Goal: Task Accomplishment & Management: Use online tool/utility

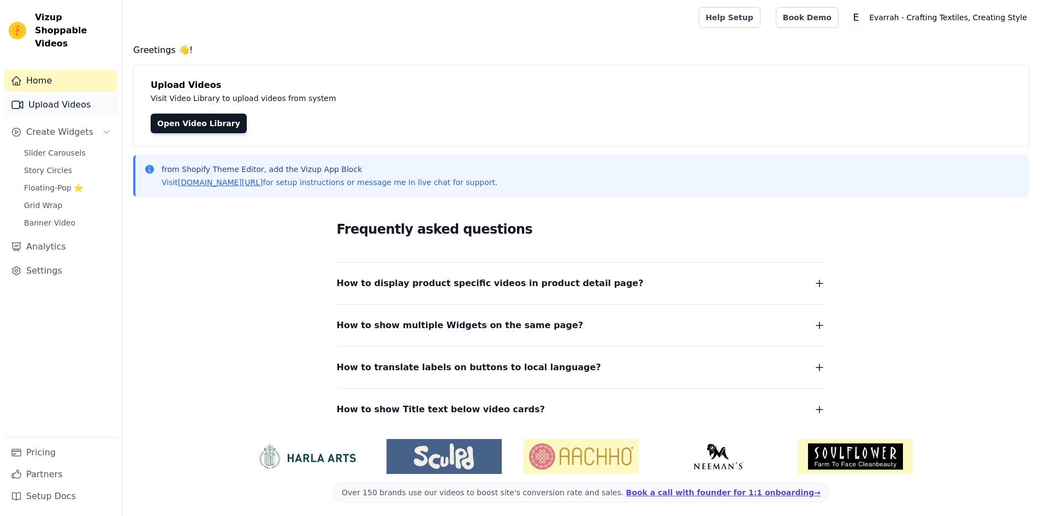
click at [77, 98] on link "Upload Videos" at bounding box center [60, 105] width 113 height 22
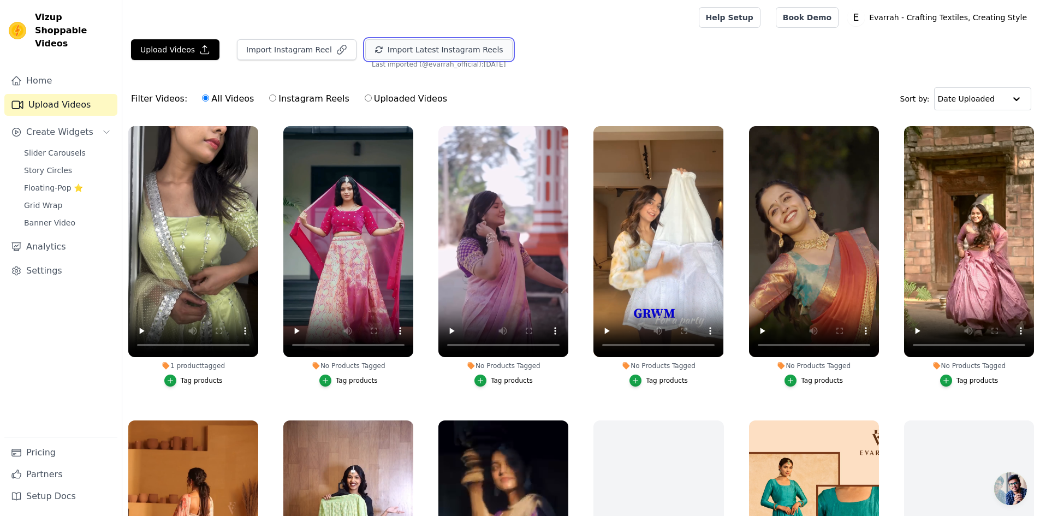
click at [429, 55] on button "Import Latest Instagram Reels" at bounding box center [438, 49] width 147 height 21
click at [176, 50] on button "Upload Videos" at bounding box center [175, 49] width 88 height 21
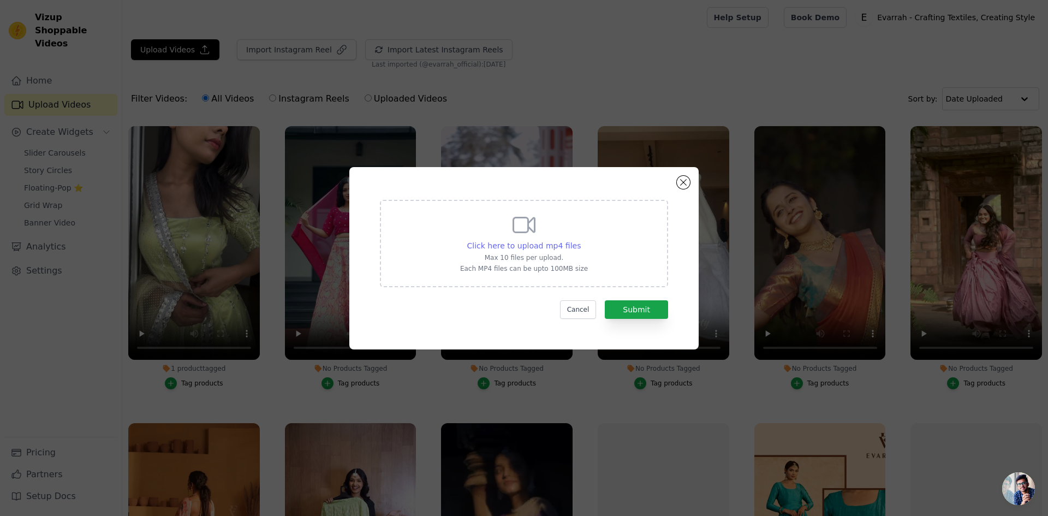
click at [537, 250] on span "Click here to upload mp4 files" at bounding box center [524, 245] width 114 height 9
click at [580, 240] on input "Click here to upload mp4 files Max 10 files per upload. Each MP4 files can be u…" at bounding box center [580, 240] width 1 height 1
type input "C:\fakepath\Styling my AMMA’s Saree✨Each and every girl has a dream to drape th…"
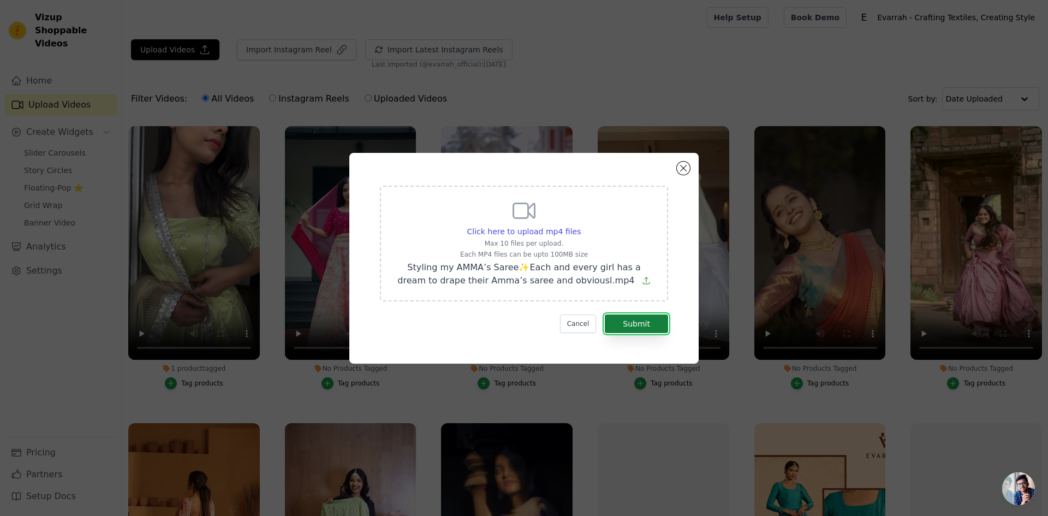
click at [654, 323] on button "Submit" at bounding box center [636, 324] width 63 height 19
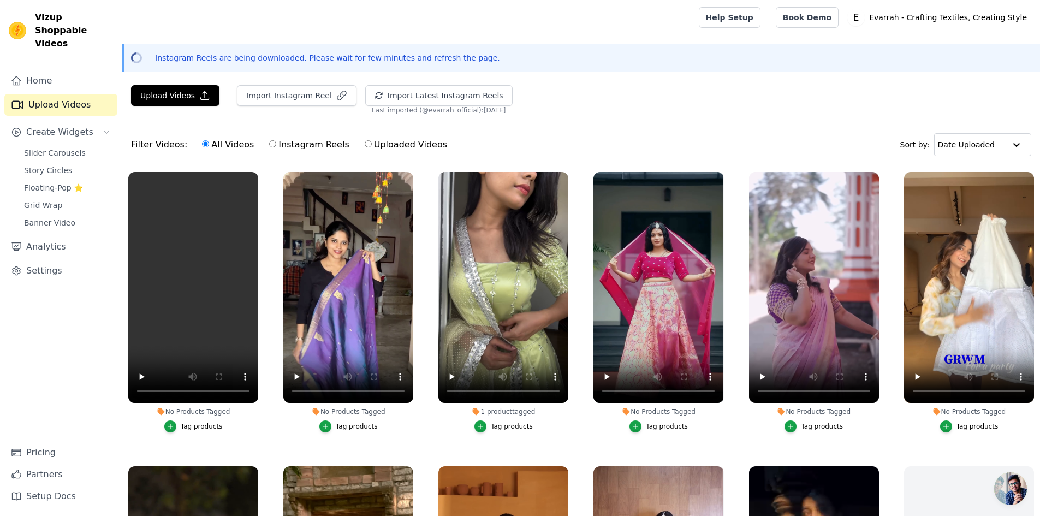
click at [69, 324] on div "Home Upload Videos Create Widgets Slider Carousels Story Circles Floating-Pop ⭐…" at bounding box center [60, 253] width 113 height 367
click at [410, 171] on icon "button" at bounding box center [411, 174] width 8 height 8
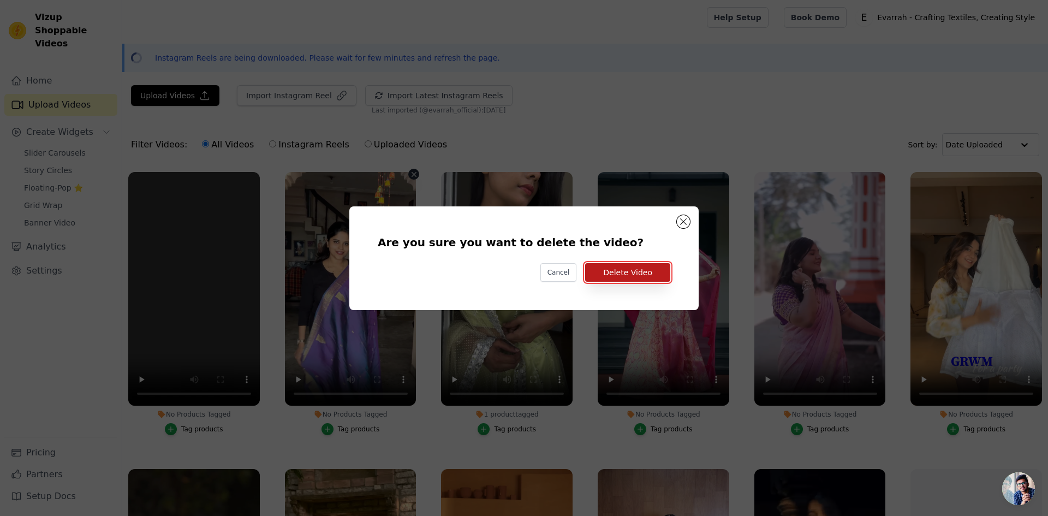
click at [639, 275] on button "Delete Video" at bounding box center [627, 272] width 85 height 19
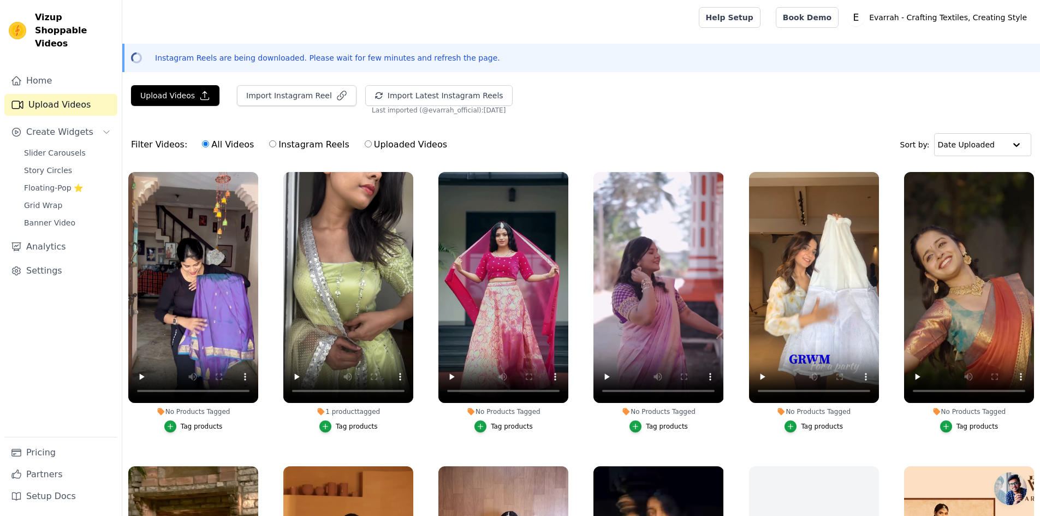
click at [205, 427] on div "Tag products" at bounding box center [202, 426] width 42 height 9
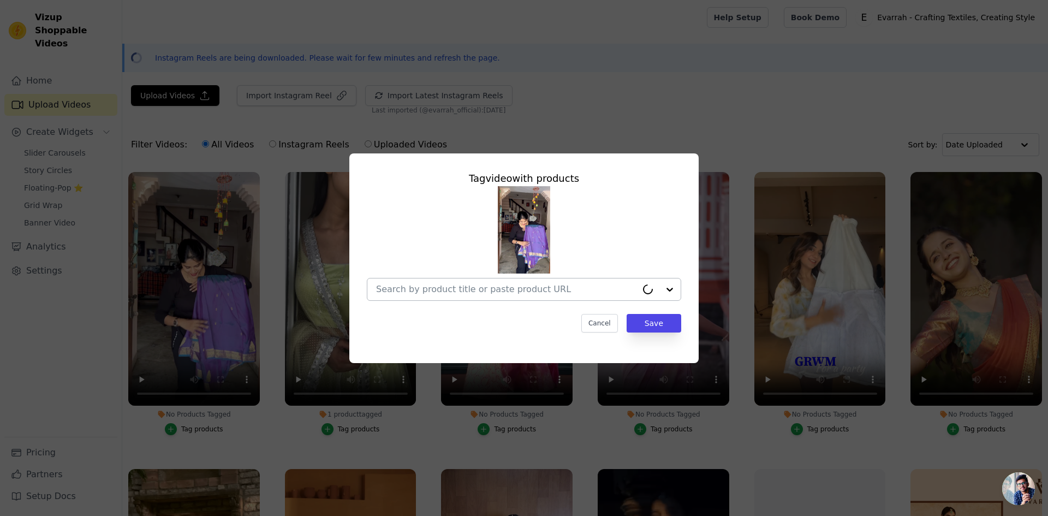
click at [551, 294] on input "No Products Tagged Tag video with products Cancel Save Tag products" at bounding box center [506, 289] width 261 height 10
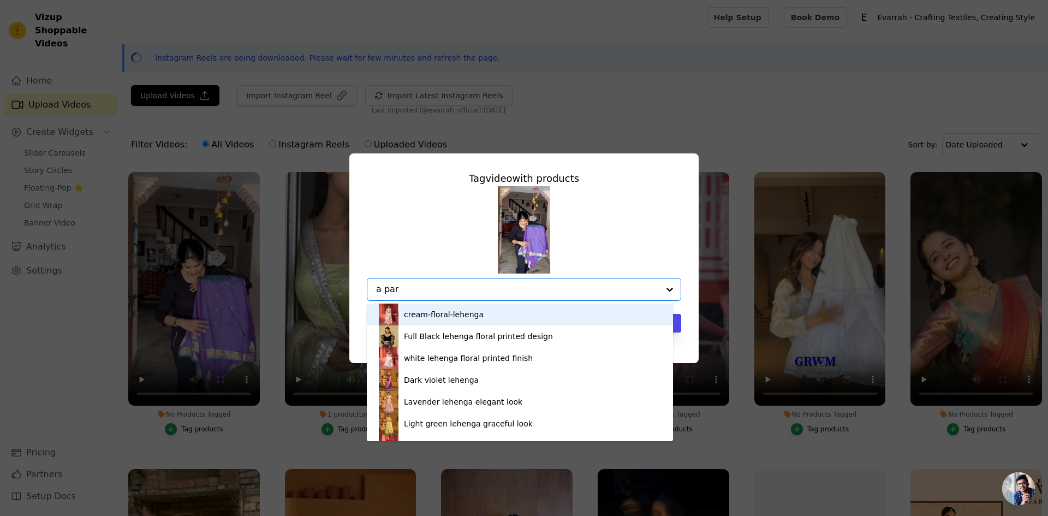
type input "a [PERSON_NAME]"
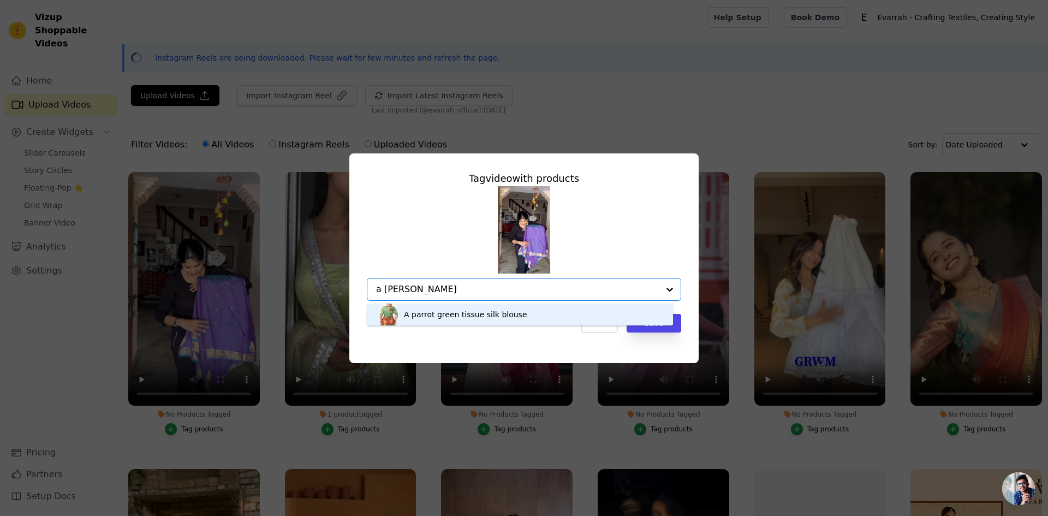
click at [525, 310] on div "A parrot green tissue silk blouse" at bounding box center [520, 315] width 284 height 22
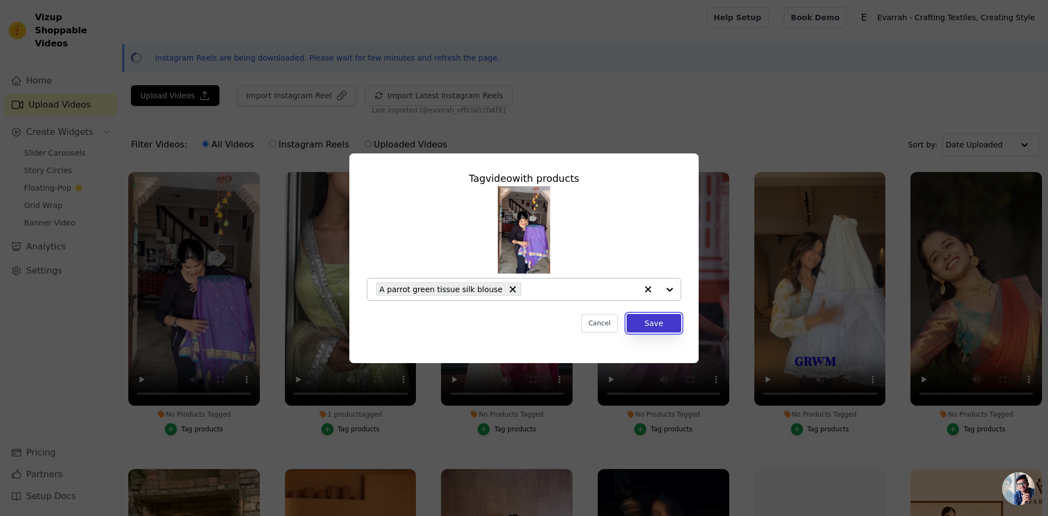
click at [666, 325] on button "Save" at bounding box center [654, 323] width 55 height 19
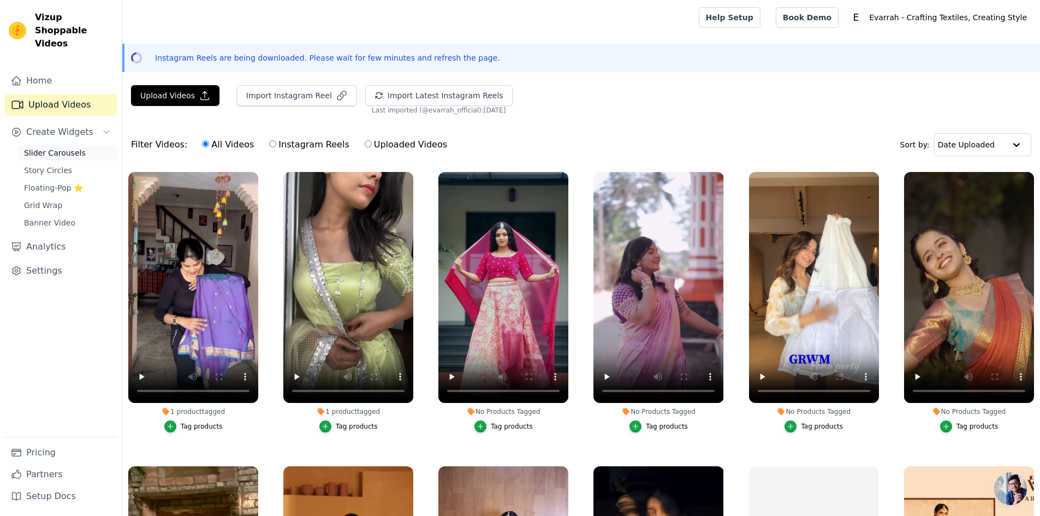
click at [62, 147] on span "Slider Carousels" at bounding box center [55, 152] width 62 height 11
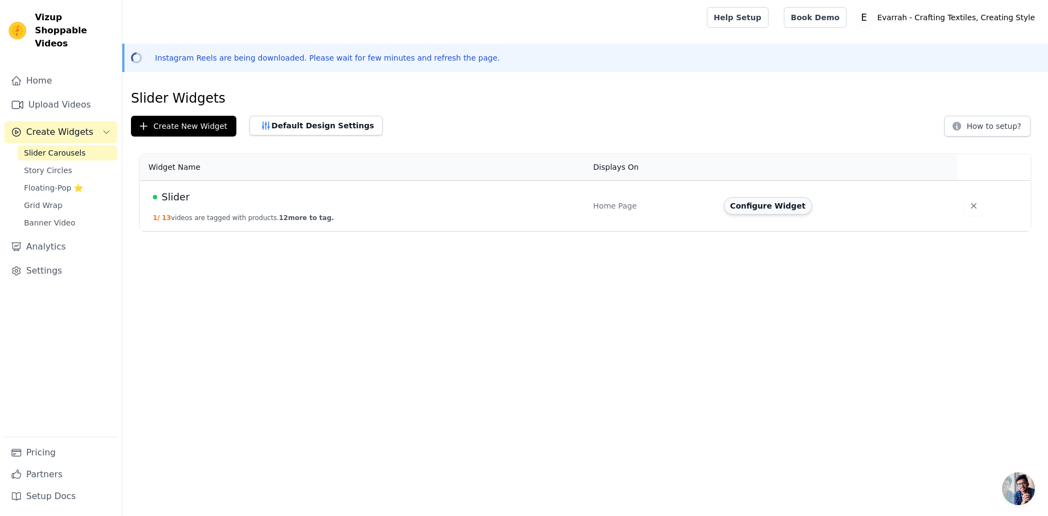
click at [730, 203] on button "Configure Widget" at bounding box center [768, 205] width 88 height 17
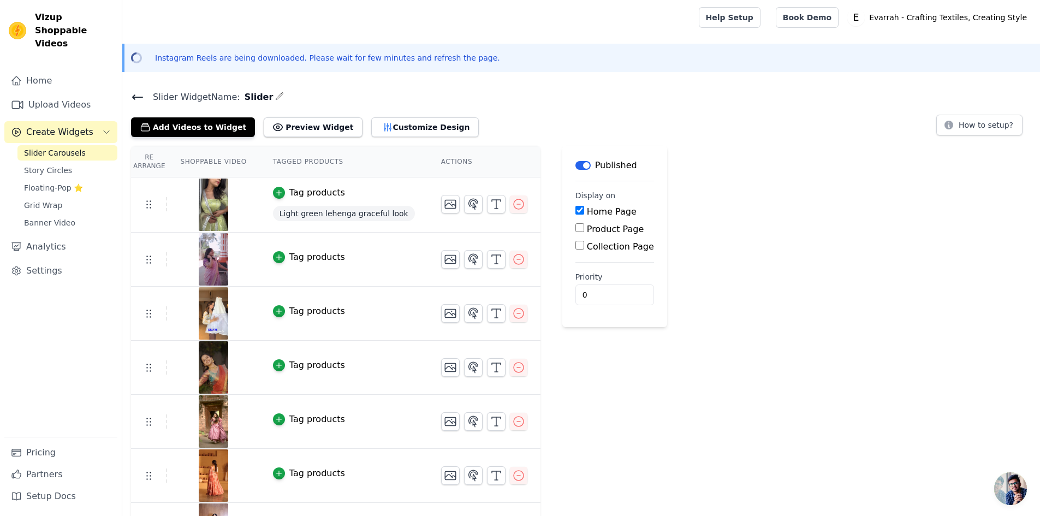
click at [134, 97] on icon at bounding box center [138, 97] width 10 height 4
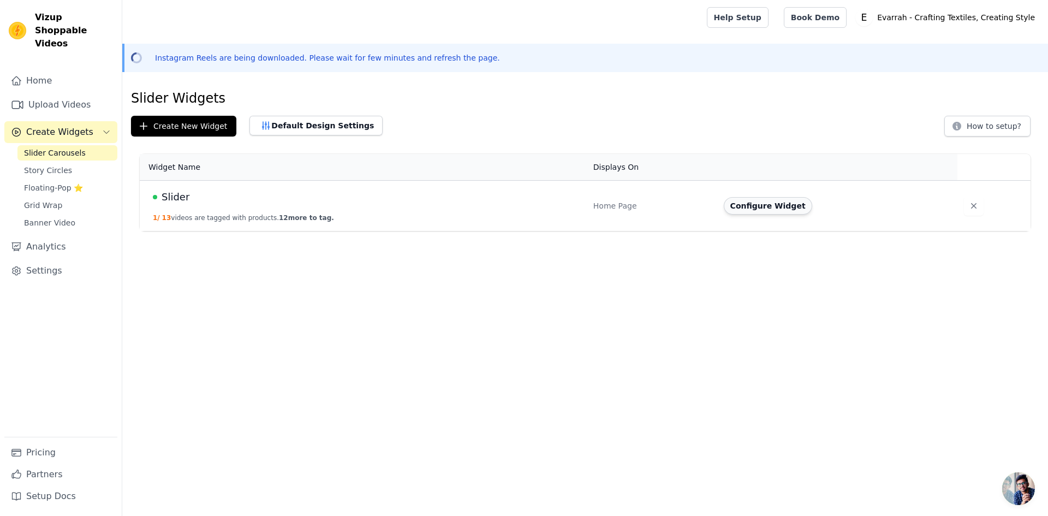
click at [761, 201] on button "Configure Widget" at bounding box center [768, 205] width 88 height 17
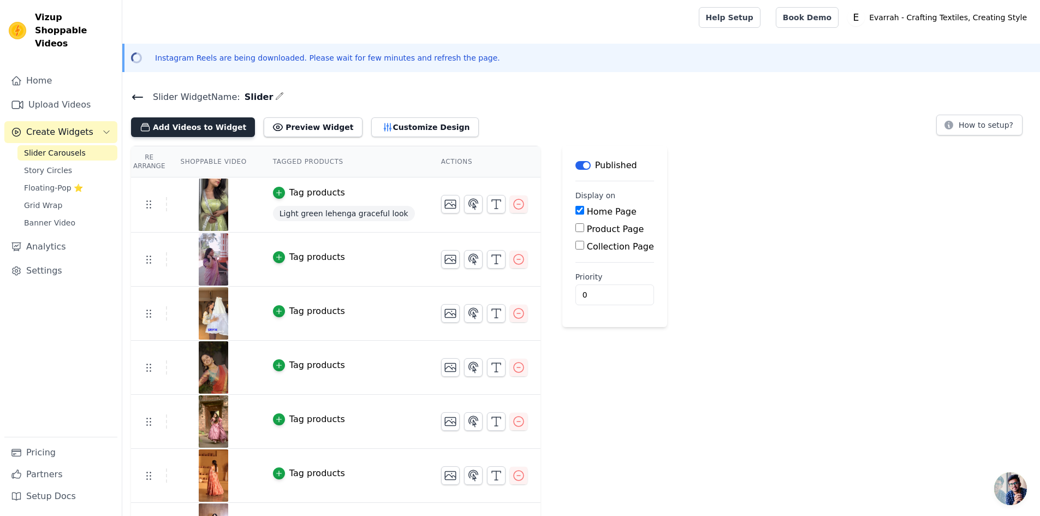
click at [205, 131] on button "Add Videos to Widget" at bounding box center [193, 127] width 124 height 20
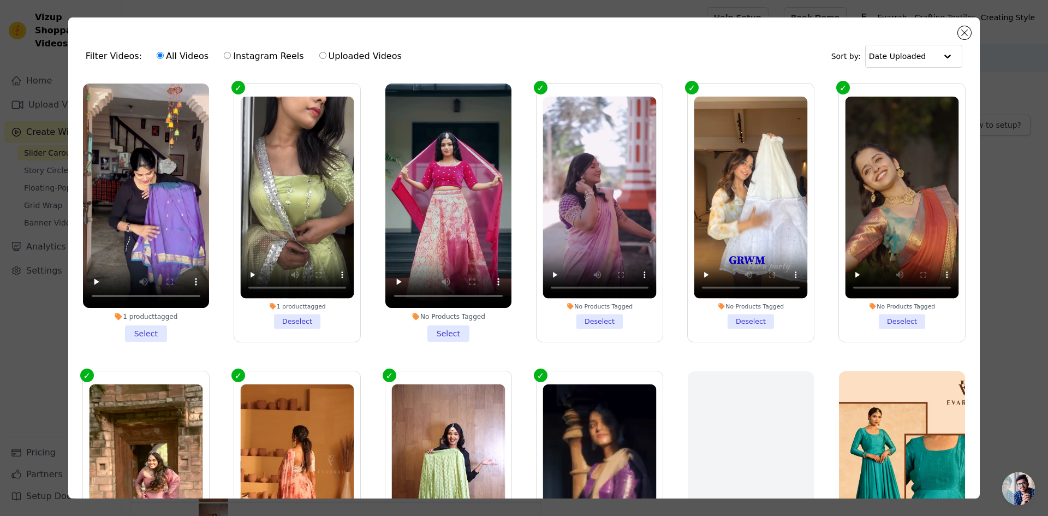
click at [154, 331] on li "1 product tagged Select" at bounding box center [146, 213] width 126 height 258
click at [0, 0] on input "1 product tagged Select" at bounding box center [0, 0] width 0 height 0
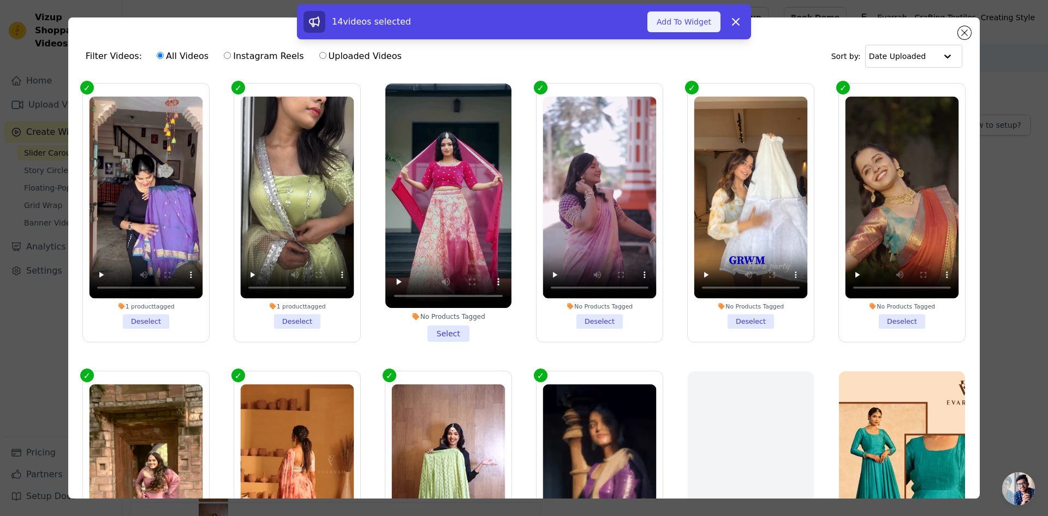
click at [688, 26] on button "Add To Widget" at bounding box center [684, 21] width 73 height 21
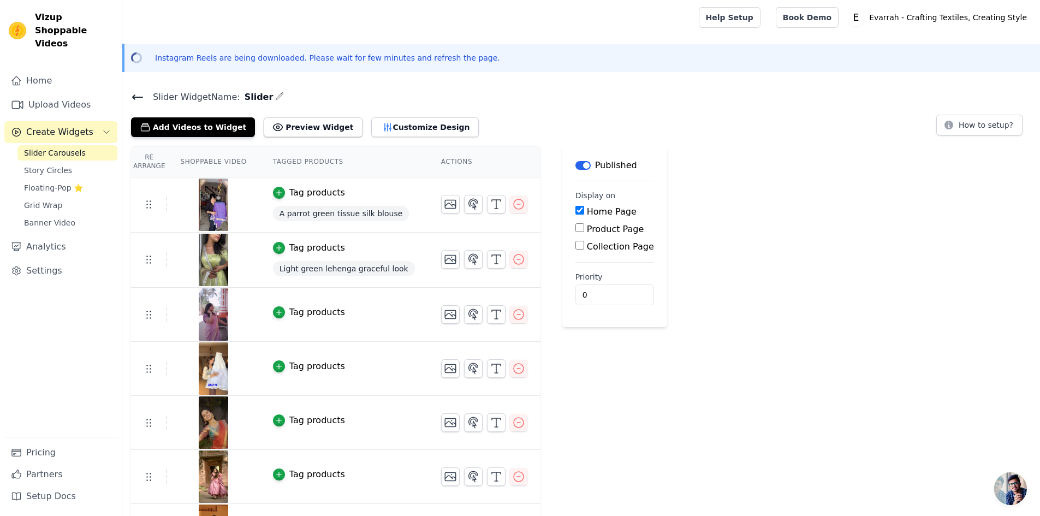
click at [125, 89] on main "Slider Widget Name: Slider Add Videos to Widget Preview Widget Customize Design…" at bounding box center [581, 509] width 918 height 856
click at [135, 98] on icon at bounding box center [138, 97] width 10 height 4
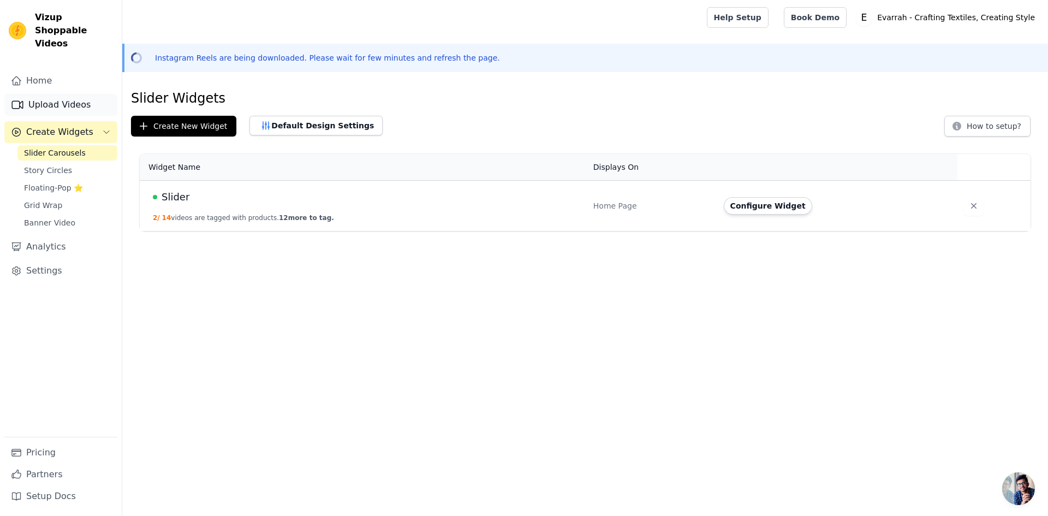
click at [84, 94] on link "Upload Videos" at bounding box center [60, 105] width 113 height 22
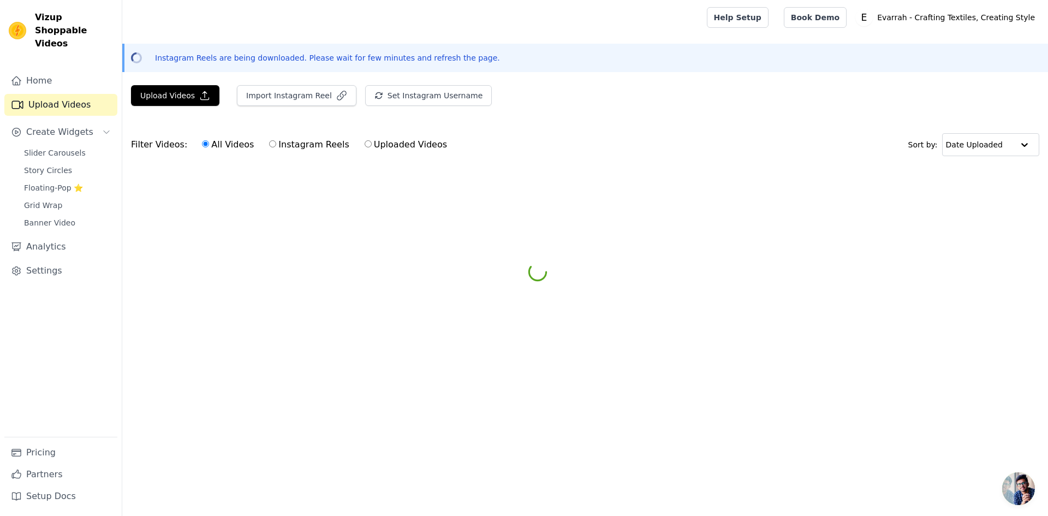
click at [84, 94] on link "Upload Videos" at bounding box center [60, 105] width 113 height 22
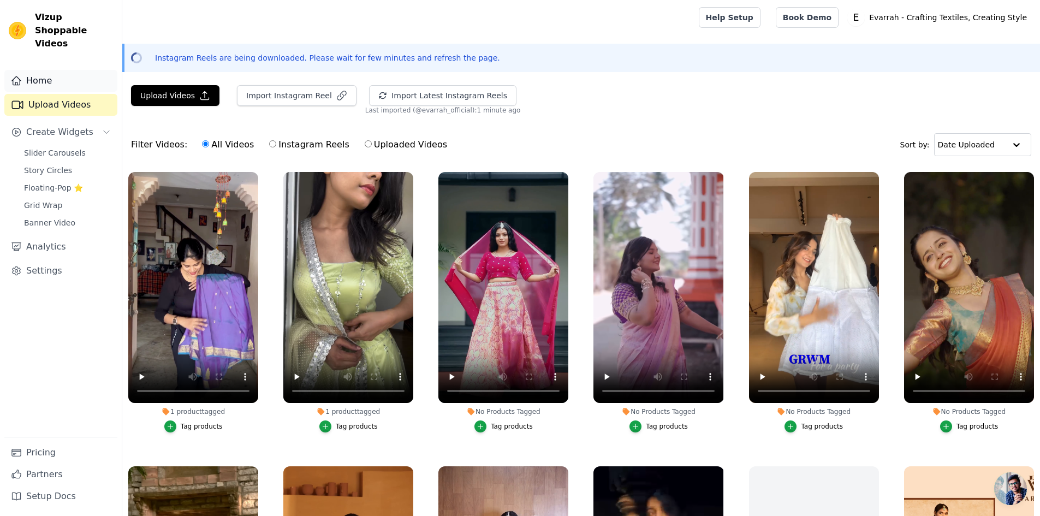
click at [25, 70] on link "Home" at bounding box center [60, 81] width 113 height 22
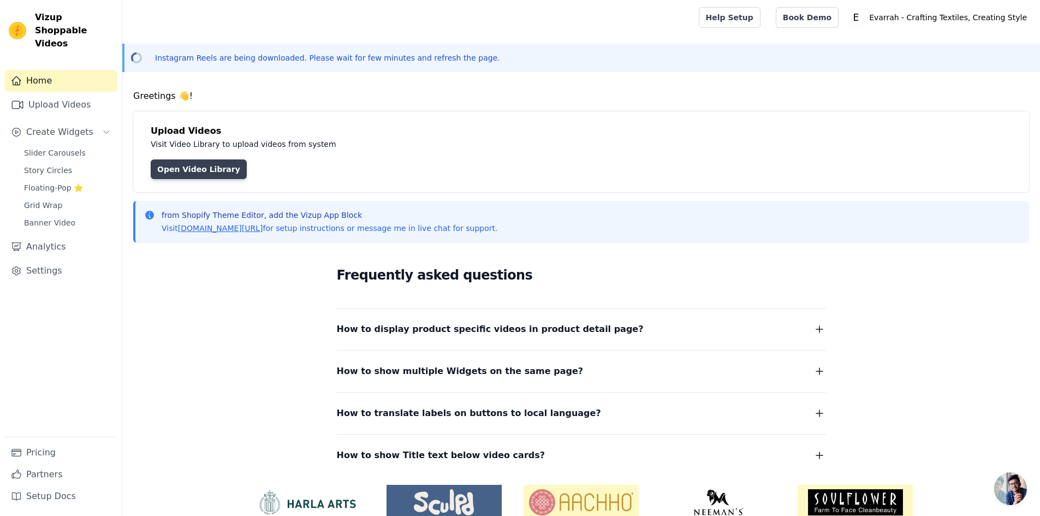
click at [211, 166] on link "Open Video Library" at bounding box center [199, 169] width 96 height 20
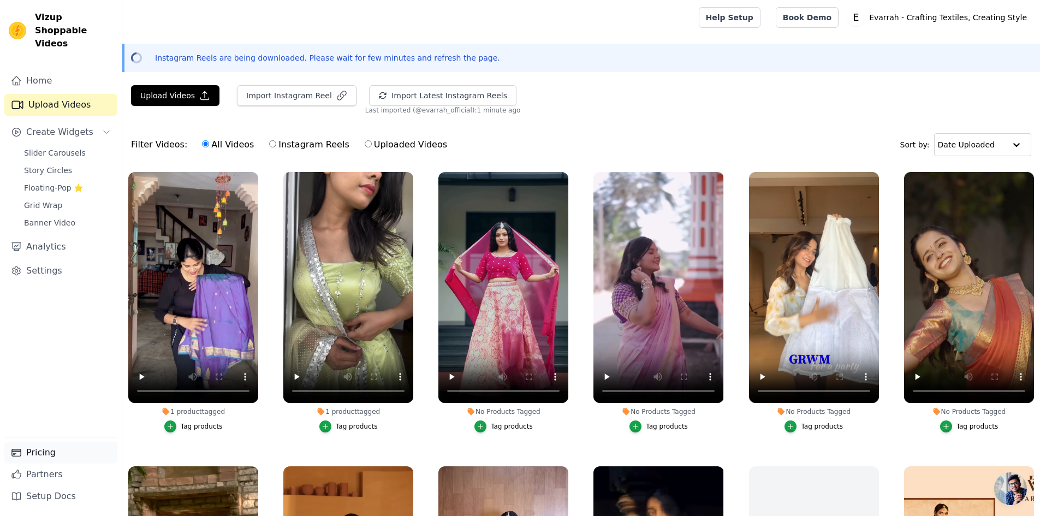
click at [38, 447] on link "Pricing" at bounding box center [60, 453] width 113 height 22
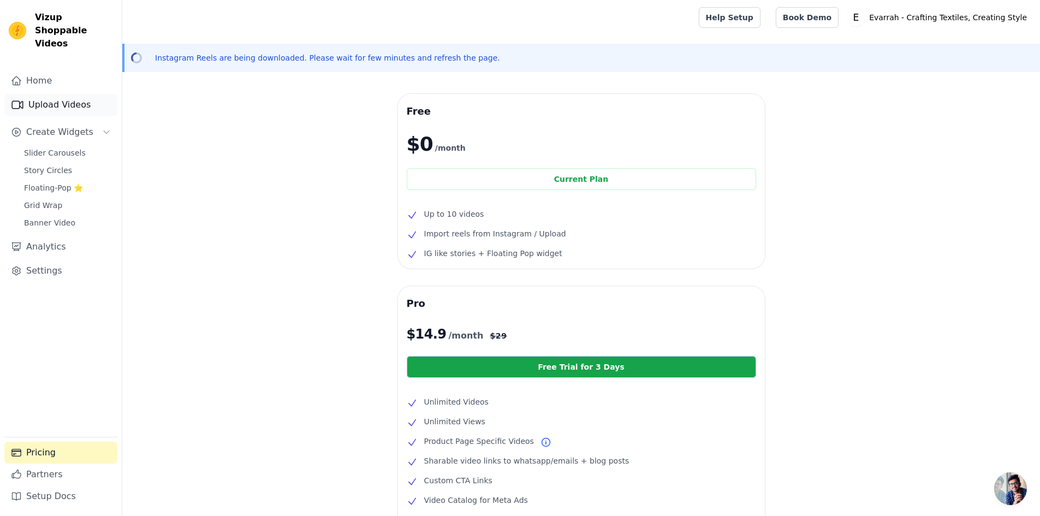
click at [73, 94] on link "Upload Videos" at bounding box center [60, 105] width 113 height 22
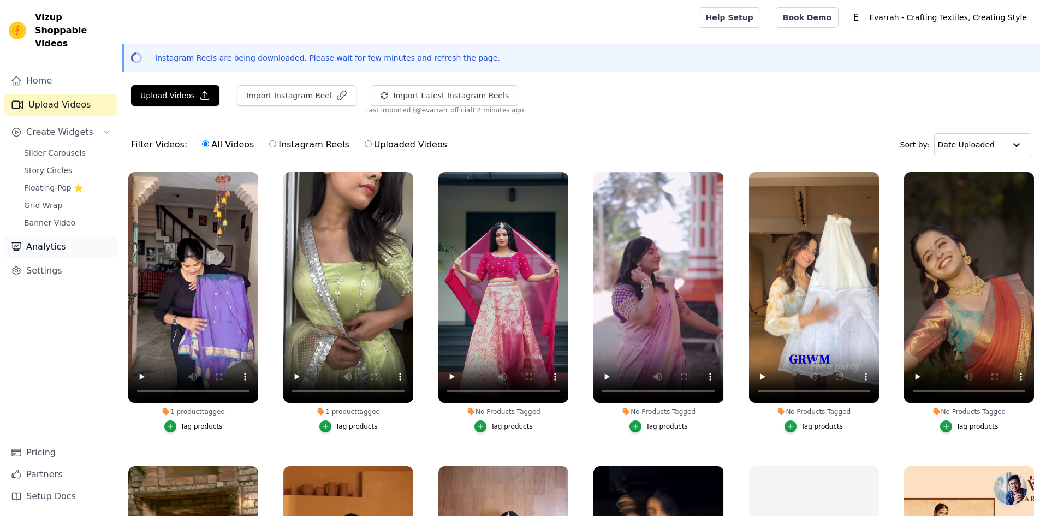
click at [70, 241] on link "Analytics" at bounding box center [60, 247] width 113 height 22
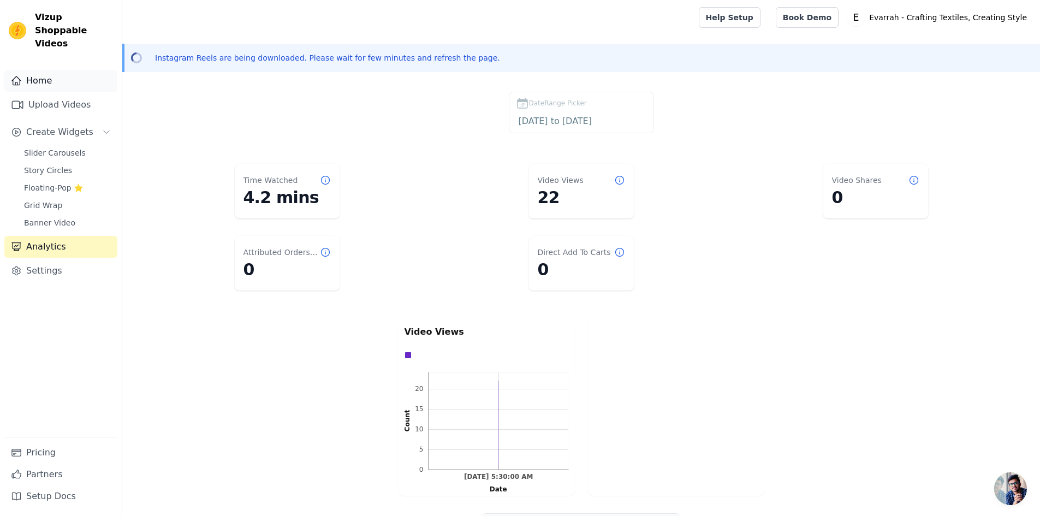
click at [31, 70] on link "Home" at bounding box center [60, 81] width 113 height 22
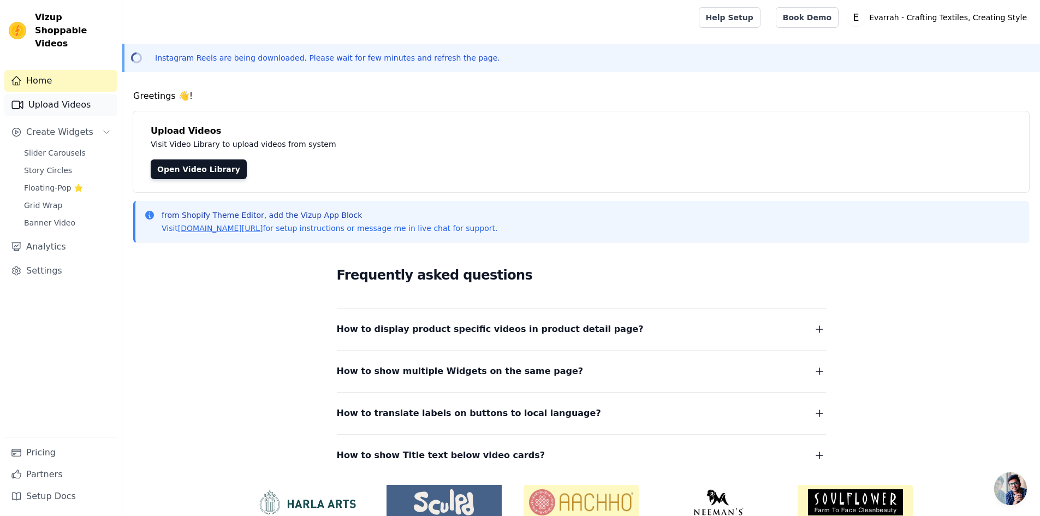
click at [59, 99] on link "Upload Videos" at bounding box center [60, 105] width 113 height 22
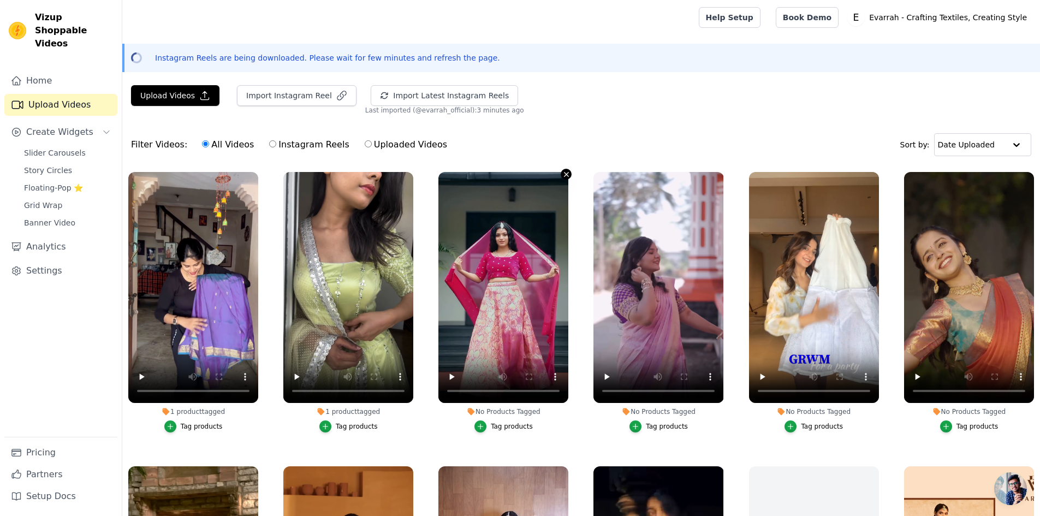
click at [565, 171] on icon "button" at bounding box center [566, 174] width 8 height 8
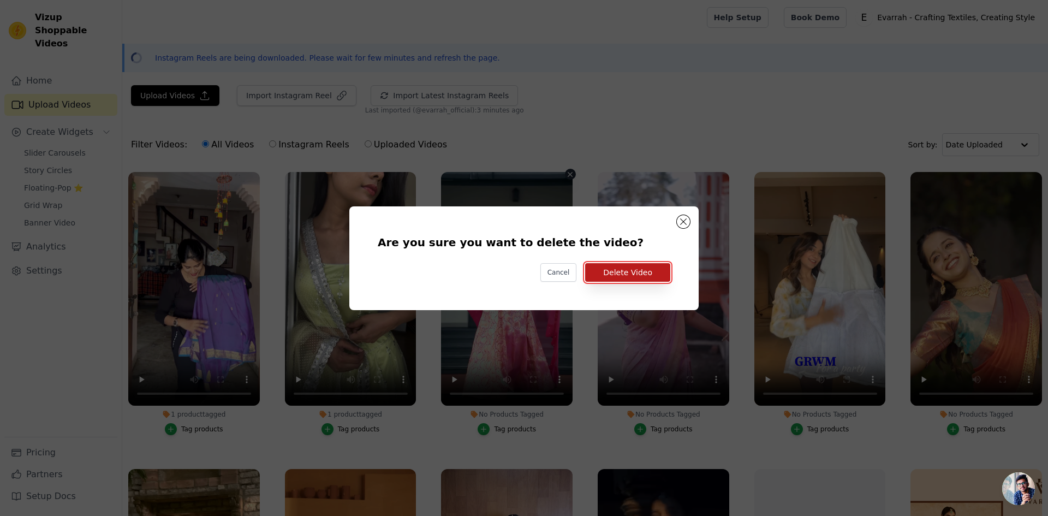
click at [624, 271] on button "Delete Video" at bounding box center [627, 272] width 85 height 19
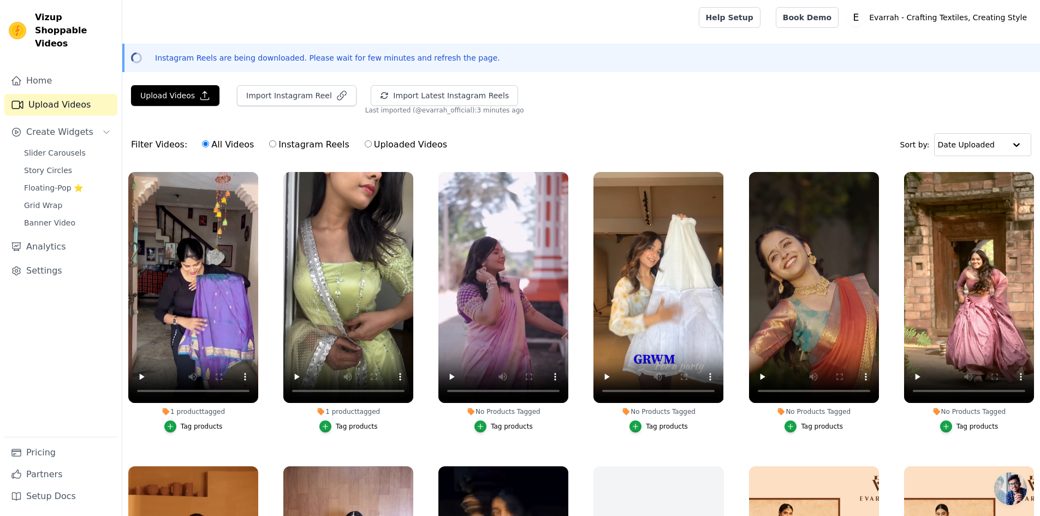
click at [659, 430] on button "Tag products" at bounding box center [659, 426] width 58 height 12
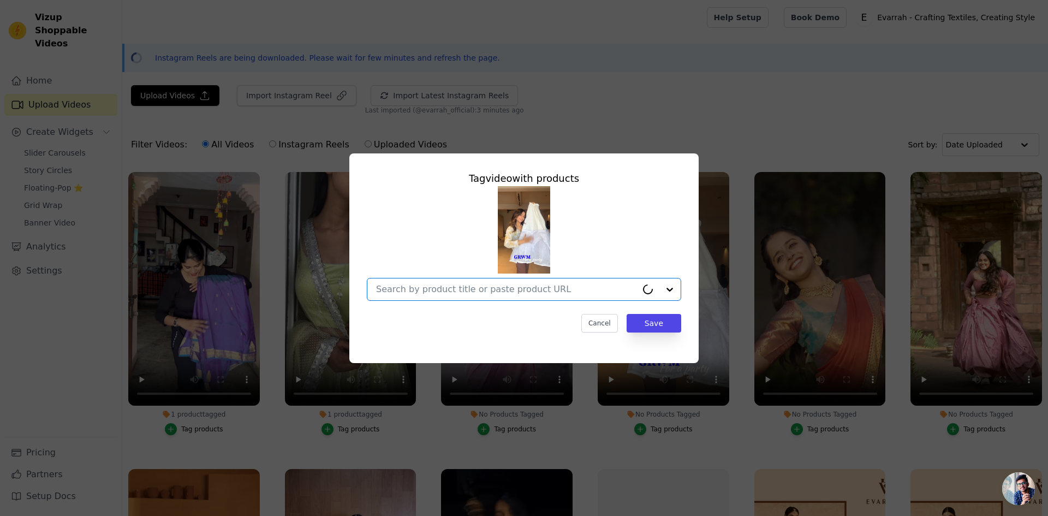
click at [521, 288] on input "No Products Tagged Tag video with products Option undefined, selected. Select i…" at bounding box center [506, 289] width 261 height 10
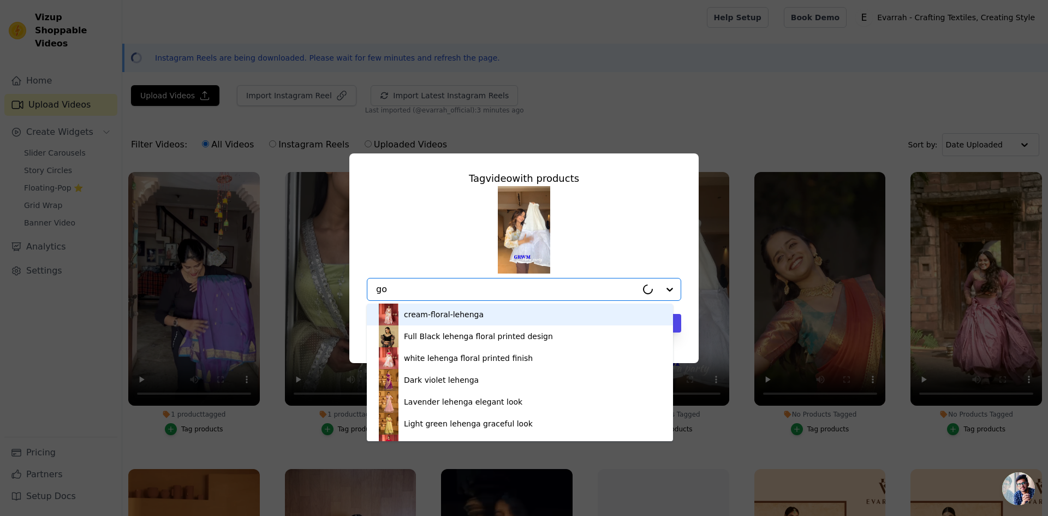
type input "gor"
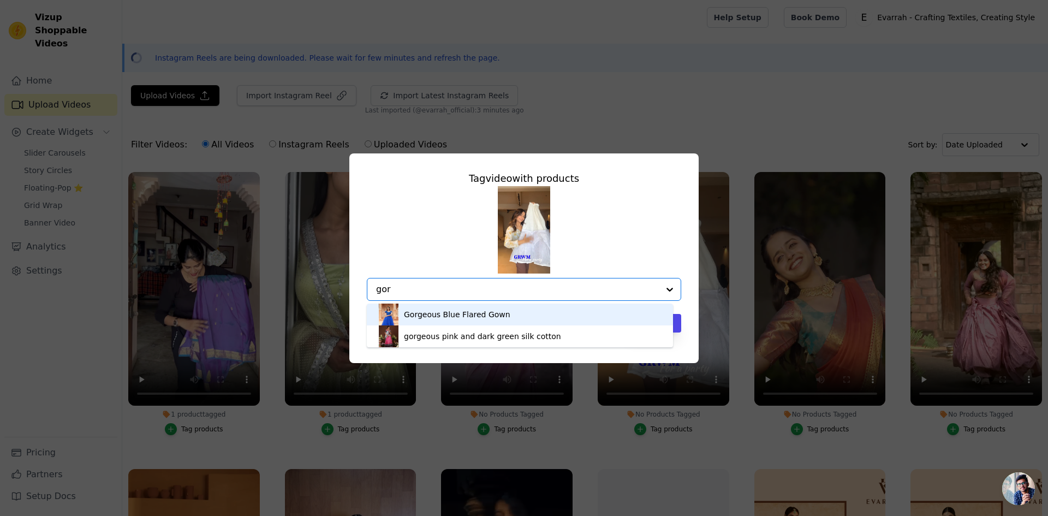
click at [515, 315] on div "Gorgeous Blue Flared Gown" at bounding box center [520, 315] width 284 height 22
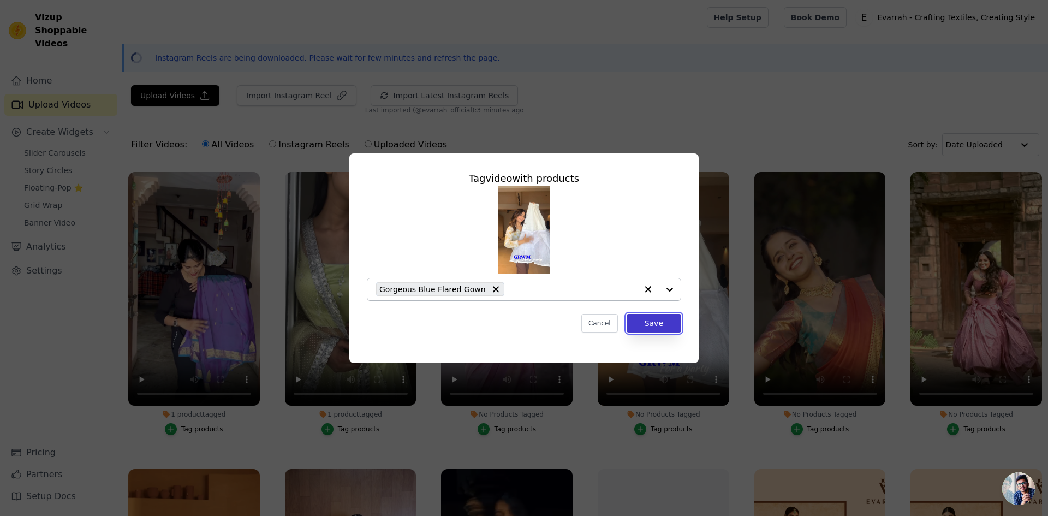
click at [657, 327] on button "Save" at bounding box center [654, 323] width 55 height 19
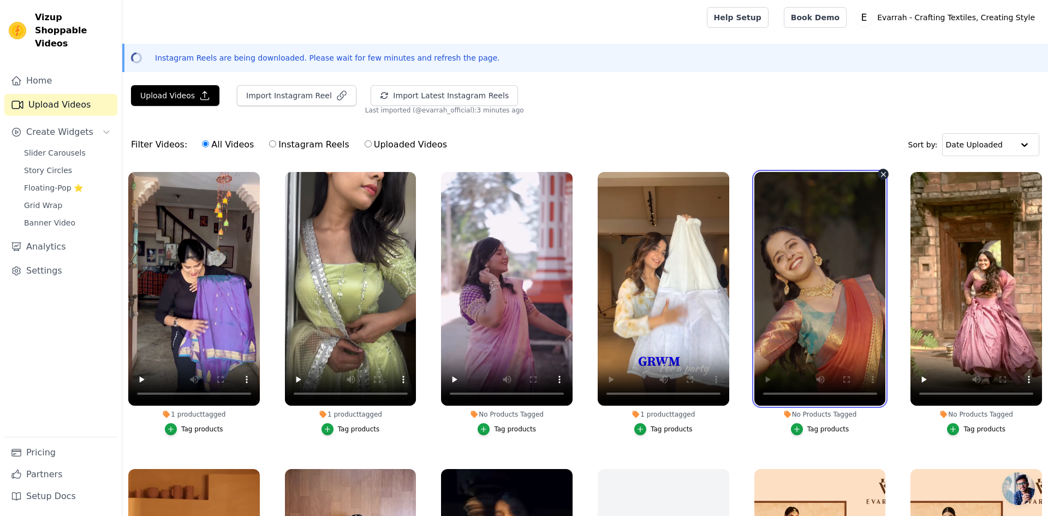
click at [814, 317] on video at bounding box center [821, 289] width 132 height 234
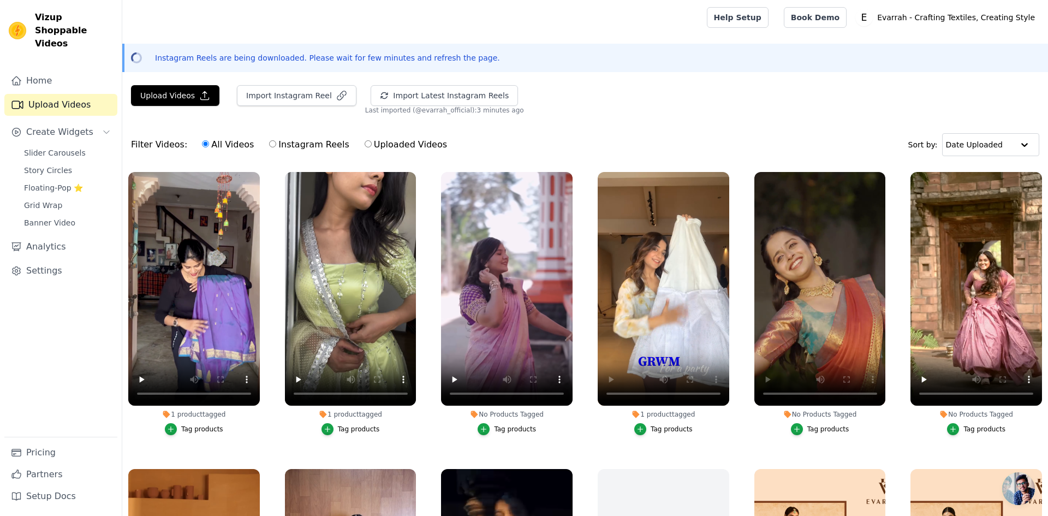
click at [820, 434] on label "No Products Tagged Tag products" at bounding box center [820, 305] width 133 height 269
click at [819, 428] on div "Tag products" at bounding box center [829, 429] width 42 height 9
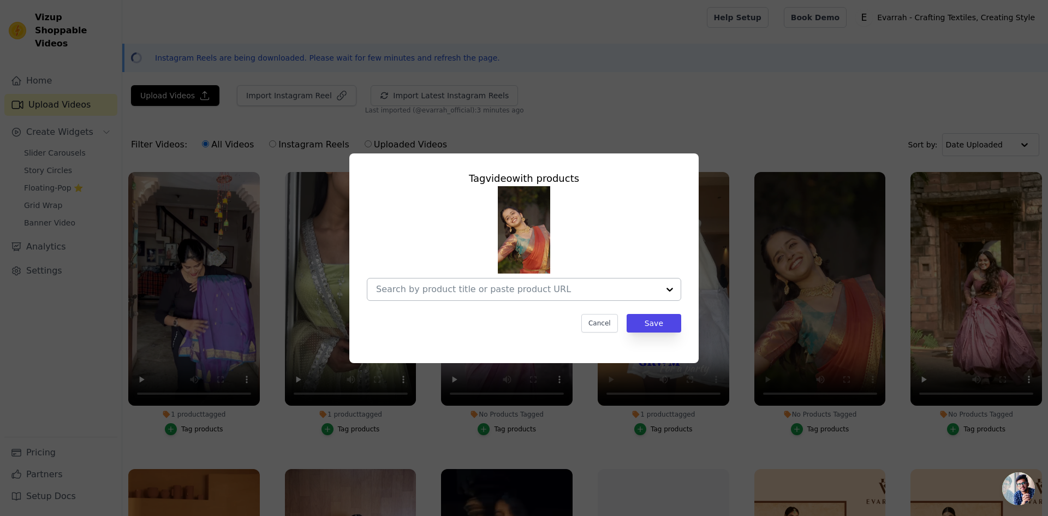
click at [425, 292] on input "No Products Tagged Tag video with products Cancel Save Tag products" at bounding box center [517, 289] width 283 height 10
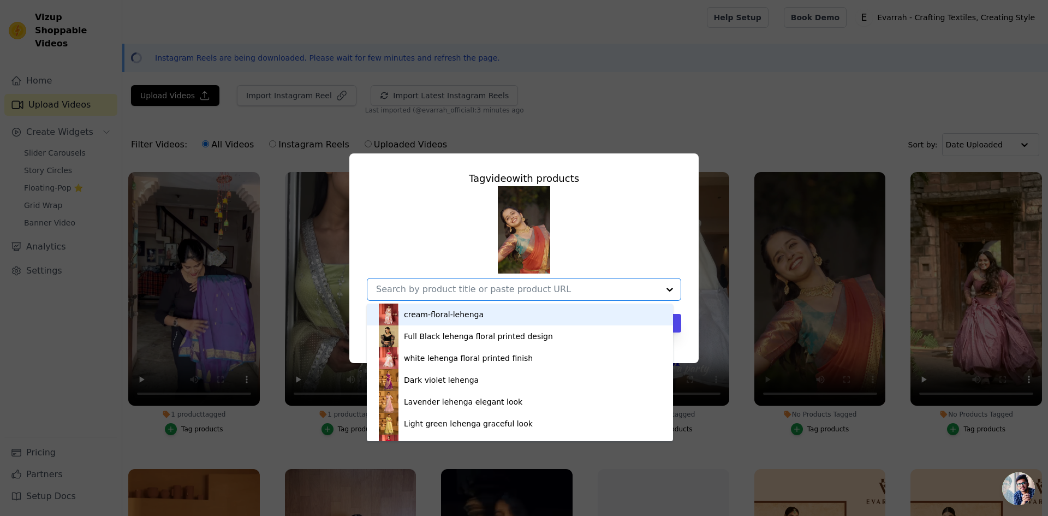
type input "n"
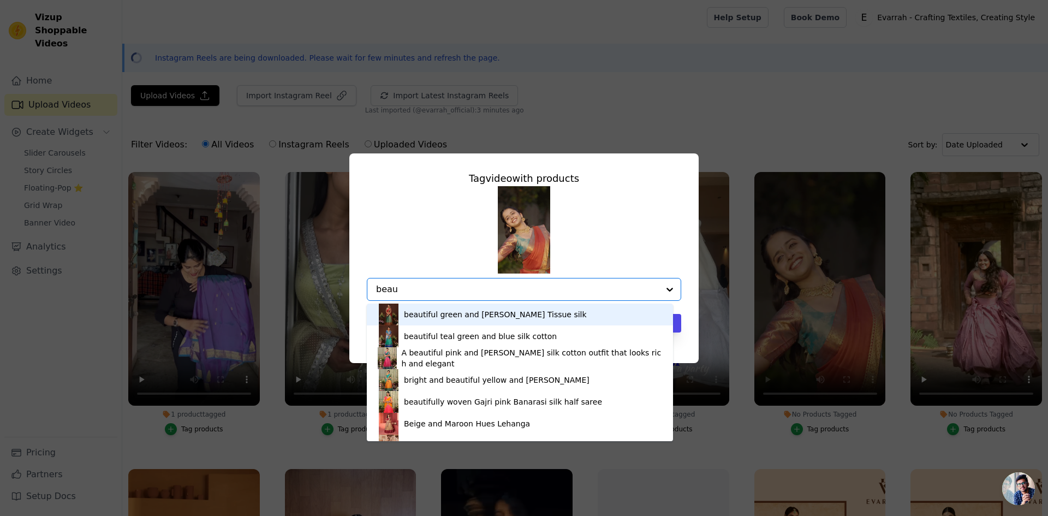
type input "beaut"
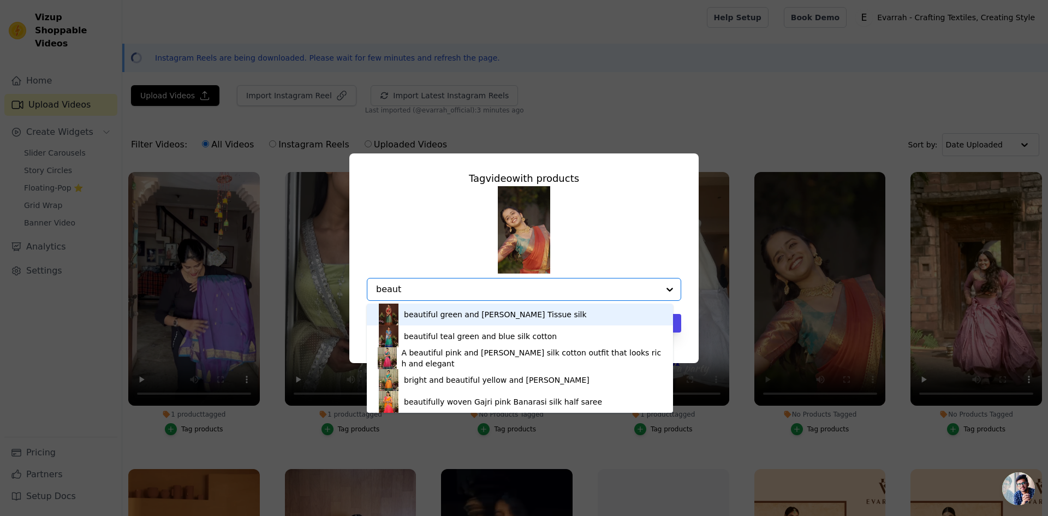
click at [426, 312] on div "beautiful green and [PERSON_NAME] Tissue silk" at bounding box center [495, 314] width 183 height 11
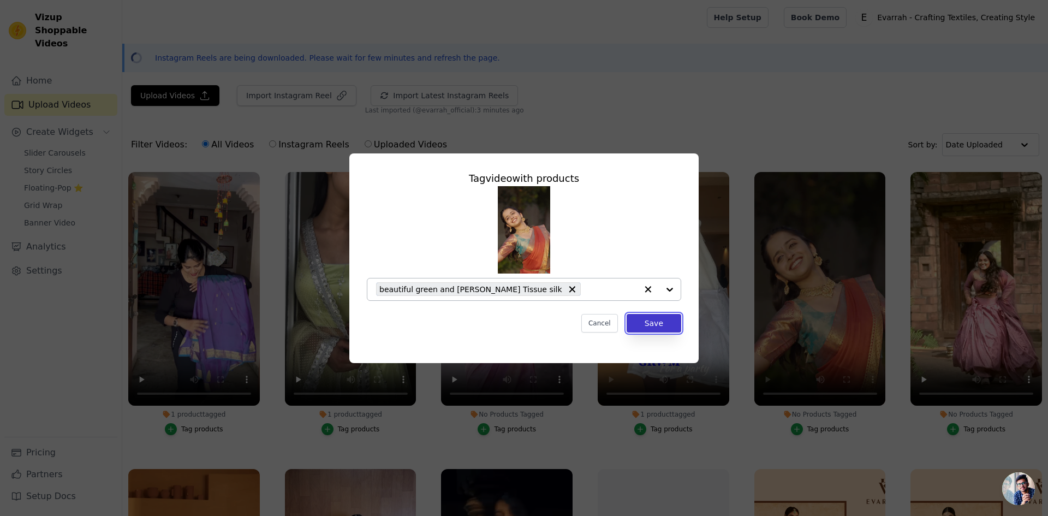
click at [643, 320] on button "Save" at bounding box center [654, 323] width 55 height 19
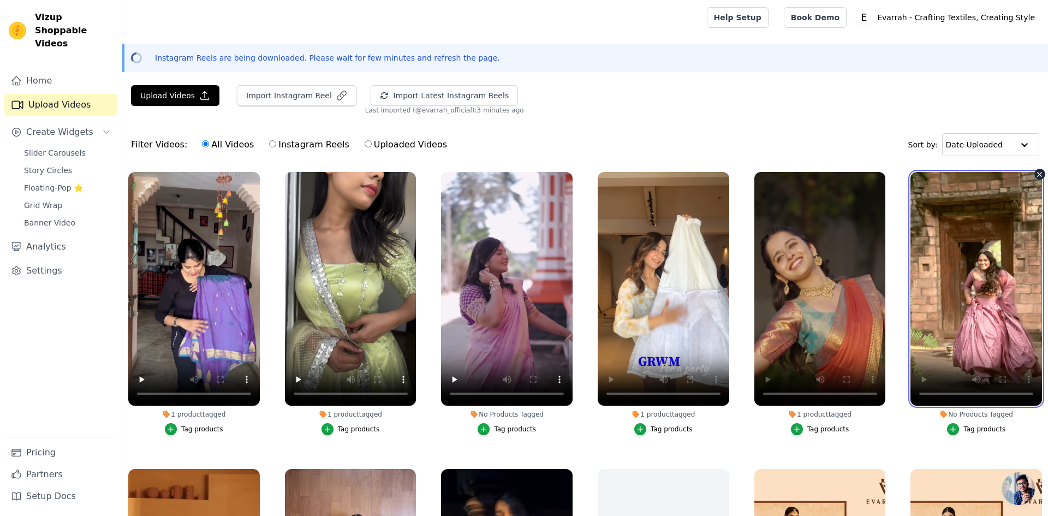
click at [963, 349] on video at bounding box center [977, 289] width 132 height 234
click at [973, 241] on video at bounding box center [977, 289] width 132 height 234
click at [966, 425] on div "Tag products" at bounding box center [985, 429] width 42 height 9
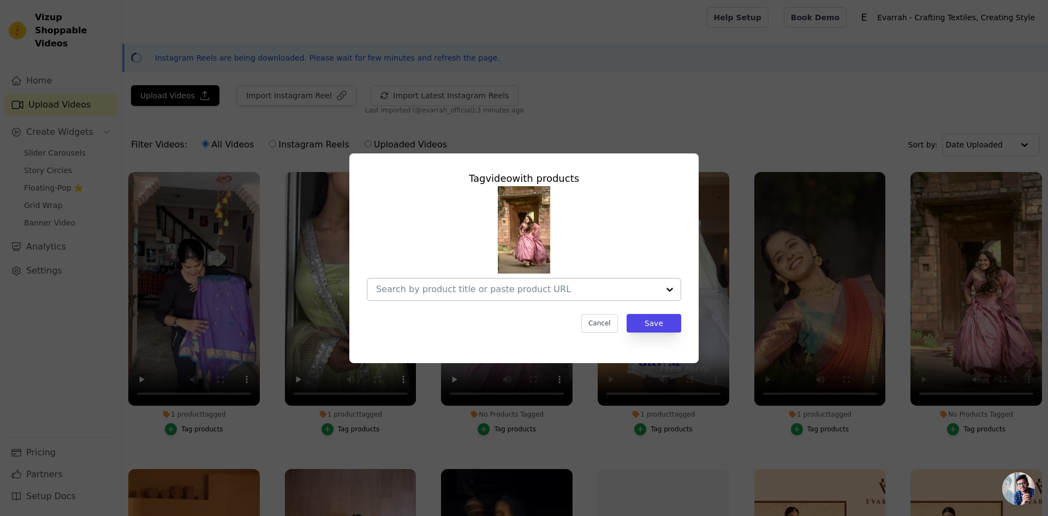
click at [453, 296] on div at bounding box center [517, 289] width 283 height 22
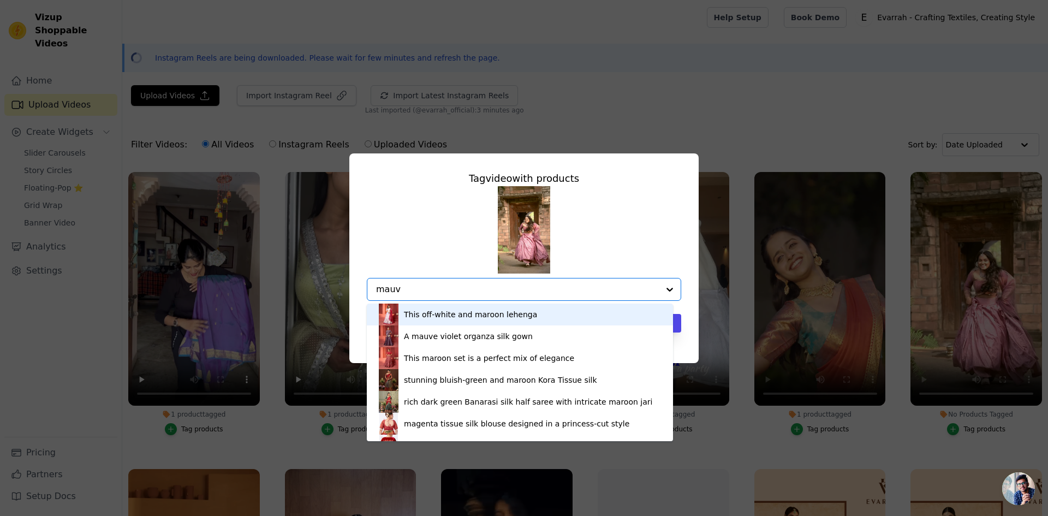
type input "mauve"
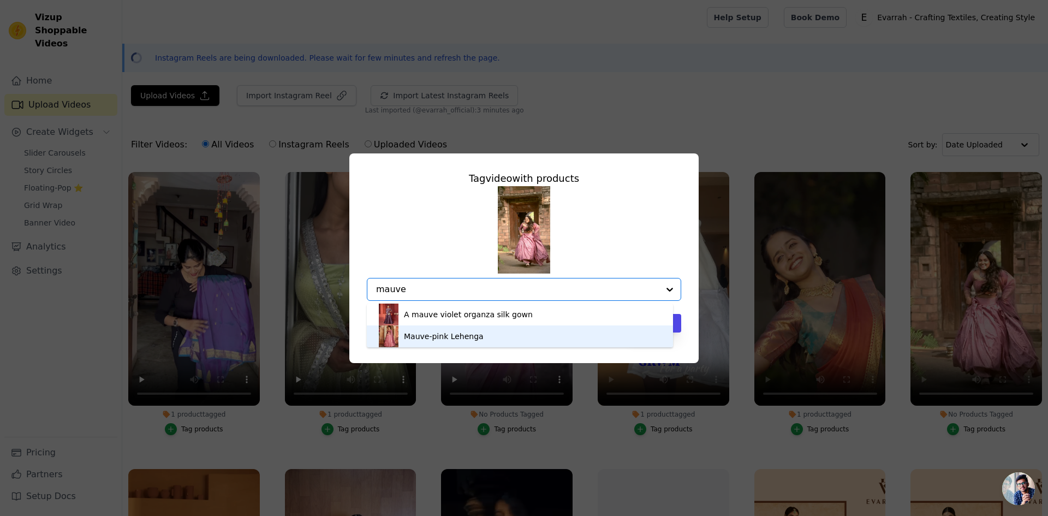
click at [448, 345] on div "Mauve-pink Lehenga" at bounding box center [520, 336] width 284 height 22
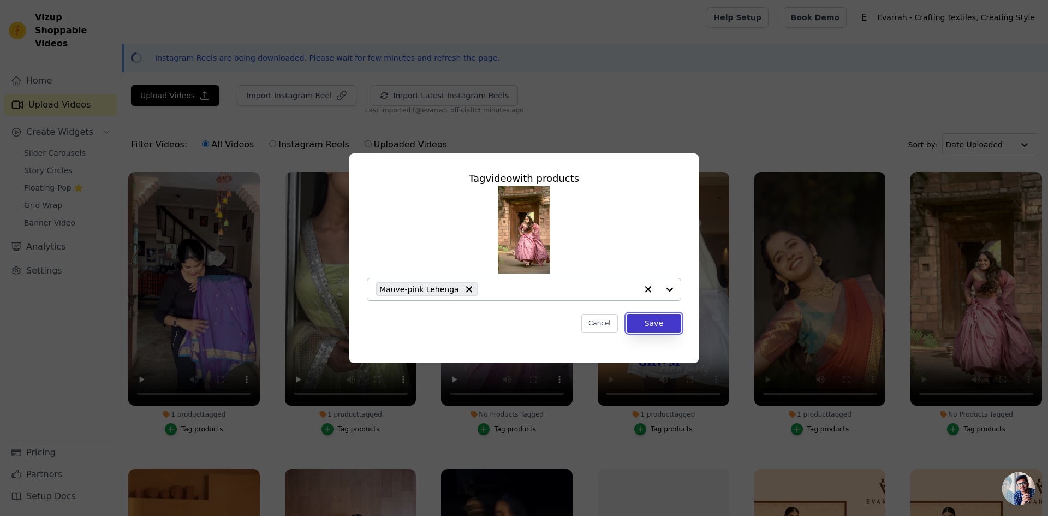
click at [665, 322] on button "Save" at bounding box center [654, 323] width 55 height 19
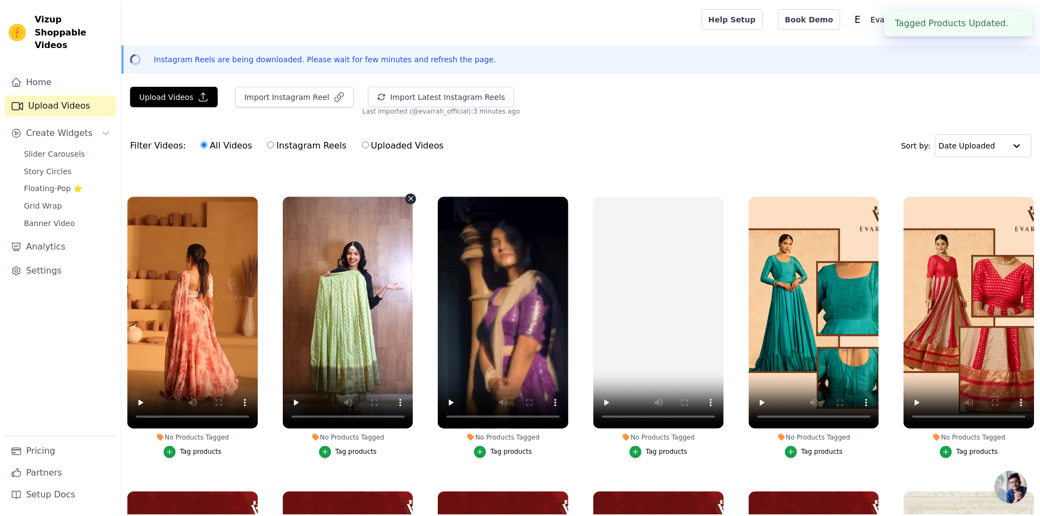
scroll to position [328, 0]
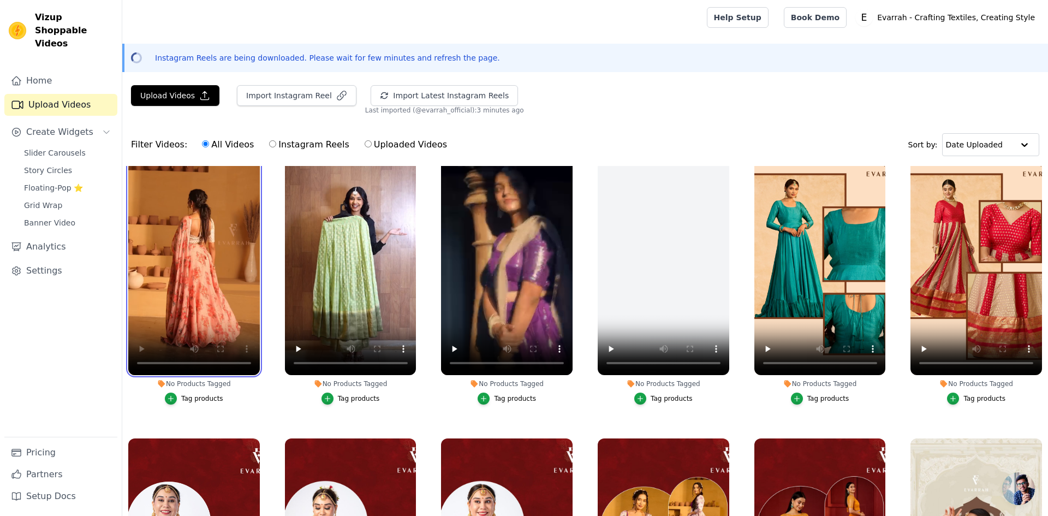
click at [165, 266] on video at bounding box center [194, 258] width 132 height 234
click at [88, 145] on link "Slider Carousels" at bounding box center [67, 152] width 100 height 15
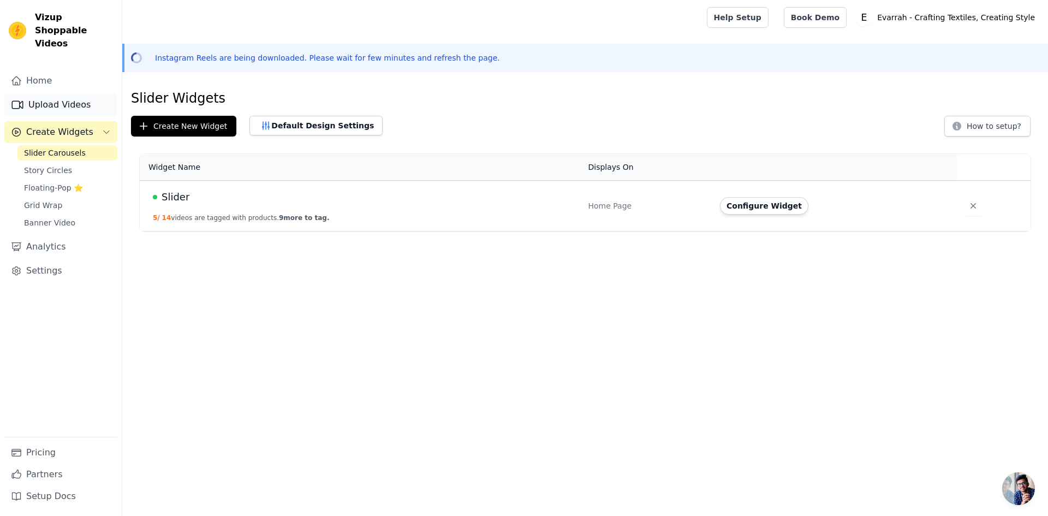
click at [72, 94] on link "Upload Videos" at bounding box center [60, 105] width 113 height 22
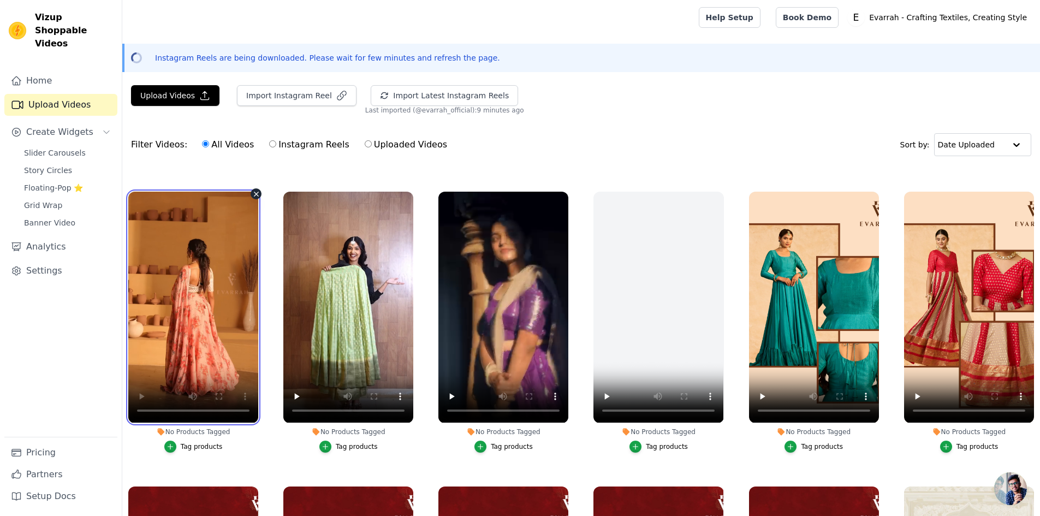
scroll to position [218, 0]
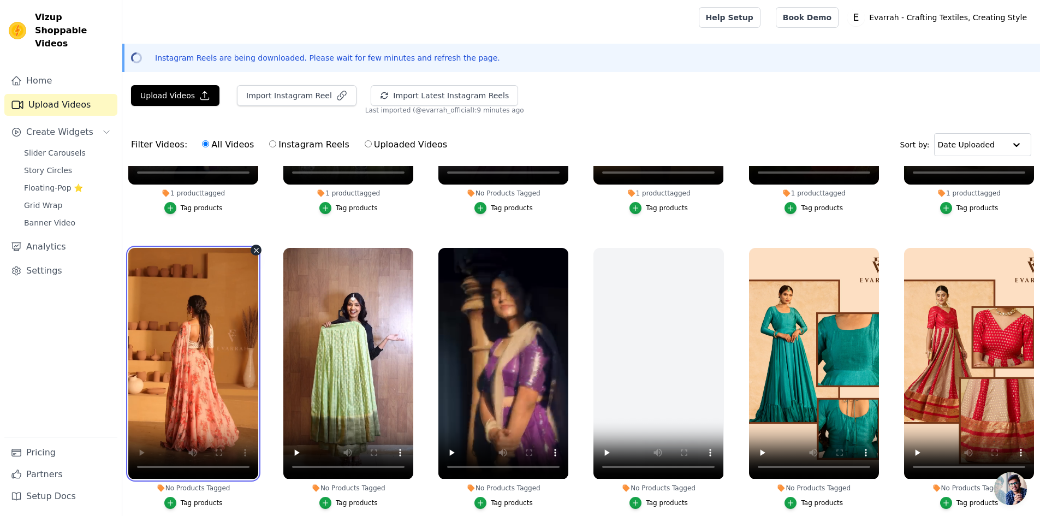
click at [214, 374] on video at bounding box center [193, 363] width 130 height 231
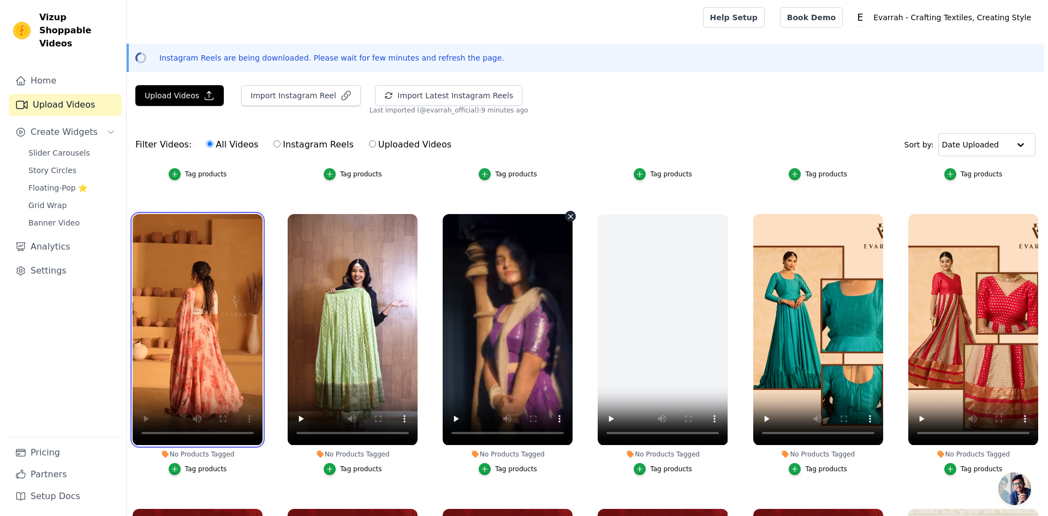
scroll to position [328, 0]
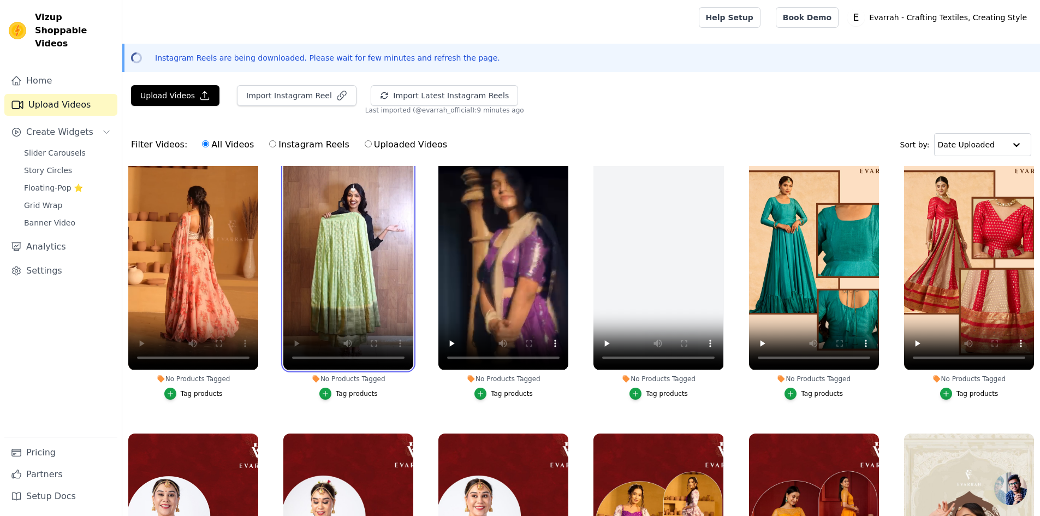
click at [348, 289] on video at bounding box center [348, 254] width 130 height 231
click at [344, 287] on video at bounding box center [348, 254] width 130 height 231
click at [366, 274] on video at bounding box center [348, 254] width 130 height 231
click at [332, 319] on video at bounding box center [348, 254] width 130 height 231
click at [342, 392] on div "Tag products" at bounding box center [357, 393] width 42 height 9
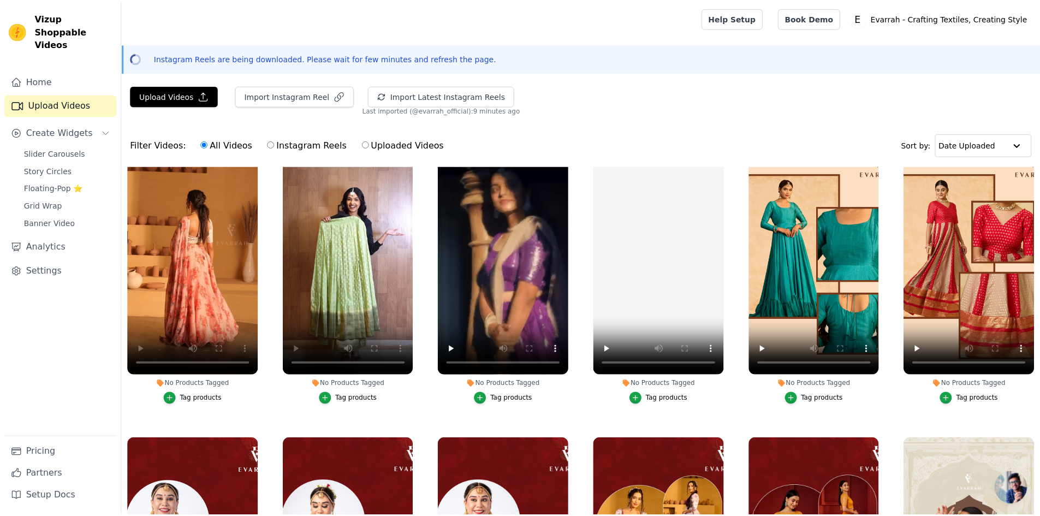
scroll to position [330, 0]
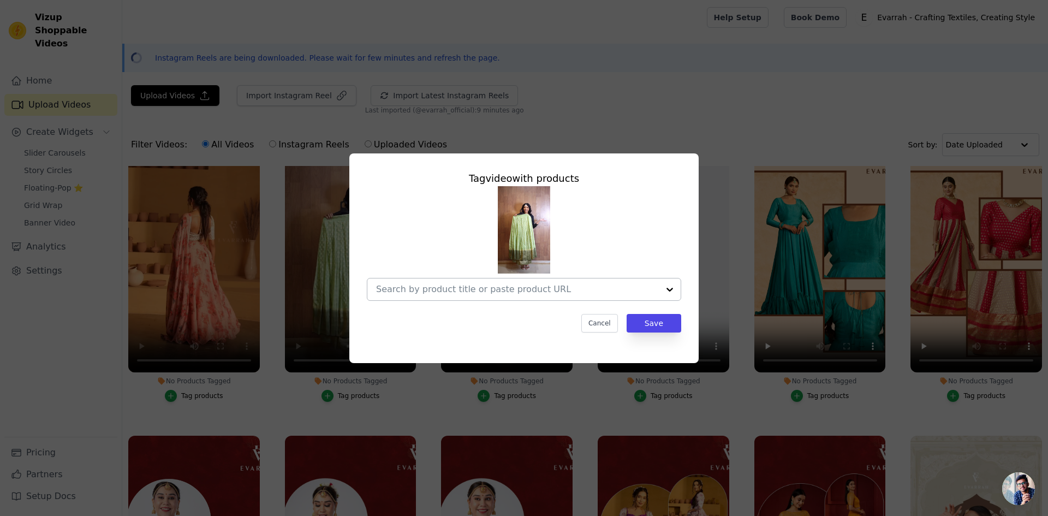
click at [430, 292] on input "No Products Tagged Tag video with products Cancel Save Tag products" at bounding box center [517, 289] width 283 height 10
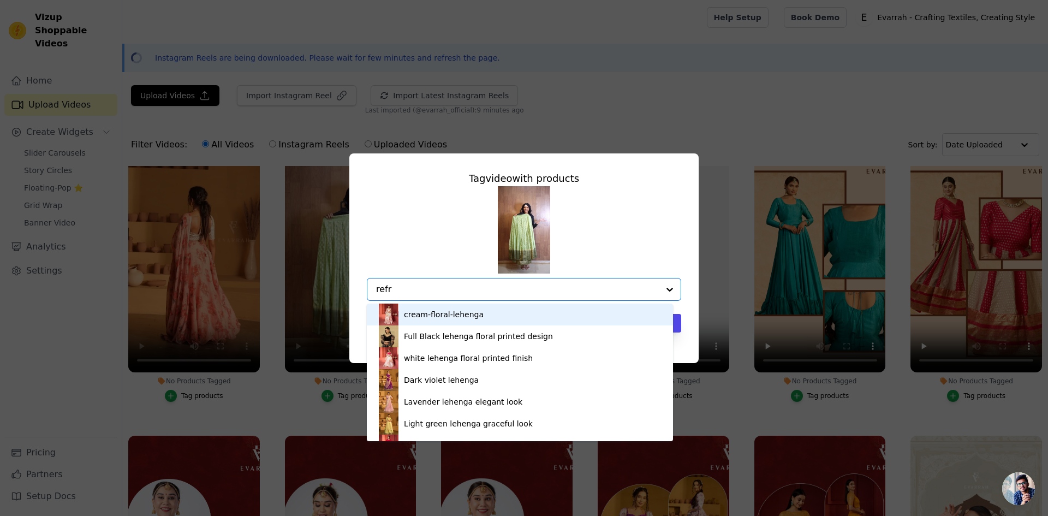
type input "refre"
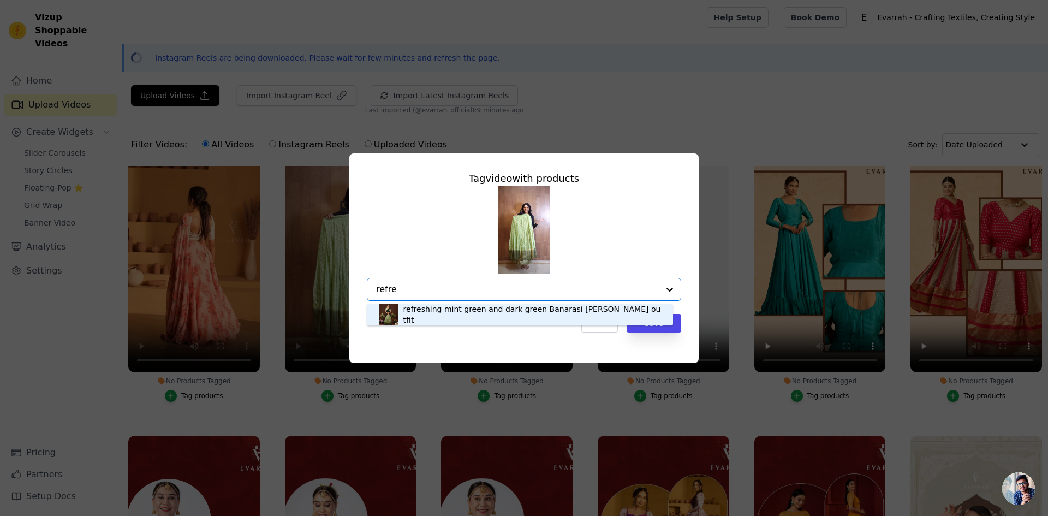
click at [443, 314] on div "refreshing mint green and dark green Banarasi [PERSON_NAME] outfit" at bounding box center [533, 315] width 259 height 22
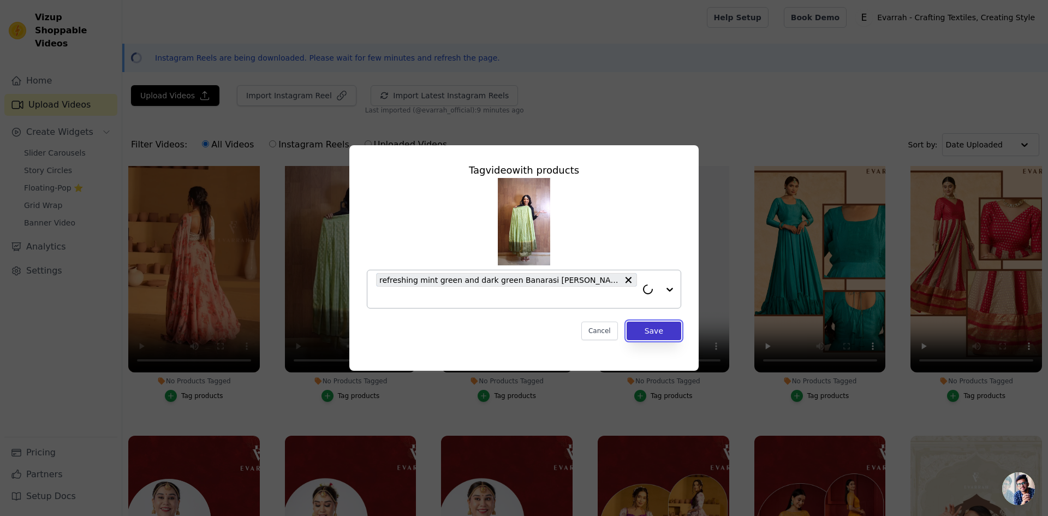
click at [671, 331] on button "Save" at bounding box center [654, 331] width 55 height 19
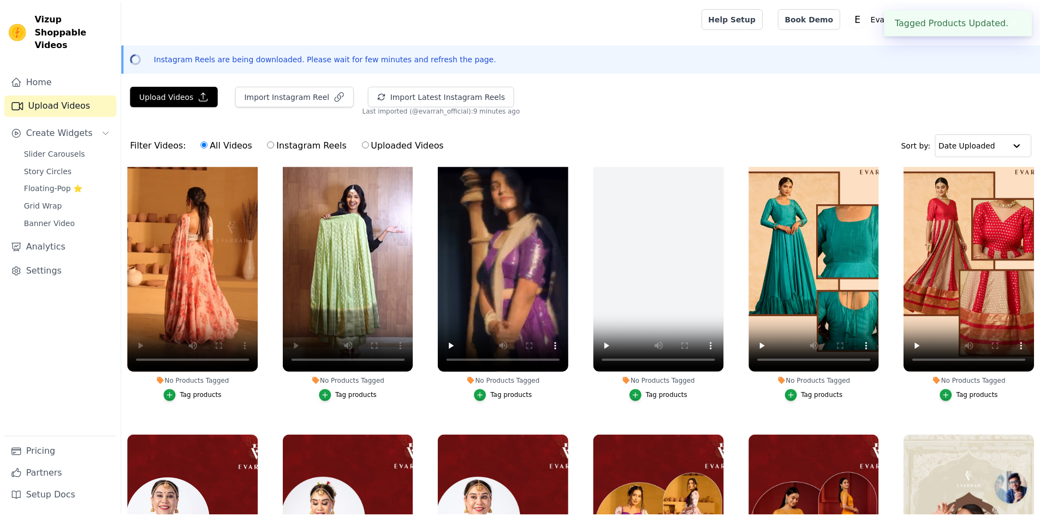
scroll to position [328, 0]
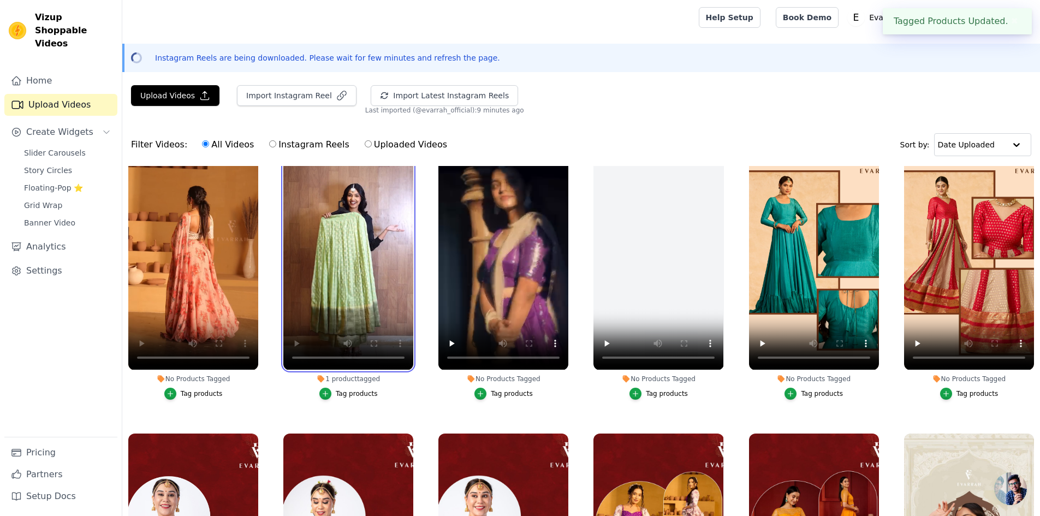
click at [337, 302] on video at bounding box center [348, 254] width 130 height 231
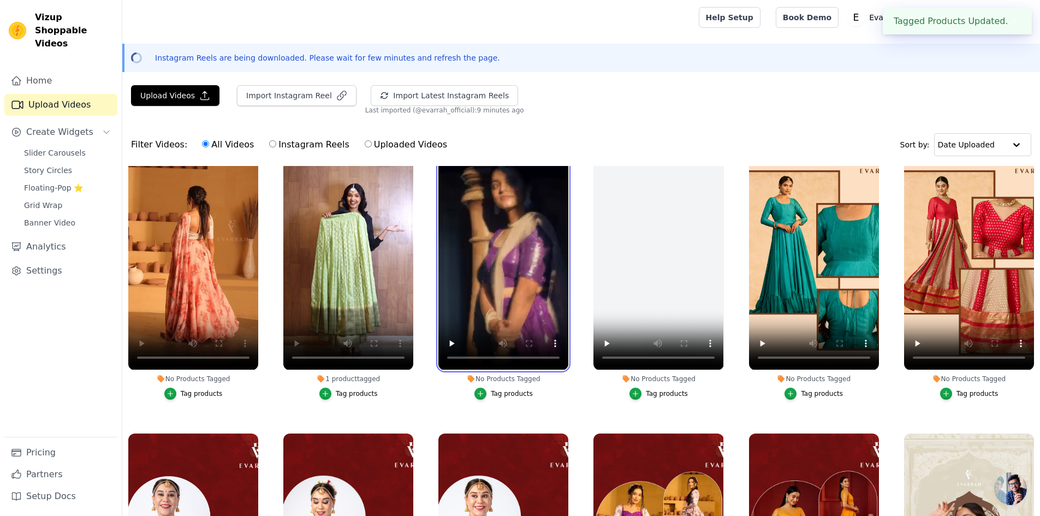
click at [467, 283] on video at bounding box center [503, 254] width 130 height 231
click at [496, 279] on video at bounding box center [503, 254] width 130 height 231
click at [445, 203] on video at bounding box center [503, 254] width 130 height 231
click at [477, 285] on video at bounding box center [503, 254] width 130 height 231
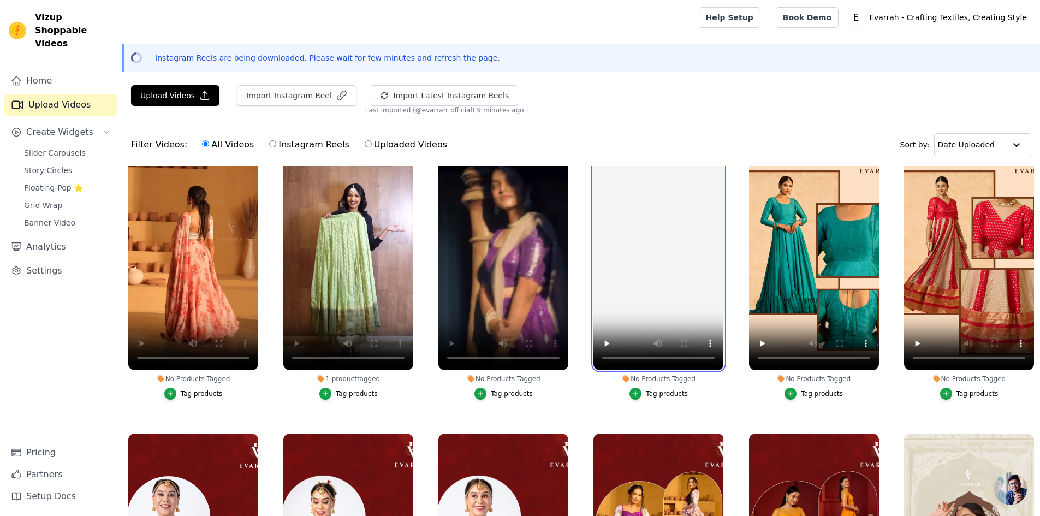
click at [613, 244] on video at bounding box center [659, 254] width 130 height 231
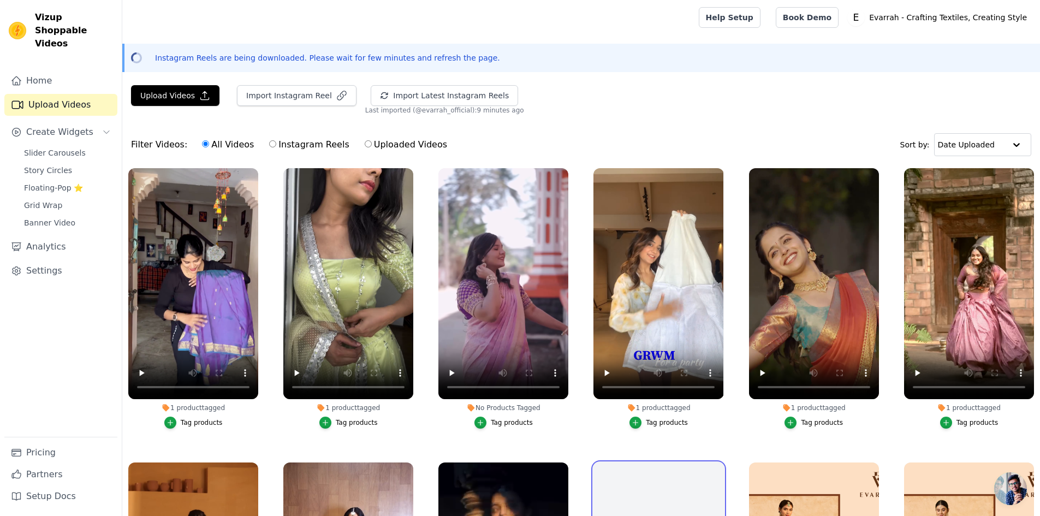
scroll to position [0, 0]
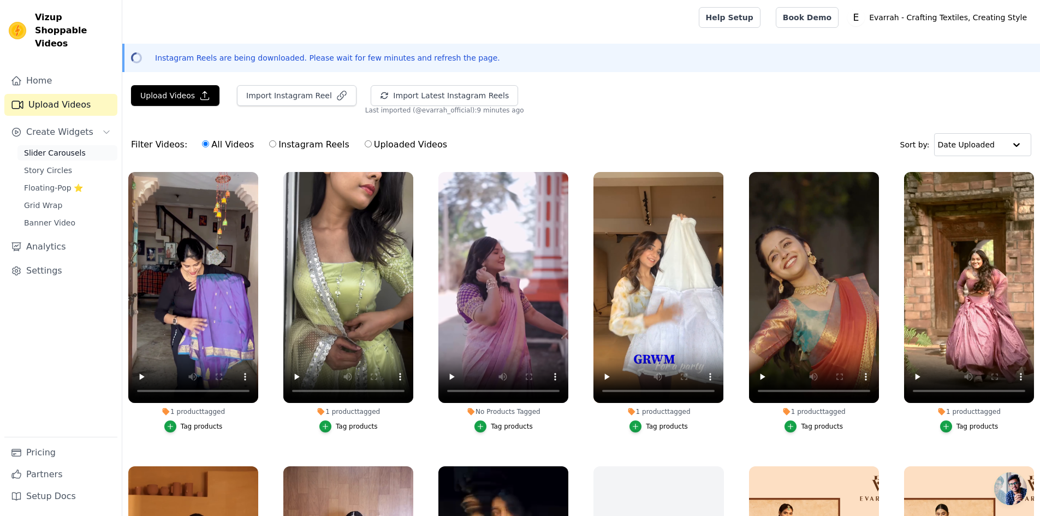
click at [44, 147] on span "Slider Carousels" at bounding box center [55, 152] width 62 height 11
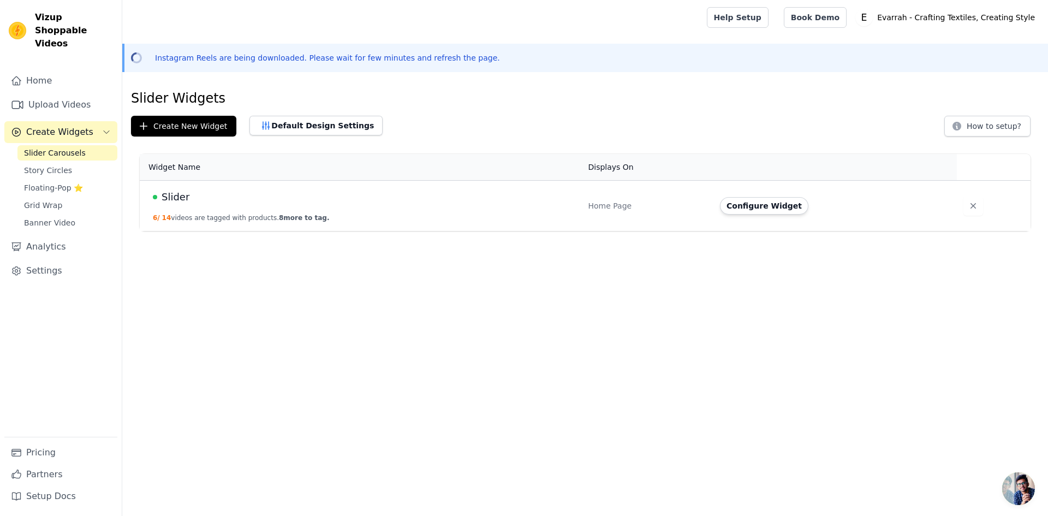
click at [385, 65] on div "Instagram Reels are being downloaded. Please wait for few minutes and refresh t…" at bounding box center [585, 58] width 926 height 28
drag, startPoint x: 300, startPoint y: 205, endPoint x: 488, endPoint y: 218, distance: 187.7
click at [304, 205] on td "Slider 6 / 14 videos are tagged with products. 8 more to tag." at bounding box center [361, 206] width 442 height 51
click at [716, 201] on td "Configure Widget" at bounding box center [836, 206] width 244 height 51
click at [749, 204] on button "Configure Widget" at bounding box center [764, 205] width 88 height 17
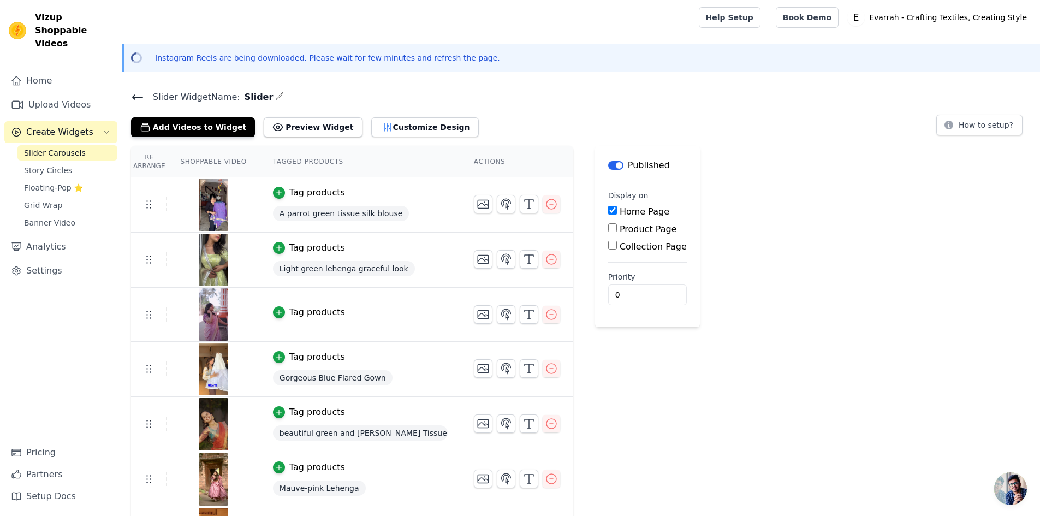
click at [200, 325] on img at bounding box center [213, 314] width 31 height 52
click at [207, 315] on img at bounding box center [213, 314] width 31 height 52
click at [211, 319] on img at bounding box center [213, 314] width 31 height 52
click at [479, 313] on icon "button" at bounding box center [483, 314] width 13 height 13
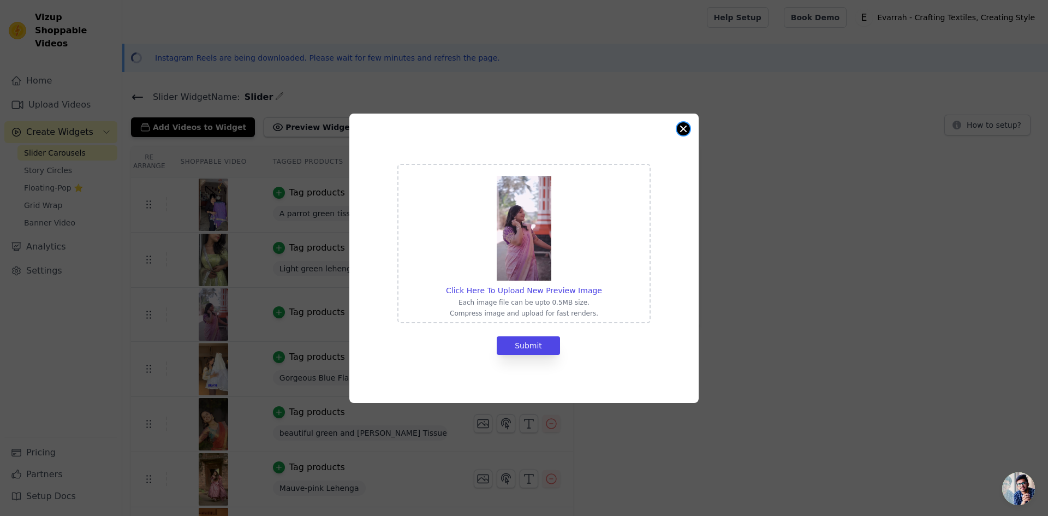
click at [684, 123] on button "Close modal" at bounding box center [683, 128] width 13 height 13
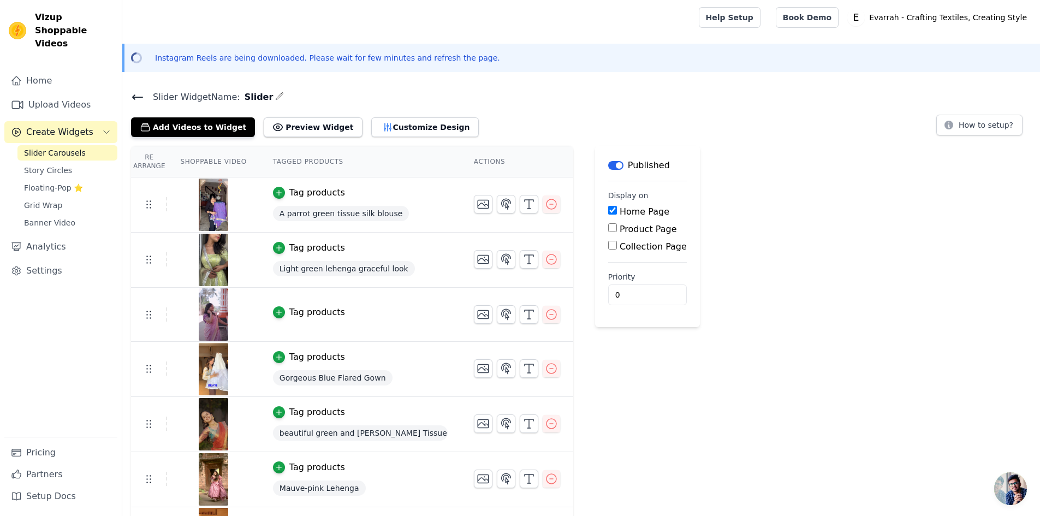
click at [217, 321] on img at bounding box center [213, 314] width 31 height 52
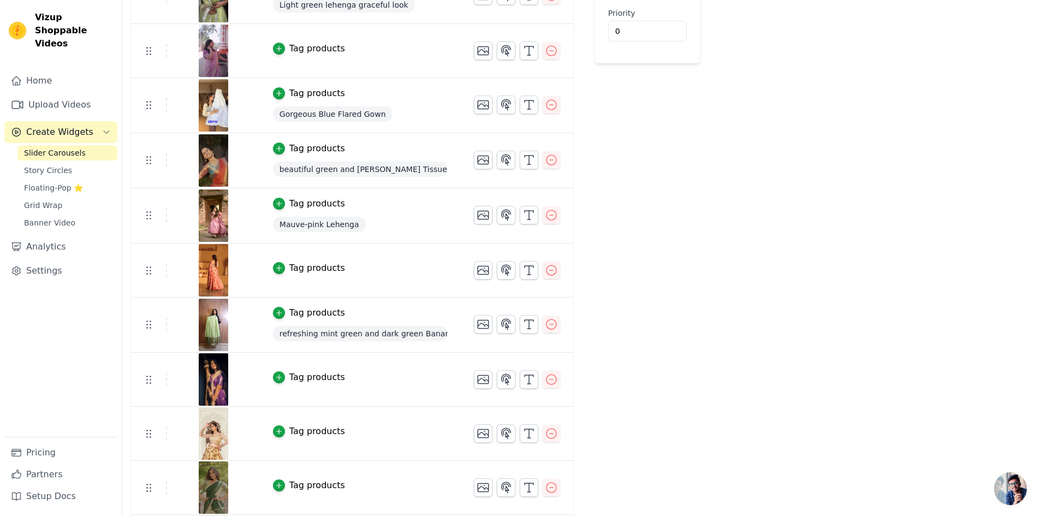
scroll to position [273, 0]
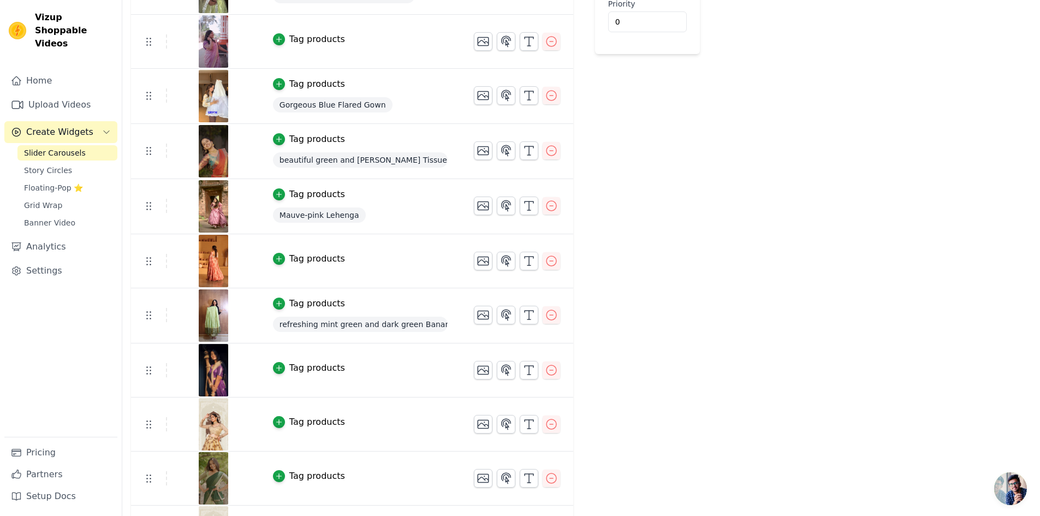
click at [206, 269] on img at bounding box center [213, 261] width 31 height 52
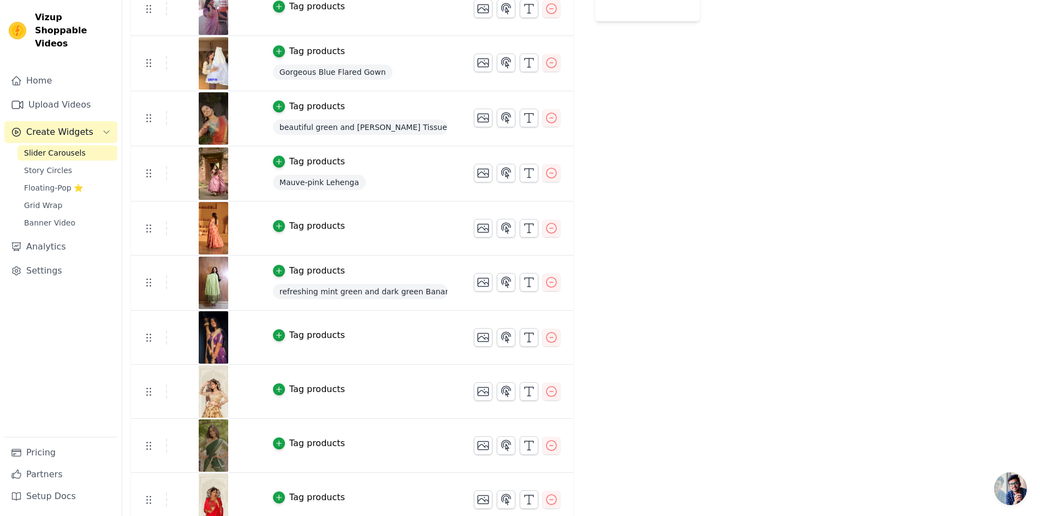
scroll to position [382, 0]
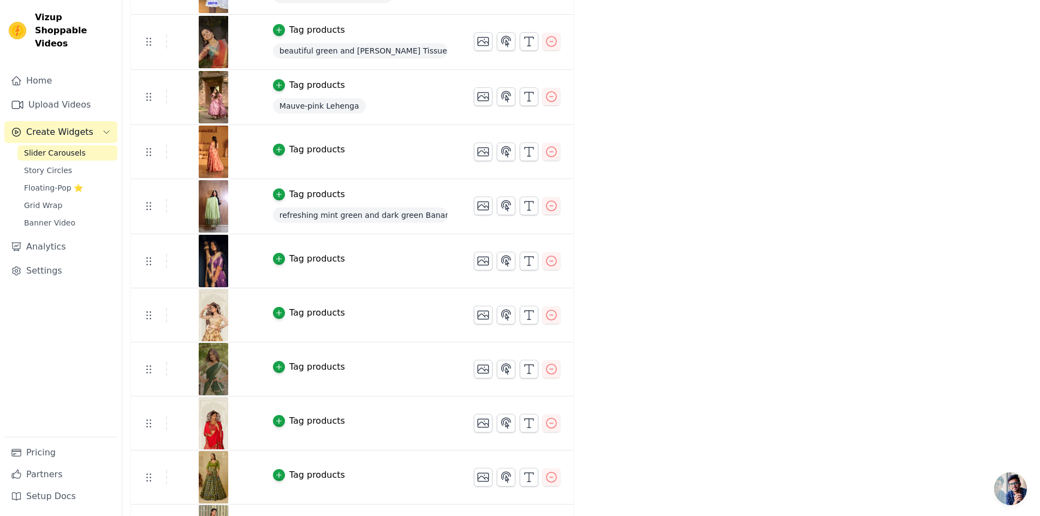
click at [212, 307] on img at bounding box center [213, 315] width 31 height 52
click at [205, 325] on img at bounding box center [213, 315] width 31 height 52
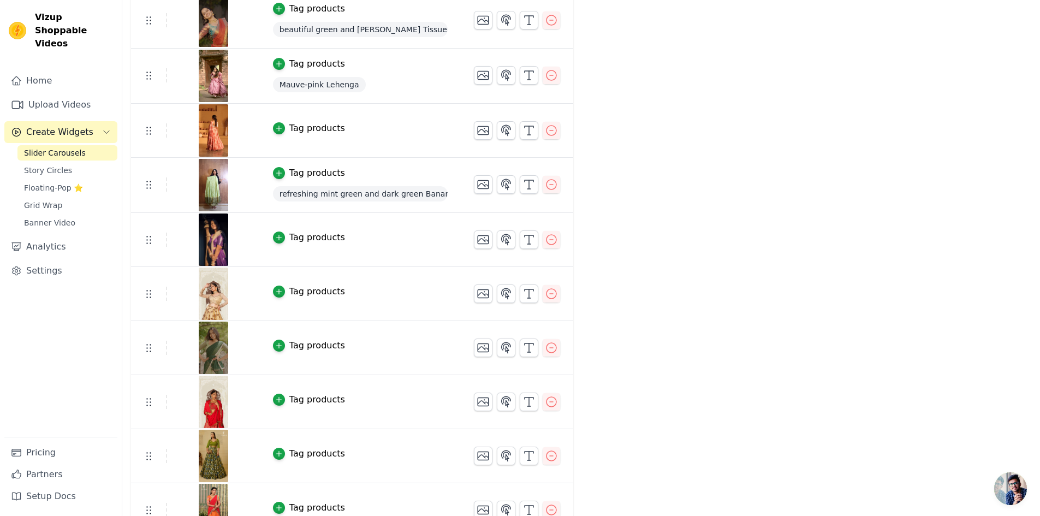
scroll to position [424, 0]
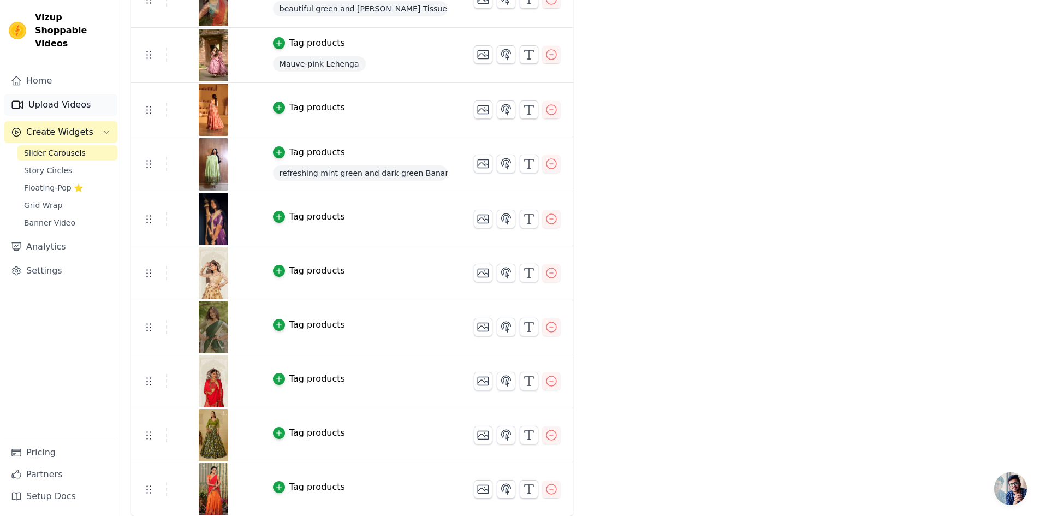
click at [86, 94] on link "Upload Videos" at bounding box center [60, 105] width 113 height 22
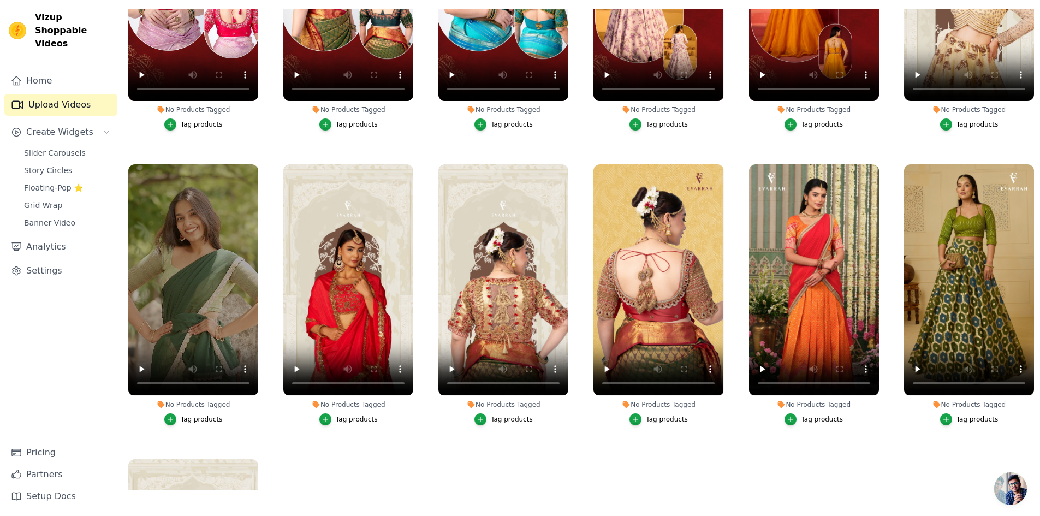
scroll to position [716, 0]
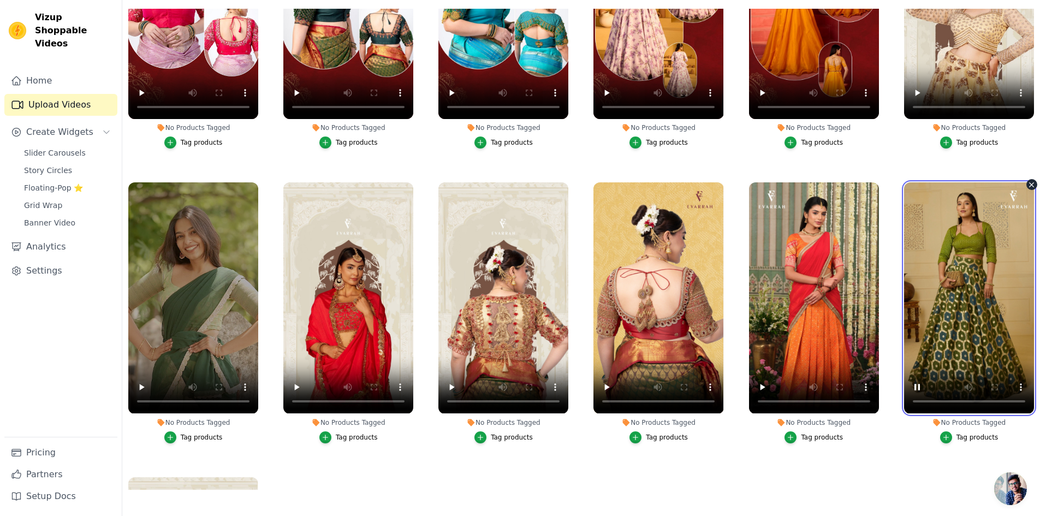
click at [969, 284] on video at bounding box center [969, 297] width 130 height 231
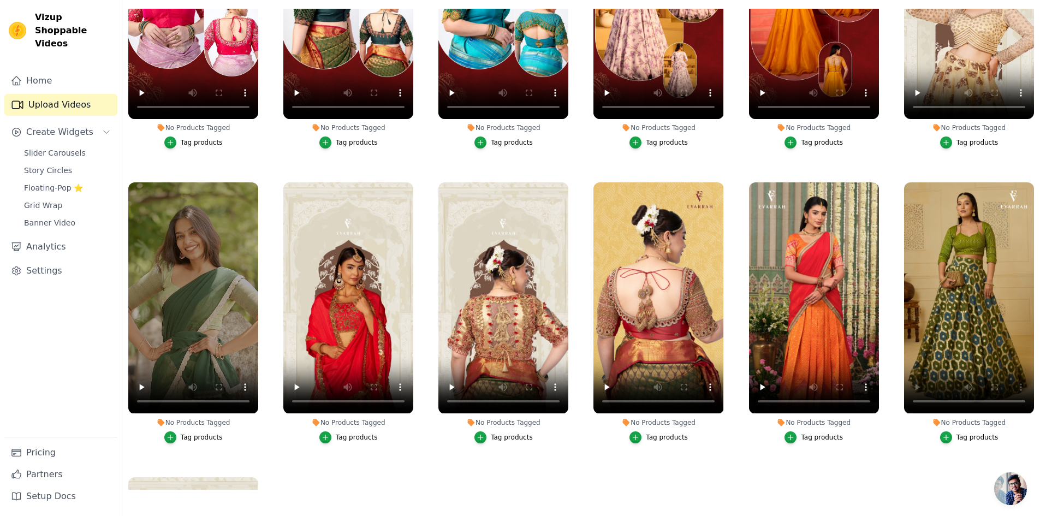
click at [295, 137] on div "Tag products" at bounding box center [348, 143] width 130 height 12
click at [294, 131] on li "No Products Tagged Tag products" at bounding box center [348, 18] width 130 height 260
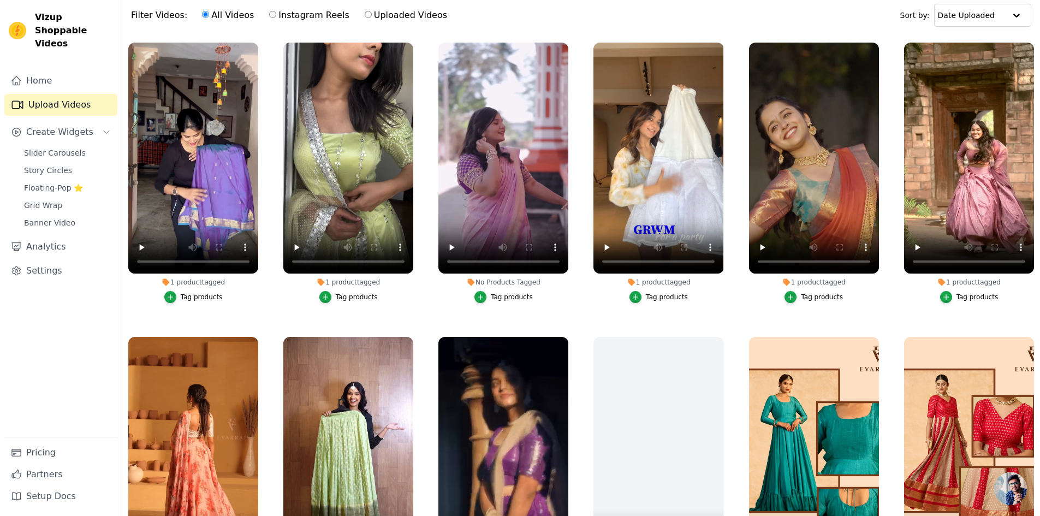
scroll to position [103, 0]
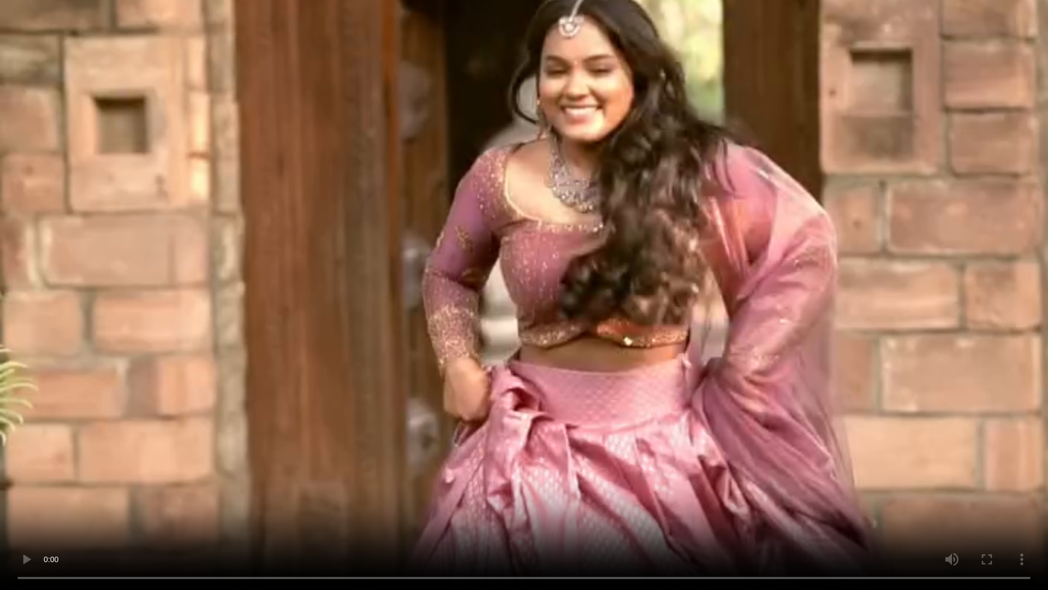
click at [553, 301] on video at bounding box center [524, 295] width 1048 height 590
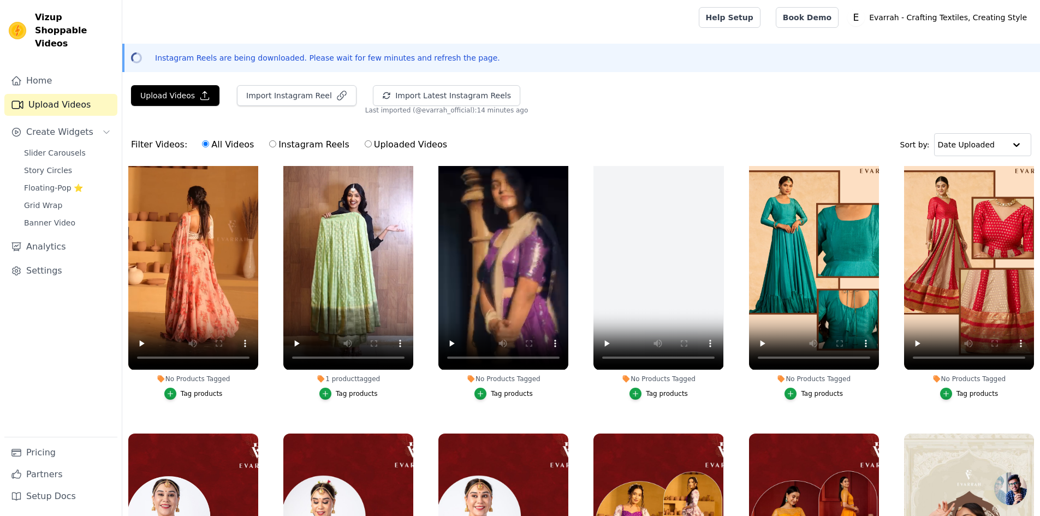
scroll to position [0, 0]
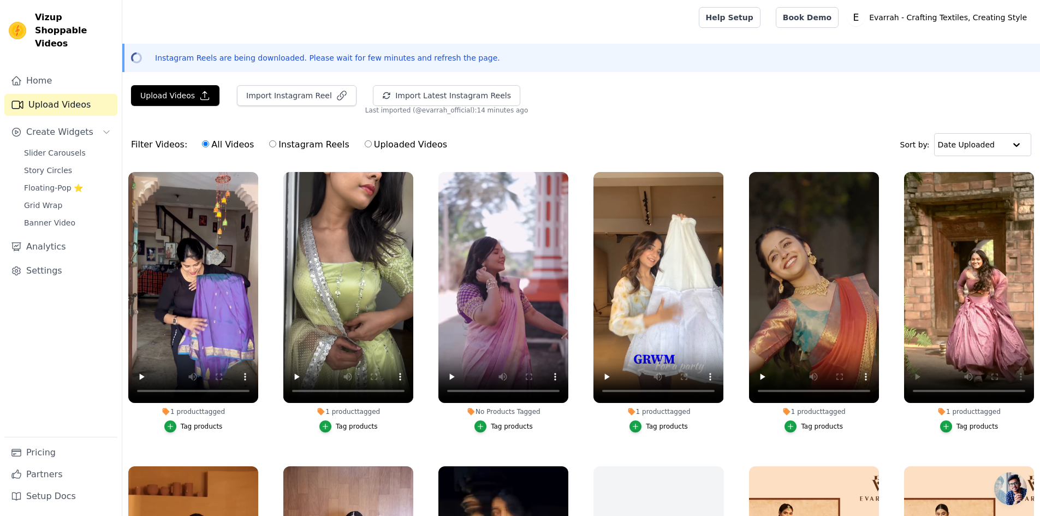
click at [498, 422] on div "Tag products" at bounding box center [512, 426] width 42 height 9
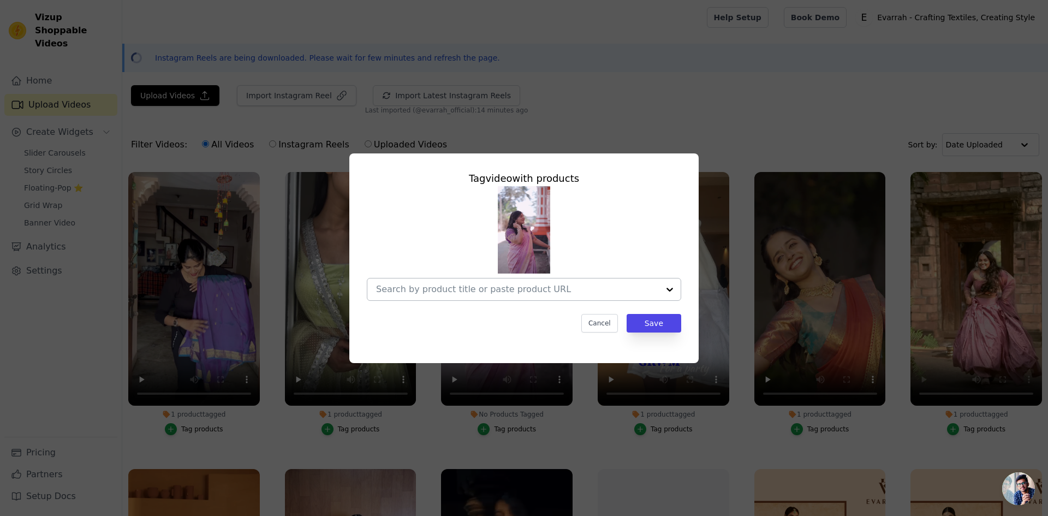
click at [490, 281] on div at bounding box center [517, 289] width 283 height 22
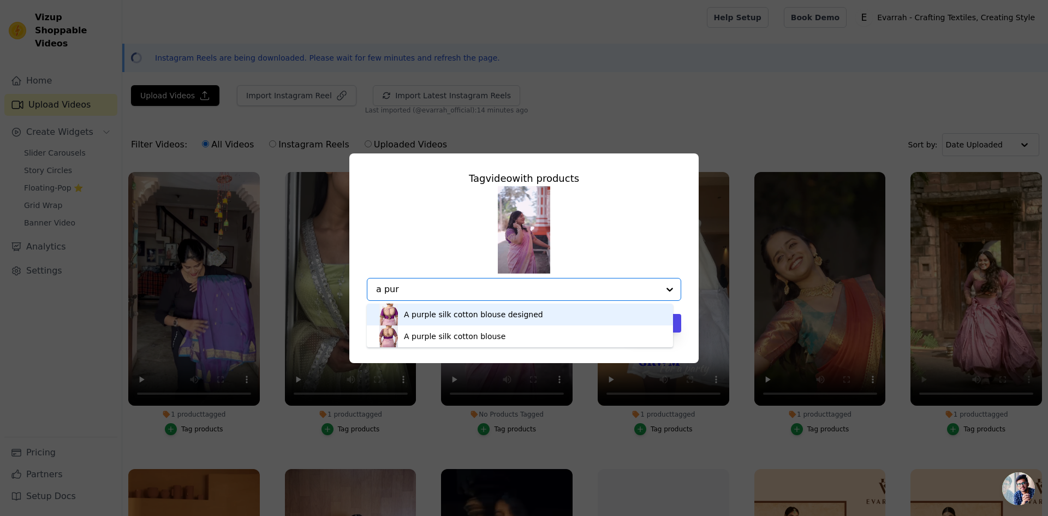
type input "a pur"
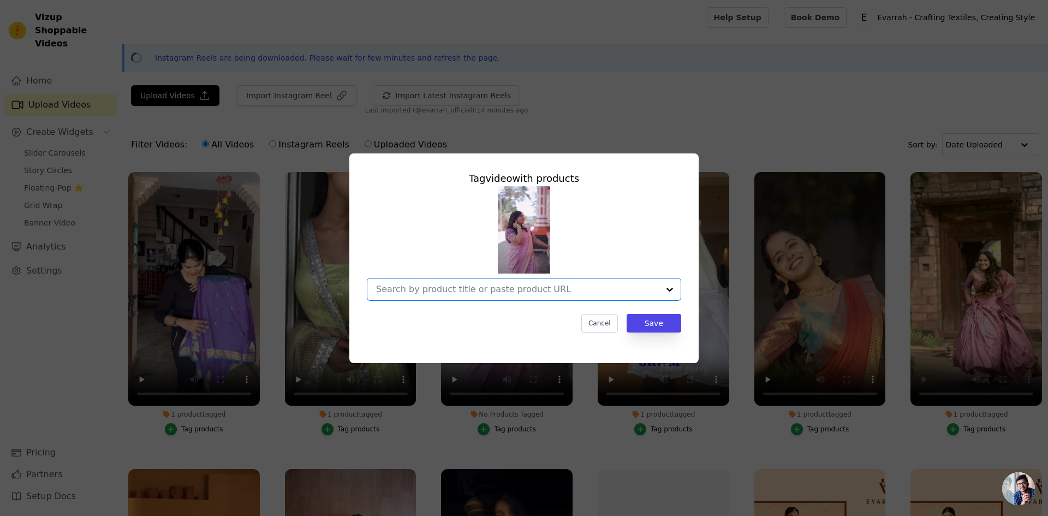
click at [498, 285] on input "No Products Tagged Tag video with products Option undefined, selected. Select i…" at bounding box center [517, 289] width 283 height 10
type input "a pur"
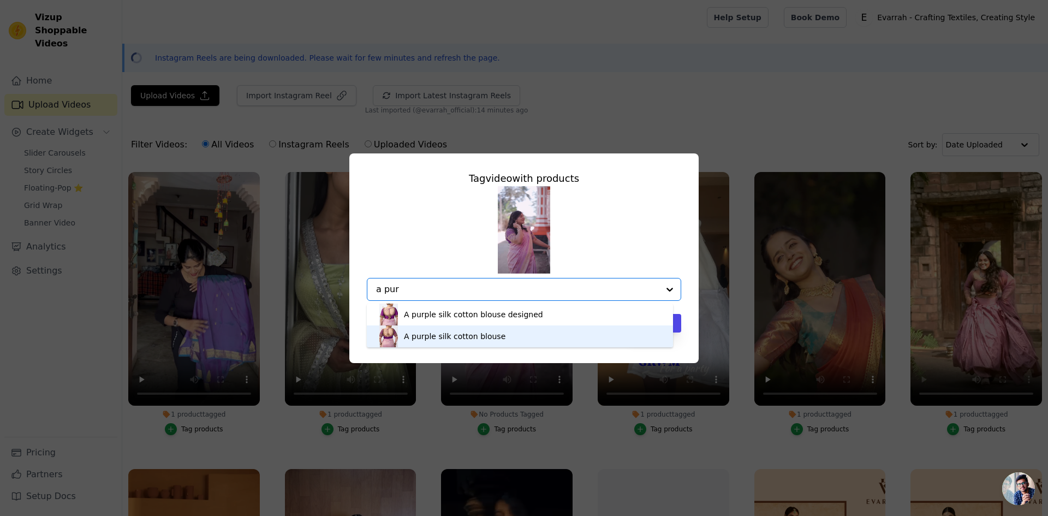
click at [472, 335] on div "A purple silk cotton blouse" at bounding box center [455, 336] width 102 height 11
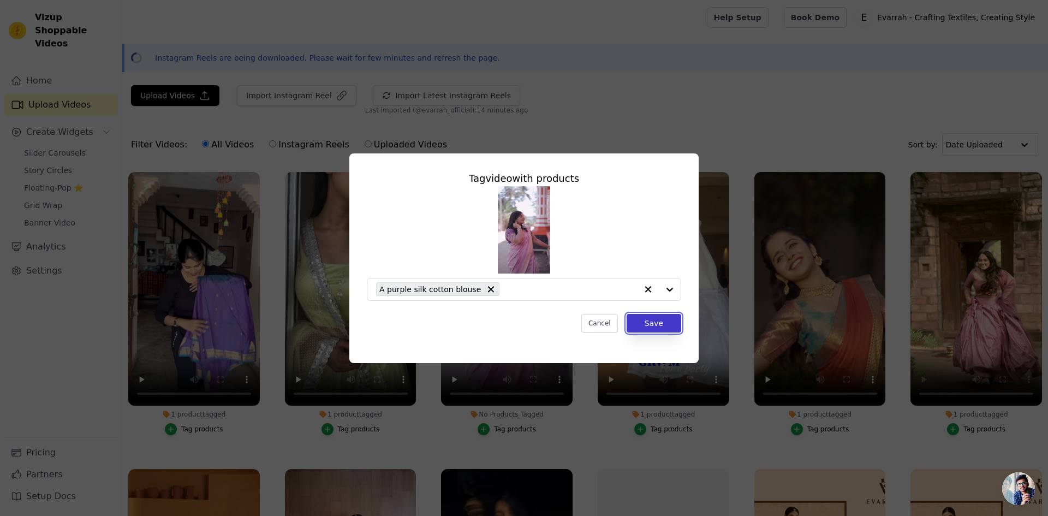
click at [665, 323] on button "Save" at bounding box center [654, 323] width 55 height 19
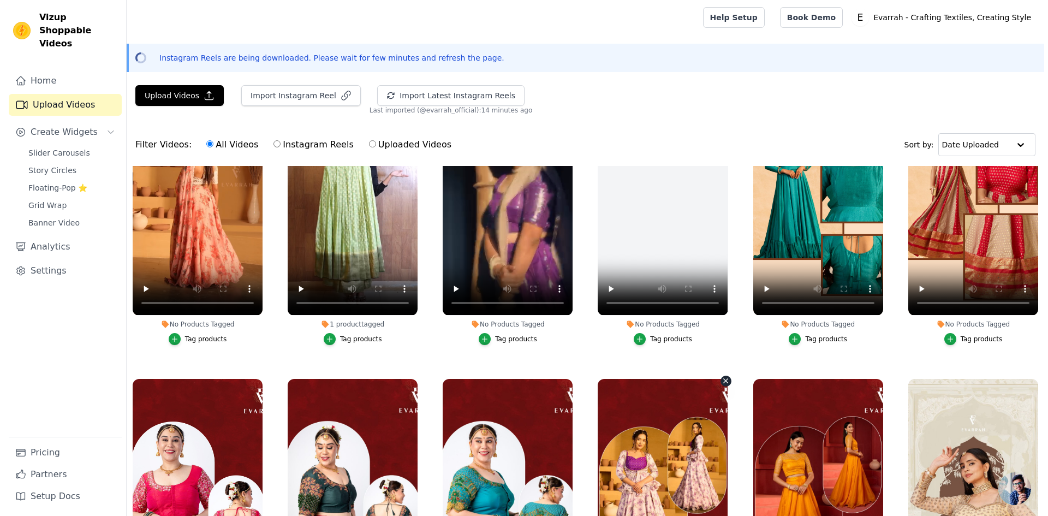
scroll to position [328, 0]
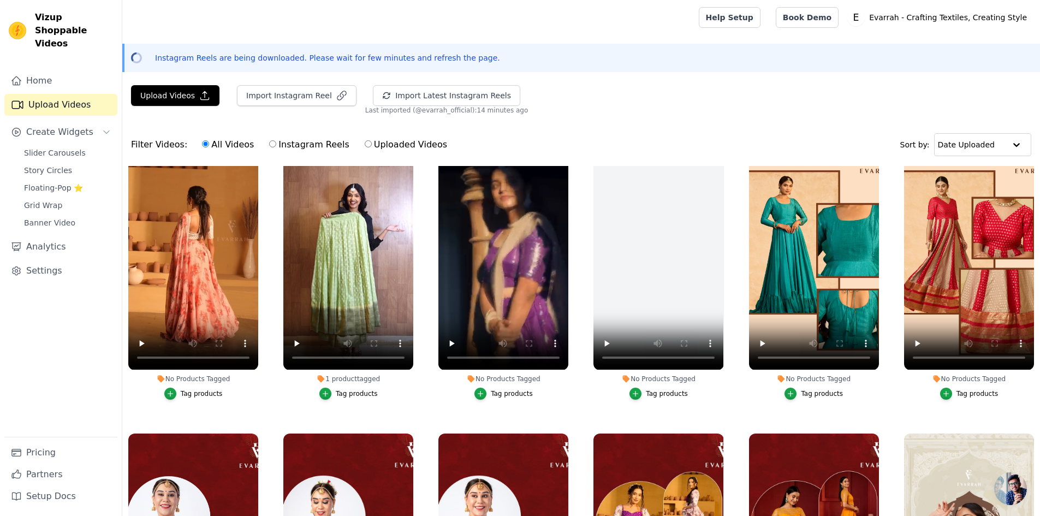
click at [500, 390] on div "Tag products" at bounding box center [512, 393] width 42 height 9
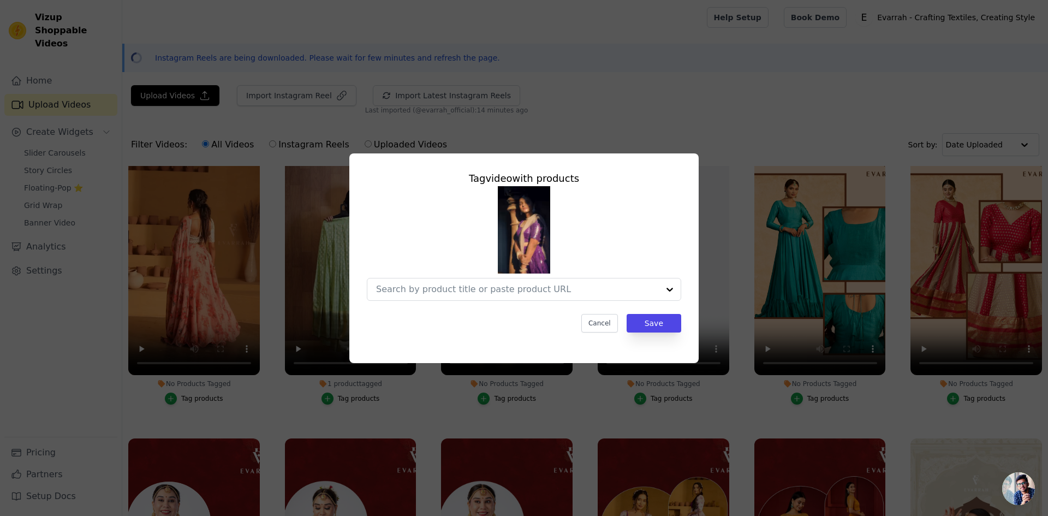
scroll to position [330, 0]
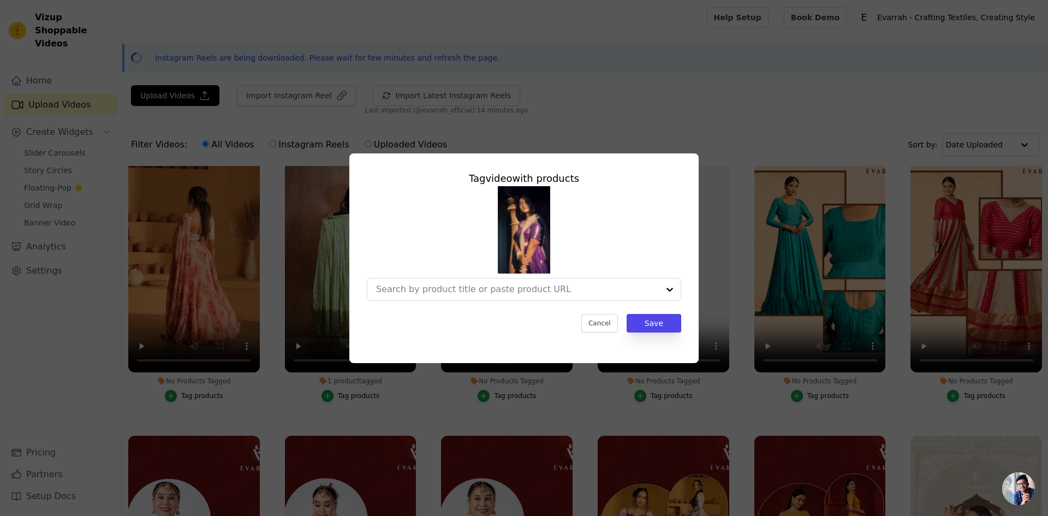
click at [478, 390] on button "Tag products" at bounding box center [507, 396] width 58 height 12
click at [468, 275] on div at bounding box center [524, 243] width 315 height 115
click at [469, 286] on input "No Products Tagged Tag video with products Cancel Save Tag products" at bounding box center [506, 289] width 261 height 10
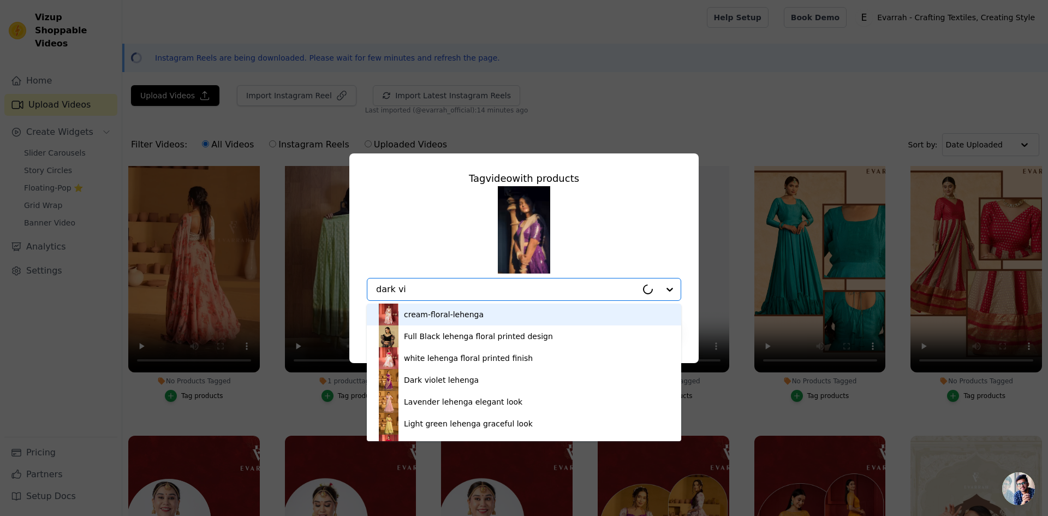
type input "dark vio"
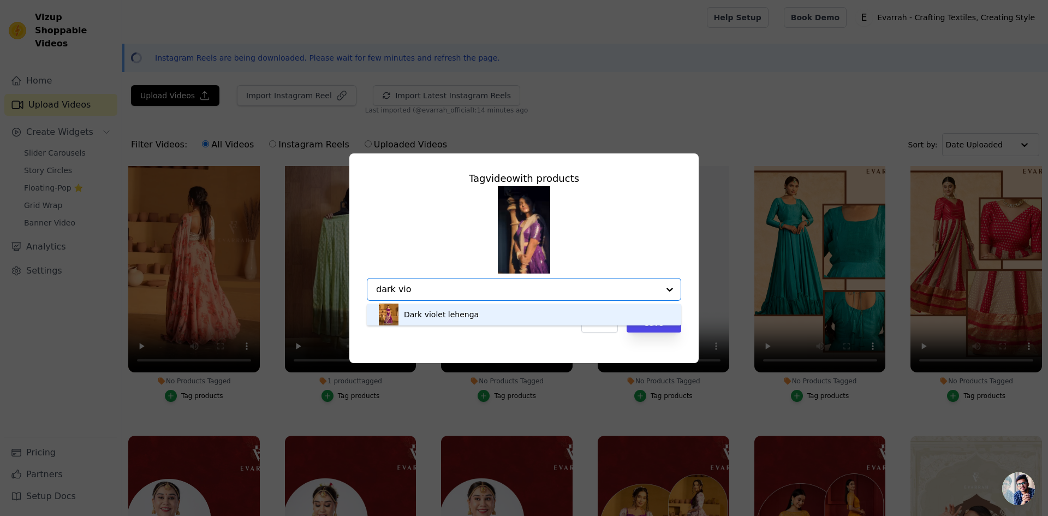
click at [464, 320] on div "Dark violet lehenga" at bounding box center [524, 315] width 293 height 22
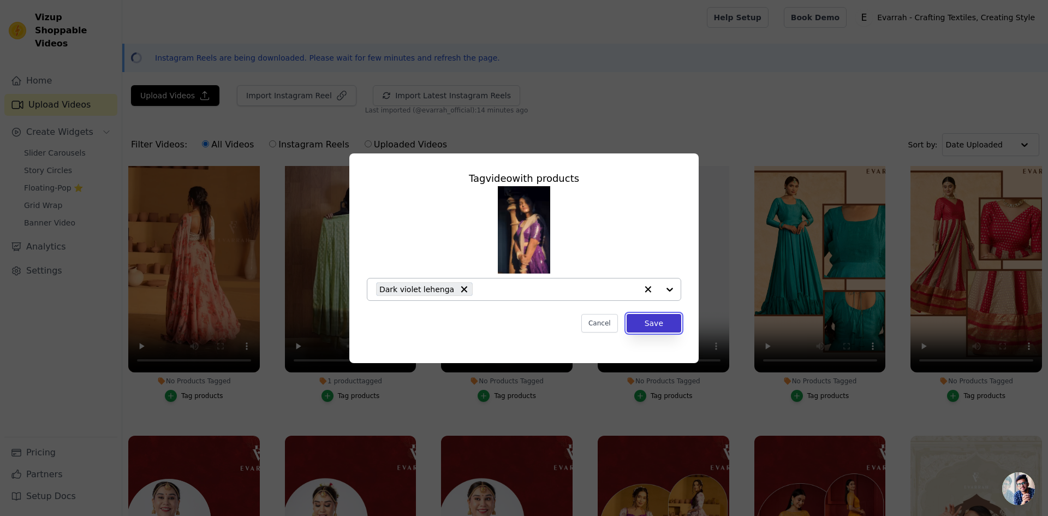
click at [663, 323] on button "Save" at bounding box center [654, 323] width 55 height 19
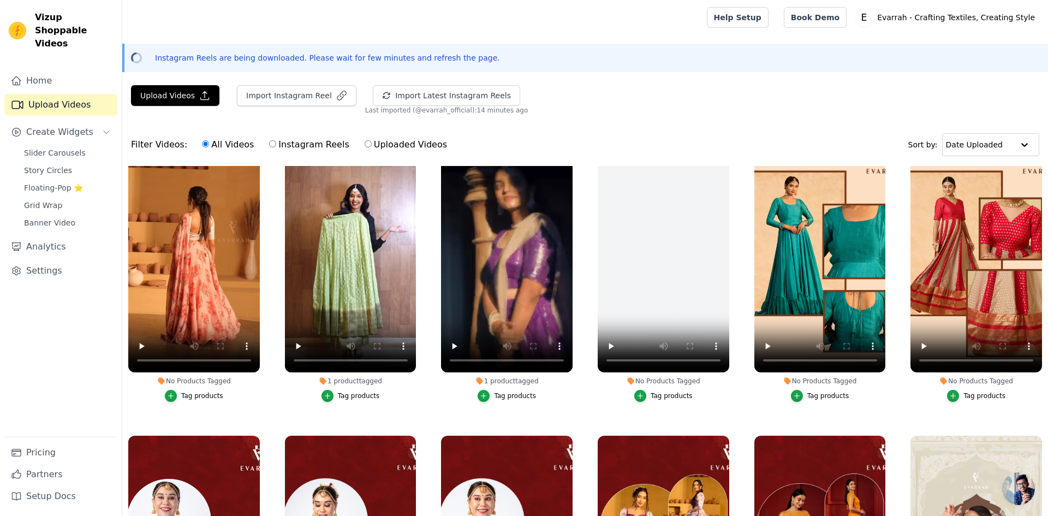
click at [820, 396] on div "Tag products" at bounding box center [829, 396] width 42 height 9
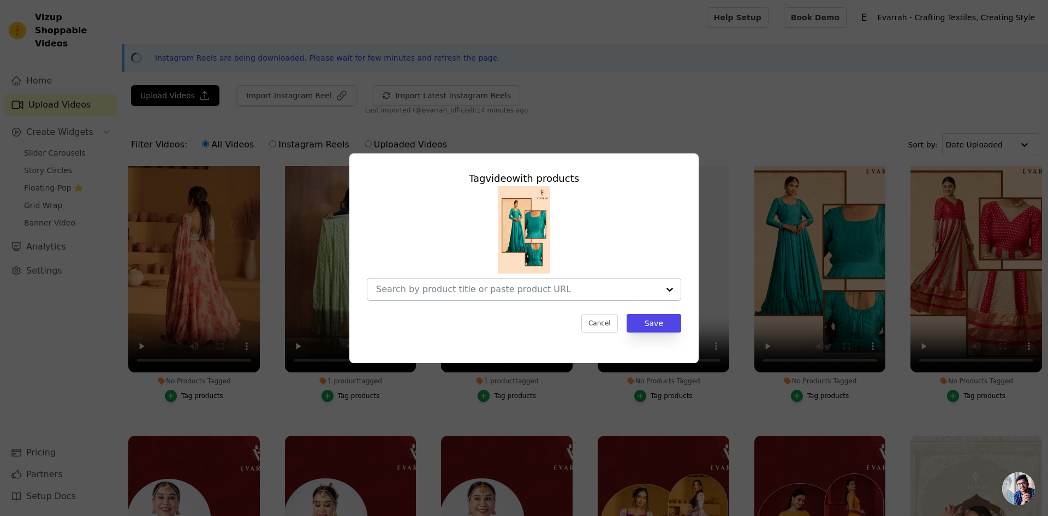
click at [439, 290] on input "No Products Tagged Tag video with products Cancel Save Tag products" at bounding box center [517, 289] width 283 height 10
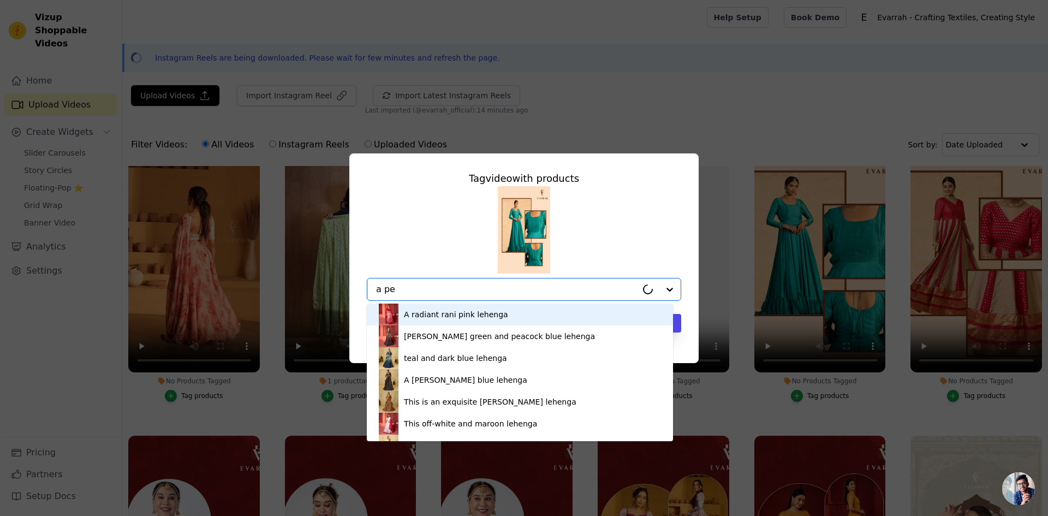
type input "a pea"
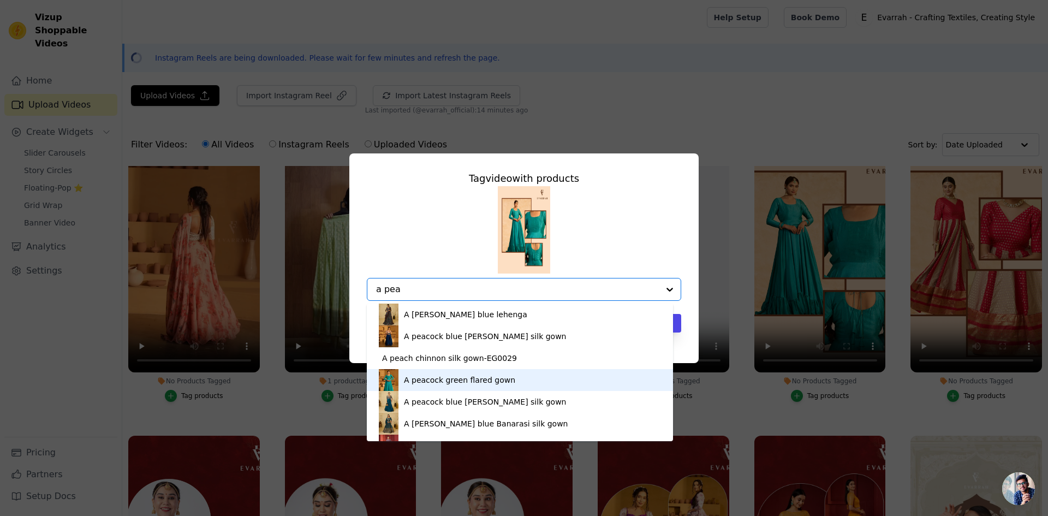
drag, startPoint x: 452, startPoint y: 383, endPoint x: 464, endPoint y: 381, distance: 12.2
click at [453, 384] on div "A peacock green flared gown" at bounding box center [459, 380] width 111 height 11
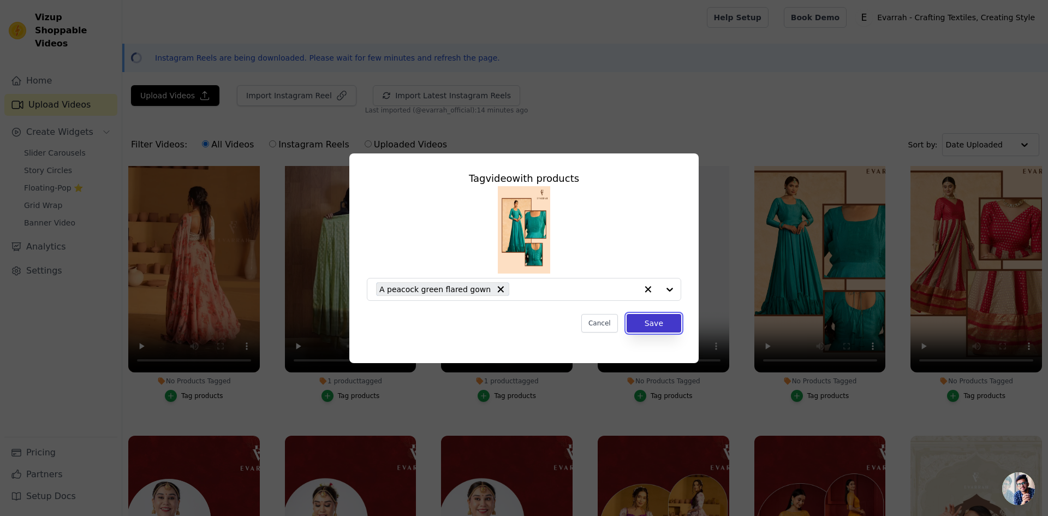
click at [673, 326] on button "Save" at bounding box center [654, 323] width 55 height 19
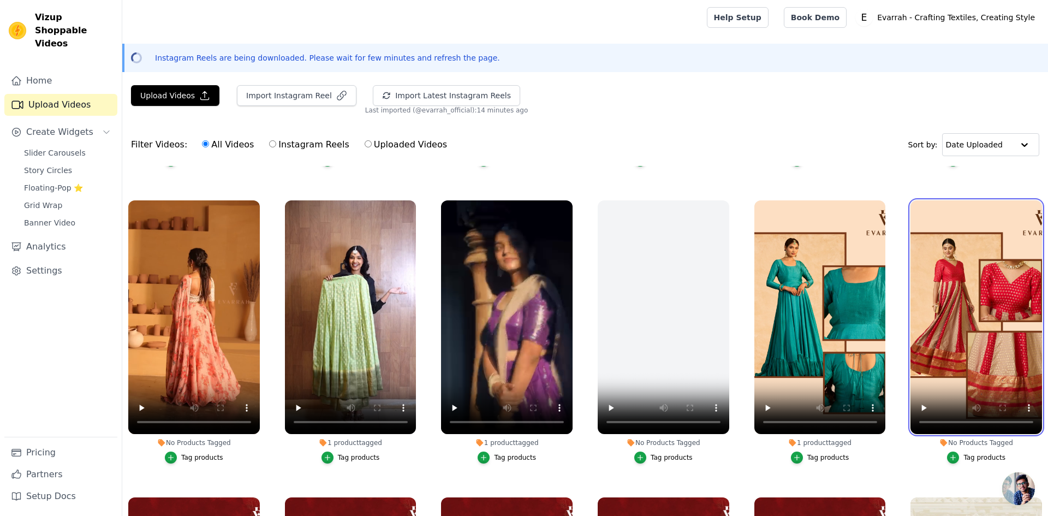
scroll to position [276, 0]
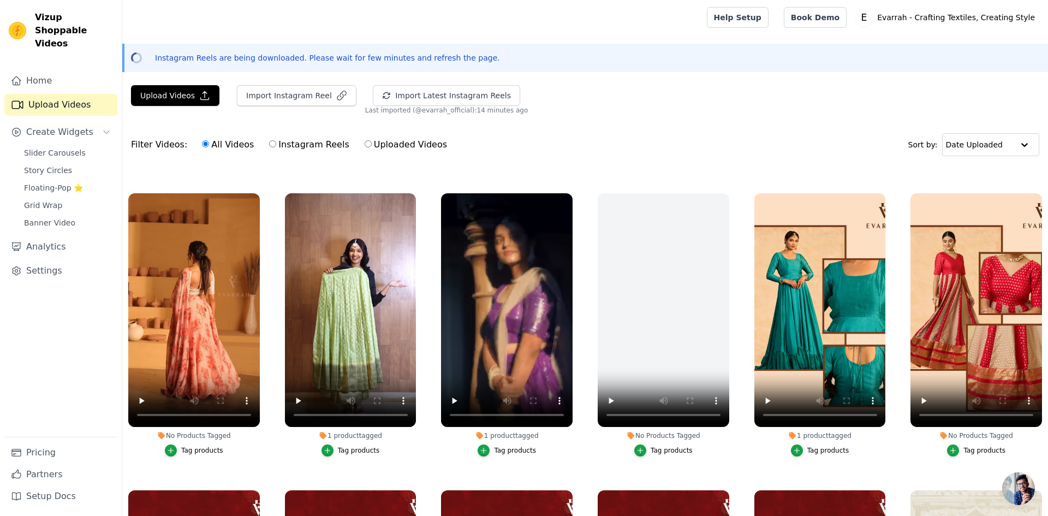
click at [975, 449] on div "Tag products" at bounding box center [985, 450] width 42 height 9
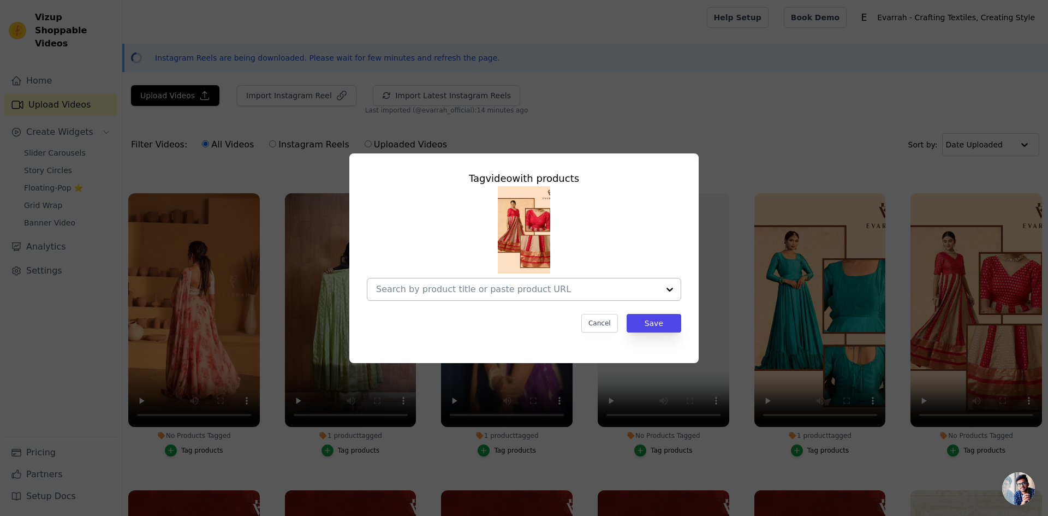
click at [446, 291] on input "No Products Tagged Tag video with products Cancel Save Tag products" at bounding box center [517, 289] width 283 height 10
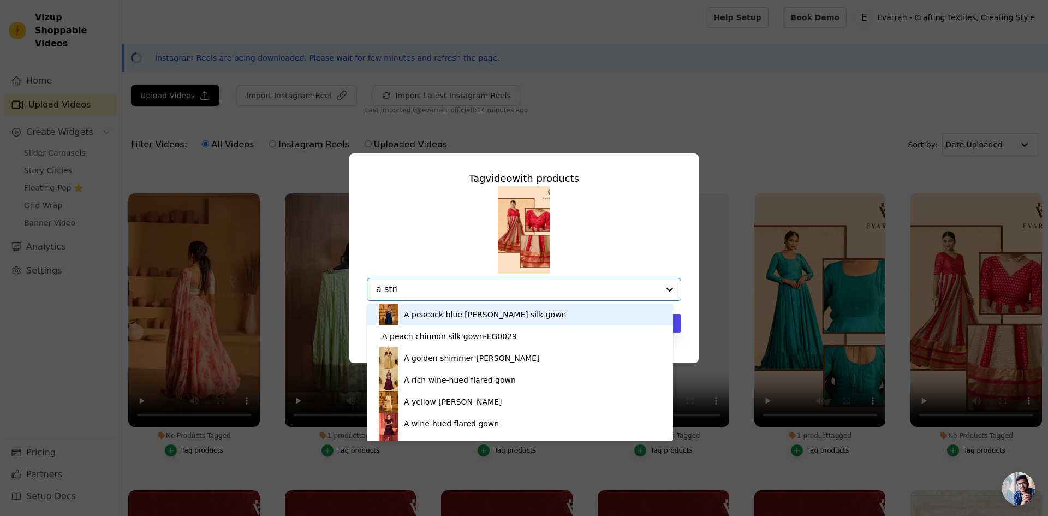
type input "a strik"
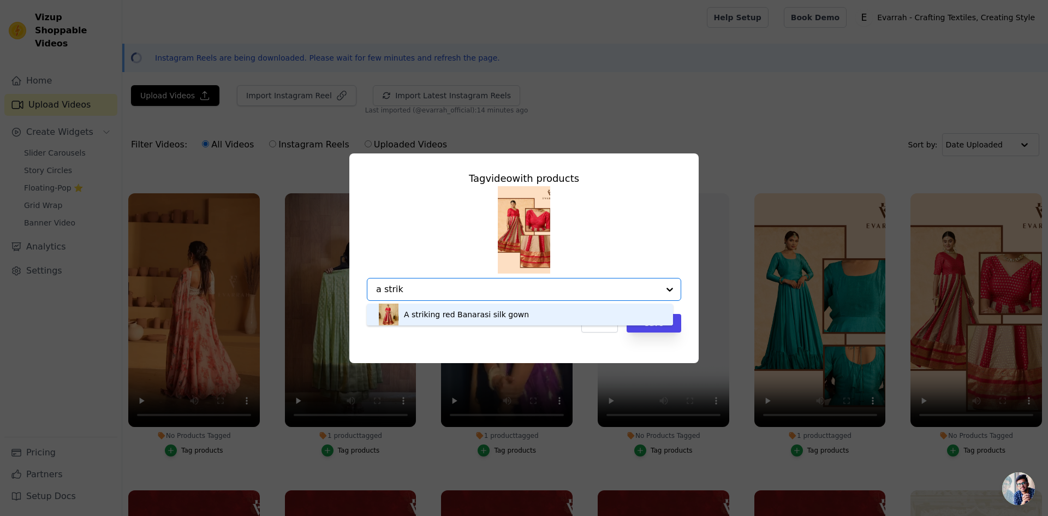
drag, startPoint x: 465, startPoint y: 312, endPoint x: 468, endPoint y: 317, distance: 5.9
click at [466, 316] on div "A striking red Banarasi silk gown" at bounding box center [466, 314] width 125 height 11
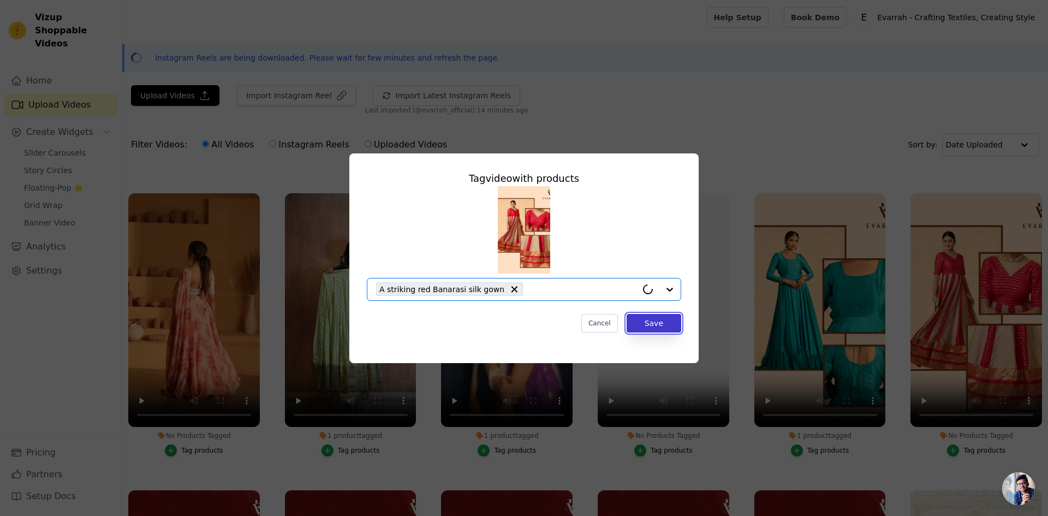
click at [658, 323] on button "Save" at bounding box center [654, 323] width 55 height 19
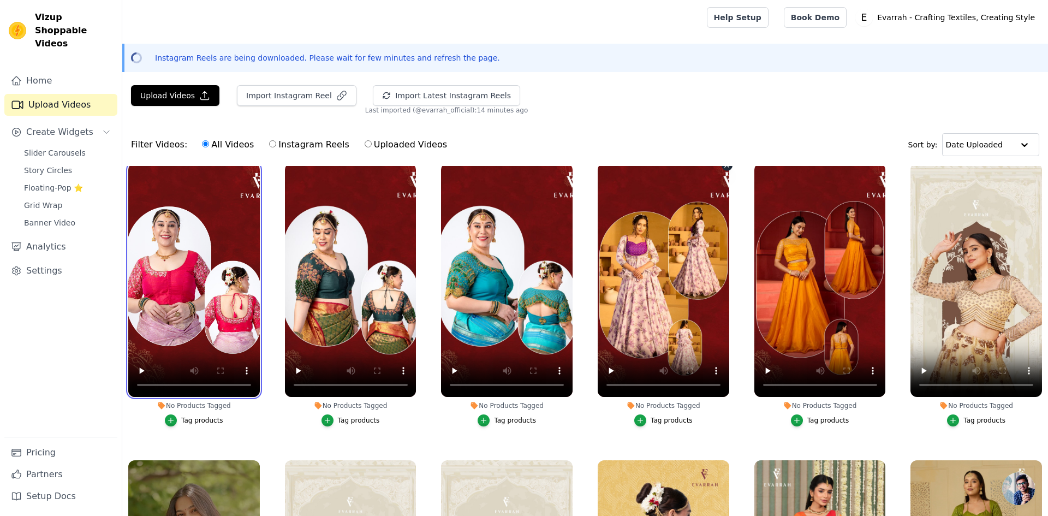
scroll to position [603, 0]
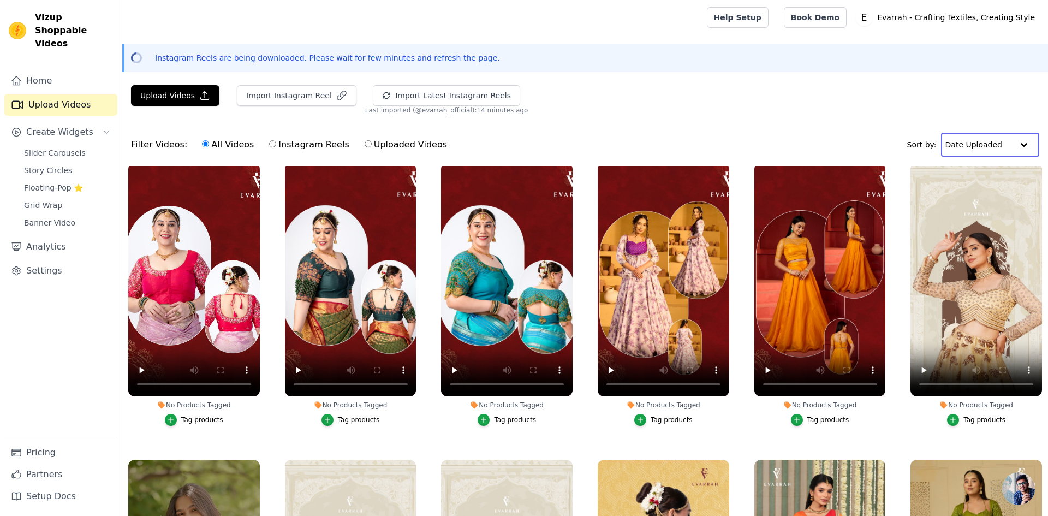
click at [967, 147] on input "text" at bounding box center [980, 145] width 68 height 22
click at [867, 121] on div "Upload Videos Import Instagram Reel Import Latest Instagram Reels Import Latest…" at bounding box center [585, 366] width 926 height 562
click at [205, 414] on button "Tag products" at bounding box center [194, 420] width 58 height 12
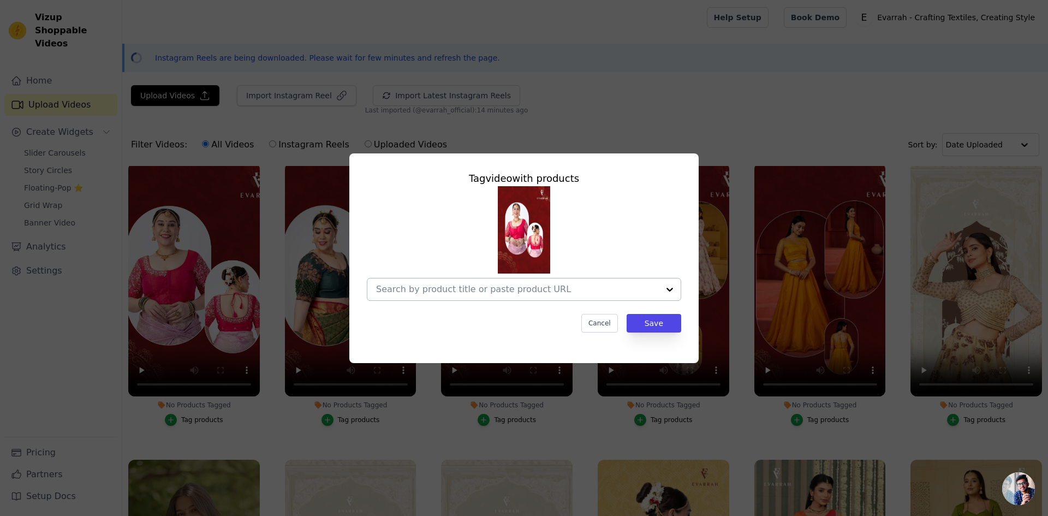
click at [398, 289] on input "No Products Tagged Tag video with products Cancel Save Tag products" at bounding box center [517, 289] width 283 height 10
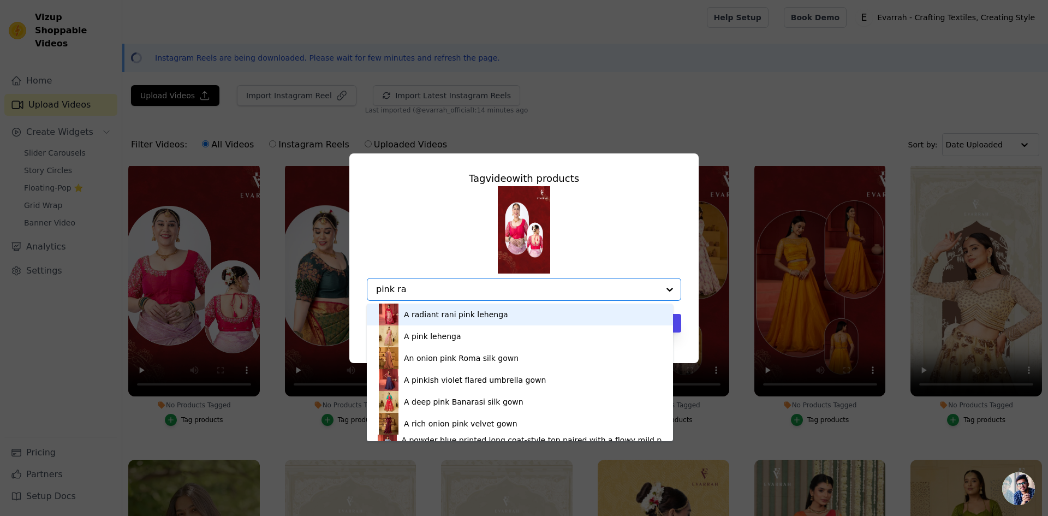
type input "pink raw"
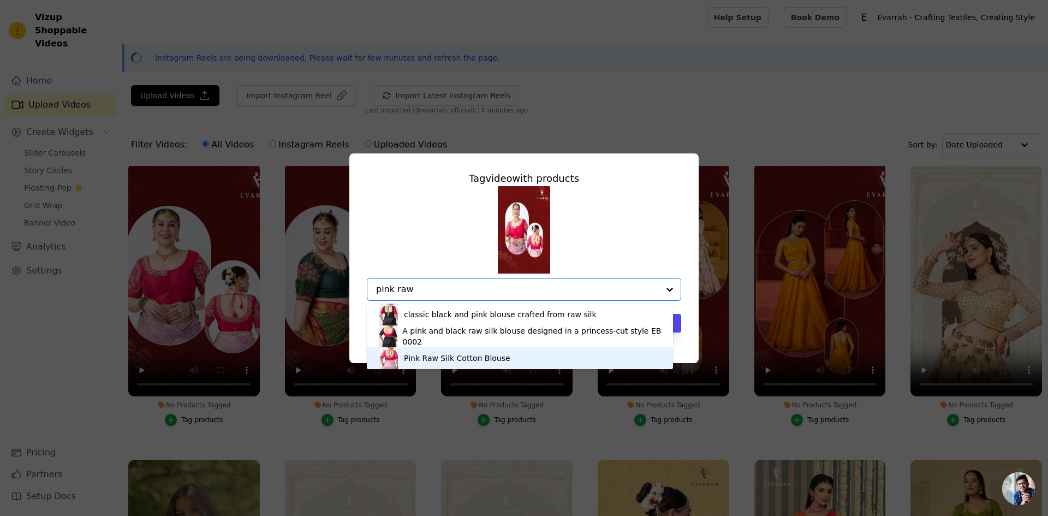
click at [466, 357] on div "Pink Raw Silk Cotton Blouse" at bounding box center [457, 358] width 106 height 11
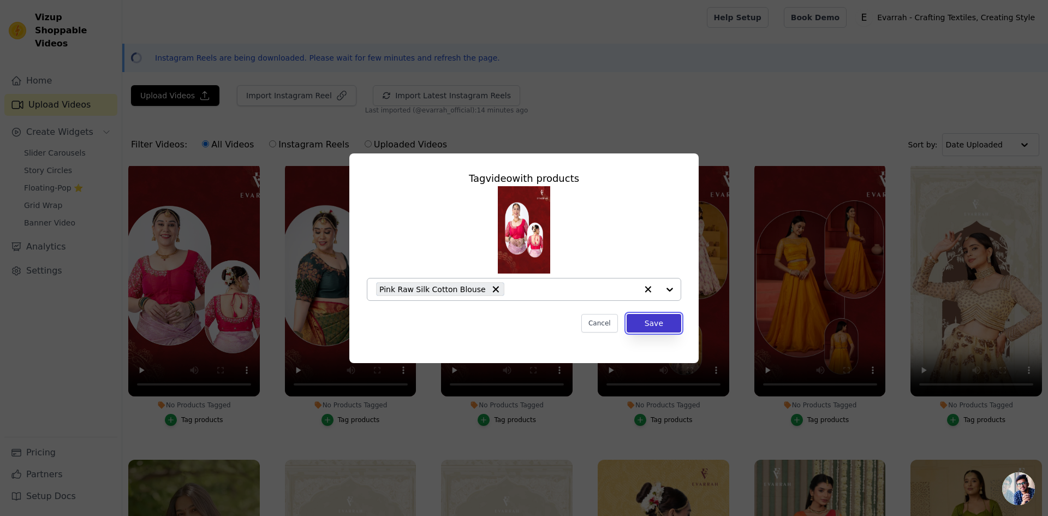
click at [660, 328] on button "Save" at bounding box center [654, 323] width 55 height 19
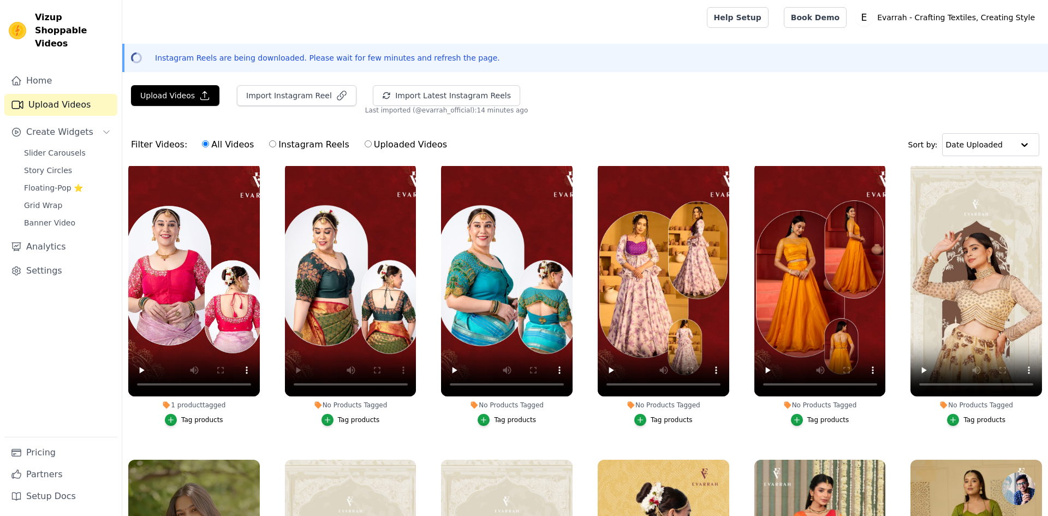
click at [351, 419] on button "Tag products" at bounding box center [351, 420] width 58 height 12
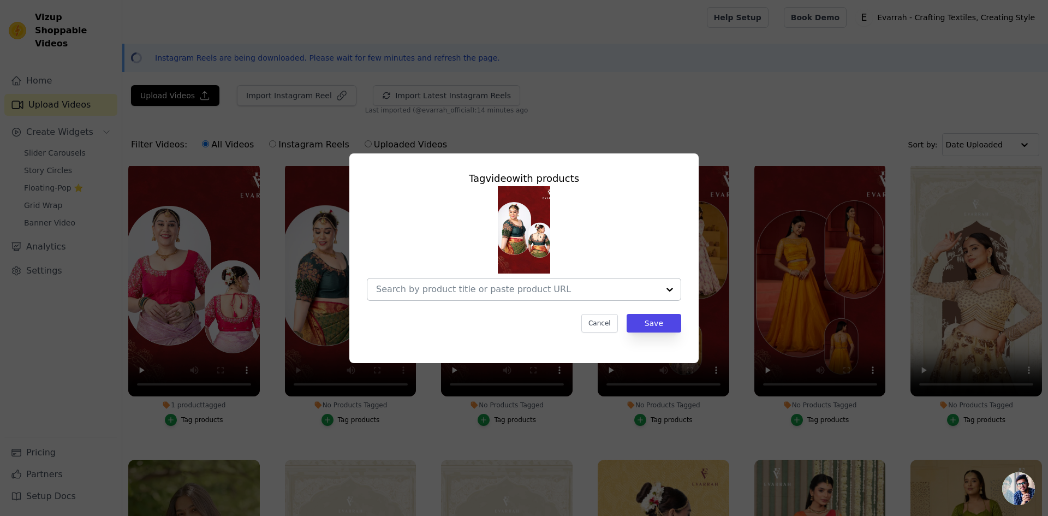
click at [432, 283] on div at bounding box center [517, 289] width 283 height 22
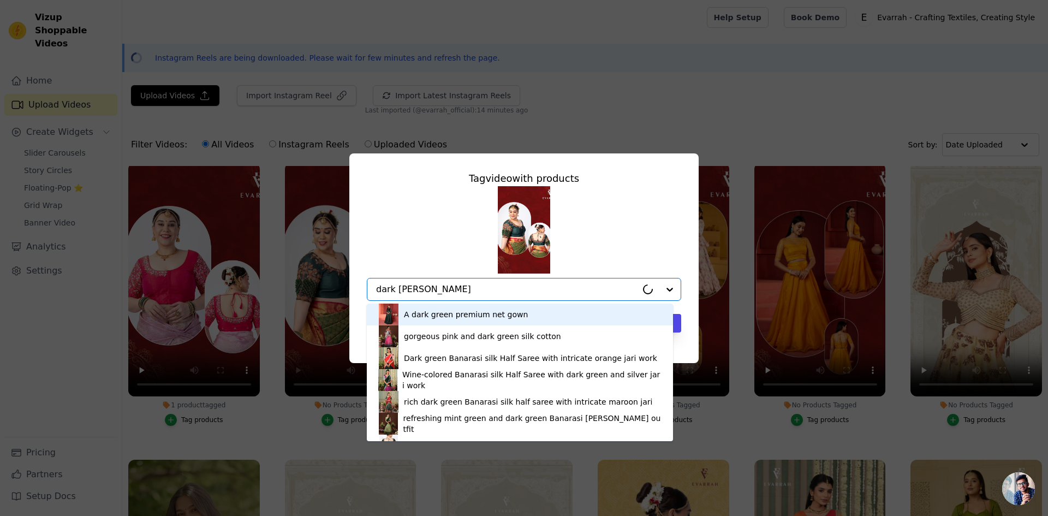
type input "dark green raw"
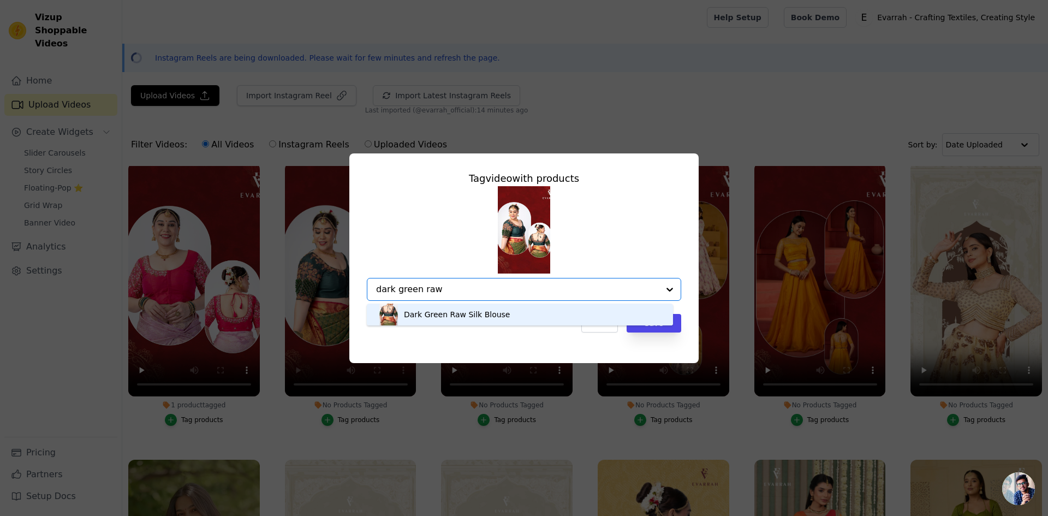
click at [444, 313] on div "Dark Green Raw Silk Blouse" at bounding box center [457, 314] width 106 height 11
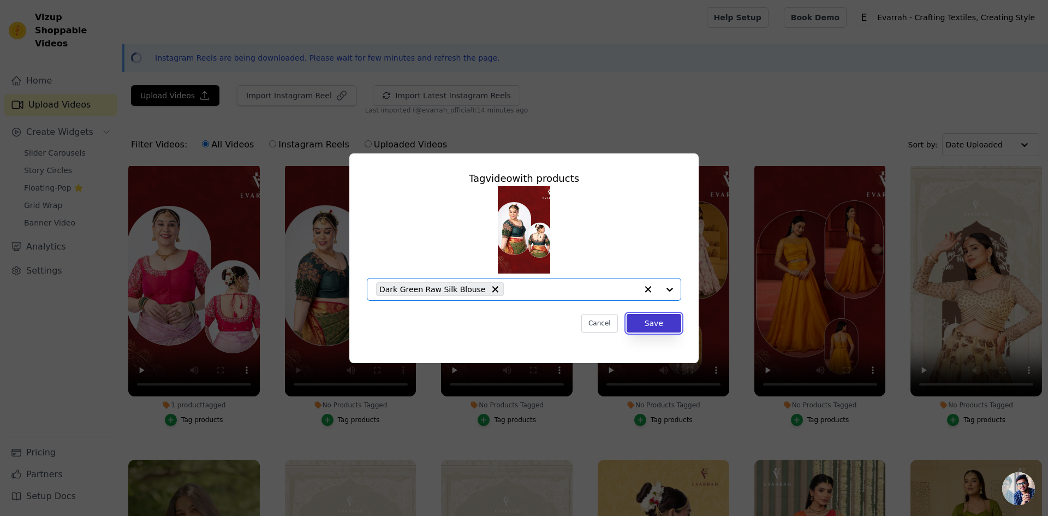
click at [650, 322] on button "Save" at bounding box center [654, 323] width 55 height 19
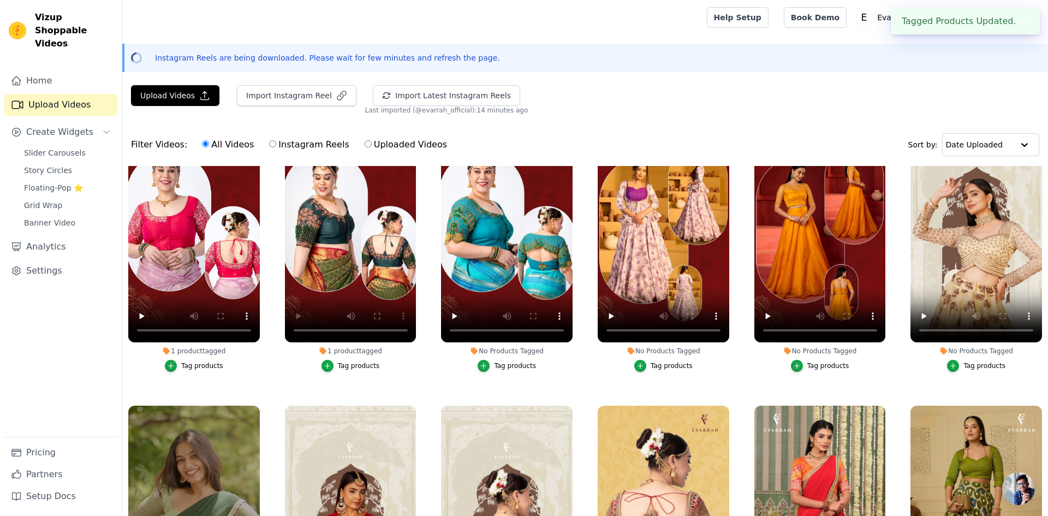
scroll to position [658, 0]
click at [507, 361] on div "Tag products" at bounding box center [515, 365] width 42 height 9
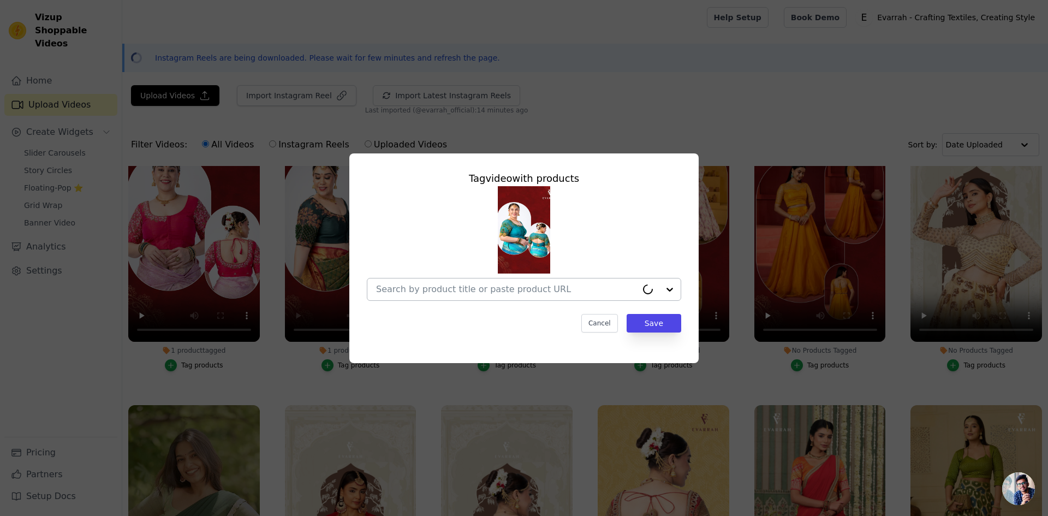
click at [454, 290] on input "No Products Tagged Tag video with products Cancel Save Tag products" at bounding box center [506, 289] width 261 height 10
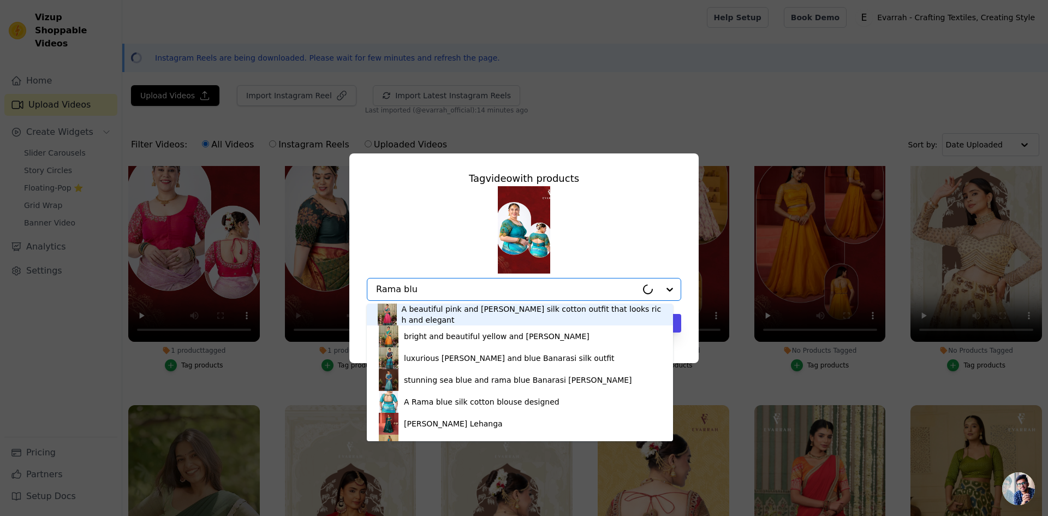
type input "Rama blue"
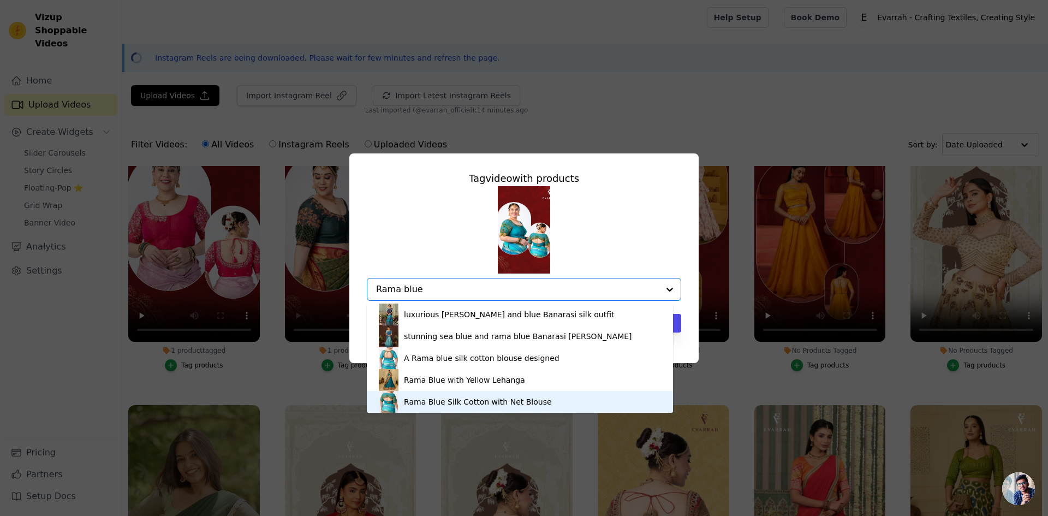
click at [518, 398] on div "Rama Blue Silk Cotton with Net Blouse" at bounding box center [478, 401] width 148 height 11
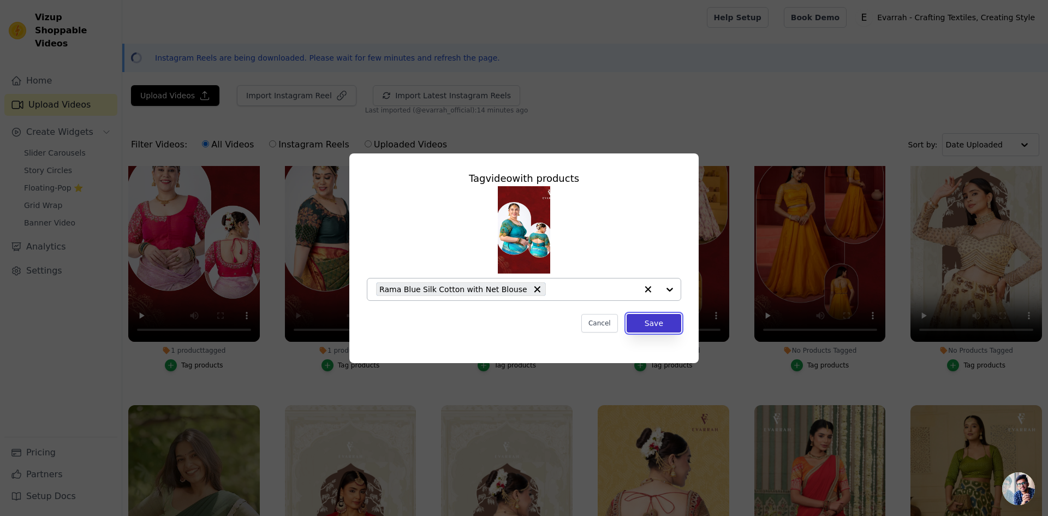
click at [645, 325] on button "Save" at bounding box center [654, 323] width 55 height 19
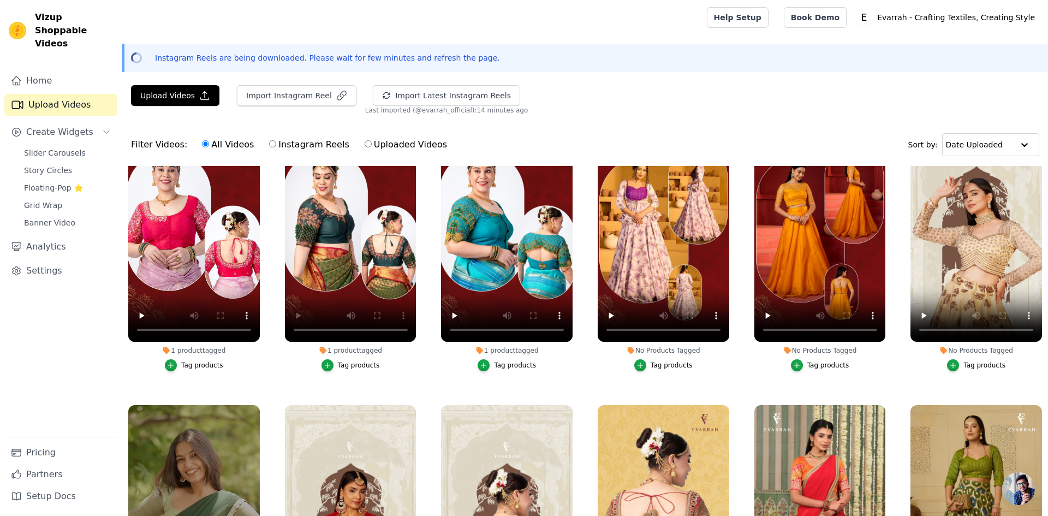
click at [663, 371] on label "No Products Tagged Tag products" at bounding box center [663, 242] width 133 height 269
click at [662, 365] on button "Tag products" at bounding box center [664, 365] width 58 height 12
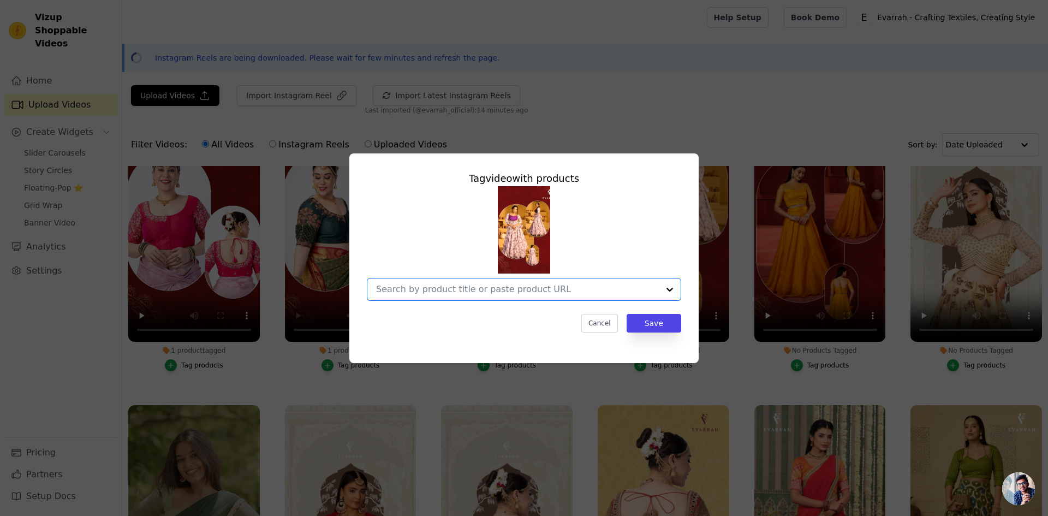
click at [447, 287] on input "No Products Tagged Tag video with products Option undefined, selected. Select i…" at bounding box center [517, 289] width 283 height 10
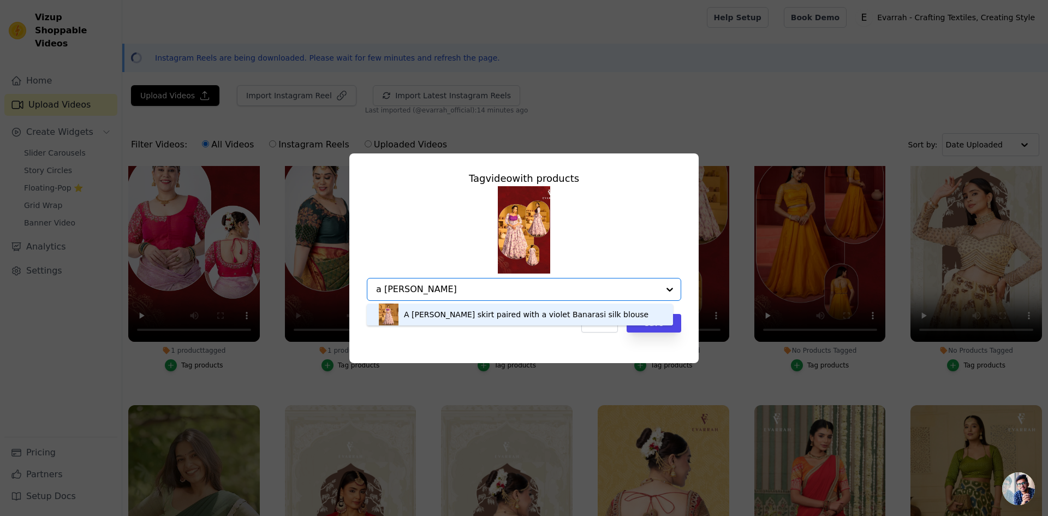
type input "a lavend"
click at [447, 316] on div "A [PERSON_NAME] skirt paired with a violet Banarasi silk blouse" at bounding box center [526, 314] width 245 height 11
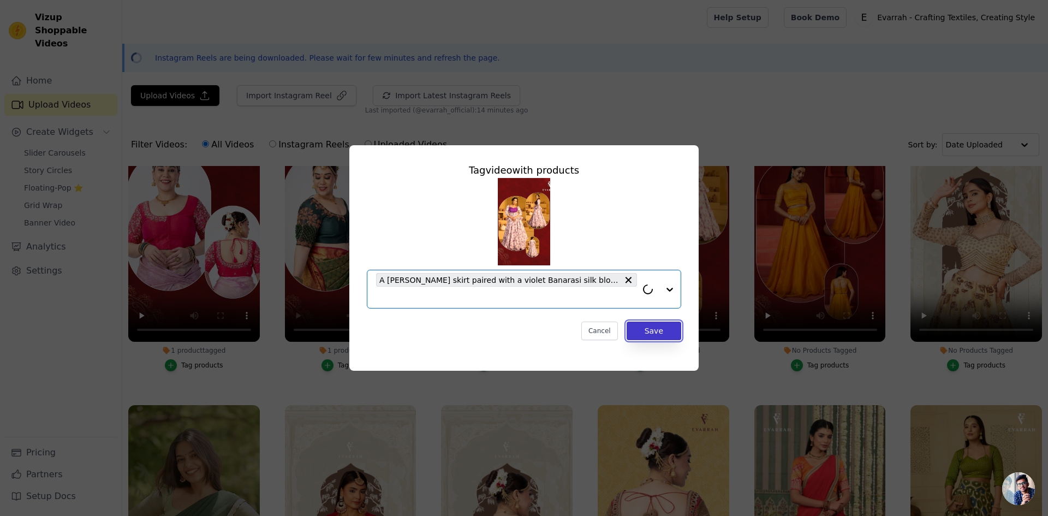
click at [651, 334] on button "Save" at bounding box center [654, 331] width 55 height 19
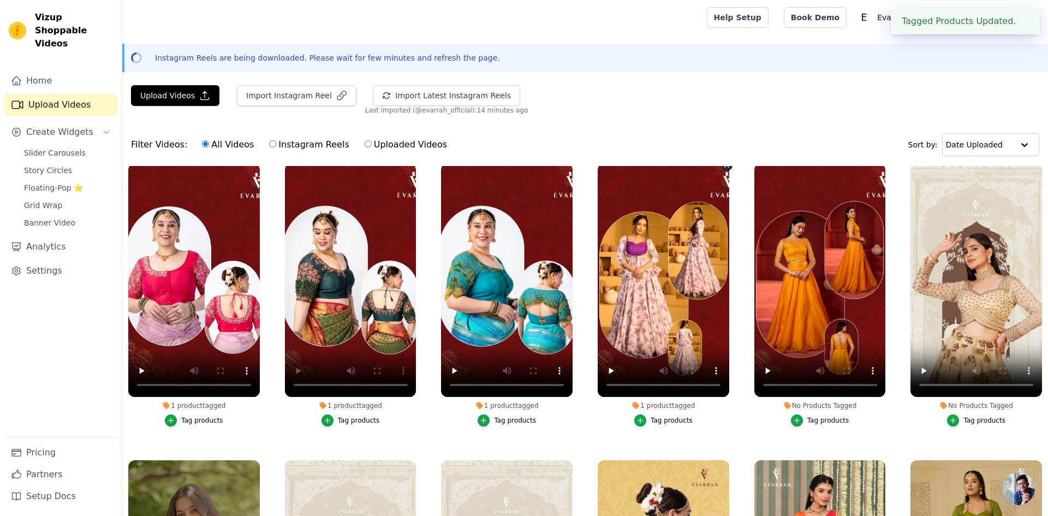
scroll to position [603, 0]
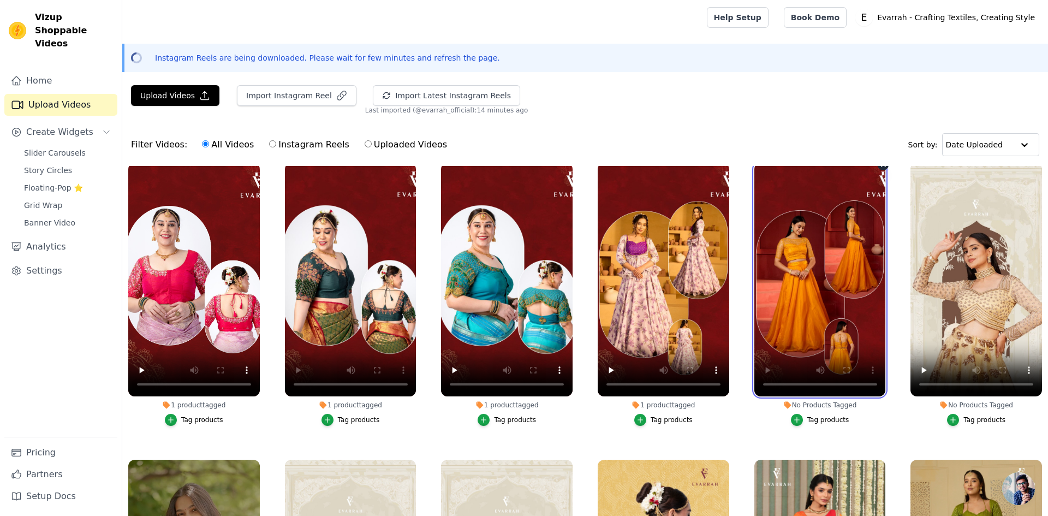
click at [798, 319] on video at bounding box center [821, 280] width 132 height 234
click at [819, 416] on div "Tag products" at bounding box center [829, 420] width 42 height 9
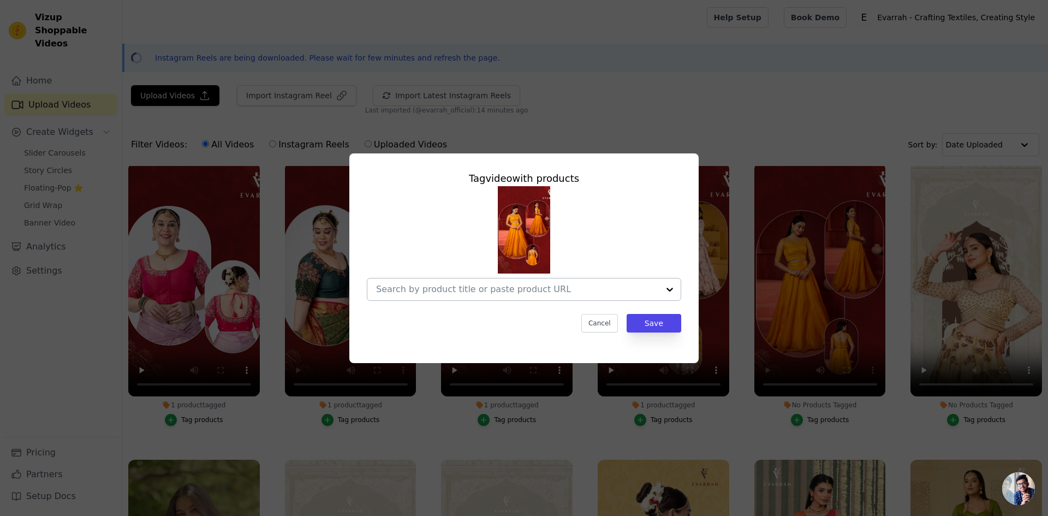
click at [466, 291] on input "No Products Tagged Tag video with products Cancel Save Tag products" at bounding box center [517, 289] width 283 height 10
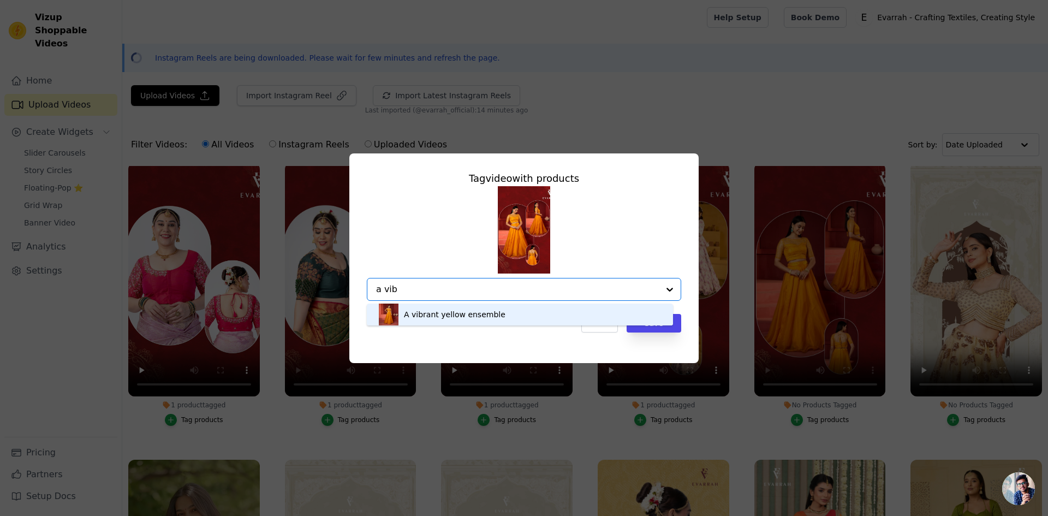
type input "a vibr"
click at [475, 315] on div "A vibrant yellow ensemble" at bounding box center [455, 314] width 102 height 11
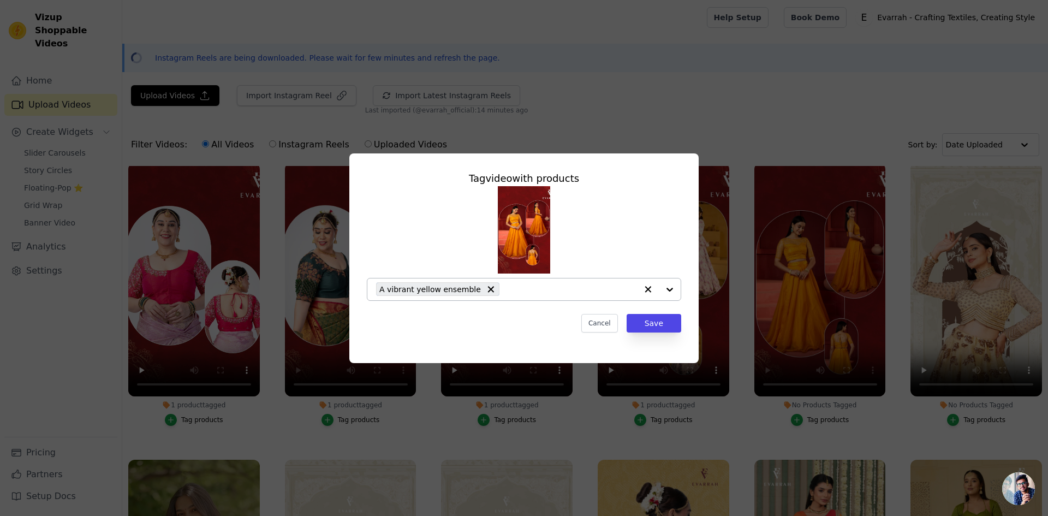
click at [674, 334] on div "Tag video with products A vibrant yellow ensemble Cancel Save" at bounding box center [524, 251] width 332 height 179
click at [665, 329] on button "Save" at bounding box center [654, 323] width 55 height 19
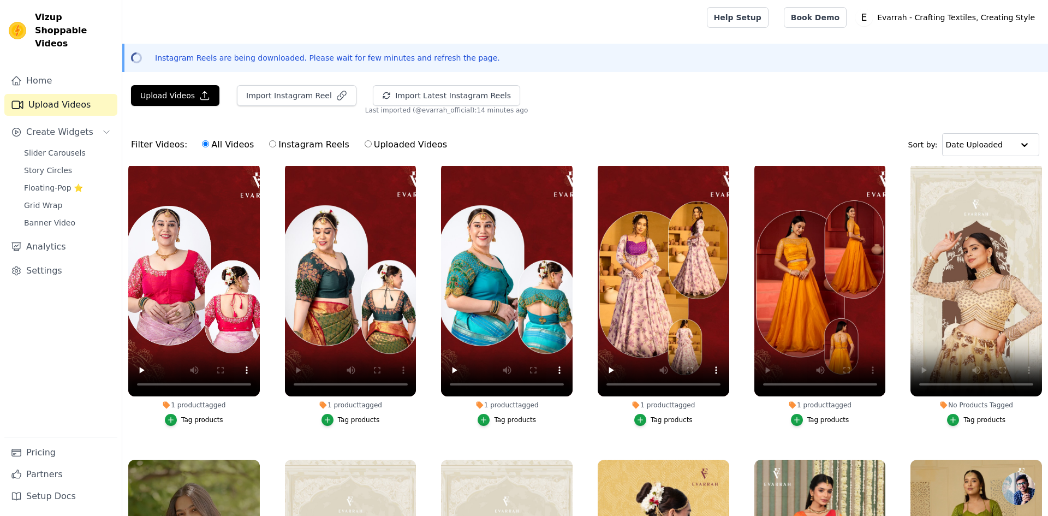
click at [980, 416] on div "Tag products" at bounding box center [985, 420] width 42 height 9
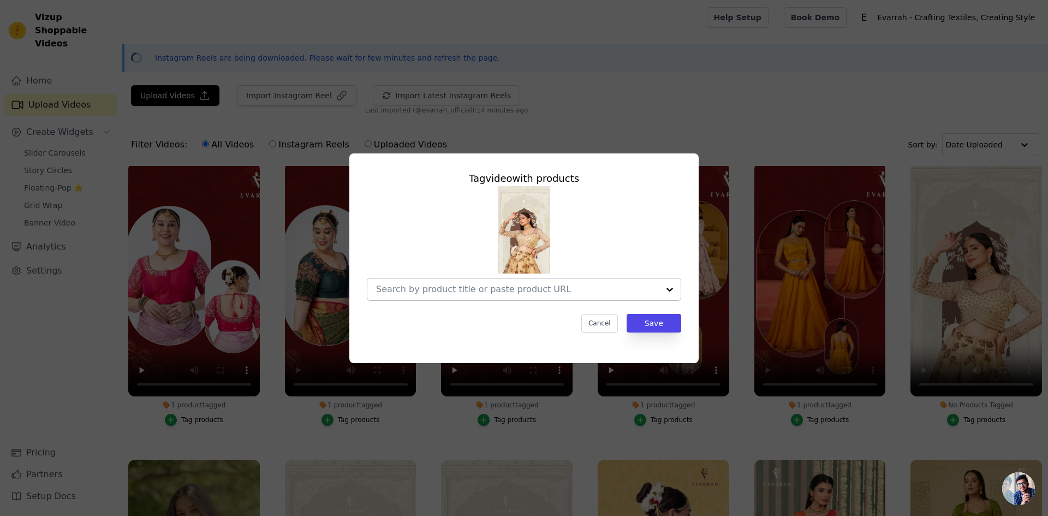
click at [480, 292] on input "No Products Tagged Tag video with products Cancel Save Tag products" at bounding box center [517, 289] width 283 height 10
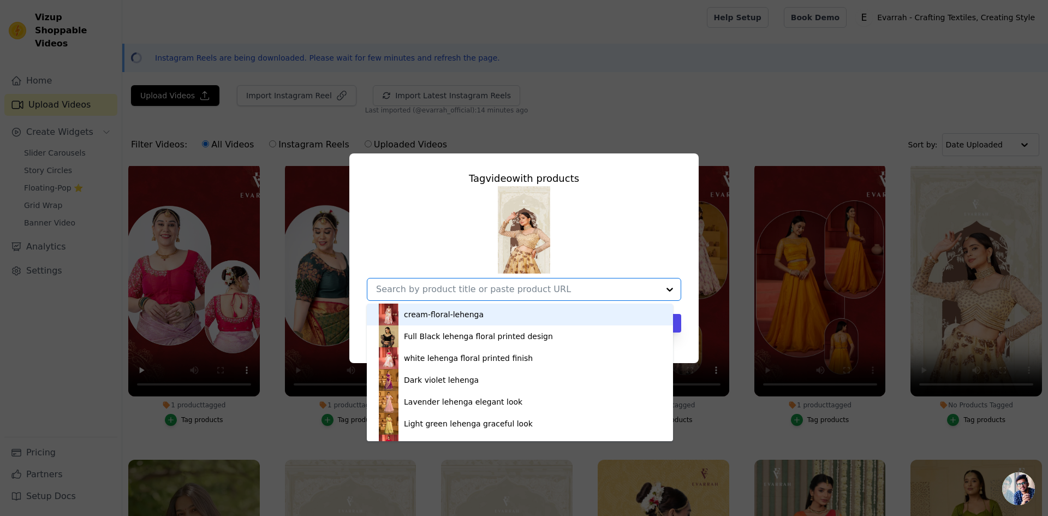
type input "h"
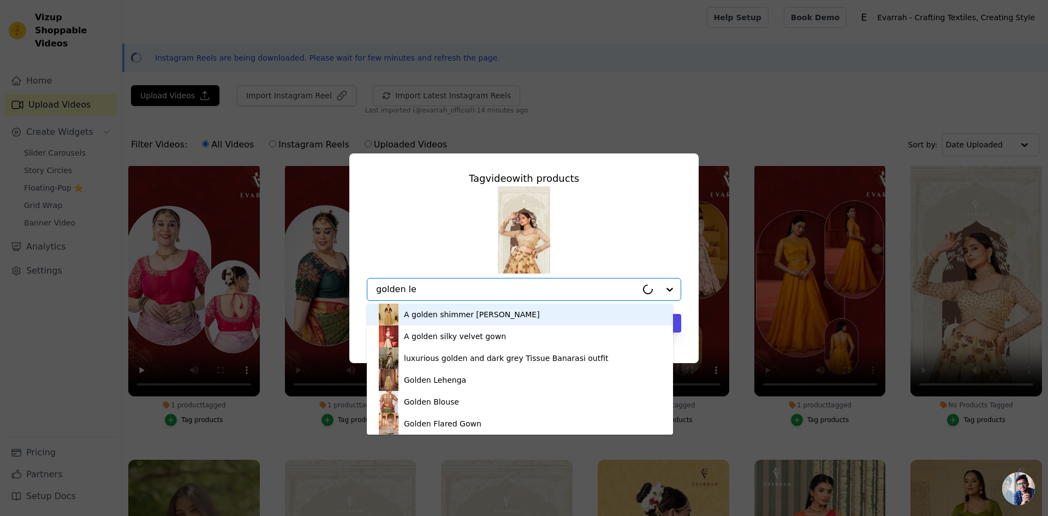
type input "golden leh"
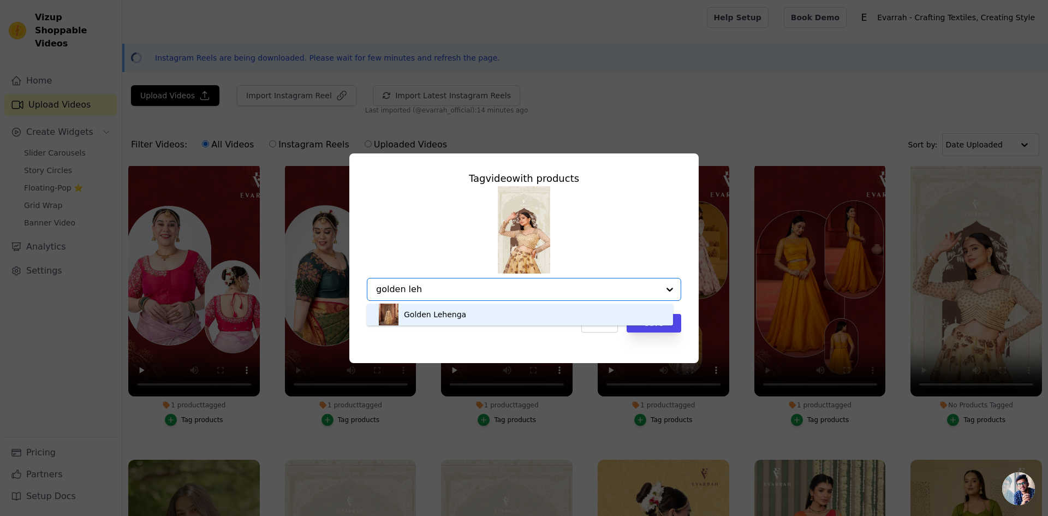
click at [465, 313] on div "Golden Lehenga" at bounding box center [520, 315] width 284 height 22
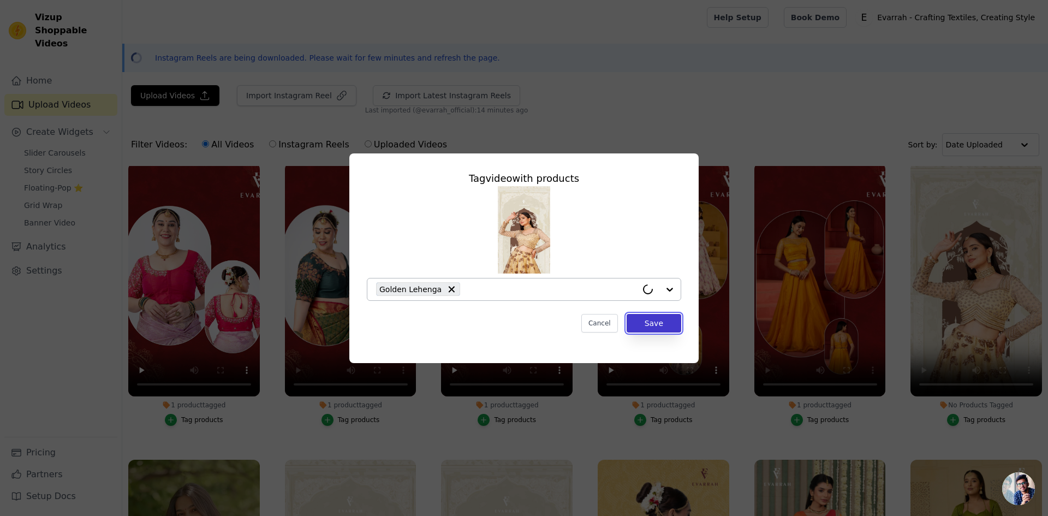
click at [650, 315] on button "Save" at bounding box center [654, 323] width 55 height 19
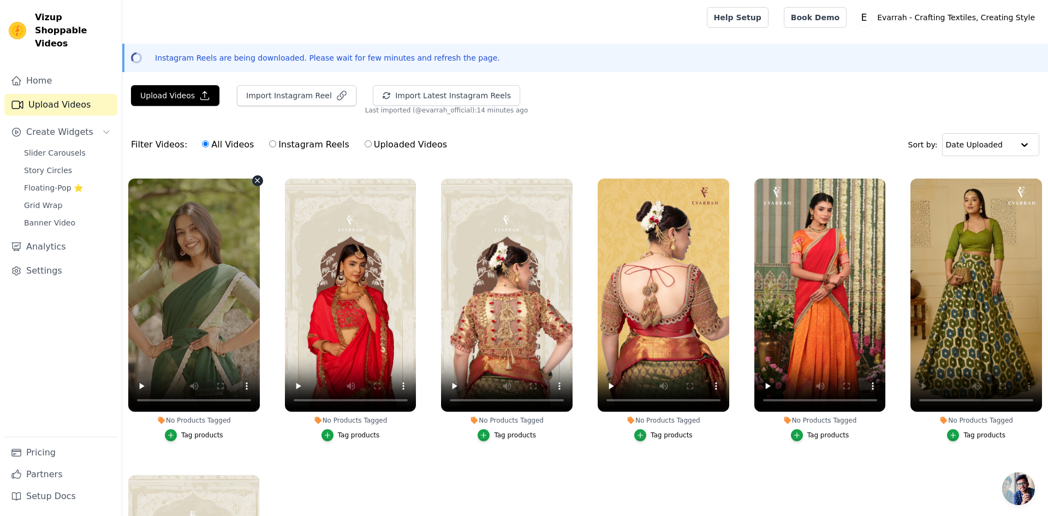
scroll to position [876, 0]
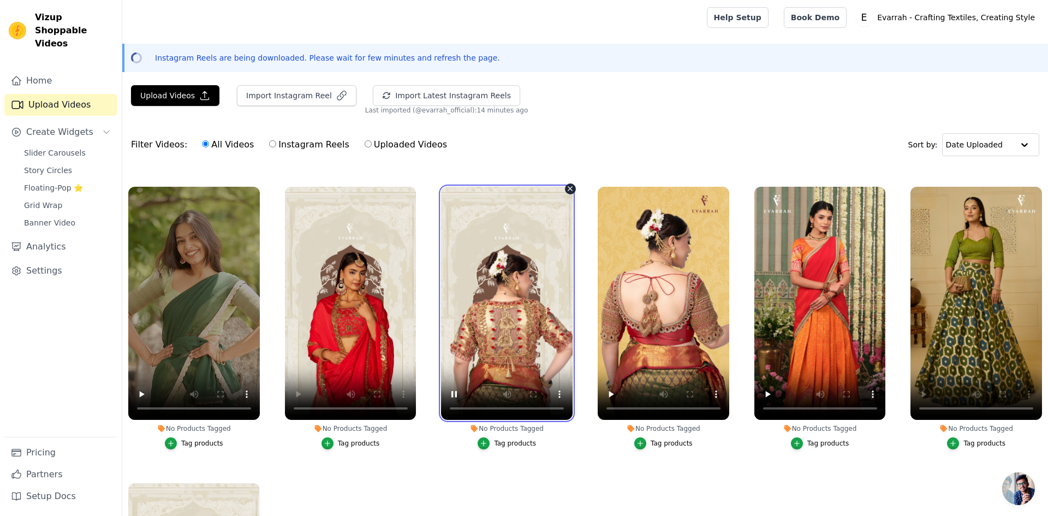
click at [492, 400] on video at bounding box center [507, 304] width 132 height 234
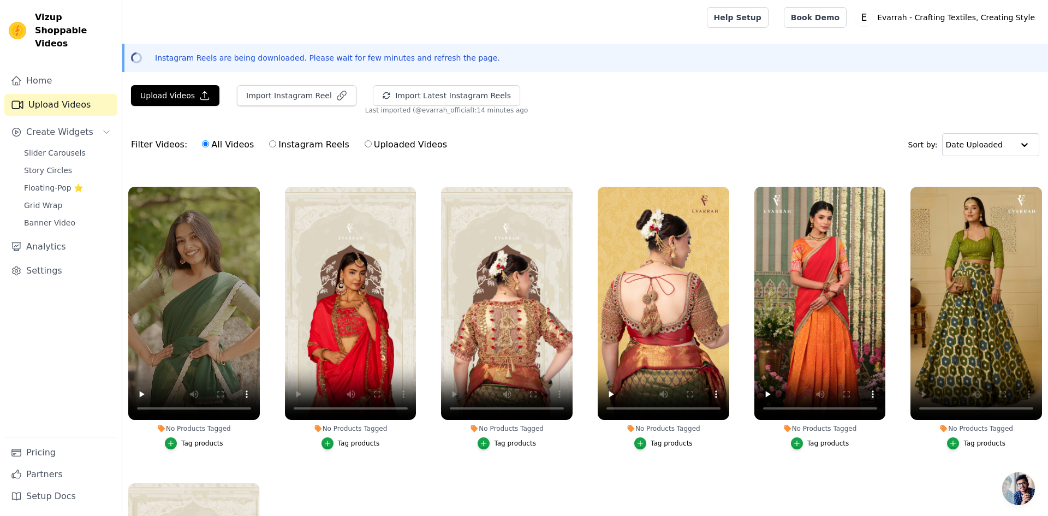
click at [519, 439] on div "Tag products" at bounding box center [515, 443] width 42 height 9
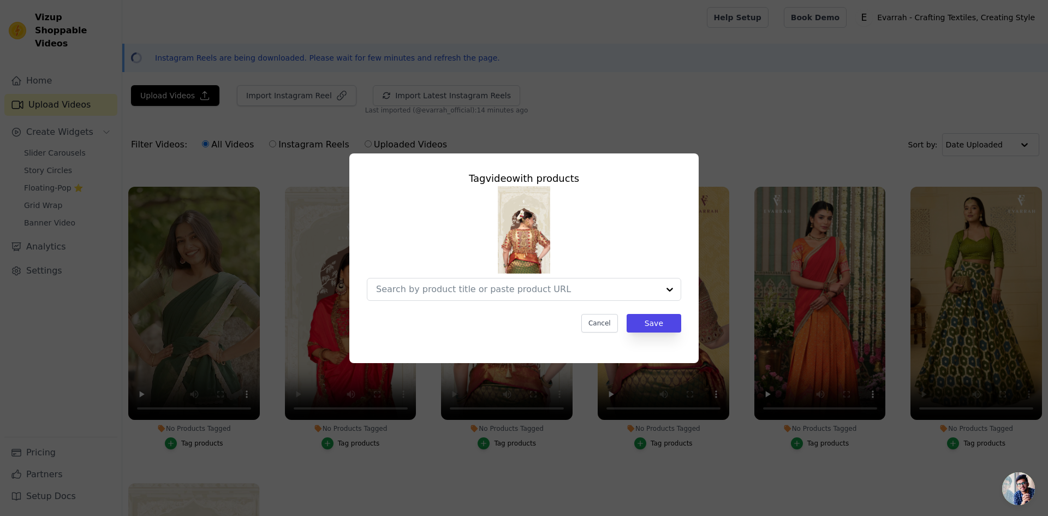
click at [525, 275] on div at bounding box center [524, 243] width 315 height 115
click at [519, 287] on input "No Products Tagged Tag video with products Cancel Save Tag products" at bounding box center [517, 289] width 283 height 10
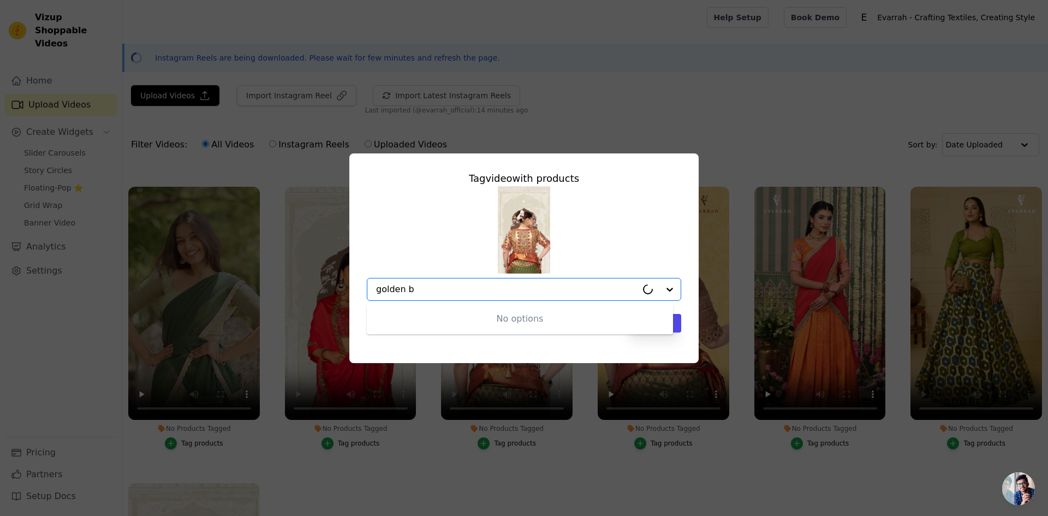
type input "[PERSON_NAME]"
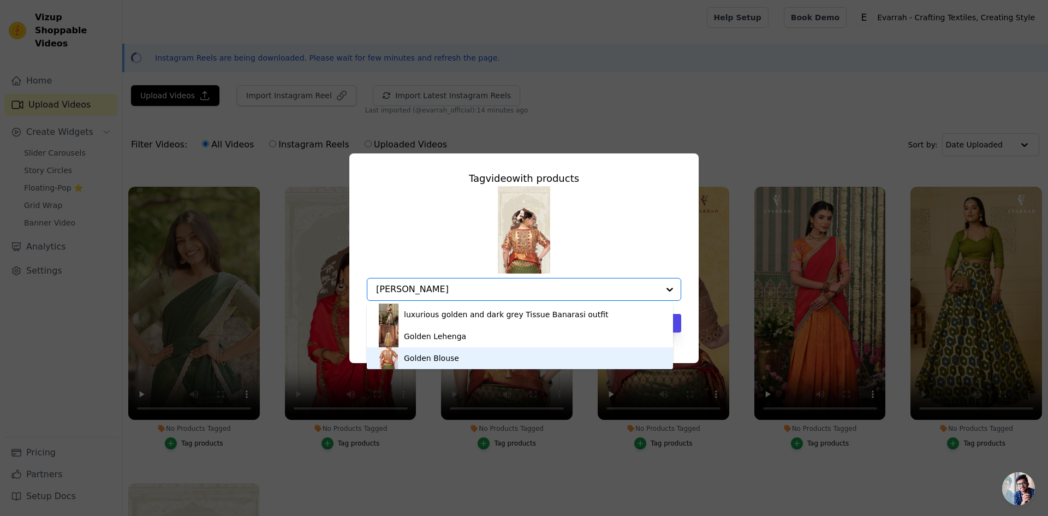
click at [463, 352] on div "Golden Blouse" at bounding box center [520, 358] width 284 height 22
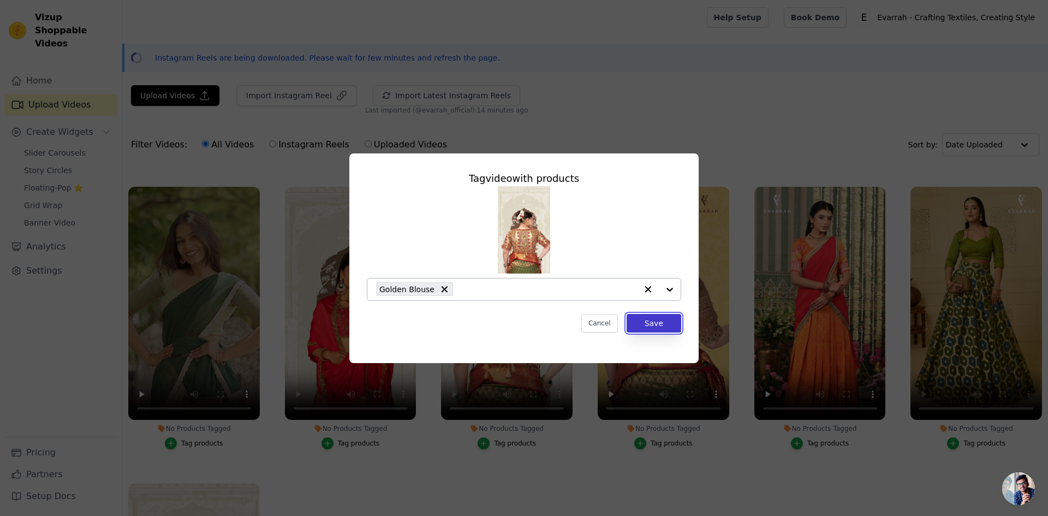
click at [655, 327] on button "Save" at bounding box center [654, 323] width 55 height 19
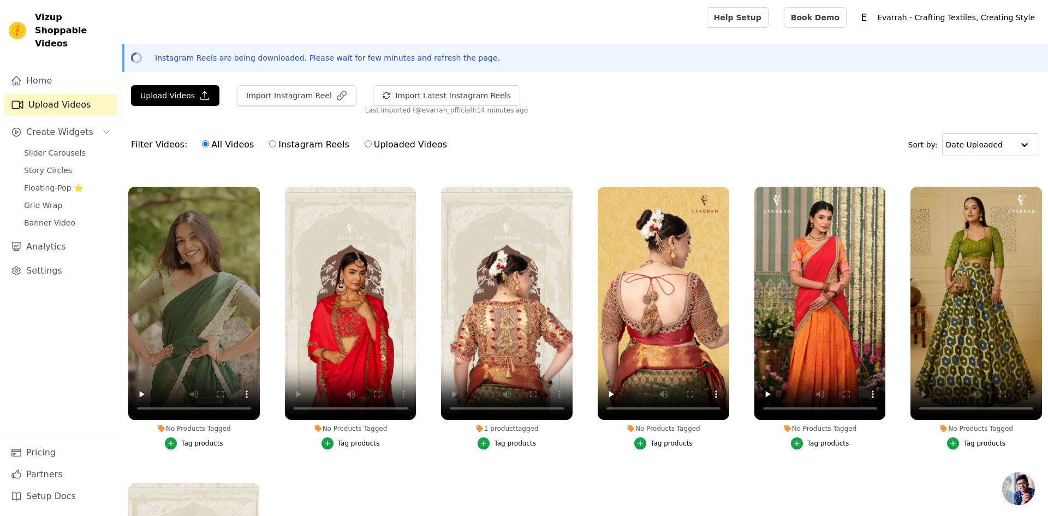
click at [662, 440] on div "Tag products" at bounding box center [672, 443] width 42 height 9
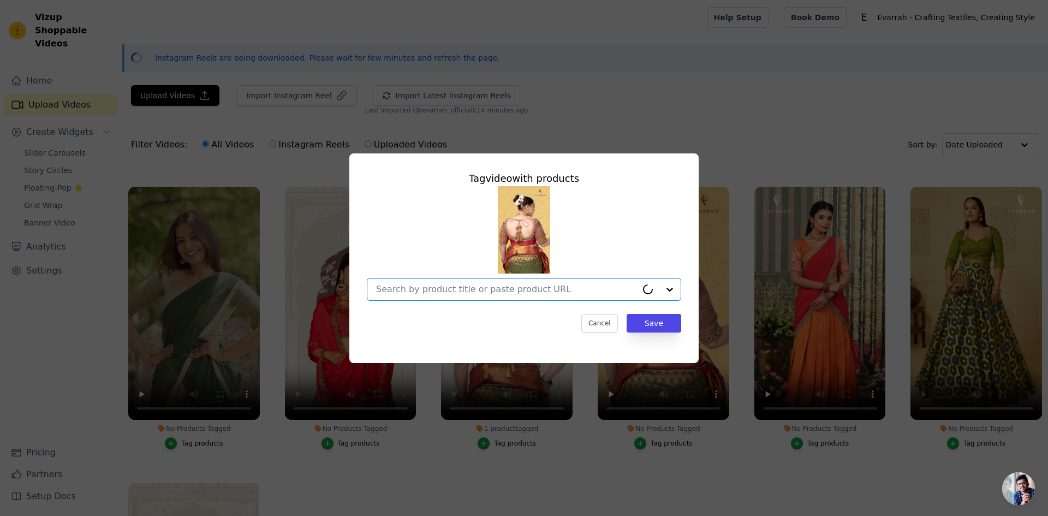
click at [501, 288] on input "No Products Tagged Tag video with products Option undefined, selected. Cancel S…" at bounding box center [506, 289] width 261 height 10
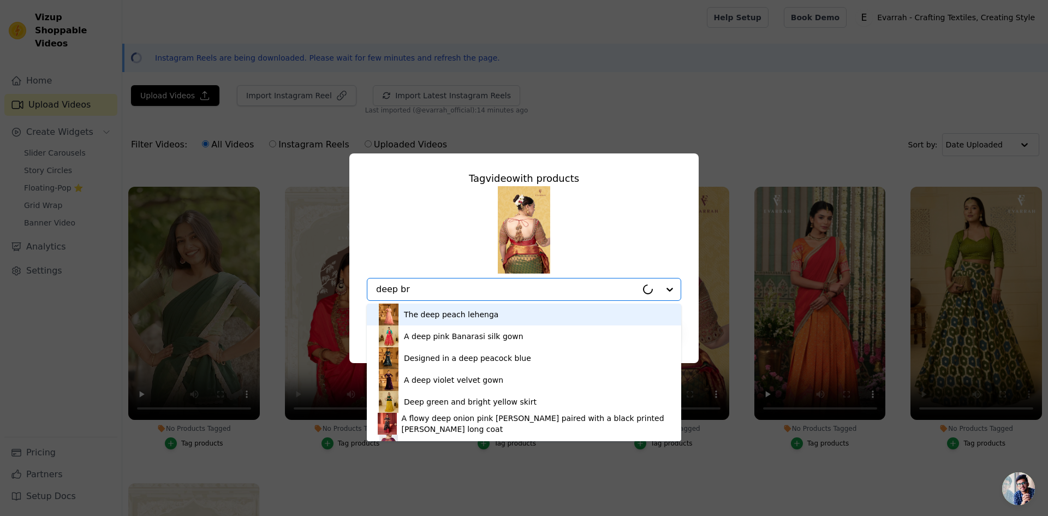
type input "deep bri"
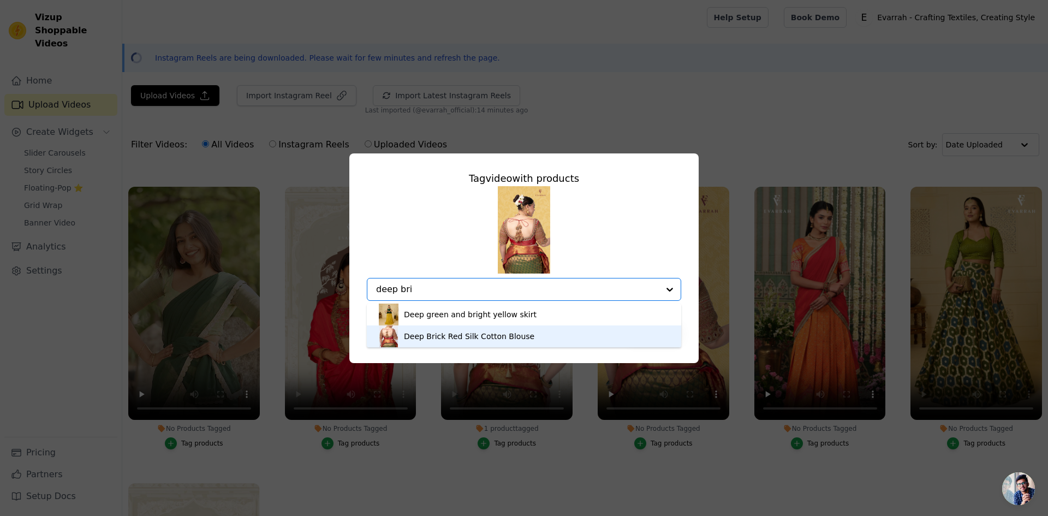
click at [497, 336] on div "Deep Brick Red Silk Cotton Blouse" at bounding box center [469, 336] width 131 height 11
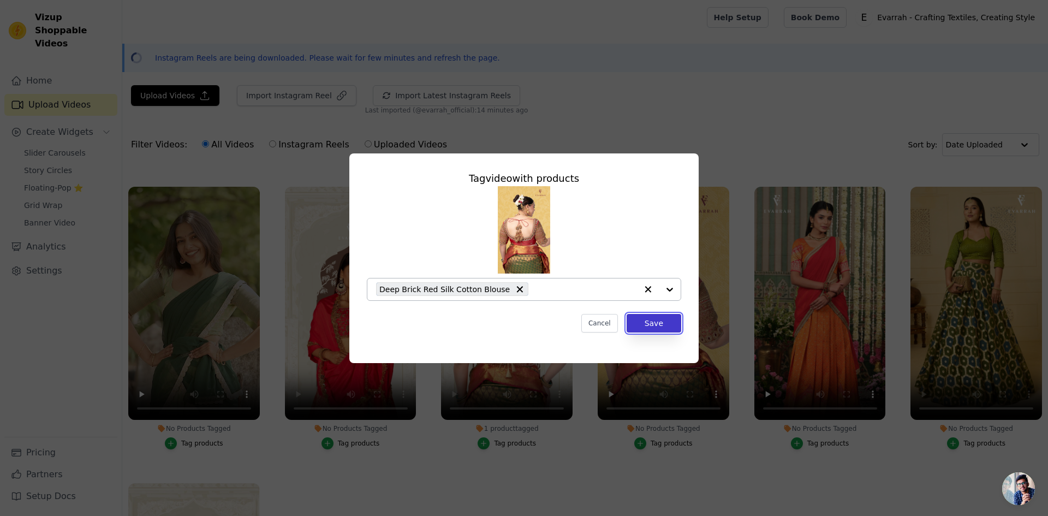
click at [651, 324] on button "Save" at bounding box center [654, 323] width 55 height 19
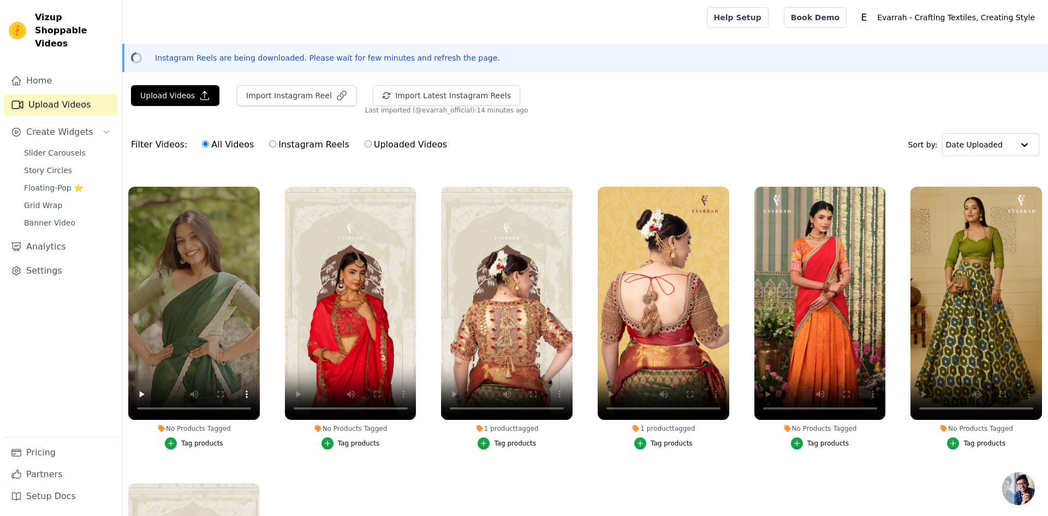
click at [812, 439] on div "Tag products" at bounding box center [829, 443] width 42 height 9
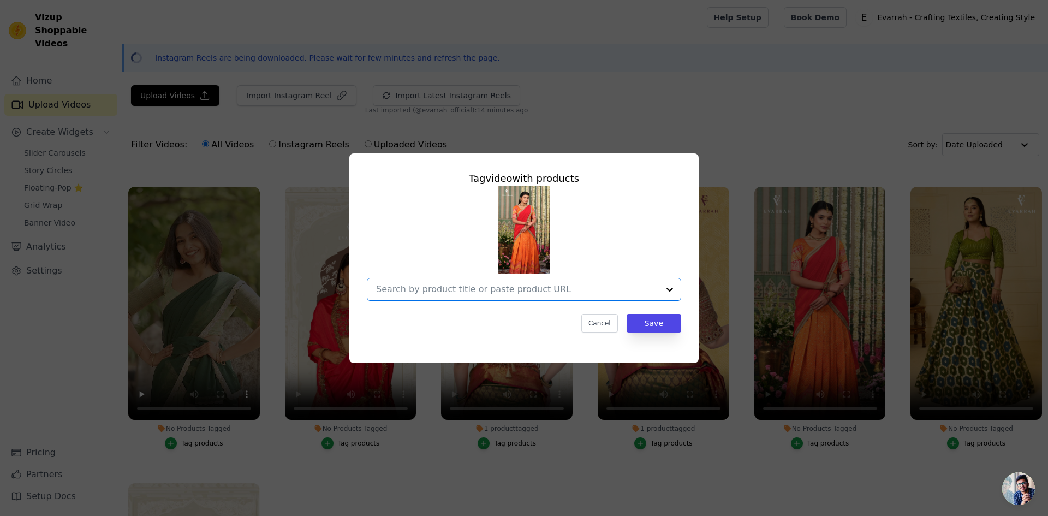
click at [536, 294] on input "No Products Tagged Tag video with products Option undefined, selected. Select i…" at bounding box center [517, 289] width 283 height 10
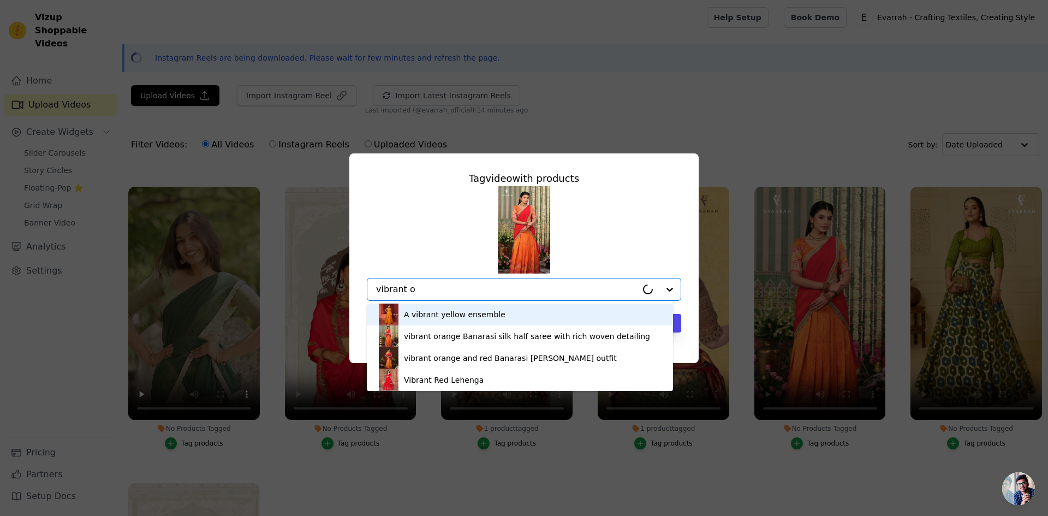
type input "vibrant or"
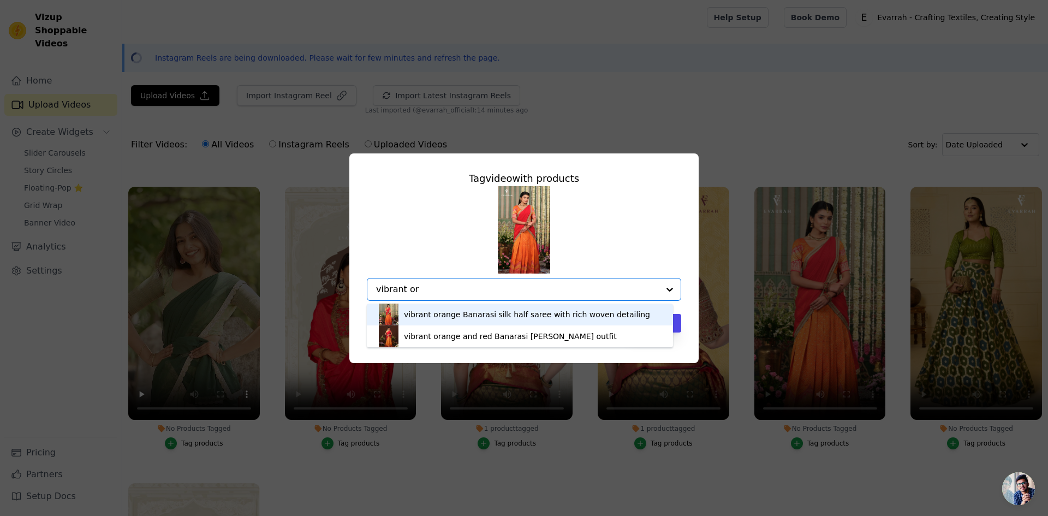
click at [496, 316] on div "vibrant orange Banarasi silk half saree with rich woven detailing" at bounding box center [527, 314] width 246 height 11
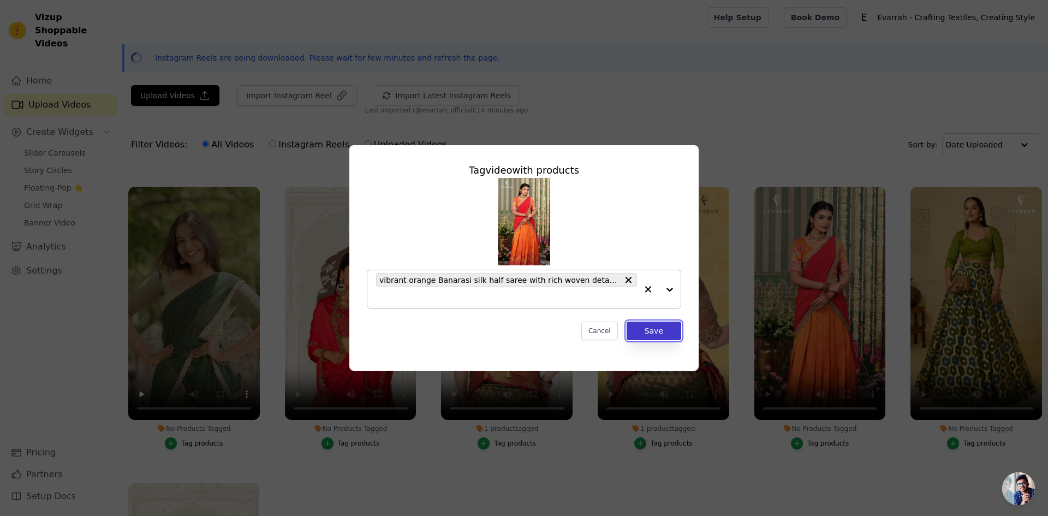
click at [660, 329] on button "Save" at bounding box center [654, 331] width 55 height 19
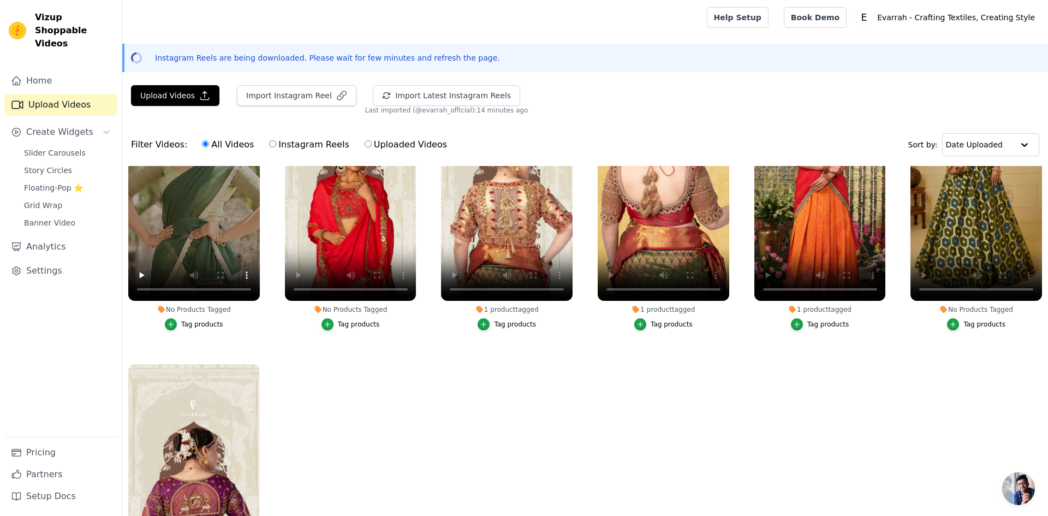
scroll to position [1001, 0]
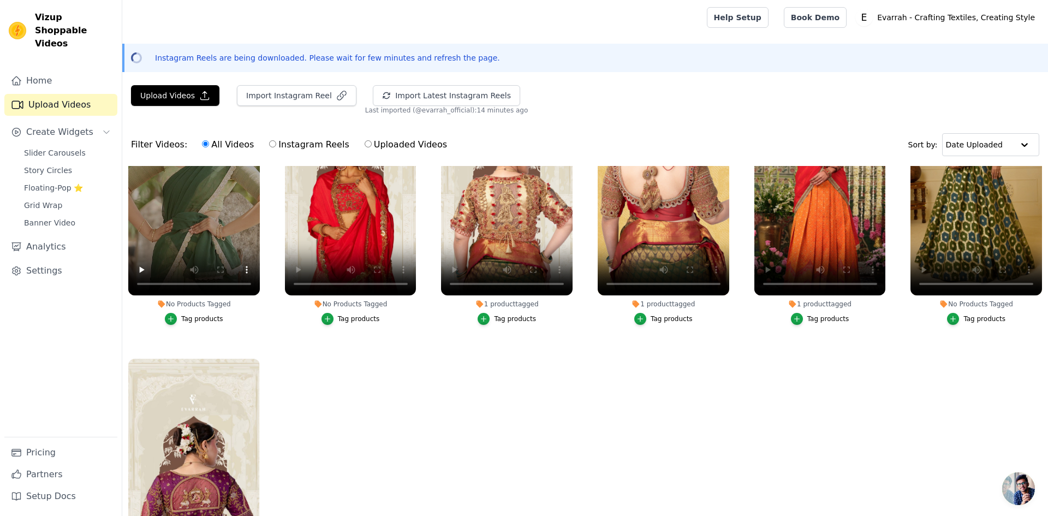
click at [486, 413] on ul "1 product tagged Tag products 1 product tagged Tag products 1 product tagged Ta…" at bounding box center [585, 406] width 926 height 481
click at [186, 407] on video at bounding box center [194, 476] width 132 height 234
click at [546, 446] on ul "1 product tagged Tag products 1 product tagged Tag products 1 product tagged Ta…" at bounding box center [585, 406] width 926 height 481
click at [443, 51] on div "Instagram Reels are being downloaded. Please wait for few minutes and refresh t…" at bounding box center [585, 58] width 926 height 28
click at [445, 61] on p "Instagram Reels are being downloaded. Please wait for few minutes and refresh t…" at bounding box center [327, 57] width 345 height 11
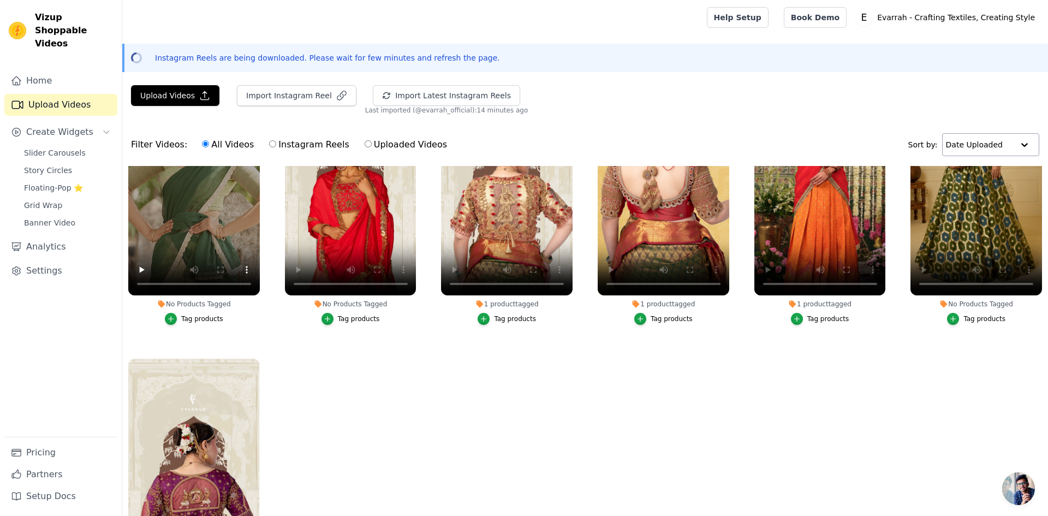
click at [954, 138] on input "text" at bounding box center [980, 145] width 68 height 22
click at [963, 142] on input "text" at bounding box center [980, 145] width 68 height 22
click at [962, 141] on input "text" at bounding box center [980, 145] width 68 height 22
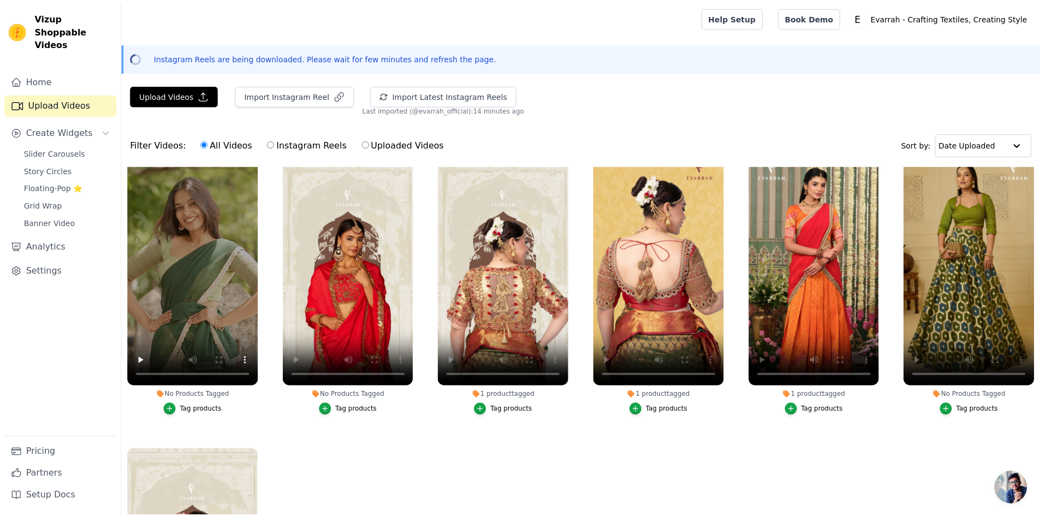
scroll to position [928, 0]
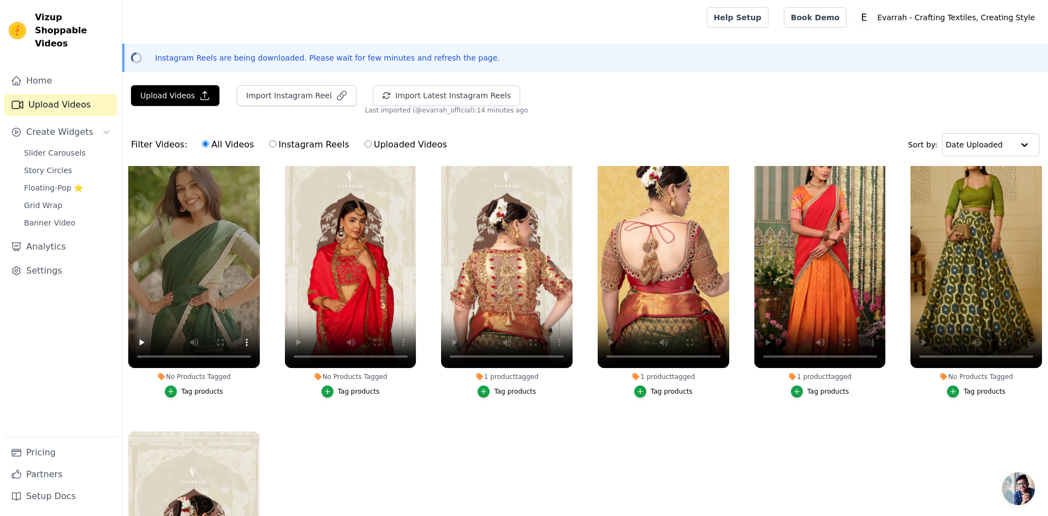
click at [977, 387] on div "Tag products" at bounding box center [985, 391] width 42 height 9
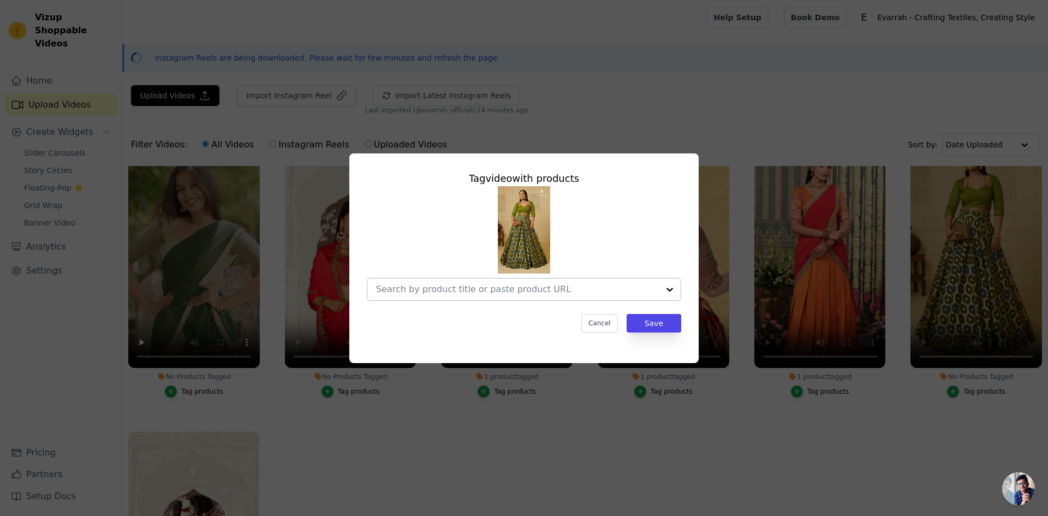
click at [463, 290] on input "No Products Tagged Tag video with products Cancel Save Tag products" at bounding box center [517, 289] width 283 height 10
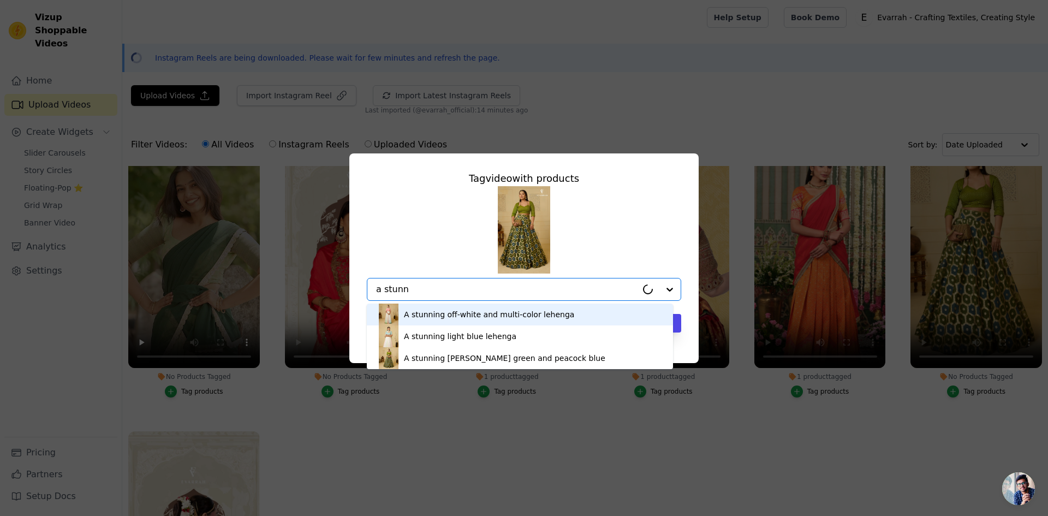
type input "a stunni"
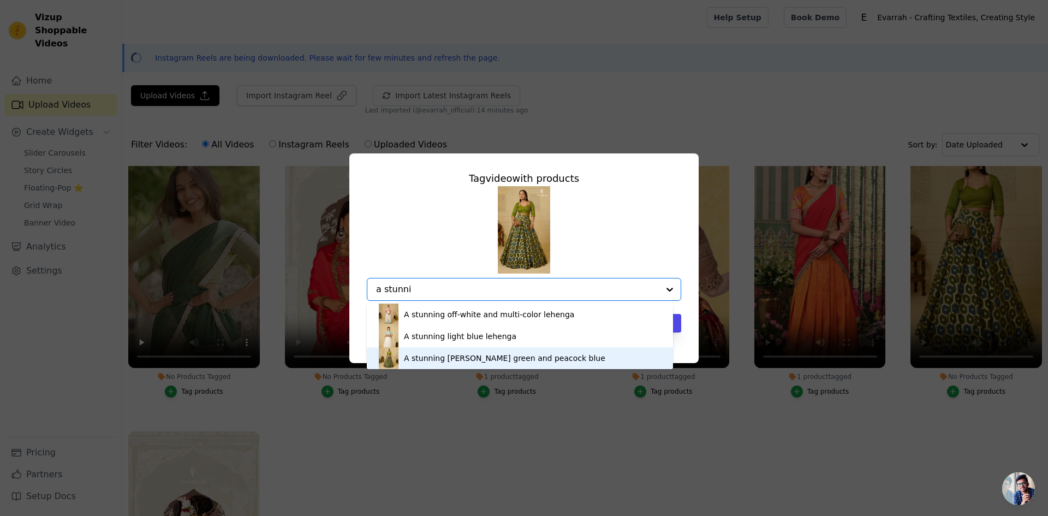
click at [499, 361] on div "A stunning [PERSON_NAME] green and peacock blue" at bounding box center [504, 358] width 201 height 11
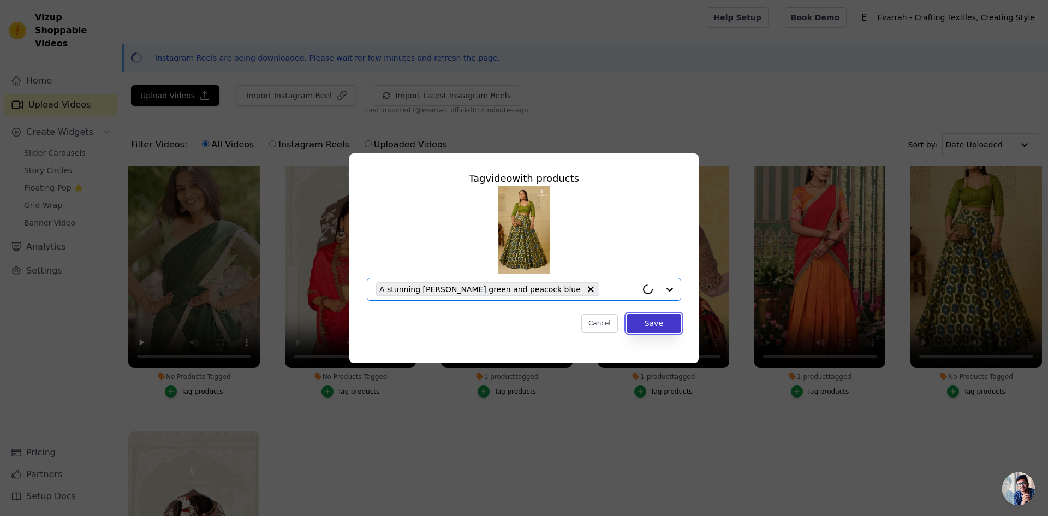
click at [661, 331] on button "Save" at bounding box center [654, 323] width 55 height 19
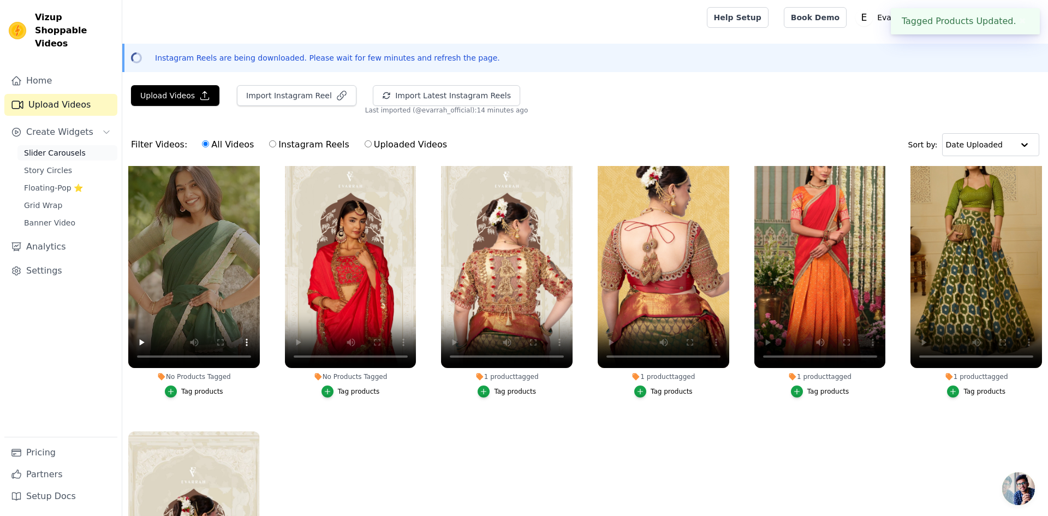
click at [34, 147] on span "Slider Carousels" at bounding box center [55, 152] width 62 height 11
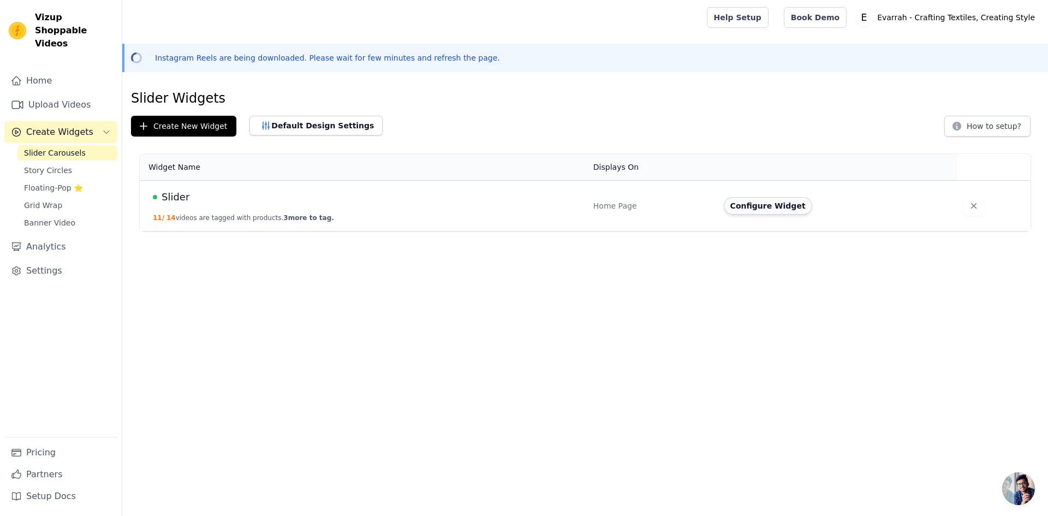
click at [761, 206] on button "Configure Widget" at bounding box center [768, 205] width 88 height 17
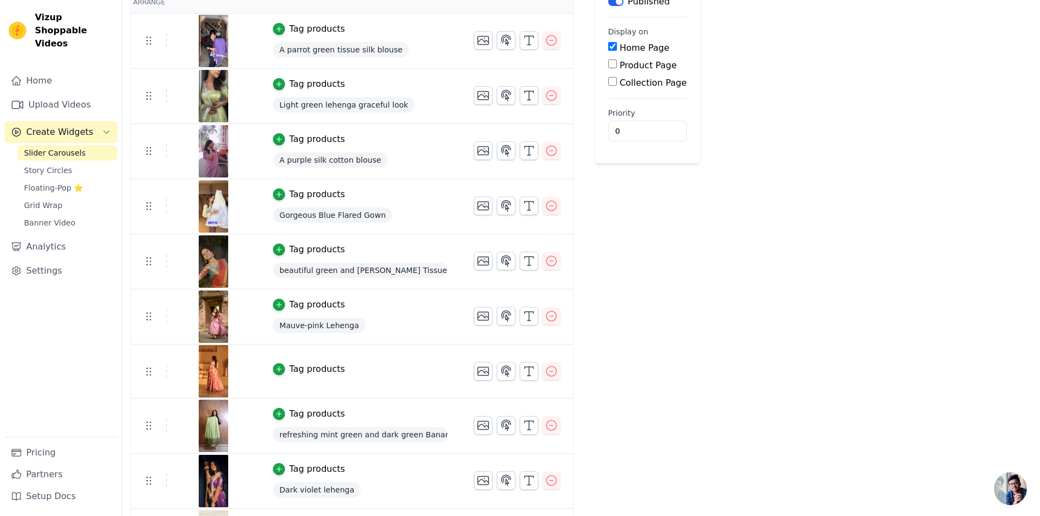
scroll to position [218, 0]
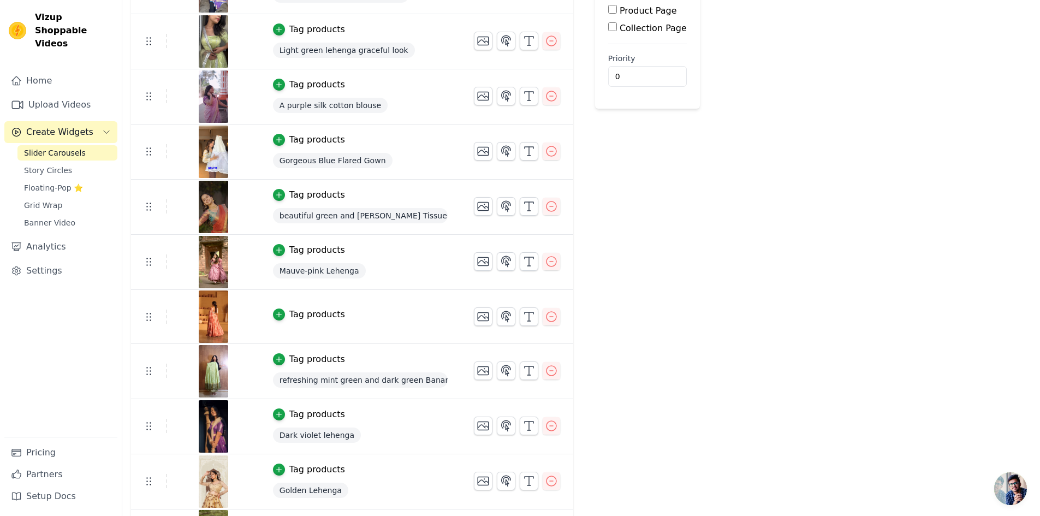
click at [204, 312] on img at bounding box center [213, 316] width 31 height 52
click at [209, 317] on img at bounding box center [213, 316] width 31 height 52
click at [73, 94] on link "Upload Videos" at bounding box center [60, 105] width 113 height 22
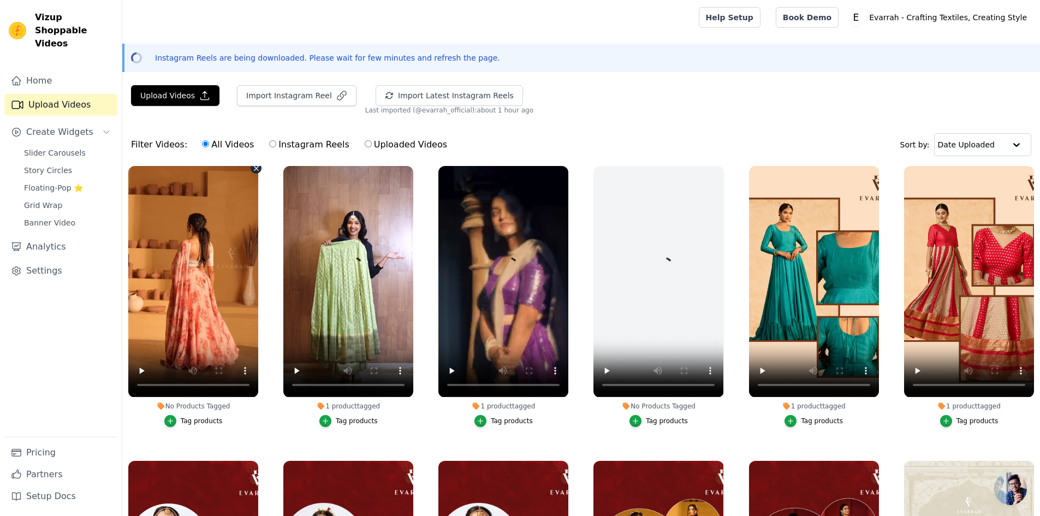
scroll to position [328, 0]
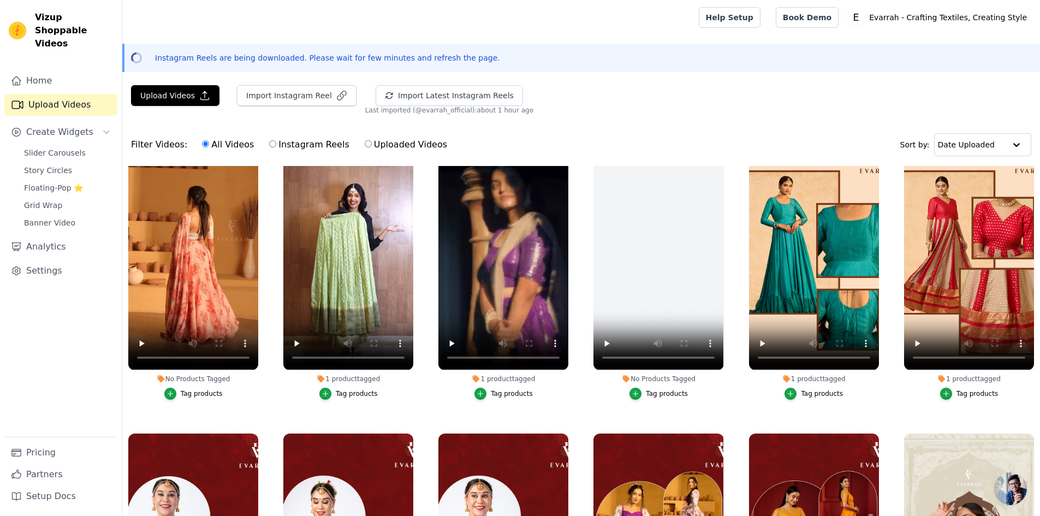
click at [66, 330] on div "Home Upload Videos Create Widgets Slider Carousels Story Circles Floating-Pop ⭐…" at bounding box center [60, 253] width 113 height 367
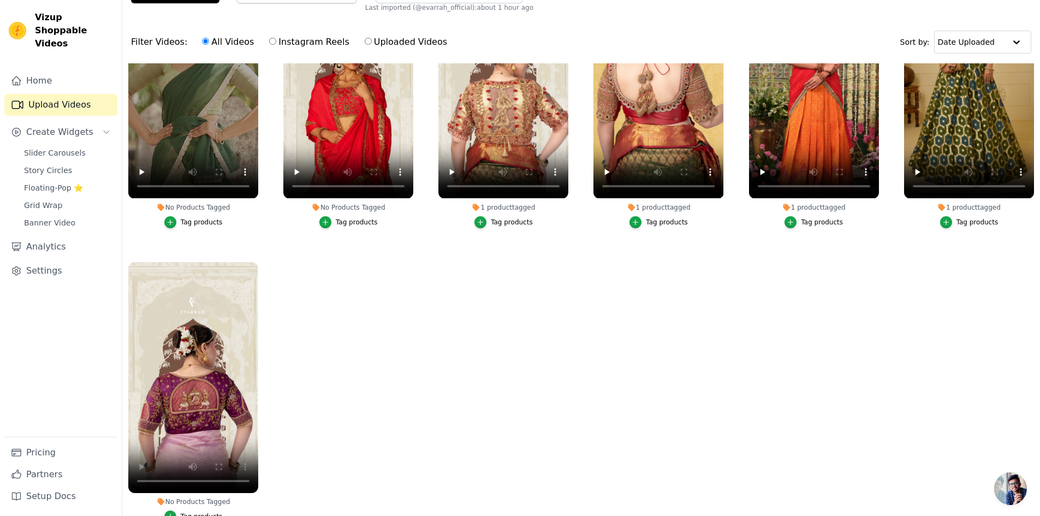
scroll to position [989, 0]
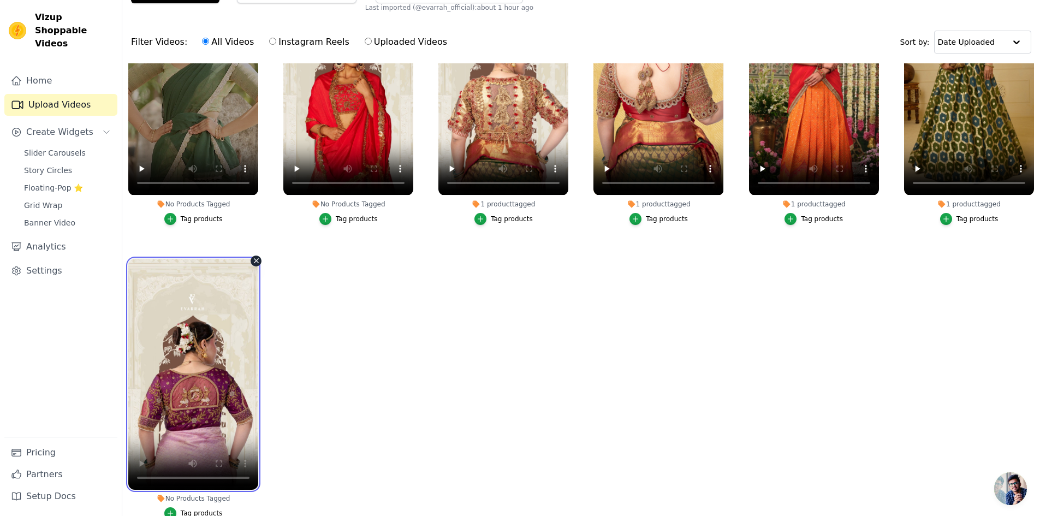
click at [186, 400] on video at bounding box center [193, 374] width 130 height 231
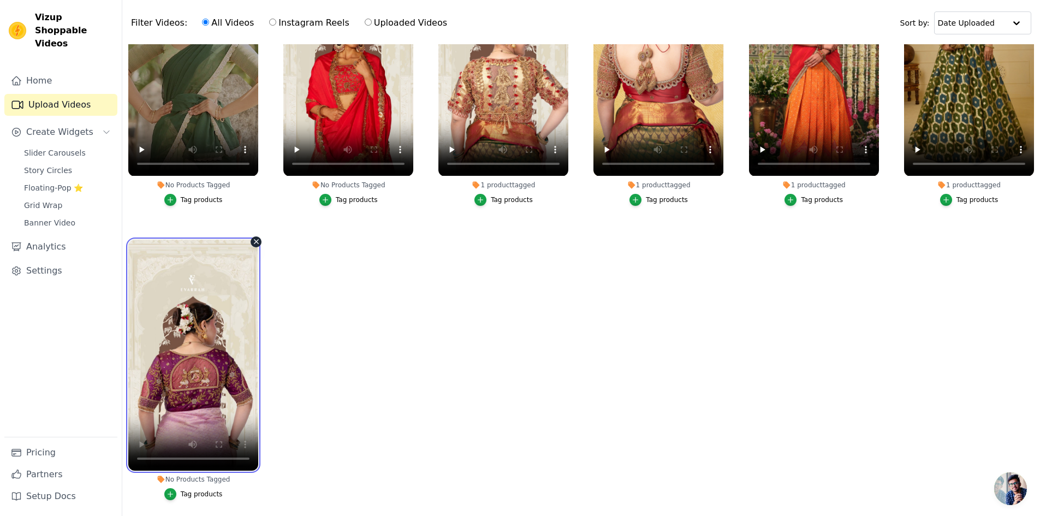
scroll to position [157, 0]
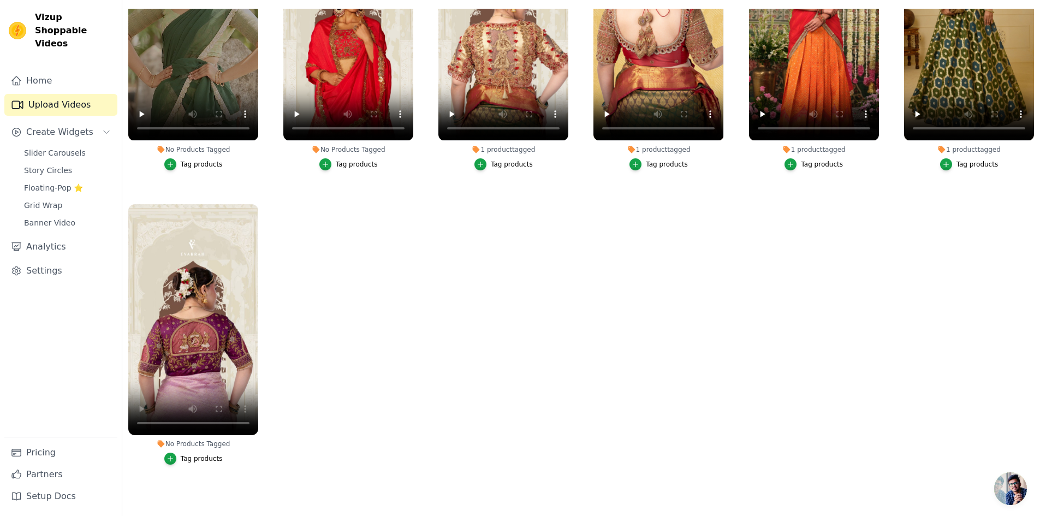
click at [189, 454] on div "Tag products" at bounding box center [202, 458] width 42 height 9
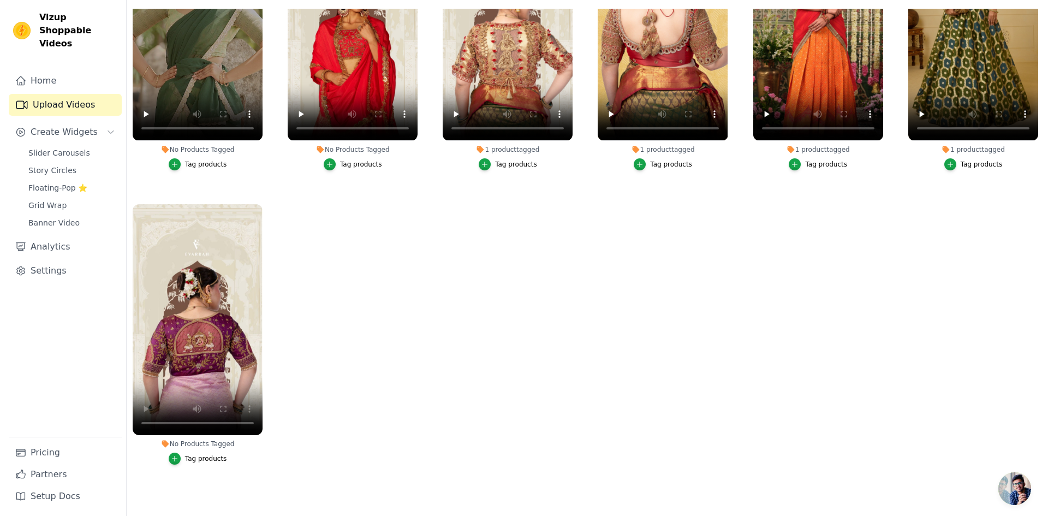
scroll to position [997, 0]
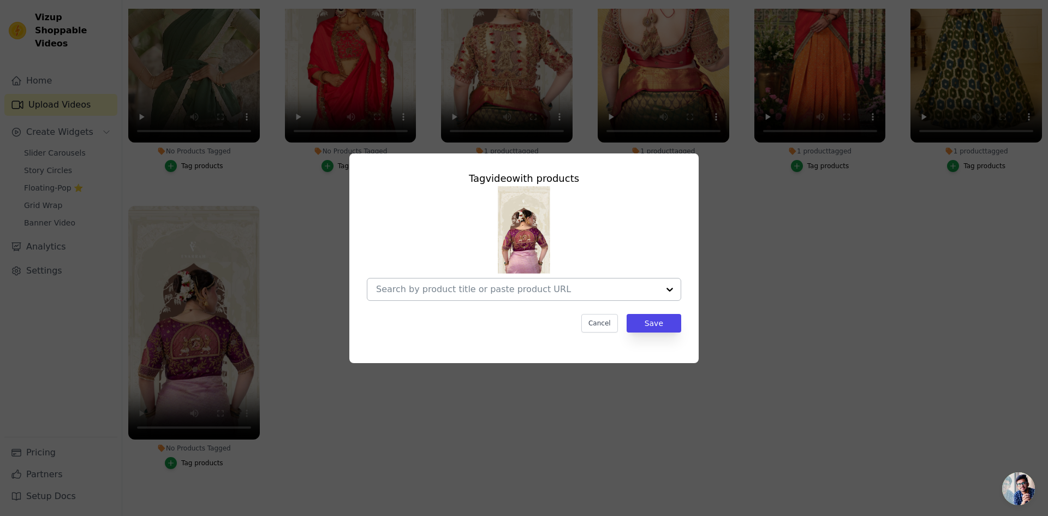
click at [419, 286] on input "No Products Tagged Tag video with products Cancel Save Tag products" at bounding box center [517, 289] width 283 height 10
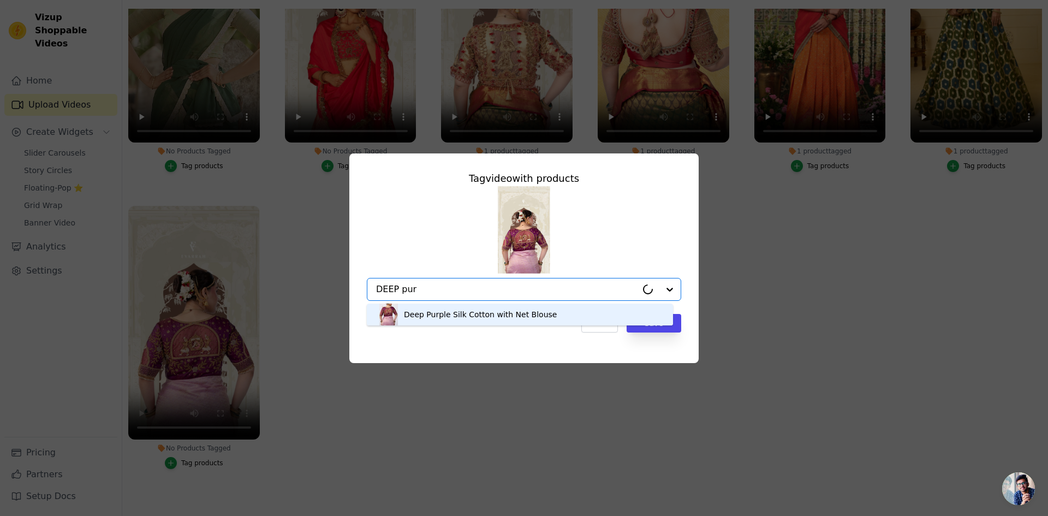
type input "DEEP purp"
drag, startPoint x: 426, startPoint y: 310, endPoint x: 477, endPoint y: 323, distance: 53.0
click at [426, 311] on div "Deep Purple Silk Cotton with Net Blouse" at bounding box center [480, 314] width 153 height 11
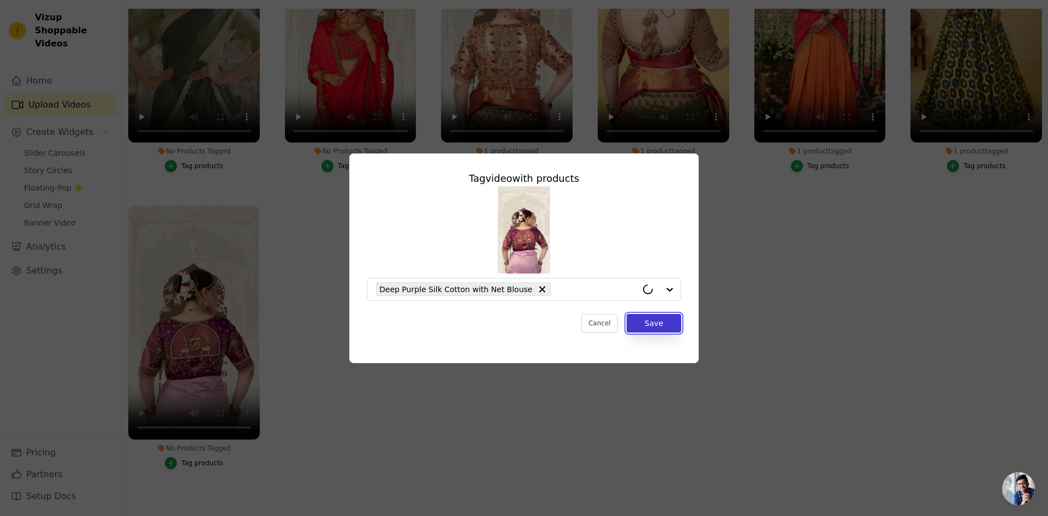
click at [666, 325] on button "Save" at bounding box center [654, 323] width 55 height 19
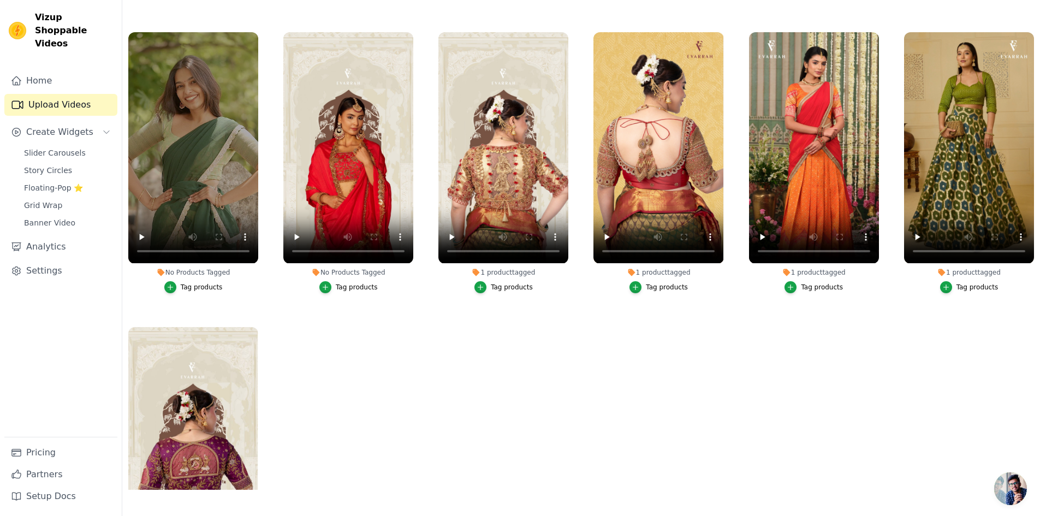
scroll to position [825, 0]
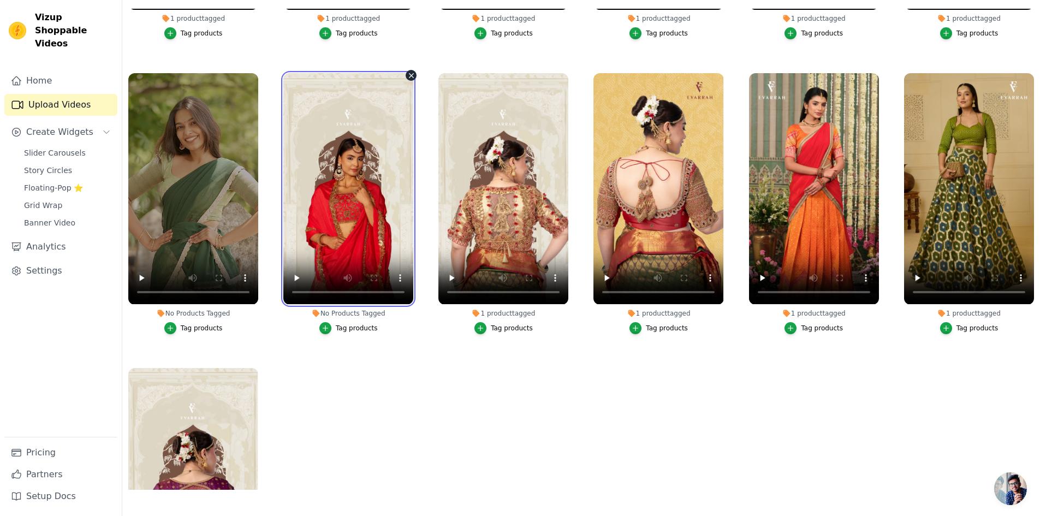
click at [348, 210] on video at bounding box center [348, 188] width 130 height 231
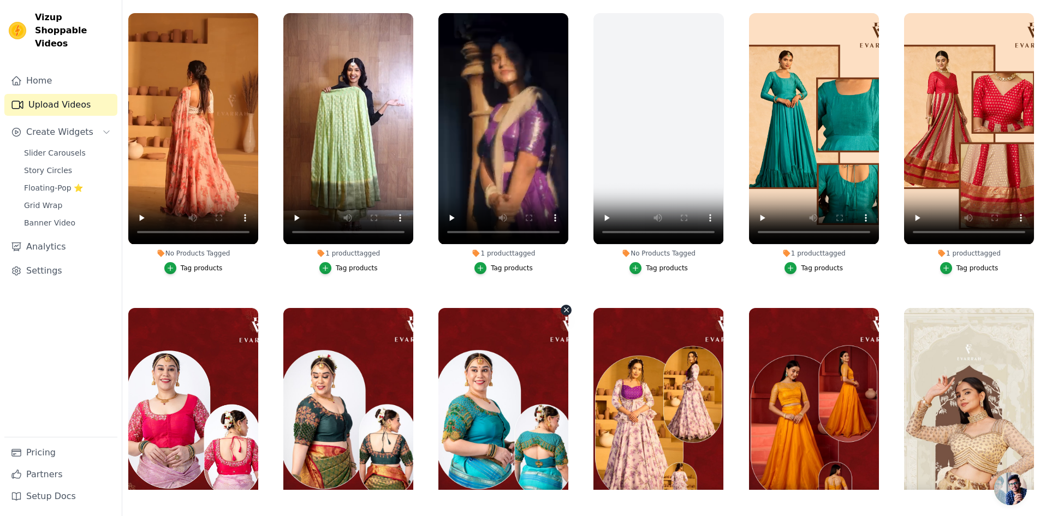
scroll to position [224, 0]
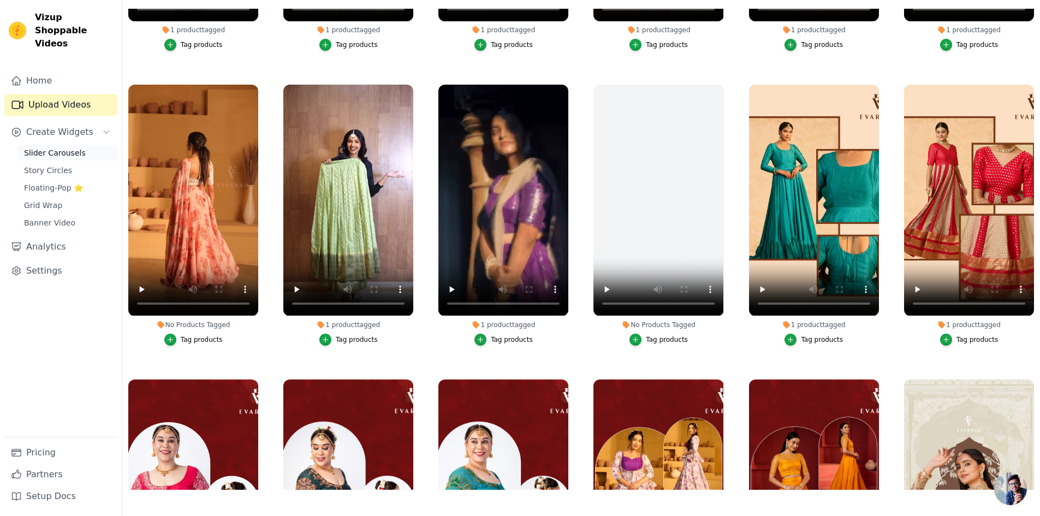
click at [85, 145] on link "Slider Carousels" at bounding box center [67, 152] width 100 height 15
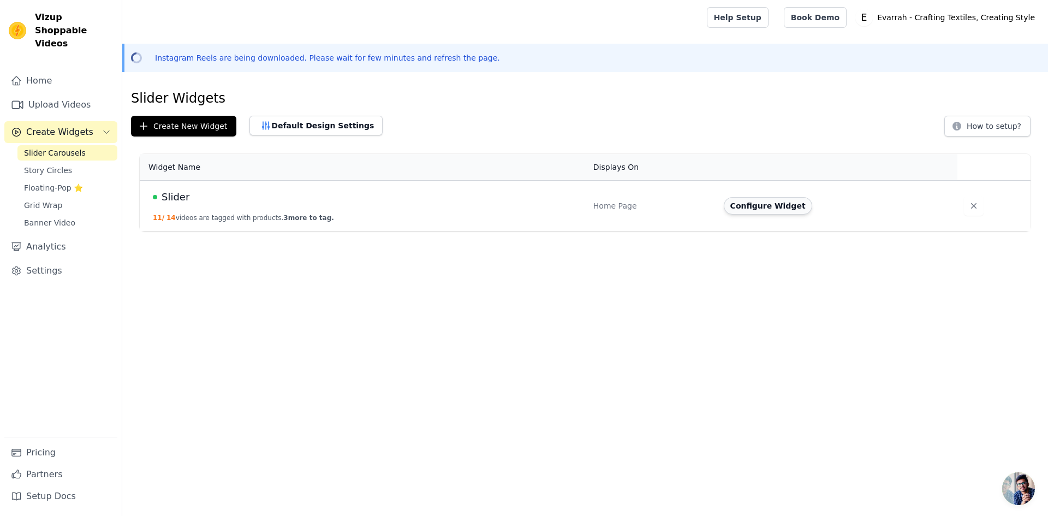
click at [737, 206] on button "Configure Widget" at bounding box center [768, 205] width 88 height 17
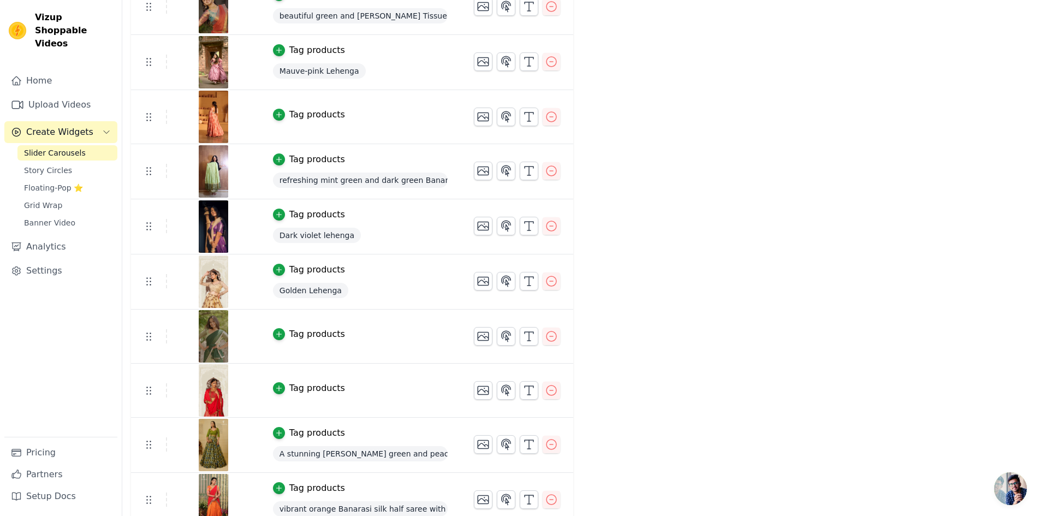
scroll to position [430, 0]
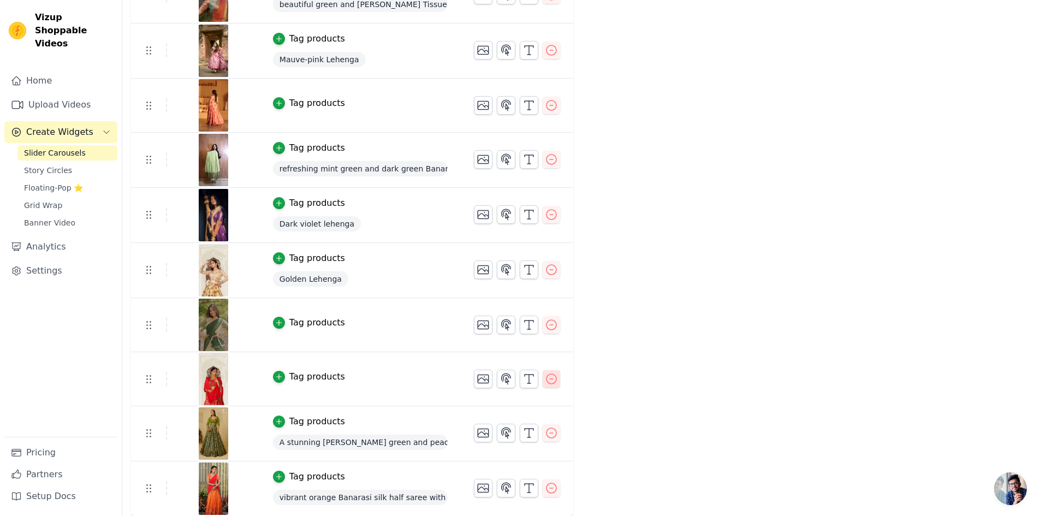
click at [545, 381] on icon "button" at bounding box center [551, 378] width 13 height 13
click at [546, 327] on icon "button" at bounding box center [551, 324] width 13 height 13
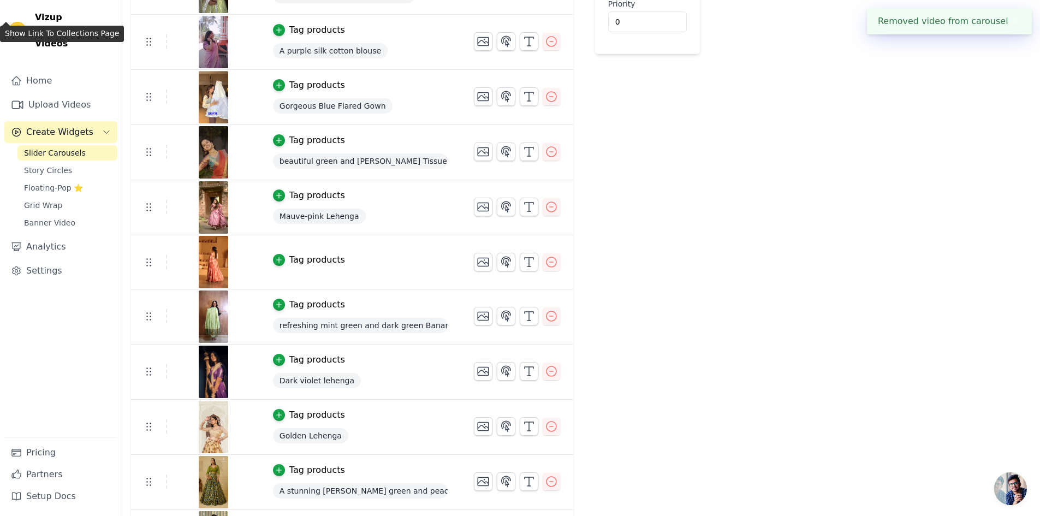
scroll to position [322, 0]
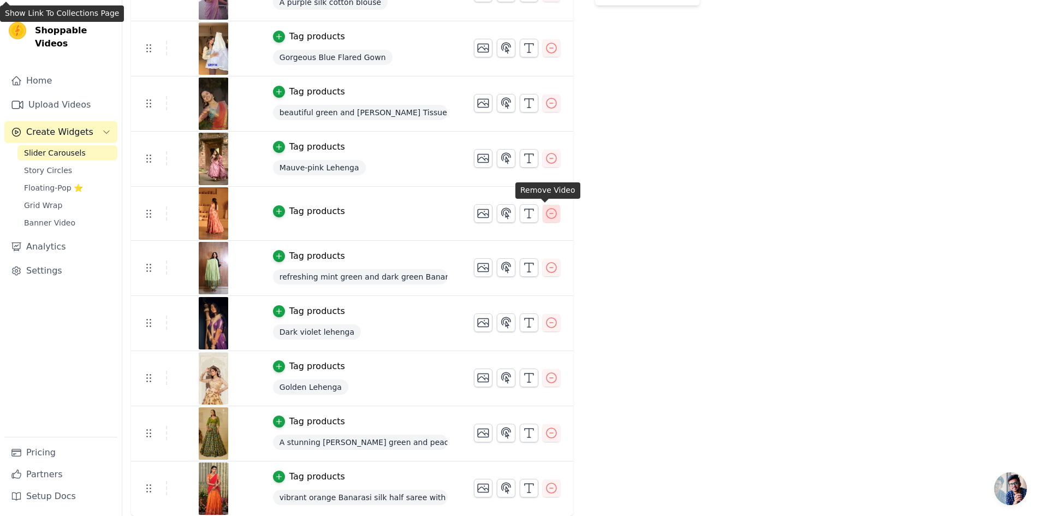
click at [550, 214] on icon "button" at bounding box center [551, 213] width 13 height 13
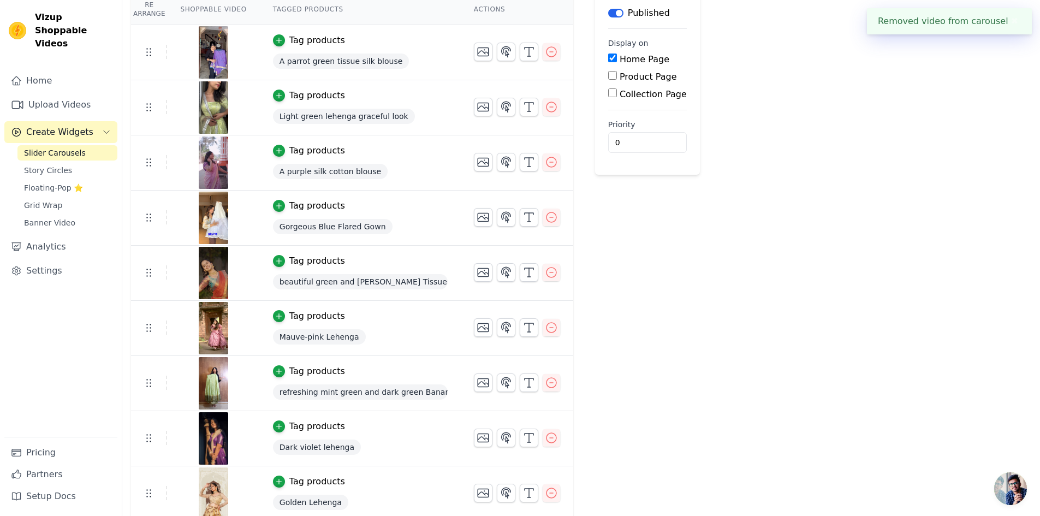
scroll to position [0, 0]
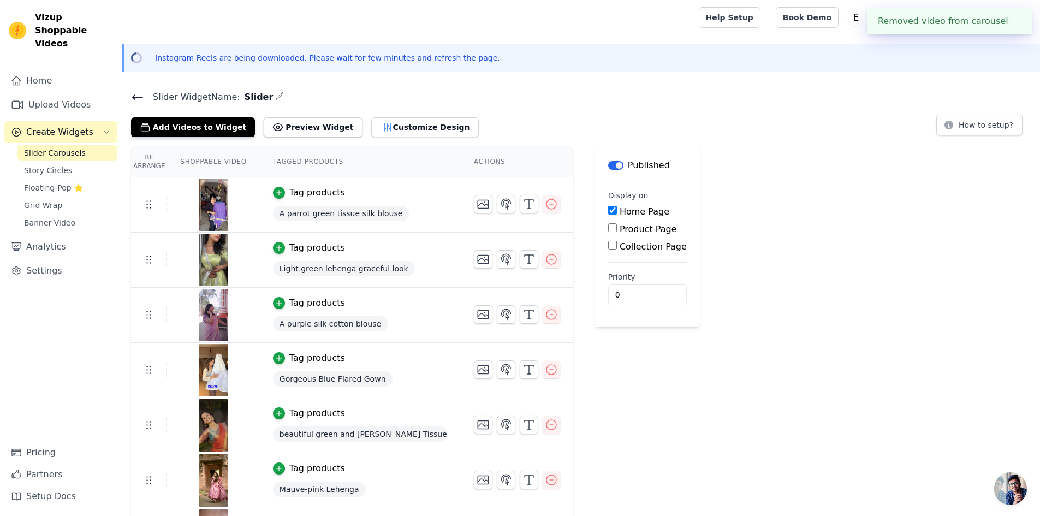
click at [143, 99] on icon at bounding box center [137, 97] width 13 height 13
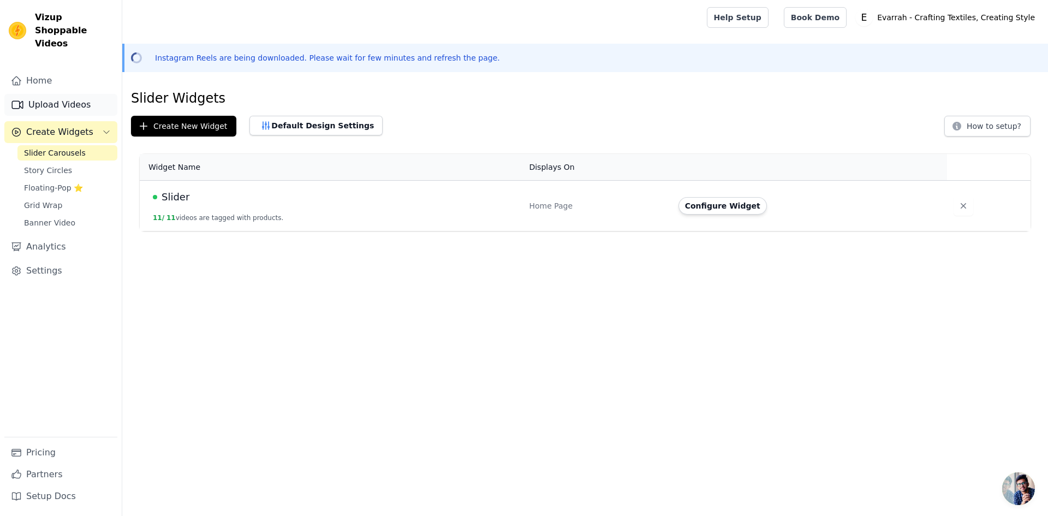
click at [63, 100] on link "Upload Videos" at bounding box center [60, 105] width 113 height 22
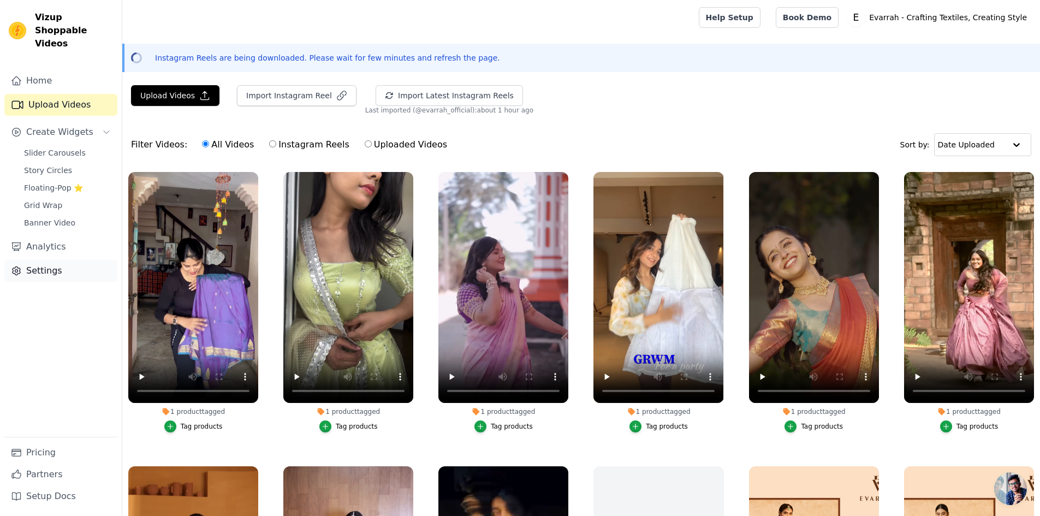
click at [45, 262] on link "Settings" at bounding box center [60, 271] width 113 height 22
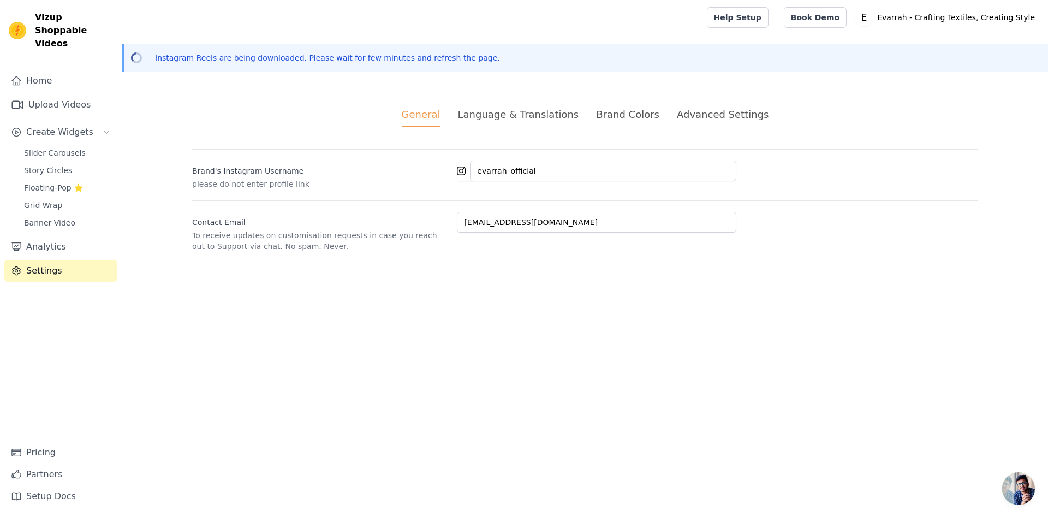
click at [529, 109] on div "Language & Translations" at bounding box center [518, 114] width 121 height 15
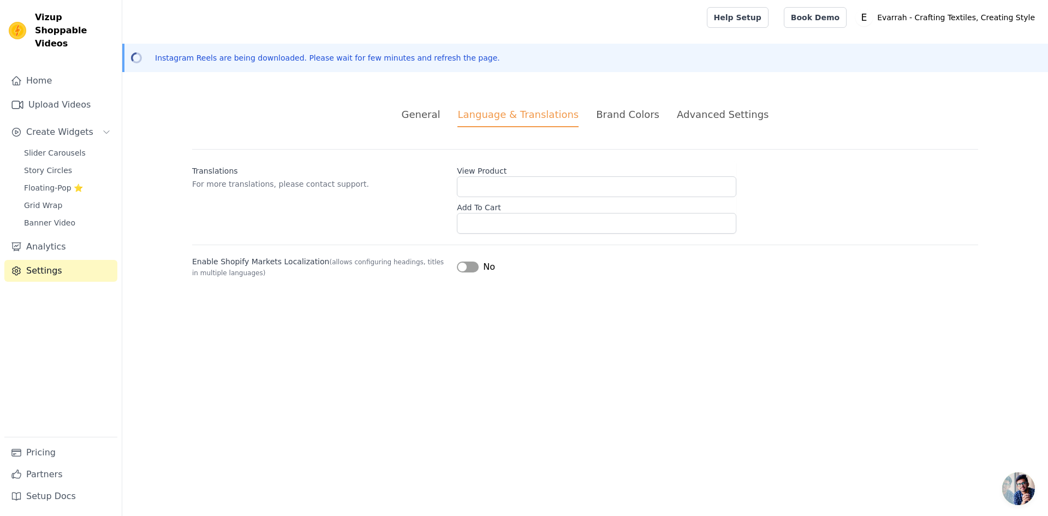
click at [636, 112] on div "Brand Colors" at bounding box center [627, 114] width 63 height 15
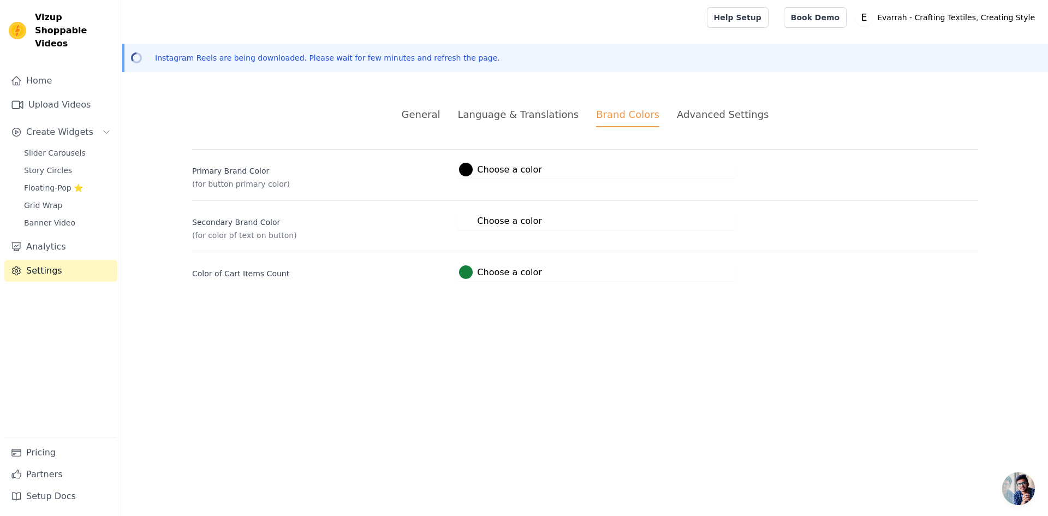
click at [728, 113] on div "Advanced Settings" at bounding box center [723, 114] width 92 height 15
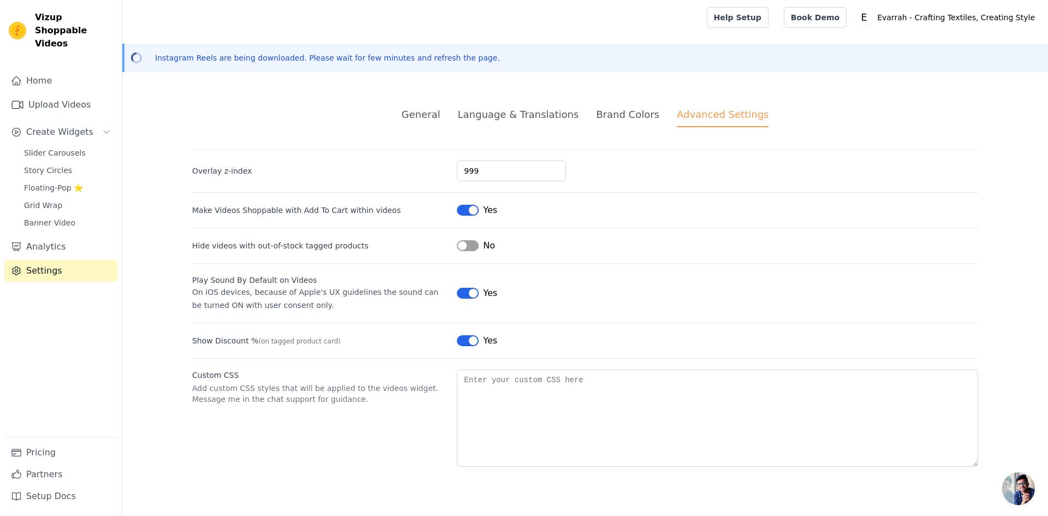
click at [470, 341] on button "Label" at bounding box center [468, 340] width 22 height 11
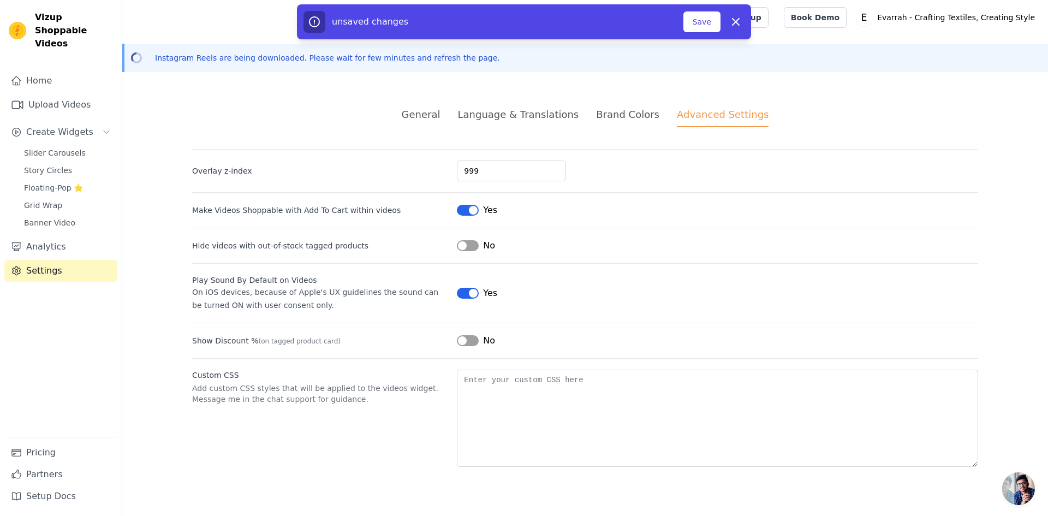
click at [470, 341] on button "Label" at bounding box center [468, 340] width 22 height 11
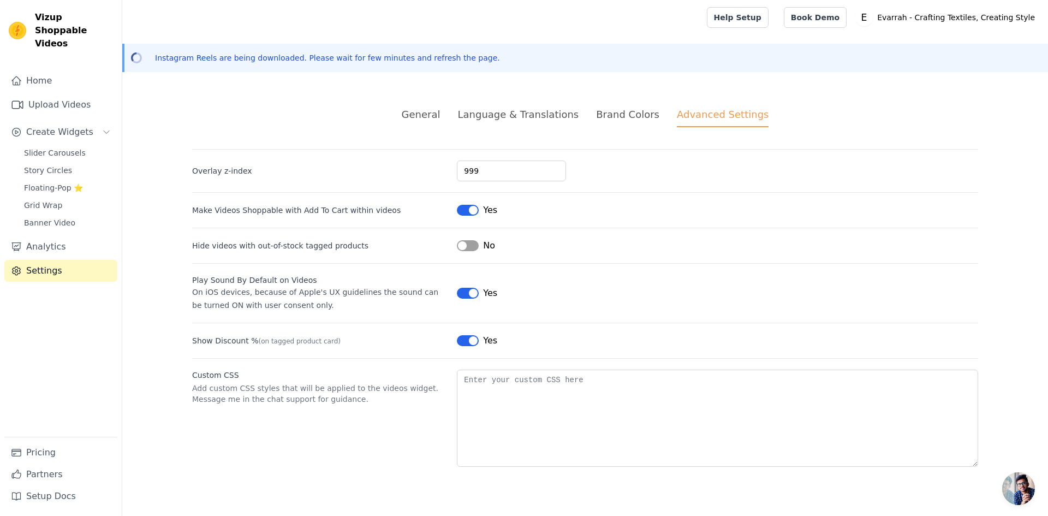
click at [470, 341] on button "Label" at bounding box center [468, 340] width 22 height 11
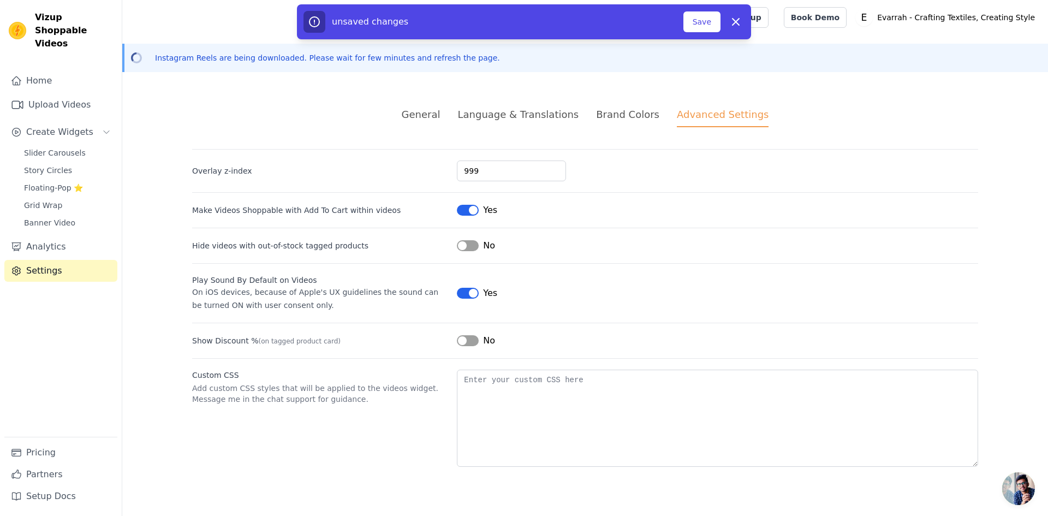
click at [470, 341] on button "Label" at bounding box center [468, 340] width 22 height 11
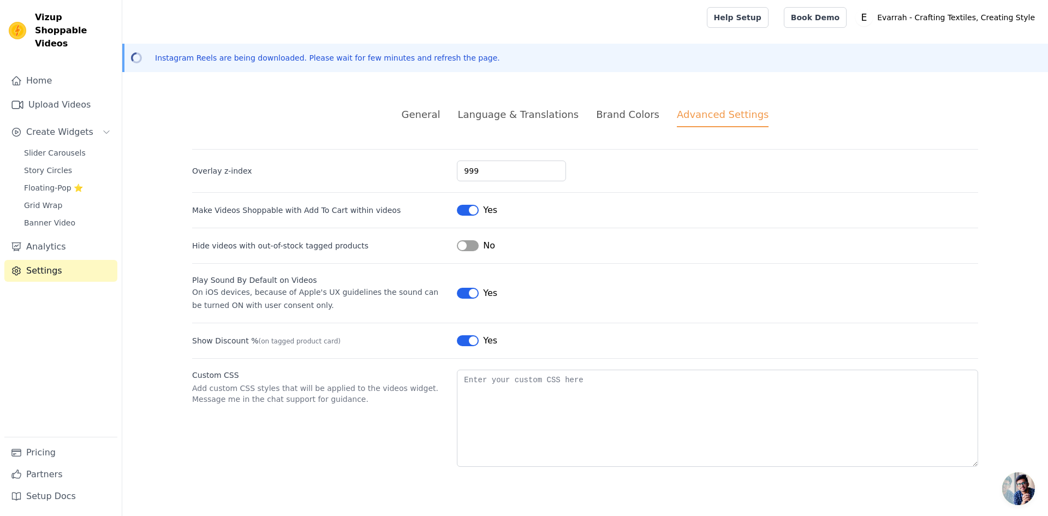
click at [472, 209] on button "Label" at bounding box center [468, 210] width 22 height 11
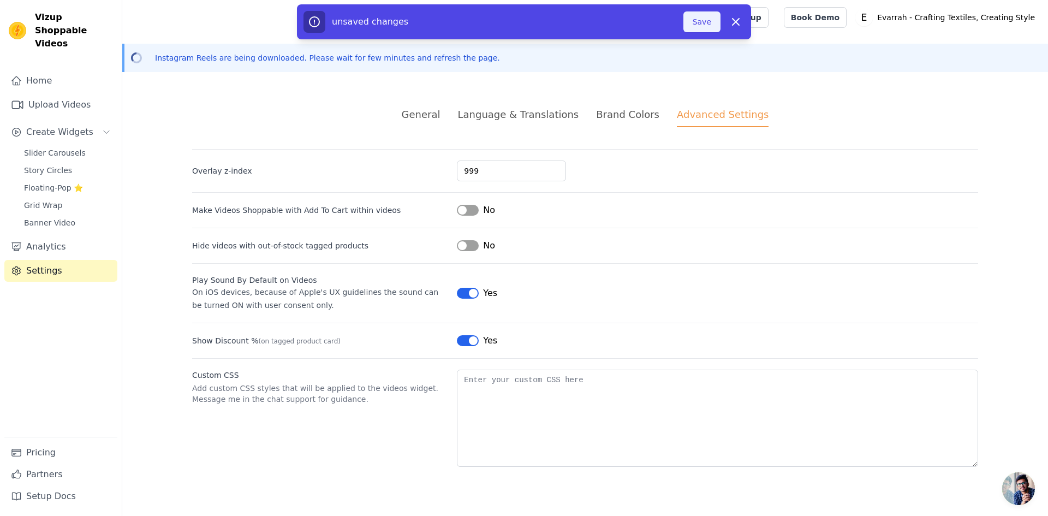
click at [704, 22] on button "Save" at bounding box center [702, 21] width 37 height 21
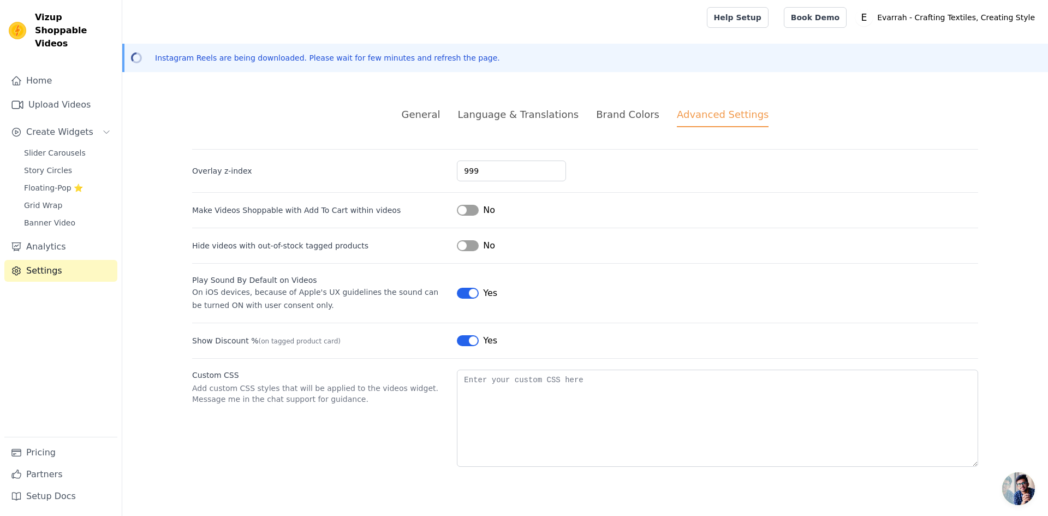
click at [613, 110] on div "Brand Colors" at bounding box center [627, 114] width 63 height 15
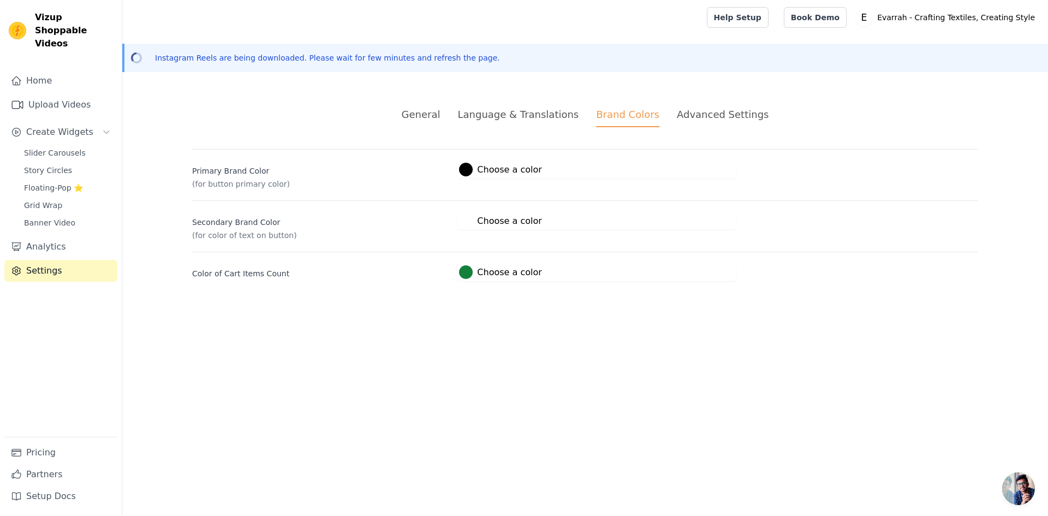
click at [550, 116] on div "Language & Translations" at bounding box center [518, 114] width 121 height 15
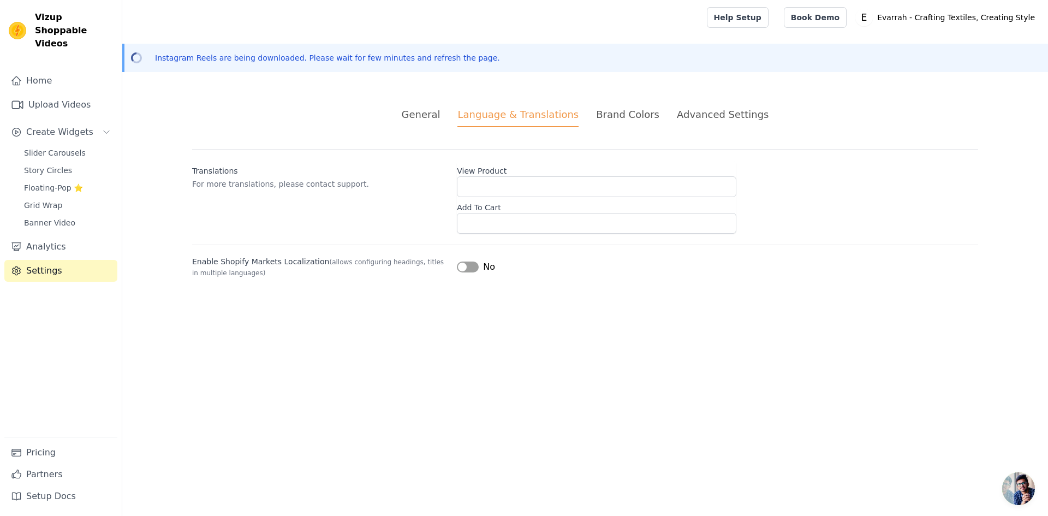
click at [441, 117] on div "General" at bounding box center [421, 114] width 39 height 15
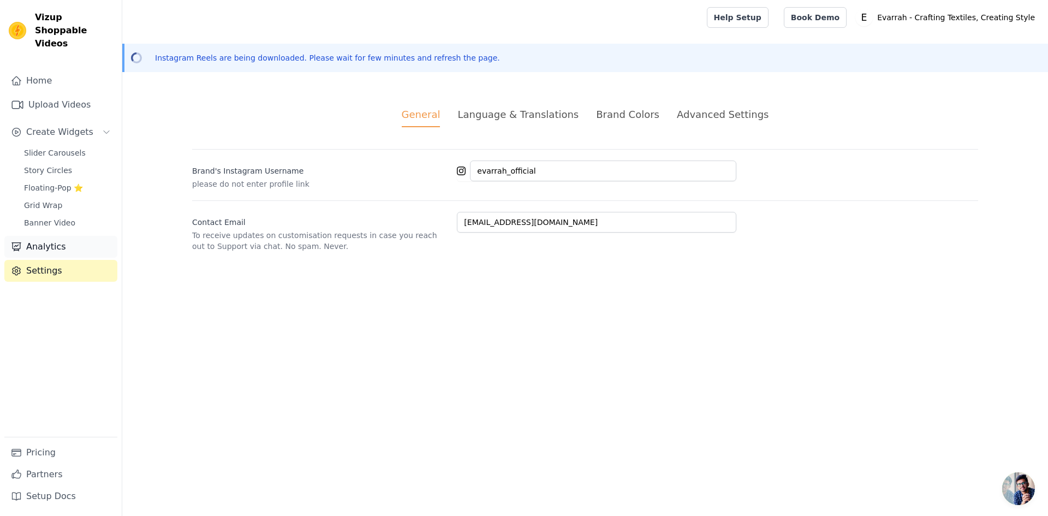
click at [54, 238] on link "Analytics" at bounding box center [60, 247] width 113 height 22
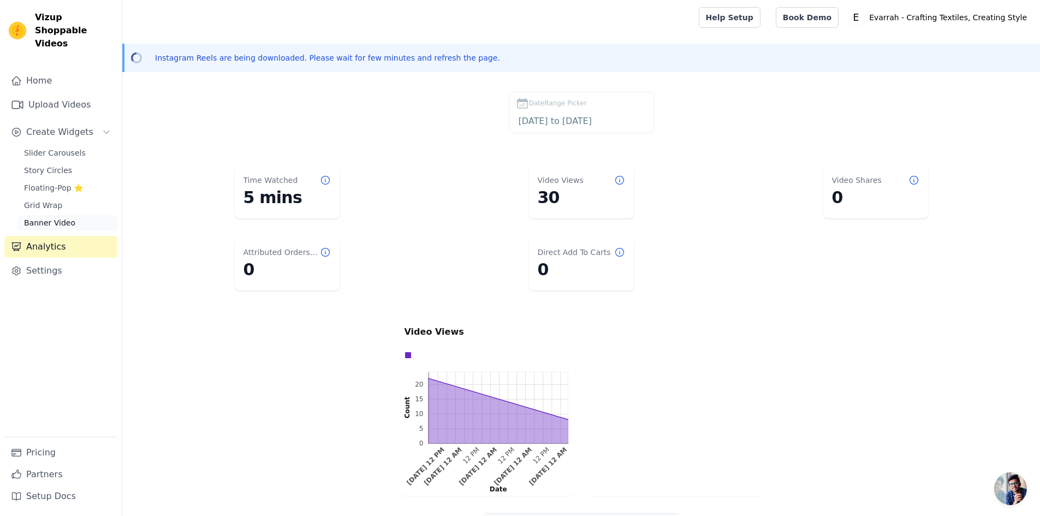
click at [26, 217] on span "Banner Video" at bounding box center [49, 222] width 51 height 11
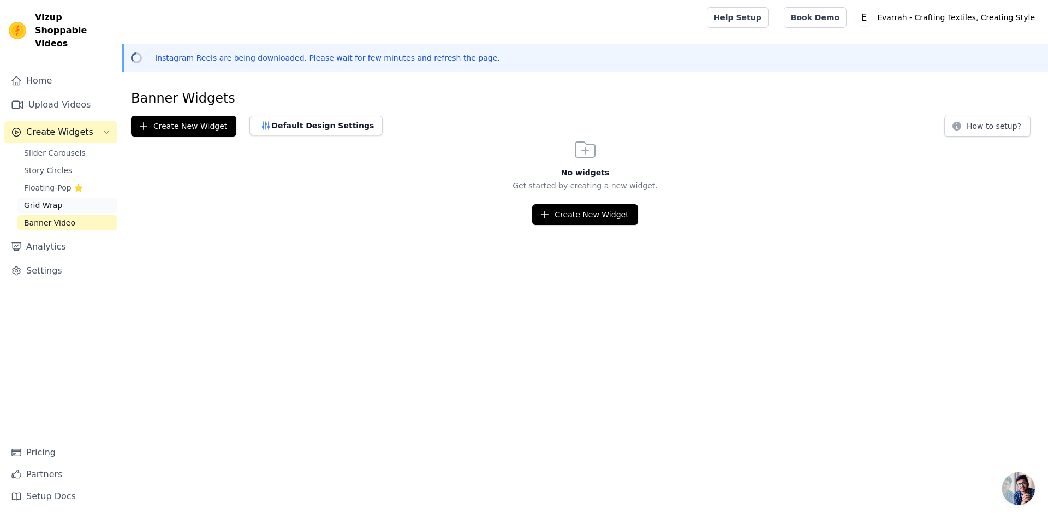
click at [68, 198] on link "Grid Wrap" at bounding box center [67, 205] width 100 height 15
click at [78, 182] on span "Floating-Pop ⭐" at bounding box center [53, 187] width 59 height 11
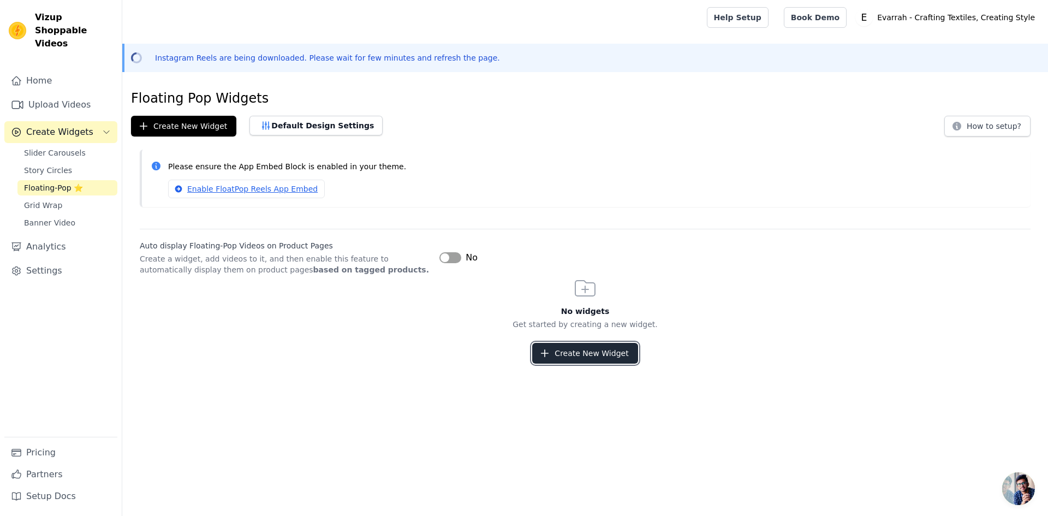
click at [563, 348] on button "Create New Widget" at bounding box center [584, 353] width 105 height 21
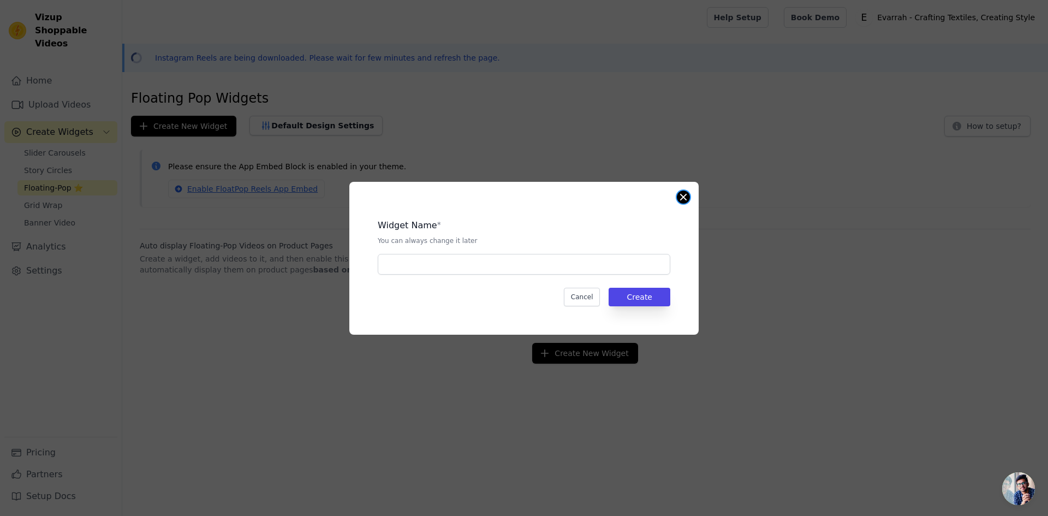
click at [686, 198] on button "Close modal" at bounding box center [683, 197] width 13 height 13
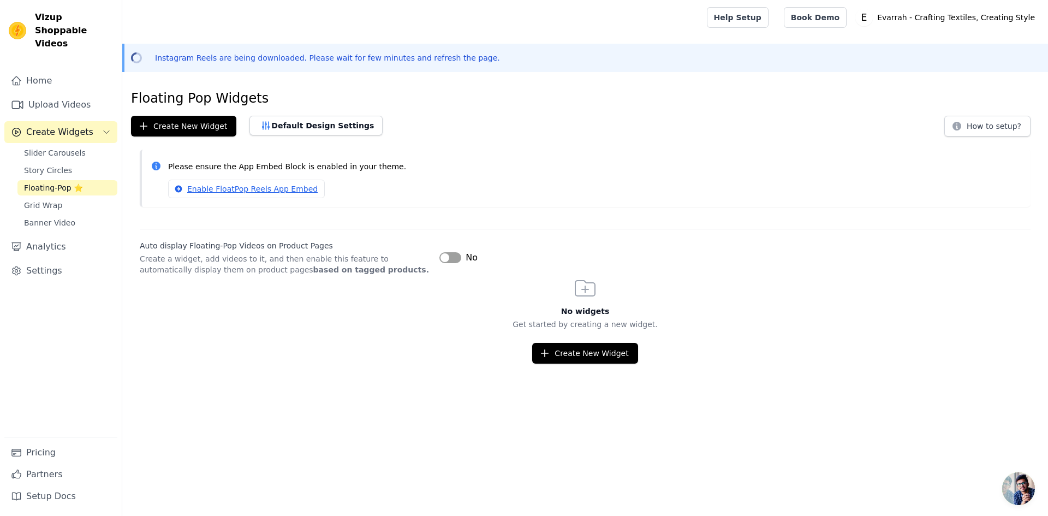
click at [452, 262] on button "Label" at bounding box center [451, 257] width 22 height 11
click at [597, 357] on button "Create New Widget" at bounding box center [584, 353] width 105 height 21
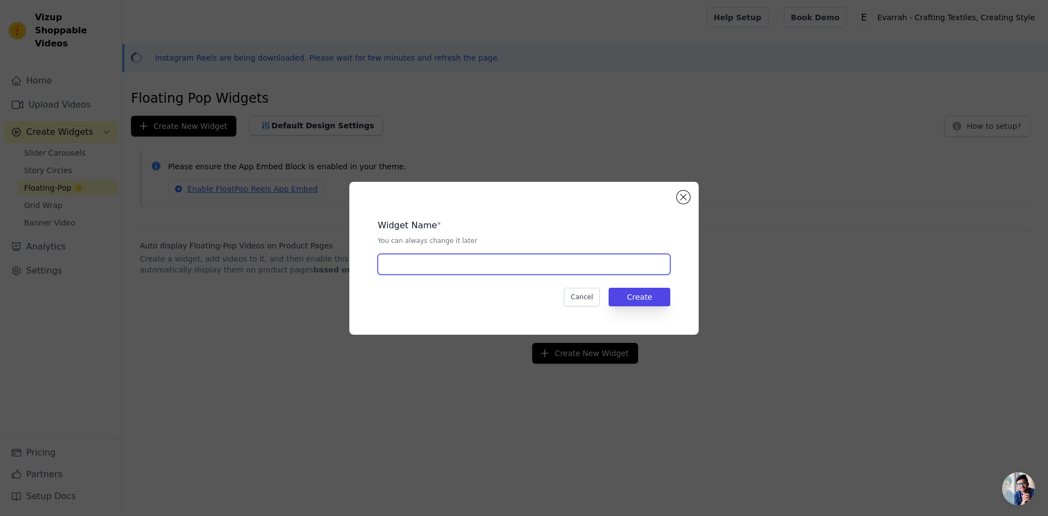
click at [597, 255] on input "text" at bounding box center [524, 264] width 293 height 21
type input "Flot"
click at [645, 293] on button "Create" at bounding box center [640, 297] width 62 height 19
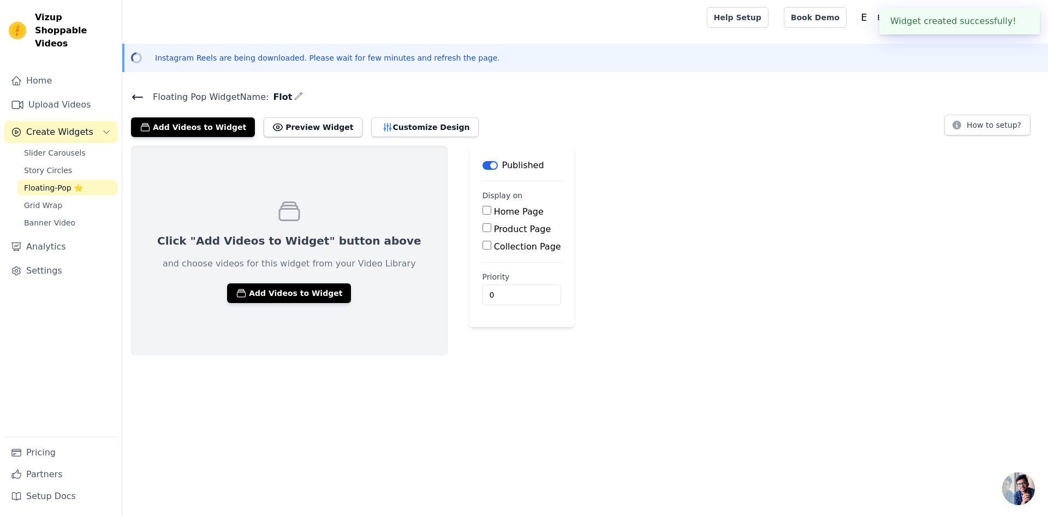
click at [494, 211] on label "Home Page" at bounding box center [519, 211] width 50 height 10
click at [483, 211] on input "Home Page" at bounding box center [487, 210] width 9 height 9
checkbox input "true"
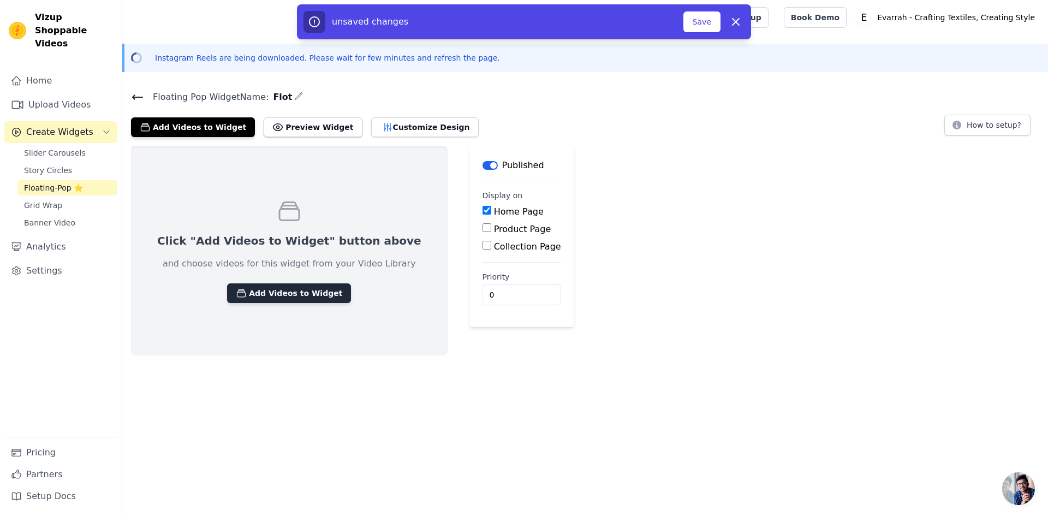
click at [305, 298] on button "Add Videos to Widget" at bounding box center [289, 293] width 124 height 20
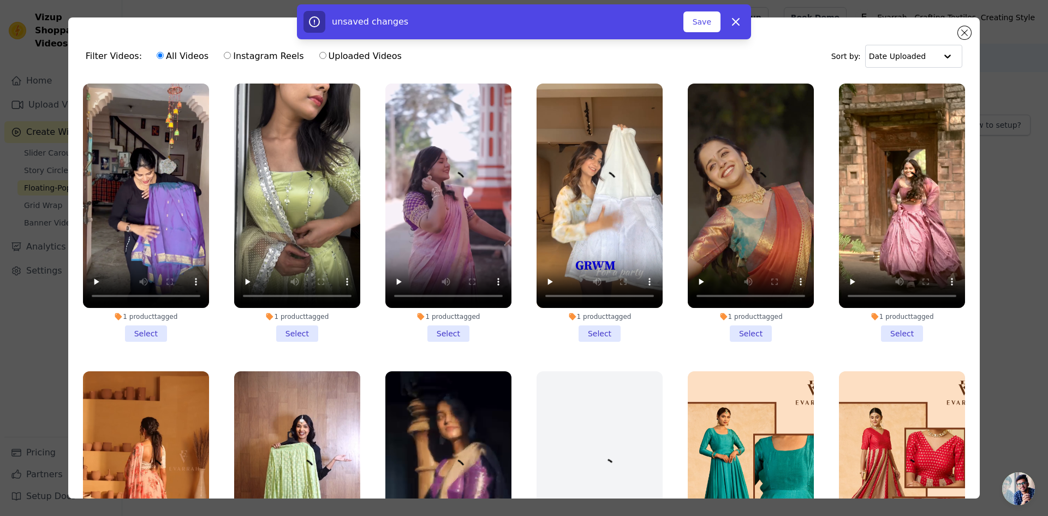
click at [293, 328] on li "1 product tagged Select" at bounding box center [297, 213] width 126 height 258
click at [0, 0] on input "1 product tagged Select" at bounding box center [0, 0] width 0 height 0
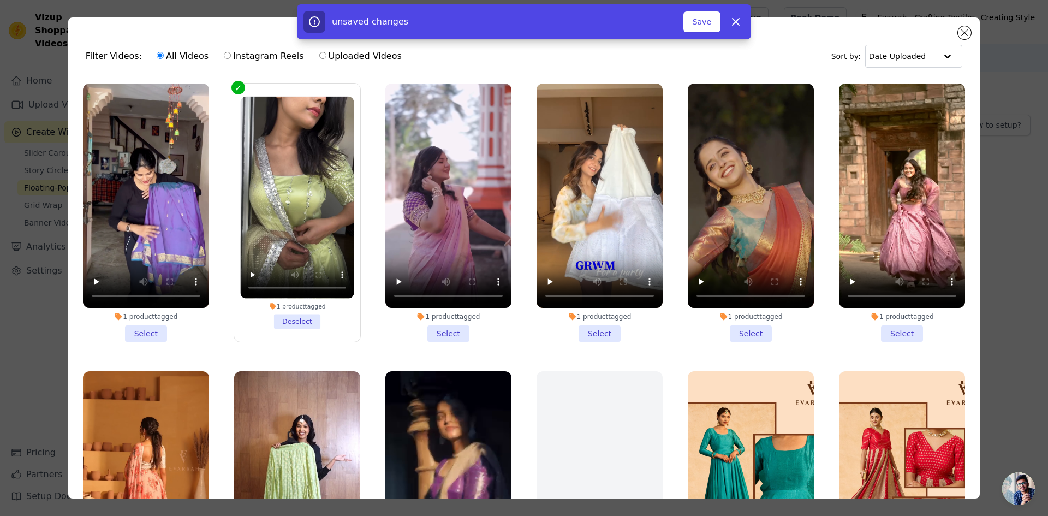
click at [440, 329] on li "1 product tagged Select" at bounding box center [449, 213] width 126 height 258
click at [0, 0] on input "1 product tagged Select" at bounding box center [0, 0] width 0 height 0
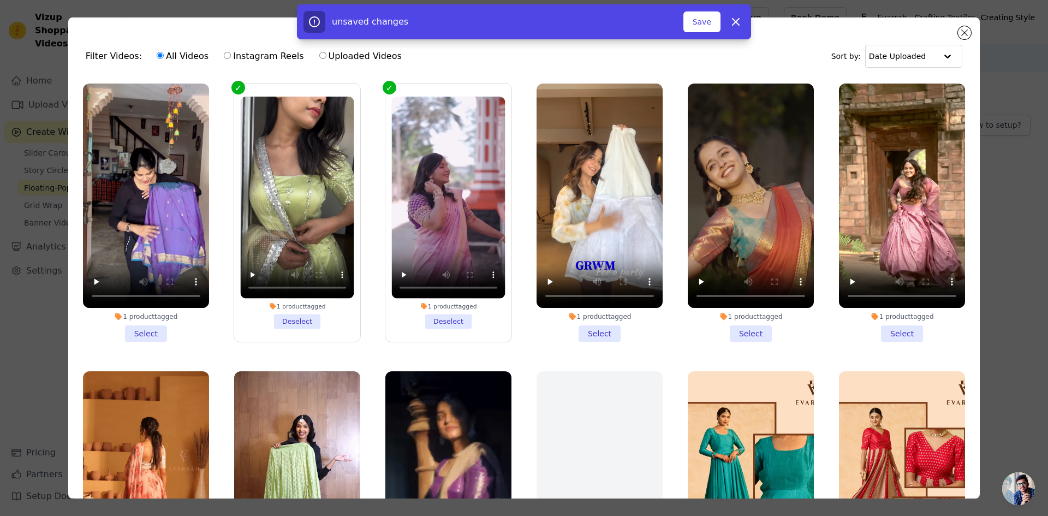
click at [139, 327] on li "1 product tagged Select" at bounding box center [146, 213] width 126 height 258
click at [0, 0] on input "1 product tagged Select" at bounding box center [0, 0] width 0 height 0
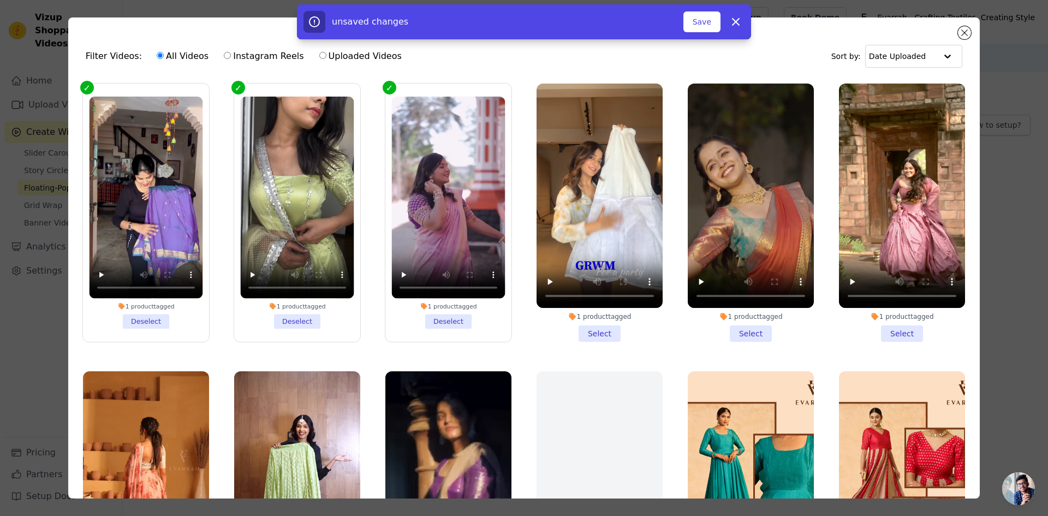
click at [601, 331] on li "1 product tagged Select" at bounding box center [600, 213] width 126 height 258
click at [0, 0] on input "1 product tagged Select" at bounding box center [0, 0] width 0 height 0
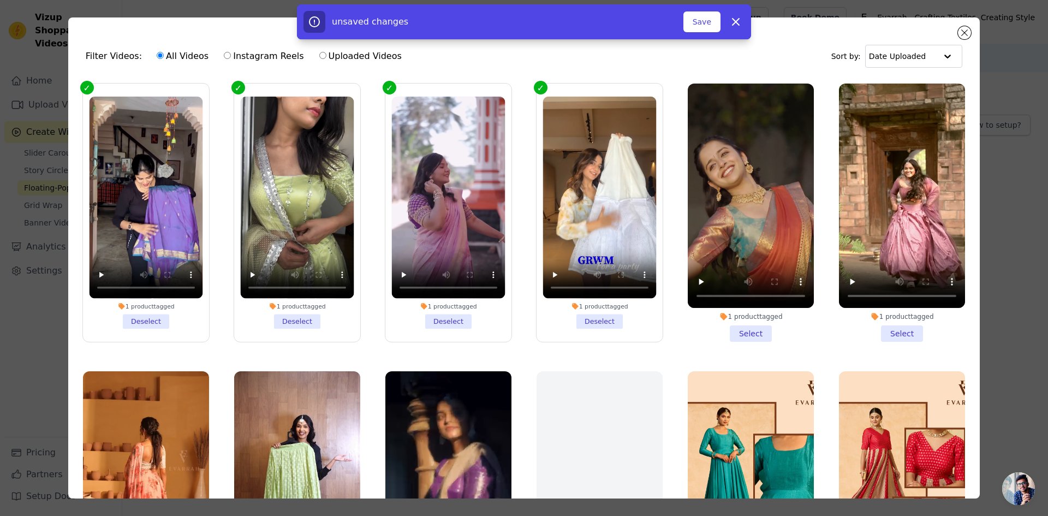
drag, startPoint x: 452, startPoint y: 317, endPoint x: 389, endPoint y: 316, distance: 62.3
click at [438, 317] on li "1 product tagged Deselect" at bounding box center [449, 213] width 114 height 232
drag, startPoint x: 295, startPoint y: 313, endPoint x: 258, endPoint y: 312, distance: 37.1
click at [294, 315] on li "1 product tagged Deselect" at bounding box center [297, 213] width 114 height 232
click at [149, 315] on li "1 product tagged Deselect" at bounding box center [146, 213] width 114 height 232
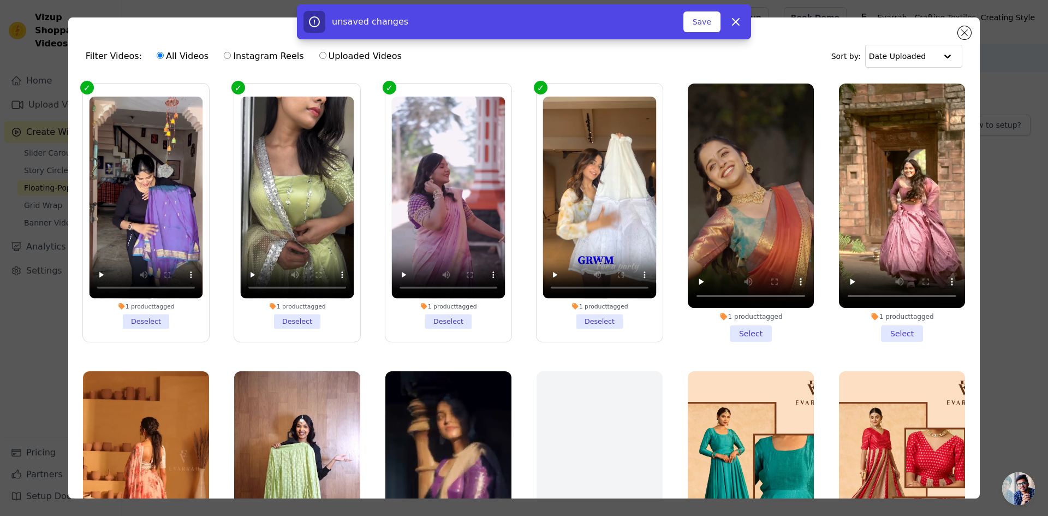
click at [0, 0] on input "1 product tagged Deselect" at bounding box center [0, 0] width 0 height 0
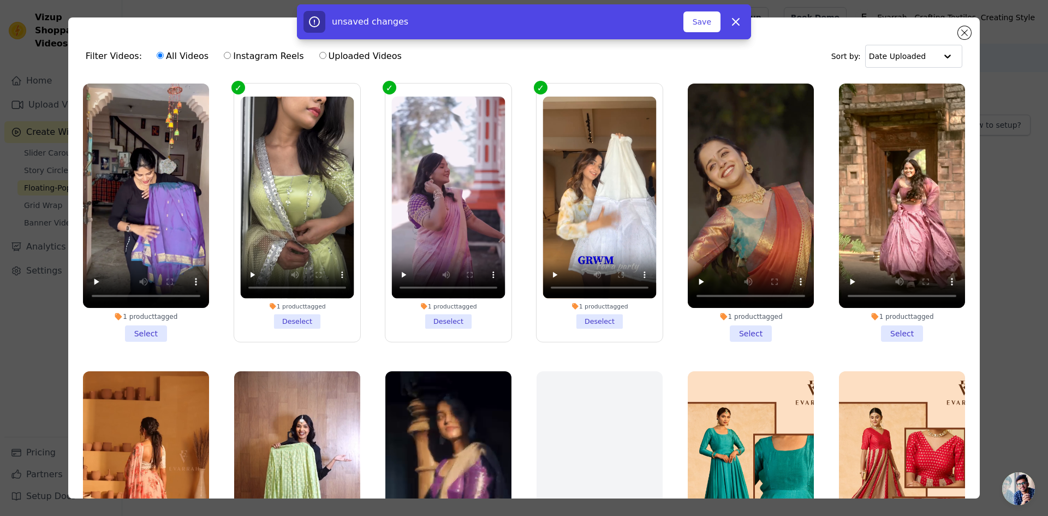
click at [283, 313] on li "1 product tagged Deselect" at bounding box center [297, 213] width 114 height 232
click at [0, 0] on input "1 product tagged Deselect" at bounding box center [0, 0] width 0 height 0
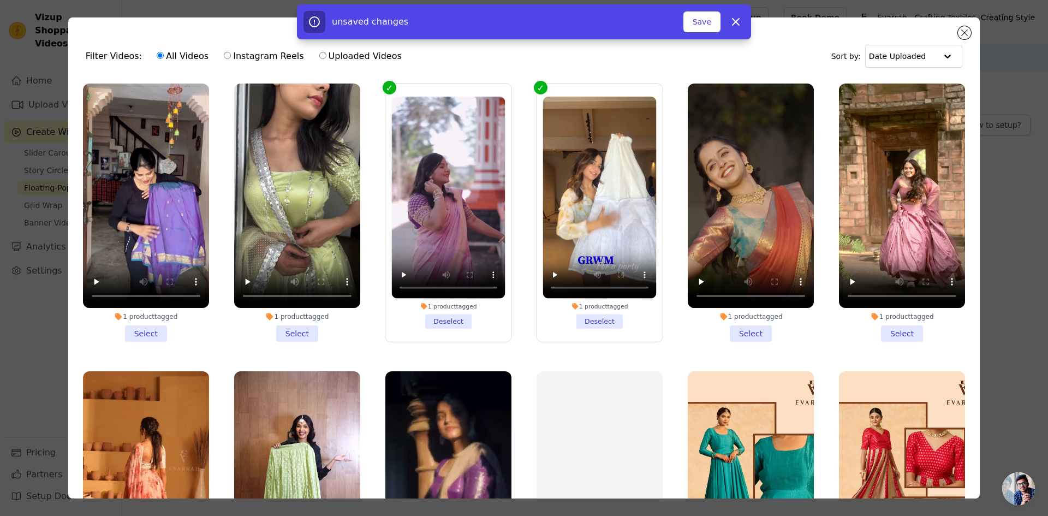
click at [450, 321] on li "1 product tagged Deselect" at bounding box center [449, 213] width 114 height 232
click at [0, 0] on input "1 product tagged Deselect" at bounding box center [0, 0] width 0 height 0
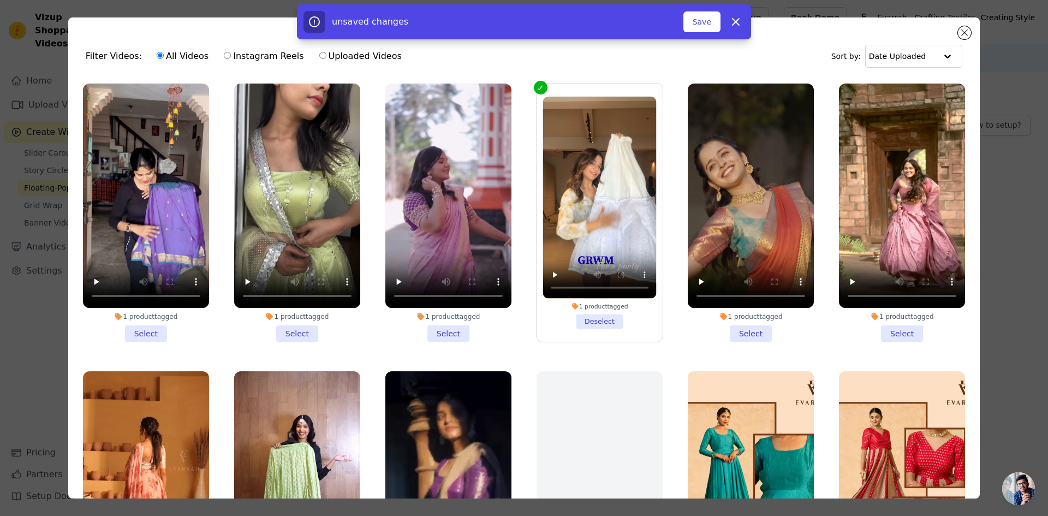
click at [601, 321] on li "1 product tagged Deselect" at bounding box center [600, 213] width 114 height 232
click at [0, 0] on input "1 product tagged Deselect" at bounding box center [0, 0] width 0 height 0
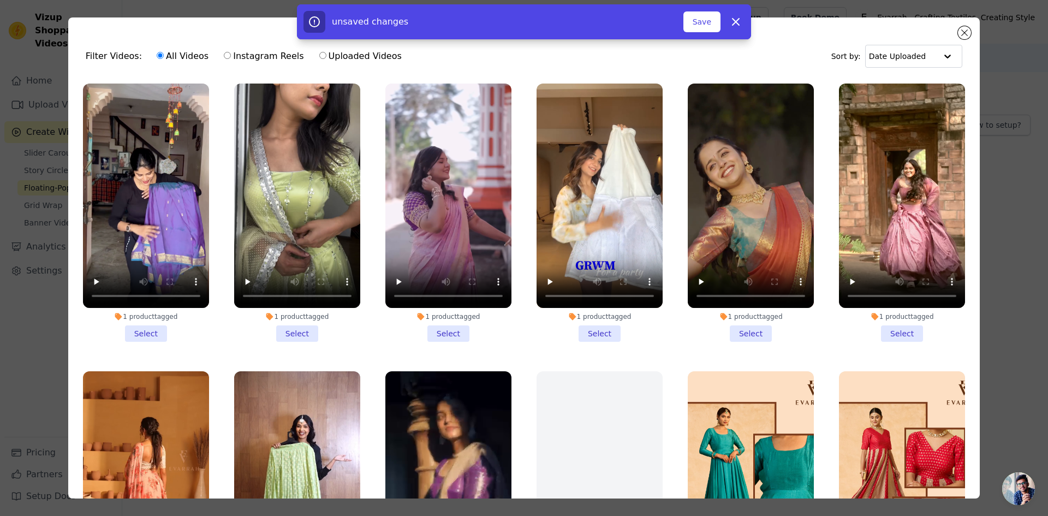
click at [597, 329] on li "1 product tagged Select" at bounding box center [600, 213] width 126 height 258
click at [0, 0] on input "1 product tagged Select" at bounding box center [0, 0] width 0 height 0
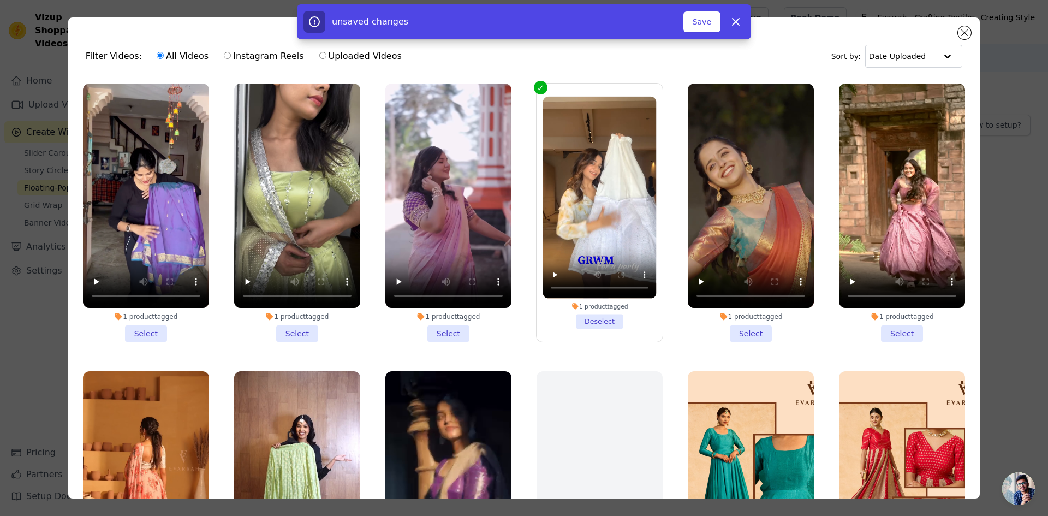
click at [441, 331] on li "1 product tagged Select" at bounding box center [449, 213] width 126 height 258
click at [0, 0] on input "1 product tagged Select" at bounding box center [0, 0] width 0 height 0
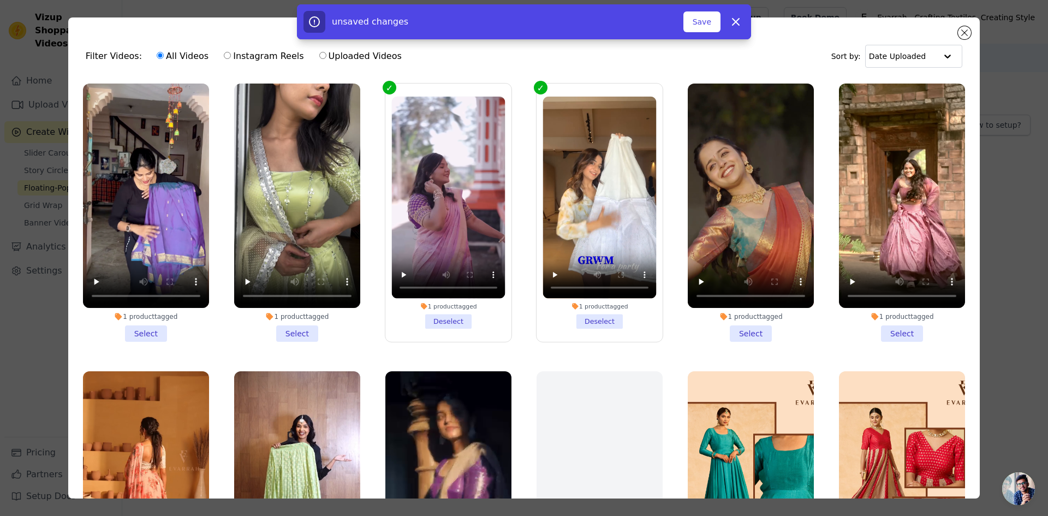
drag, startPoint x: 289, startPoint y: 328, endPoint x: 214, endPoint y: 329, distance: 75.4
click at [282, 329] on li "1 product tagged Select" at bounding box center [297, 213] width 126 height 258
drag, startPoint x: 291, startPoint y: 328, endPoint x: 233, endPoint y: 332, distance: 58.0
click at [291, 329] on li "1 product tagged Select" at bounding box center [297, 213] width 126 height 258
click at [0, 0] on input "1 product tagged Select" at bounding box center [0, 0] width 0 height 0
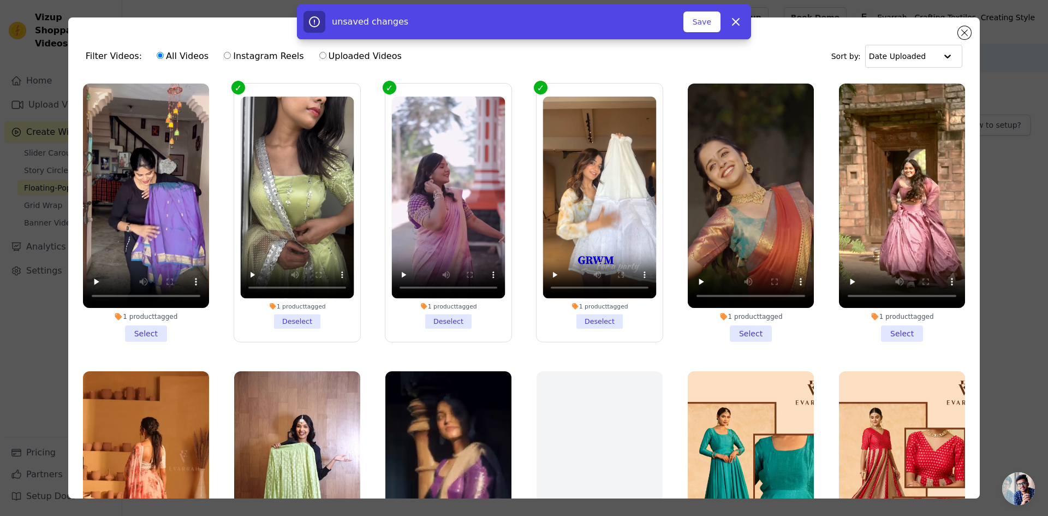
click at [149, 334] on li "1 product tagged Select" at bounding box center [146, 213] width 126 height 258
click at [0, 0] on input "1 product tagged Select" at bounding box center [0, 0] width 0 height 0
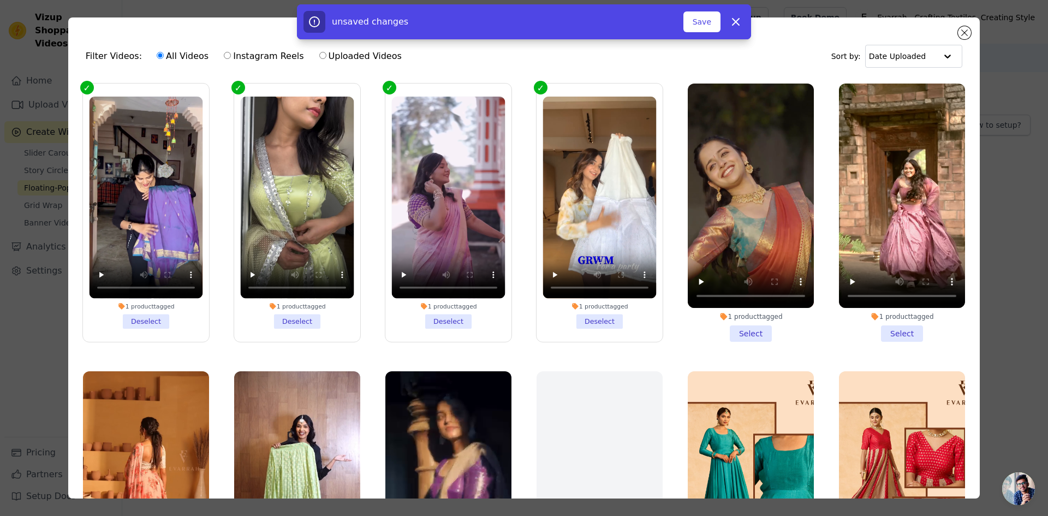
click at [750, 334] on li "1 product tagged Select" at bounding box center [751, 213] width 126 height 258
click at [0, 0] on input "1 product tagged Select" at bounding box center [0, 0] width 0 height 0
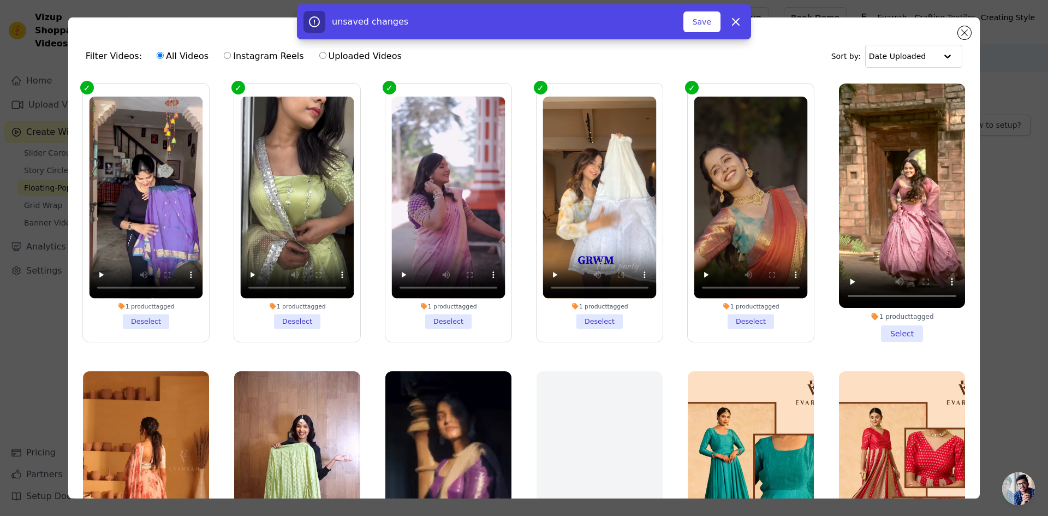
click at [890, 328] on li "1 product tagged Select" at bounding box center [902, 213] width 126 height 258
click at [0, 0] on input "1 product tagged Select" at bounding box center [0, 0] width 0 height 0
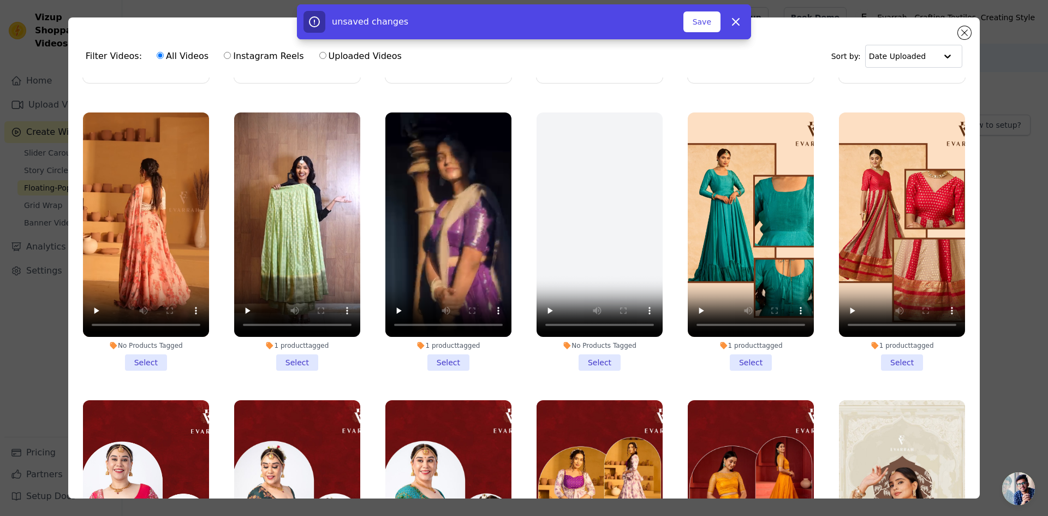
scroll to position [273, 0]
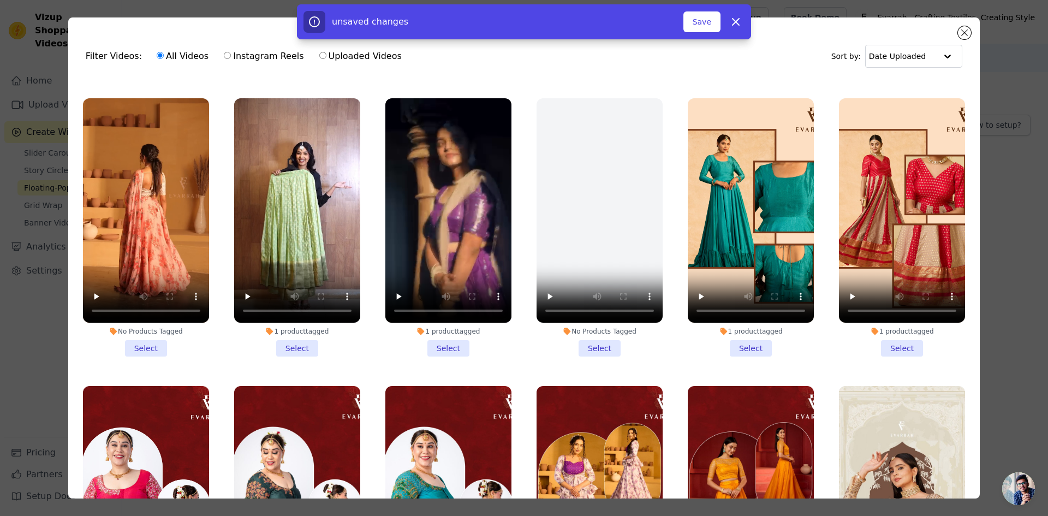
drag, startPoint x: 408, startPoint y: 335, endPoint x: 445, endPoint y: 341, distance: 37.7
click at [436, 342] on li "1 product tagged Select" at bounding box center [449, 227] width 126 height 258
click at [445, 341] on li "1 product tagged Select" at bounding box center [449, 227] width 126 height 258
click at [0, 0] on input "1 product tagged Select" at bounding box center [0, 0] width 0 height 0
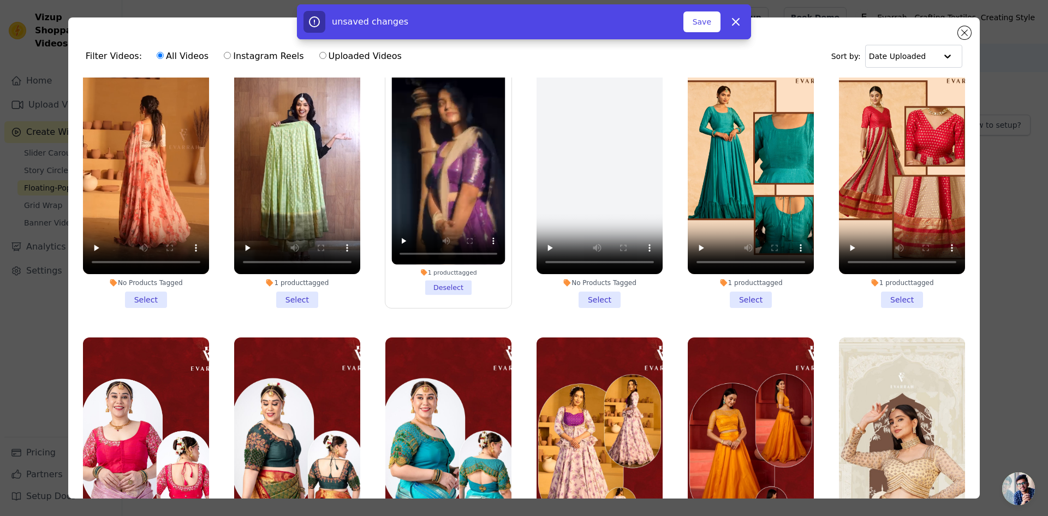
scroll to position [328, 0]
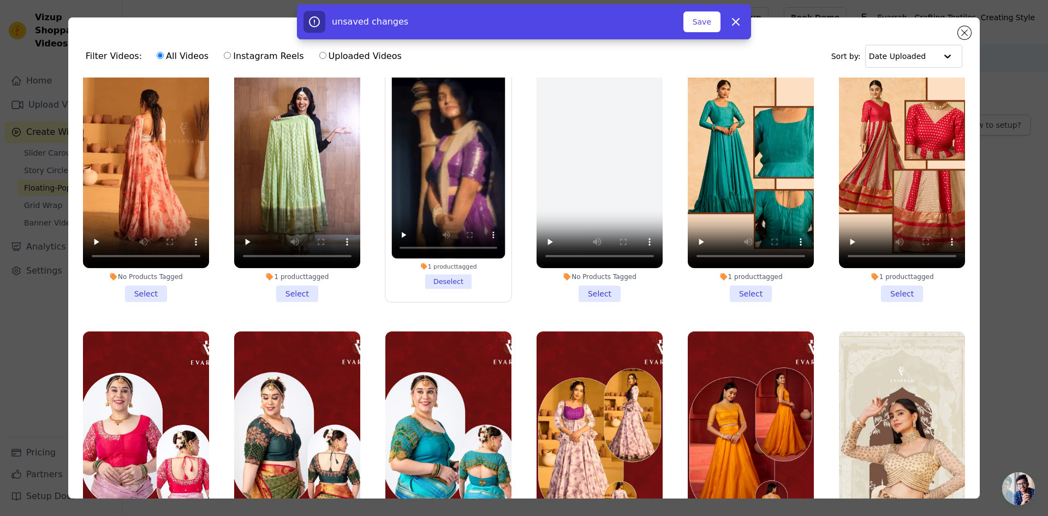
click at [297, 288] on li "1 product tagged Select" at bounding box center [297, 173] width 126 height 258
click at [0, 0] on input "1 product tagged Select" at bounding box center [0, 0] width 0 height 0
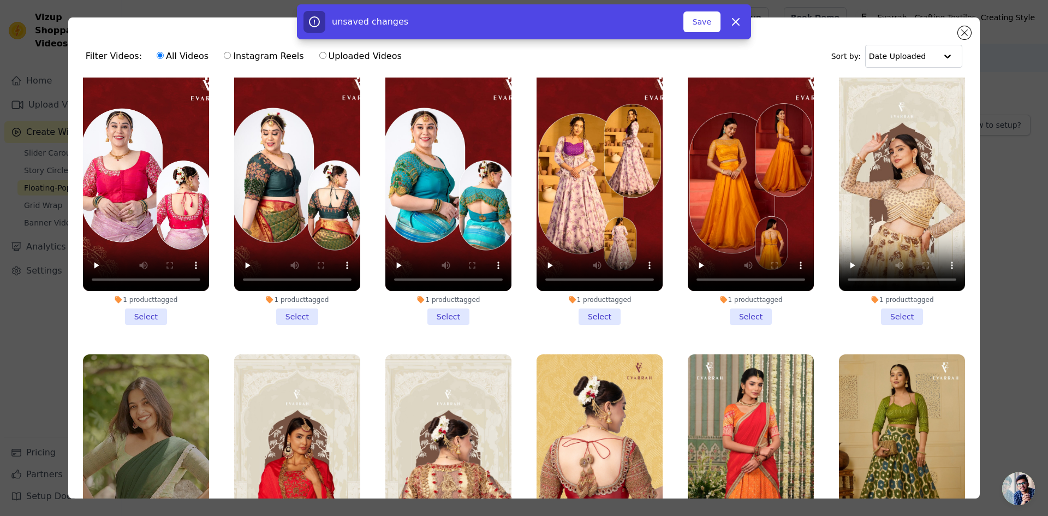
scroll to position [601, 0]
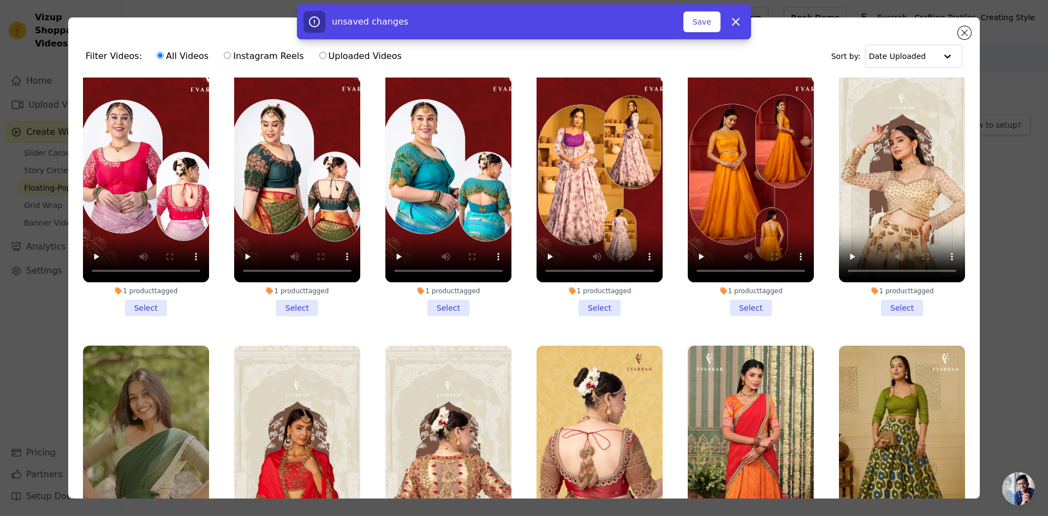
click at [886, 302] on li "1 product tagged Select" at bounding box center [902, 187] width 126 height 258
click at [0, 0] on input "1 product tagged Select" at bounding box center [0, 0] width 0 height 0
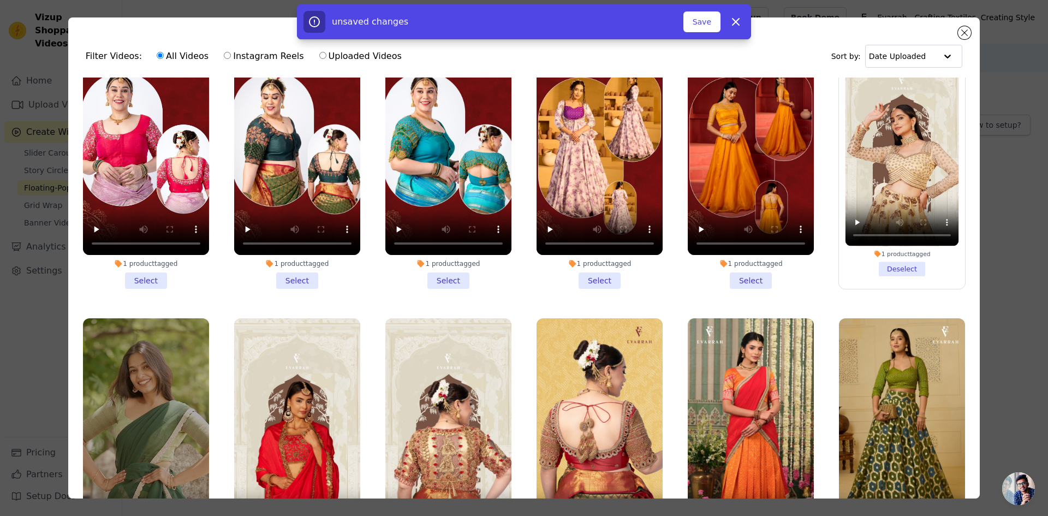
scroll to position [874, 0]
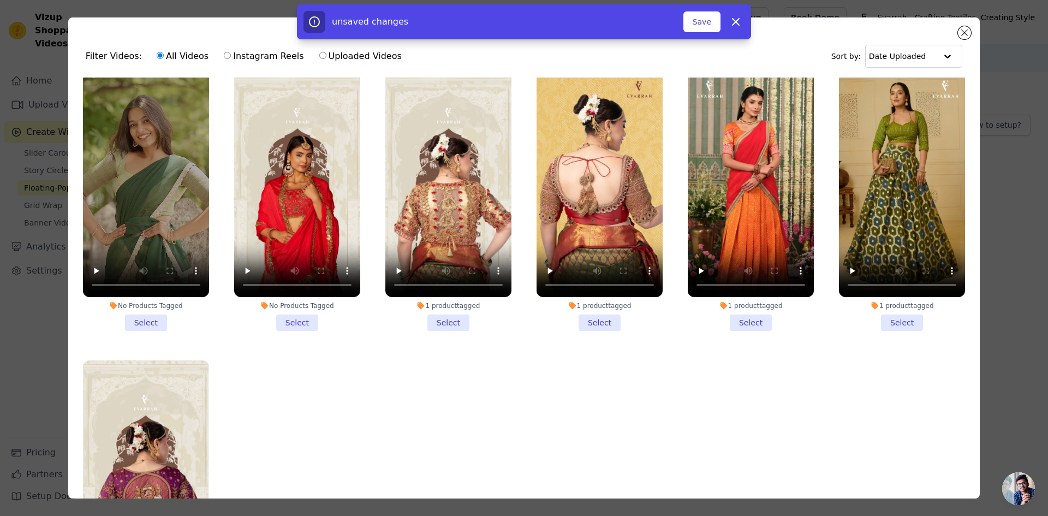
click at [742, 310] on li "1 product tagged Select" at bounding box center [751, 202] width 126 height 258
click at [0, 0] on input "1 product tagged Select" at bounding box center [0, 0] width 0 height 0
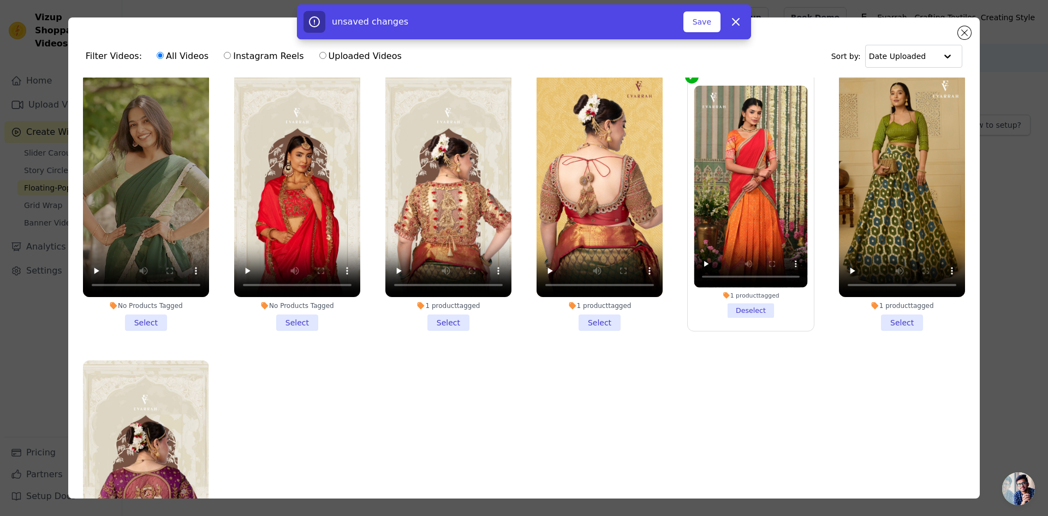
click at [892, 309] on li "1 product tagged Select" at bounding box center [902, 202] width 126 height 258
click at [0, 0] on input "1 product tagged Select" at bounding box center [0, 0] width 0 height 0
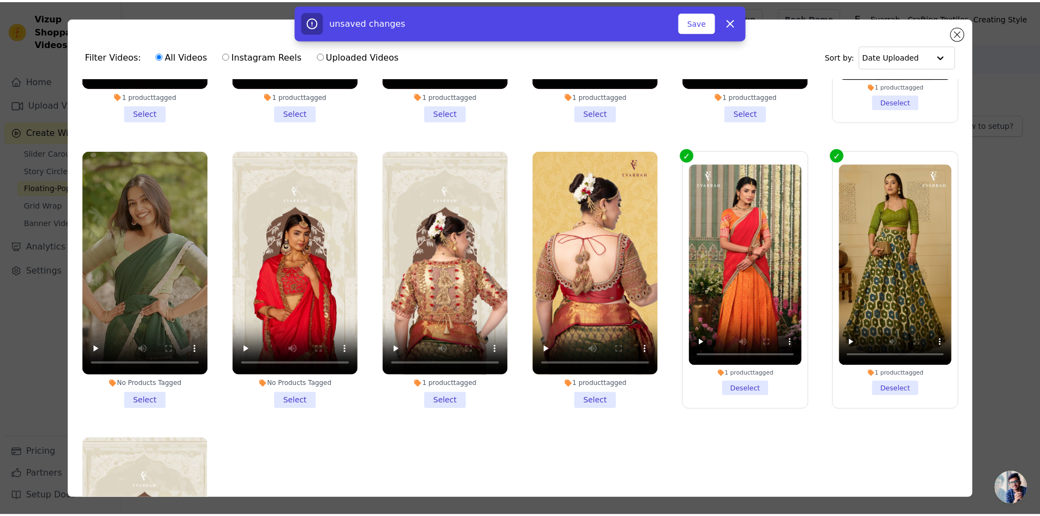
scroll to position [779, 0]
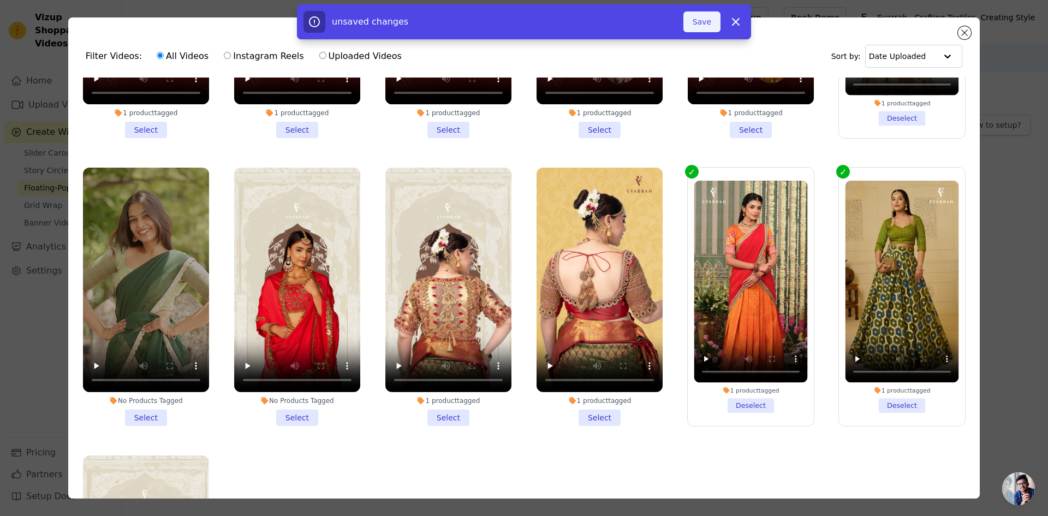
click at [704, 19] on button "Save" at bounding box center [702, 21] width 37 height 21
click at [696, 26] on button "Add To Widget" at bounding box center [684, 21] width 73 height 21
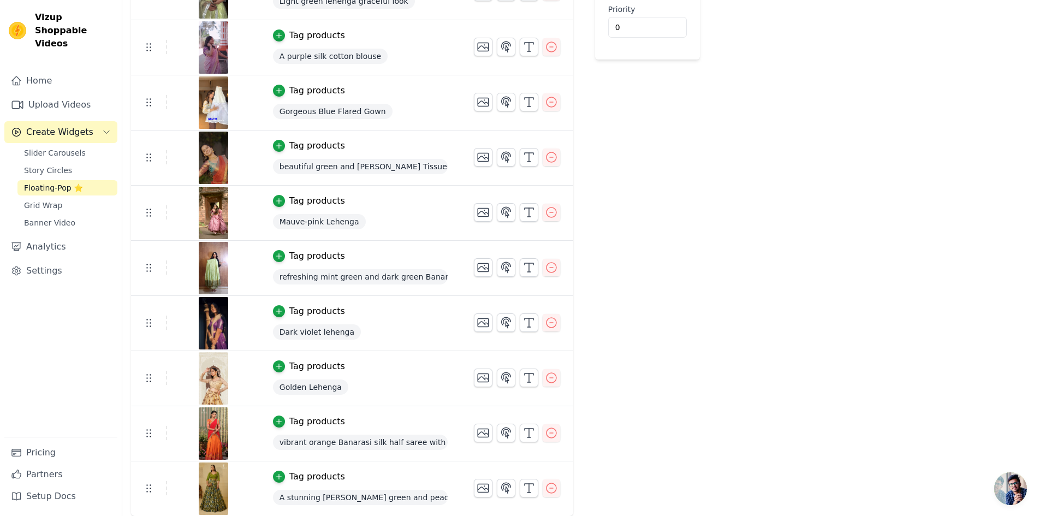
scroll to position [0, 0]
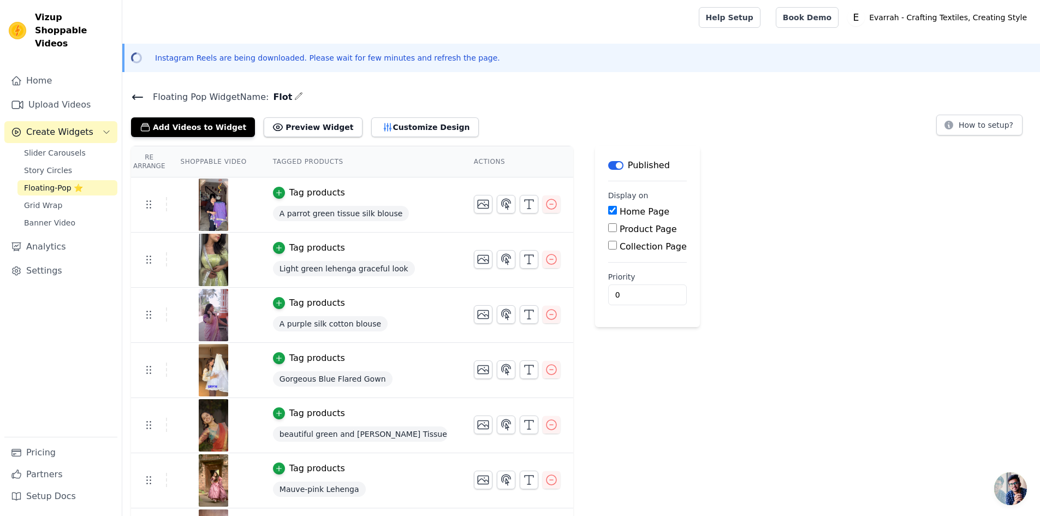
click at [135, 97] on icon at bounding box center [138, 97] width 10 height 4
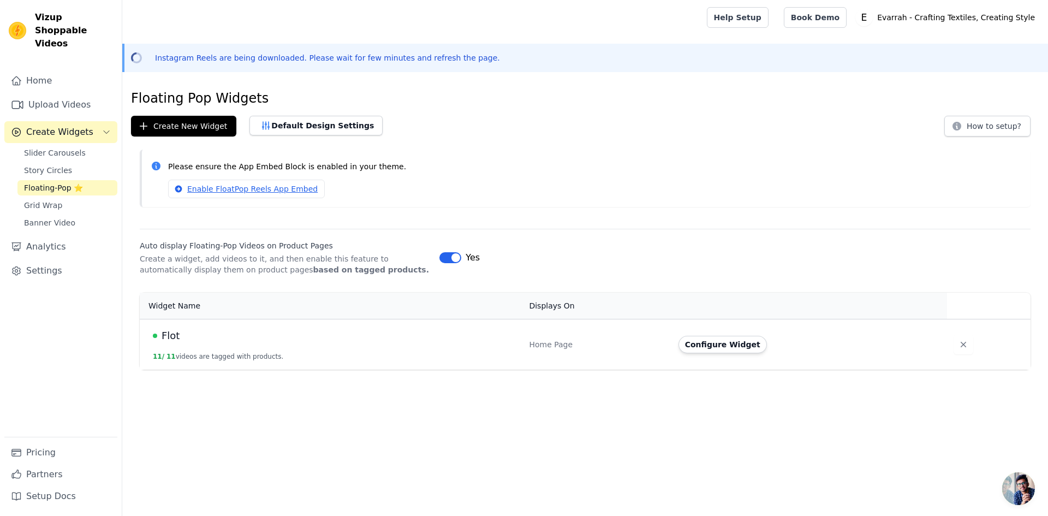
drag, startPoint x: 346, startPoint y: 350, endPoint x: 471, endPoint y: 354, distance: 125.1
click at [380, 354] on td "Flot 11 / 11 videos are tagged with products." at bounding box center [331, 344] width 383 height 51
click at [721, 348] on button "Configure Widget" at bounding box center [723, 344] width 88 height 17
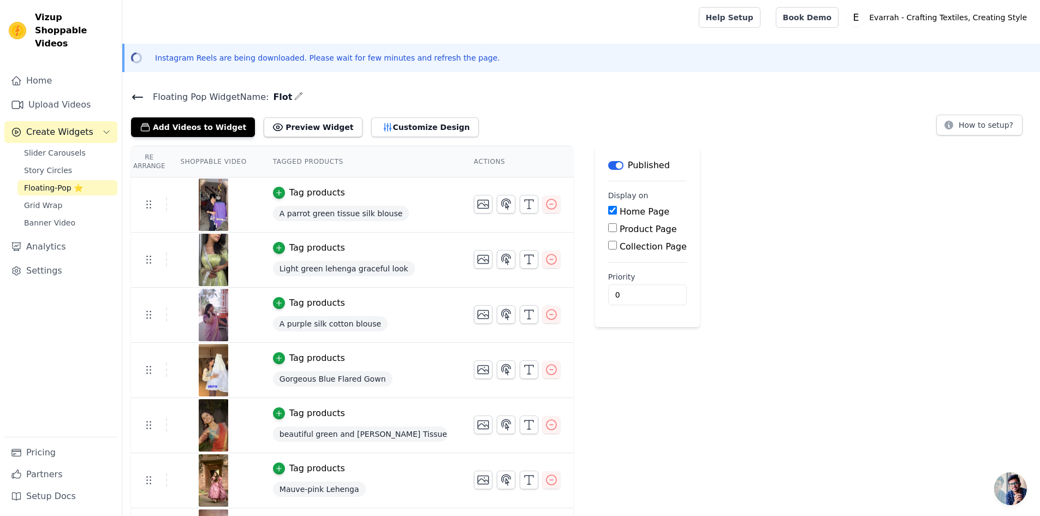
scroll to position [55, 0]
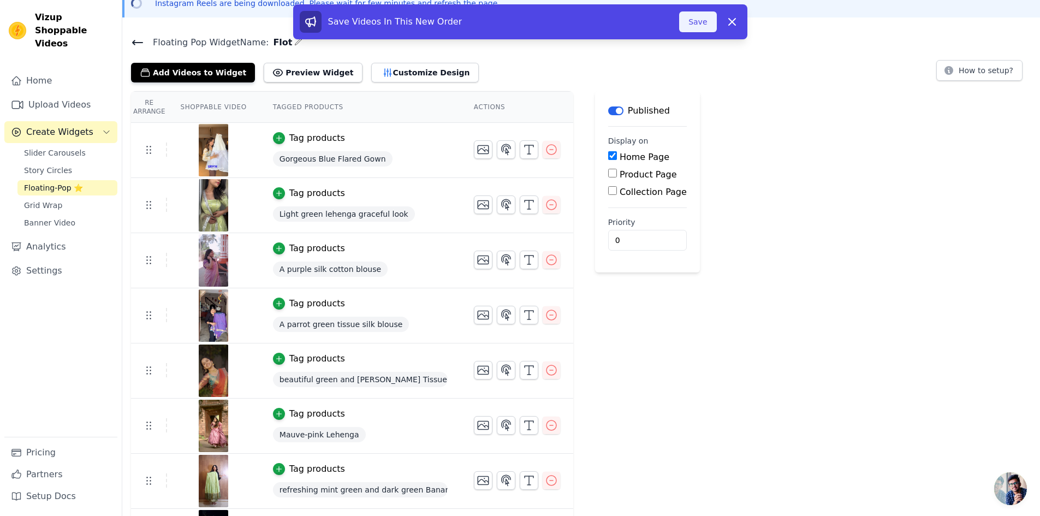
click at [700, 31] on button "Save" at bounding box center [697, 21] width 37 height 21
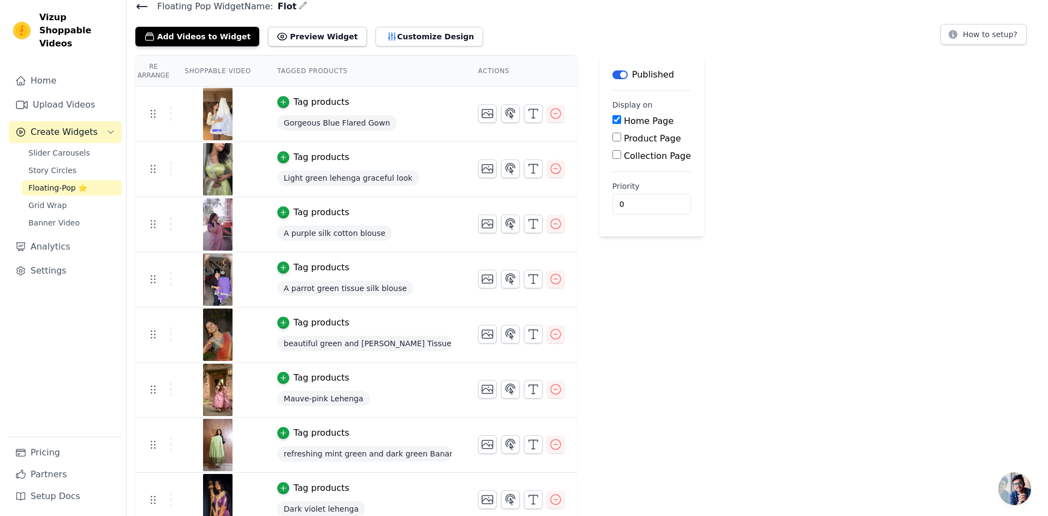
scroll to position [0, 0]
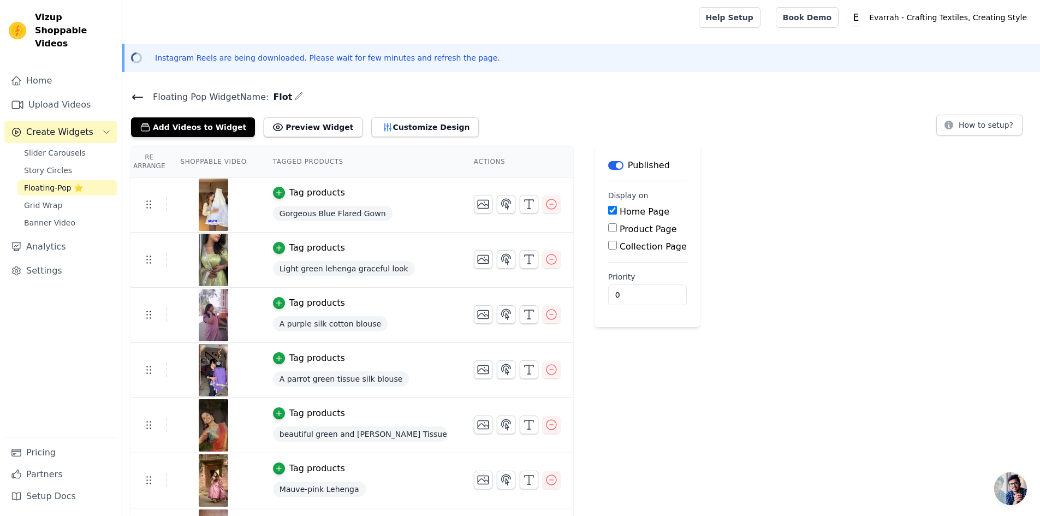
click at [608, 229] on input "Product Page" at bounding box center [612, 227] width 9 height 9
checkbox input "true"
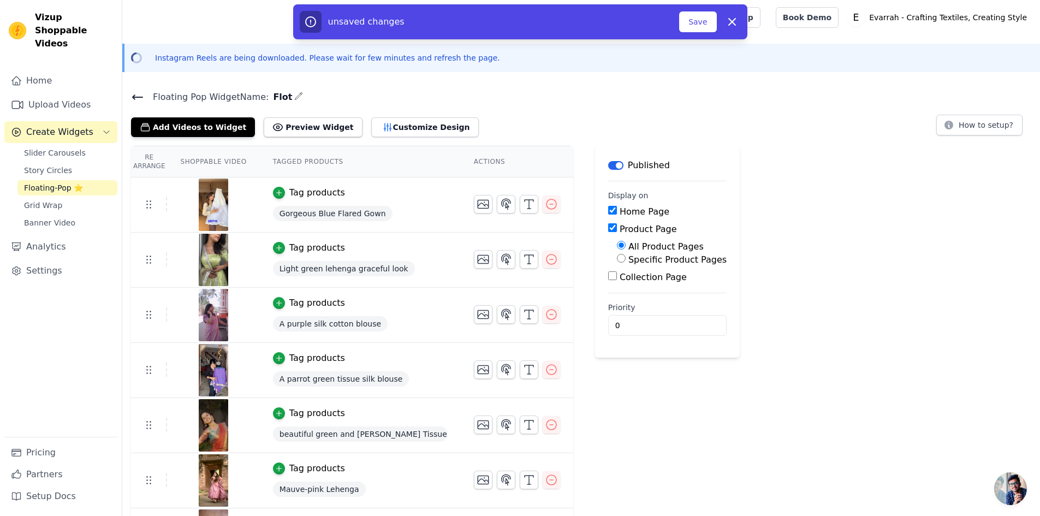
click at [617, 260] on input "Specific Product Pages" at bounding box center [621, 258] width 9 height 9
radio input "true"
click at [608, 232] on input "Product Page" at bounding box center [612, 227] width 9 height 9
checkbox input "false"
click at [732, 19] on icon "button" at bounding box center [732, 21] width 13 height 13
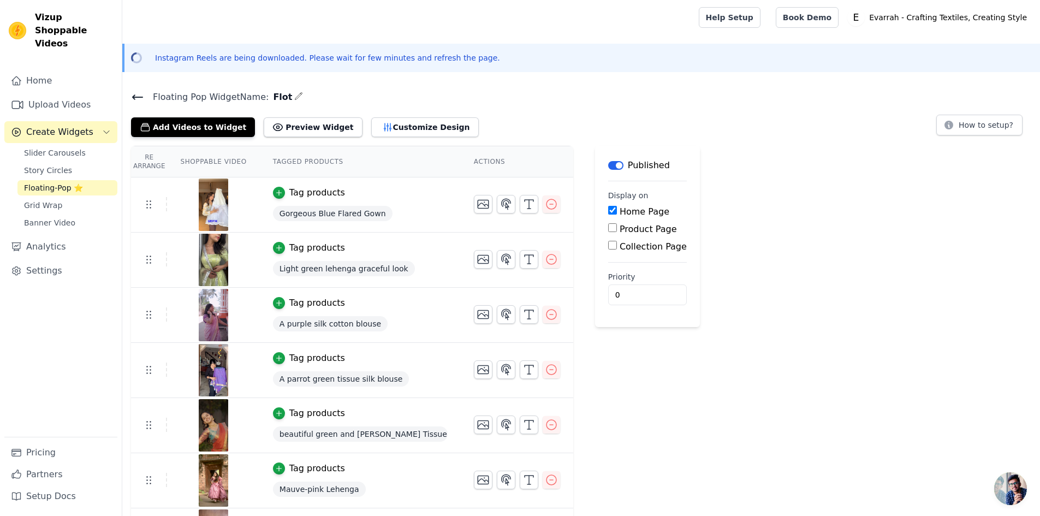
click at [133, 99] on icon at bounding box center [137, 97] width 13 height 13
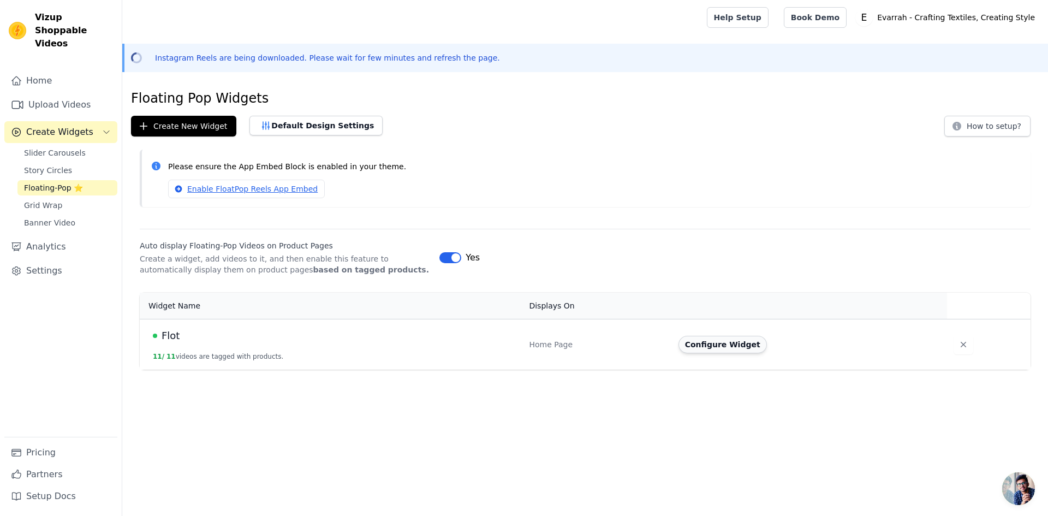
click at [702, 349] on button "Configure Widget" at bounding box center [723, 344] width 88 height 17
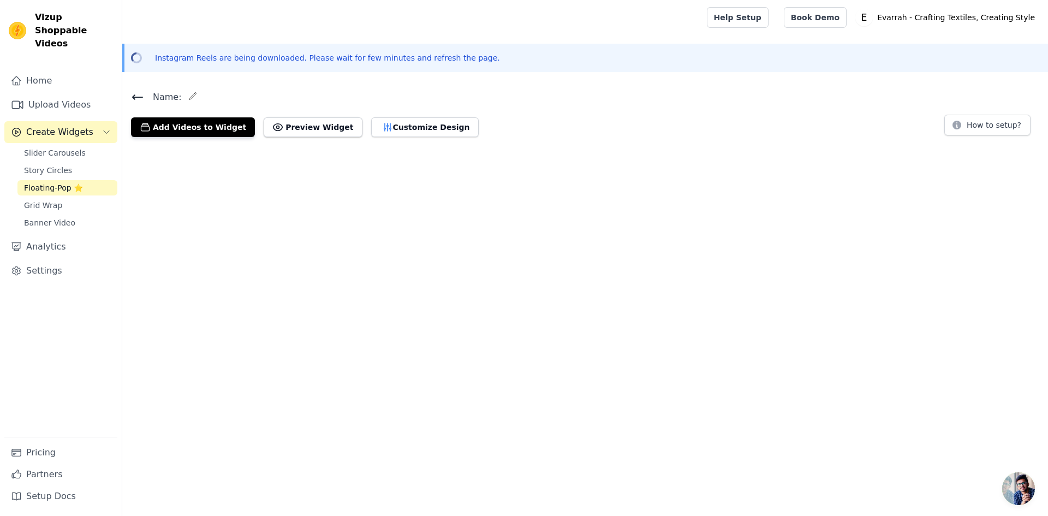
click at [702, 146] on html "Vizup Shoppable Videos Home Upload Videos Create Widgets Slider Carousels Story…" at bounding box center [524, 73] width 1048 height 146
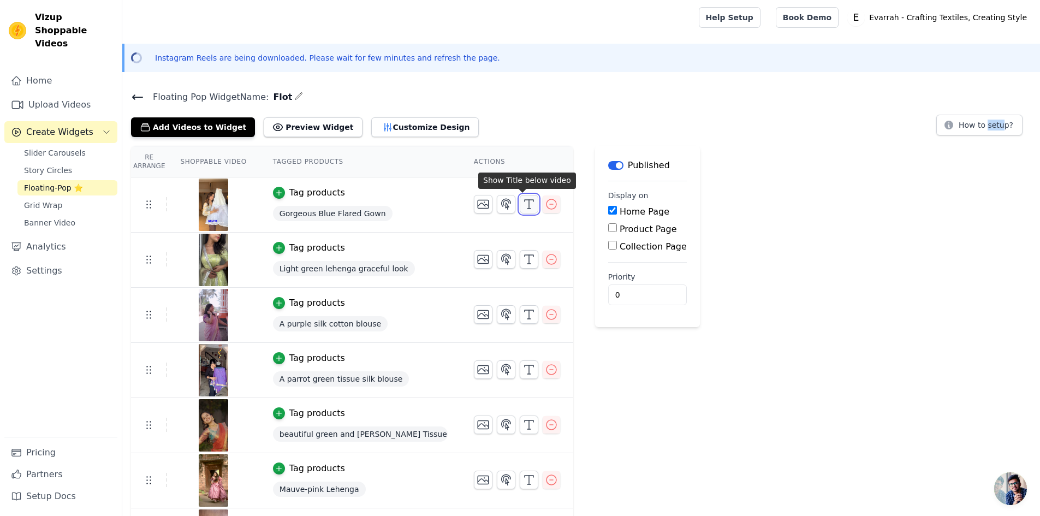
click at [526, 206] on icon "button" at bounding box center [529, 204] width 13 height 13
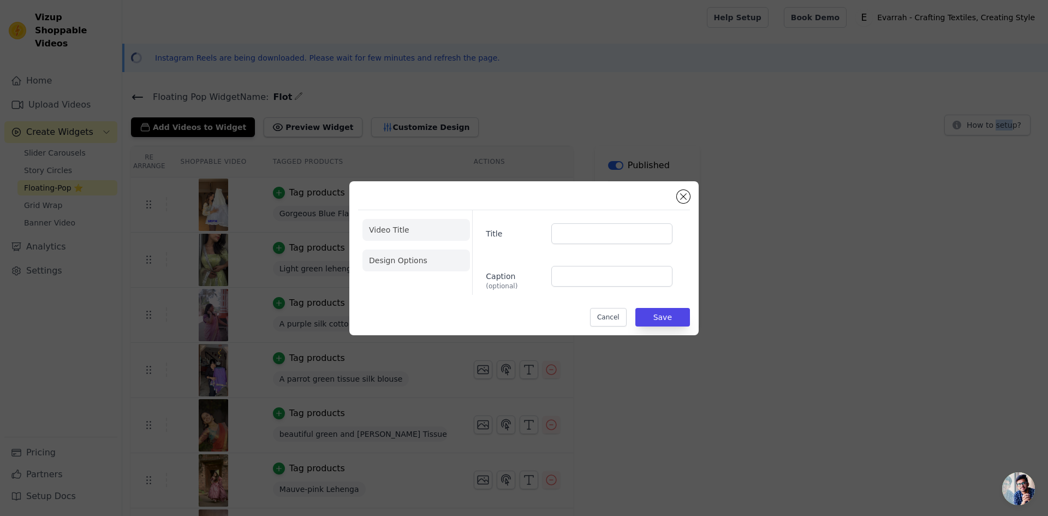
click at [415, 265] on li "Design Options" at bounding box center [417, 261] width 108 height 22
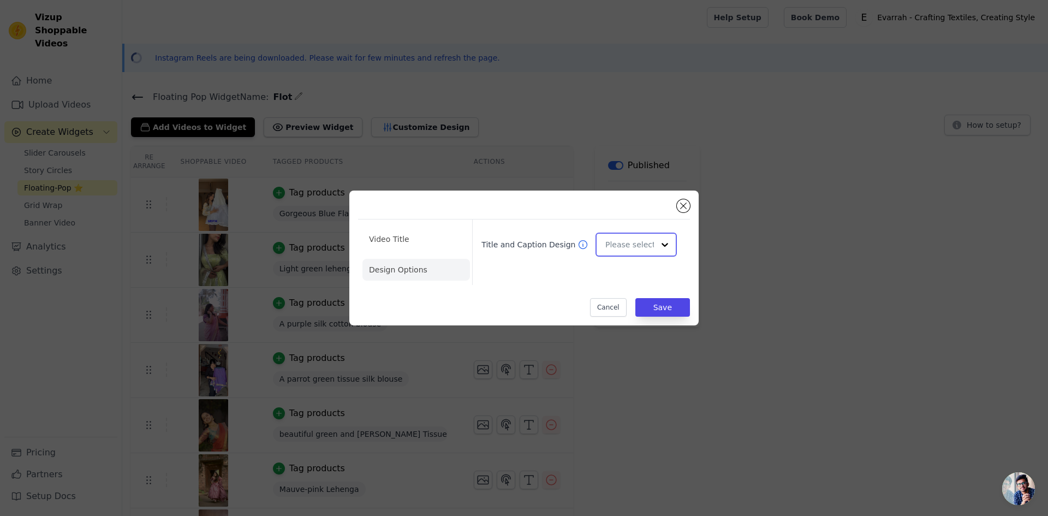
click at [649, 243] on input "Title and Caption Design" at bounding box center [630, 245] width 49 height 22
click at [650, 244] on input "Title and Caption Design" at bounding box center [630, 245] width 49 height 22
click at [614, 309] on button "Cancel" at bounding box center [608, 307] width 37 height 19
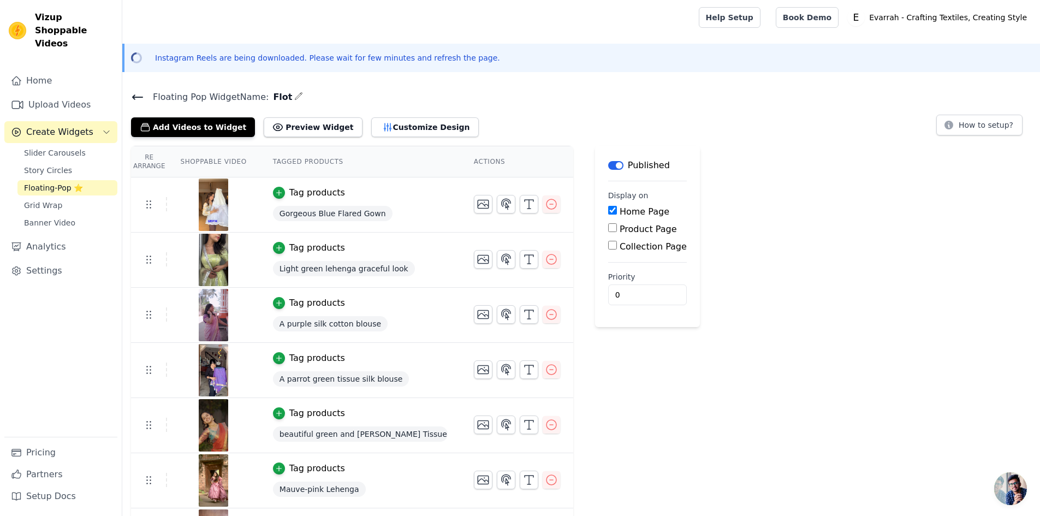
click at [136, 96] on icon at bounding box center [137, 97] width 13 height 13
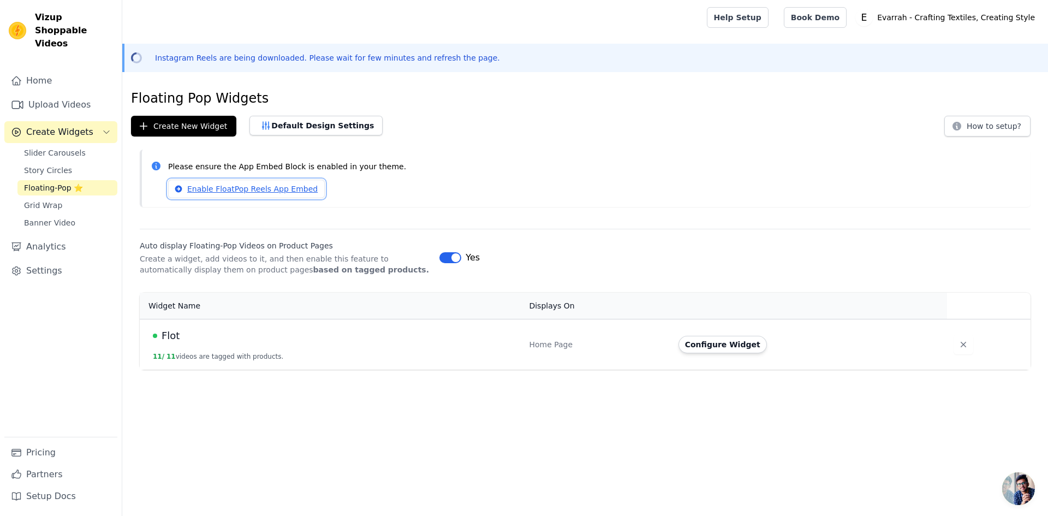
click at [275, 192] on link "Enable FloatPop Reels App Embed" at bounding box center [246, 189] width 157 height 19
click at [360, 370] on html "Vizup Shoppable Videos Home Upload Videos Create Widgets Slider Carousels Story…" at bounding box center [524, 185] width 1048 height 370
click at [62, 198] on link "Grid Wrap" at bounding box center [67, 205] width 100 height 15
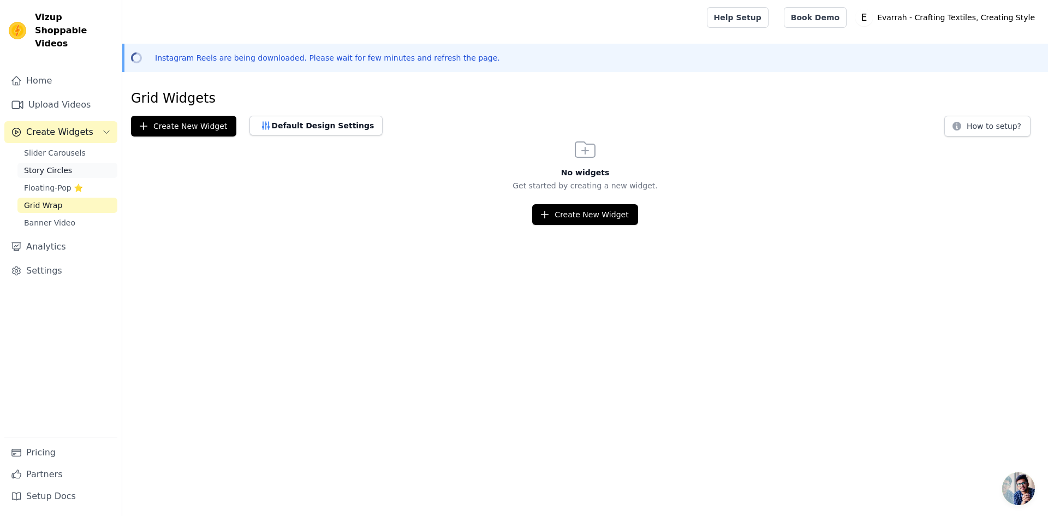
click at [62, 165] on span "Story Circles" at bounding box center [48, 170] width 48 height 11
click at [60, 147] on span "Slider Carousels" at bounding box center [55, 152] width 62 height 11
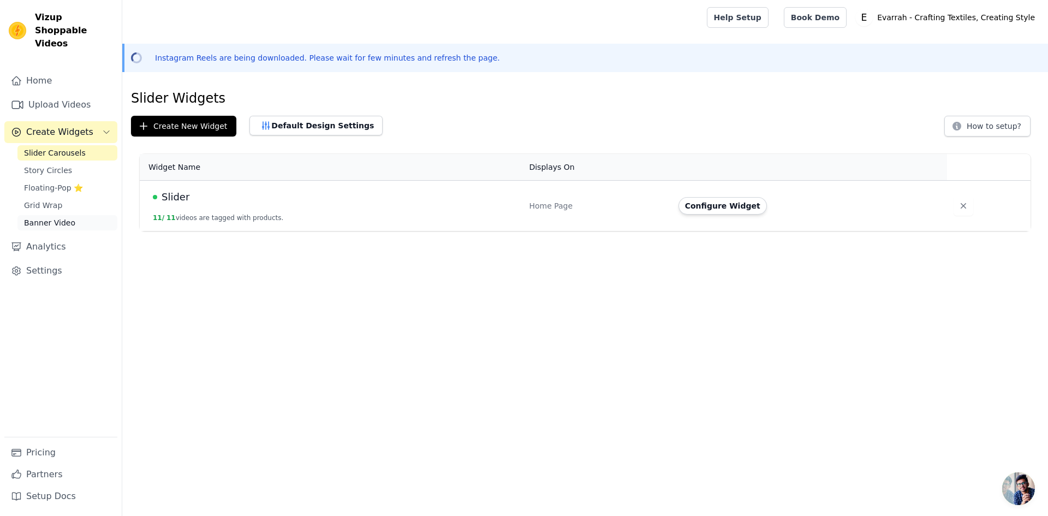
drag, startPoint x: 68, startPoint y: 206, endPoint x: 62, endPoint y: 191, distance: 16.2
click at [67, 217] on span "Banner Video" at bounding box center [49, 222] width 51 height 11
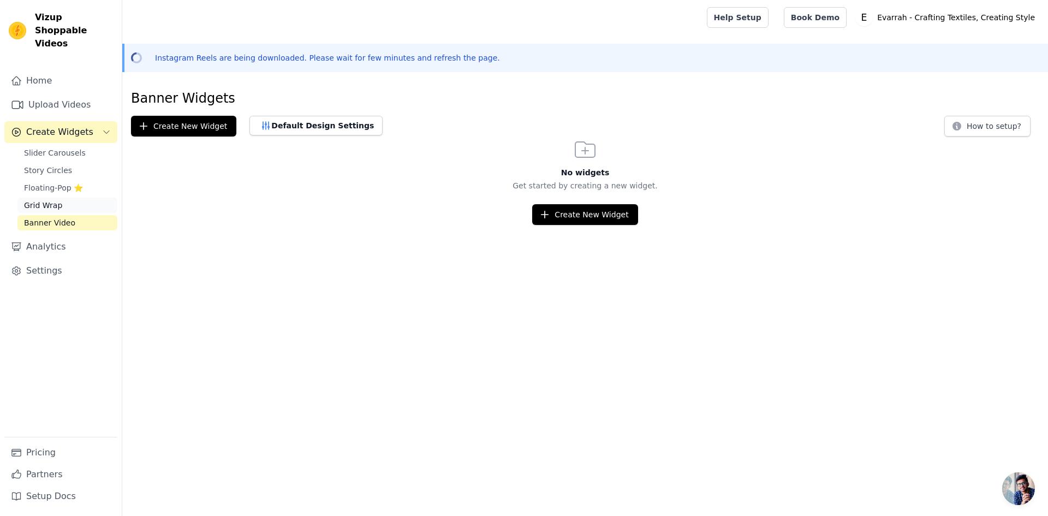
click at [62, 198] on link "Grid Wrap" at bounding box center [67, 205] width 100 height 15
click at [63, 182] on span "Floating-Pop ⭐" at bounding box center [53, 187] width 59 height 11
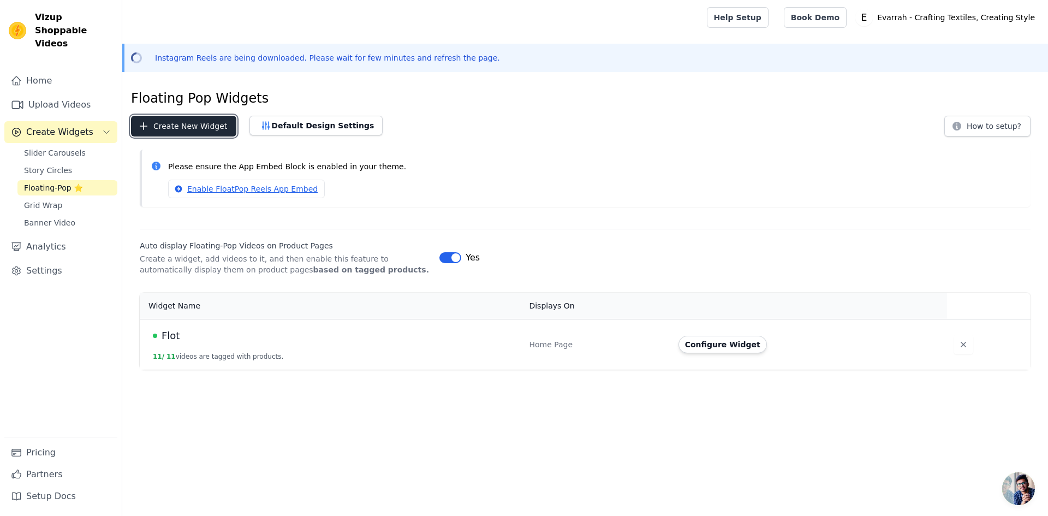
click at [182, 129] on button "Create New Widget" at bounding box center [183, 126] width 105 height 21
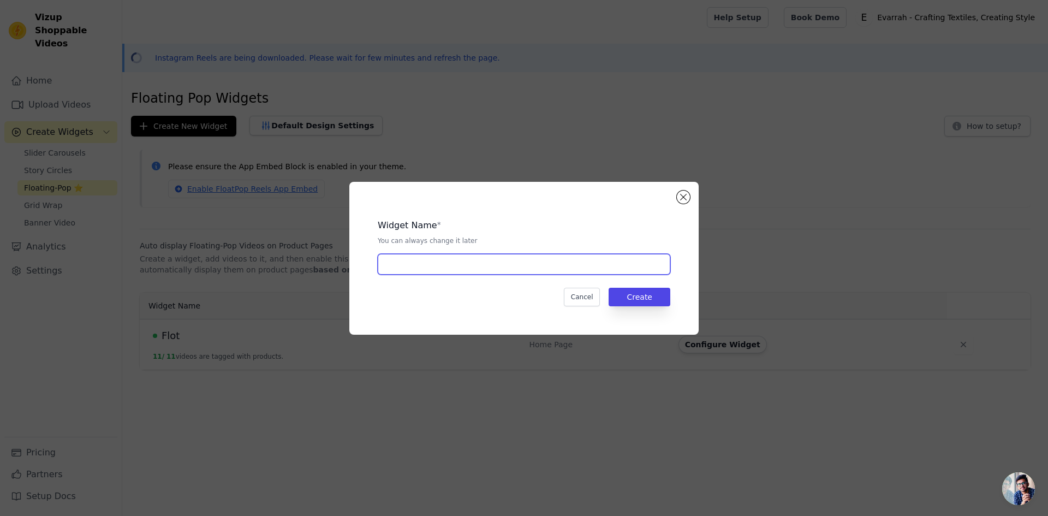
click at [459, 257] on input "text" at bounding box center [524, 264] width 293 height 21
type input "Product"
click at [639, 297] on button "Create" at bounding box center [640, 297] width 62 height 19
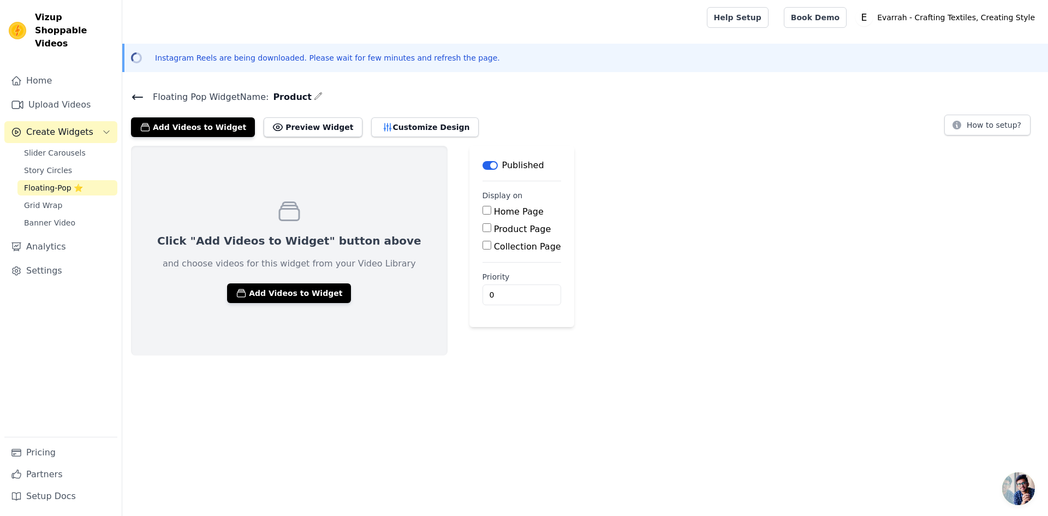
click at [494, 230] on label "Product Page" at bounding box center [522, 229] width 57 height 10
click at [483, 230] on input "Product Page" at bounding box center [487, 227] width 9 height 9
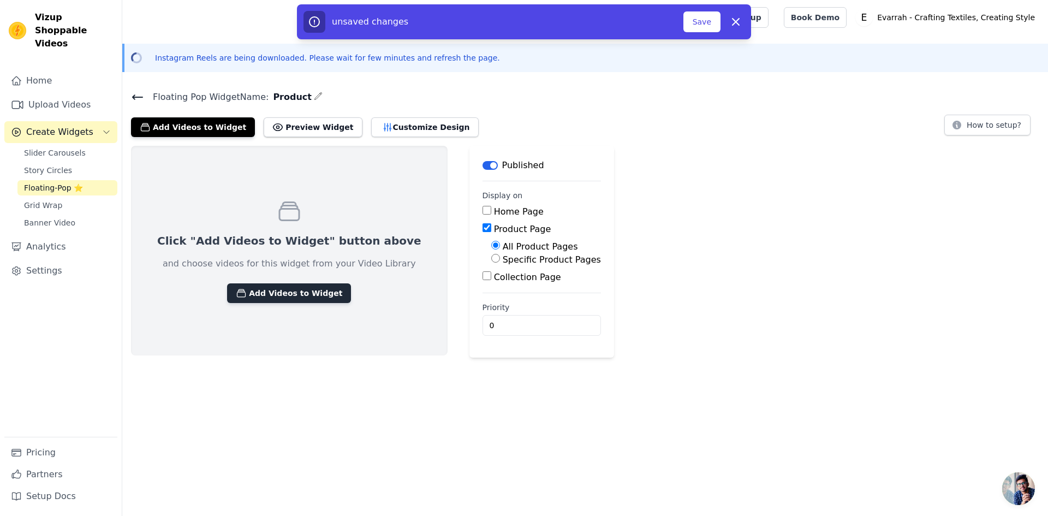
click at [298, 284] on button "Add Videos to Widget" at bounding box center [289, 293] width 124 height 20
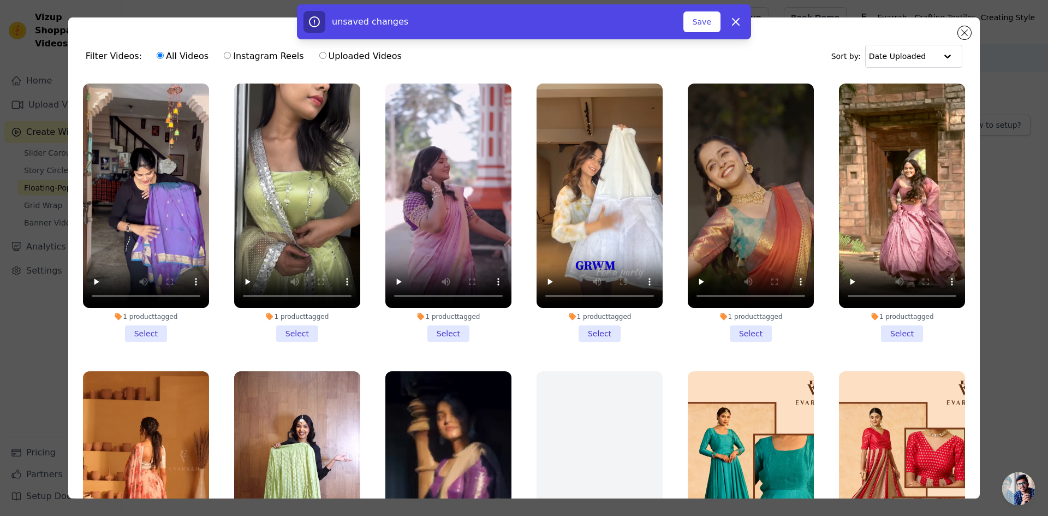
click at [584, 333] on li "1 product tagged Select" at bounding box center [600, 213] width 126 height 258
click at [0, 0] on input "1 product tagged Select" at bounding box center [0, 0] width 0 height 0
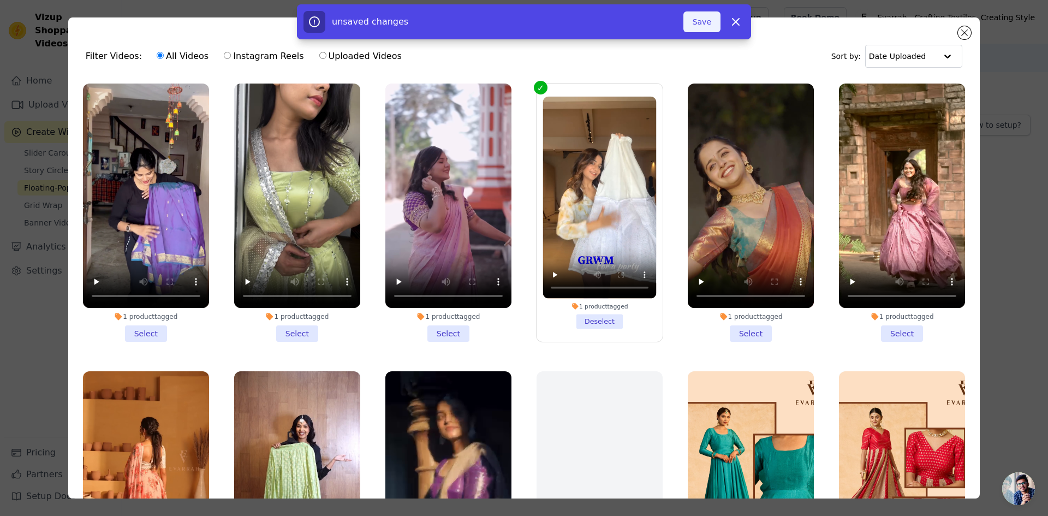
click at [694, 19] on button "Save" at bounding box center [702, 21] width 37 height 21
click at [731, 23] on icon "button" at bounding box center [736, 21] width 13 height 13
click at [688, 27] on button "Add To Widget" at bounding box center [684, 21] width 73 height 21
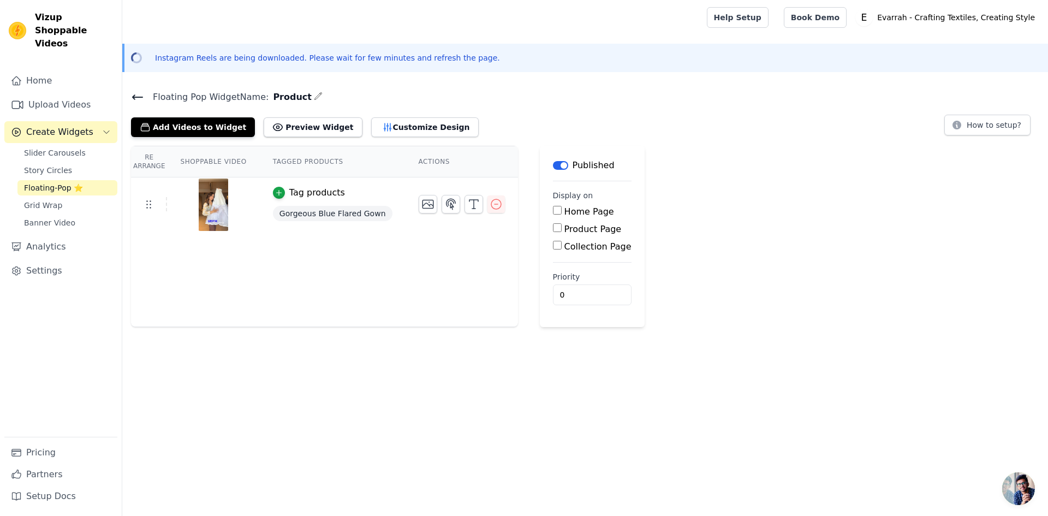
click at [572, 232] on label "Product Page" at bounding box center [593, 229] width 57 height 10
click at [562, 232] on input "Product Page" at bounding box center [557, 227] width 9 height 9
checkbox input "true"
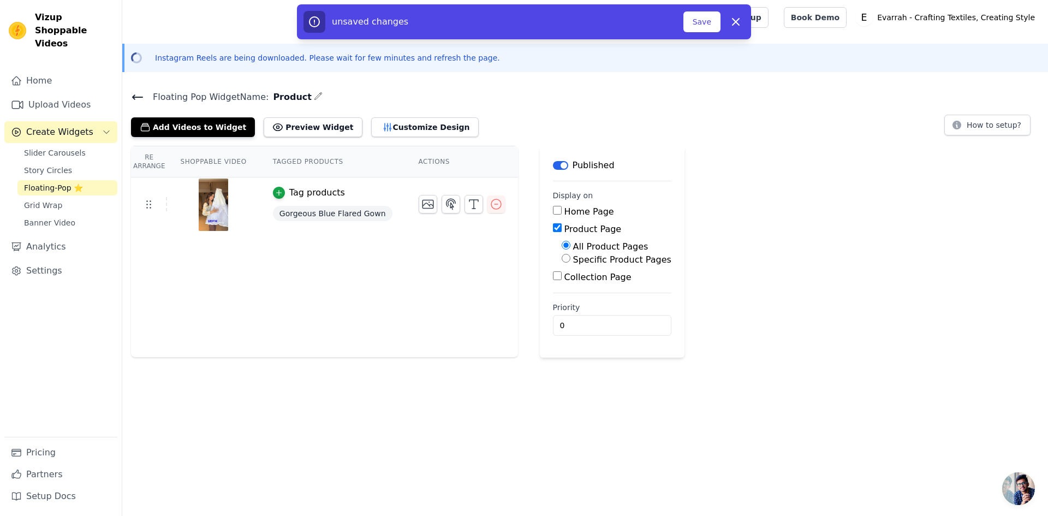
click at [573, 261] on label "Specific Product Pages" at bounding box center [622, 259] width 98 height 10
click at [569, 261] on input "Specific Product Pages" at bounding box center [566, 258] width 9 height 9
radio input "true"
click at [564, 280] on button "Select Products" at bounding box center [598, 284] width 73 height 19
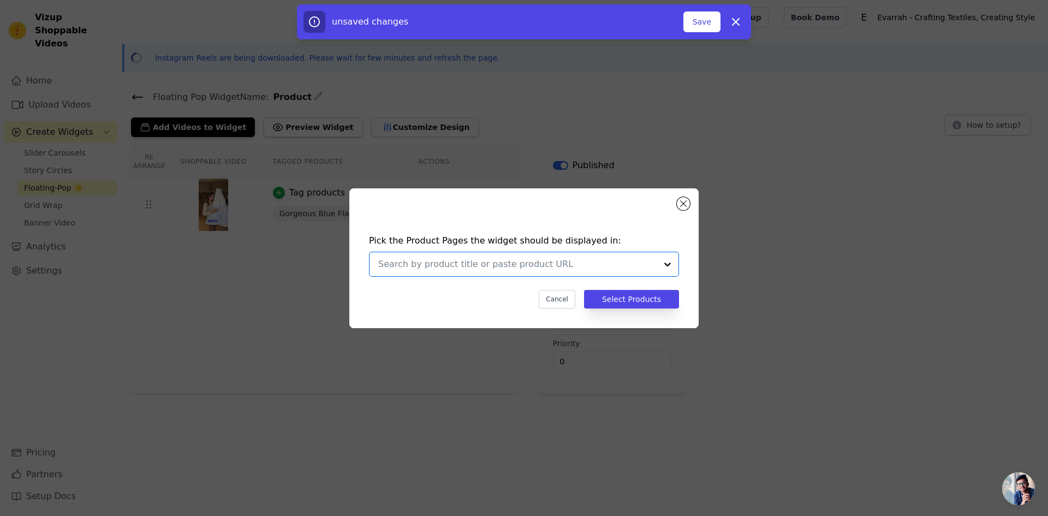
click at [535, 266] on input "text" at bounding box center [517, 264] width 278 height 13
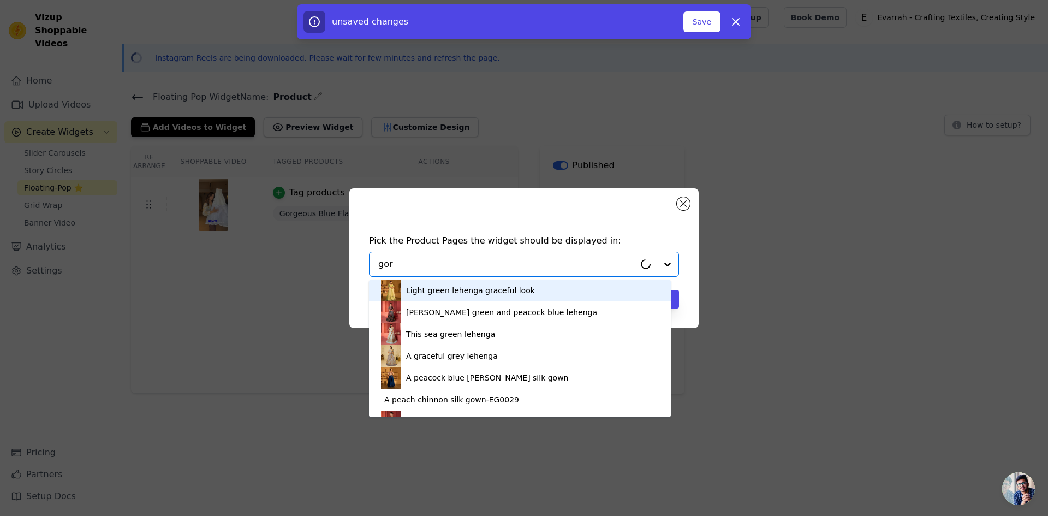
type input "gorg"
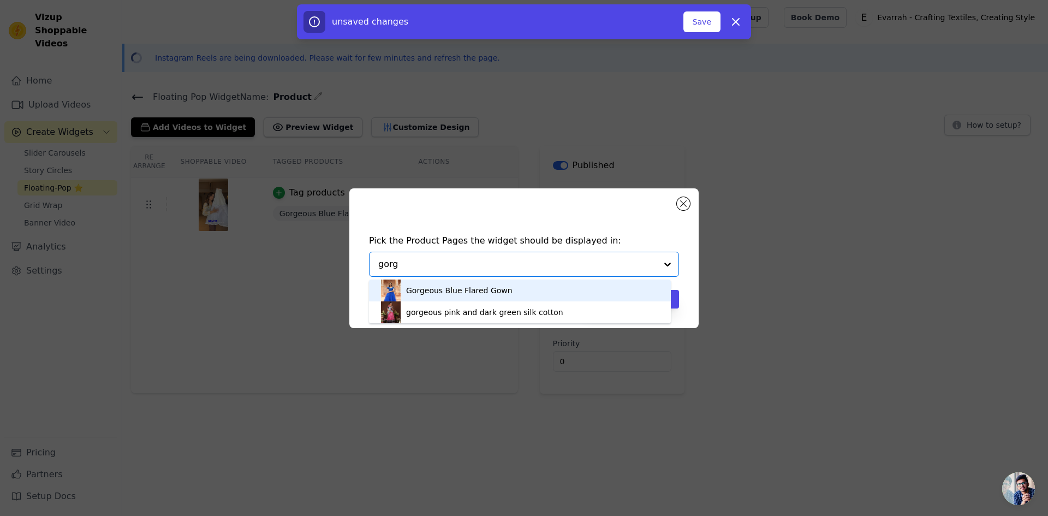
click at [511, 287] on div "Gorgeous Blue Flared Gown" at bounding box center [520, 291] width 280 height 22
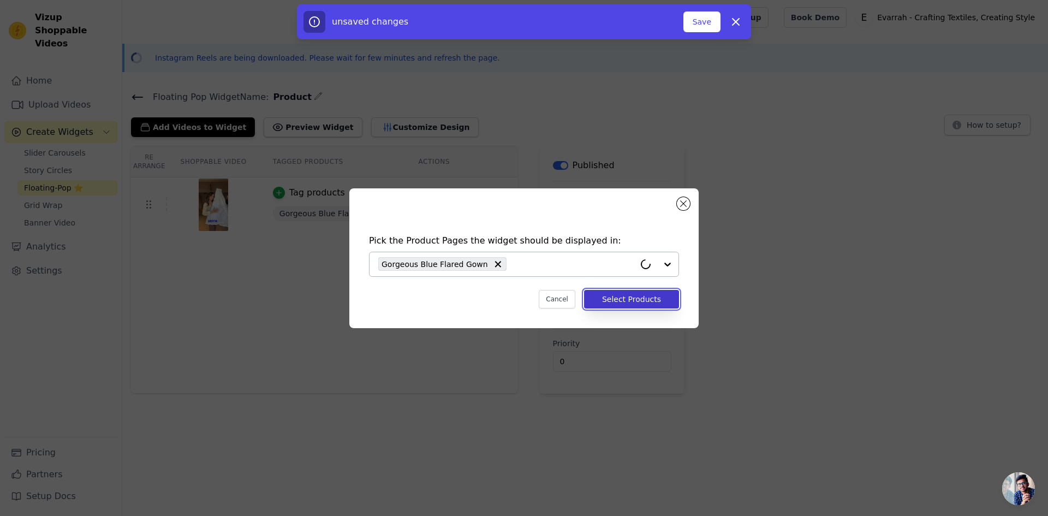
click at [627, 301] on button "Select Products" at bounding box center [631, 299] width 95 height 19
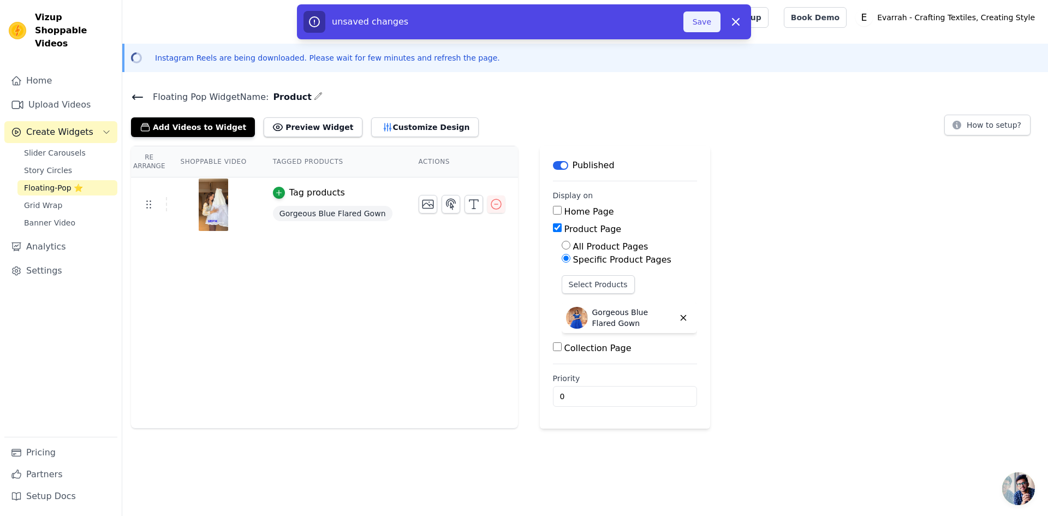
click at [710, 23] on button "Save" at bounding box center [702, 21] width 37 height 21
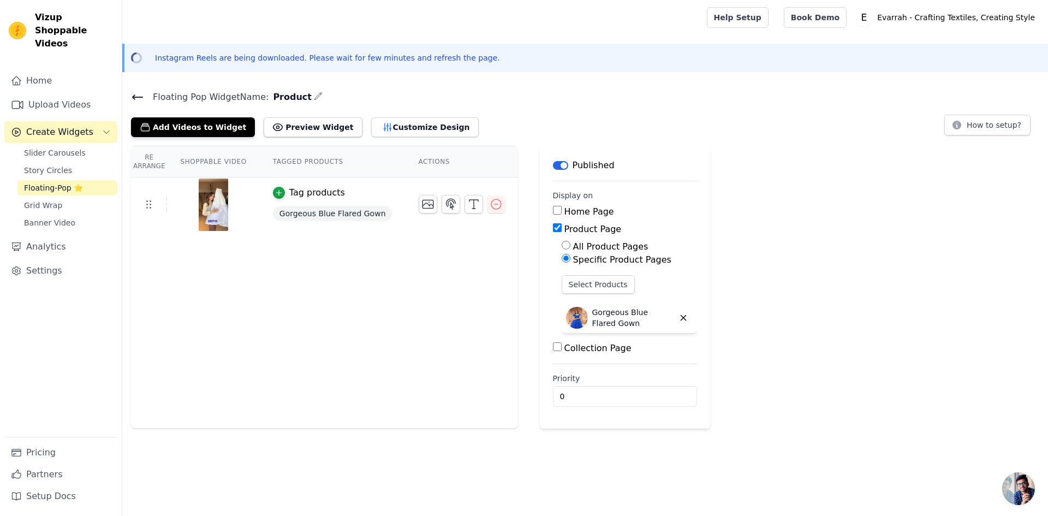
click at [131, 92] on icon at bounding box center [137, 97] width 13 height 13
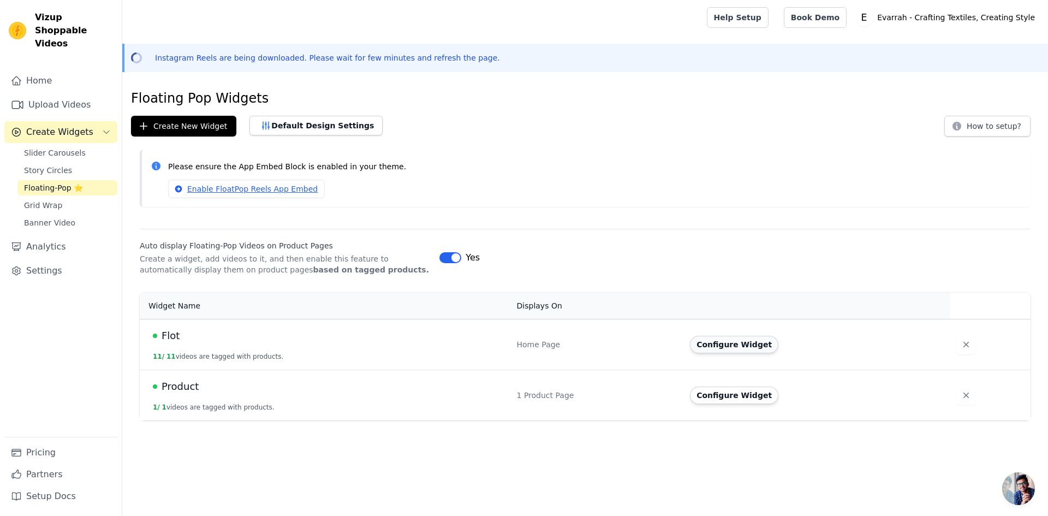
click at [745, 347] on button "Configure Widget" at bounding box center [734, 344] width 88 height 17
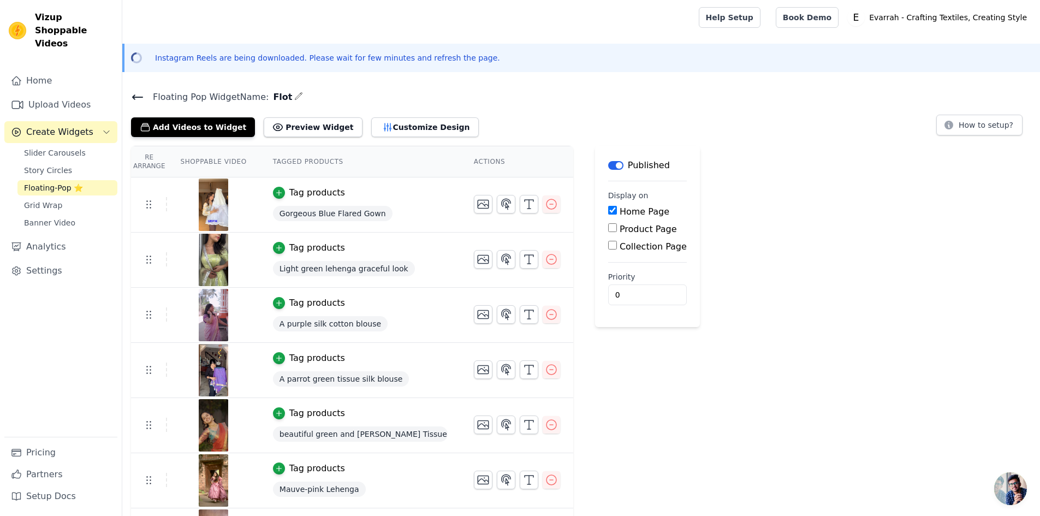
click at [608, 227] on input "Product Page" at bounding box center [612, 227] width 9 height 9
checkbox input "true"
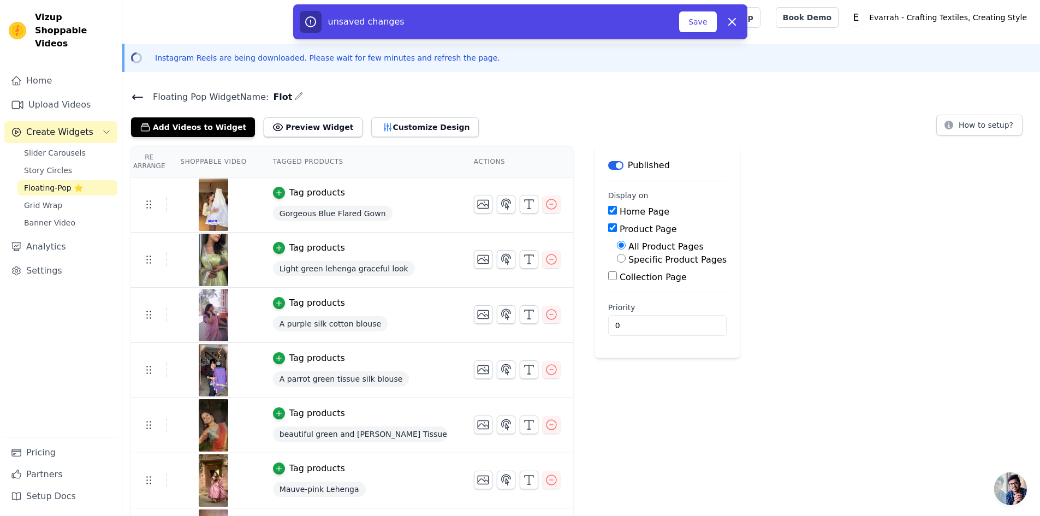
click at [629, 258] on label "Specific Product Pages" at bounding box center [678, 259] width 98 height 10
click at [626, 258] on input "Specific Product Pages" at bounding box center [621, 258] width 9 height 9
radio input "true"
click at [693, 29] on button "Save" at bounding box center [697, 21] width 37 height 21
click at [698, 25] on button "Save" at bounding box center [697, 21] width 37 height 21
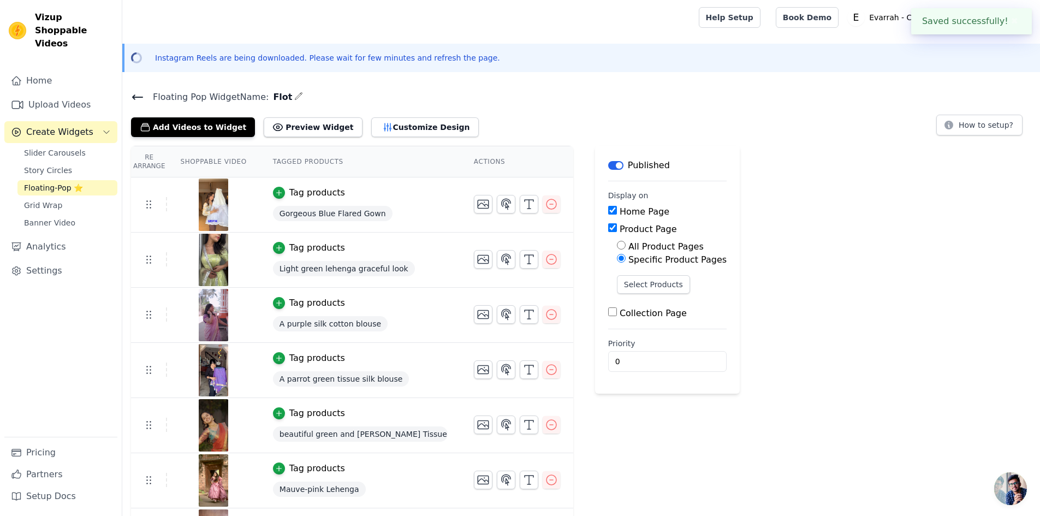
click at [733, 148] on div "Re Arrange Shoppable Video Tagged Products Actions Tag products Gorgeous Blue F…" at bounding box center [581, 465] width 918 height 638
click at [650, 281] on button "Select Products" at bounding box center [653, 284] width 73 height 19
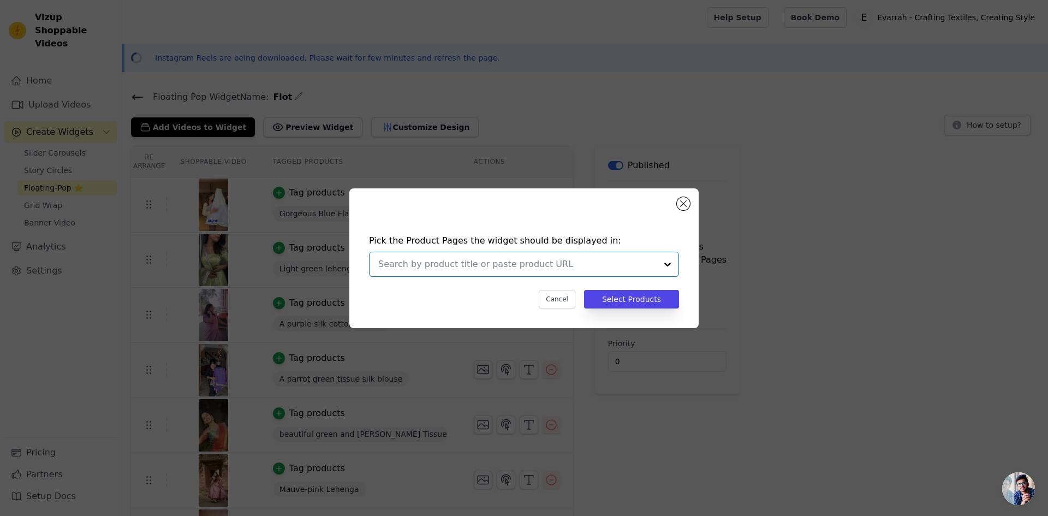
click at [505, 269] on input "text" at bounding box center [517, 264] width 278 height 13
click at [528, 265] on input "text" at bounding box center [517, 264] width 278 height 13
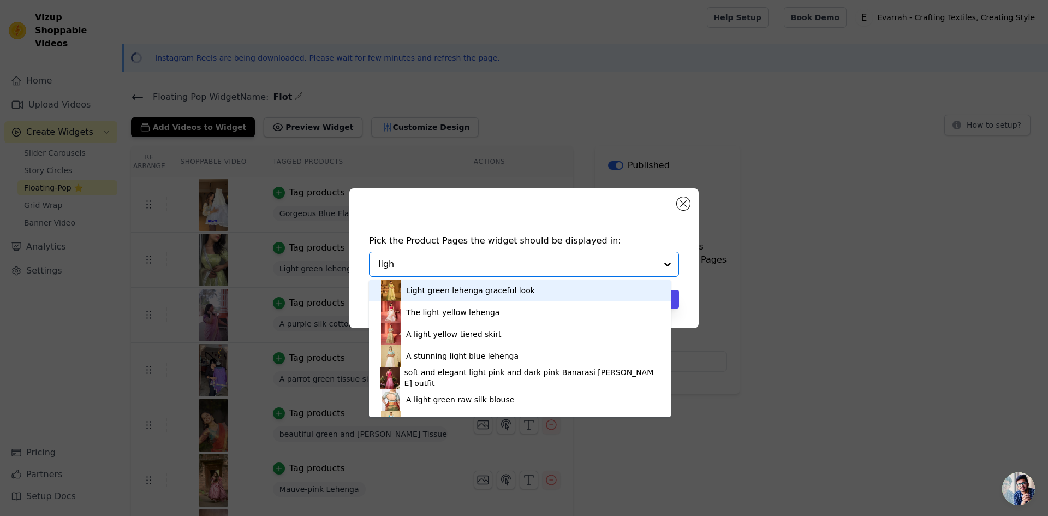
type input "light"
click at [521, 292] on div "Light green lehenga graceful look" at bounding box center [520, 291] width 280 height 22
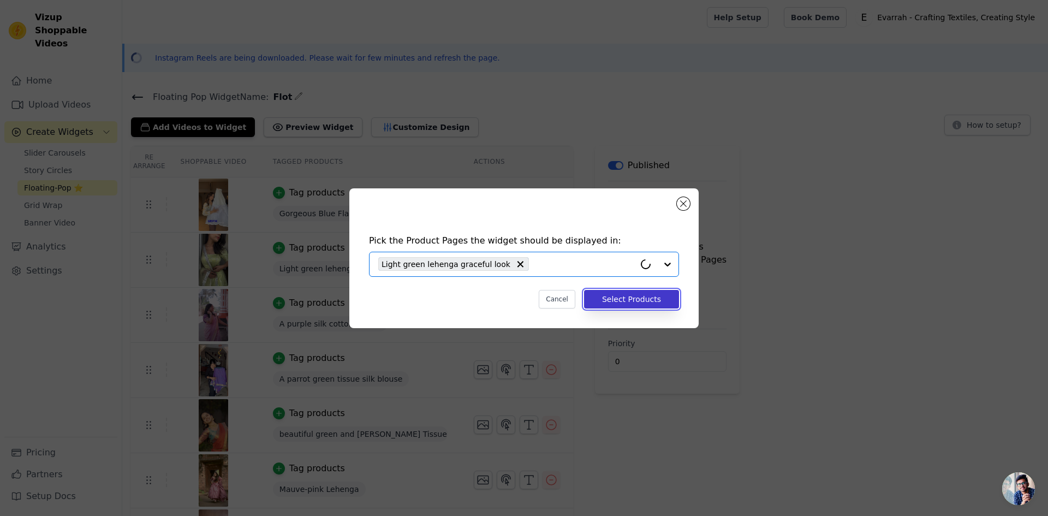
click at [660, 301] on button "Select Products" at bounding box center [631, 299] width 95 height 19
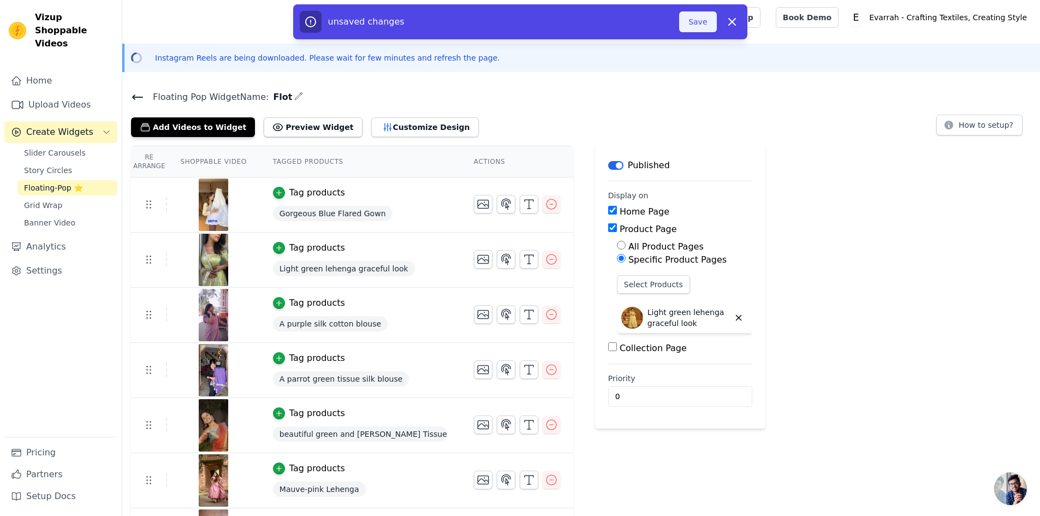
click at [693, 11] on button "Save" at bounding box center [697, 21] width 37 height 21
click at [696, 21] on button "Save" at bounding box center [697, 21] width 37 height 21
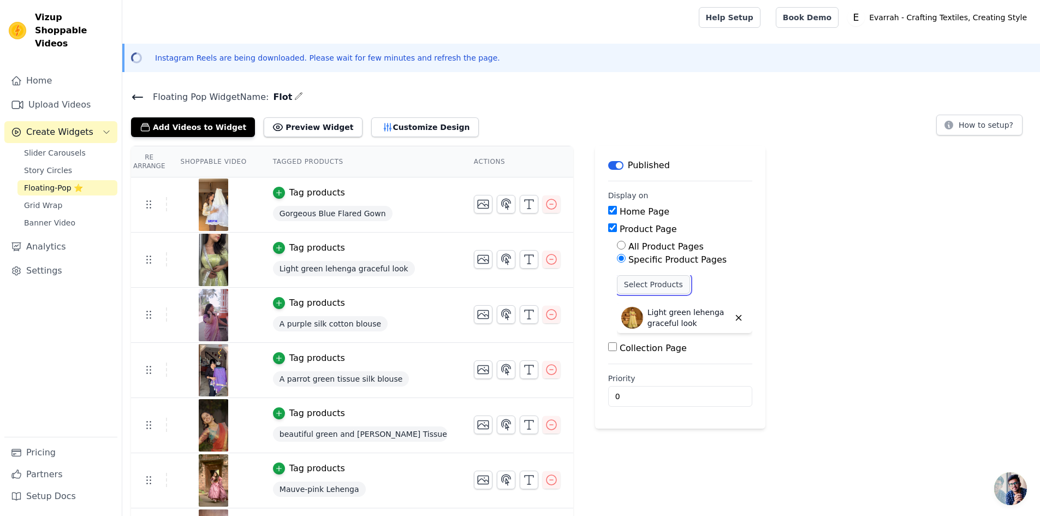
click at [646, 284] on button "Select Products" at bounding box center [653, 284] width 73 height 19
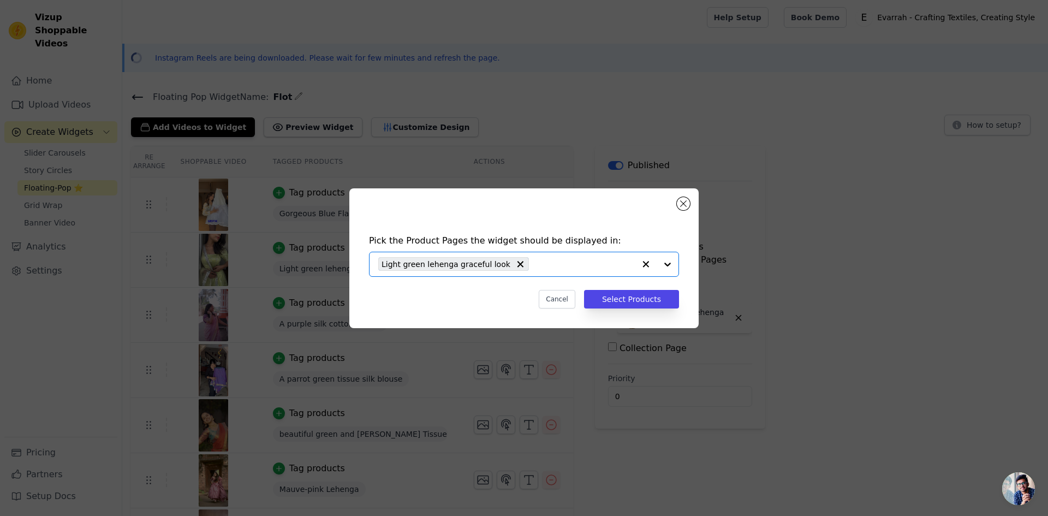
click at [542, 265] on input "text" at bounding box center [585, 264] width 100 height 13
type input "purple"
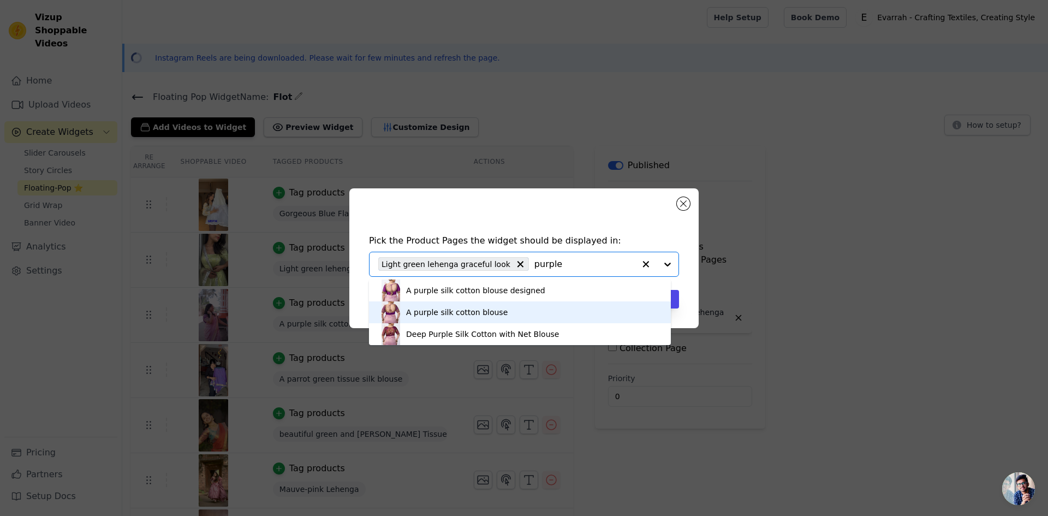
click at [537, 312] on div "A purple silk cotton blouse" at bounding box center [520, 312] width 280 height 22
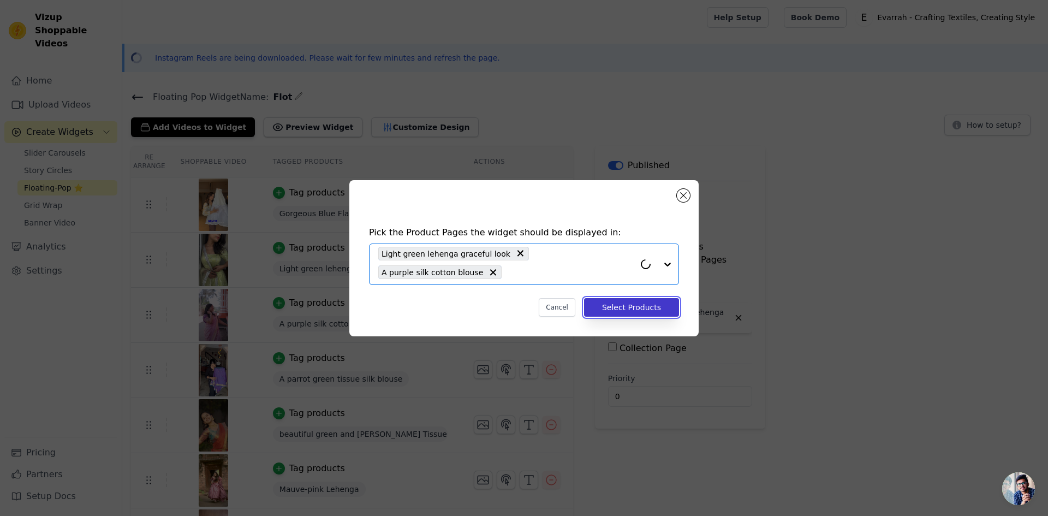
click at [639, 310] on button "Select Products" at bounding box center [631, 307] width 95 height 19
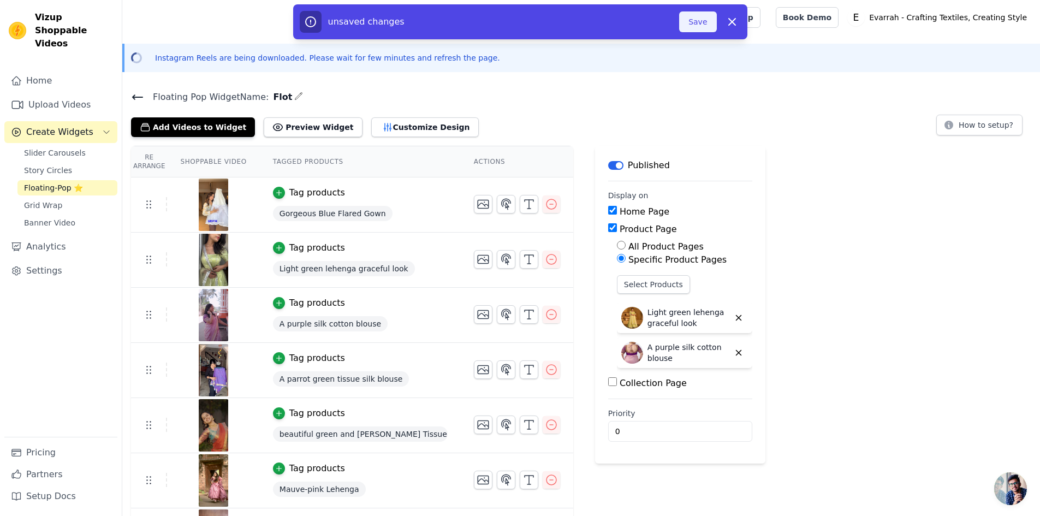
click at [695, 22] on button "Save" at bounding box center [697, 21] width 37 height 21
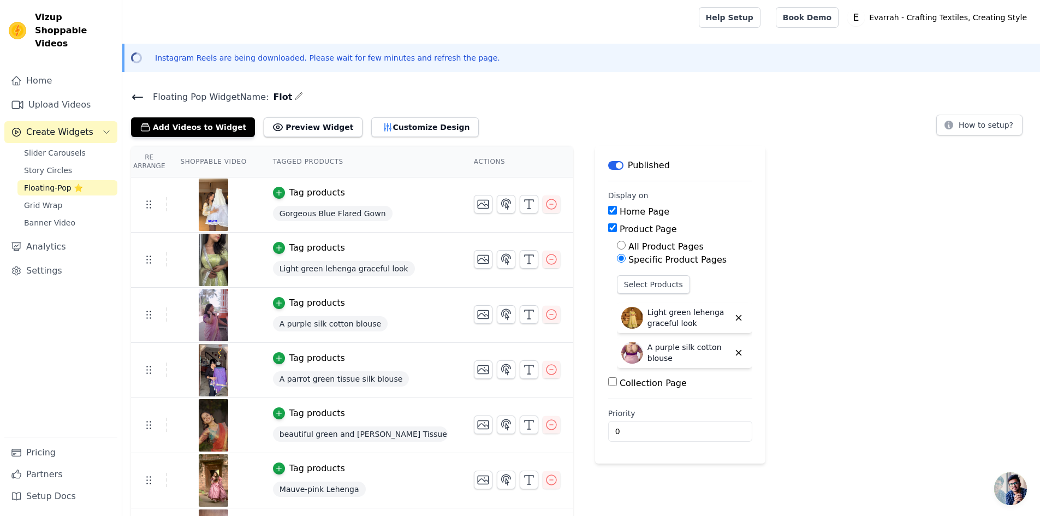
click at [132, 99] on icon at bounding box center [137, 97] width 13 height 13
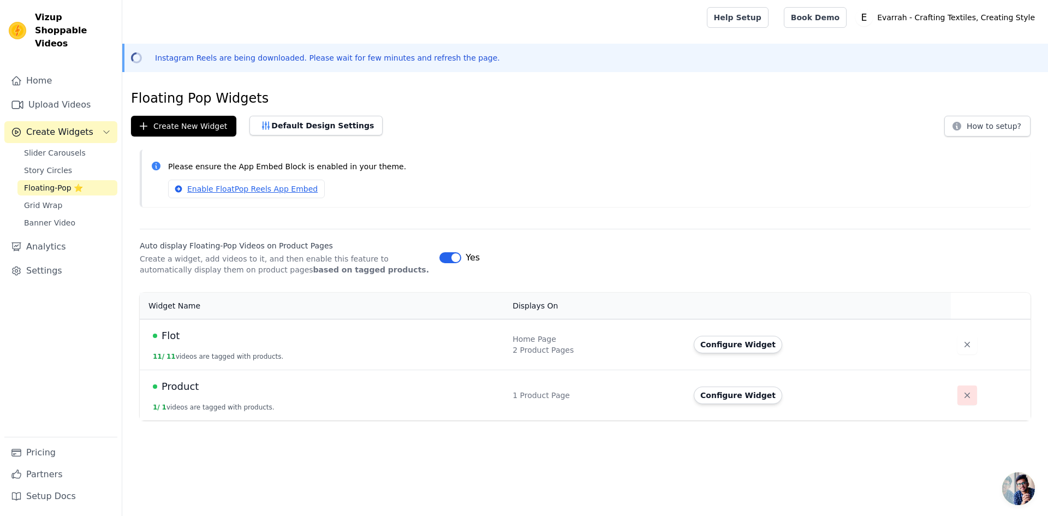
click at [965, 394] on icon "button" at bounding box center [967, 395] width 5 height 5
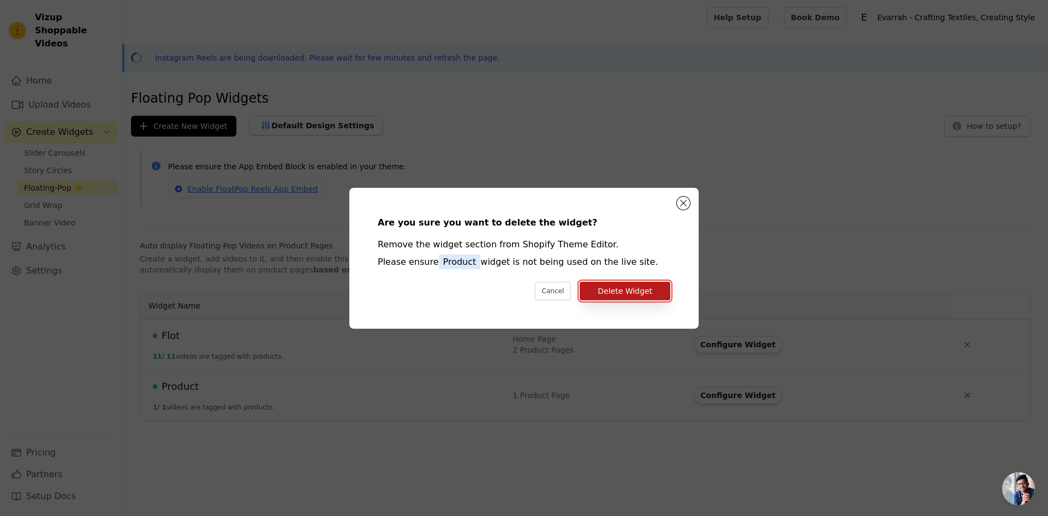
click at [635, 289] on button "Delete Widget" at bounding box center [625, 291] width 91 height 19
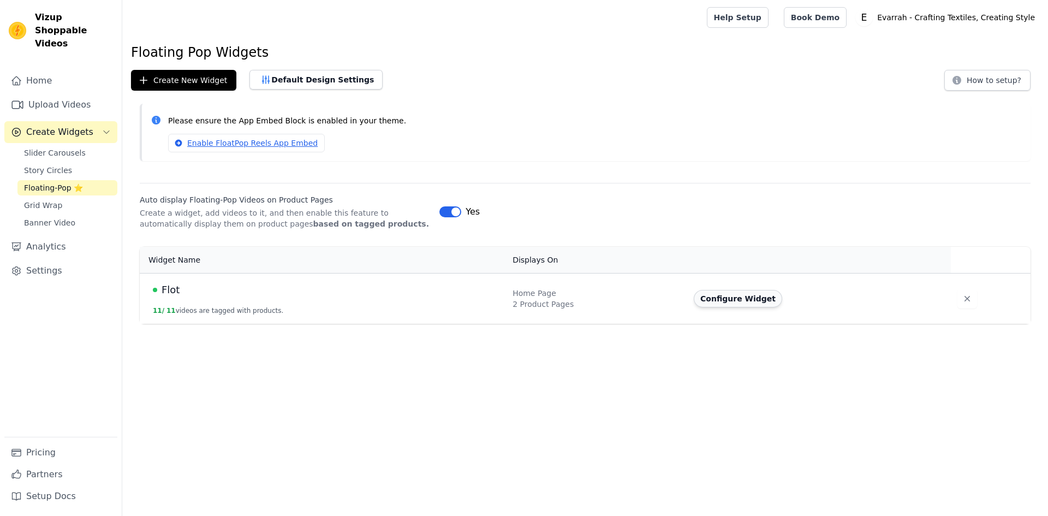
click at [744, 302] on button "Configure Widget" at bounding box center [738, 298] width 88 height 17
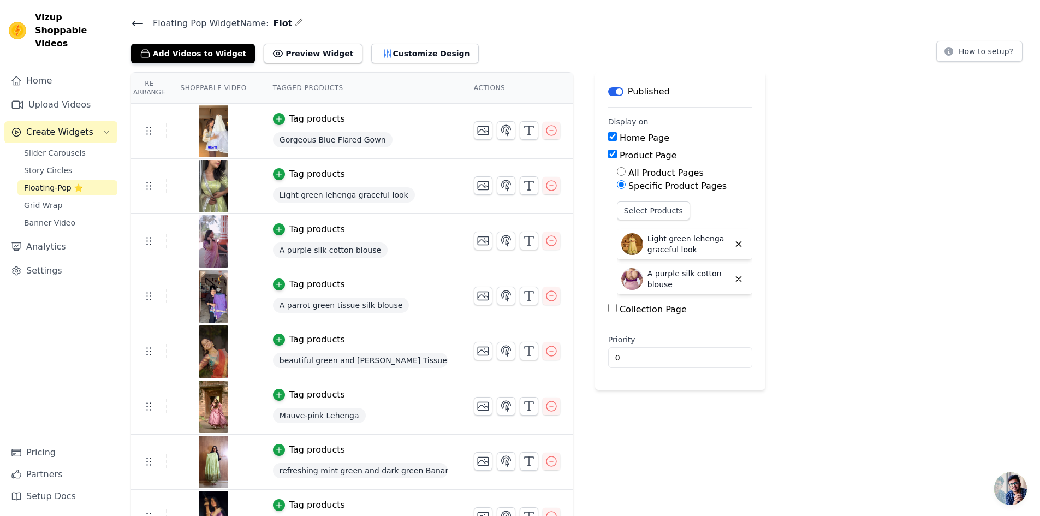
scroll to position [55, 0]
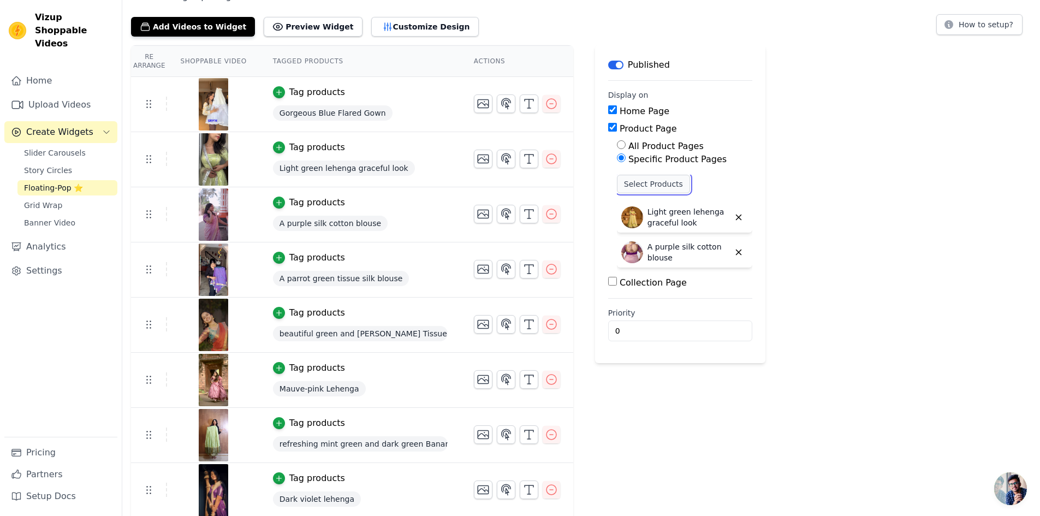
click at [648, 185] on button "Select Products" at bounding box center [653, 184] width 73 height 19
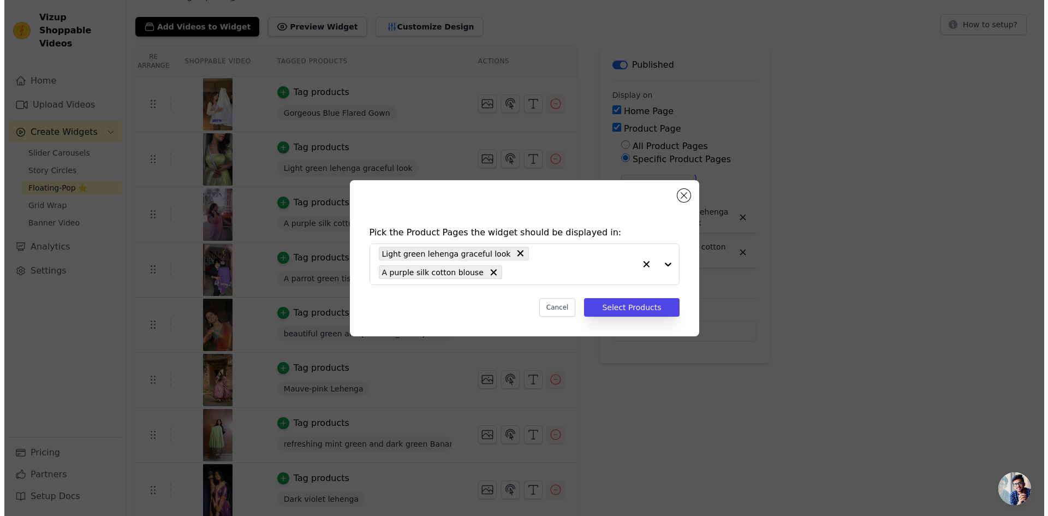
scroll to position [0, 0]
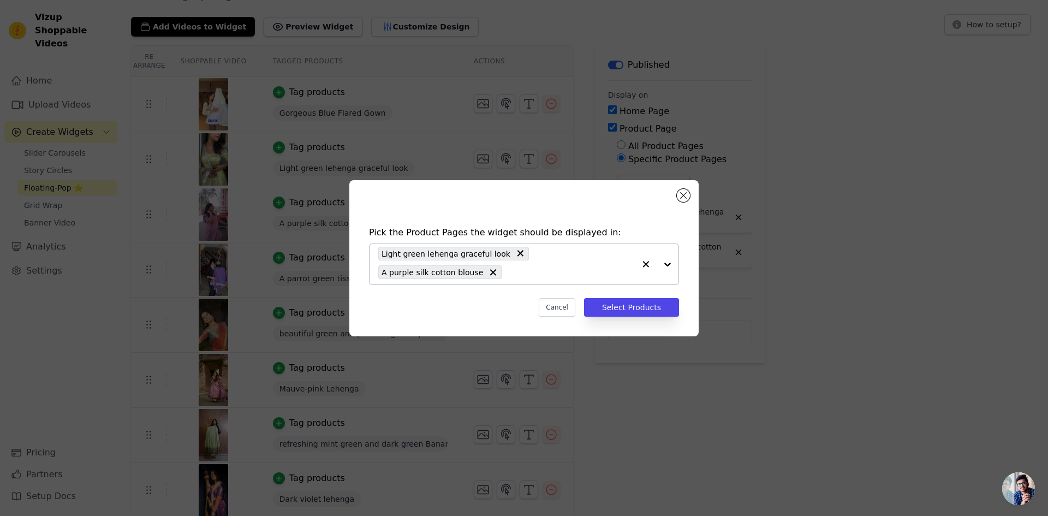
click at [530, 278] on input "text" at bounding box center [571, 272] width 128 height 13
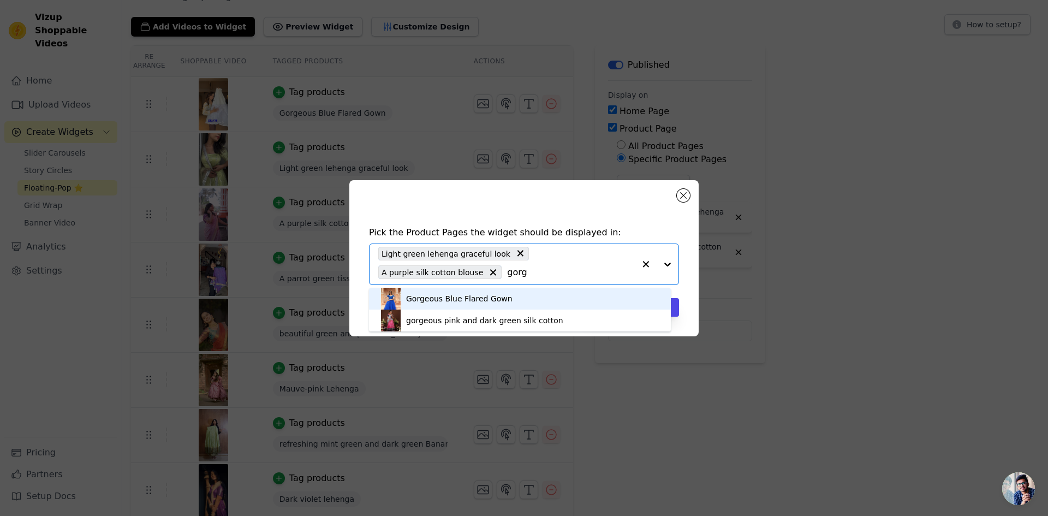
type input "gorge"
click at [505, 294] on div "Gorgeous Blue Flared Gown" at bounding box center [520, 299] width 280 height 22
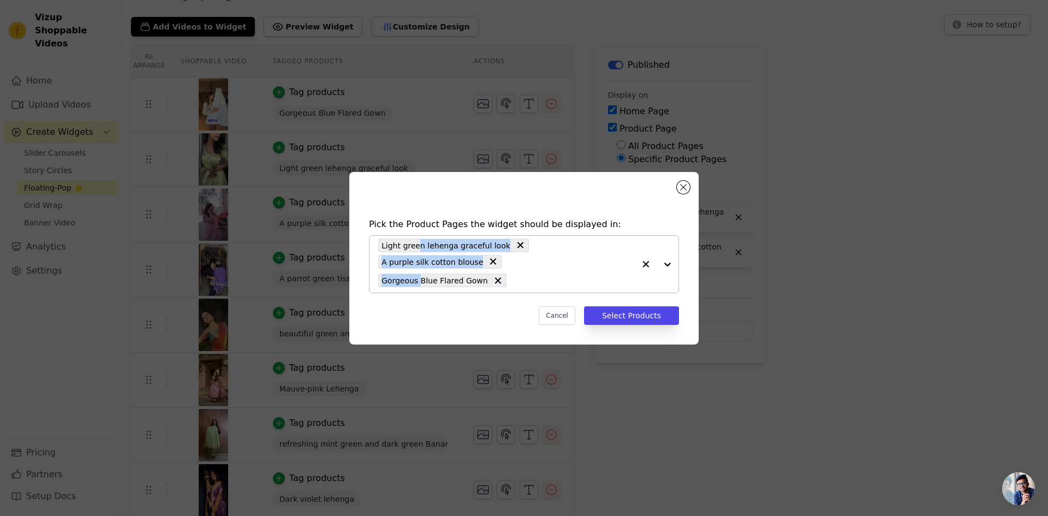
drag, startPoint x: 417, startPoint y: 275, endPoint x: 414, endPoint y: 253, distance: 22.0
click at [414, 253] on div "Light green lehenga graceful look A purple silk cotton blouse Gorgeous Blue Fla…" at bounding box center [506, 264] width 257 height 57
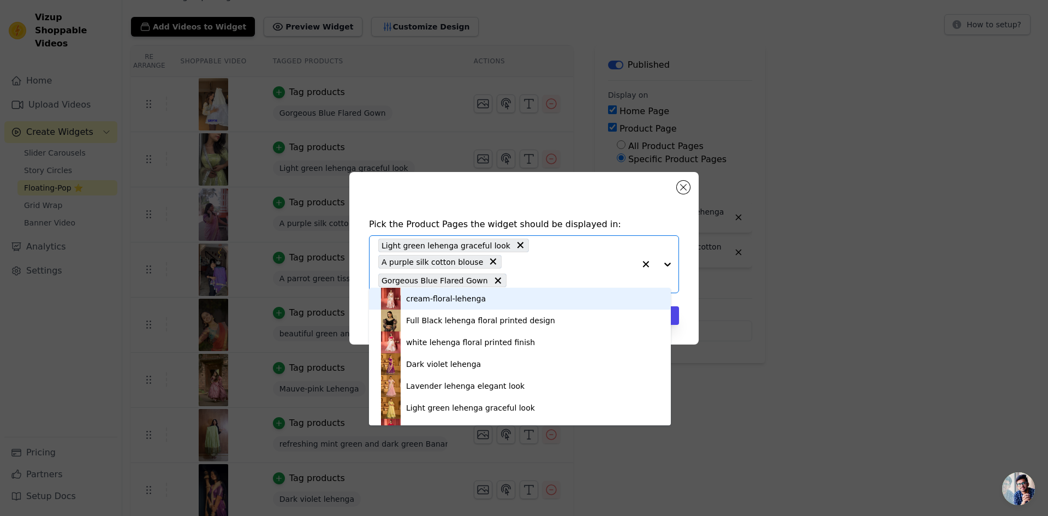
click at [526, 274] on input "text" at bounding box center [573, 280] width 123 height 13
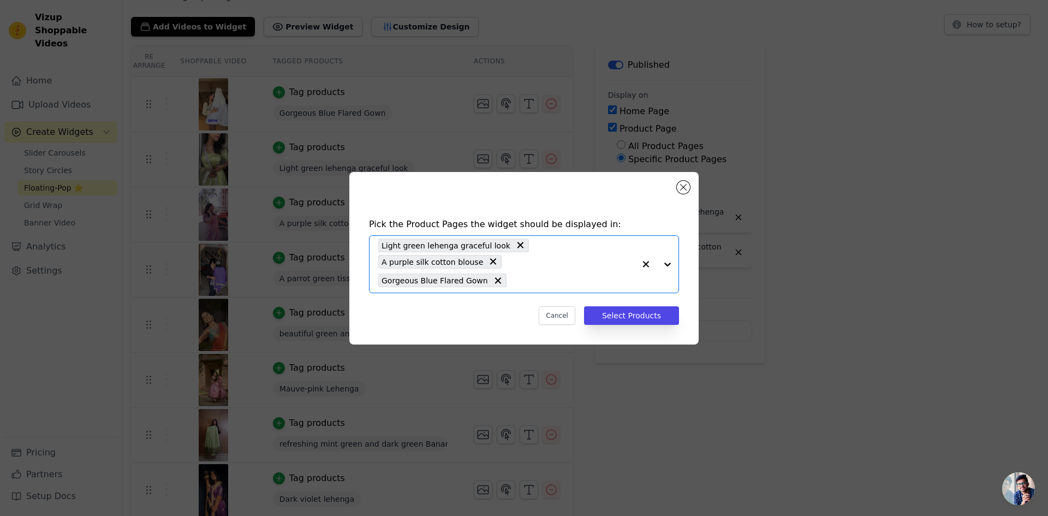
click at [526, 274] on input "text" at bounding box center [573, 280] width 123 height 13
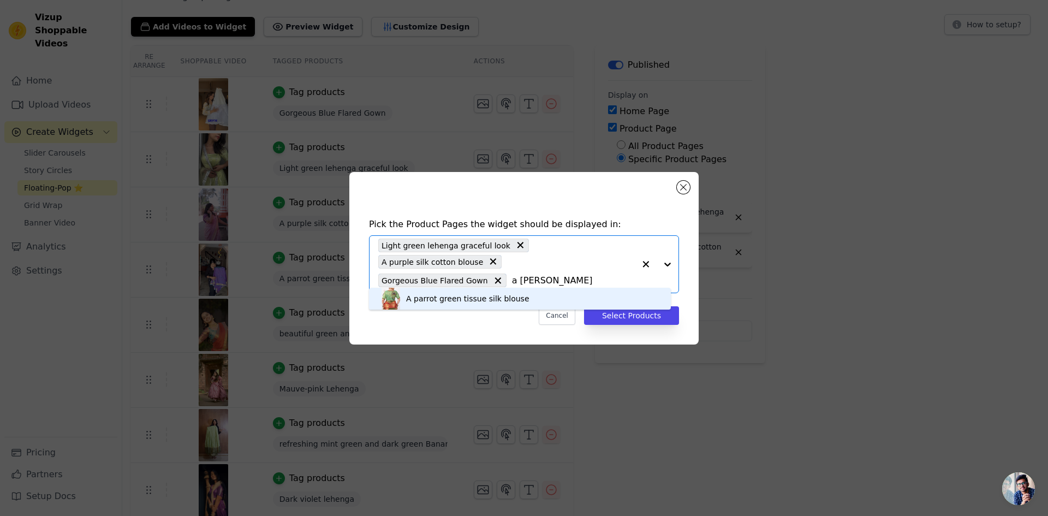
type input "a parrot"
click at [520, 293] on div "A parrot green tissue silk blouse" at bounding box center [520, 299] width 280 height 22
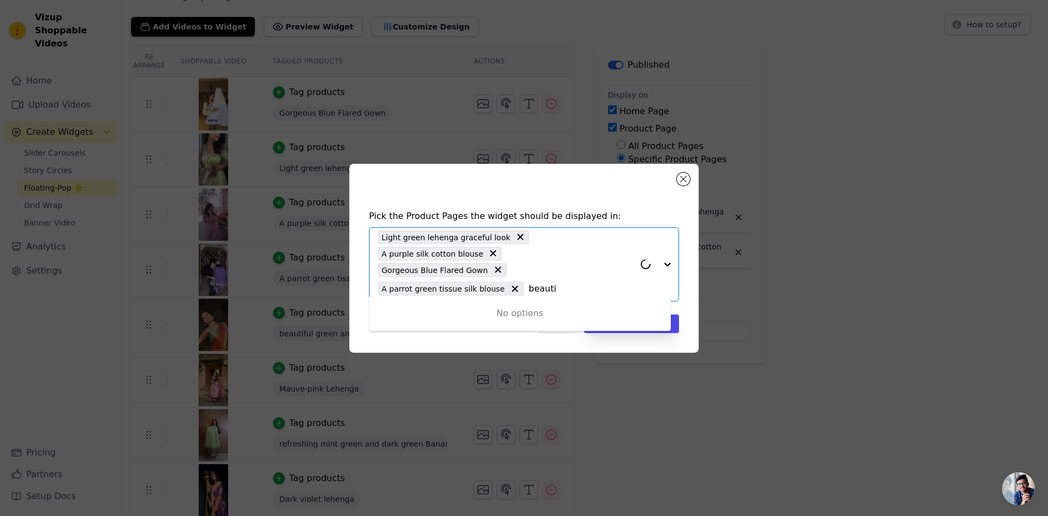
type input "beautif"
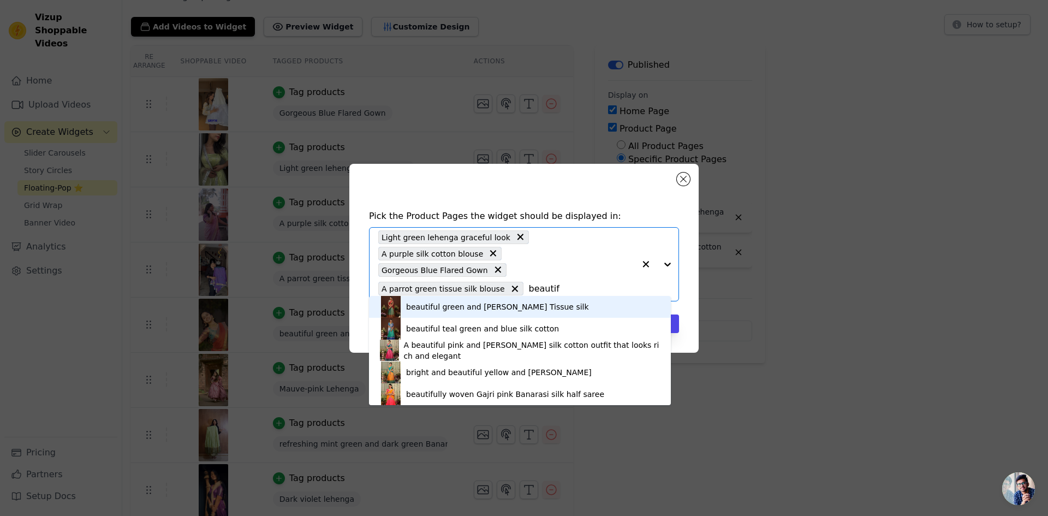
click at [512, 306] on div "beautiful green and [PERSON_NAME] Tissue silk" at bounding box center [497, 306] width 183 height 11
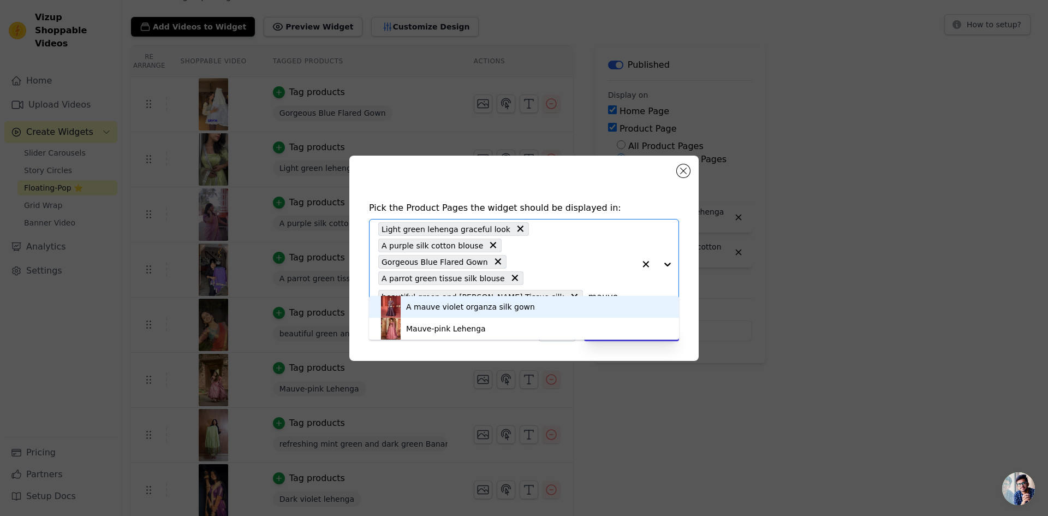
type input "mauve"
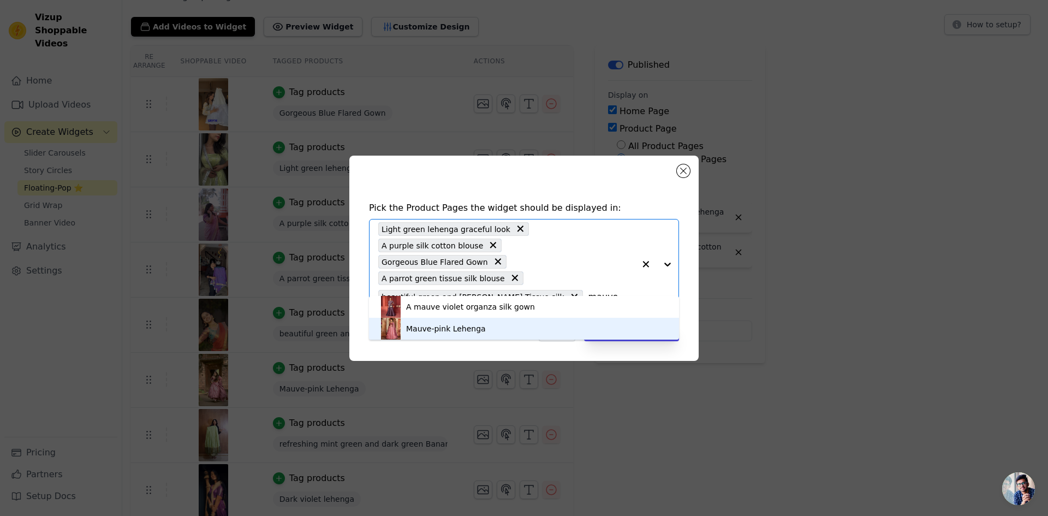
click at [513, 323] on div "Mauve-pink Lehenga" at bounding box center [524, 329] width 288 height 22
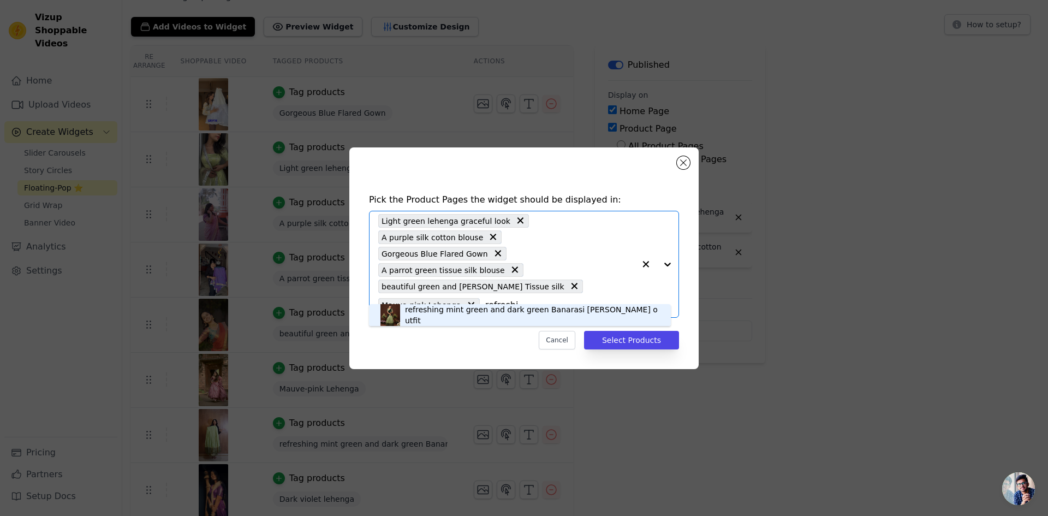
type input "refreshin"
click at [507, 325] on div "refreshing mint green and dark green Banarasi [PERSON_NAME] outfit" at bounding box center [520, 315] width 280 height 22
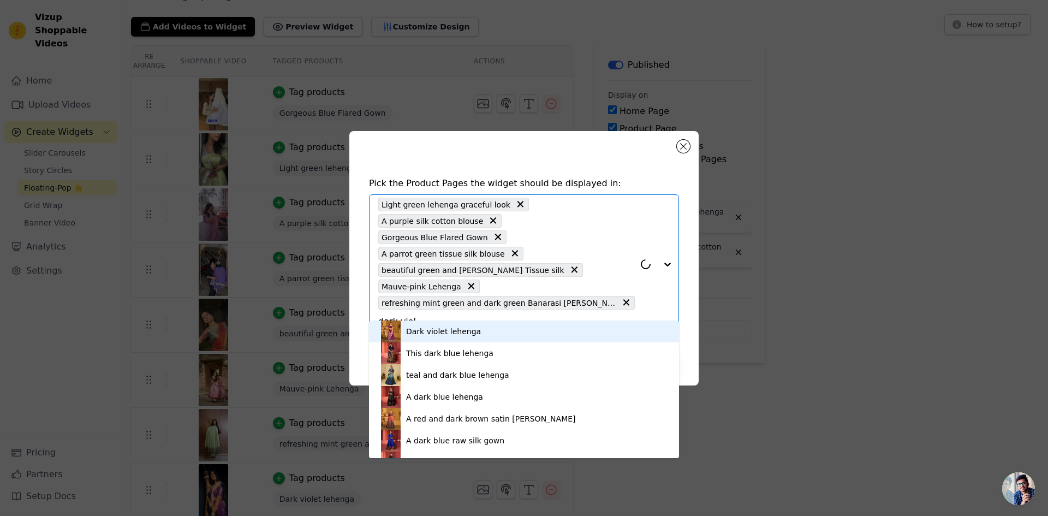
type input "dark viole"
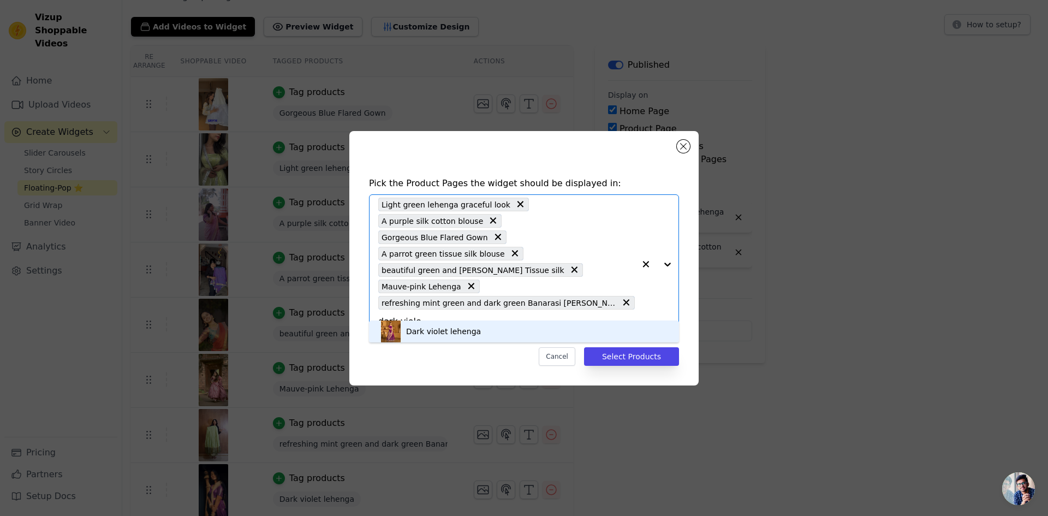
click at [479, 324] on div "Dark violet lehenga" at bounding box center [524, 332] width 288 height 22
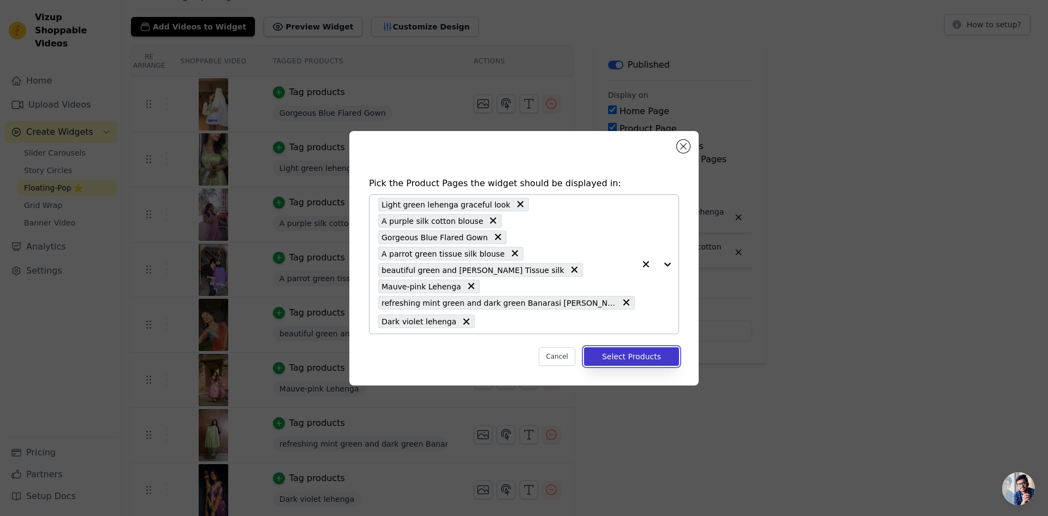
click at [628, 347] on button "Select Products" at bounding box center [631, 356] width 95 height 19
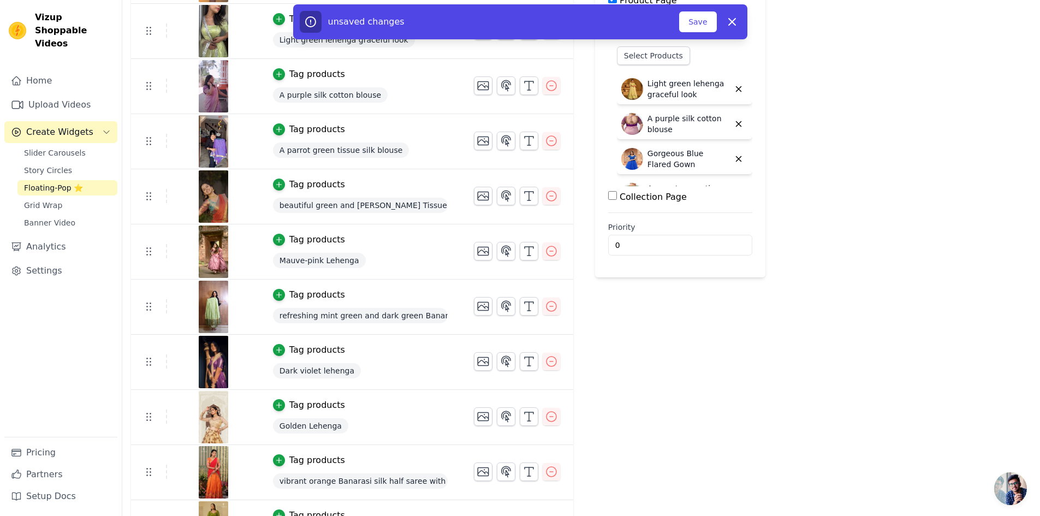
scroll to position [170, 0]
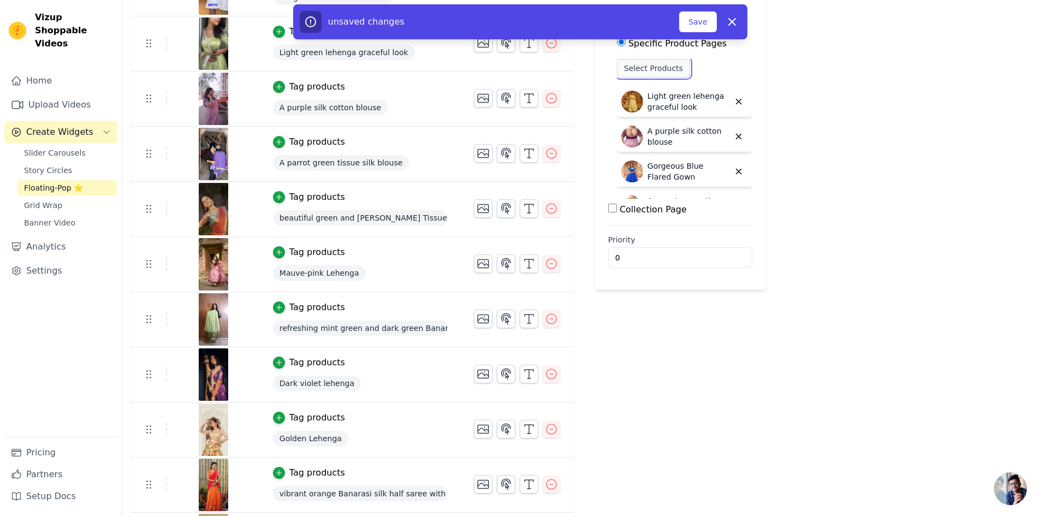
click at [666, 73] on button "Select Products" at bounding box center [653, 68] width 73 height 19
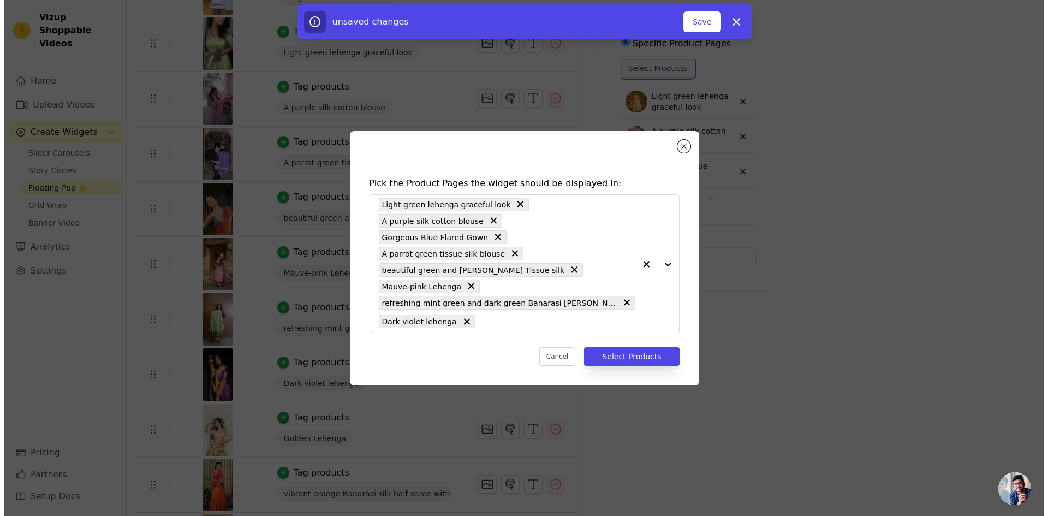
scroll to position [0, 0]
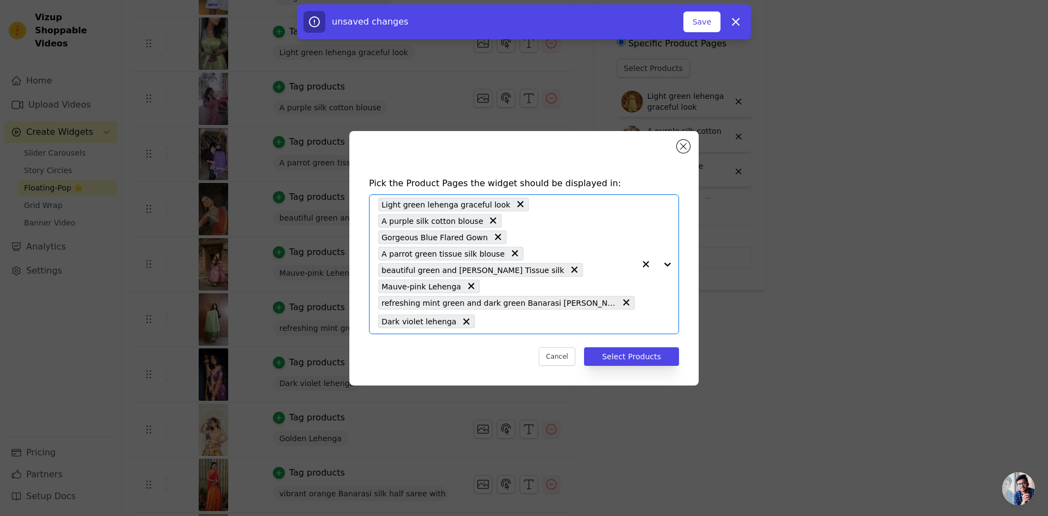
click at [481, 315] on input "text" at bounding box center [558, 321] width 155 height 13
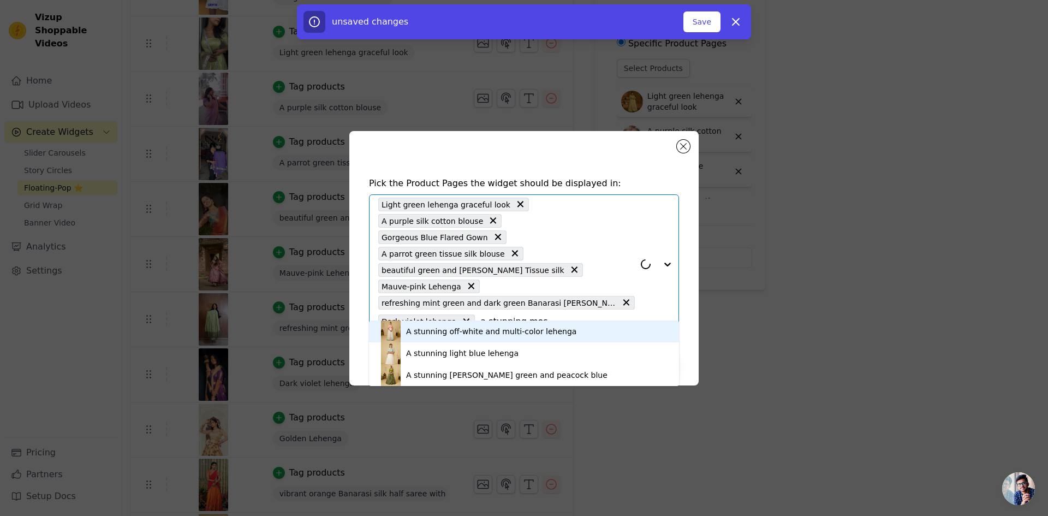
type input "a stunning [PERSON_NAME]"
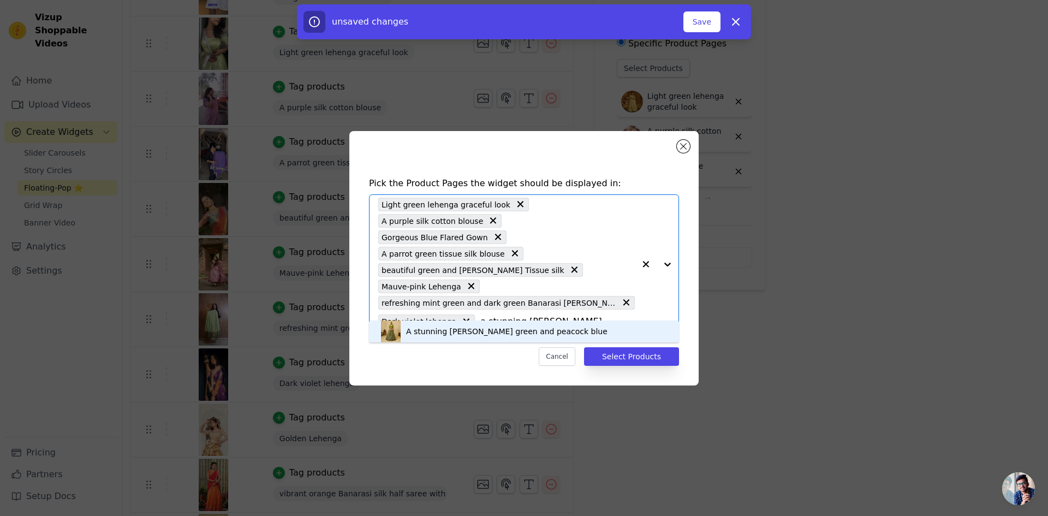
click at [472, 322] on div "A stunning [PERSON_NAME] green and peacock blue" at bounding box center [524, 332] width 288 height 22
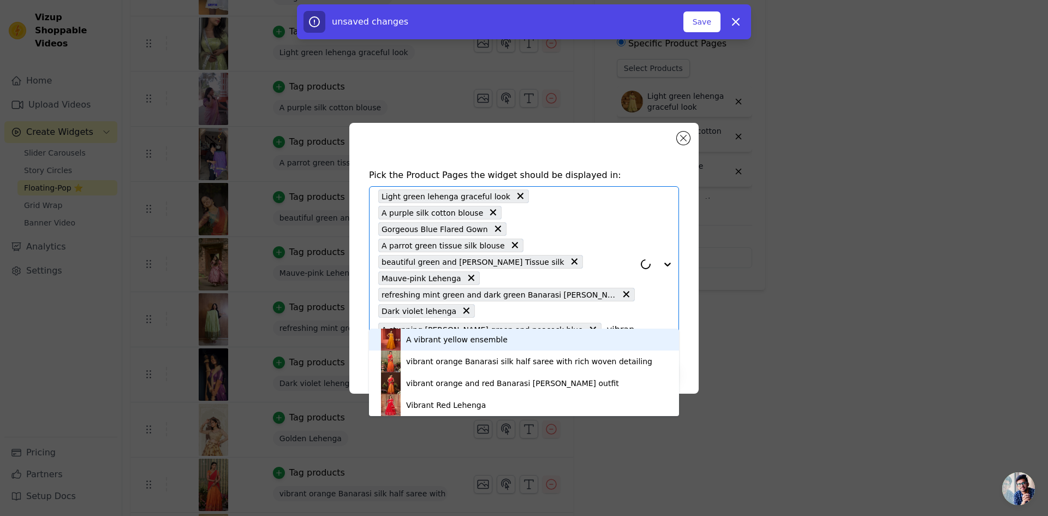
type input "vibrant or"
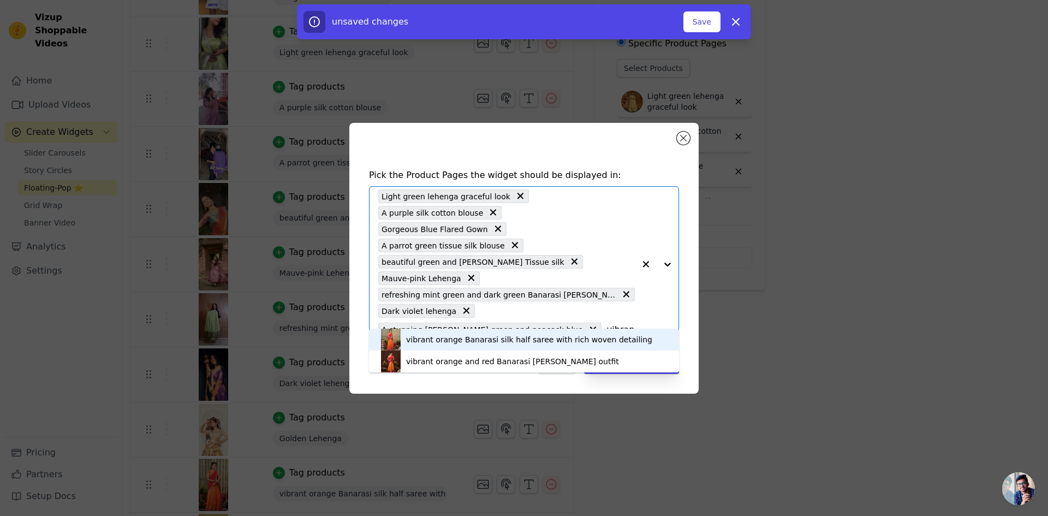
click at [472, 342] on div "vibrant orange Banarasi silk half saree with rich woven detailing" at bounding box center [529, 339] width 246 height 11
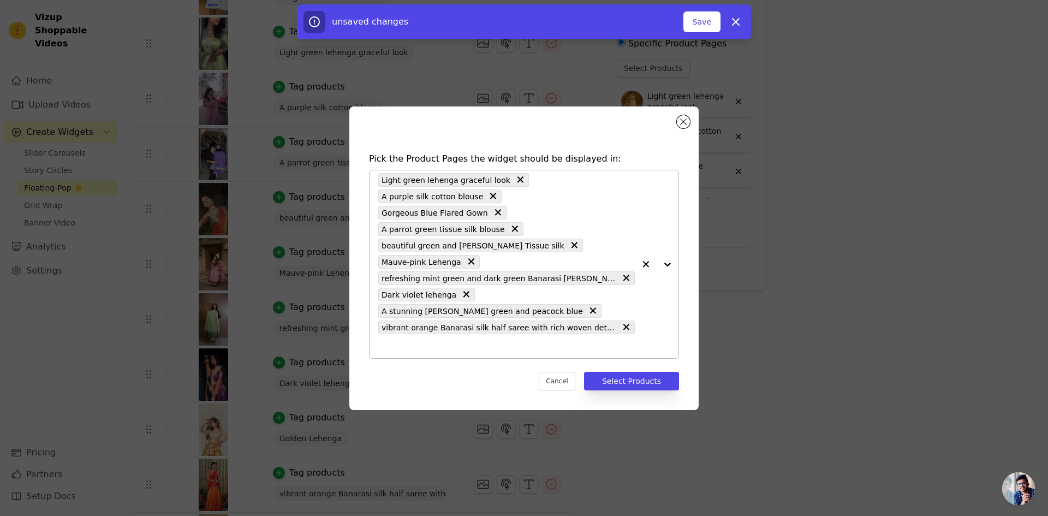
click at [490, 340] on input "text" at bounding box center [506, 346] width 257 height 13
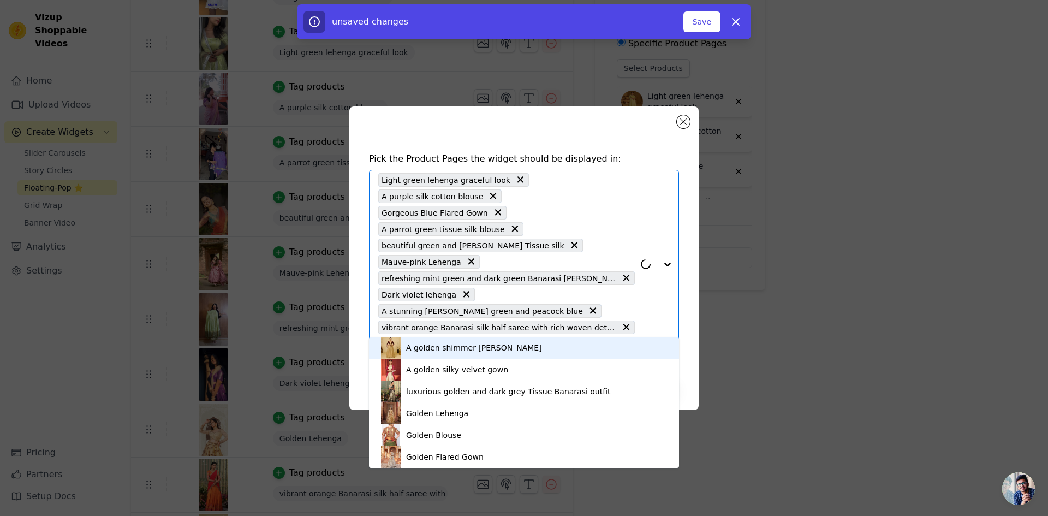
type input "golden le"
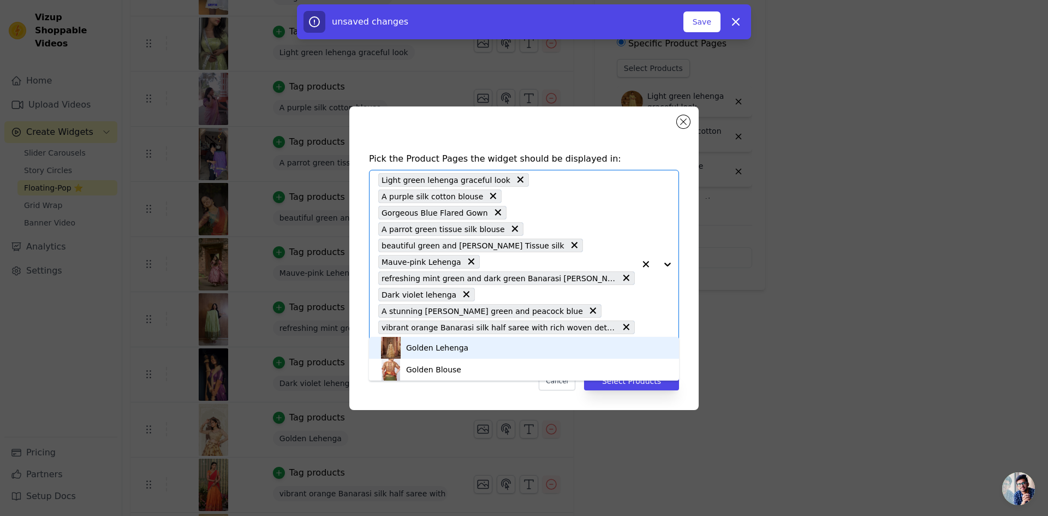
click at [469, 350] on div "Golden Lehenga" at bounding box center [524, 348] width 288 height 22
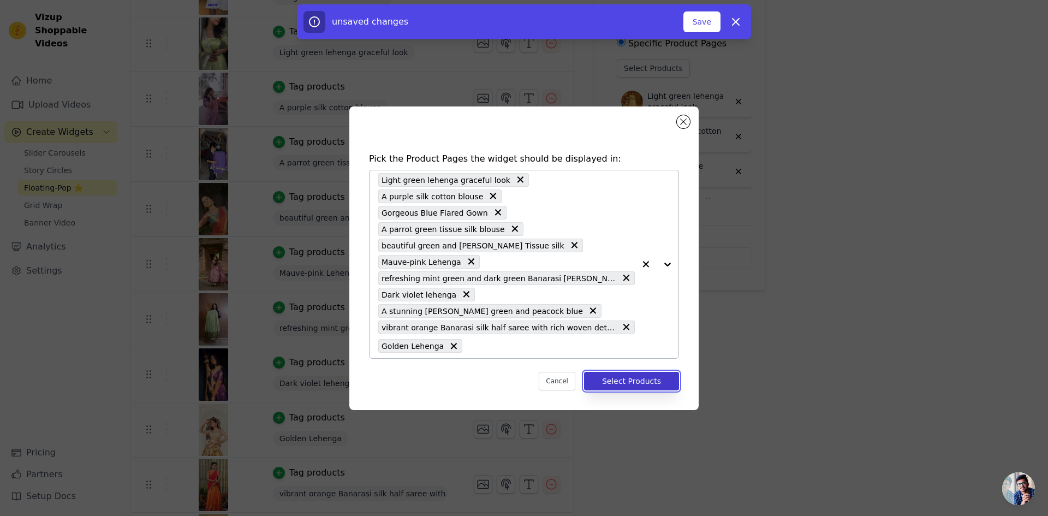
click at [635, 372] on button "Select Products" at bounding box center [631, 381] width 95 height 19
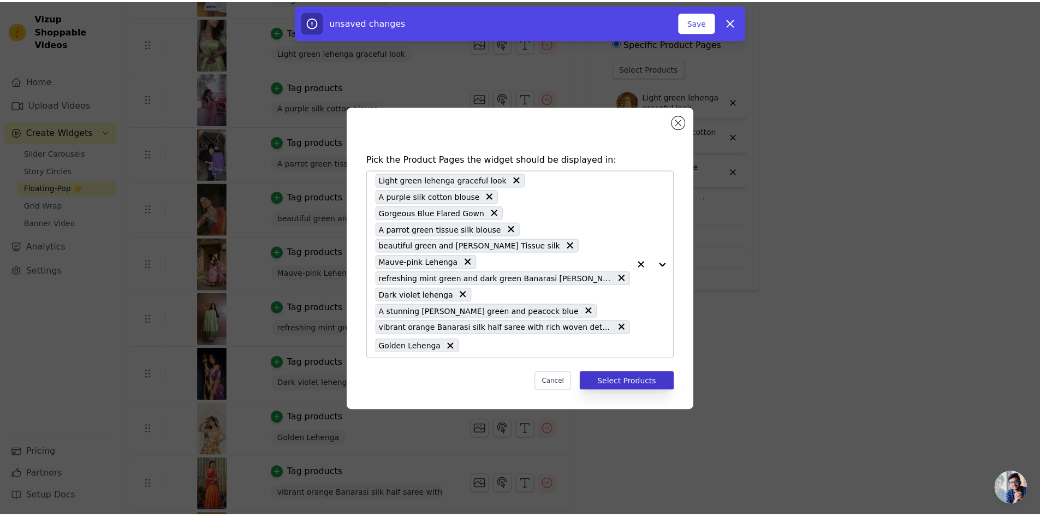
scroll to position [170, 0]
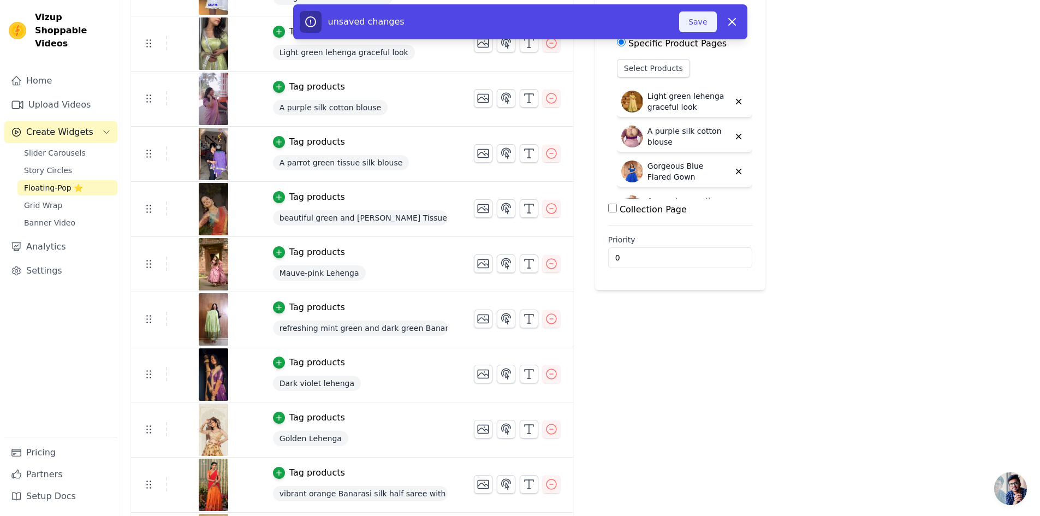
click at [695, 22] on button "Save" at bounding box center [697, 21] width 37 height 21
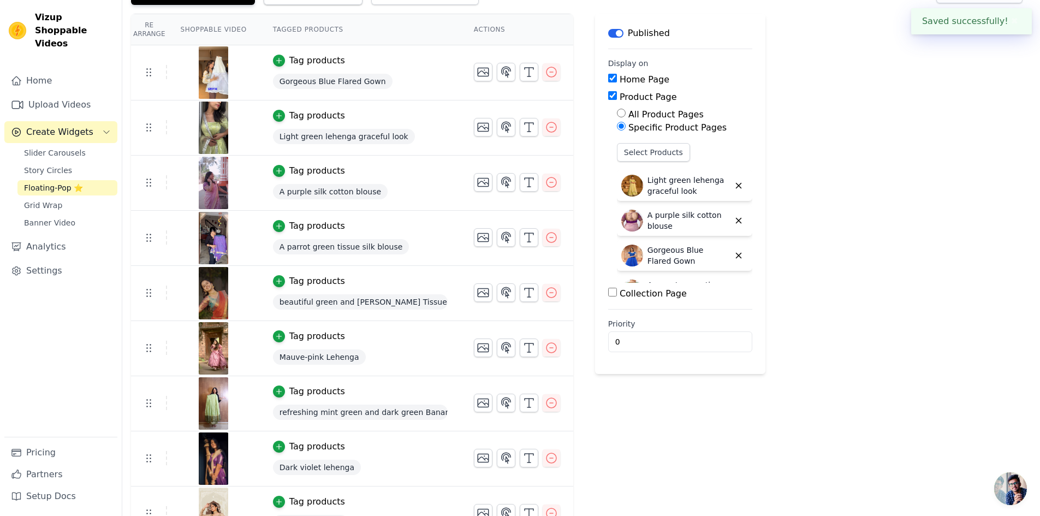
scroll to position [0, 0]
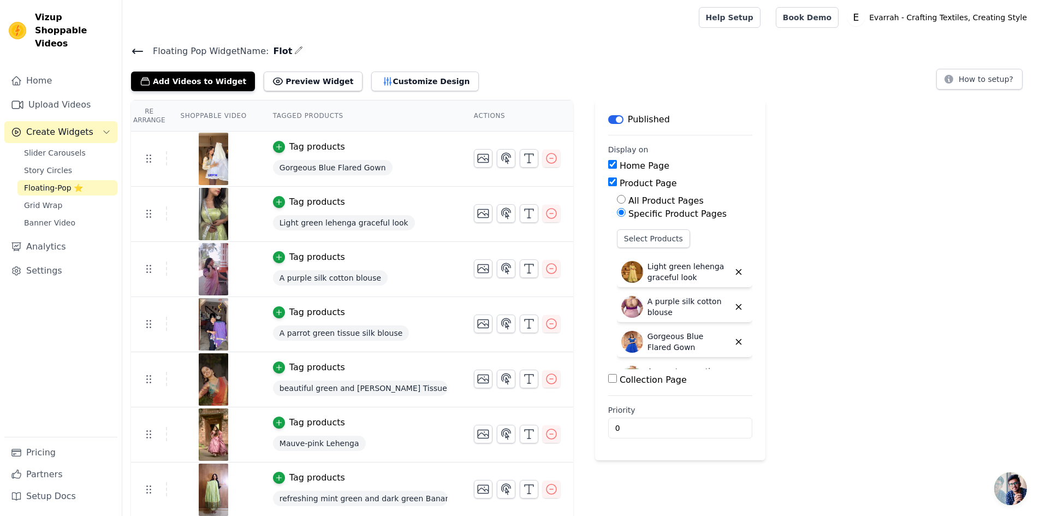
click at [134, 52] on icon at bounding box center [138, 51] width 10 height 4
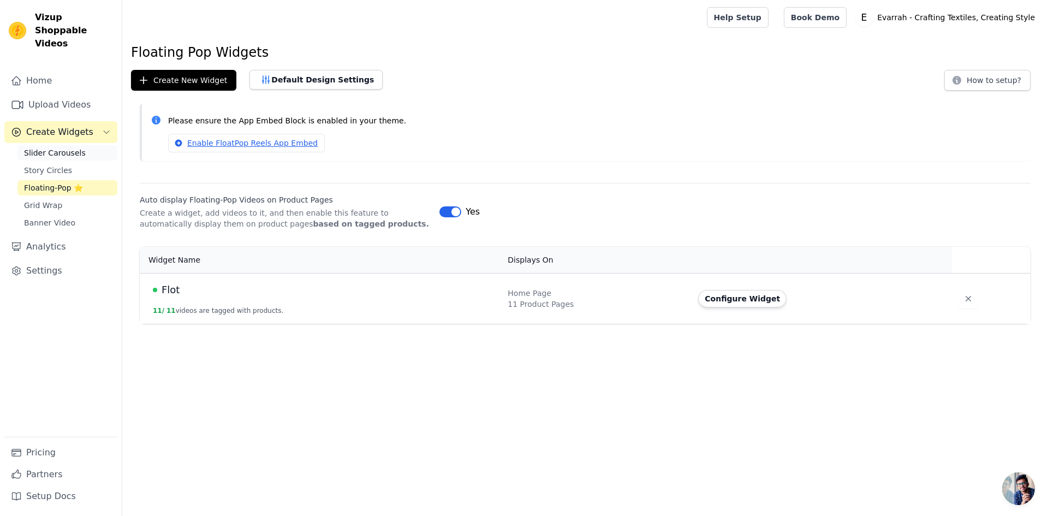
click at [57, 147] on span "Slider Carousels" at bounding box center [55, 152] width 62 height 11
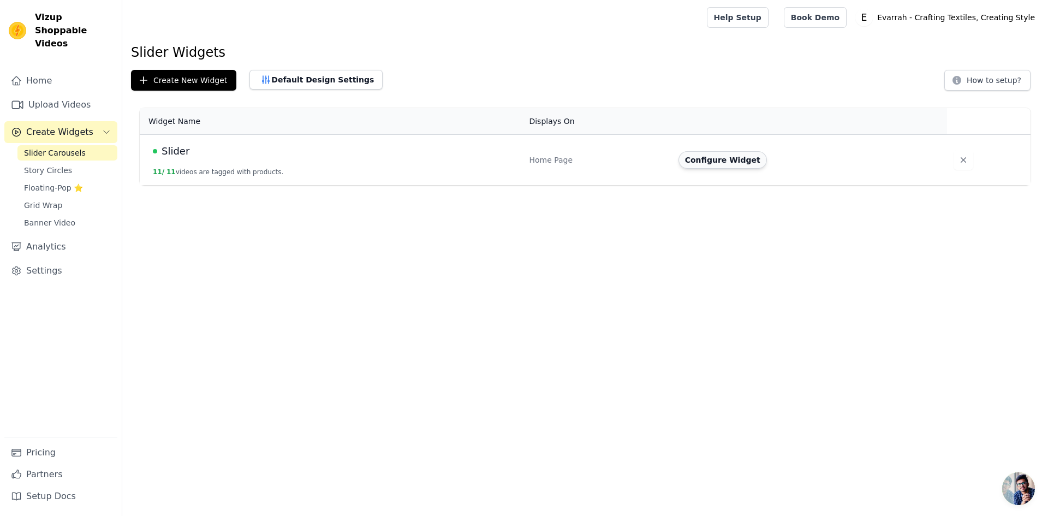
click at [731, 165] on button "Configure Widget" at bounding box center [723, 159] width 88 height 17
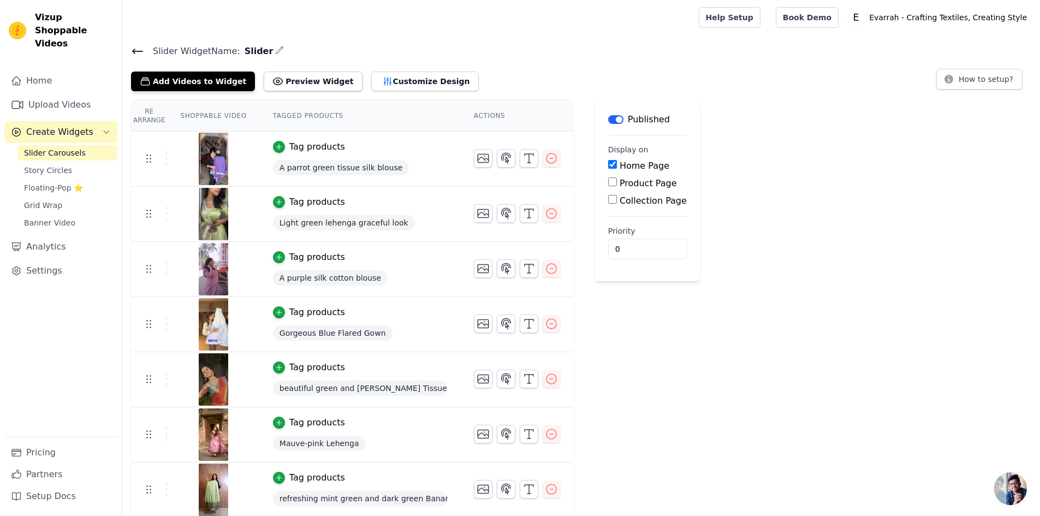
click at [620, 180] on label "Product Page" at bounding box center [648, 183] width 57 height 10
click at [613, 180] on input "Product Page" at bounding box center [612, 181] width 9 height 9
checkbox input "true"
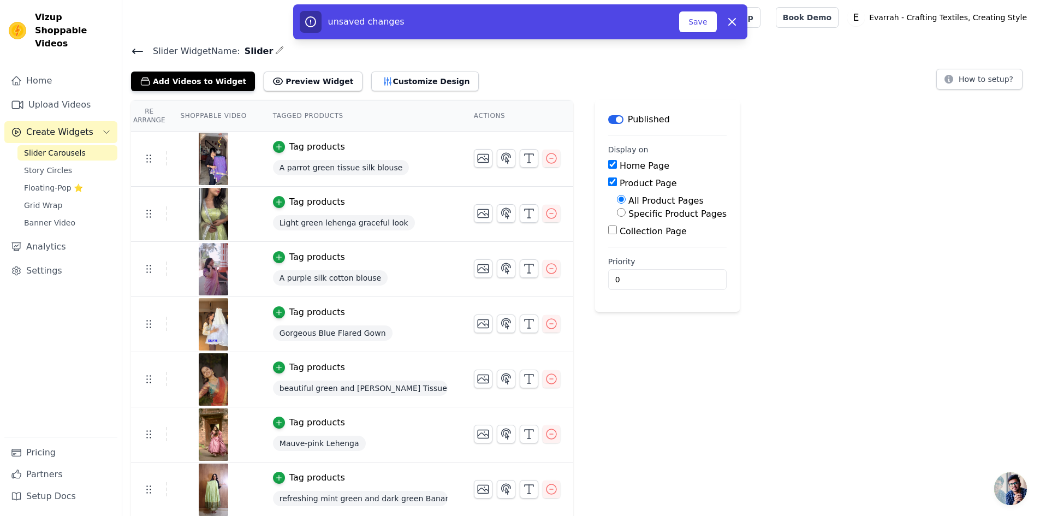
click at [629, 218] on label "Specific Product Pages" at bounding box center [678, 214] width 98 height 10
click at [625, 217] on input "Specific Product Pages" at bounding box center [621, 212] width 9 height 9
radio input "true"
click at [733, 22] on icon "button" at bounding box center [732, 21] width 13 height 13
checkbox input "false"
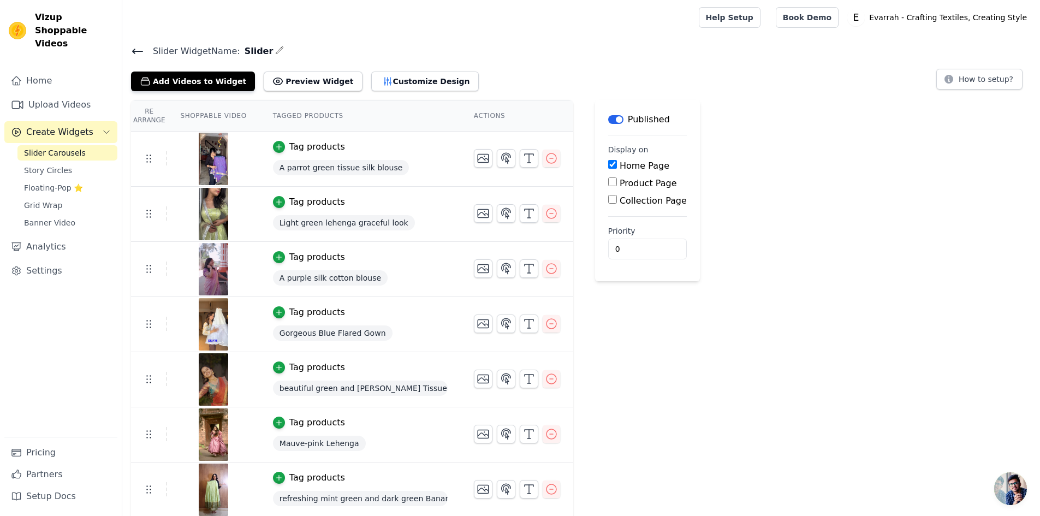
click at [626, 202] on label "Collection Page" at bounding box center [653, 200] width 67 height 10
click at [617, 202] on input "Collection Page" at bounding box center [612, 199] width 9 height 9
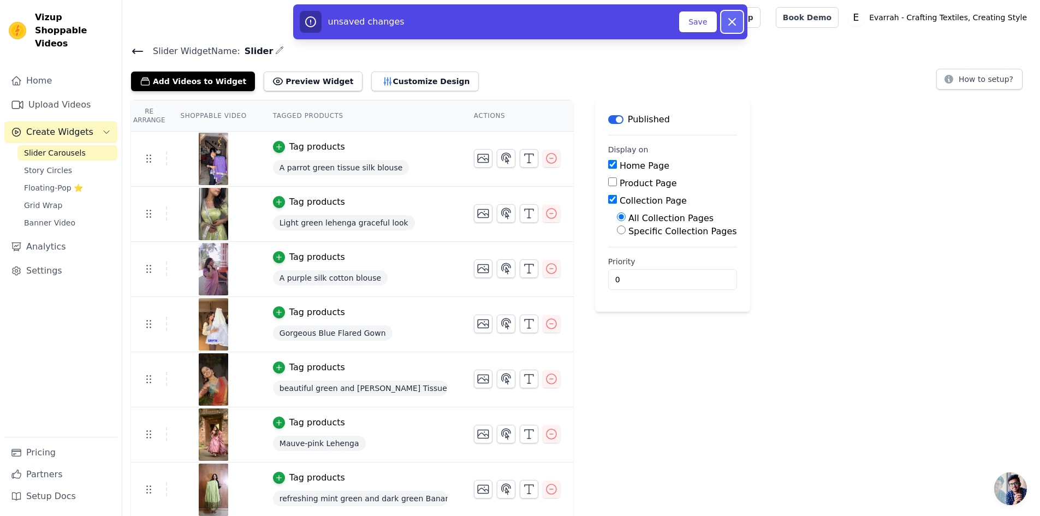
click at [733, 22] on icon "button" at bounding box center [732, 21] width 13 height 13
checkbox input "false"
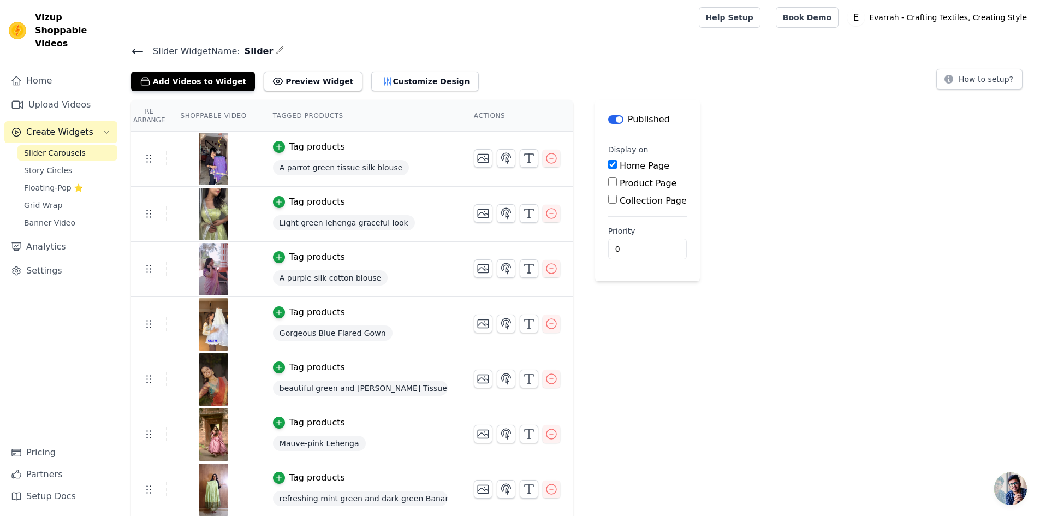
click at [131, 51] on icon at bounding box center [137, 51] width 13 height 13
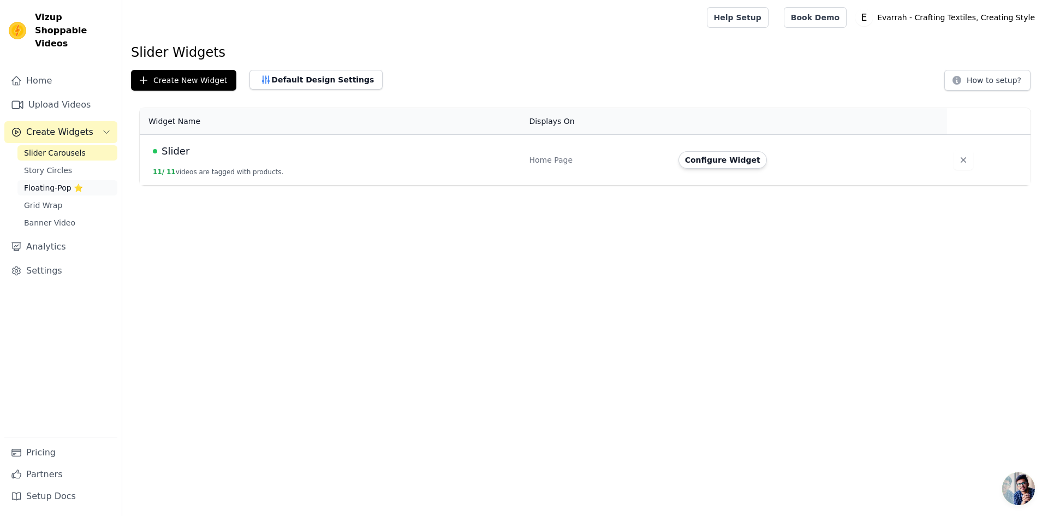
click at [67, 180] on link "Floating-Pop ⭐" at bounding box center [67, 187] width 100 height 15
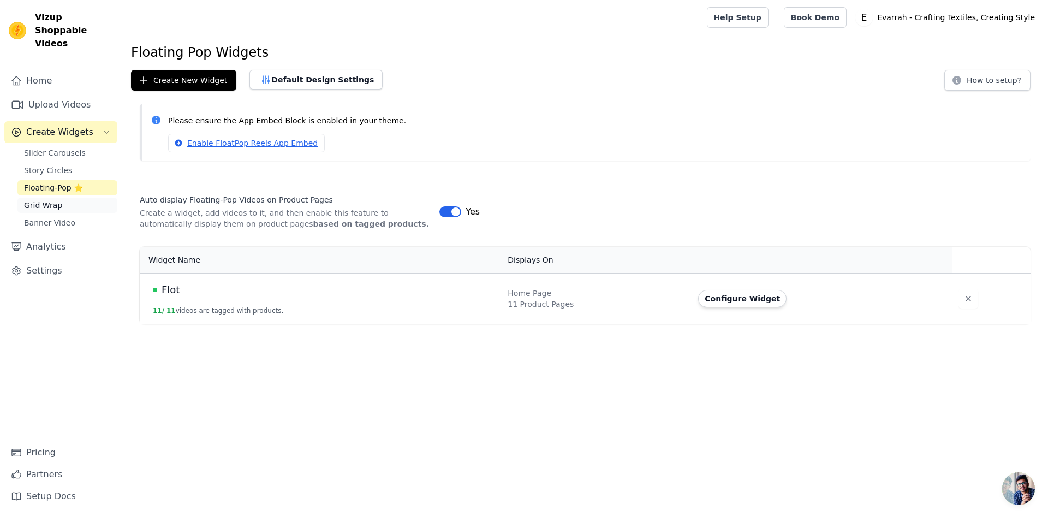
click at [69, 199] on link "Grid Wrap" at bounding box center [67, 205] width 100 height 15
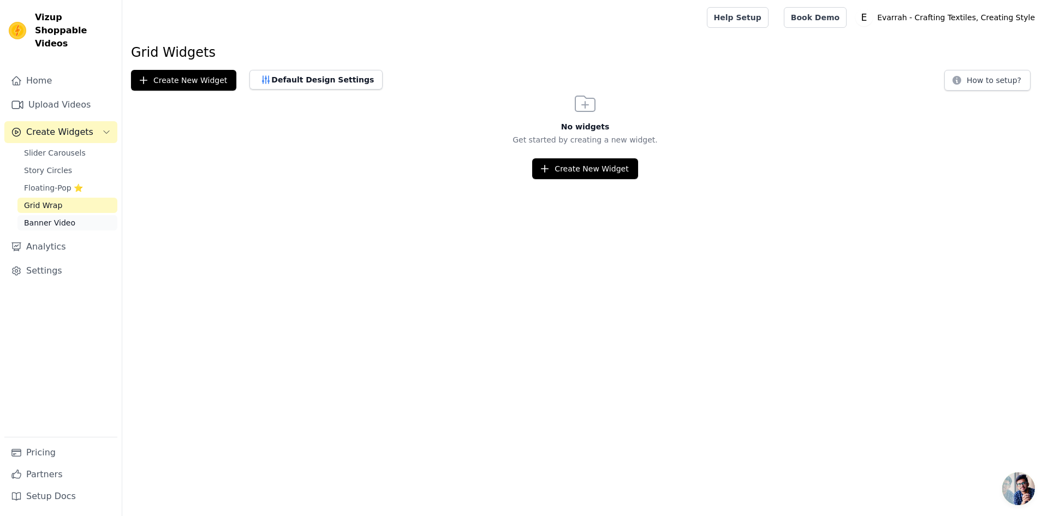
click at [76, 215] on link "Banner Video" at bounding box center [67, 222] width 100 height 15
click at [66, 147] on span "Slider Carousels" at bounding box center [55, 152] width 62 height 11
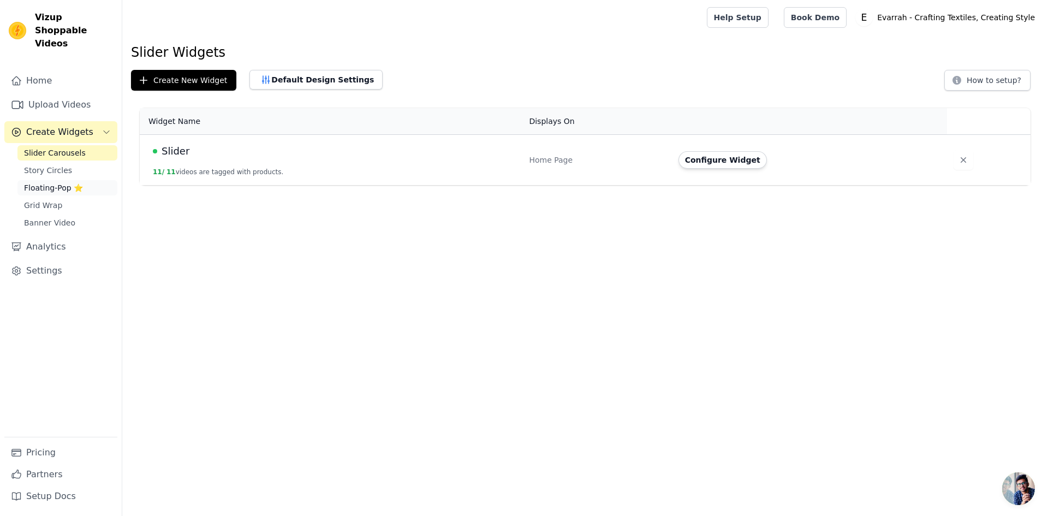
click at [63, 182] on span "Floating-Pop ⭐" at bounding box center [53, 187] width 59 height 11
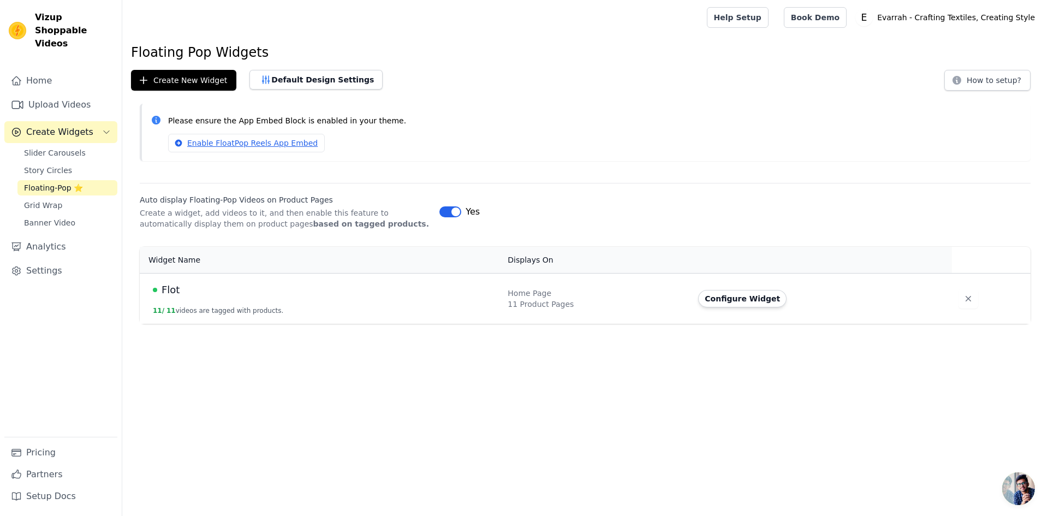
click at [180, 91] on div "Floating Pop Widgets Create New Widget Default Design Settings How to setup? Pl…" at bounding box center [585, 186] width 926 height 284
click at [182, 82] on button "Create New Widget" at bounding box center [183, 80] width 105 height 21
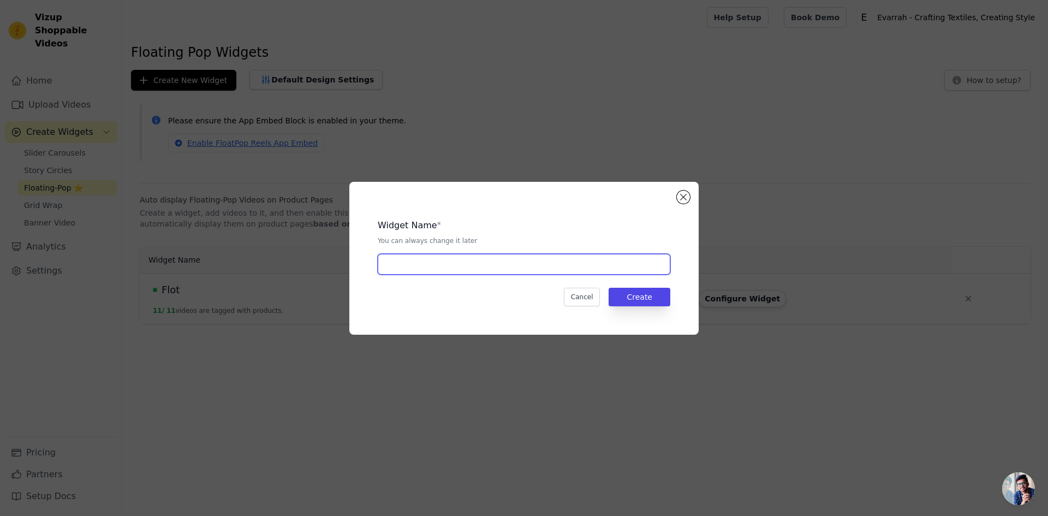
click at [448, 257] on input "text" at bounding box center [524, 264] width 293 height 21
type input "Blouse flot"
click at [664, 307] on div "Widget Name * You can always change it later Blouse flot Cancel Create" at bounding box center [524, 258] width 315 height 118
click at [652, 300] on button "Create" at bounding box center [640, 297] width 62 height 19
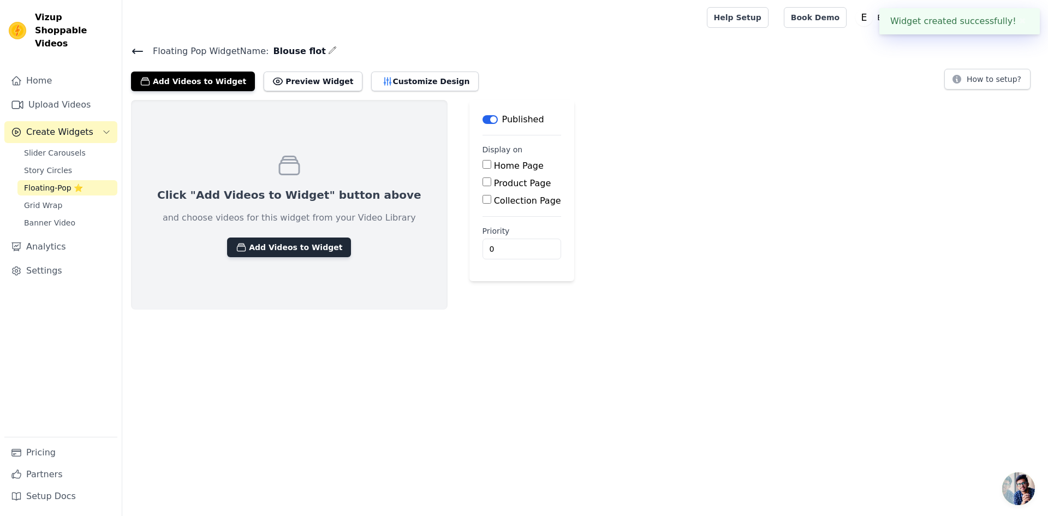
click at [259, 248] on button "Add Videos to Widget" at bounding box center [289, 248] width 124 height 20
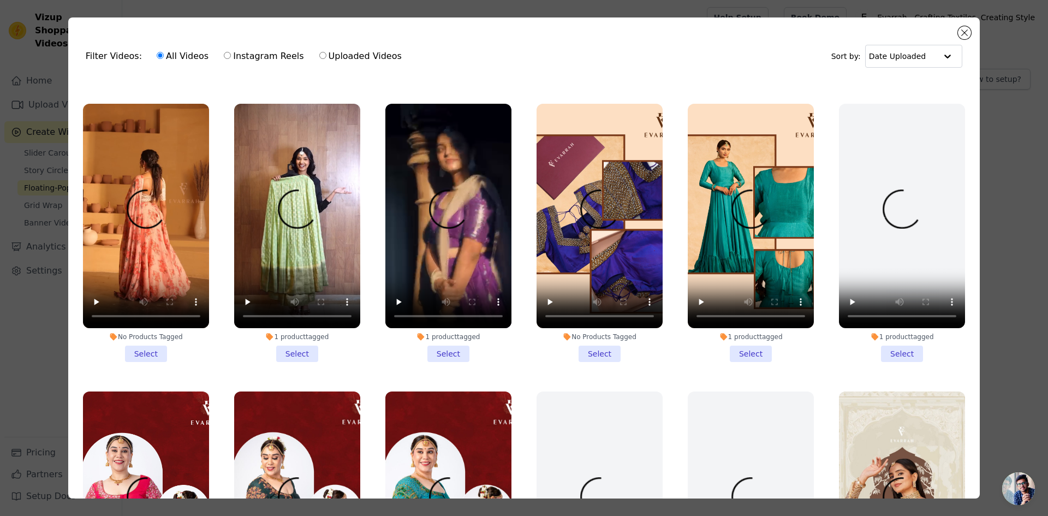
scroll to position [273, 0]
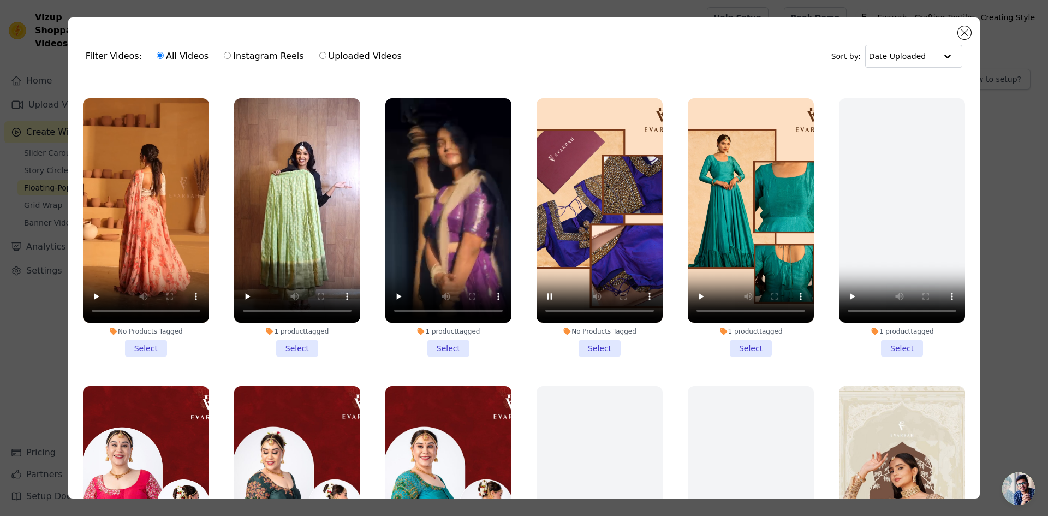
click at [591, 336] on li "No Products Tagged Select" at bounding box center [600, 227] width 126 height 258
click at [0, 0] on input "No Products Tagged Select" at bounding box center [0, 0] width 0 height 0
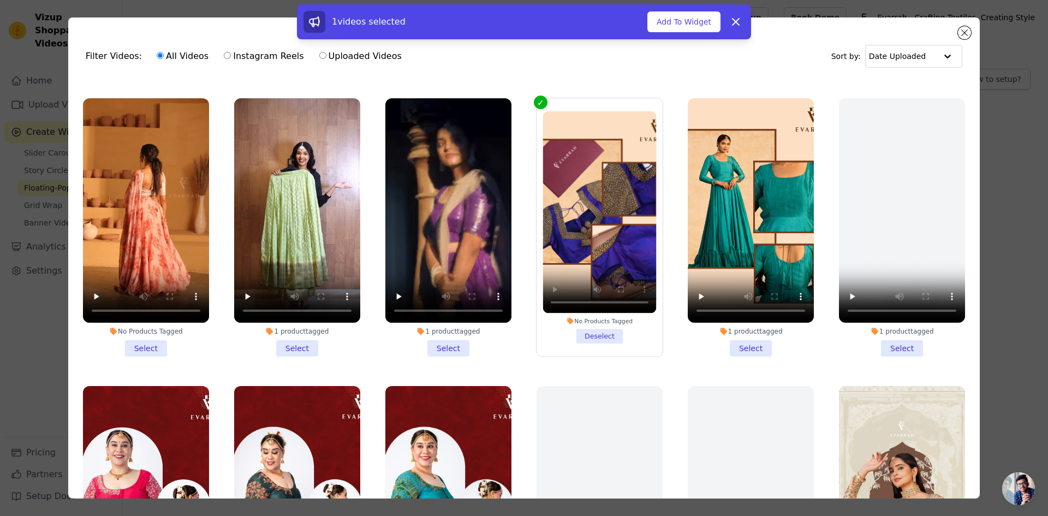
click at [589, 328] on li "No Products Tagged Deselect" at bounding box center [600, 227] width 114 height 232
click at [0, 0] on input "No Products Tagged Deselect" at bounding box center [0, 0] width 0 height 0
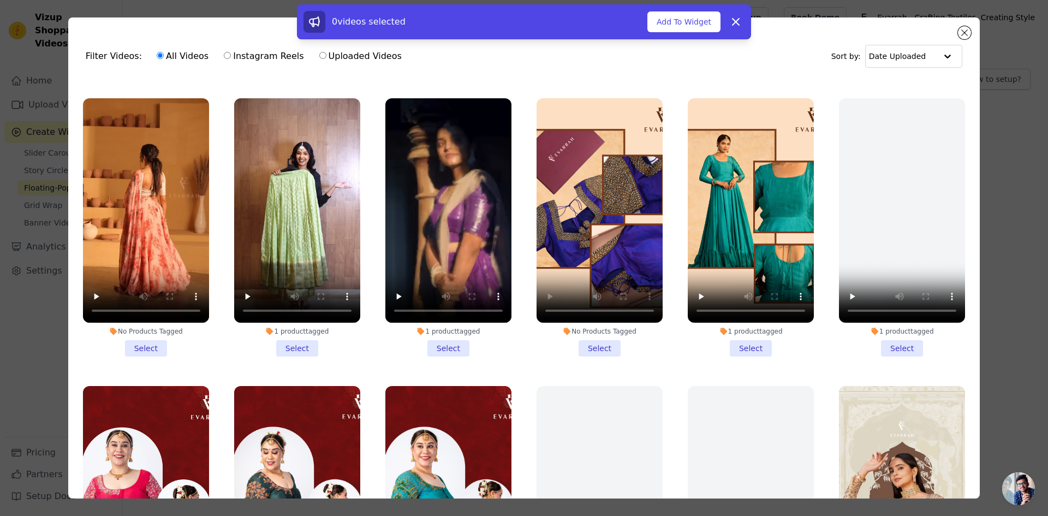
click at [583, 327] on div "No Products Tagged" at bounding box center [600, 331] width 126 height 9
click at [0, 0] on input "No Products Tagged Select" at bounding box center [0, 0] width 0 height 0
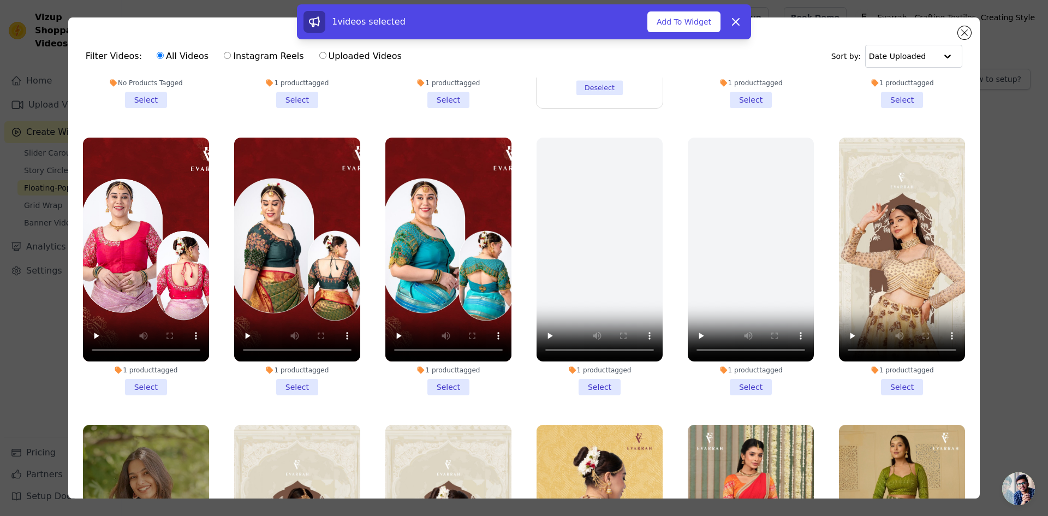
scroll to position [546, 0]
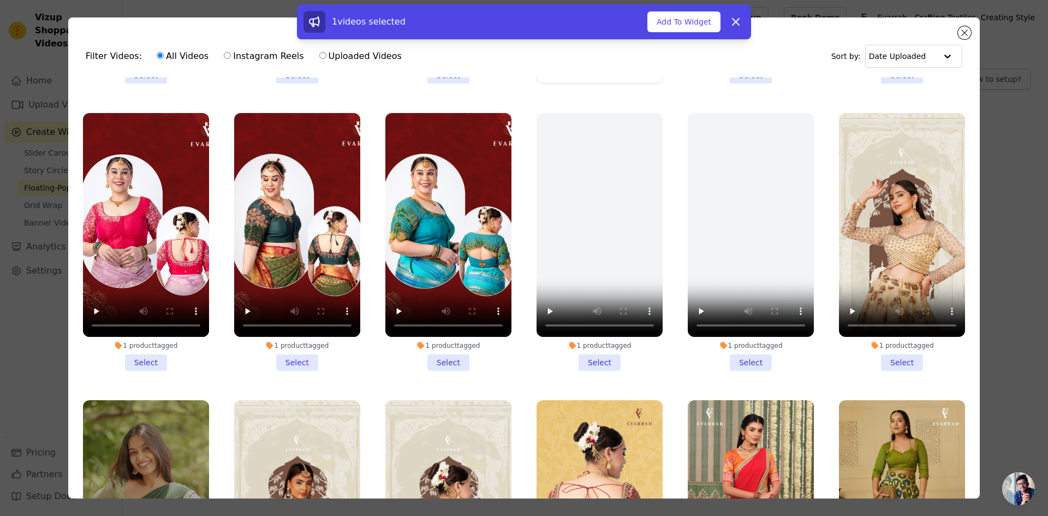
click at [150, 348] on li "1 product tagged Select" at bounding box center [146, 242] width 126 height 258
click at [0, 0] on input "1 product tagged Select" at bounding box center [0, 0] width 0 height 0
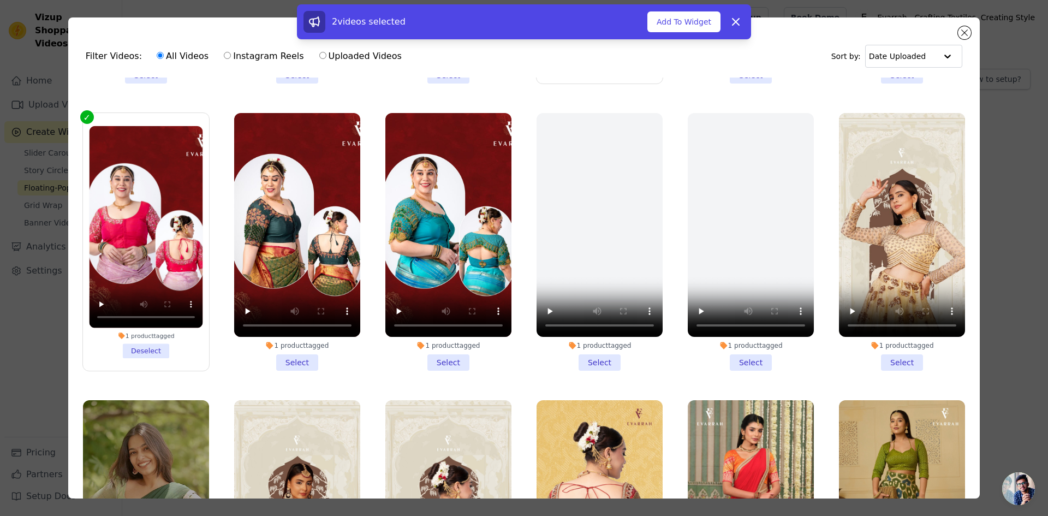
click at [295, 352] on li "1 product tagged Select" at bounding box center [297, 242] width 126 height 258
click at [0, 0] on input "1 product tagged Select" at bounding box center [0, 0] width 0 height 0
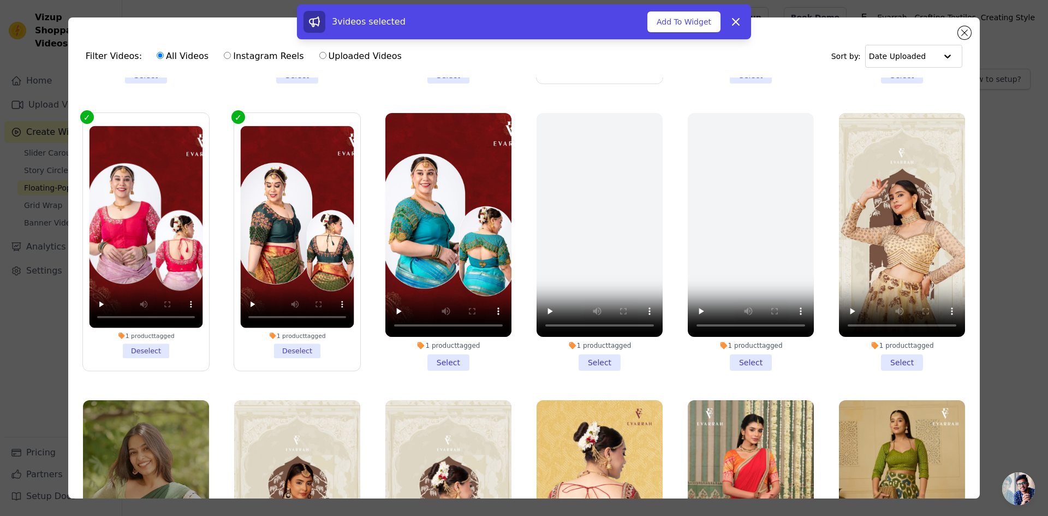
click at [446, 347] on li "1 product tagged Select" at bounding box center [449, 242] width 126 height 258
click at [0, 0] on input "1 product tagged Select" at bounding box center [0, 0] width 0 height 0
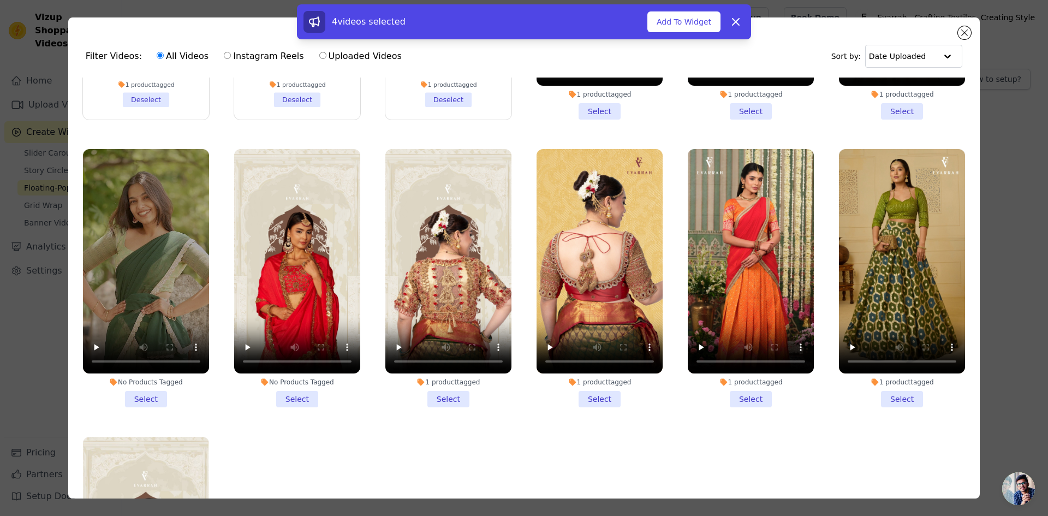
scroll to position [819, 0]
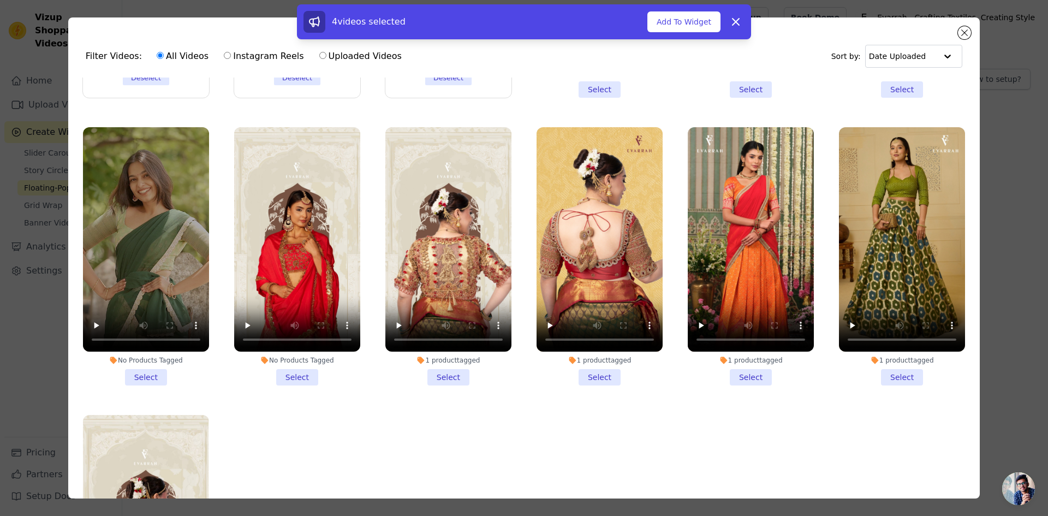
click at [585, 367] on li "1 product tagged Select" at bounding box center [600, 256] width 126 height 258
click at [0, 0] on input "1 product tagged Select" at bounding box center [0, 0] width 0 height 0
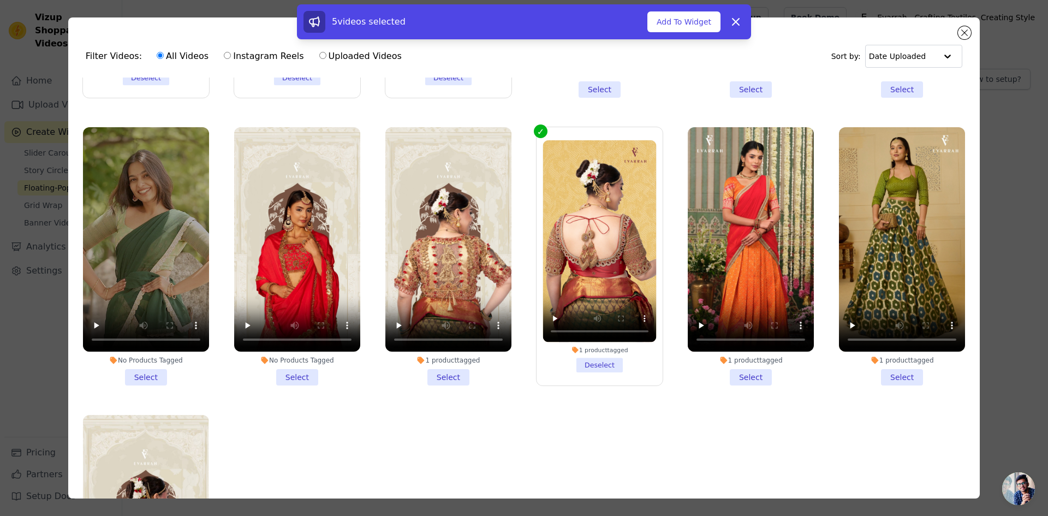
click at [431, 360] on li "1 product tagged Select" at bounding box center [449, 256] width 126 height 258
click at [0, 0] on input "1 product tagged Select" at bounding box center [0, 0] width 0 height 0
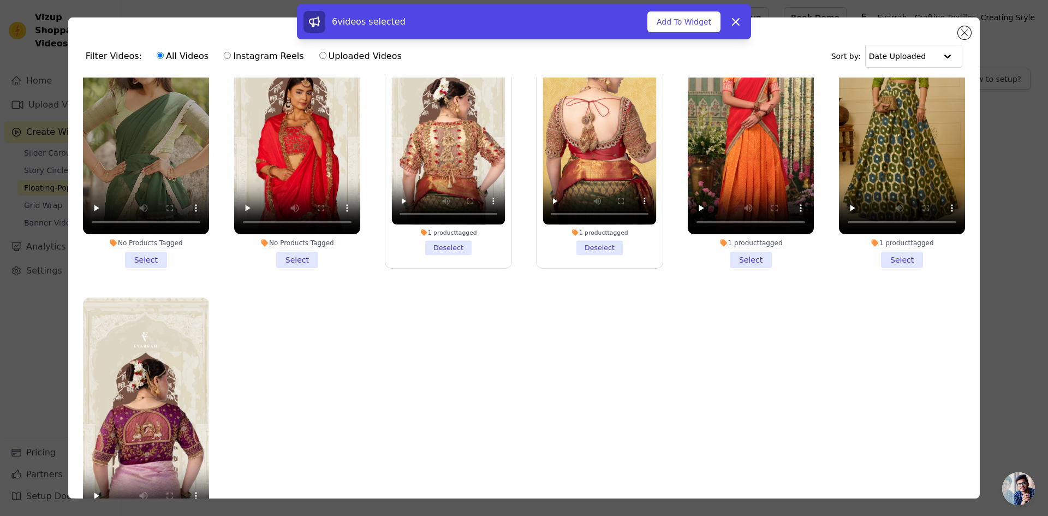
scroll to position [942, 0]
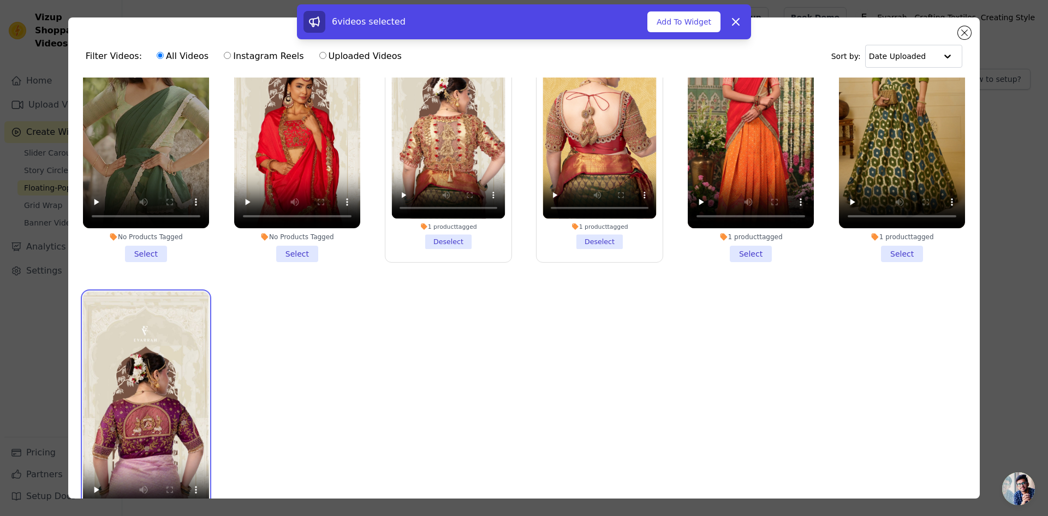
click at [144, 406] on video at bounding box center [146, 404] width 126 height 224
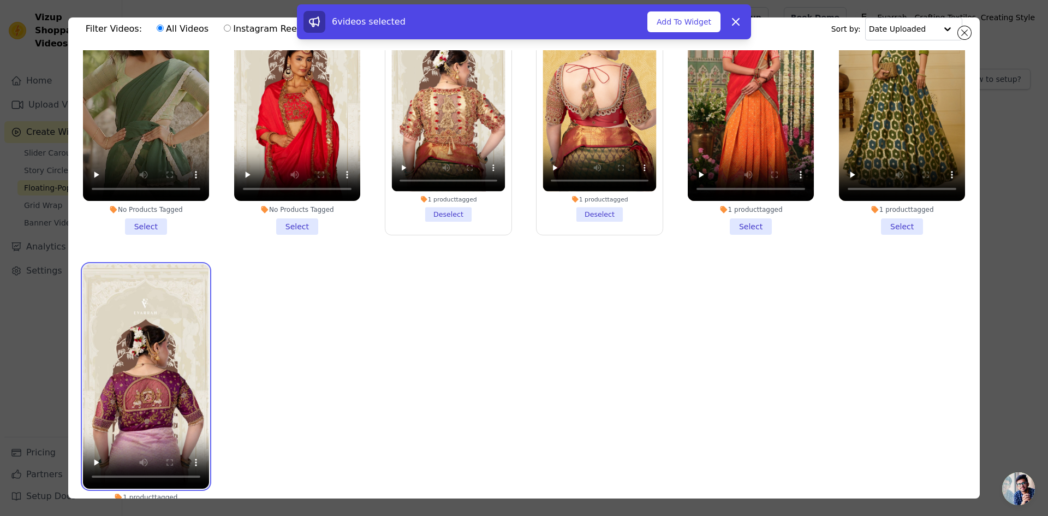
scroll to position [95, 0]
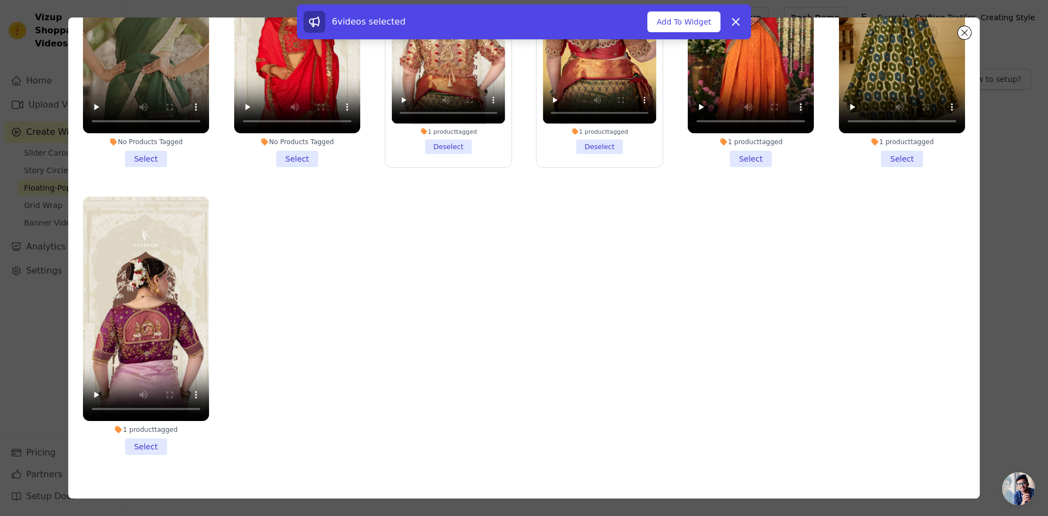
click at [144, 423] on li "1 product tagged Select" at bounding box center [146, 326] width 126 height 258
click at [0, 0] on input "1 product tagged Select" at bounding box center [0, 0] width 0 height 0
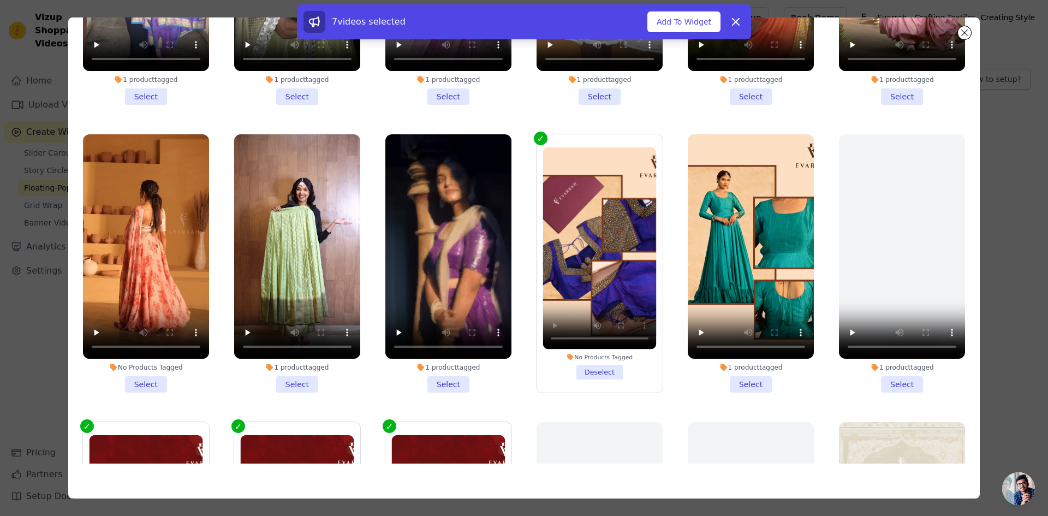
scroll to position [123, 0]
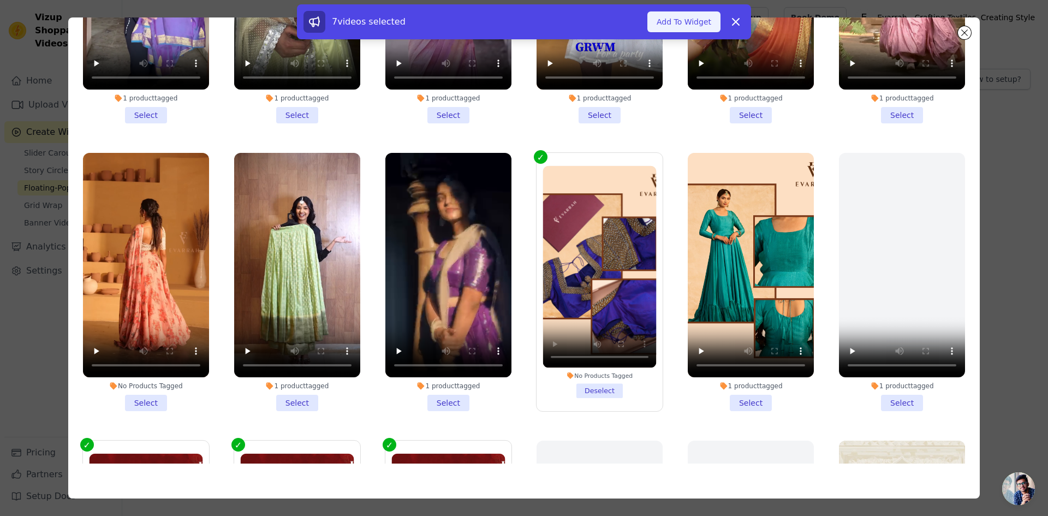
click at [687, 15] on button "Add To Widget" at bounding box center [684, 21] width 73 height 21
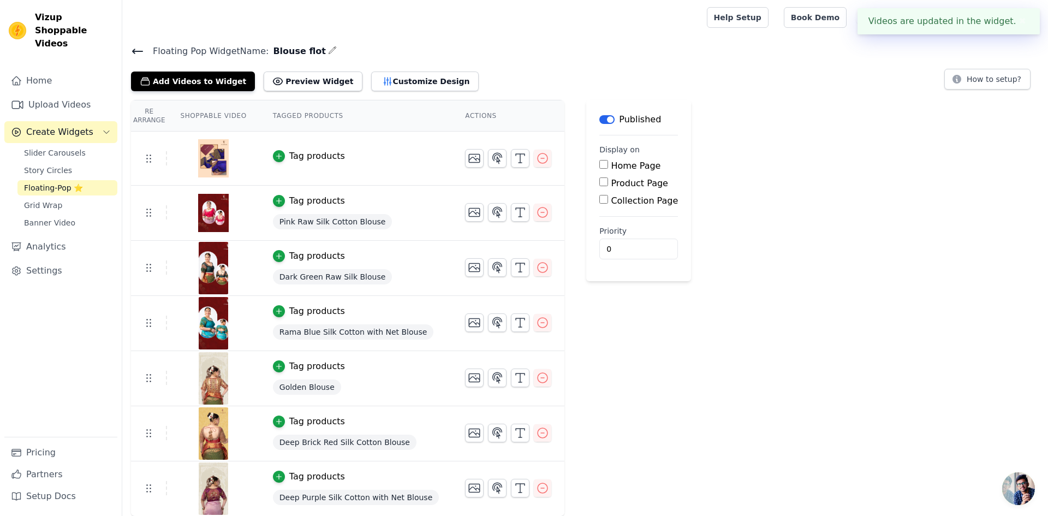
click at [611, 183] on label "Product Page" at bounding box center [639, 183] width 57 height 10
click at [600, 183] on input "Product Page" at bounding box center [604, 181] width 9 height 9
checkbox input "true"
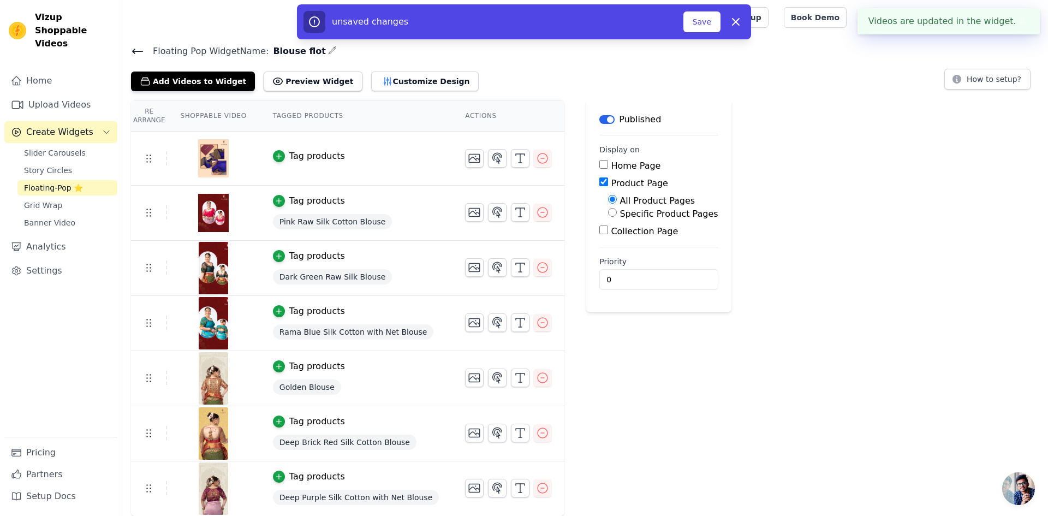
click at [620, 217] on label "Specific Product Pages" at bounding box center [669, 214] width 98 height 10
click at [613, 217] on input "Specific Product Pages" at bounding box center [612, 212] width 9 height 9
radio input "true"
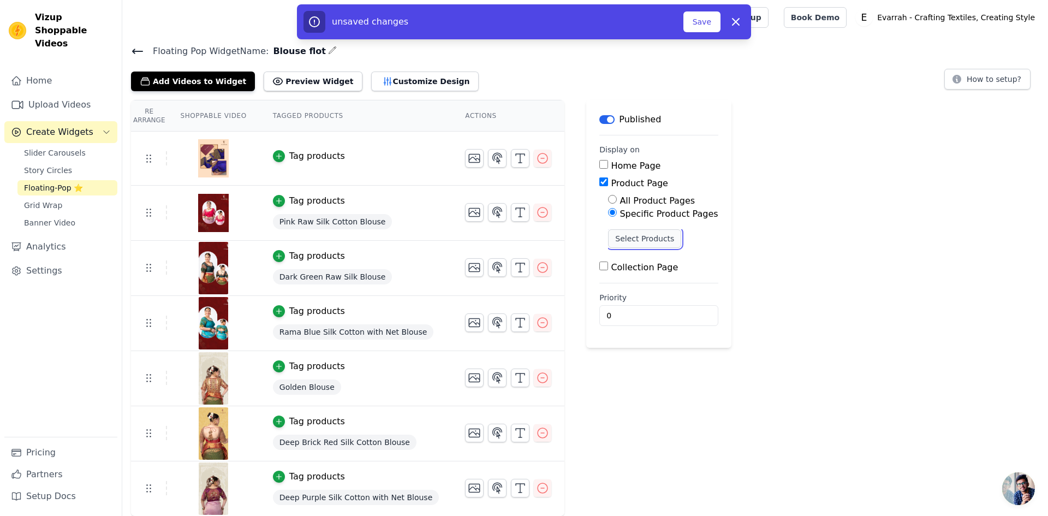
click at [625, 237] on button "Select Products" at bounding box center [644, 238] width 73 height 19
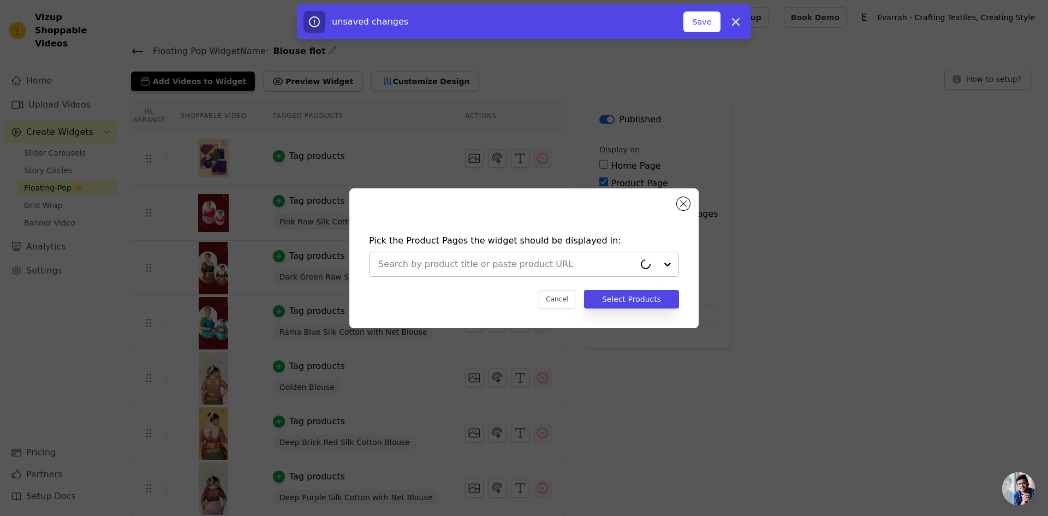
click at [548, 262] on input "text" at bounding box center [506, 264] width 257 height 13
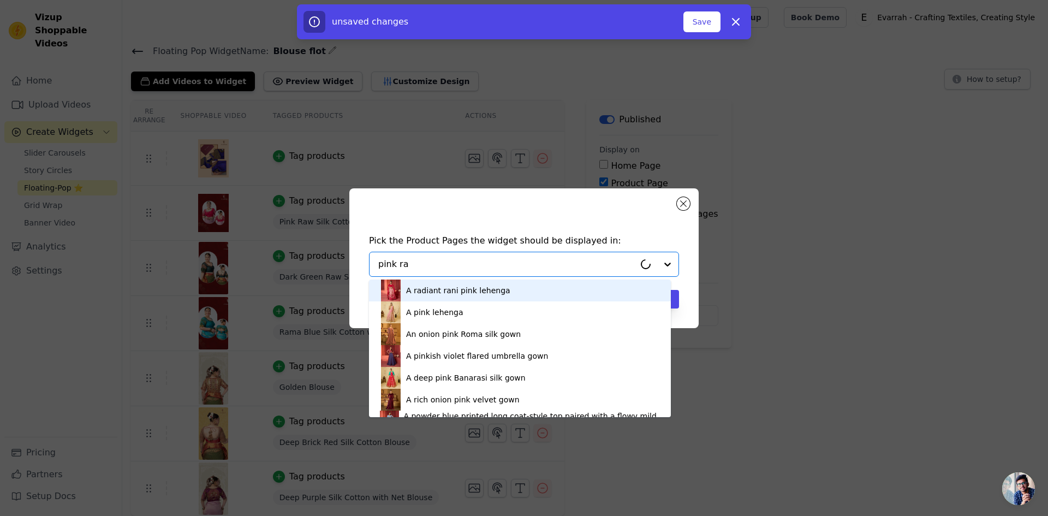
type input "pink raw"
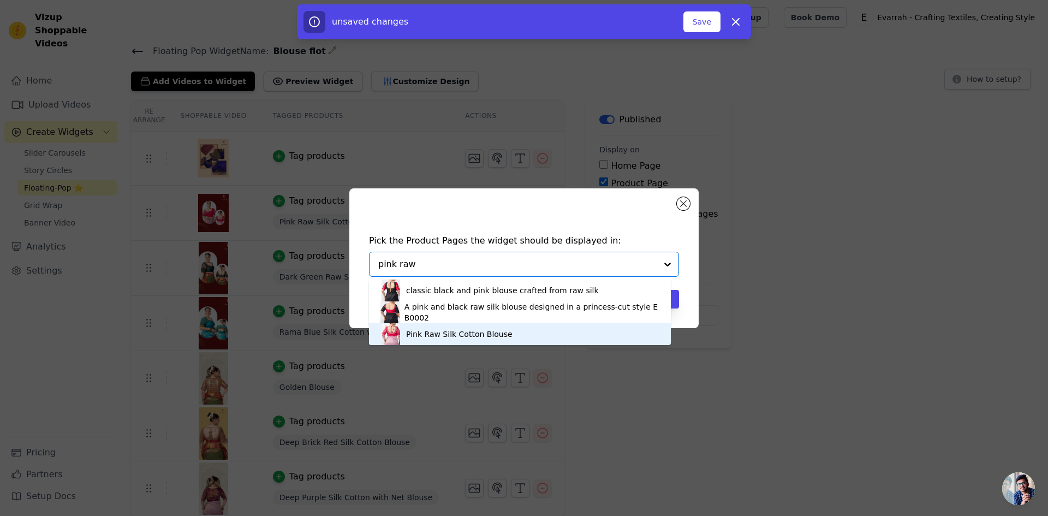
click at [531, 329] on div "Pink Raw Silk Cotton Blouse" at bounding box center [520, 334] width 280 height 22
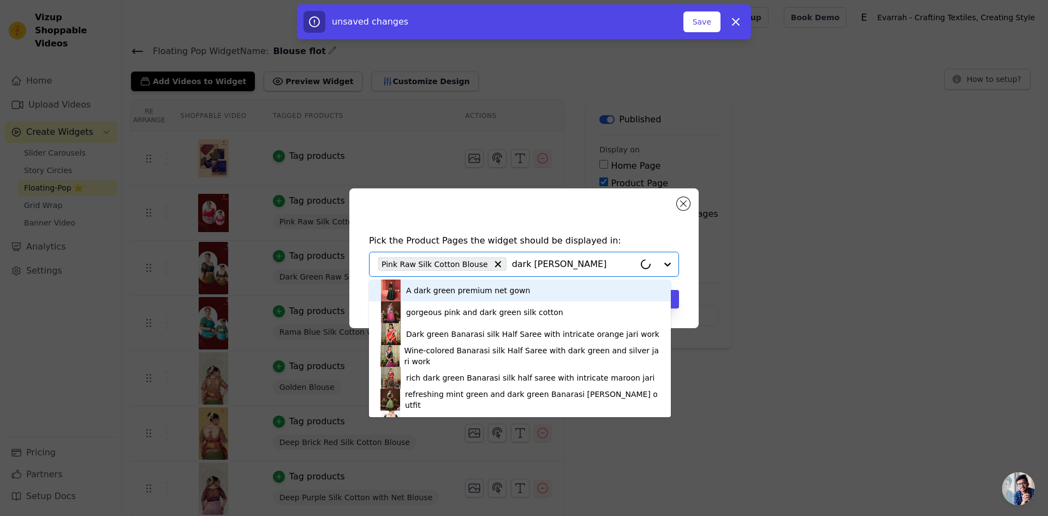
type input "dark green raw"
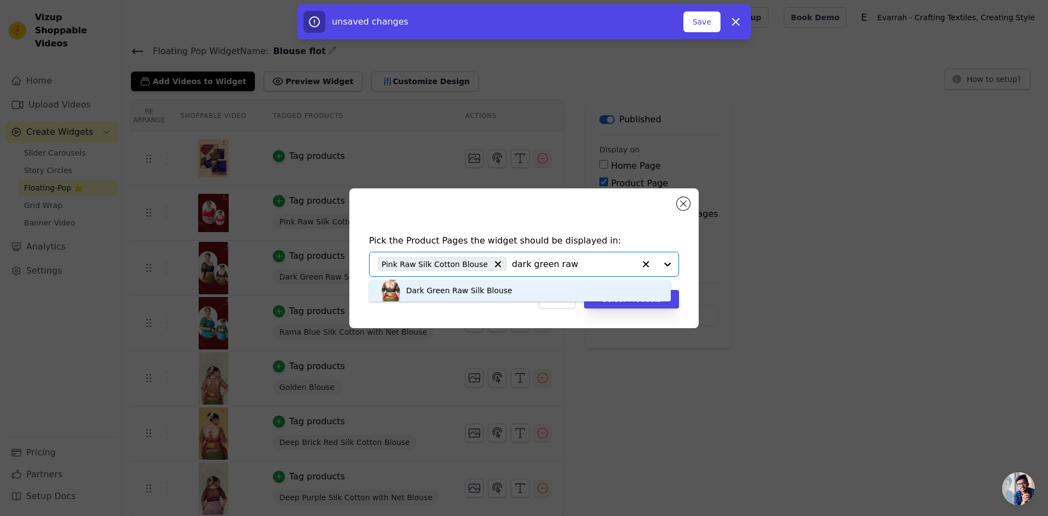
click at [529, 287] on div "Dark Green Raw Silk Blouse" at bounding box center [520, 291] width 280 height 22
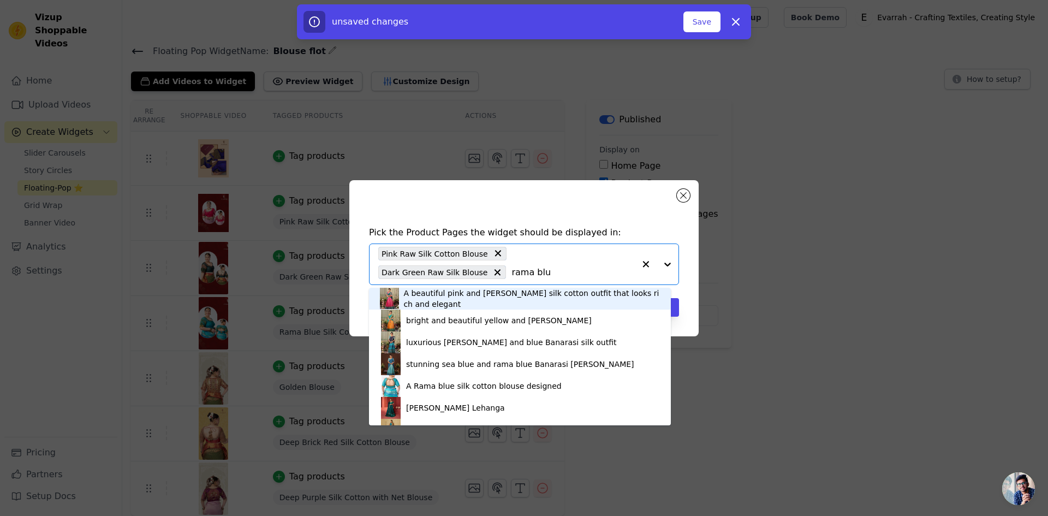
type input "rama blue"
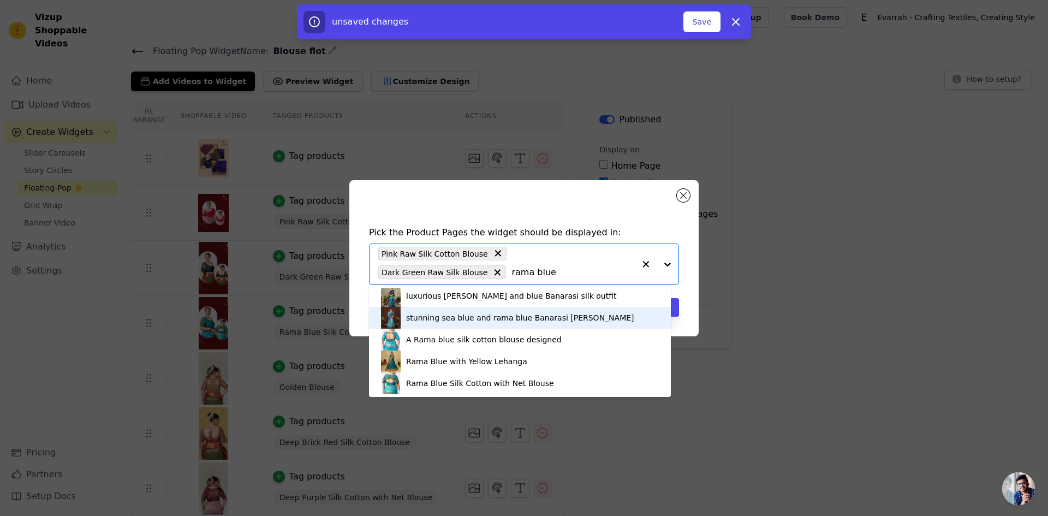
scroll to position [3, 0]
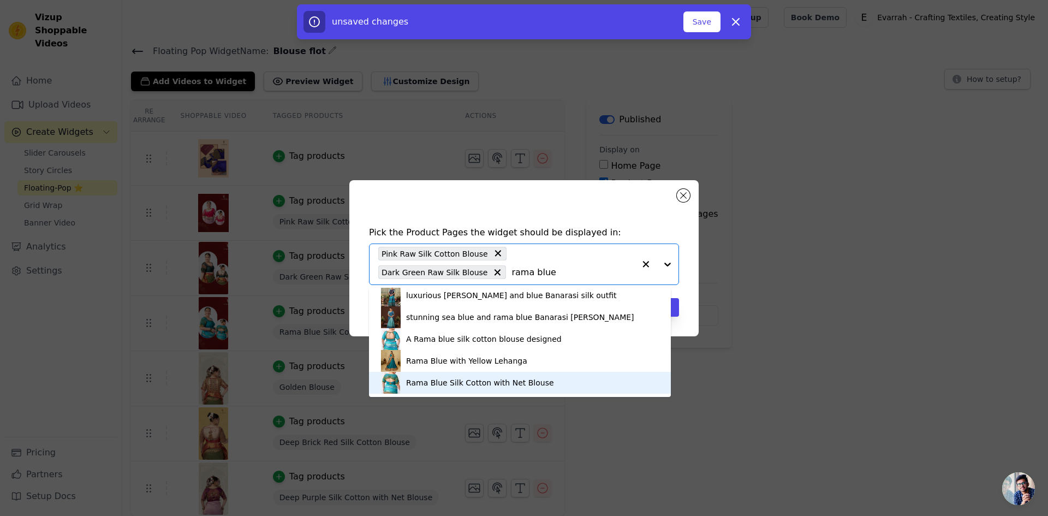
click at [493, 385] on div "Rama Blue Silk Cotton with Net Blouse" at bounding box center [480, 382] width 148 height 11
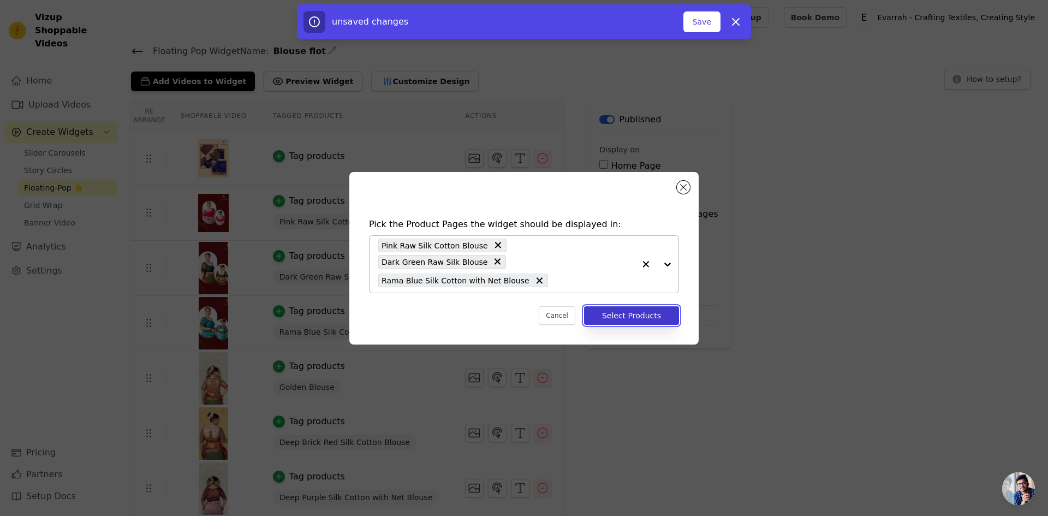
click at [634, 310] on button "Select Products" at bounding box center [631, 315] width 95 height 19
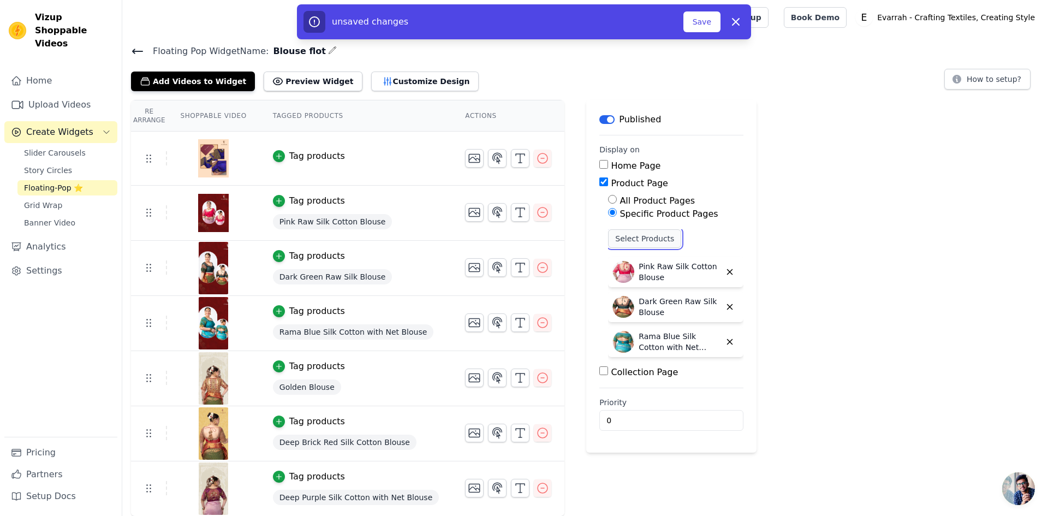
click at [626, 237] on button "Select Products" at bounding box center [644, 238] width 73 height 19
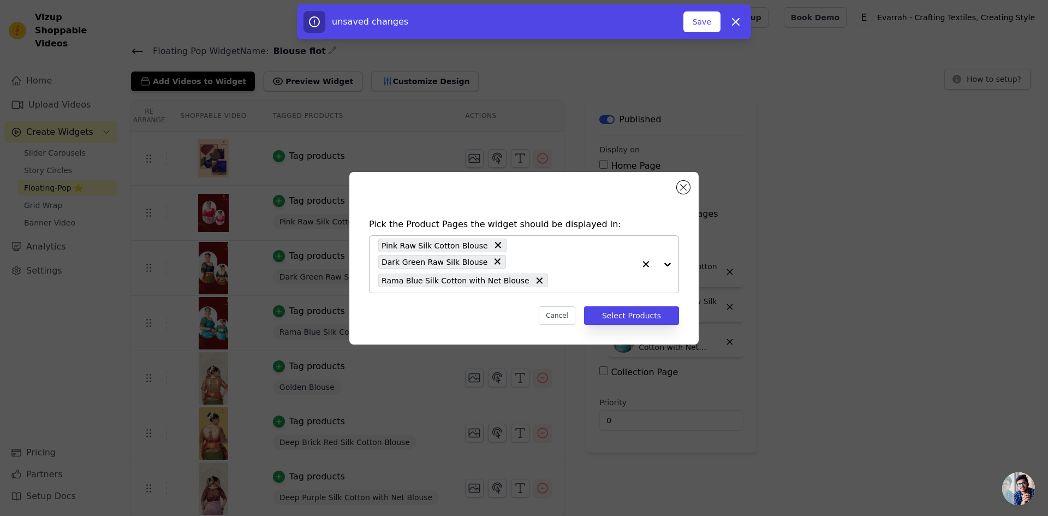
click at [554, 274] on input "text" at bounding box center [594, 280] width 81 height 13
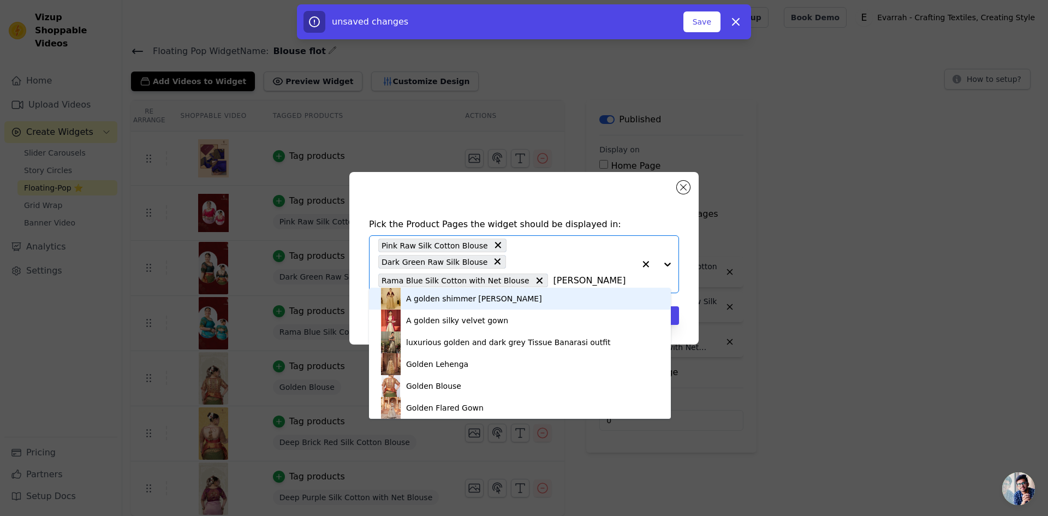
type input "golden blo"
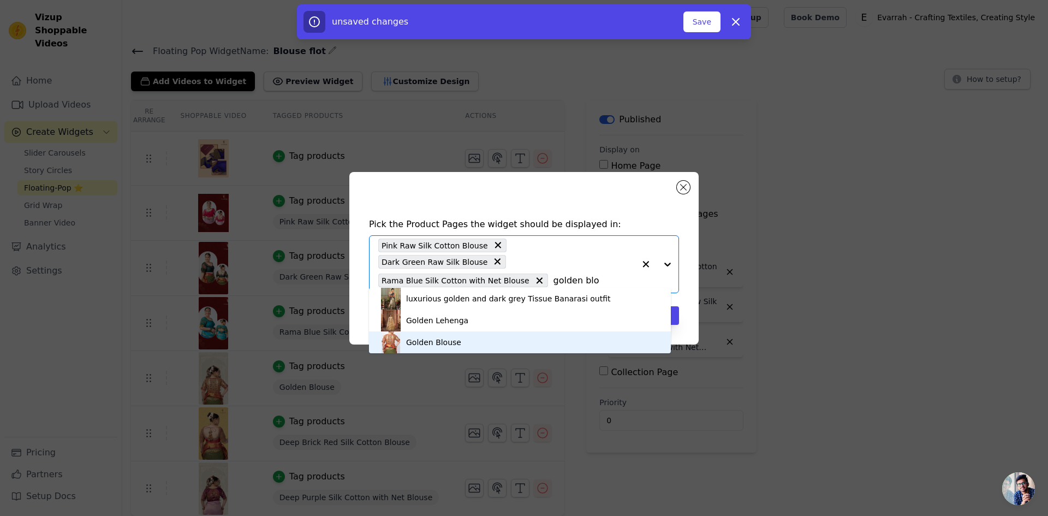
click at [500, 335] on div "Golden Blouse" at bounding box center [520, 342] width 280 height 22
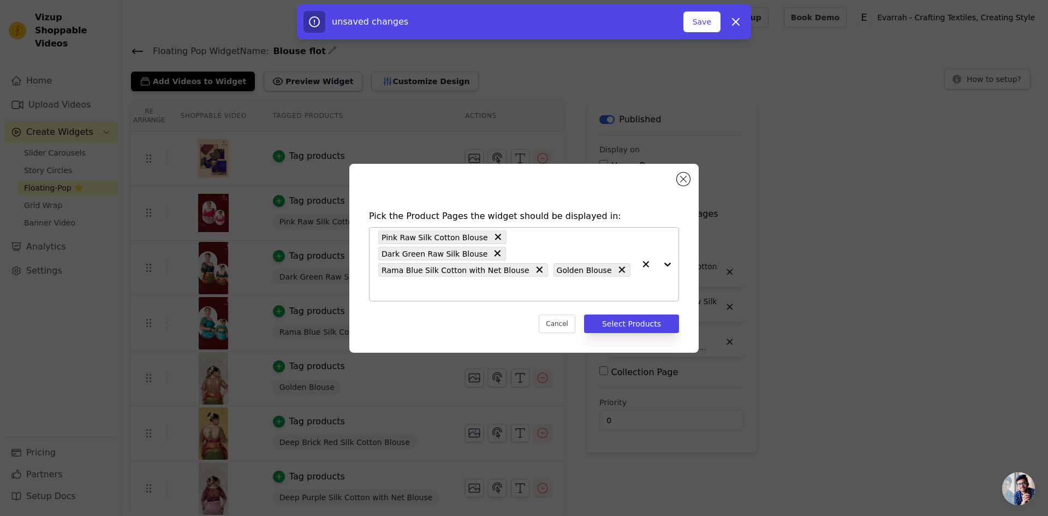
click at [615, 282] on input "text" at bounding box center [506, 288] width 257 height 13
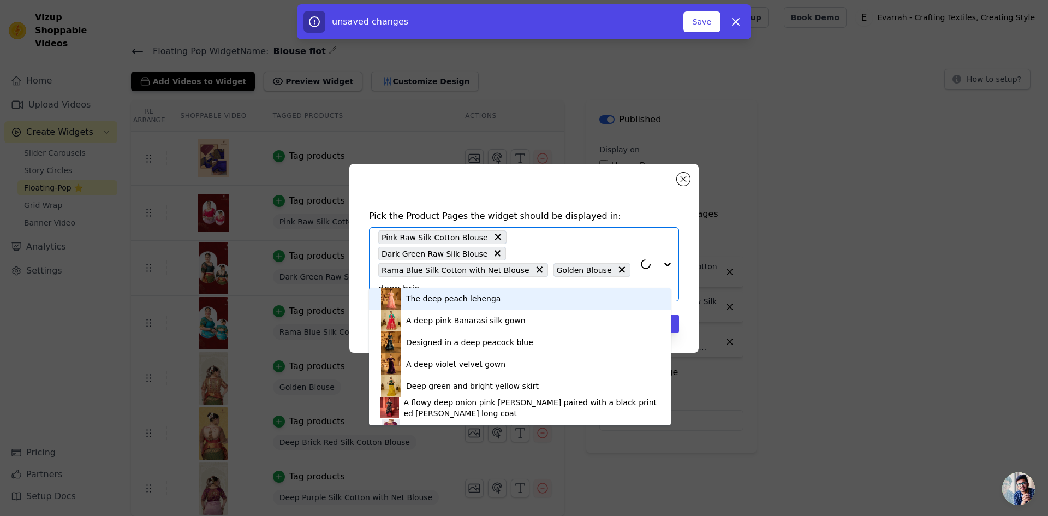
type input "deep brick"
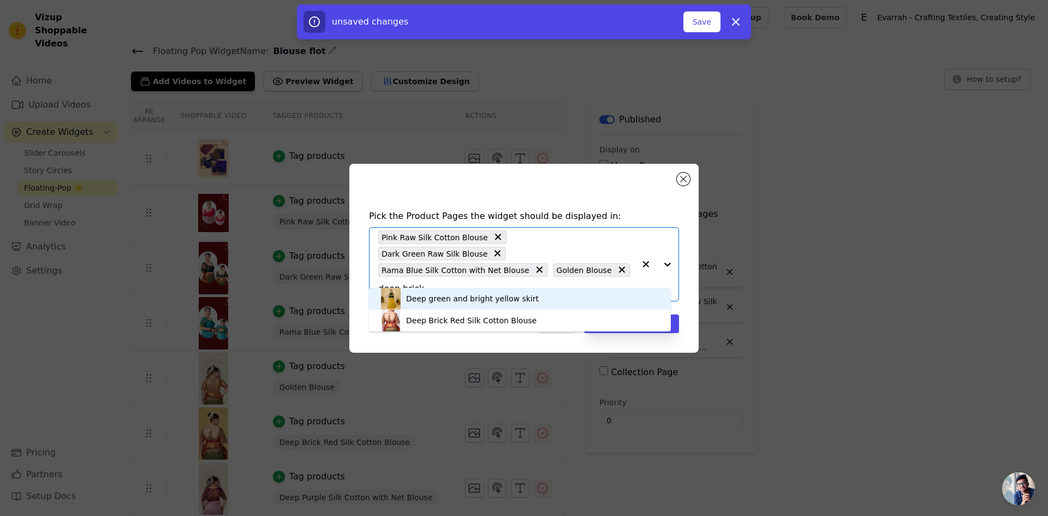
scroll to position [0, 17]
click at [524, 300] on div "Deep Brick Red Silk Cotton Blouse" at bounding box center [520, 299] width 280 height 22
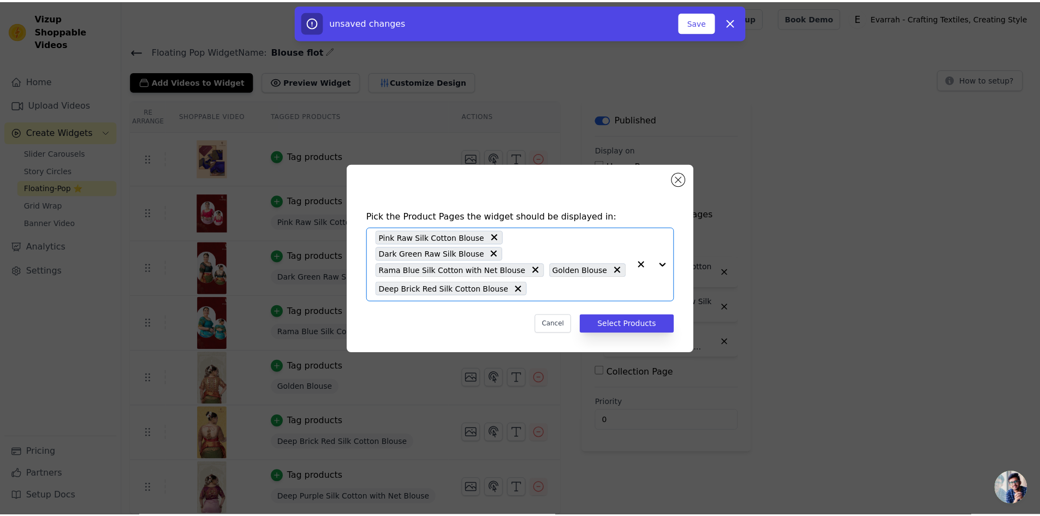
scroll to position [0, 0]
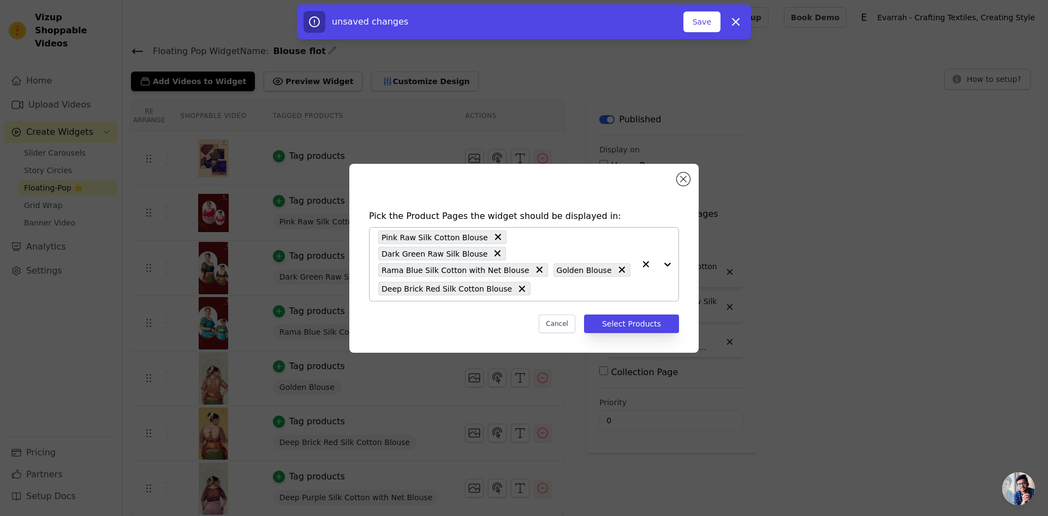
click at [529, 288] on div "Pink Raw Silk Cotton Blouse Dark Green Raw Silk Blouse Rama Blue Silk Cotton wi…" at bounding box center [506, 264] width 257 height 73
type input "deep purple"
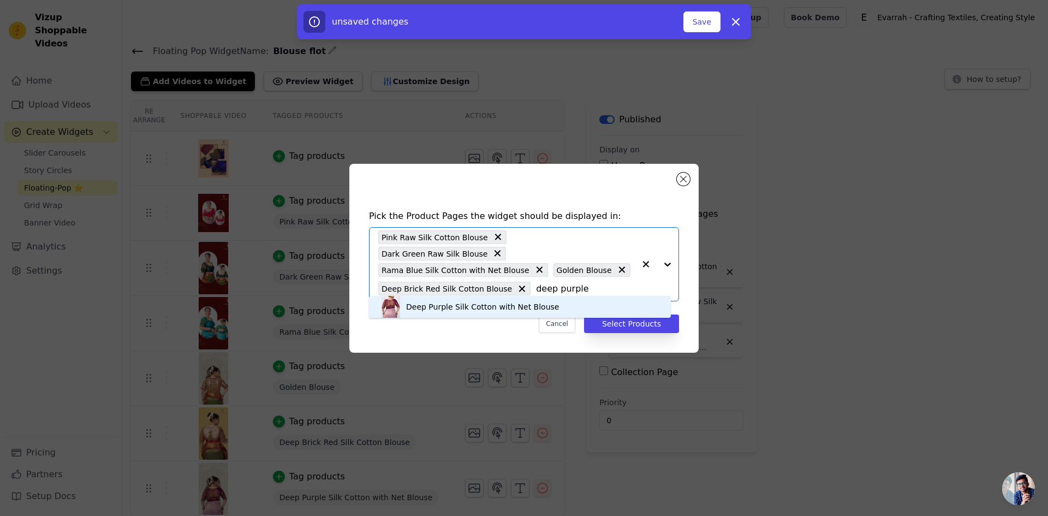
click at [524, 308] on div "Deep Purple Silk Cotton with Net Blouse" at bounding box center [482, 306] width 153 height 11
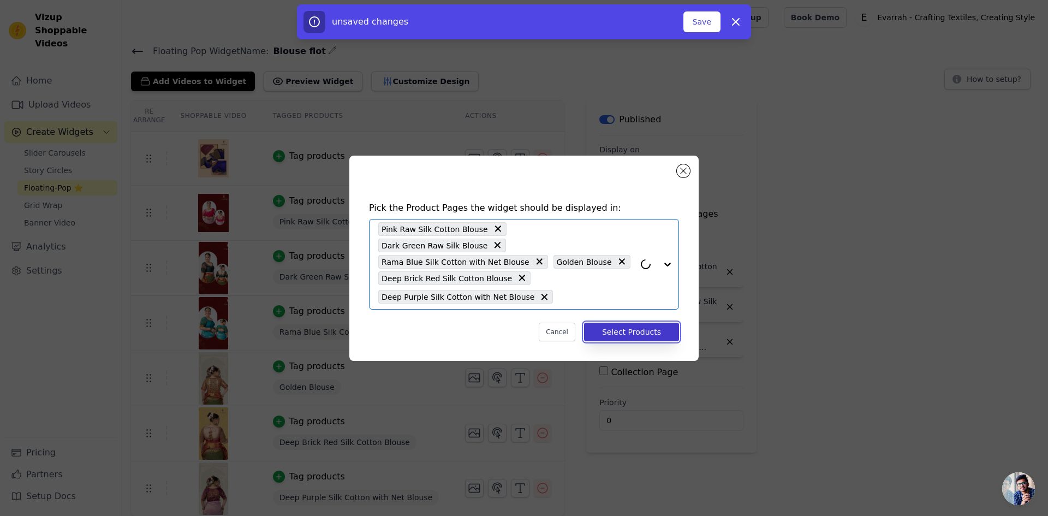
click at [632, 323] on button "Select Products" at bounding box center [631, 332] width 95 height 19
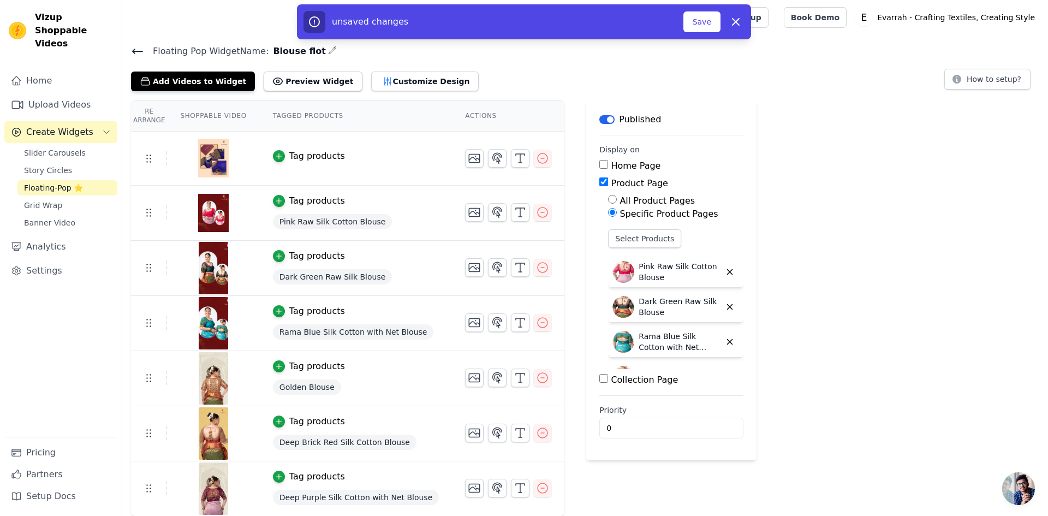
click at [600, 378] on input "Collection Page" at bounding box center [604, 378] width 9 height 9
checkbox input "true"
click at [620, 413] on label "Specific Collection Pages" at bounding box center [674, 410] width 109 height 10
click at [608, 413] on input "Specific Collection Pages" at bounding box center [612, 409] width 9 height 9
radio input "true"
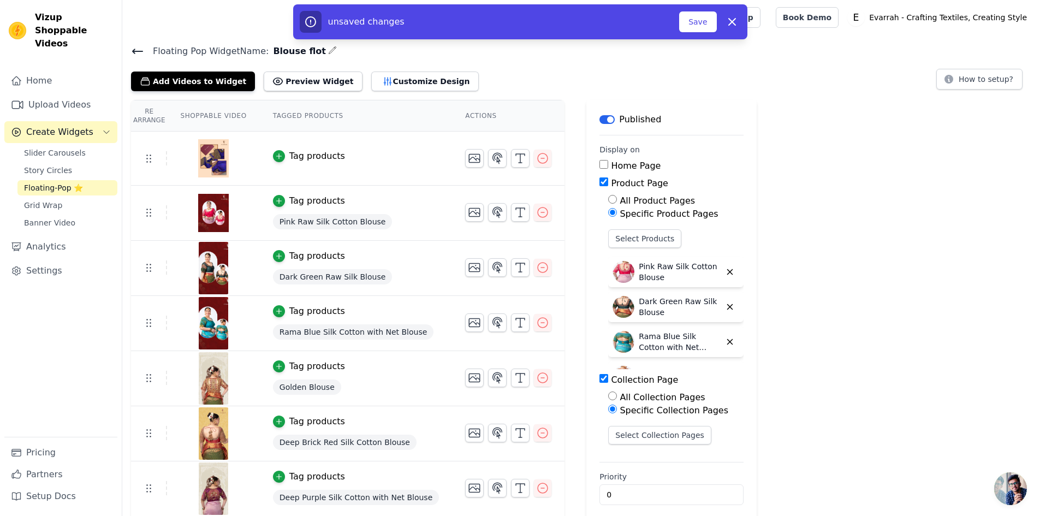
scroll to position [10, 0]
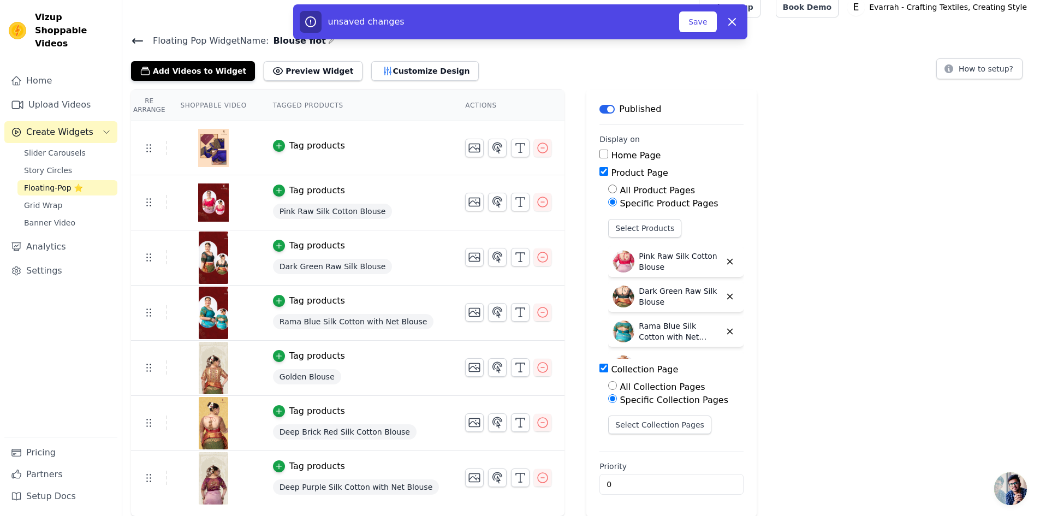
click at [631, 434] on div "Select Collection Pages" at bounding box center [675, 429] width 135 height 27
click at [636, 427] on button "Select Collection Pages" at bounding box center [659, 425] width 103 height 19
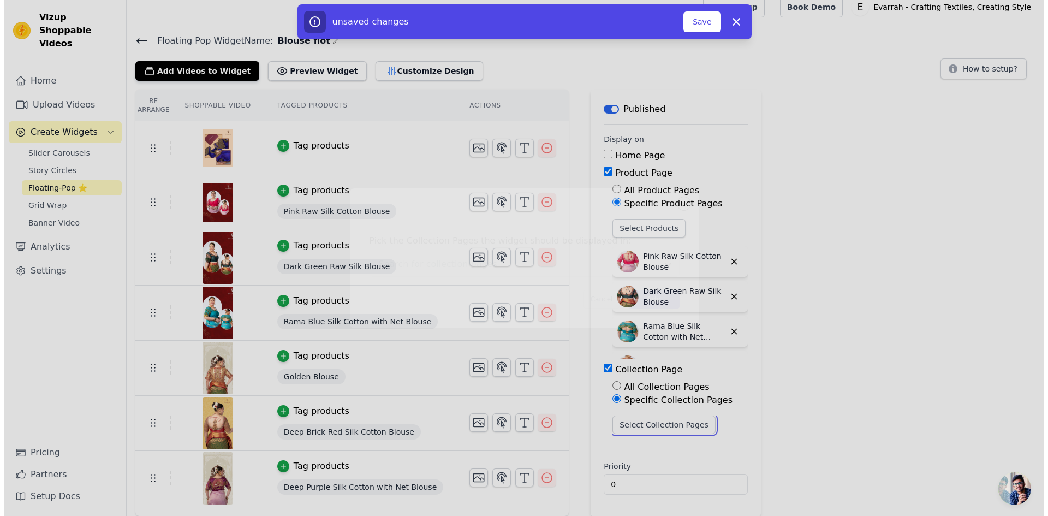
scroll to position [0, 0]
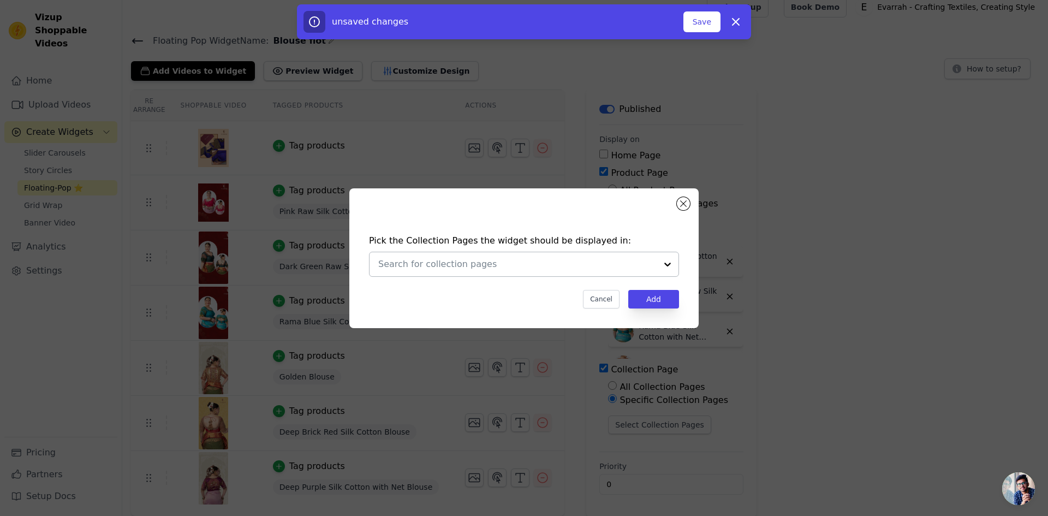
click at [558, 269] on input "text" at bounding box center [517, 264] width 278 height 13
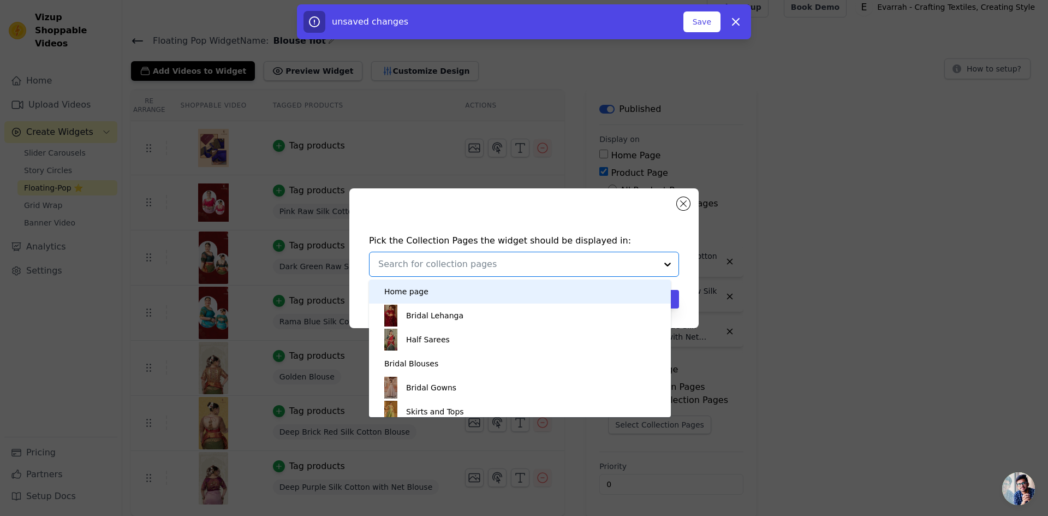
click at [448, 266] on input "text" at bounding box center [517, 264] width 278 height 13
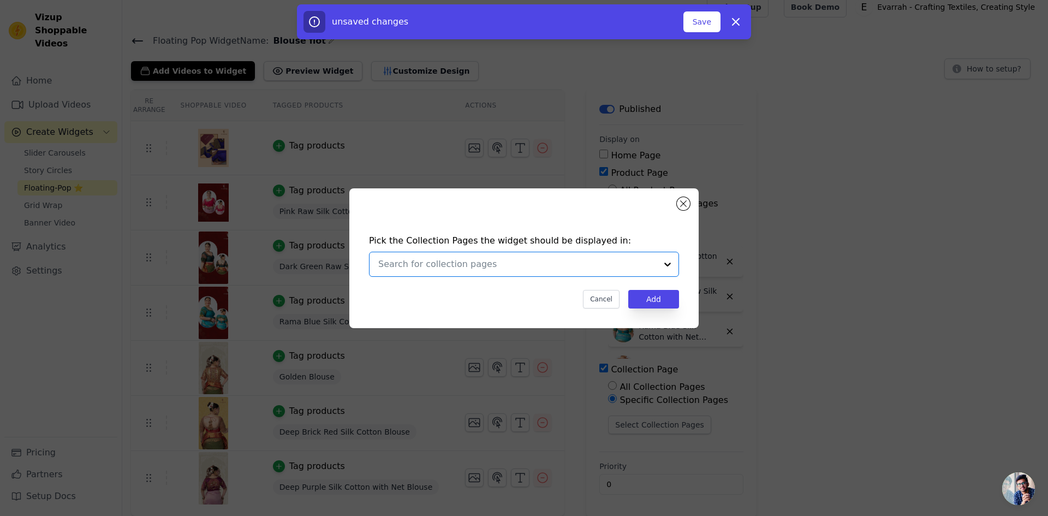
click at [452, 257] on div at bounding box center [517, 264] width 278 height 24
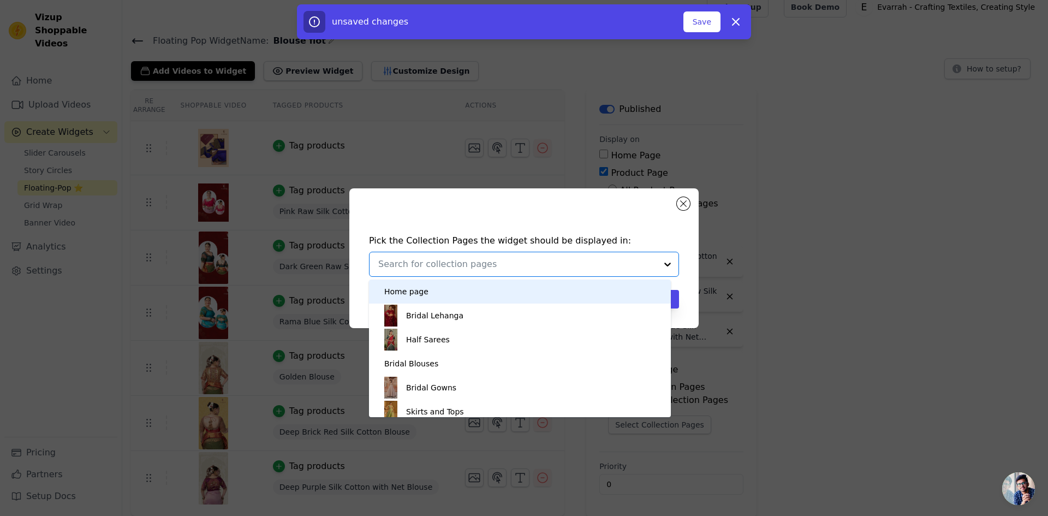
type input "v"
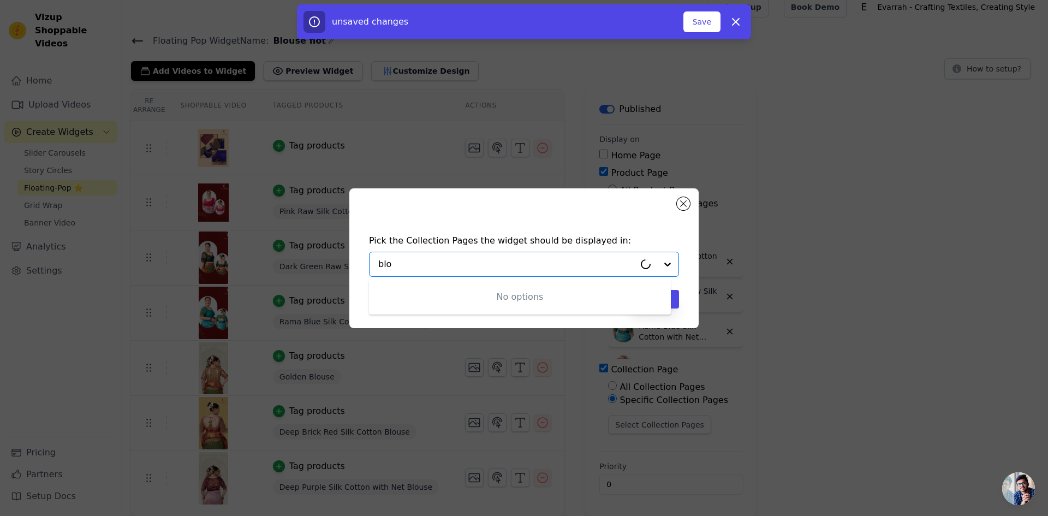
type input "blou"
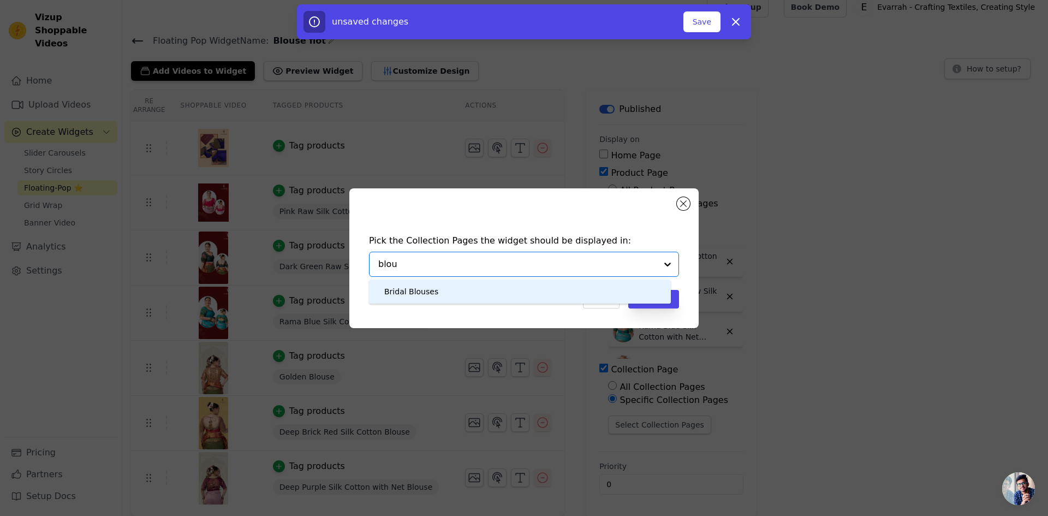
click at [453, 292] on div "Bridal Blouses" at bounding box center [520, 292] width 280 height 24
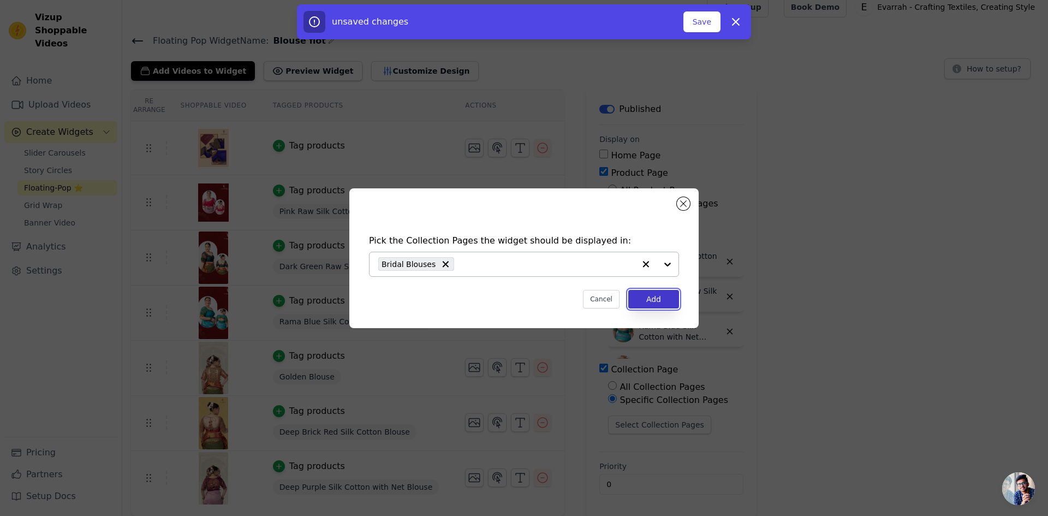
click at [656, 294] on button "Add" at bounding box center [654, 299] width 51 height 19
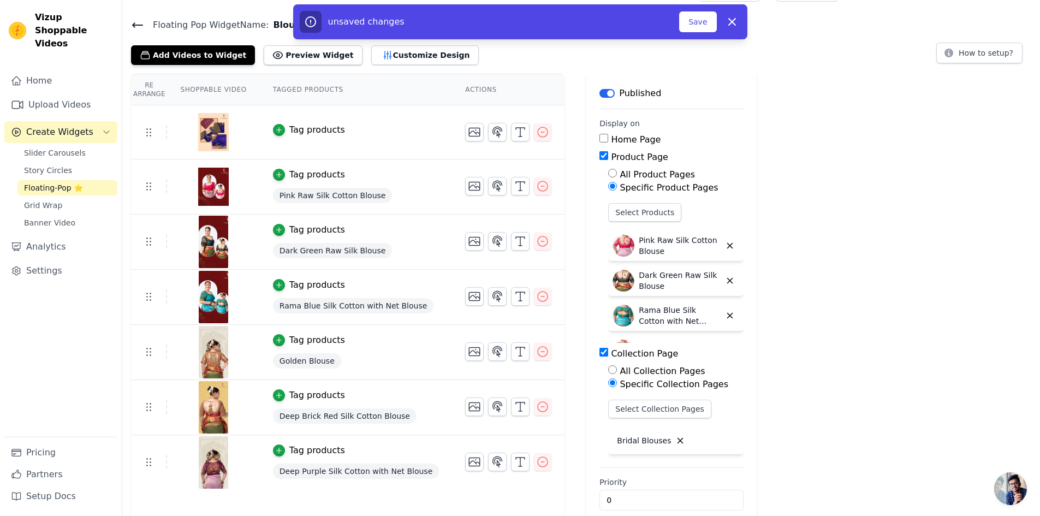
scroll to position [42, 0]
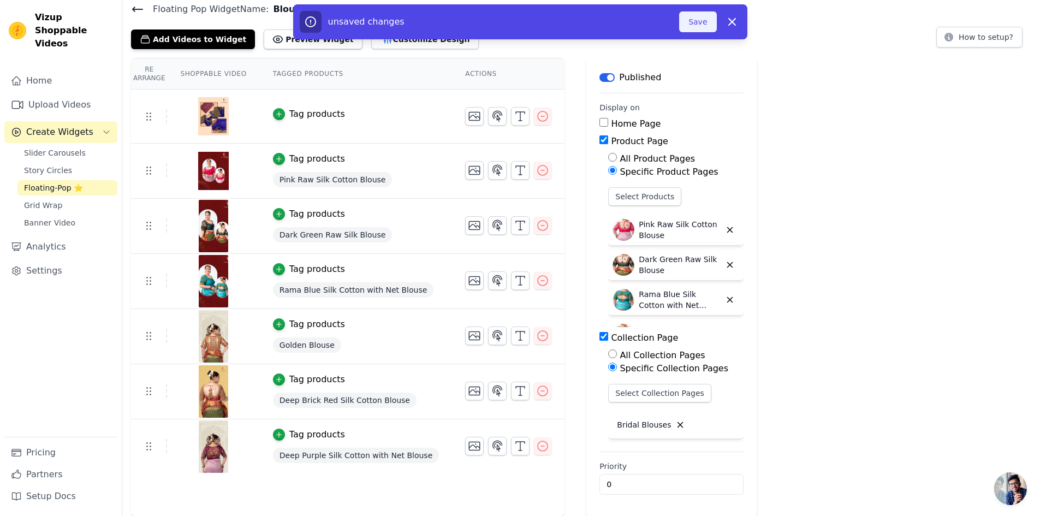
click at [702, 25] on button "Save" at bounding box center [697, 21] width 37 height 21
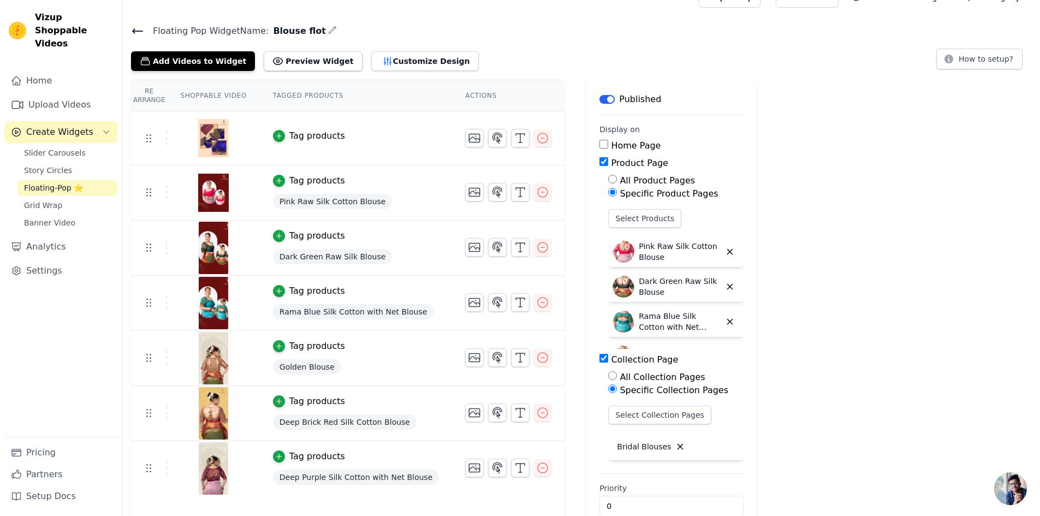
scroll to position [0, 0]
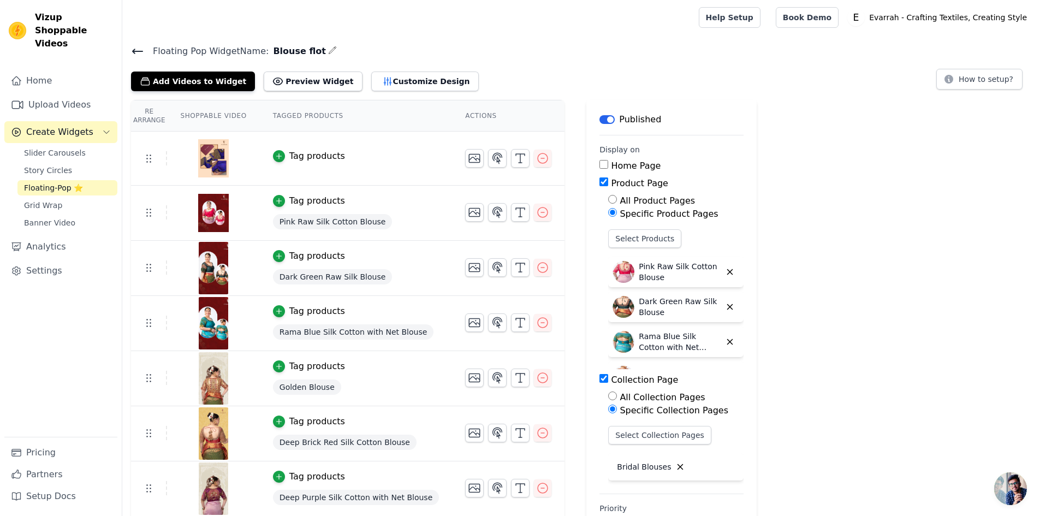
click at [141, 50] on icon at bounding box center [138, 51] width 10 height 4
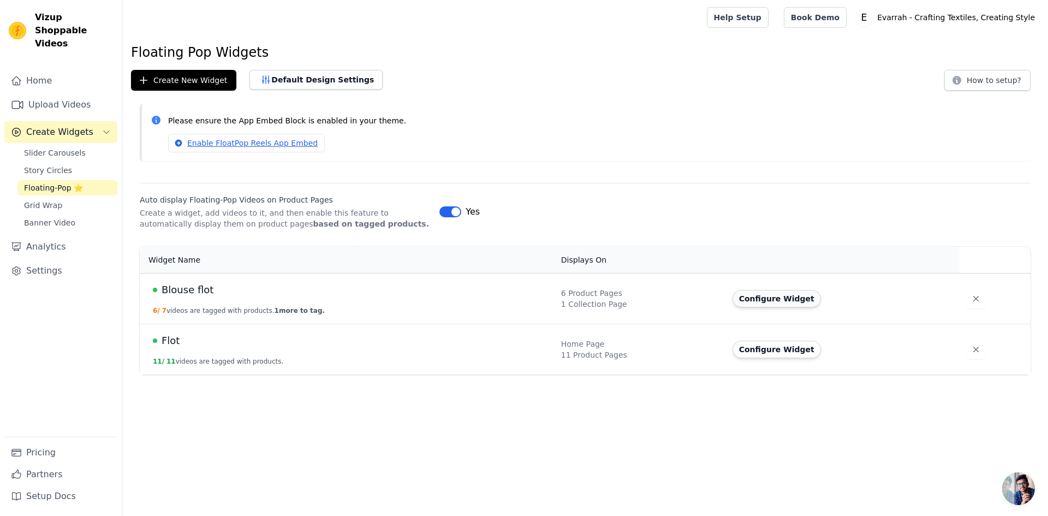
click at [782, 300] on button "Configure Widget" at bounding box center [777, 298] width 88 height 17
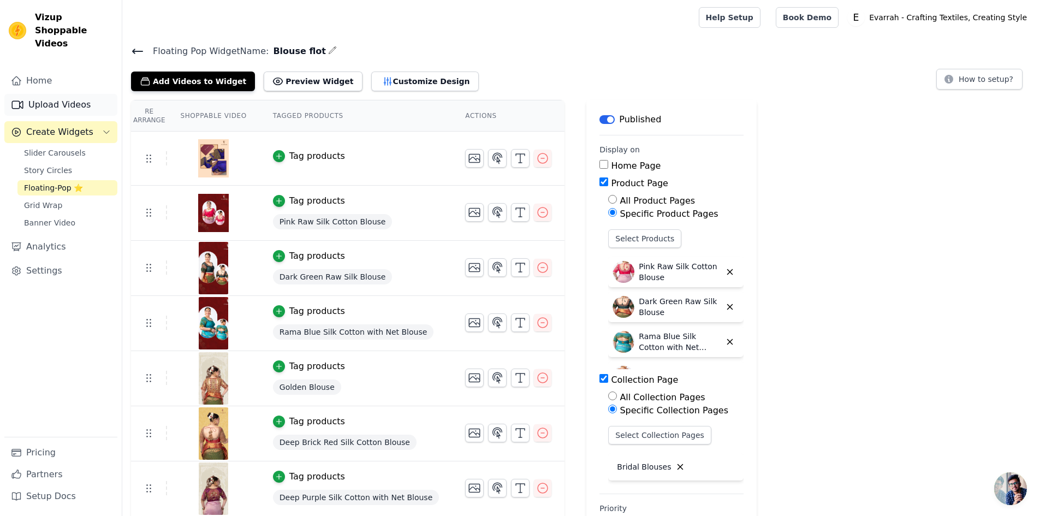
click at [47, 94] on link "Upload Videos" at bounding box center [60, 105] width 113 height 22
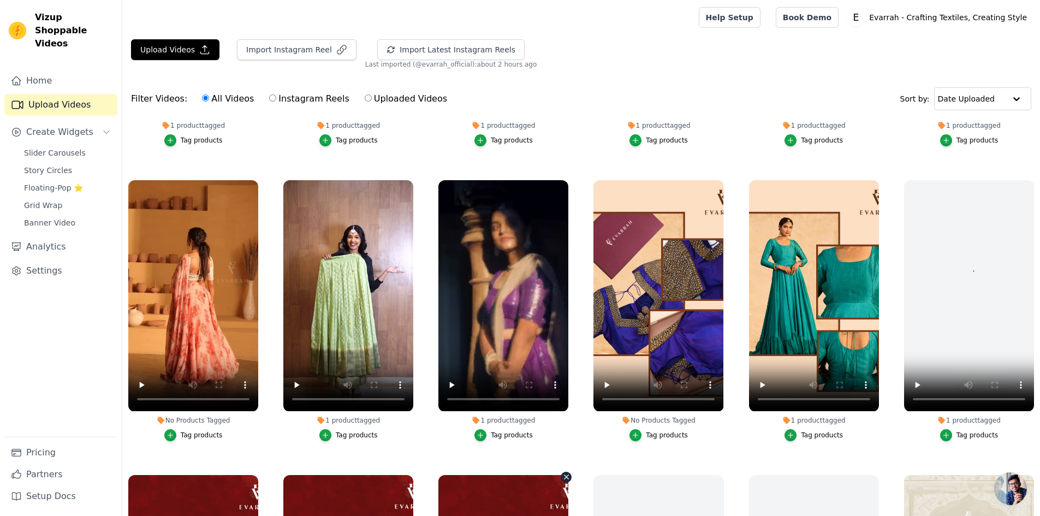
scroll to position [218, 0]
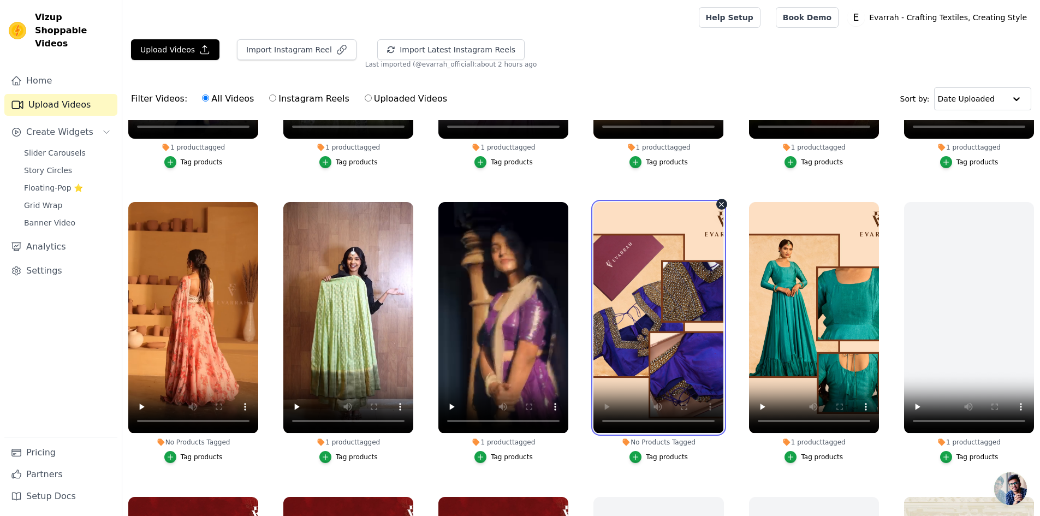
click at [631, 351] on video at bounding box center [659, 317] width 130 height 231
click at [659, 345] on video at bounding box center [659, 317] width 130 height 231
click at [647, 458] on button "Tag products" at bounding box center [659, 457] width 58 height 12
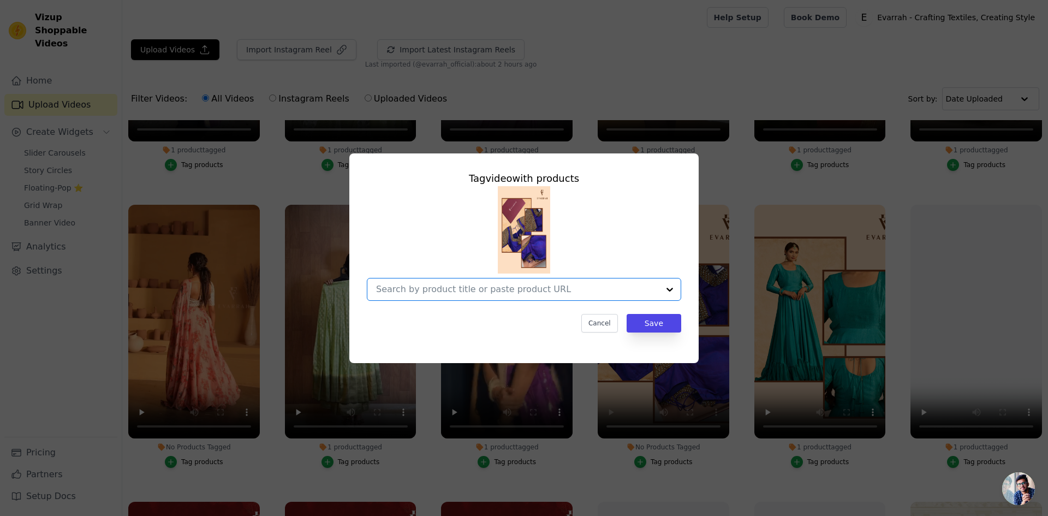
click at [507, 292] on input "No Products Tagged Tag video with products Option undefined, selected. Select i…" at bounding box center [517, 289] width 283 height 10
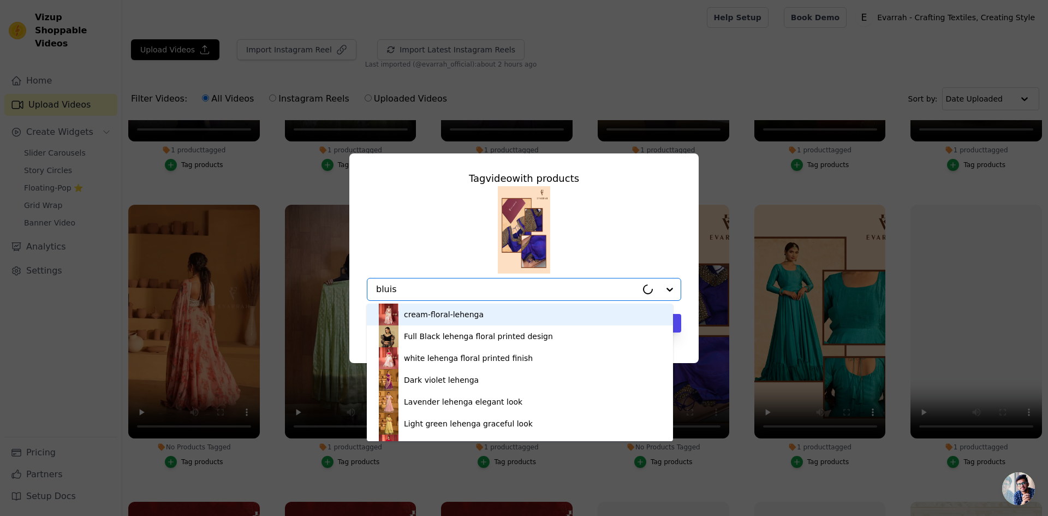
type input "bluish"
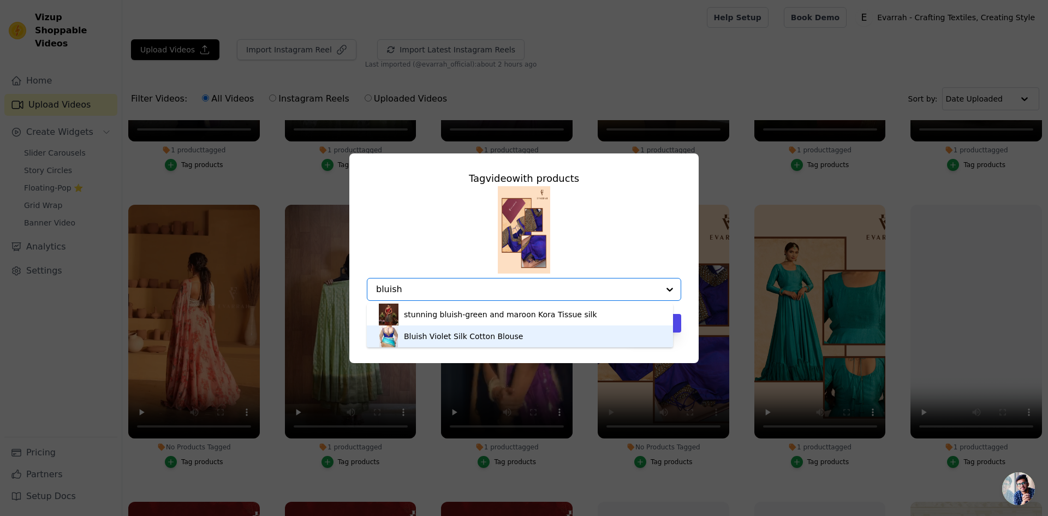
click at [488, 342] on div "Bluish Violet Silk Cotton Blouse" at bounding box center [520, 336] width 284 height 22
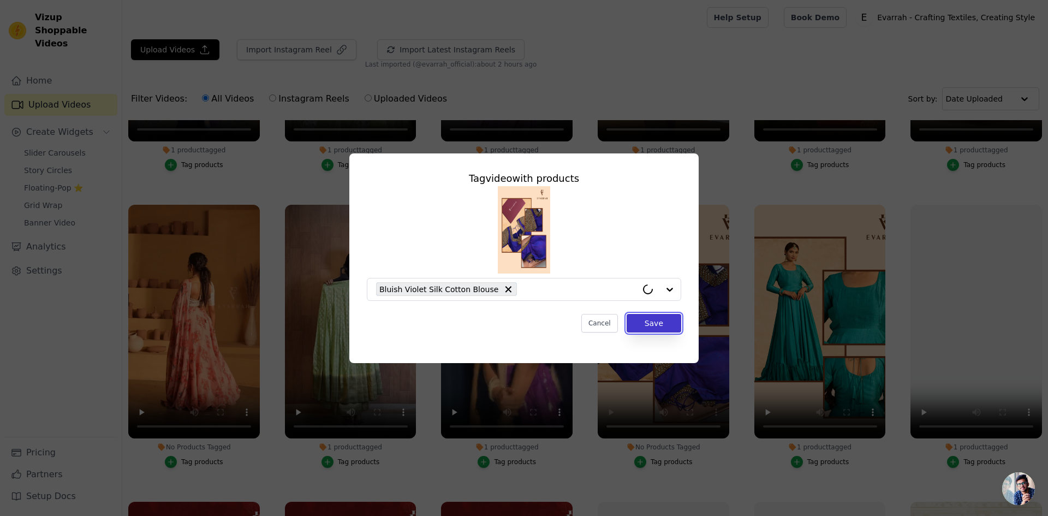
click at [650, 327] on button "Save" at bounding box center [654, 323] width 55 height 19
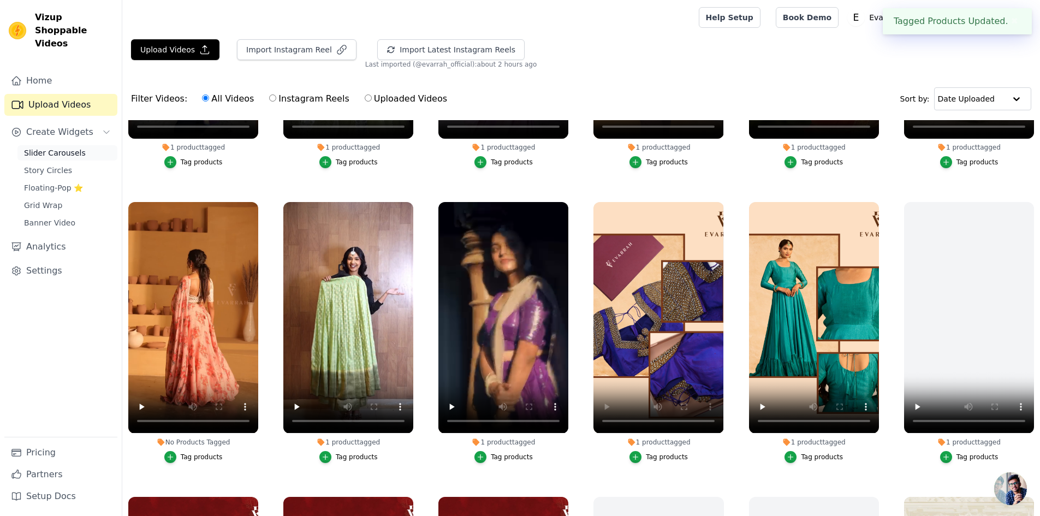
click at [68, 147] on span "Slider Carousels" at bounding box center [55, 152] width 62 height 11
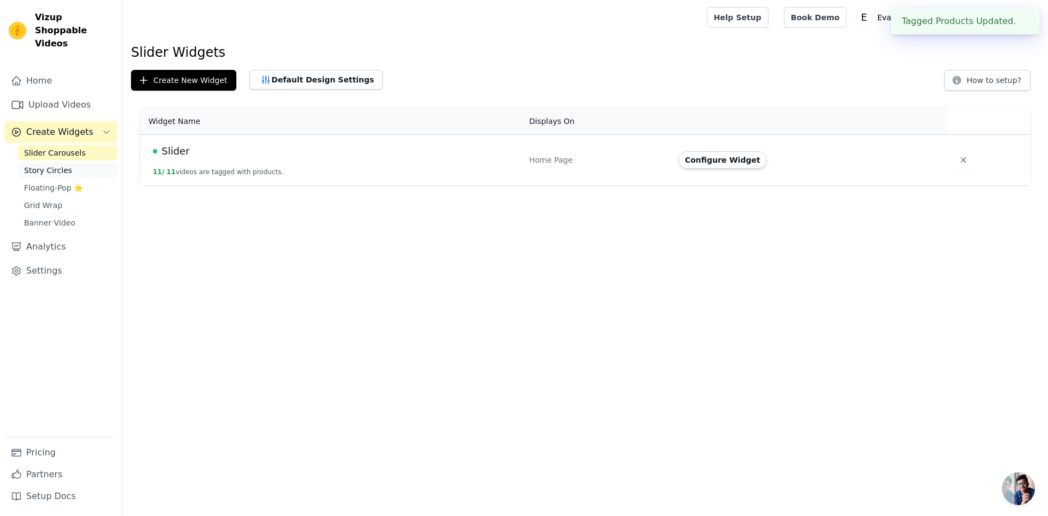
click at [72, 163] on link "Story Circles" at bounding box center [67, 170] width 100 height 15
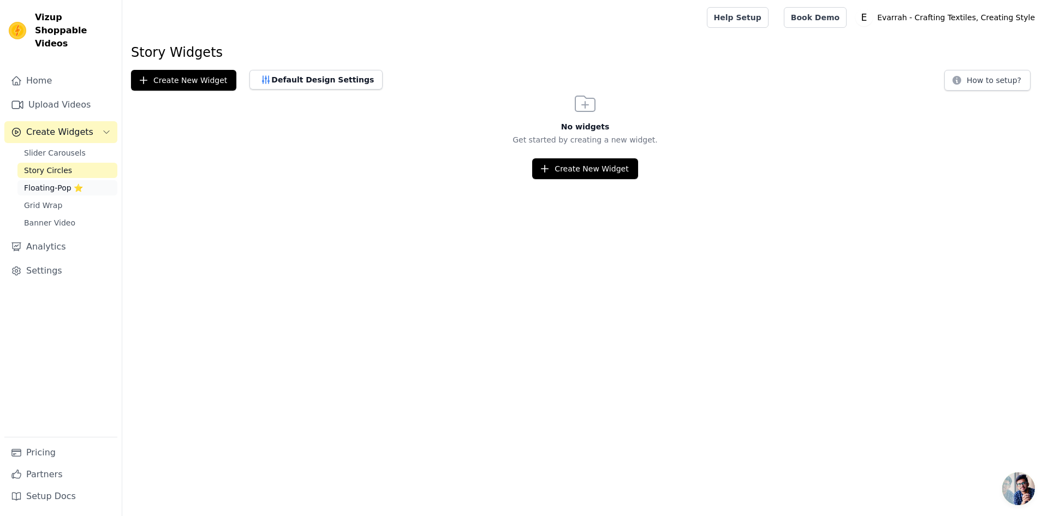
click at [70, 182] on span "Floating-Pop ⭐" at bounding box center [53, 187] width 59 height 11
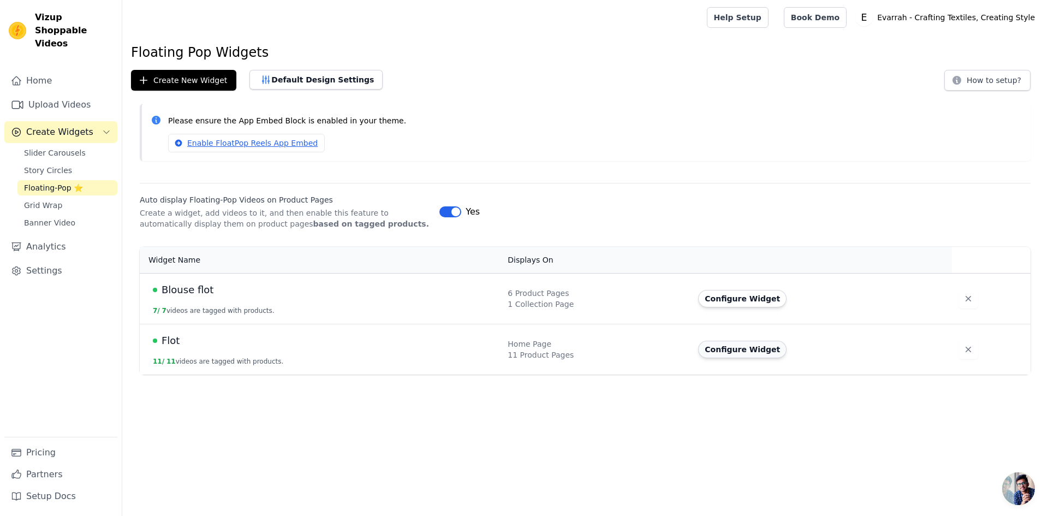
click at [729, 349] on button "Configure Widget" at bounding box center [742, 349] width 88 height 17
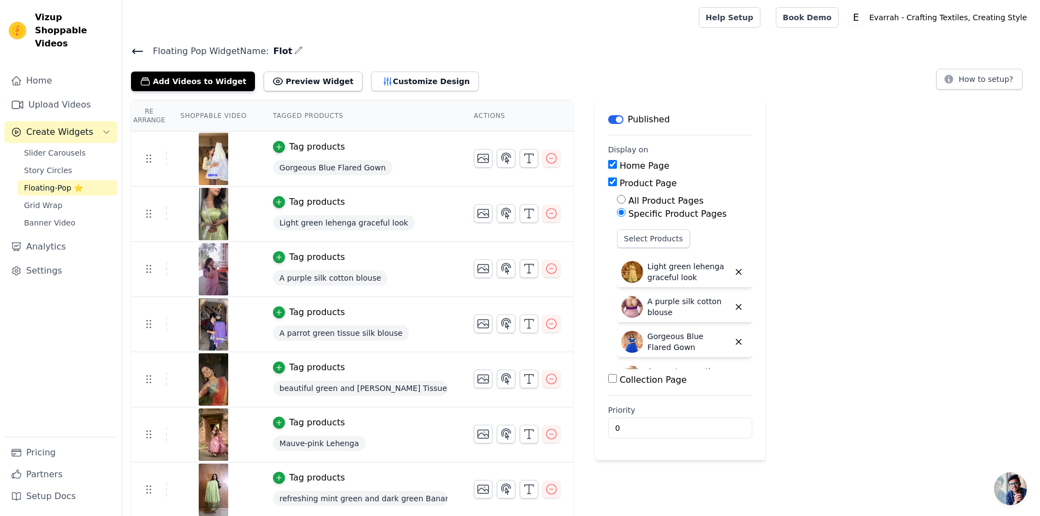
click at [136, 47] on icon at bounding box center [137, 51] width 13 height 13
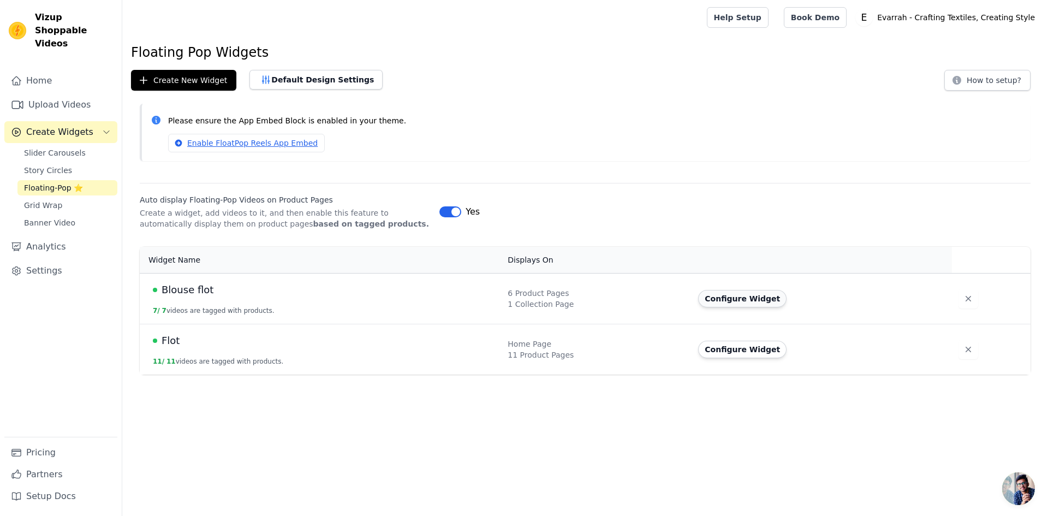
click at [745, 300] on button "Configure Widget" at bounding box center [742, 298] width 88 height 17
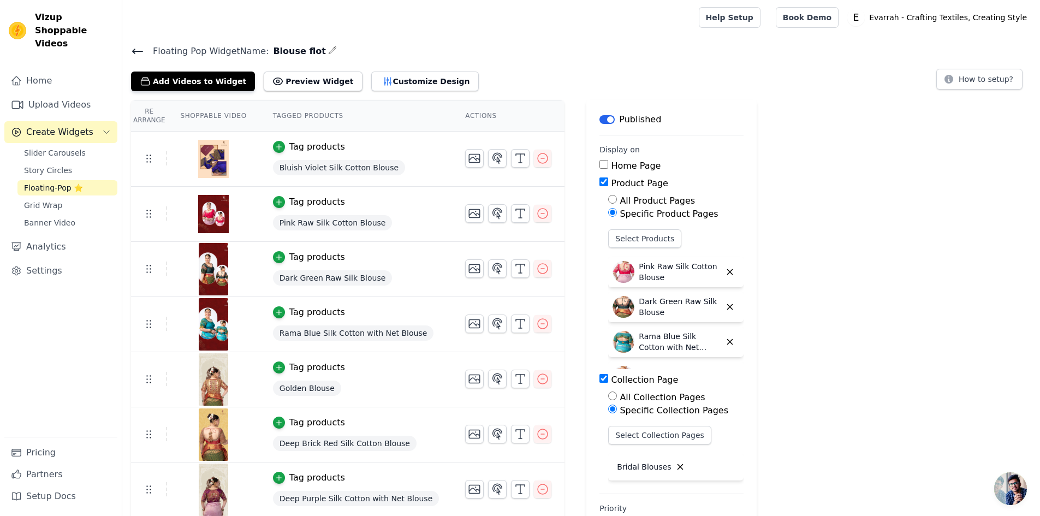
click at [138, 56] on icon at bounding box center [137, 51] width 13 height 13
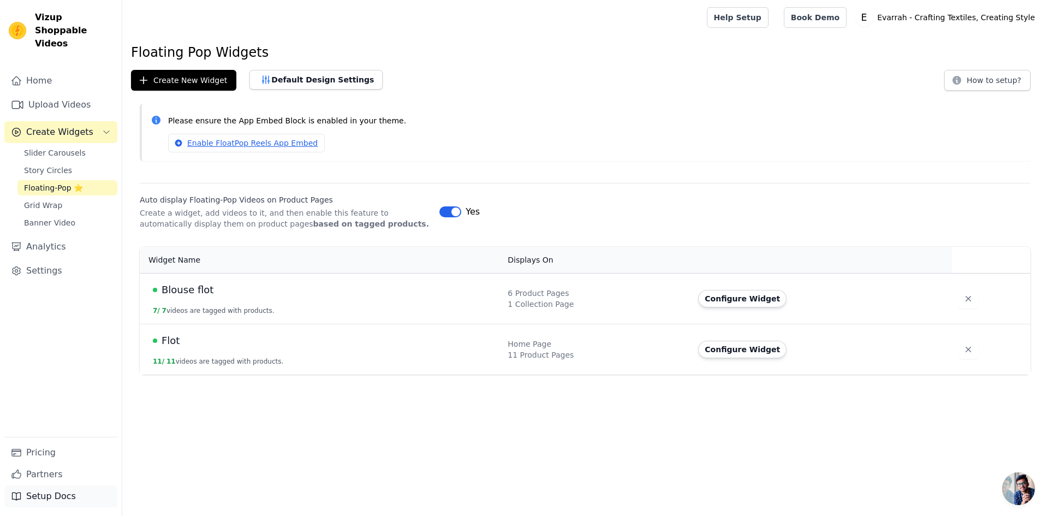
click at [67, 496] on link "Setup Docs" at bounding box center [60, 496] width 113 height 22
click at [192, 79] on button "Create New Widget" at bounding box center [183, 80] width 105 height 21
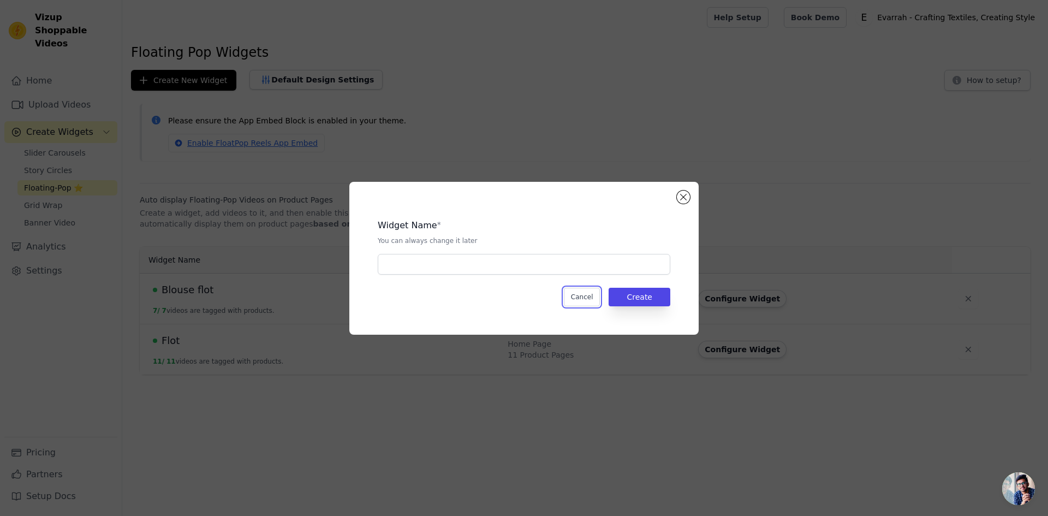
click at [588, 300] on button "Cancel" at bounding box center [582, 297] width 37 height 19
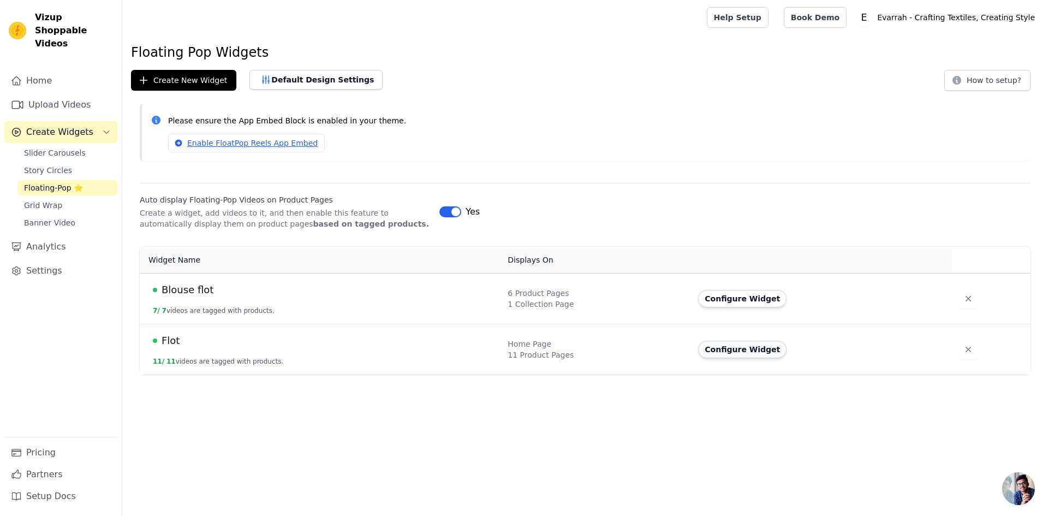
click at [721, 347] on button "Configure Widget" at bounding box center [742, 349] width 88 height 17
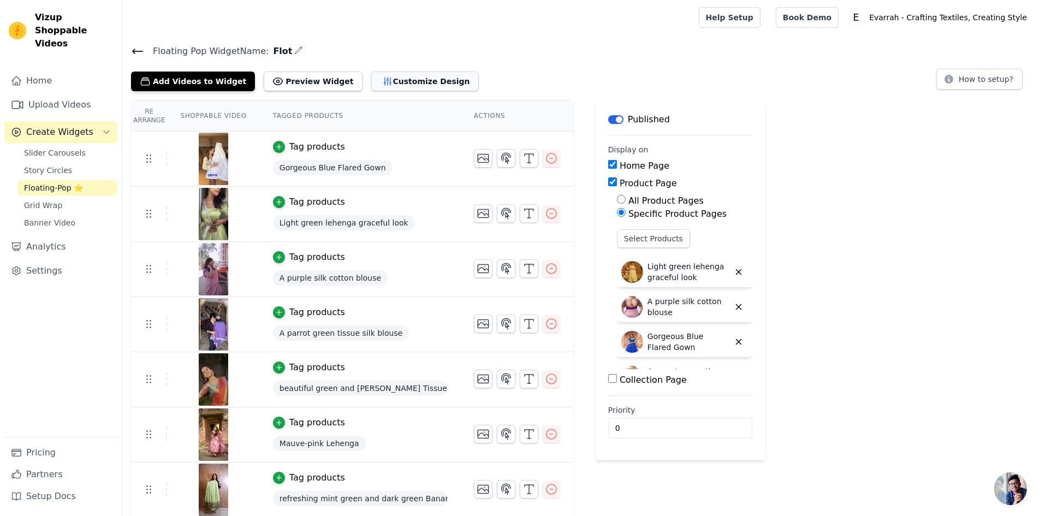
click at [401, 86] on button "Customize Design" at bounding box center [425, 82] width 108 height 20
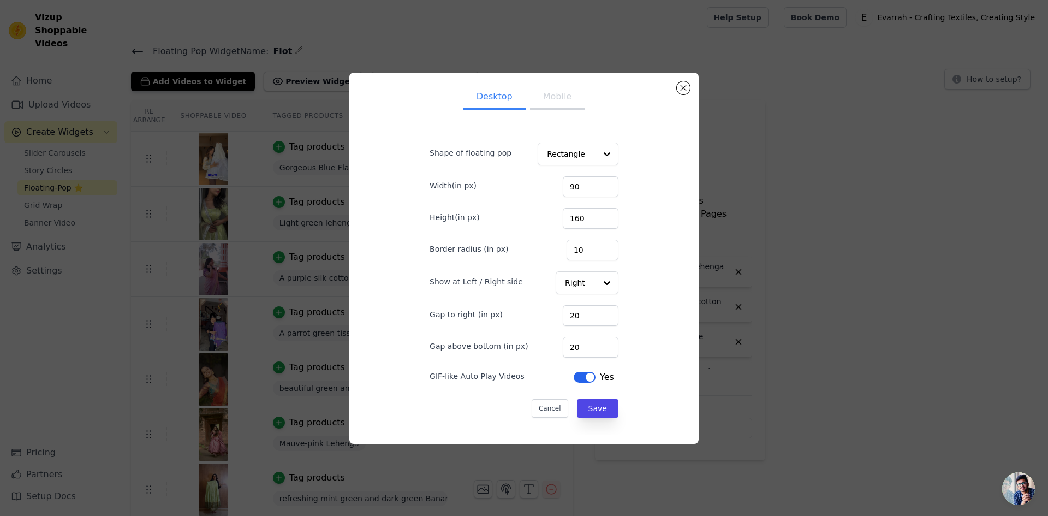
click at [550, 96] on button "Mobile" at bounding box center [557, 98] width 55 height 24
click at [482, 97] on button "Desktop" at bounding box center [495, 98] width 62 height 24
click at [530, 88] on button "Mobile" at bounding box center [557, 98] width 55 height 24
drag, startPoint x: 489, startPoint y: 94, endPoint x: 553, endPoint y: 82, distance: 65.5
click at [490, 94] on button "Desktop" at bounding box center [495, 98] width 62 height 24
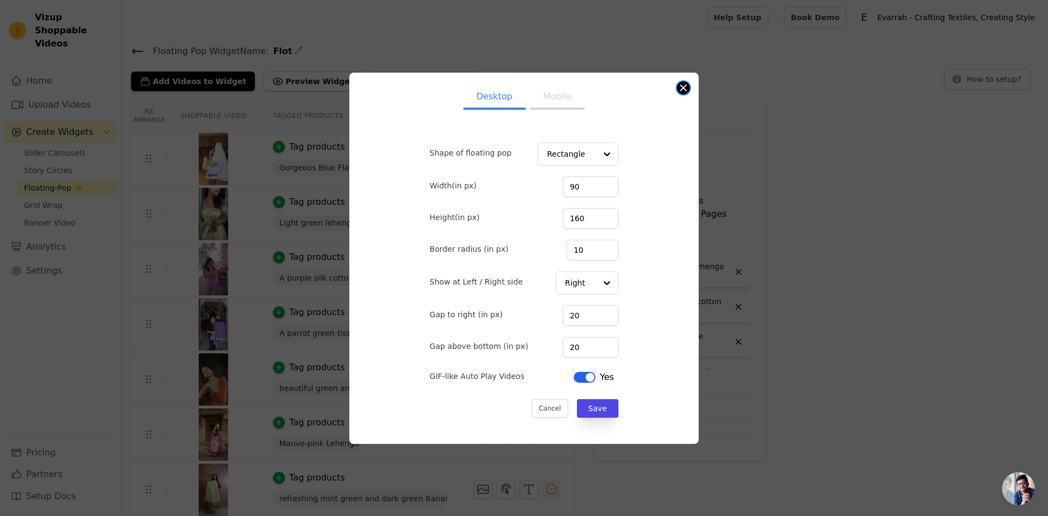
click at [680, 90] on button "Close modal" at bounding box center [683, 87] width 13 height 13
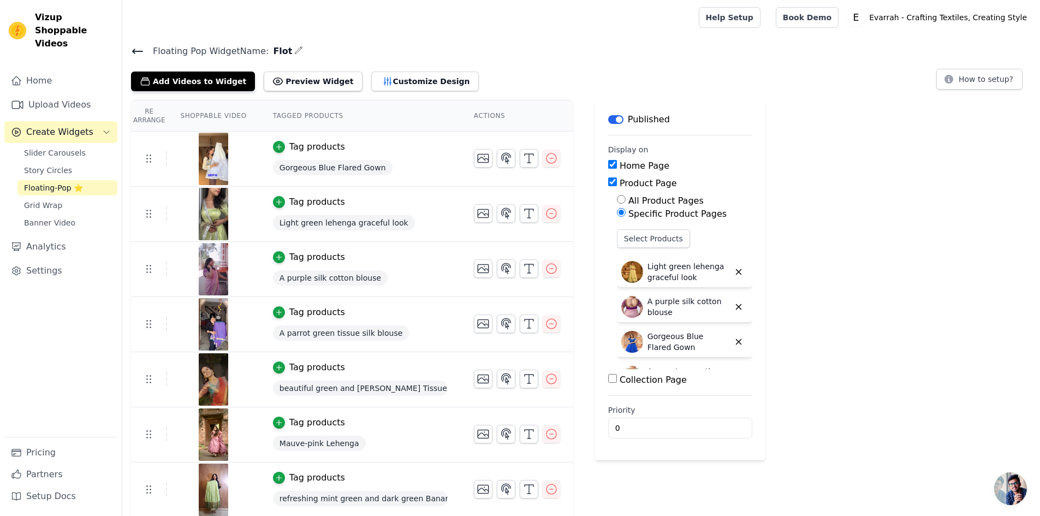
click at [140, 49] on icon at bounding box center [137, 51] width 13 height 13
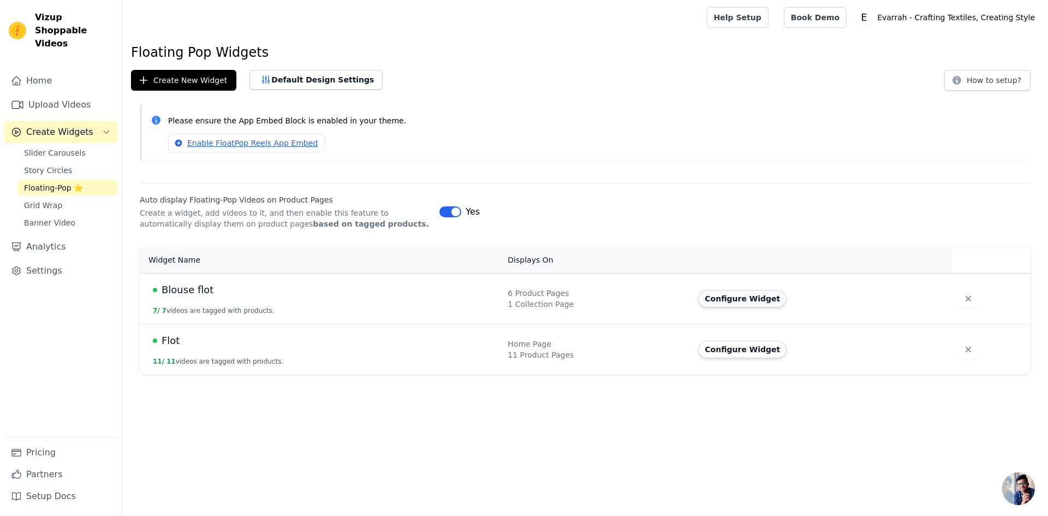
click at [713, 301] on button "Configure Widget" at bounding box center [742, 298] width 88 height 17
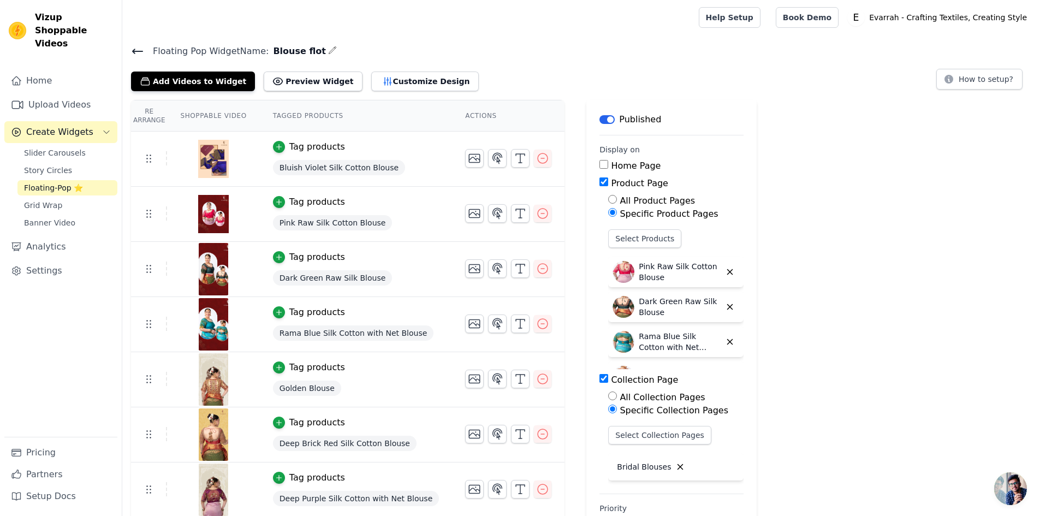
click at [361, 68] on div "Add Videos to Widget Preview Widget Customize Design" at bounding box center [309, 79] width 357 height 24
click at [371, 89] on button "Customize Design" at bounding box center [425, 82] width 108 height 20
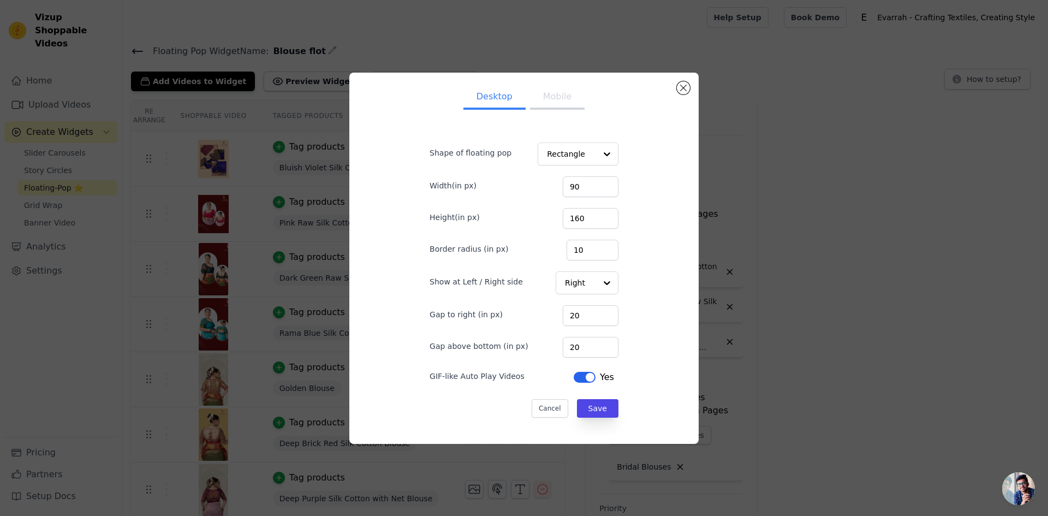
click at [552, 108] on button "Mobile" at bounding box center [557, 98] width 55 height 24
click at [481, 102] on button "Desktop" at bounding box center [495, 98] width 62 height 24
click at [557, 100] on button "Mobile" at bounding box center [557, 98] width 55 height 24
click at [530, 107] on button "Mobile" at bounding box center [557, 98] width 55 height 24
click at [499, 106] on button "Desktop" at bounding box center [495, 98] width 62 height 24
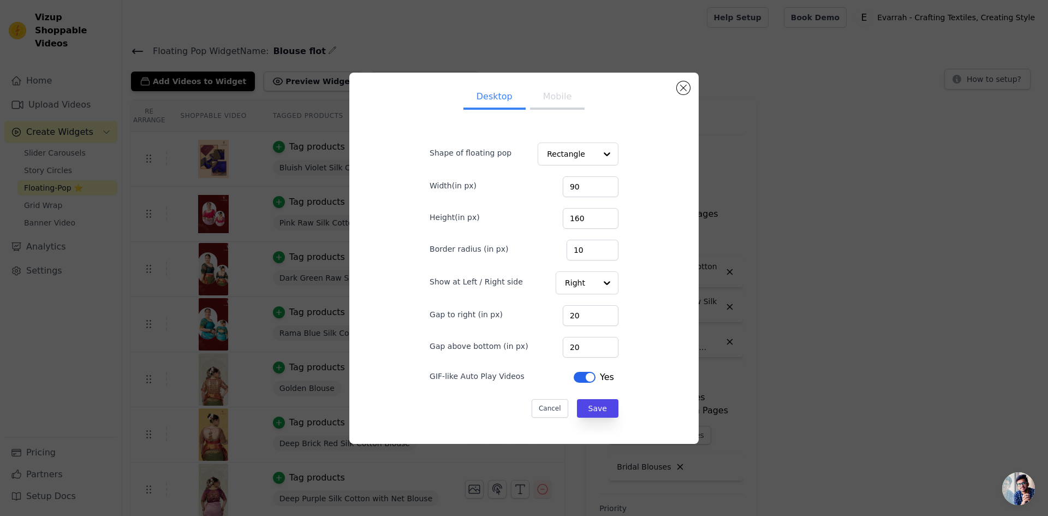
click at [565, 102] on button "Mobile" at bounding box center [557, 98] width 55 height 24
click at [502, 100] on button "Desktop" at bounding box center [495, 98] width 62 height 24
click at [562, 98] on button "Mobile" at bounding box center [557, 98] width 55 height 24
drag, startPoint x: 496, startPoint y: 101, endPoint x: 544, endPoint y: 97, distance: 48.7
click at [496, 100] on button "Desktop" at bounding box center [495, 98] width 62 height 24
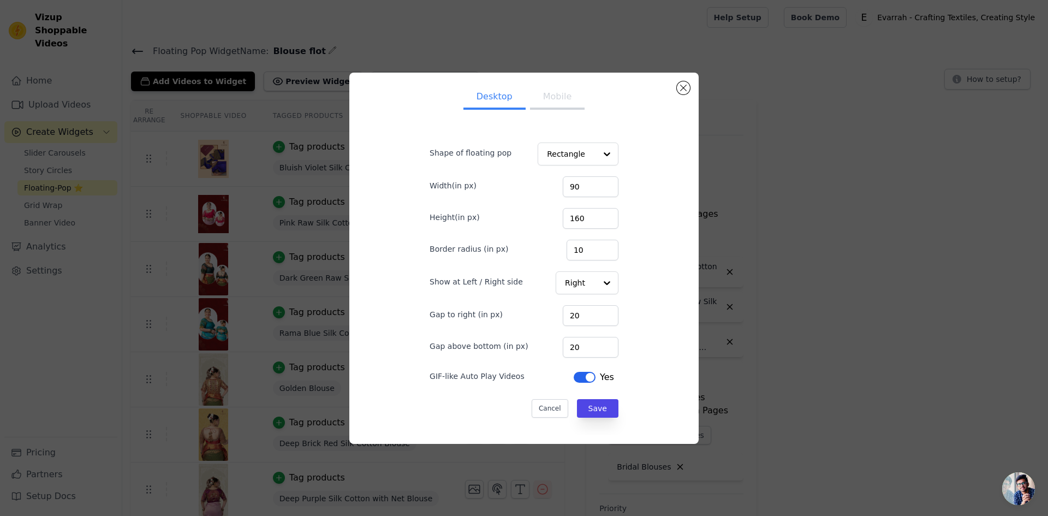
click at [548, 97] on button "Mobile" at bounding box center [557, 98] width 55 height 24
click at [500, 98] on button "Desktop" at bounding box center [495, 98] width 62 height 24
click at [559, 97] on button "Mobile" at bounding box center [557, 98] width 55 height 24
click at [495, 100] on button "Desktop" at bounding box center [495, 98] width 62 height 24
drag, startPoint x: 549, startPoint y: 101, endPoint x: 541, endPoint y: 102, distance: 7.7
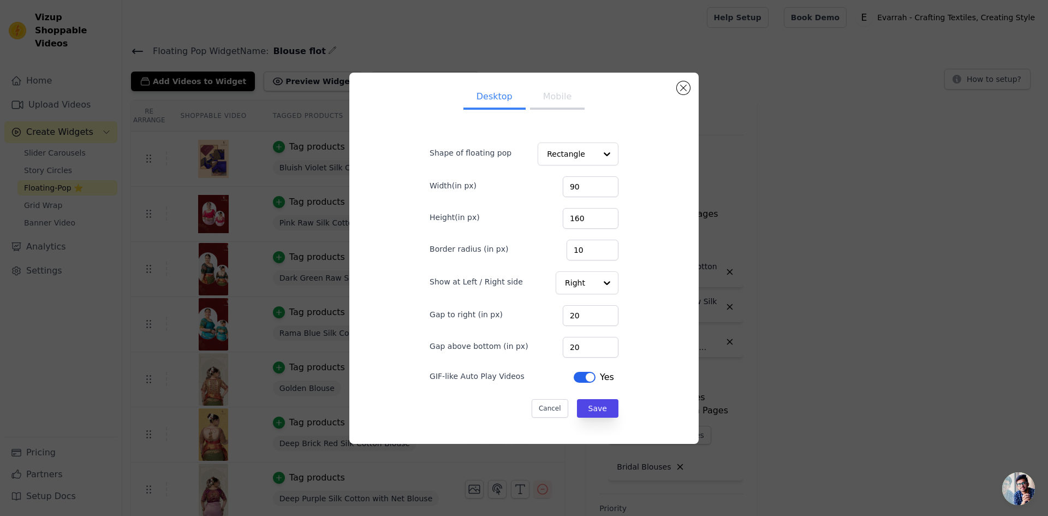
click at [549, 102] on button "Mobile" at bounding box center [557, 98] width 55 height 24
click at [473, 103] on button "Desktop" at bounding box center [495, 98] width 62 height 24
click at [683, 92] on button "Close modal" at bounding box center [683, 87] width 13 height 13
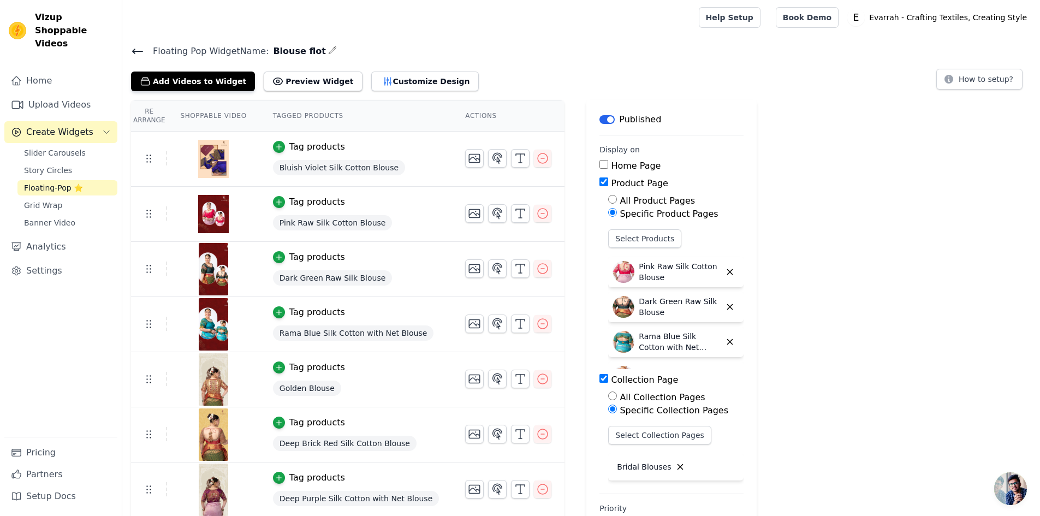
click at [143, 54] on icon at bounding box center [137, 51] width 13 height 13
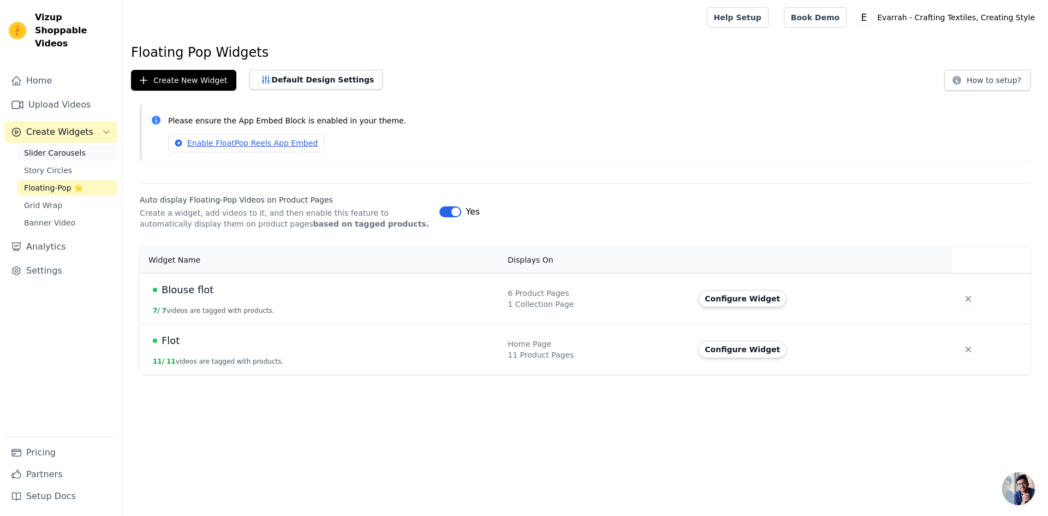
click at [67, 147] on span "Slider Carousels" at bounding box center [55, 152] width 62 height 11
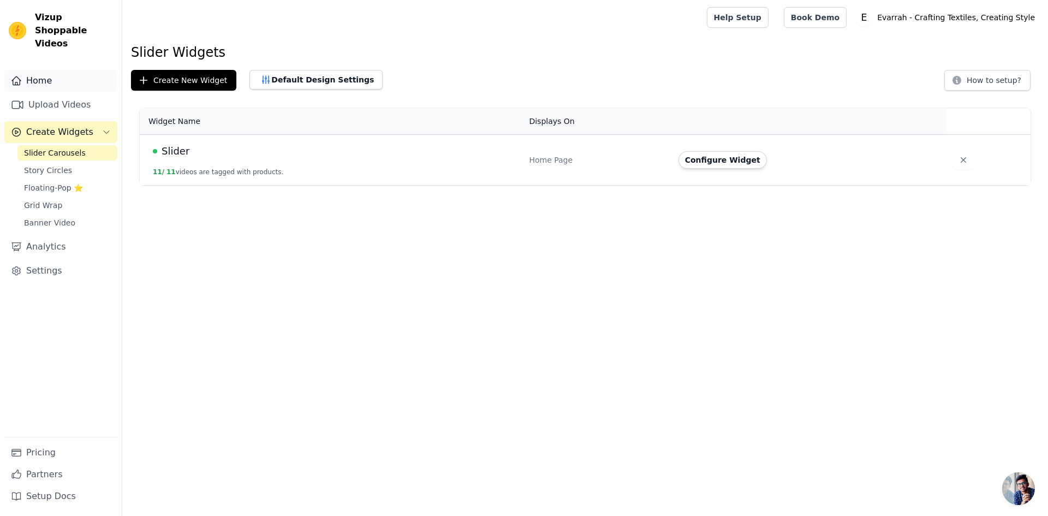
click at [57, 70] on link "Home" at bounding box center [60, 81] width 113 height 22
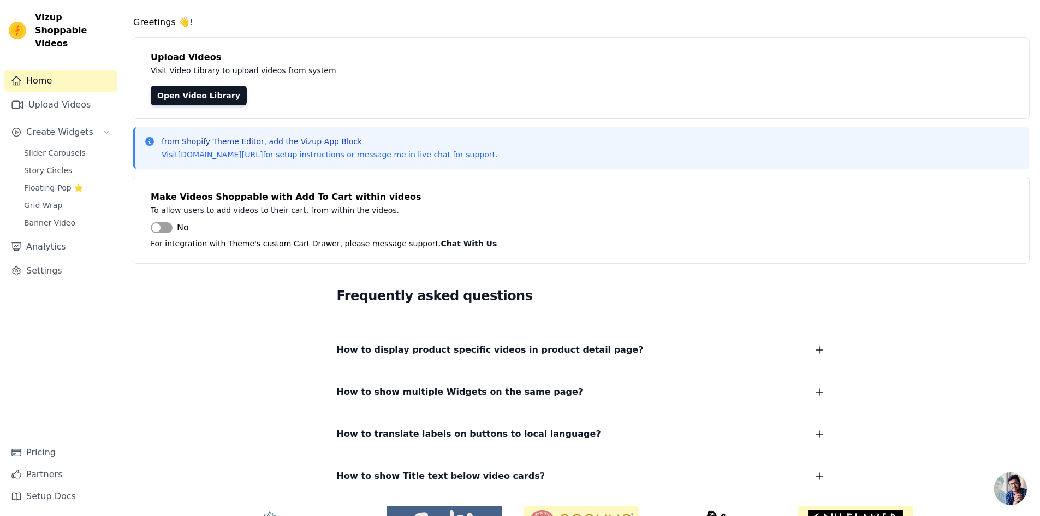
scroll to position [98, 0]
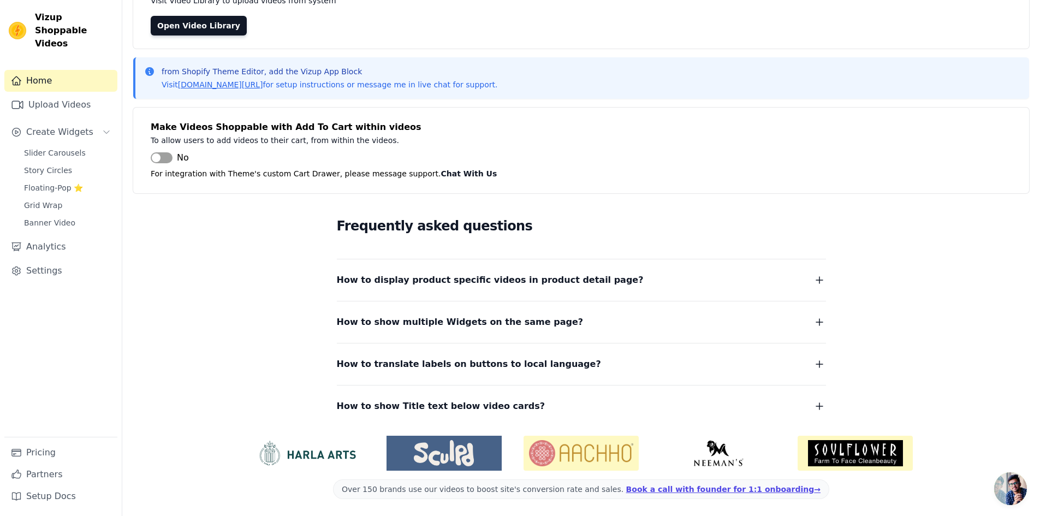
click at [378, 280] on span "How to display product specific videos in product detail page?" at bounding box center [490, 279] width 307 height 15
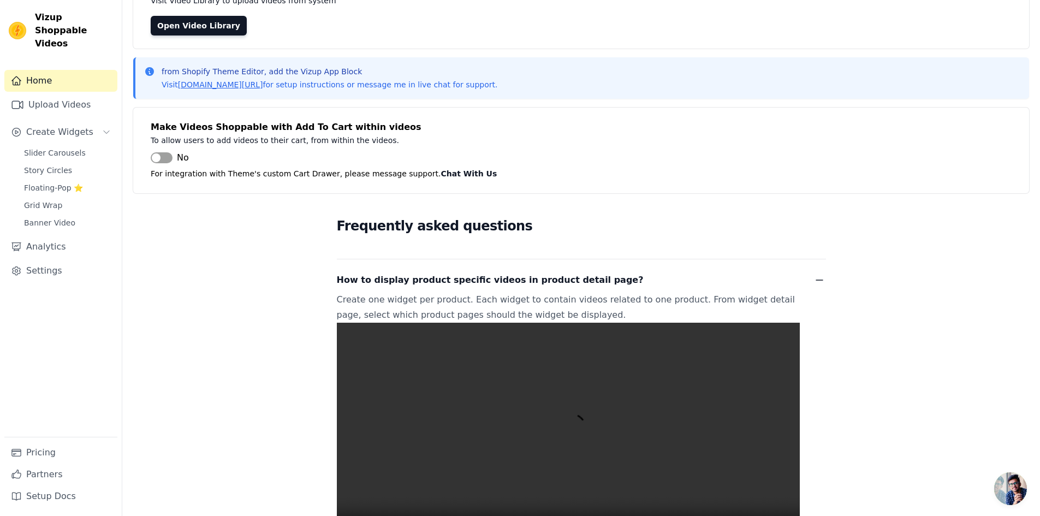
click at [378, 280] on span "How to display product specific videos in product detail page?" at bounding box center [490, 279] width 307 height 15
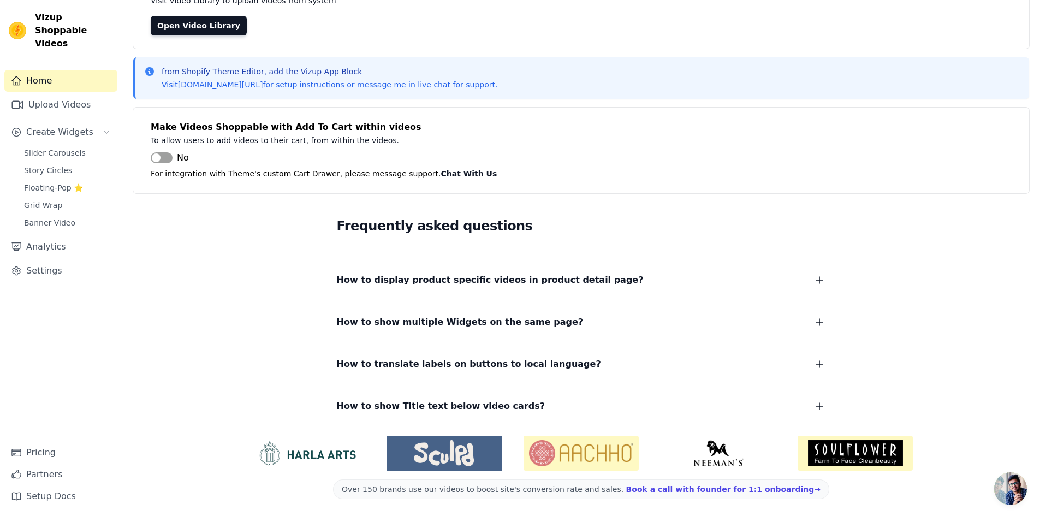
click at [375, 400] on span "How to show Title text below video cards?" at bounding box center [441, 406] width 209 height 15
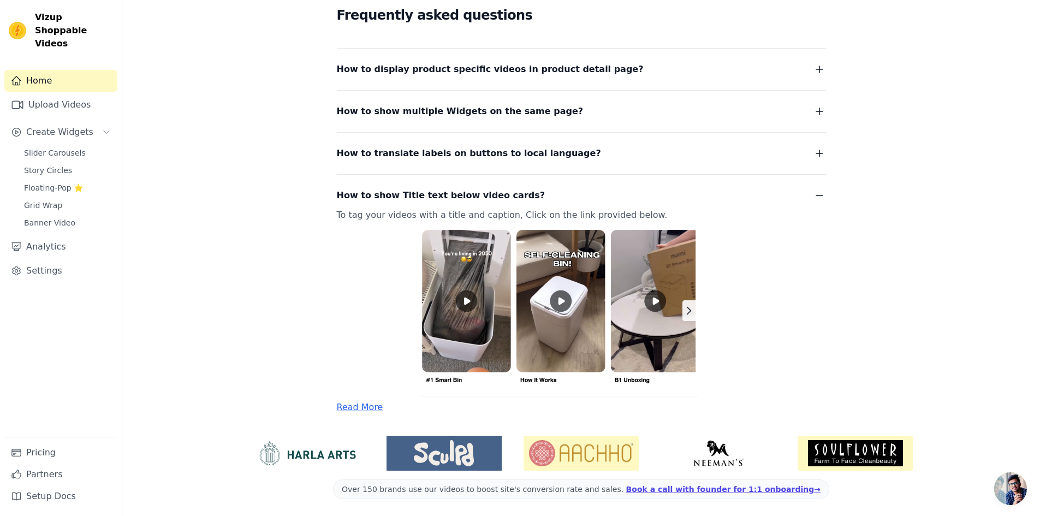
click at [458, 304] on img at bounding box center [568, 310] width 463 height 174
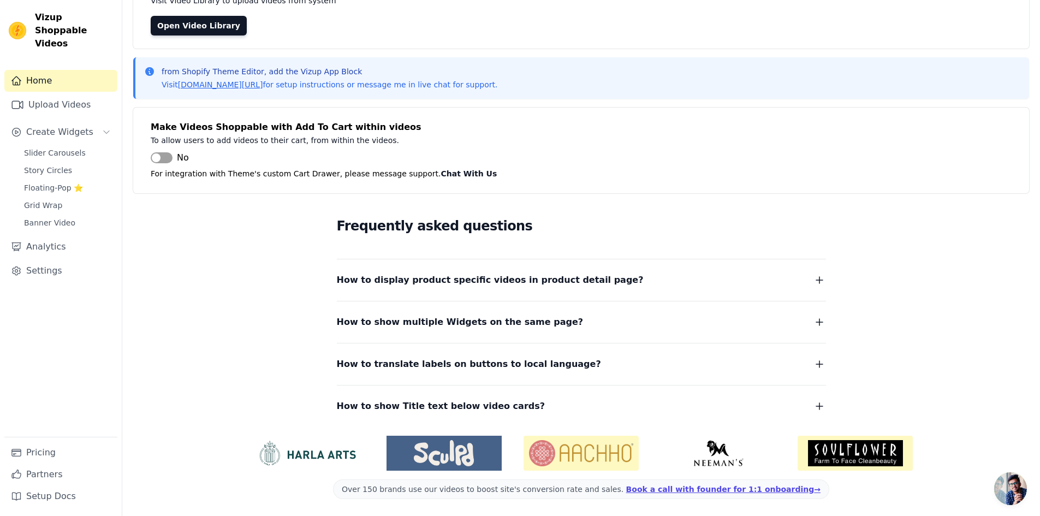
click at [474, 395] on div "How to show Title text below video cards? To tag your videos with a title and c…" at bounding box center [581, 399] width 489 height 29
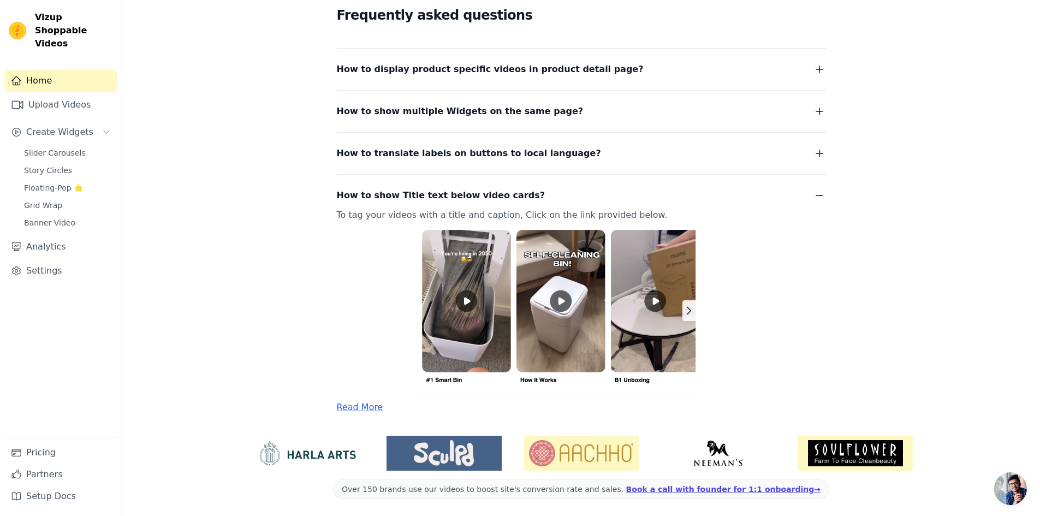
click at [470, 300] on img at bounding box center [568, 310] width 463 height 174
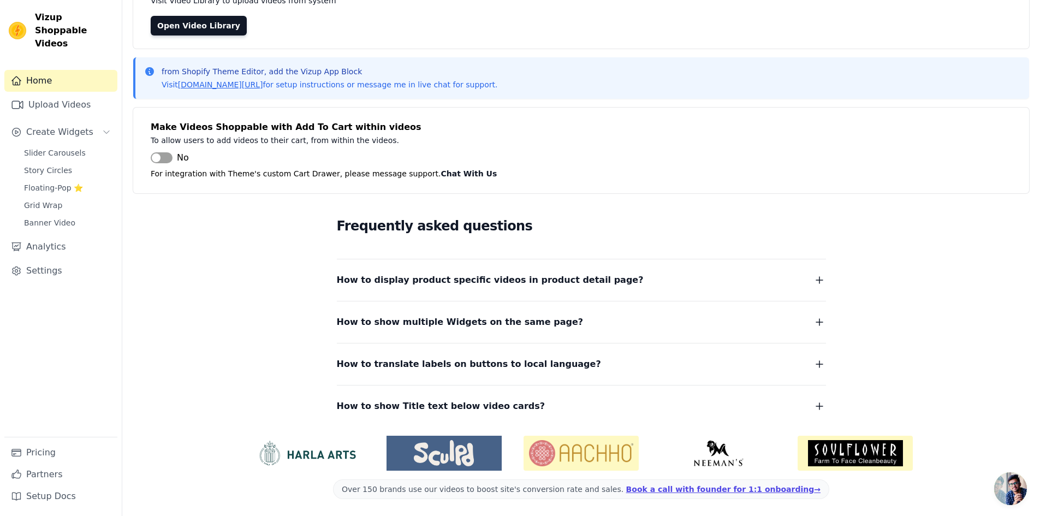
drag, startPoint x: 485, startPoint y: 406, endPoint x: 482, endPoint y: 400, distance: 6.6
click at [484, 406] on span "How to show Title text below video cards?" at bounding box center [441, 406] width 209 height 15
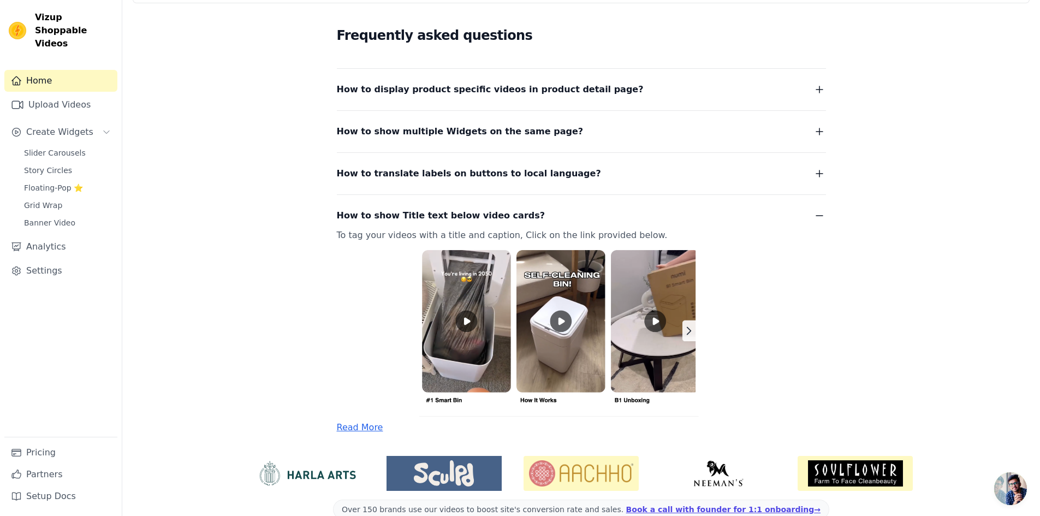
scroll to position [309, 0]
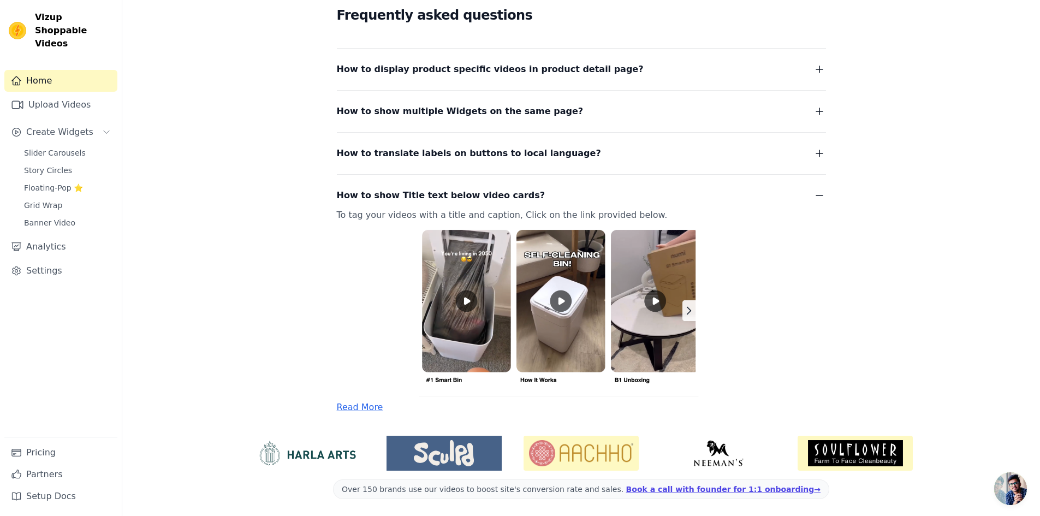
click at [695, 311] on img at bounding box center [568, 310] width 463 height 174
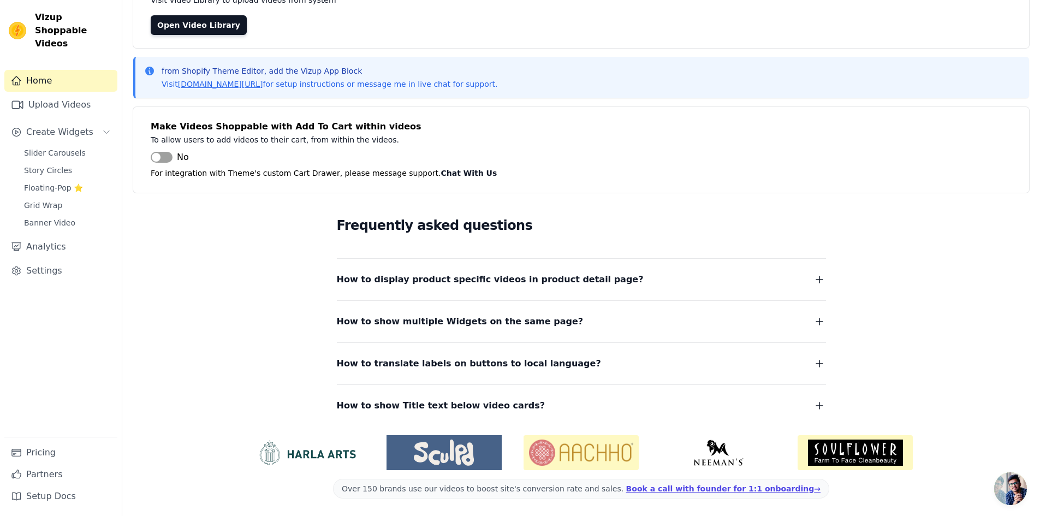
scroll to position [98, 0]
click at [558, 361] on button "How to translate labels on buttons to local language?" at bounding box center [581, 364] width 489 height 15
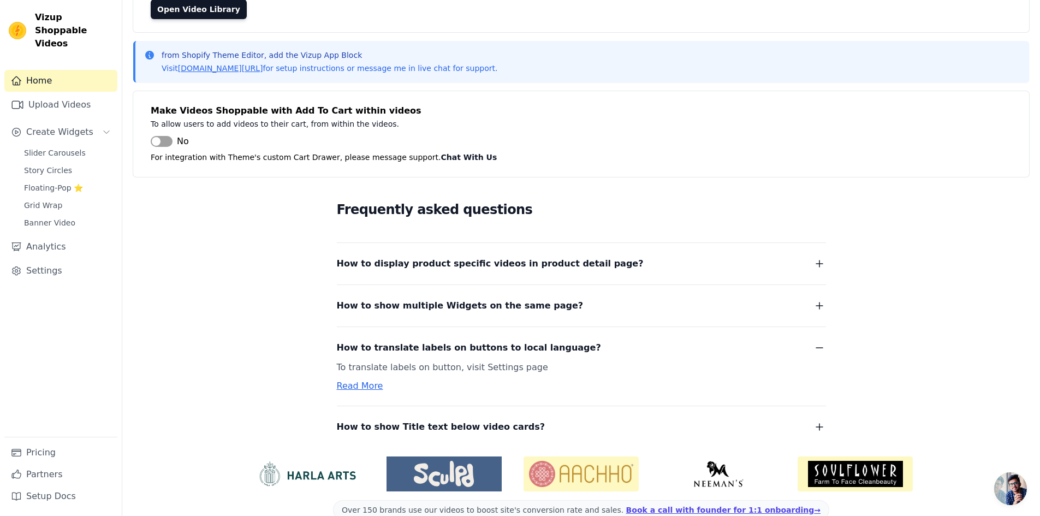
scroll to position [135, 0]
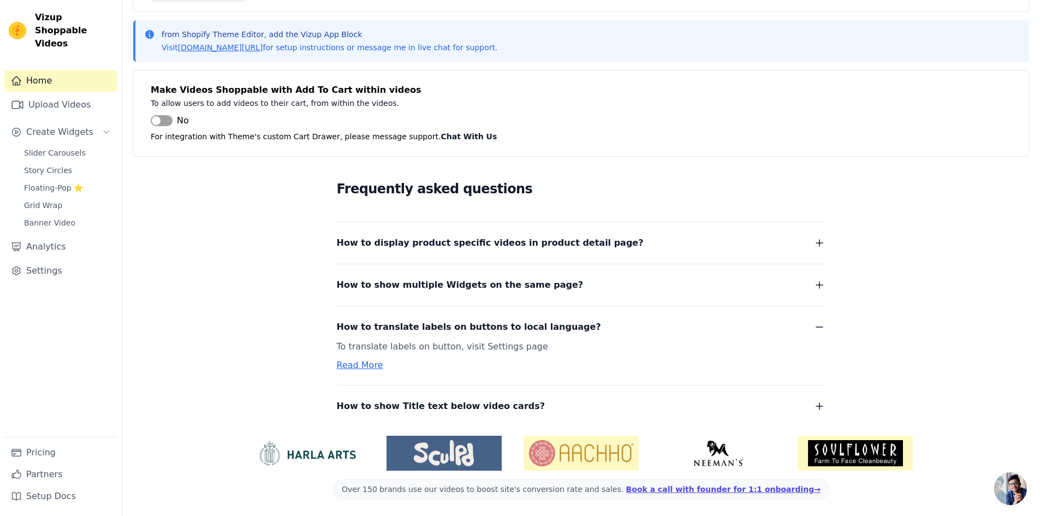
click at [509, 282] on span "How to show multiple Widgets on the same page?" at bounding box center [460, 284] width 247 height 15
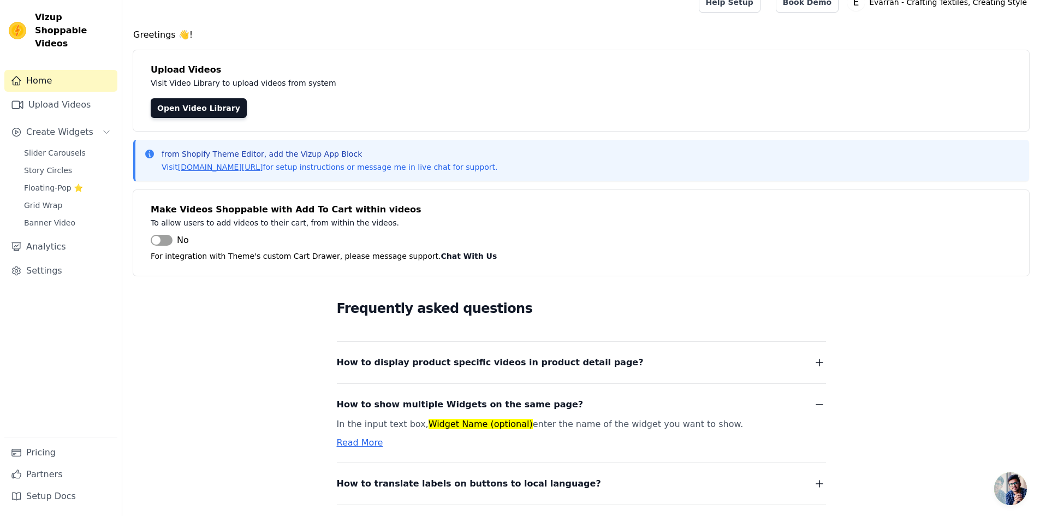
scroll to position [0, 0]
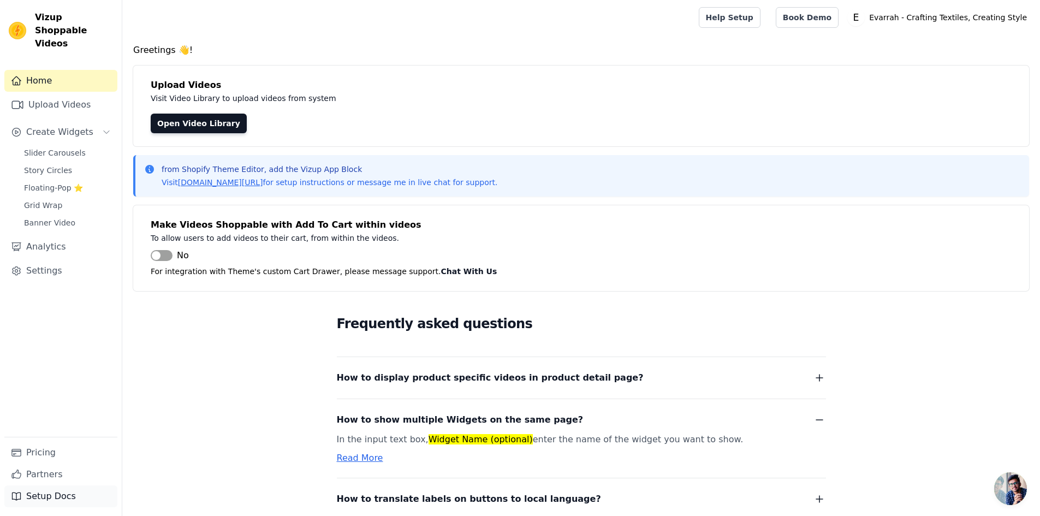
click at [61, 497] on link "Setup Docs" at bounding box center [60, 496] width 113 height 22
click at [88, 260] on link "Settings" at bounding box center [60, 271] width 113 height 22
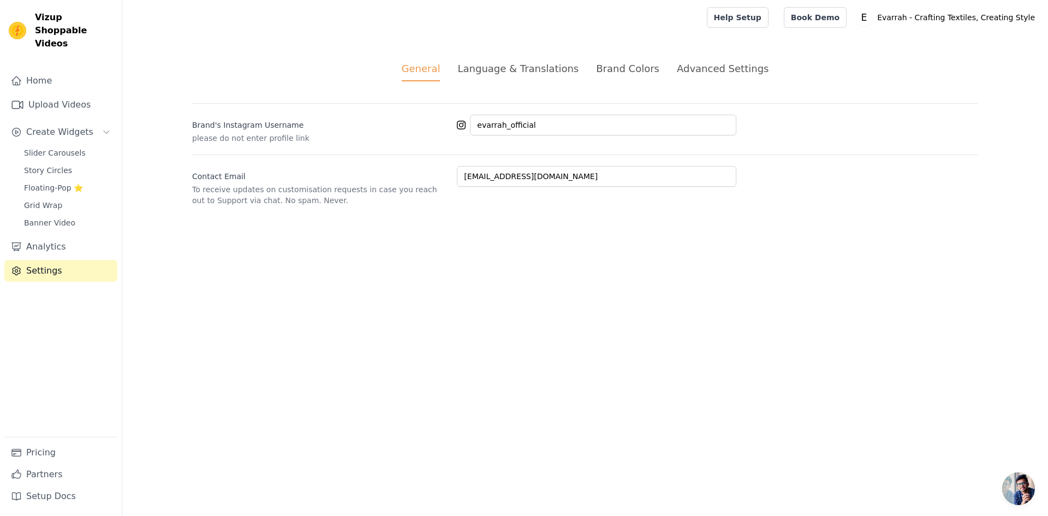
click at [700, 64] on div "Advanced Settings" at bounding box center [723, 68] width 92 height 15
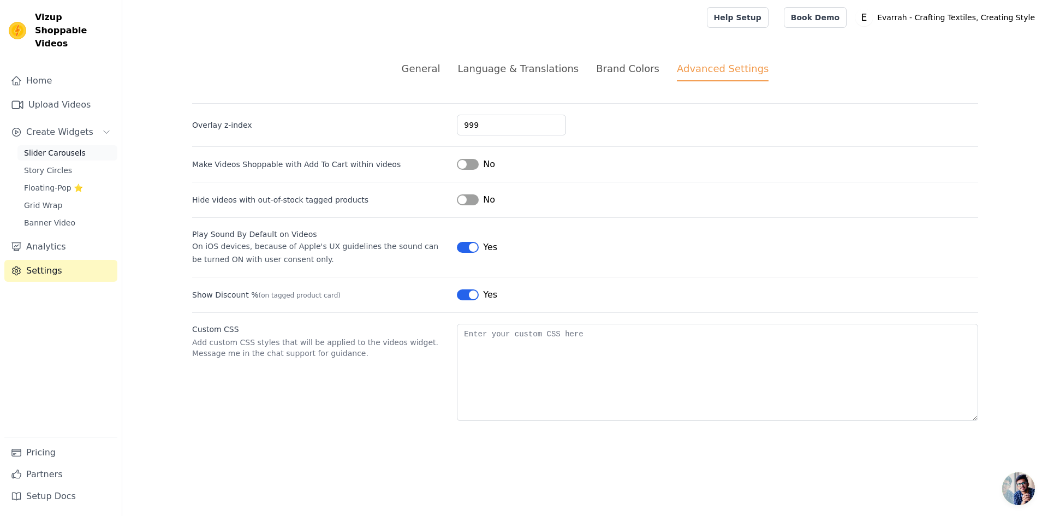
click at [61, 147] on span "Slider Carousels" at bounding box center [55, 152] width 62 height 11
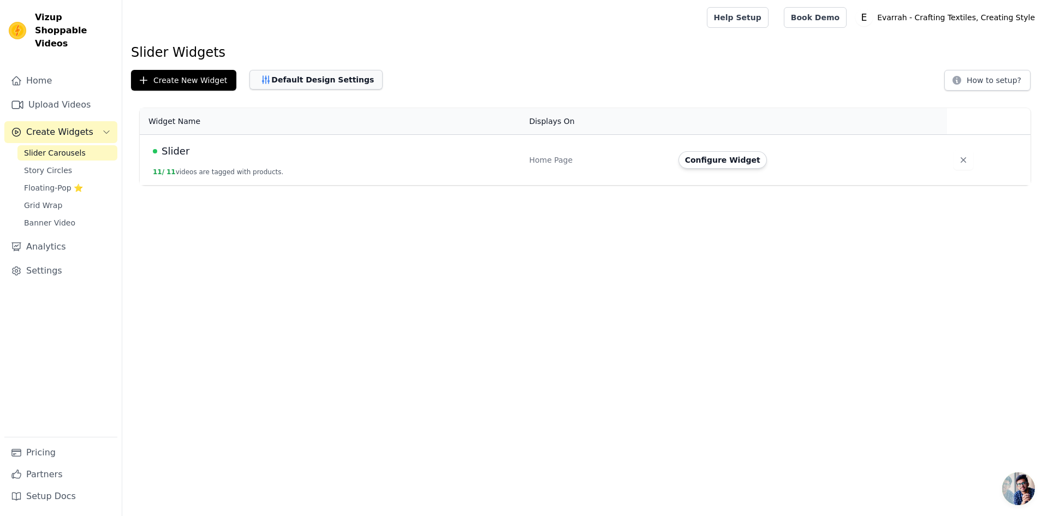
click at [328, 82] on button "Default Design Settings" at bounding box center [316, 80] width 133 height 20
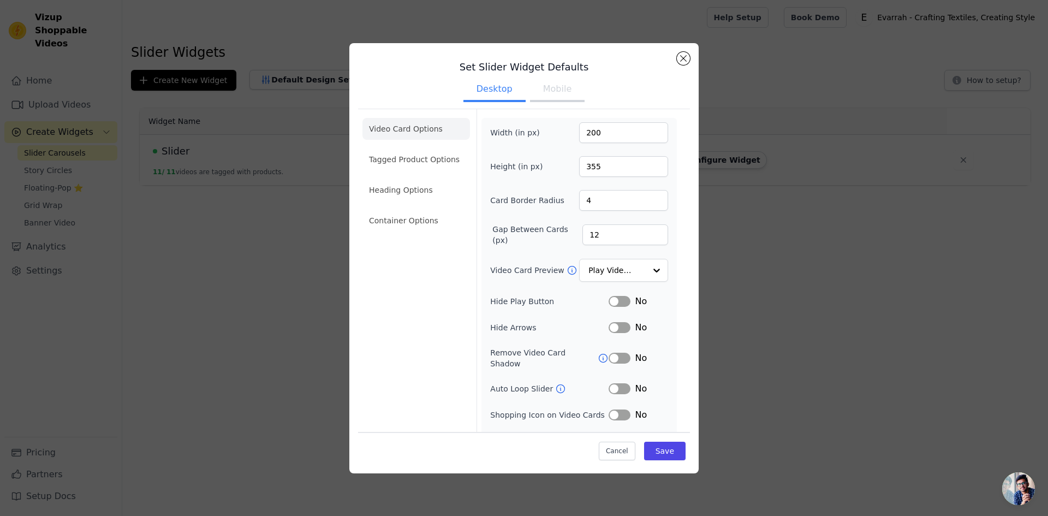
click at [561, 90] on button "Mobile" at bounding box center [557, 90] width 55 height 24
drag, startPoint x: 496, startPoint y: 86, endPoint x: 527, endPoint y: 85, distance: 31.7
click at [495, 86] on button "Desktop" at bounding box center [495, 90] width 62 height 24
click at [542, 85] on button "Mobile" at bounding box center [557, 90] width 55 height 24
drag, startPoint x: 610, startPoint y: 168, endPoint x: 564, endPoint y: 178, distance: 47.6
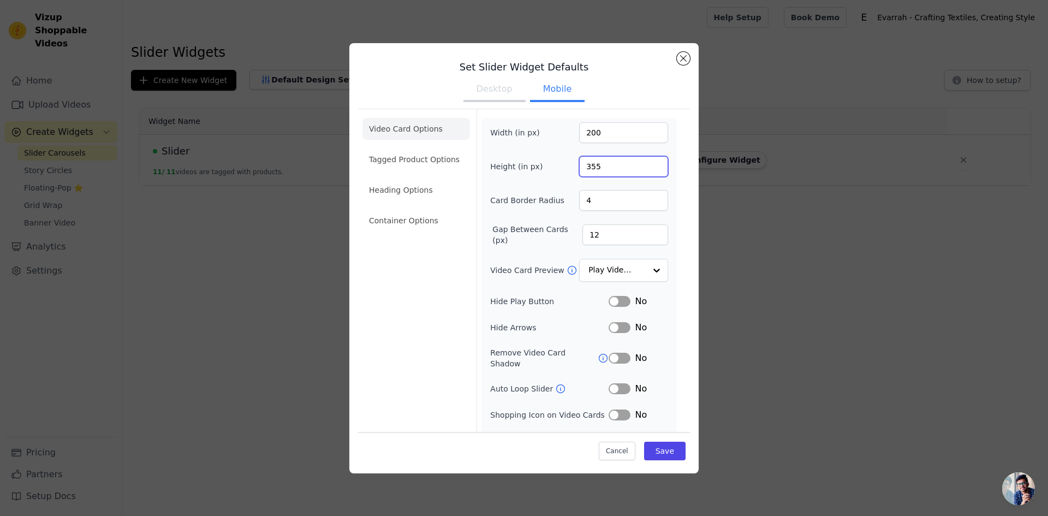
click at [564, 178] on div "Width (in px) 200 Height (in px) 355 Card Border Radius 4 Gap Between Cards (px…" at bounding box center [579, 298] width 178 height 352
type input "250"
drag, startPoint x: 602, startPoint y: 132, endPoint x: 567, endPoint y: 126, distance: 34.8
click at [567, 126] on div "Width (in px) 200" at bounding box center [579, 132] width 178 height 21
click at [532, 122] on div "Width (in px) 200" at bounding box center [579, 132] width 178 height 21
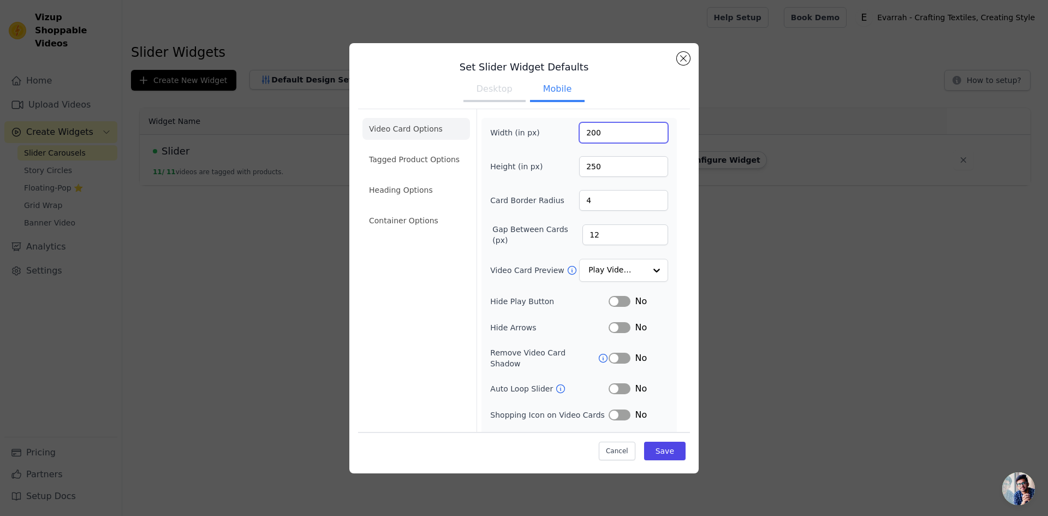
drag, startPoint x: 609, startPoint y: 130, endPoint x: 519, endPoint y: 128, distance: 89.6
click at [520, 128] on div "Width (in px) 200" at bounding box center [579, 132] width 178 height 21
type input "150"
drag, startPoint x: 484, startPoint y: 90, endPoint x: 491, endPoint y: 88, distance: 7.8
click at [484, 89] on button "Desktop" at bounding box center [495, 90] width 62 height 24
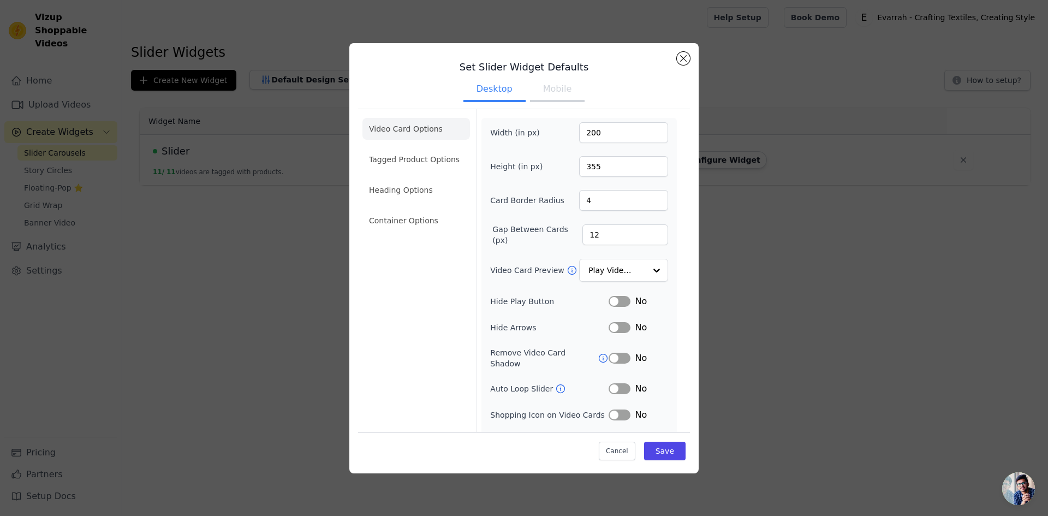
click at [549, 87] on button "Mobile" at bounding box center [557, 90] width 55 height 24
click at [618, 271] on input "Video Card Preview" at bounding box center [617, 271] width 56 height 22
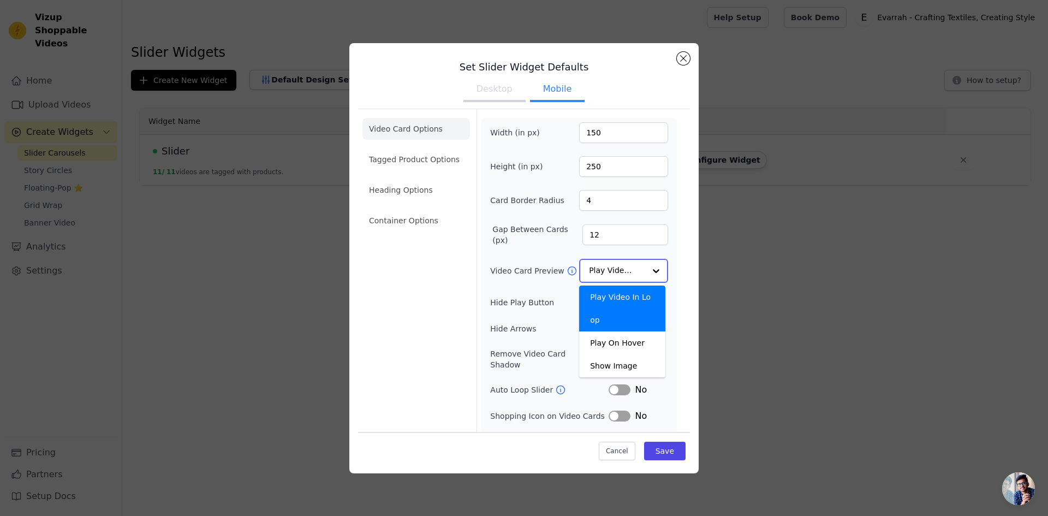
click at [618, 271] on input "Video Card Preview" at bounding box center [617, 271] width 56 height 22
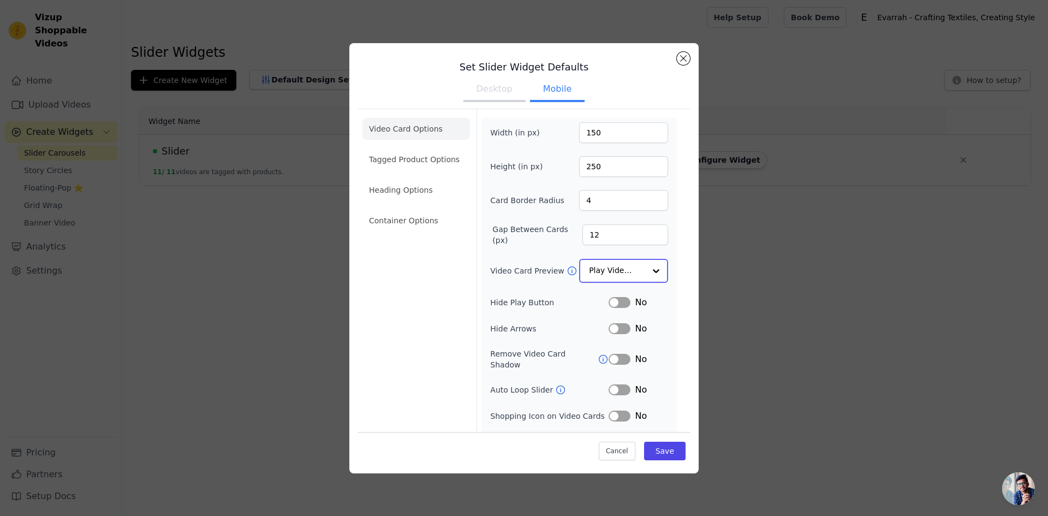
click at [632, 272] on input "Video Card Preview" at bounding box center [617, 271] width 56 height 22
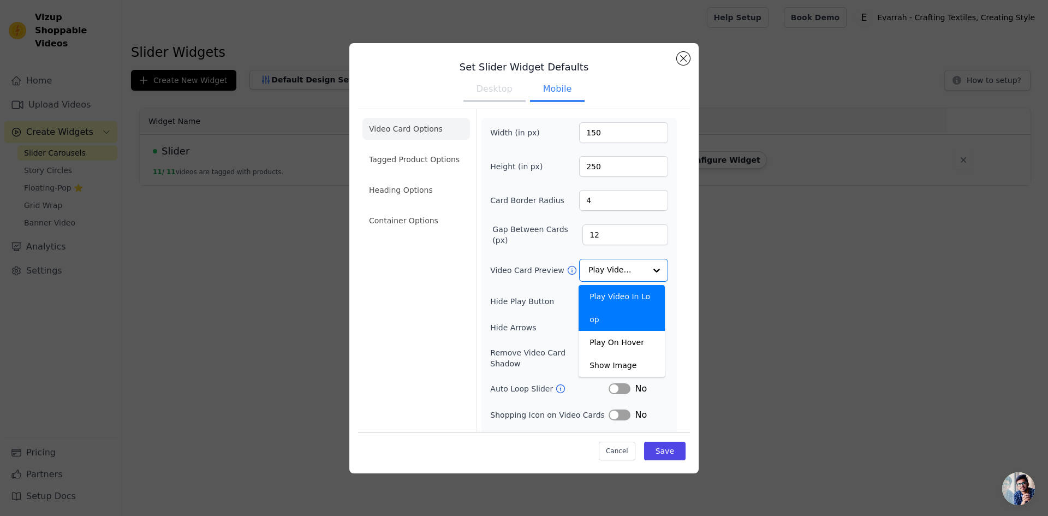
click at [674, 257] on div "Video Card Options Tagged Product Options Heading Options Container Options Wid…" at bounding box center [524, 296] width 332 height 374
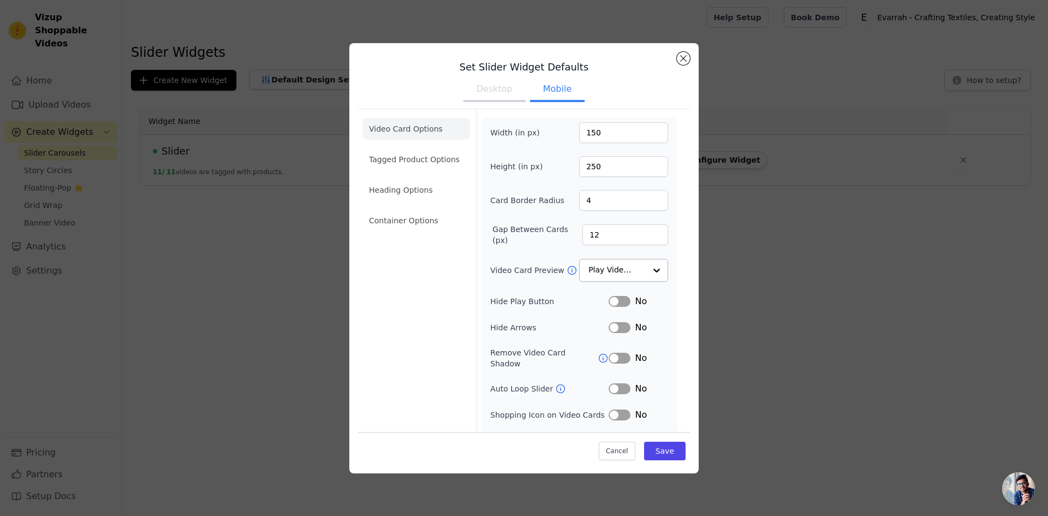
scroll to position [41, 0]
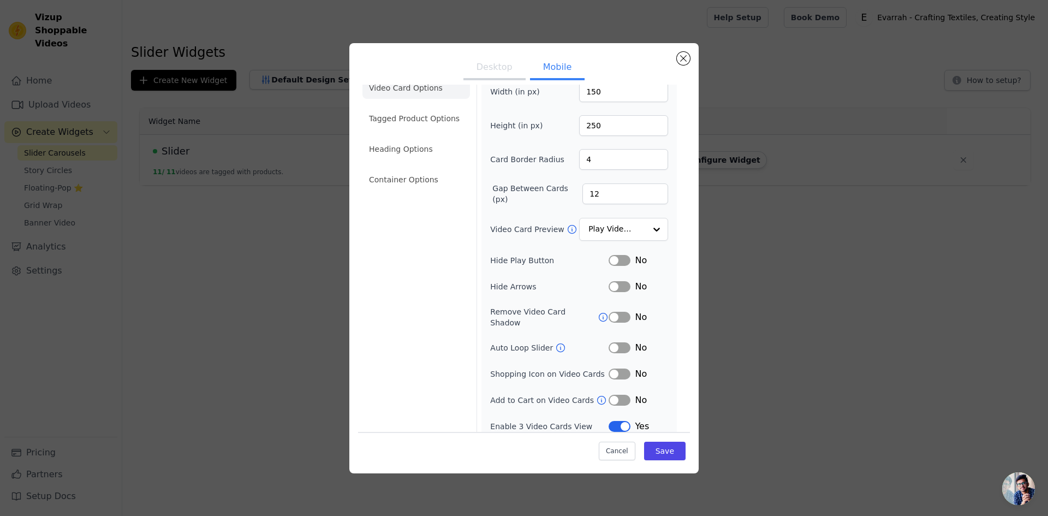
click at [598, 312] on icon at bounding box center [603, 317] width 11 height 11
click at [555, 342] on icon at bounding box center [560, 347] width 11 height 11
click at [625, 341] on div "No" at bounding box center [639, 347] width 60 height 13
click at [614, 342] on button "Label" at bounding box center [620, 347] width 22 height 11
click at [495, 72] on button "Desktop" at bounding box center [495, 68] width 62 height 24
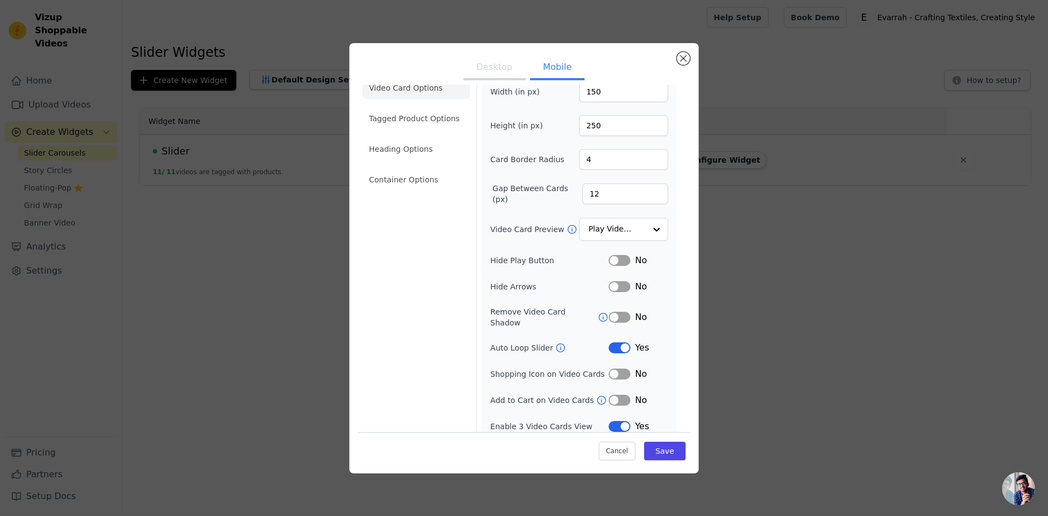
scroll to position [15, 0]
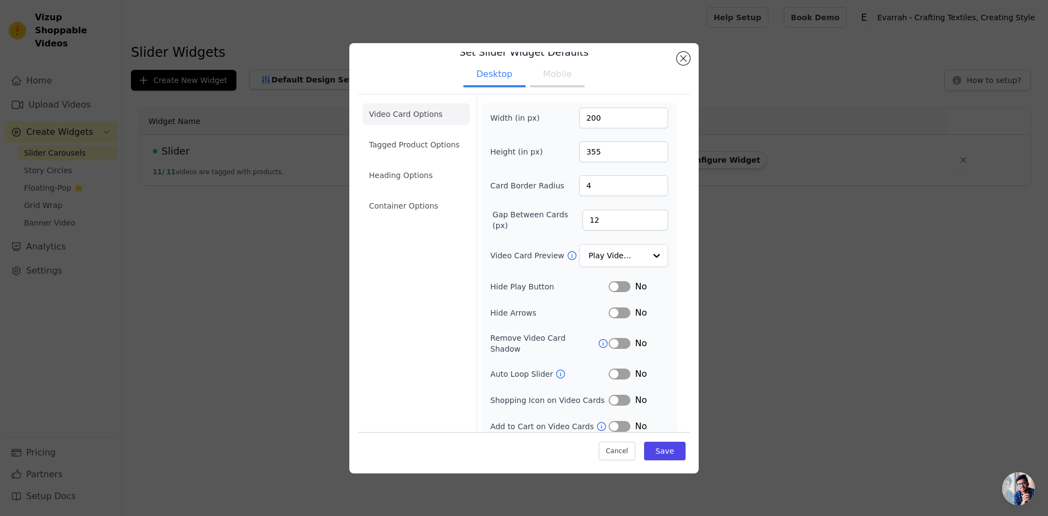
click at [613, 369] on button "Label" at bounding box center [620, 374] width 22 height 11
click at [542, 73] on button "Mobile" at bounding box center [557, 75] width 55 height 24
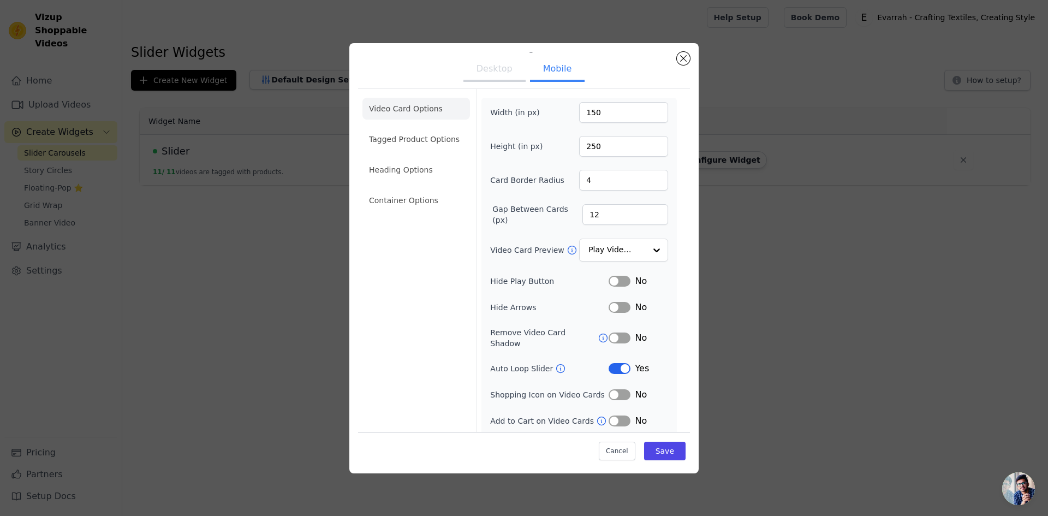
scroll to position [0, 0]
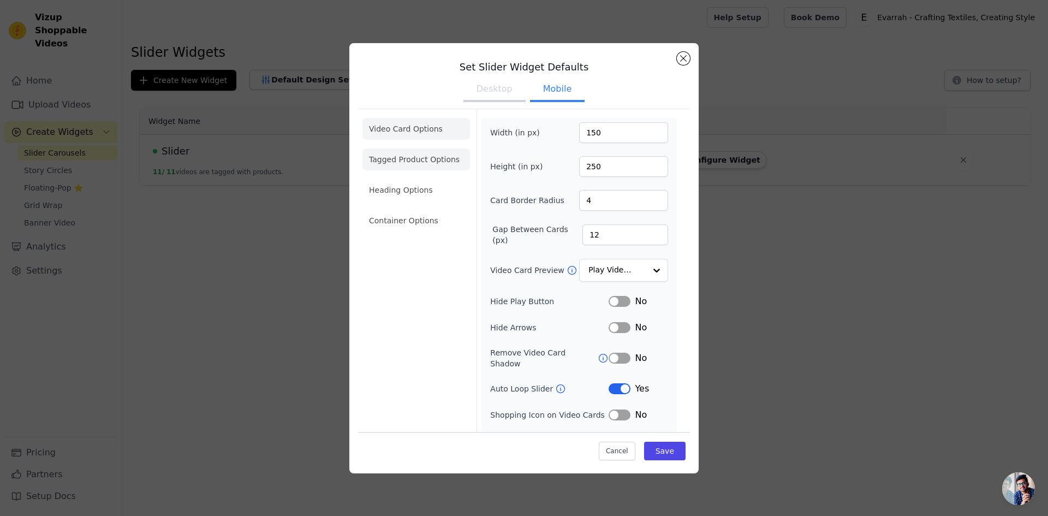
click at [408, 163] on li "Tagged Product Options" at bounding box center [417, 160] width 108 height 22
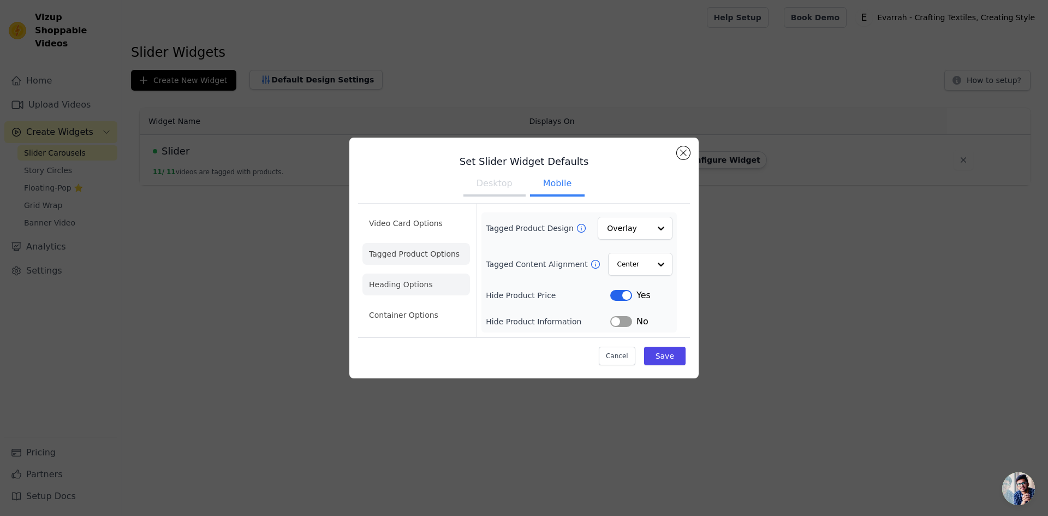
click at [424, 283] on li "Heading Options" at bounding box center [417, 285] width 108 height 22
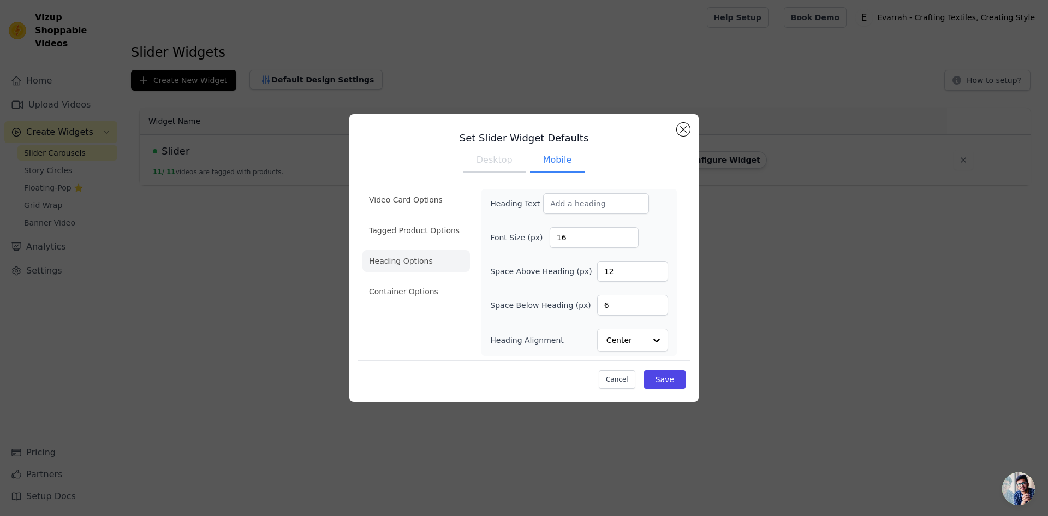
click at [445, 289] on li "Container Options" at bounding box center [417, 292] width 108 height 22
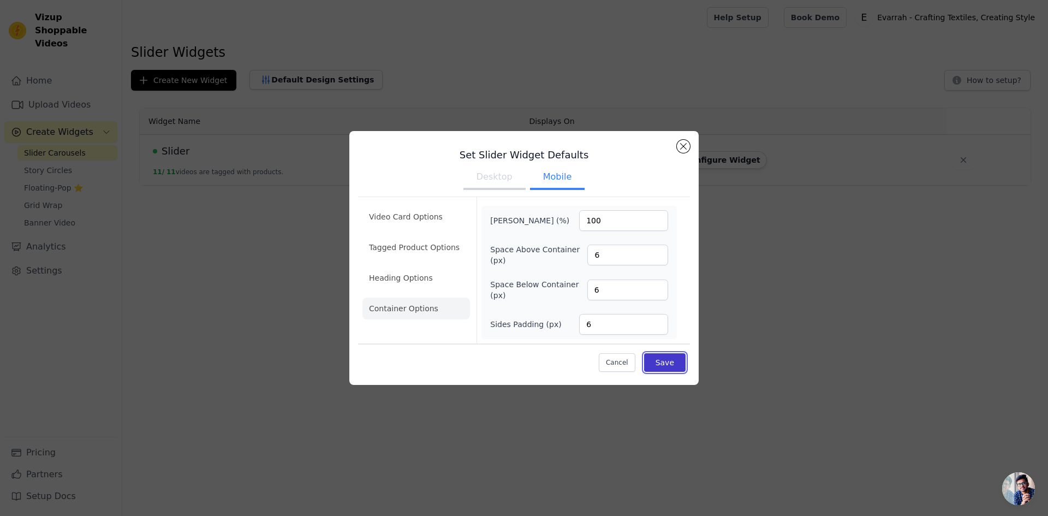
click at [660, 366] on button "Save" at bounding box center [664, 362] width 41 height 19
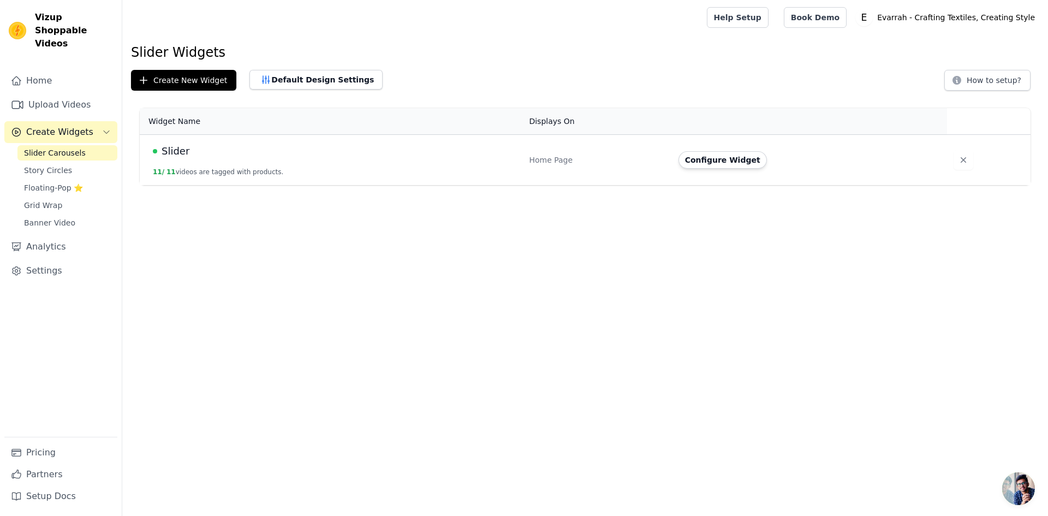
click at [280, 92] on div "Slider Widgets Create New Widget Default Design Settings How to setup? Widget N…" at bounding box center [585, 117] width 926 height 146
click at [284, 79] on button "Default Design Settings" at bounding box center [316, 80] width 133 height 20
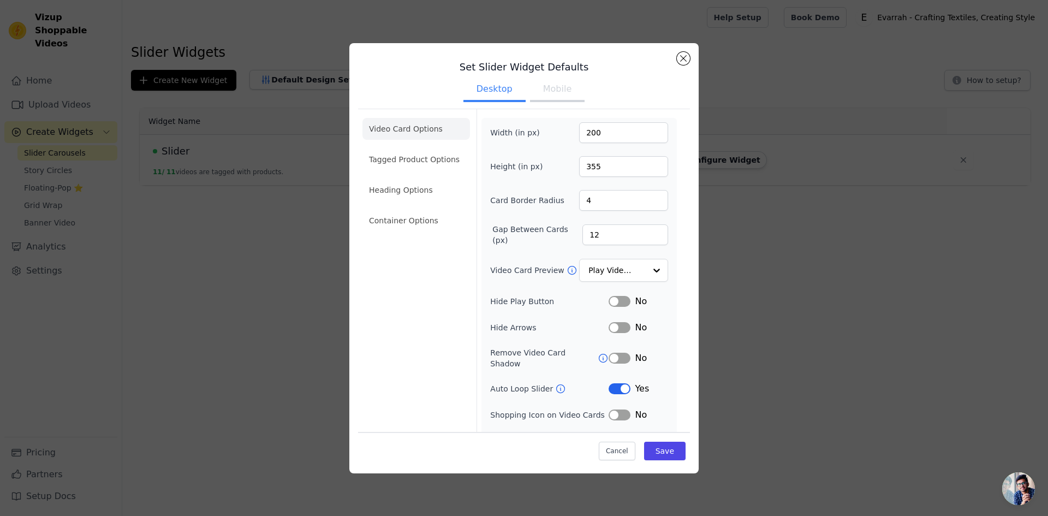
click at [550, 96] on button "Mobile" at bounding box center [557, 90] width 55 height 24
click at [496, 94] on button "Desktop" at bounding box center [495, 90] width 62 height 24
click at [684, 57] on button "Close modal" at bounding box center [683, 58] width 13 height 13
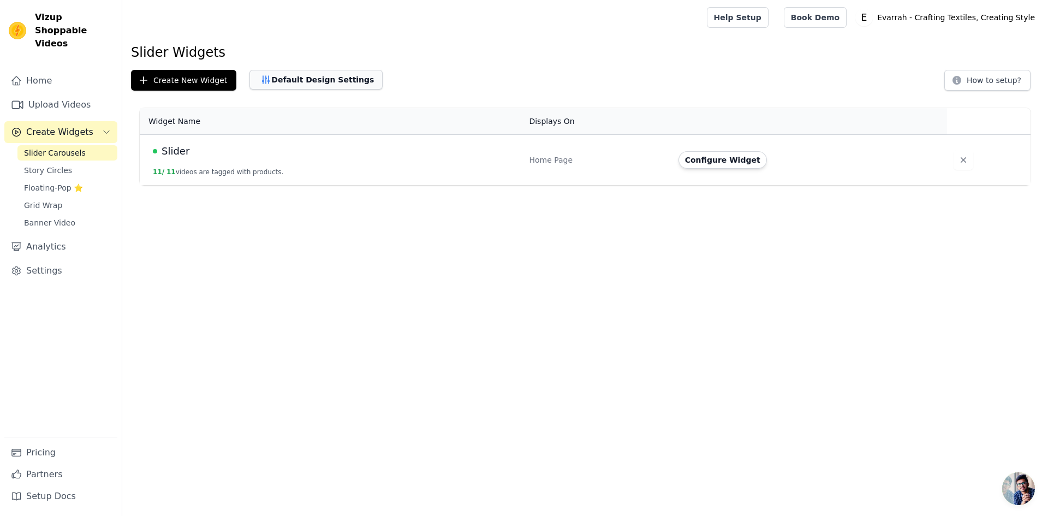
click at [336, 83] on button "Default Design Settings" at bounding box center [316, 80] width 133 height 20
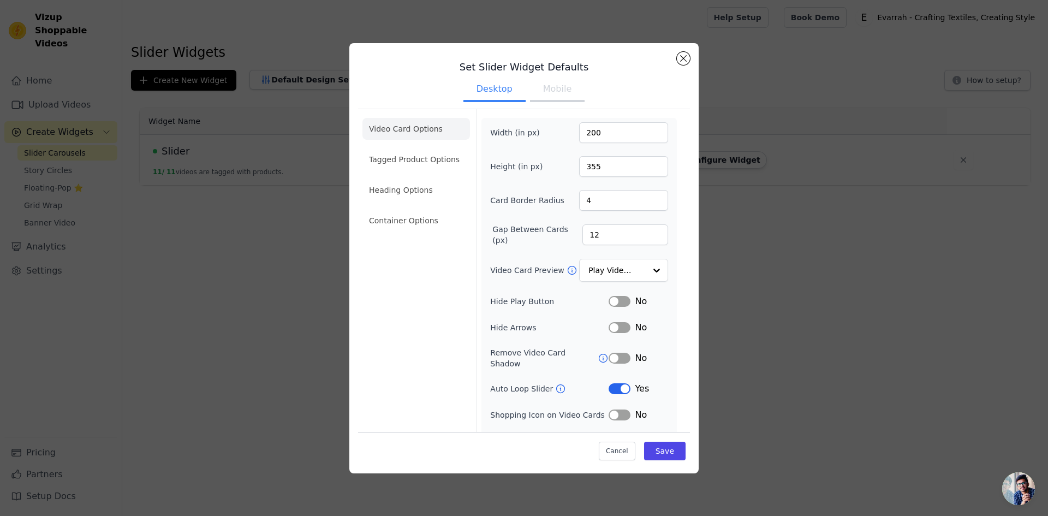
click at [542, 93] on button "Mobile" at bounding box center [557, 90] width 55 height 24
click at [524, 167] on div "Height (in px) 250" at bounding box center [579, 166] width 178 height 21
type input "300"
drag, startPoint x: 609, startPoint y: 135, endPoint x: 554, endPoint y: 137, distance: 55.7
click at [554, 135] on div "Width (in px) 150" at bounding box center [579, 132] width 178 height 21
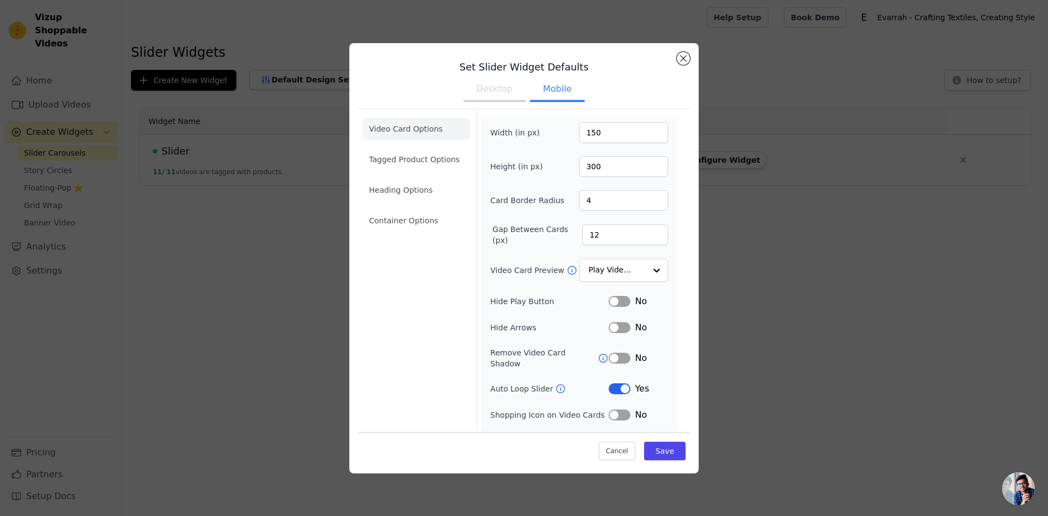
drag, startPoint x: 474, startPoint y: 88, endPoint x: 510, endPoint y: 90, distance: 36.1
click at [474, 89] on button "Desktop" at bounding box center [495, 90] width 62 height 24
click at [554, 89] on button "Mobile" at bounding box center [557, 90] width 55 height 24
drag, startPoint x: 602, startPoint y: 133, endPoint x: 552, endPoint y: 139, distance: 51.1
click at [552, 139] on div "Width (in px) 150" at bounding box center [579, 132] width 178 height 21
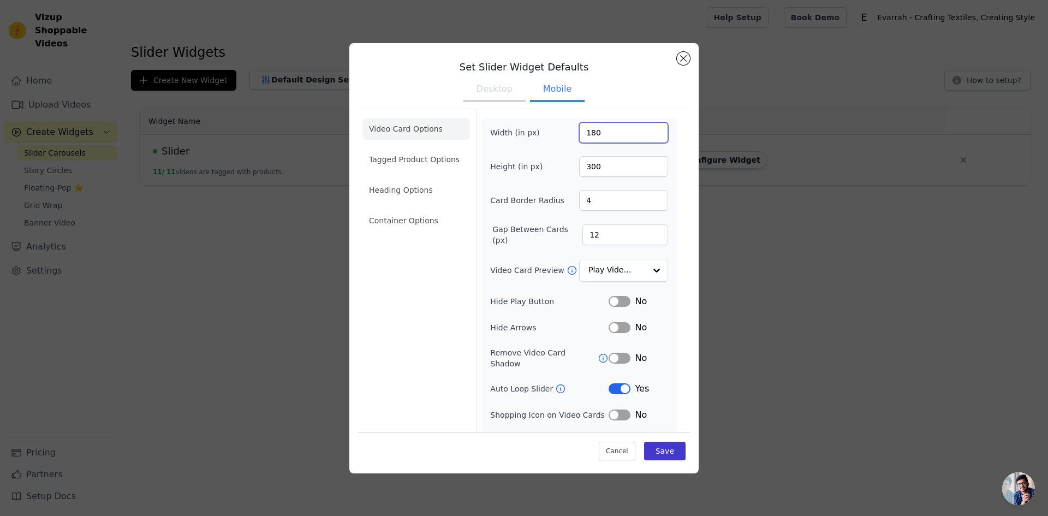
type input "180"
click at [656, 458] on button "Save" at bounding box center [664, 451] width 41 height 19
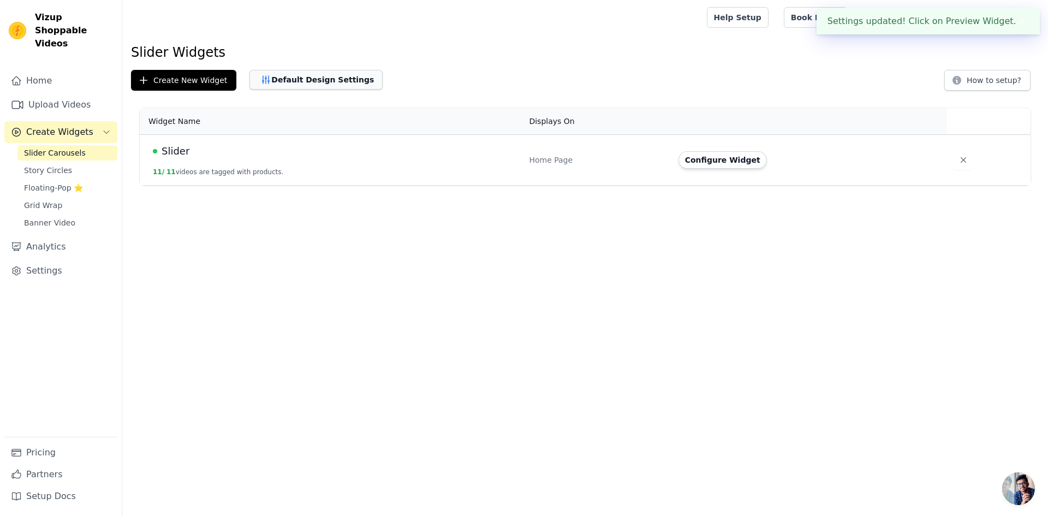
click at [319, 84] on button "Default Design Settings" at bounding box center [316, 80] width 133 height 20
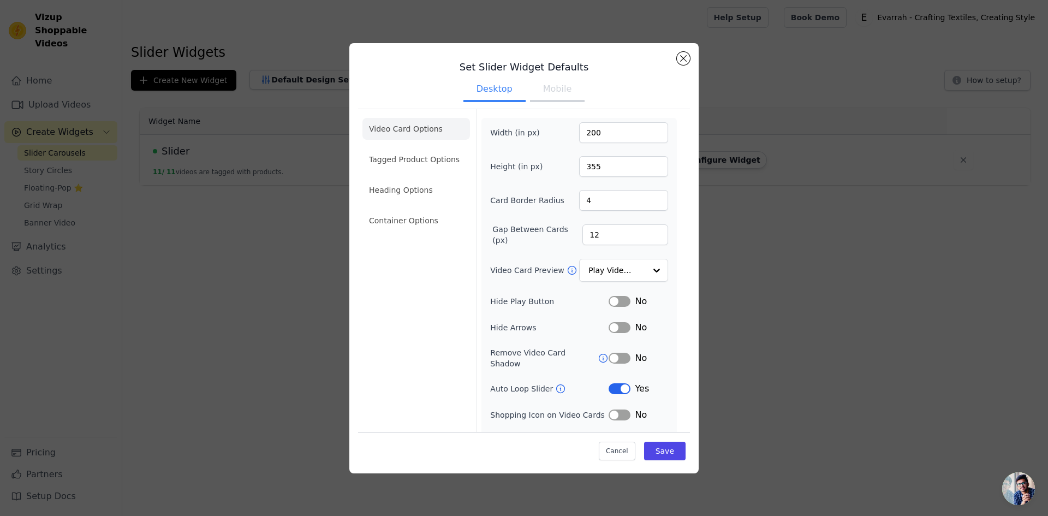
click at [548, 93] on button "Mobile" at bounding box center [557, 90] width 55 height 24
drag, startPoint x: 606, startPoint y: 132, endPoint x: 539, endPoint y: 139, distance: 66.5
click at [539, 139] on div "Width (in px) 180" at bounding box center [579, 132] width 178 height 21
type input "200"
click at [491, 94] on button "Desktop" at bounding box center [495, 90] width 62 height 24
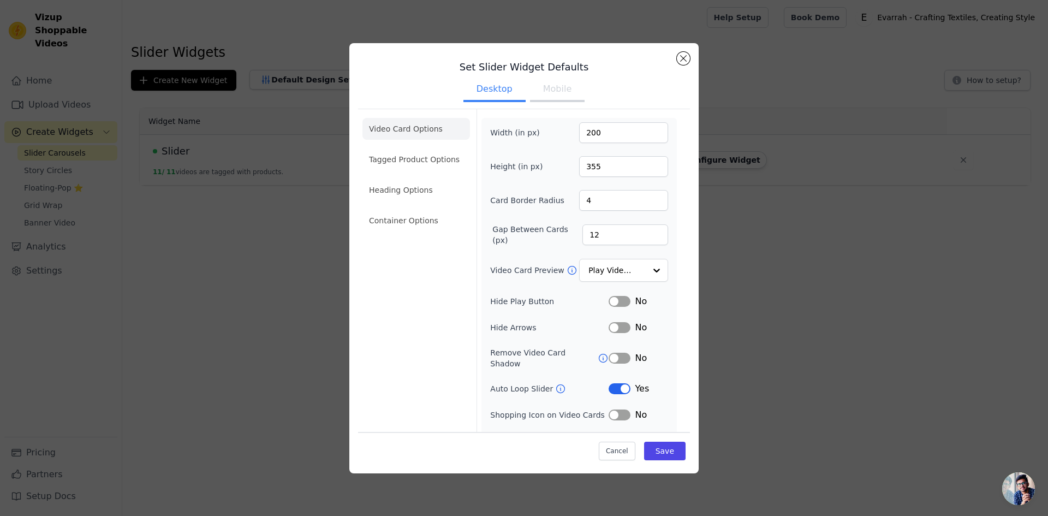
click at [550, 91] on button "Mobile" at bounding box center [557, 90] width 55 height 24
click at [653, 454] on button "Save" at bounding box center [664, 451] width 41 height 19
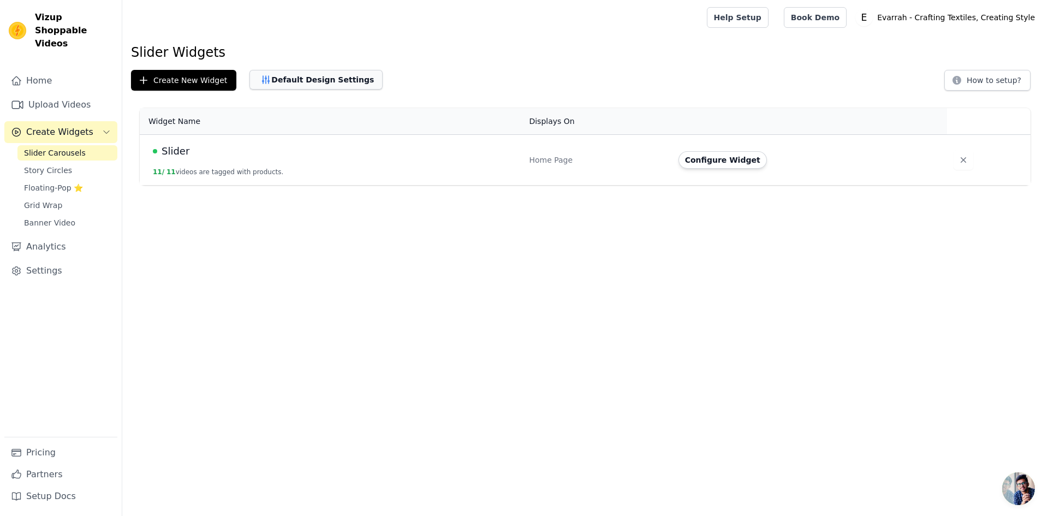
click at [322, 79] on button "Default Design Settings" at bounding box center [316, 80] width 133 height 20
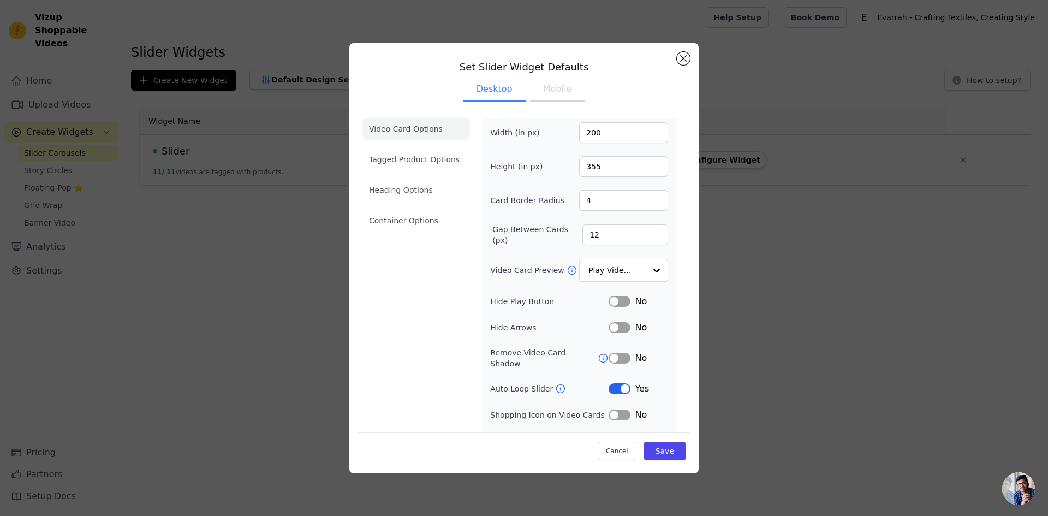
click at [539, 89] on button "Mobile" at bounding box center [557, 90] width 55 height 24
click at [486, 90] on button "Desktop" at bounding box center [495, 90] width 62 height 24
click at [554, 86] on button "Mobile" at bounding box center [557, 90] width 55 height 24
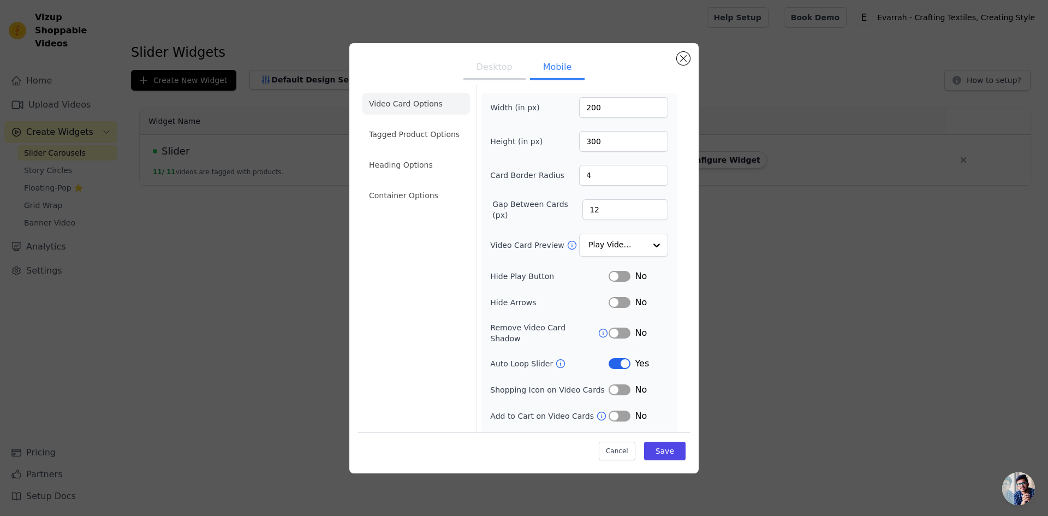
scroll to position [41, 0]
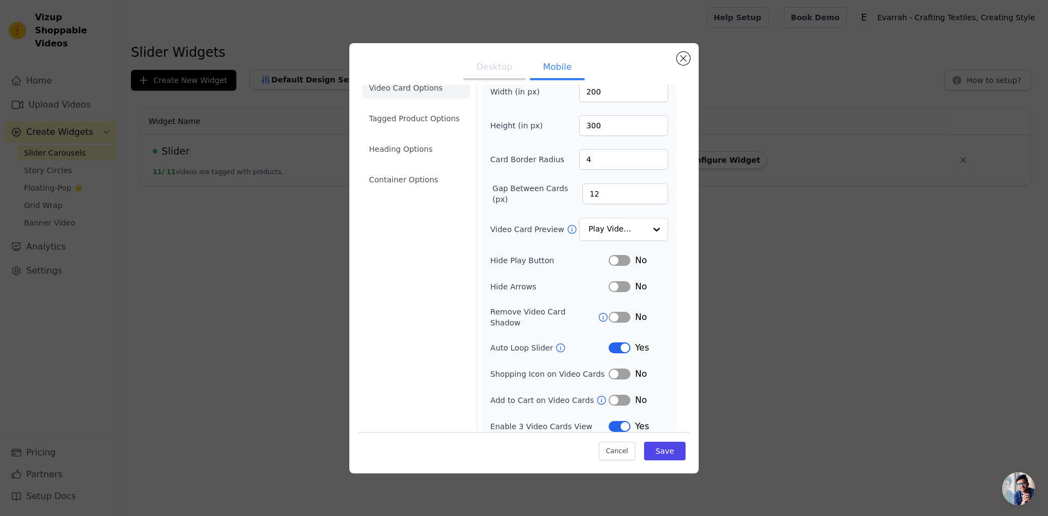
click at [614, 261] on button "Label" at bounding box center [620, 260] width 22 height 11
click at [622, 287] on button "Label" at bounding box center [620, 286] width 22 height 11
click at [598, 314] on icon at bounding box center [603, 317] width 11 height 11
click at [656, 449] on button "Save" at bounding box center [664, 451] width 41 height 19
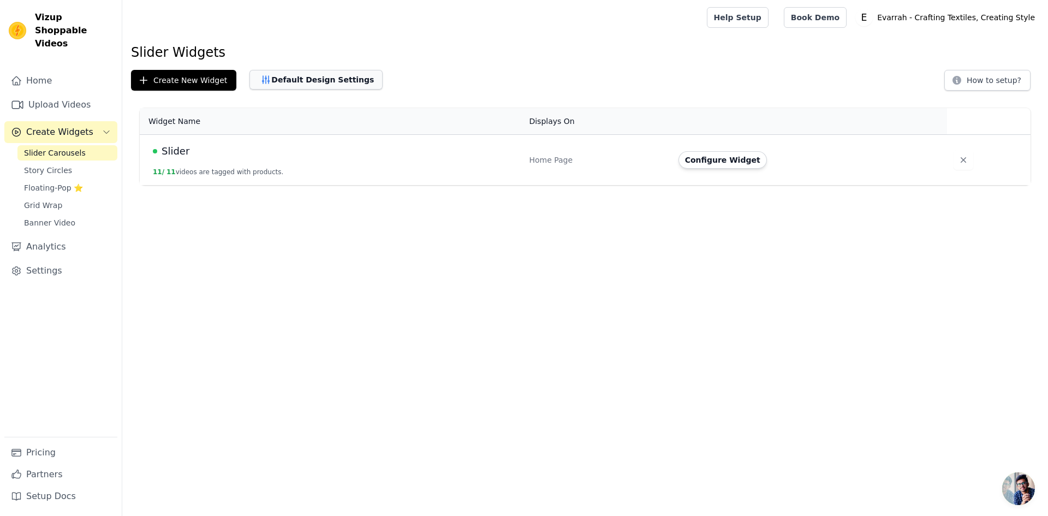
click at [295, 74] on button "Default Design Settings" at bounding box center [316, 80] width 133 height 20
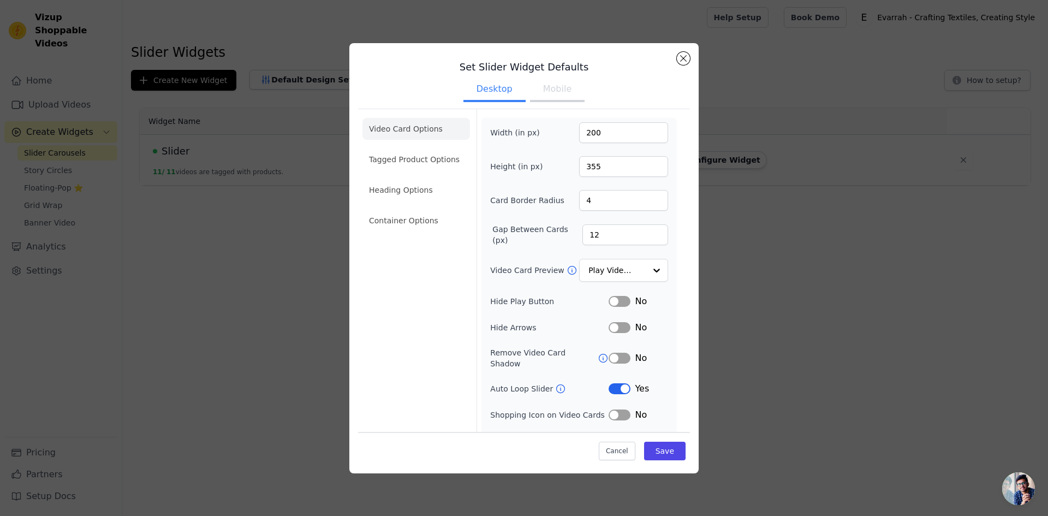
click at [555, 92] on button "Mobile" at bounding box center [557, 90] width 55 height 24
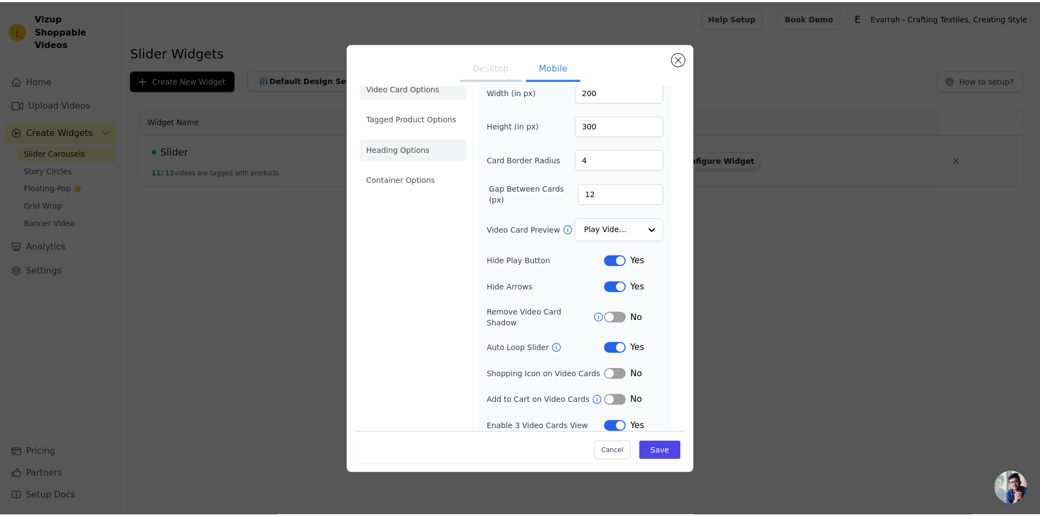
scroll to position [0, 0]
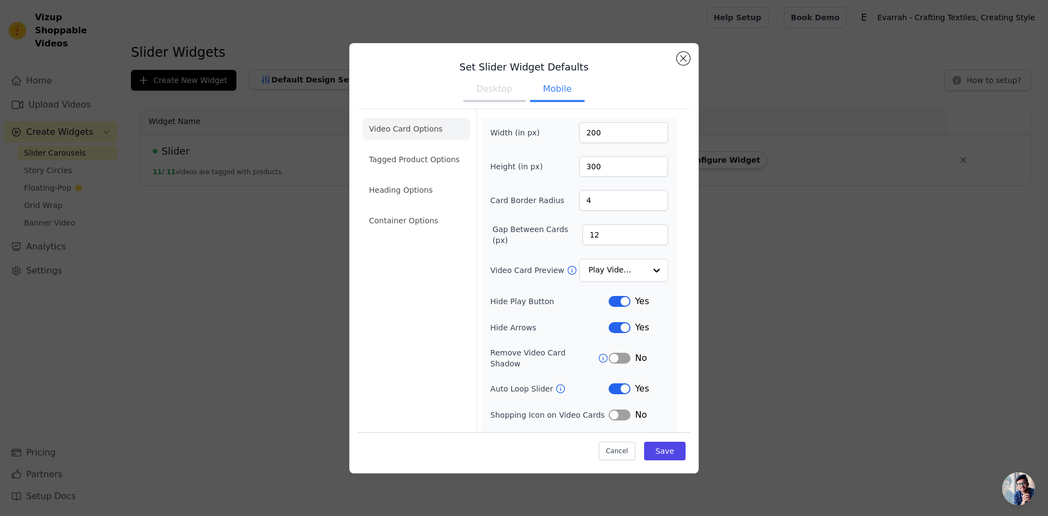
drag, startPoint x: 417, startPoint y: 230, endPoint x: 423, endPoint y: 221, distance: 11.8
click at [418, 228] on li "Container Options" at bounding box center [417, 221] width 108 height 22
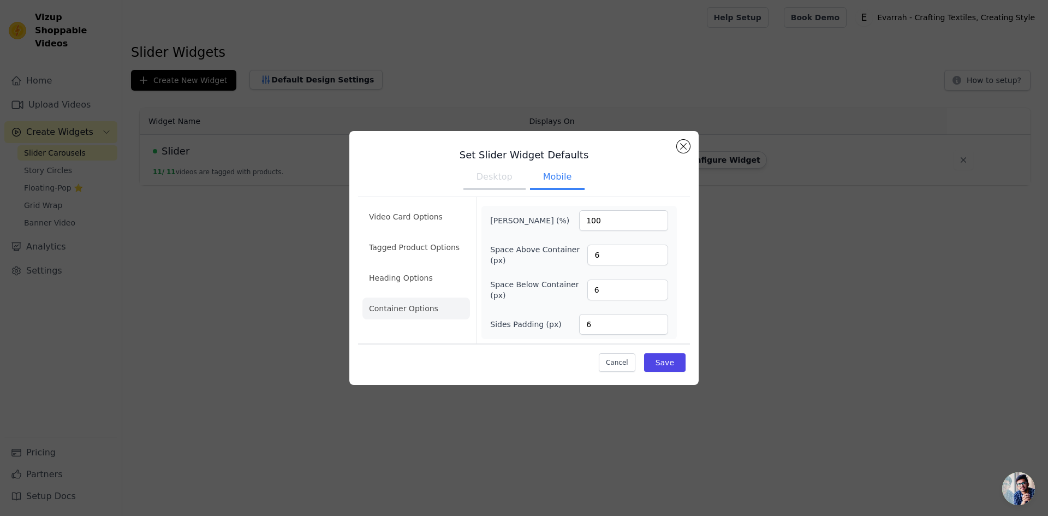
click at [463, 342] on div "Video Card Options Tagged Product Options Heading Options Container Options" at bounding box center [417, 270] width 108 height 146
click at [621, 361] on button "Cancel" at bounding box center [617, 362] width 37 height 19
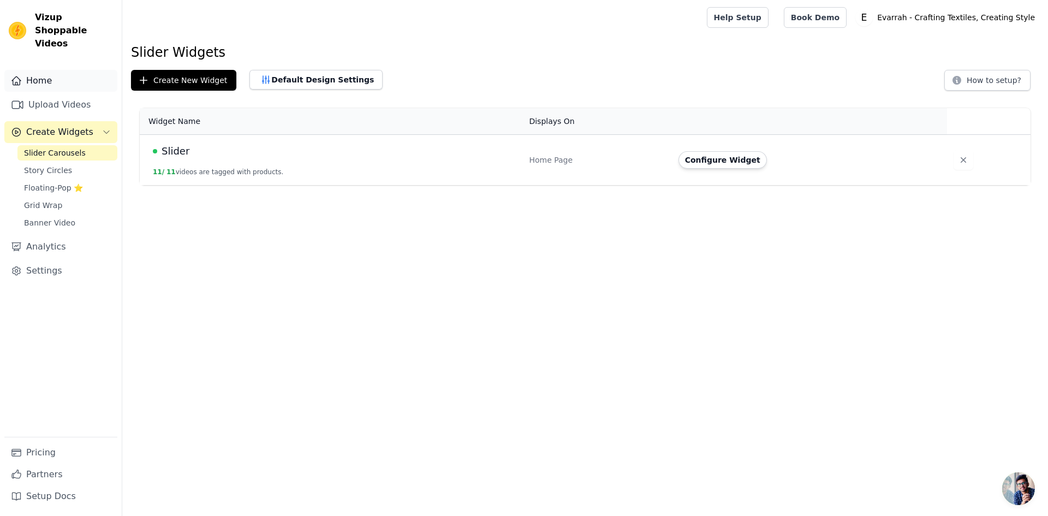
click at [55, 72] on link "Home" at bounding box center [60, 81] width 113 height 22
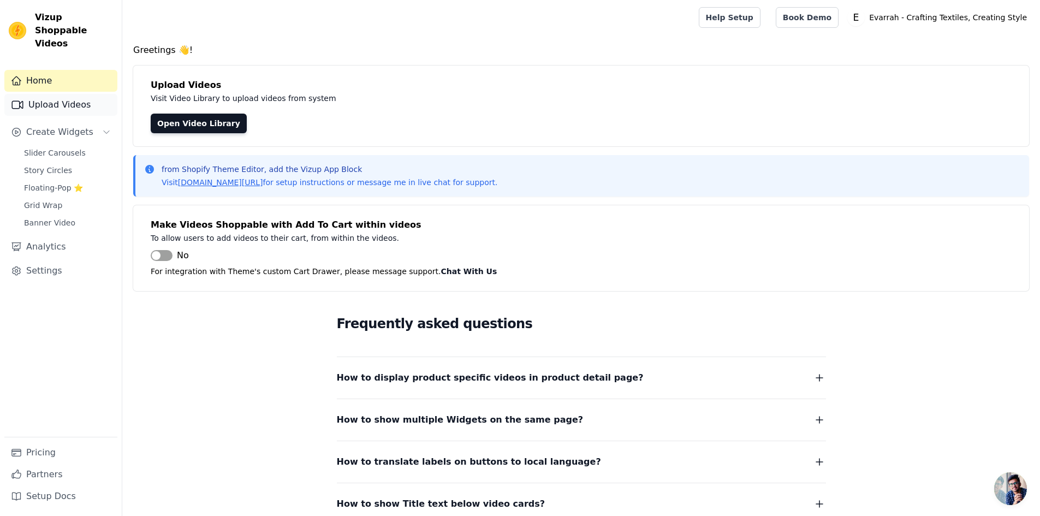
click at [43, 94] on link "Upload Videos" at bounding box center [60, 105] width 113 height 22
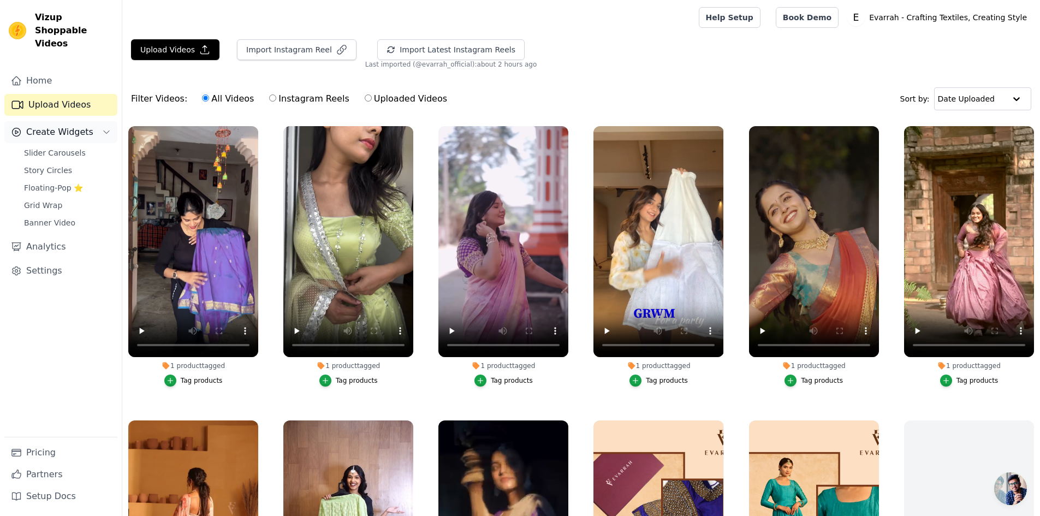
click at [48, 126] on span "Create Widgets" at bounding box center [59, 132] width 67 height 13
click at [49, 149] on link "Analytics" at bounding box center [60, 160] width 113 height 22
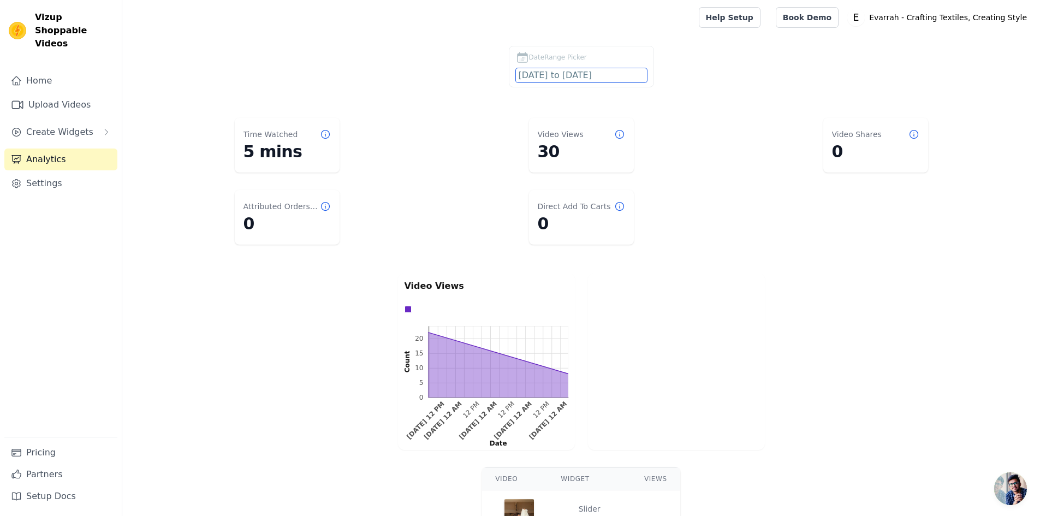
click at [555, 70] on input "[DATE] to [DATE]" at bounding box center [581, 75] width 131 height 14
click at [461, 85] on div "DateRange Picker [DATE] to [DATE]" at bounding box center [581, 69] width 874 height 46
click at [88, 70] on link "Home" at bounding box center [60, 81] width 113 height 22
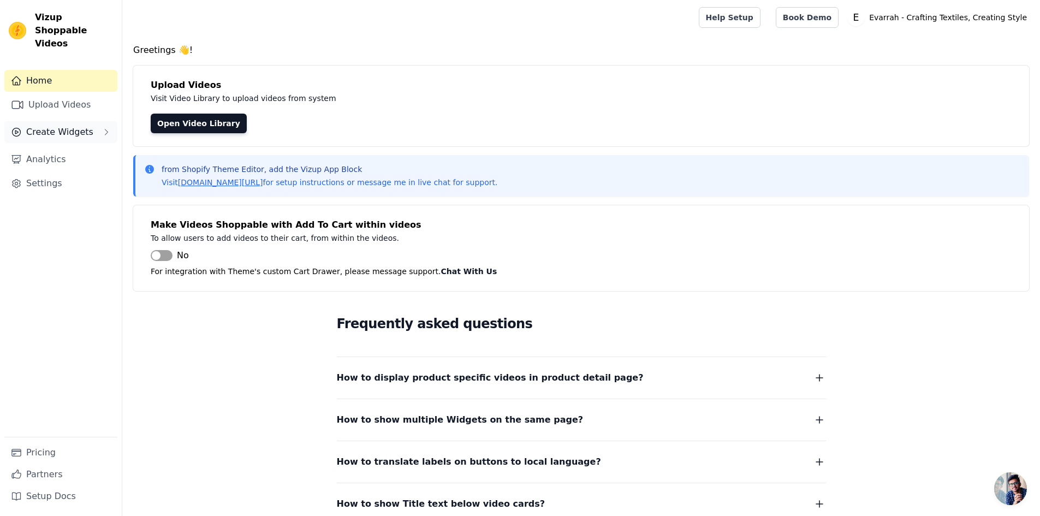
click at [52, 128] on button "Create Widgets" at bounding box center [60, 132] width 113 height 22
click at [59, 145] on link "Slider Carousels" at bounding box center [67, 152] width 100 height 15
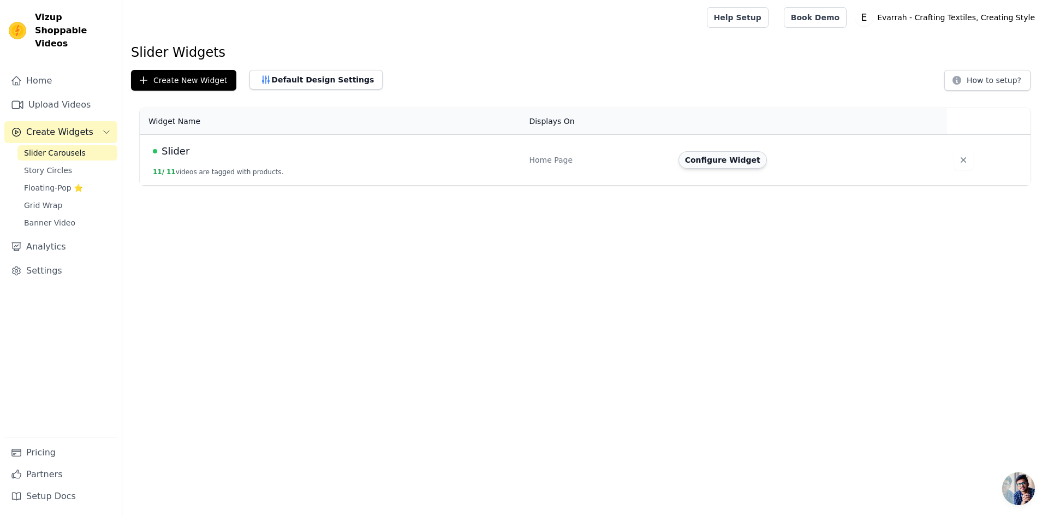
click at [707, 151] on button "Configure Widget" at bounding box center [723, 159] width 88 height 17
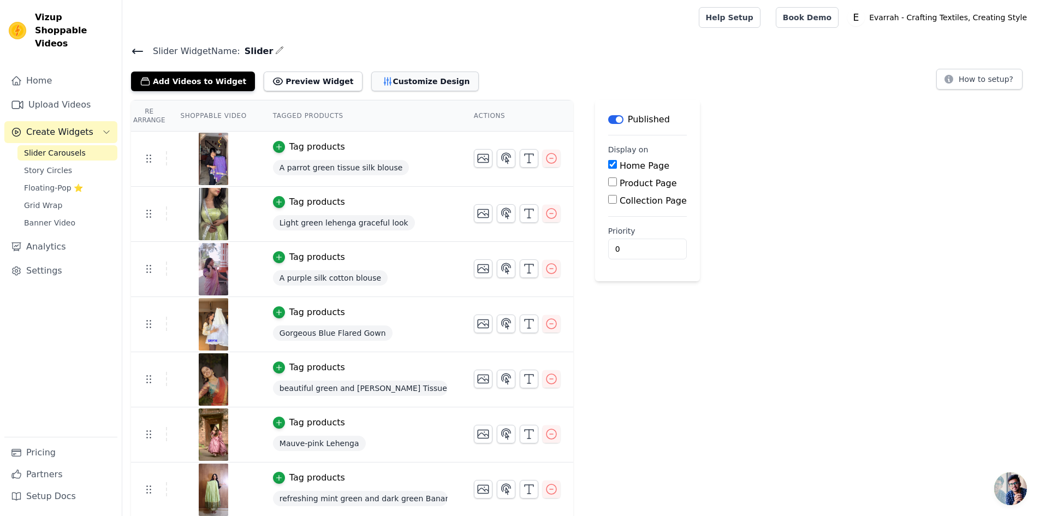
click at [371, 72] on button "Customize Design" at bounding box center [425, 82] width 108 height 20
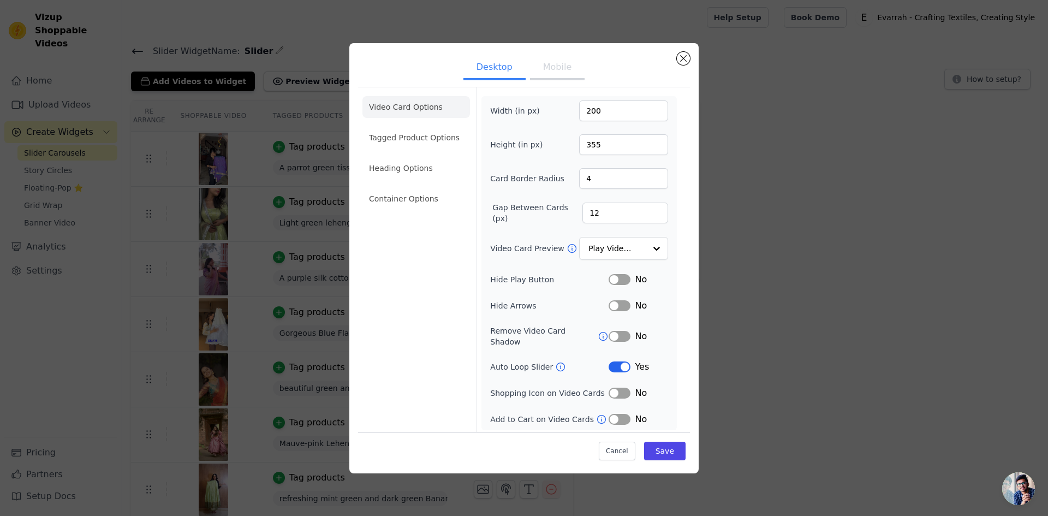
click at [550, 75] on button "Mobile" at bounding box center [557, 68] width 55 height 24
click at [514, 73] on button "Desktop" at bounding box center [495, 68] width 62 height 24
drag, startPoint x: 564, startPoint y: 70, endPoint x: 508, endPoint y: 73, distance: 55.8
click at [562, 70] on button "Mobile" at bounding box center [557, 68] width 55 height 24
click at [482, 76] on button "Desktop" at bounding box center [495, 68] width 62 height 24
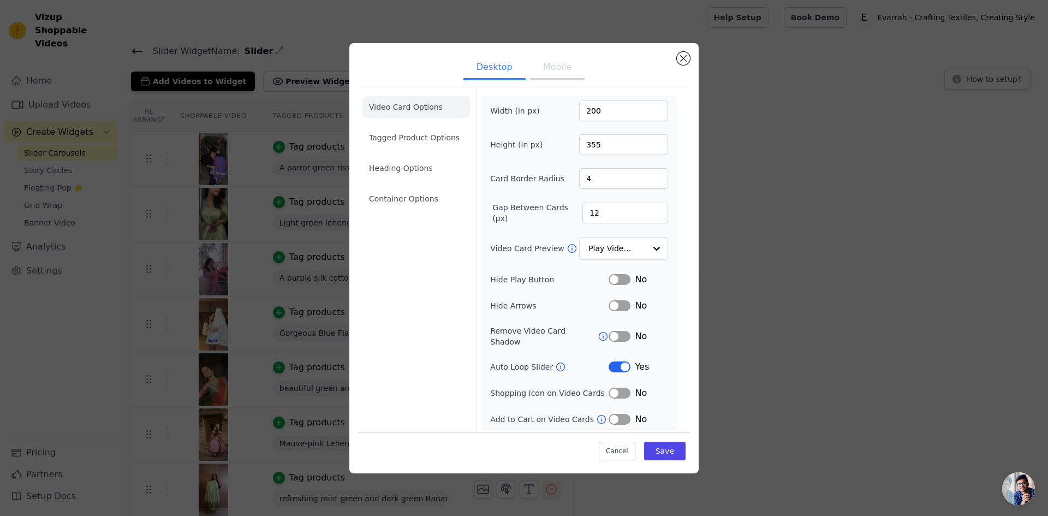
click at [535, 73] on button "Mobile" at bounding box center [557, 68] width 55 height 24
click at [683, 62] on button "Close modal" at bounding box center [683, 58] width 13 height 13
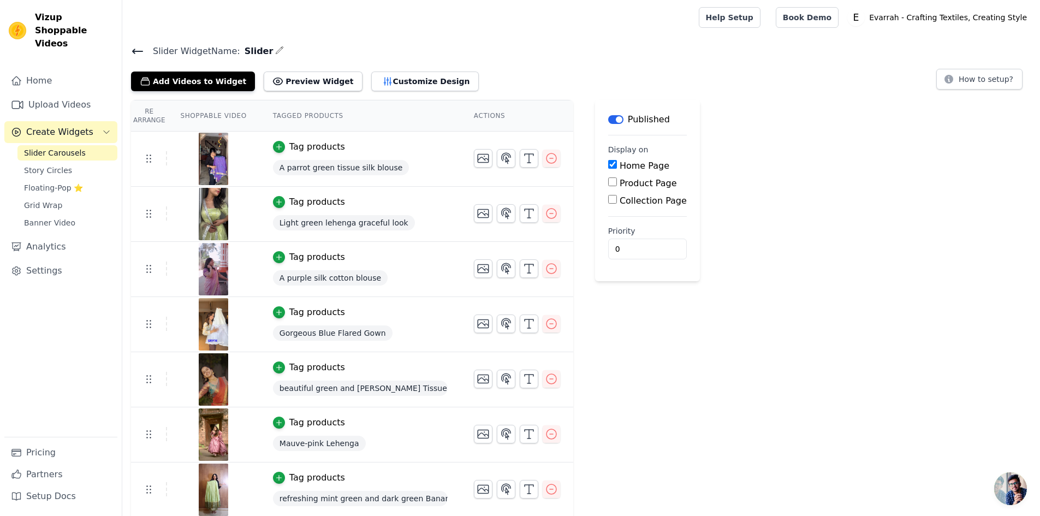
click at [133, 51] on icon at bounding box center [138, 51] width 10 height 4
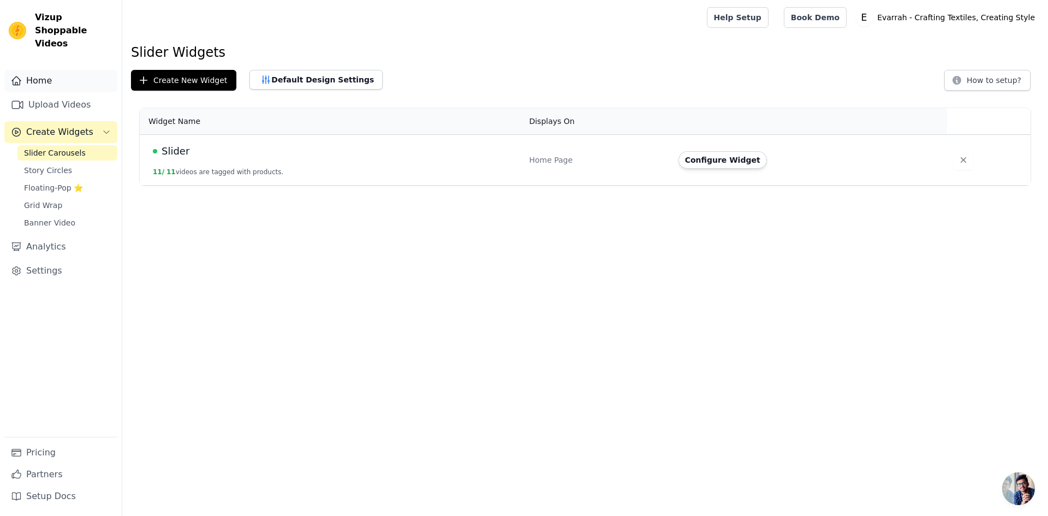
click at [63, 71] on link "Home" at bounding box center [60, 81] width 113 height 22
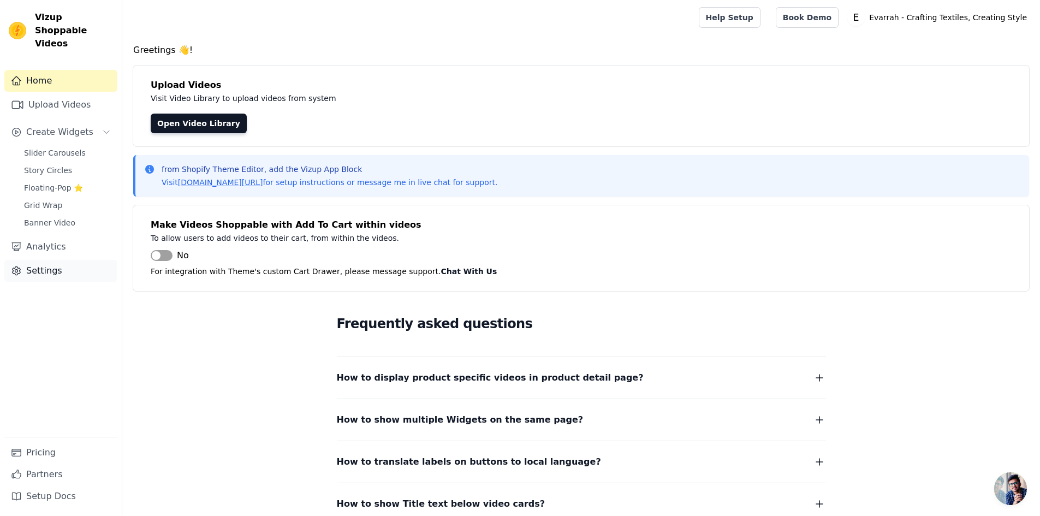
click at [52, 260] on link "Settings" at bounding box center [60, 271] width 113 height 22
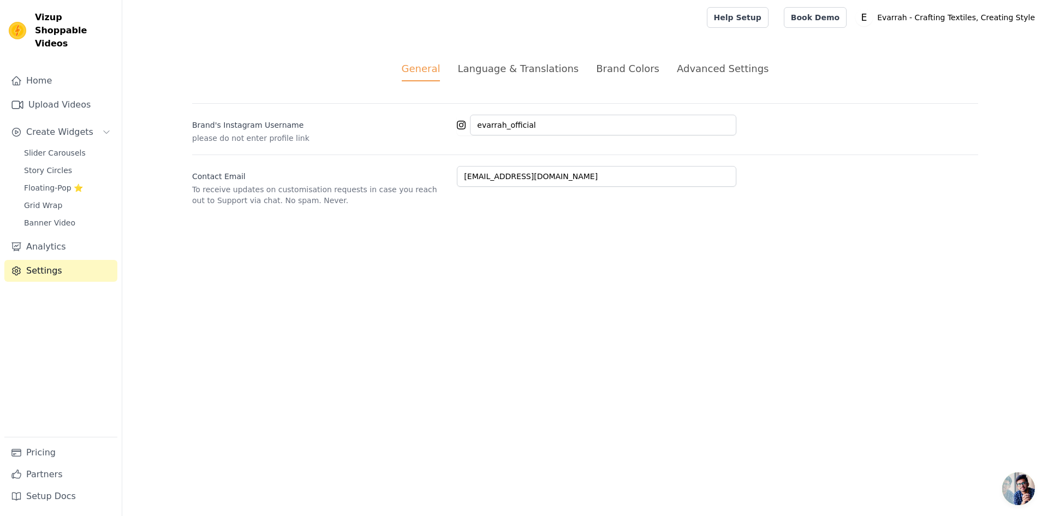
click at [684, 74] on div "Advanced Settings" at bounding box center [723, 68] width 92 height 15
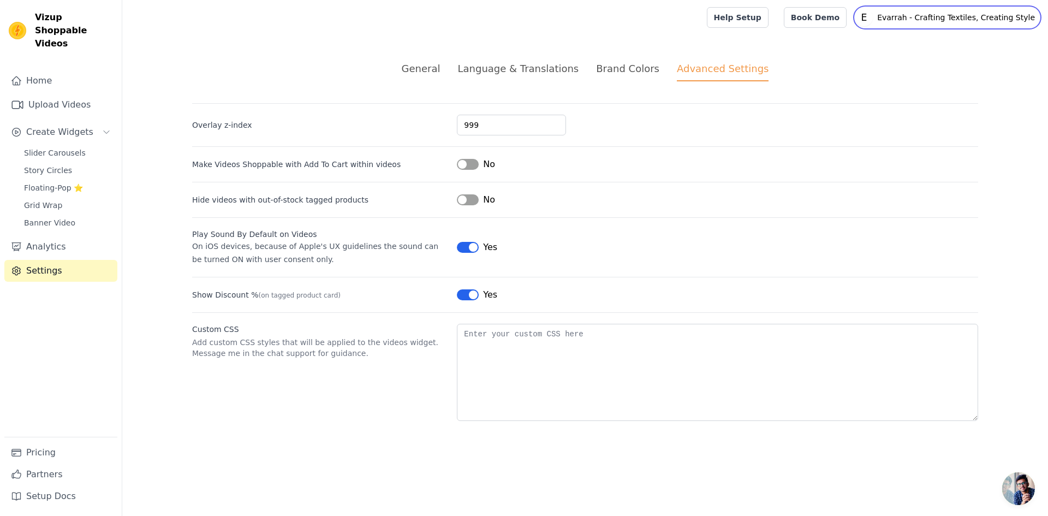
click at [982, 18] on p "Evarrah - Crafting Textiles, Creating Style" at bounding box center [956, 18] width 167 height 20
click at [975, 41] on link "Settings" at bounding box center [987, 45] width 105 height 20
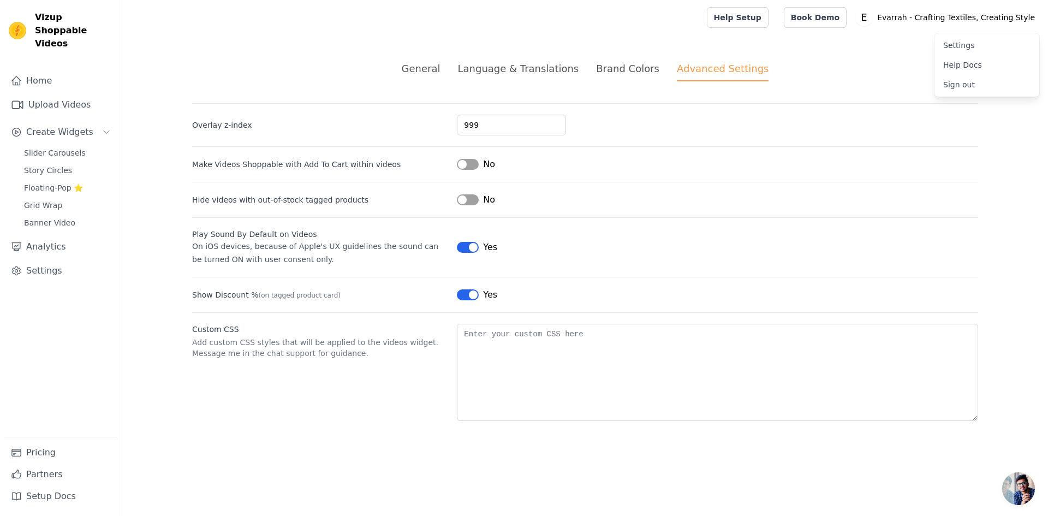
click at [963, 43] on link "Settings" at bounding box center [987, 45] width 105 height 20
click at [850, 58] on div "General Language & Translations Brand Colors Advanced Settings unsaved changes …" at bounding box center [585, 241] width 839 height 412
click at [638, 78] on li "Brand Colors" at bounding box center [627, 71] width 63 height 20
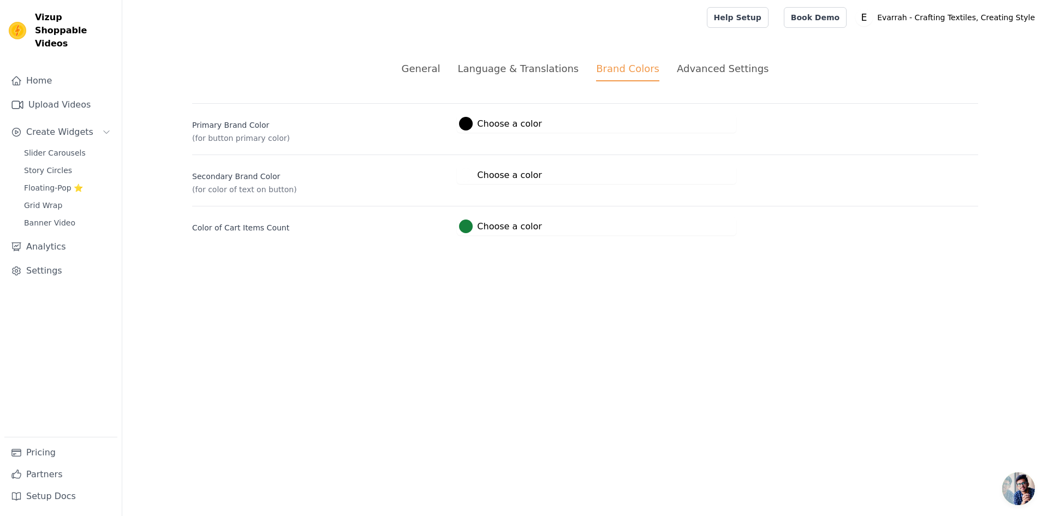
click at [556, 73] on div "Language & Translations" at bounding box center [518, 68] width 121 height 15
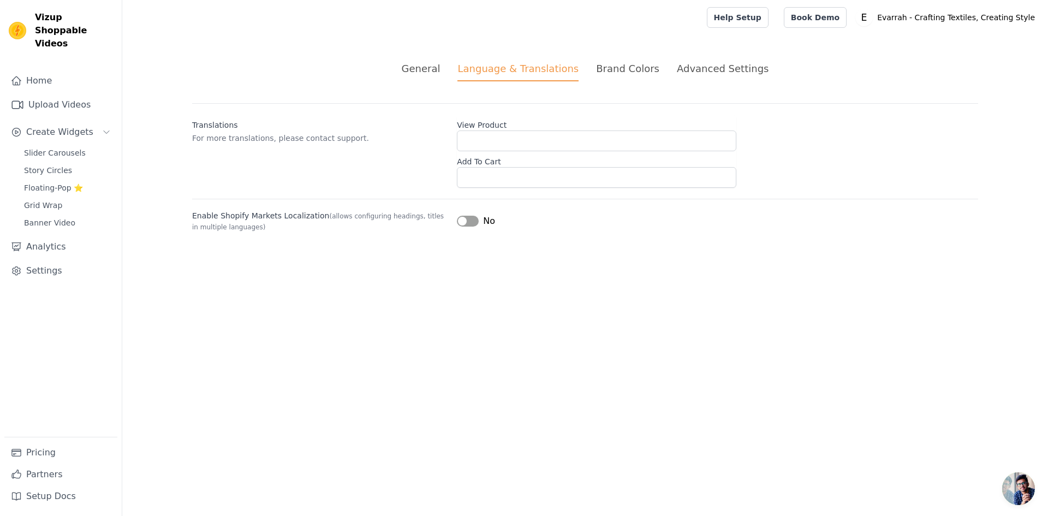
click at [640, 71] on div "Brand Colors" at bounding box center [627, 68] width 63 height 15
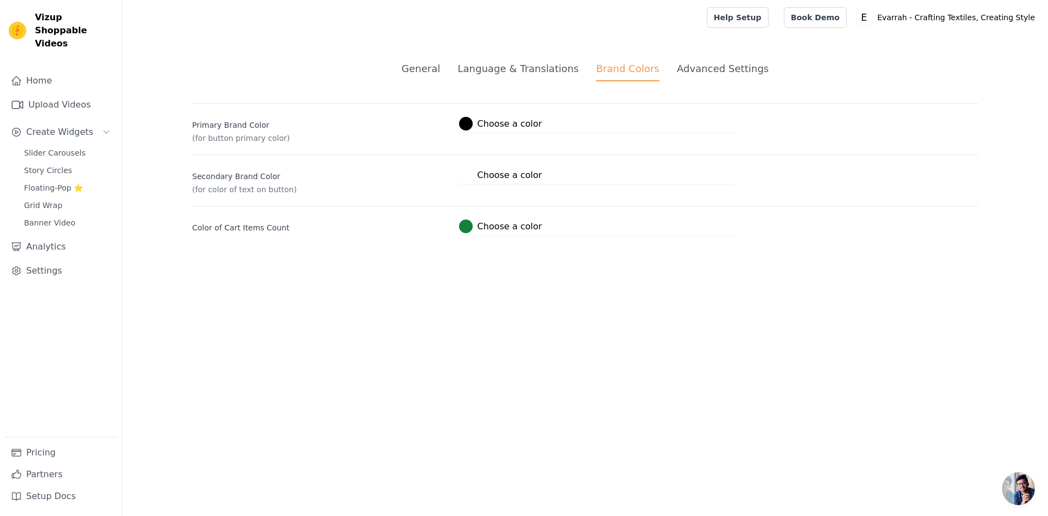
click at [564, 65] on div "Language & Translations" at bounding box center [518, 68] width 121 height 15
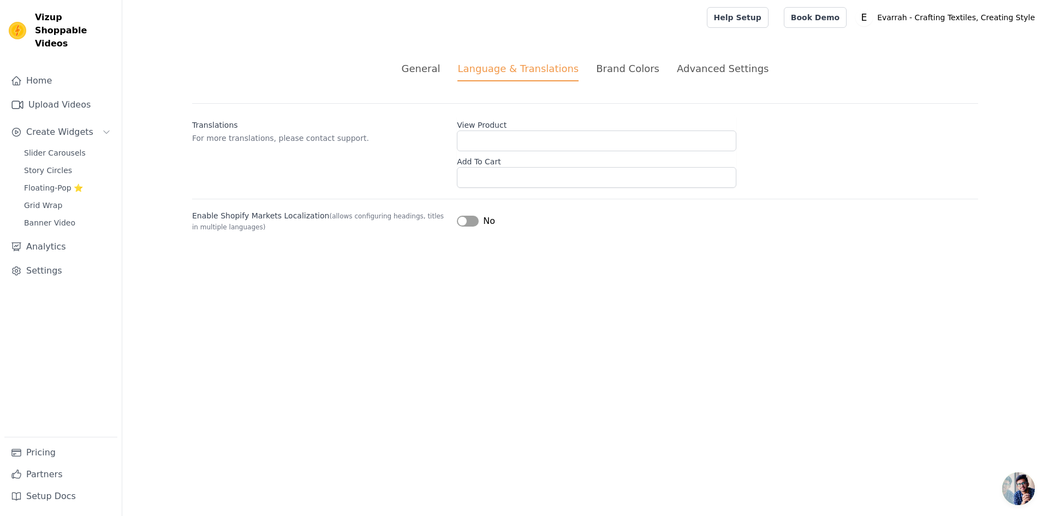
click at [423, 73] on div "General" at bounding box center [421, 68] width 39 height 15
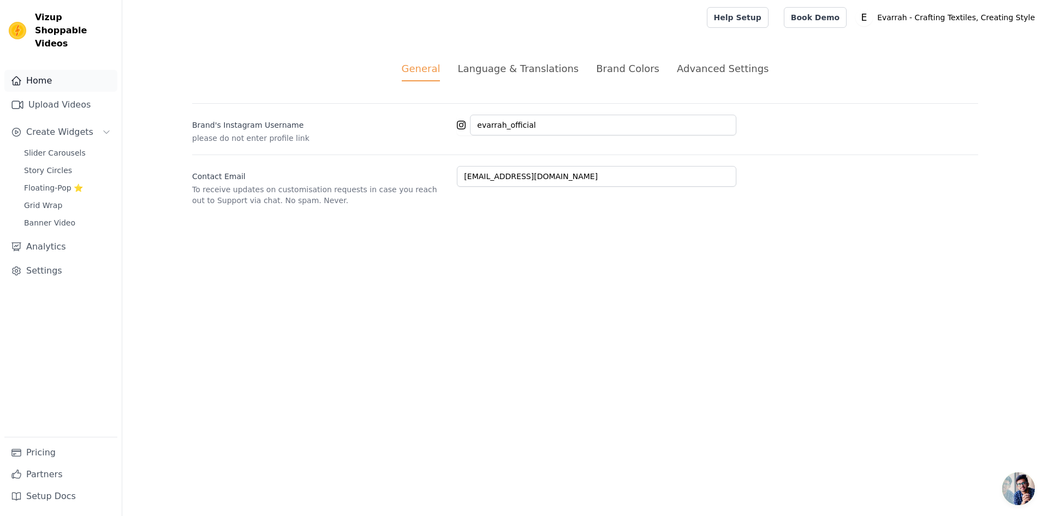
click at [46, 75] on link "Home" at bounding box center [60, 81] width 113 height 22
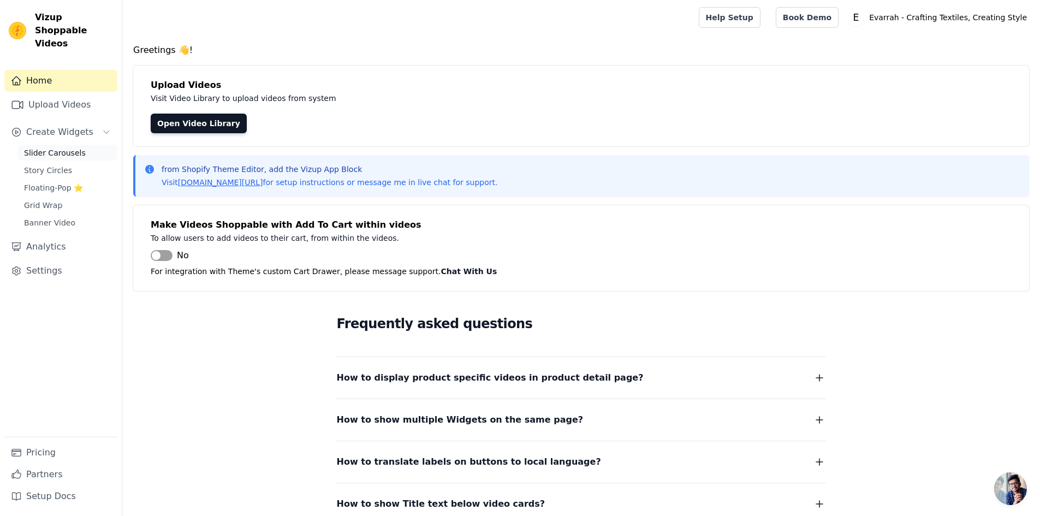
click at [38, 147] on span "Slider Carousels" at bounding box center [55, 152] width 62 height 11
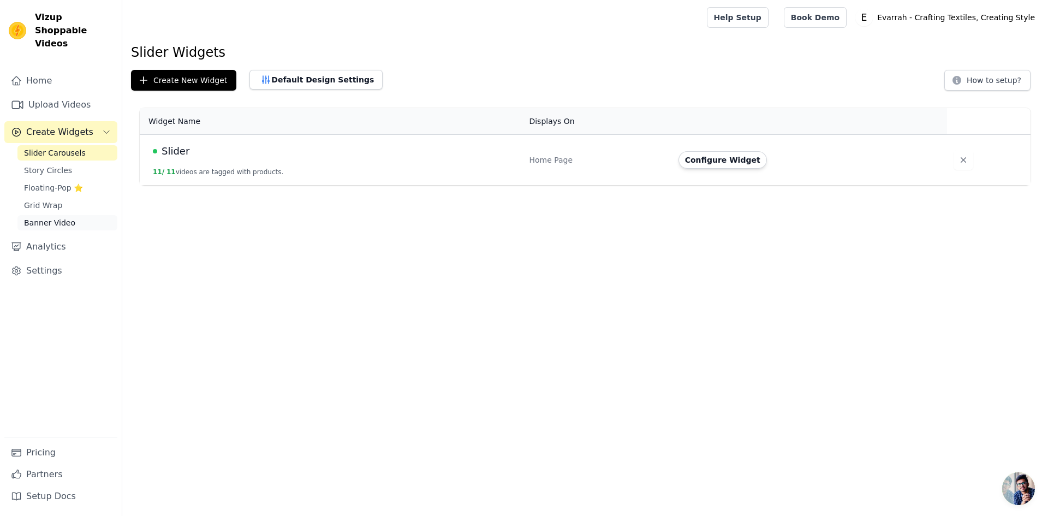
click at [55, 217] on span "Banner Video" at bounding box center [49, 222] width 51 height 11
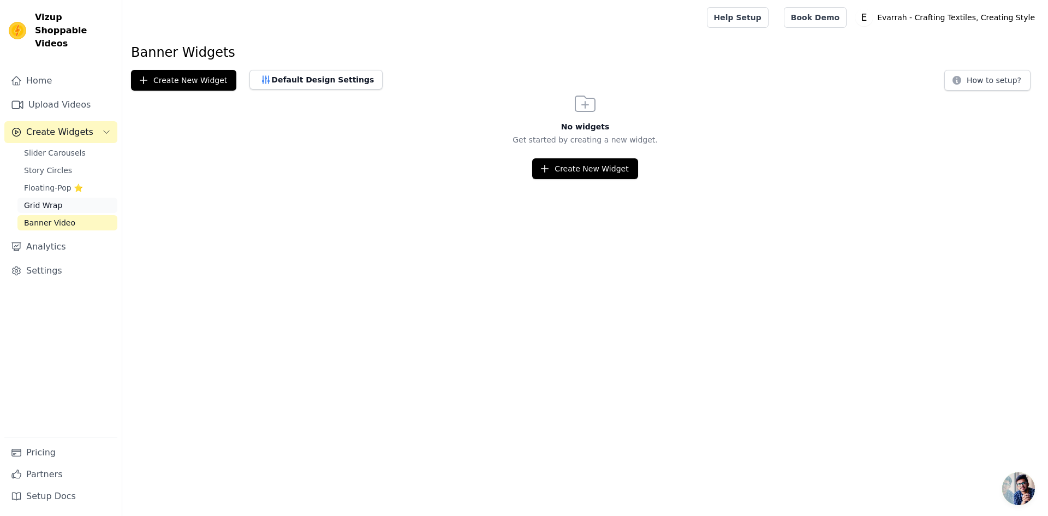
click at [57, 198] on link "Grid Wrap" at bounding box center [67, 205] width 100 height 15
click at [49, 217] on span "Banner Video" at bounding box center [49, 222] width 51 height 11
click at [984, 79] on button "How to setup?" at bounding box center [988, 80] width 86 height 21
click at [56, 200] on span "Grid Wrap" at bounding box center [43, 205] width 38 height 11
click at [995, 84] on button "How to setup?" at bounding box center [988, 80] width 86 height 21
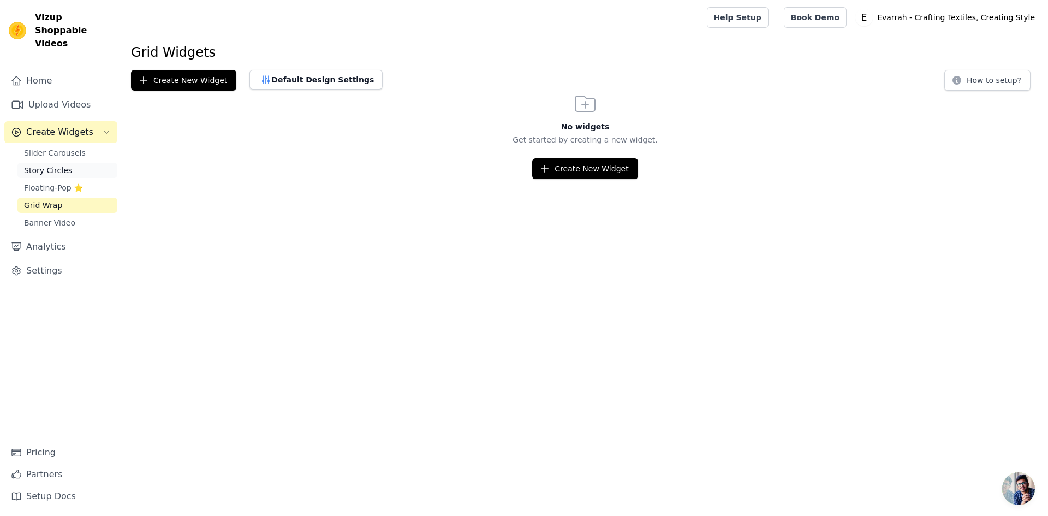
click at [80, 163] on link "Story Circles" at bounding box center [67, 170] width 100 height 15
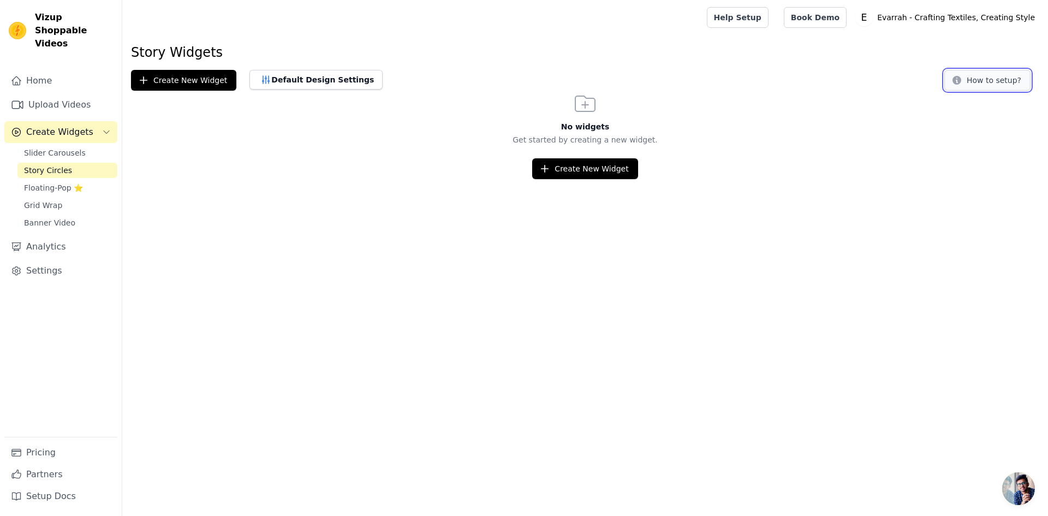
click at [1013, 86] on button "How to setup?" at bounding box center [988, 80] width 86 height 21
click at [186, 84] on button "Create New Widget" at bounding box center [183, 80] width 105 height 21
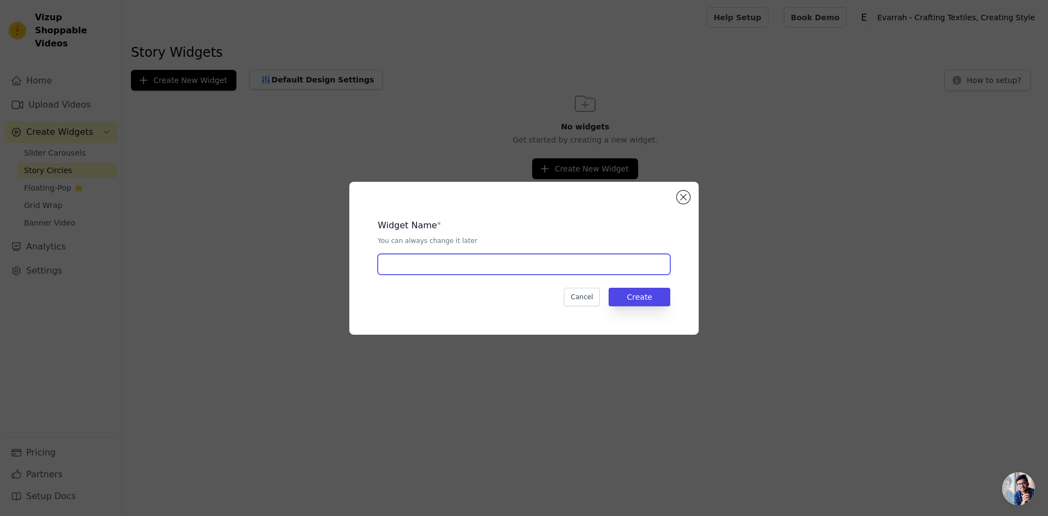
click at [446, 265] on input "text" at bounding box center [524, 264] width 293 height 21
type input "Story"
click at [654, 298] on button "Create" at bounding box center [640, 297] width 62 height 19
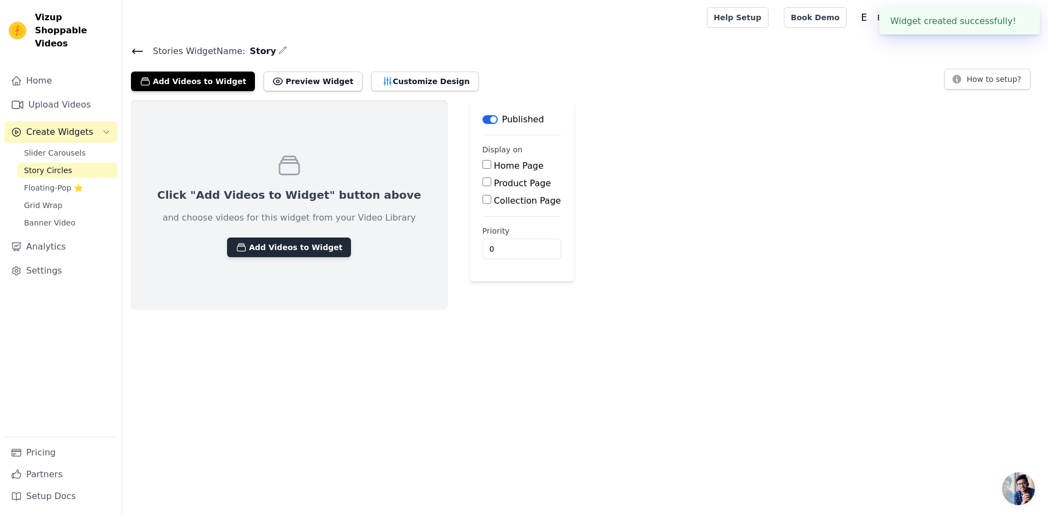
click at [250, 242] on button "Add Videos to Widget" at bounding box center [289, 248] width 124 height 20
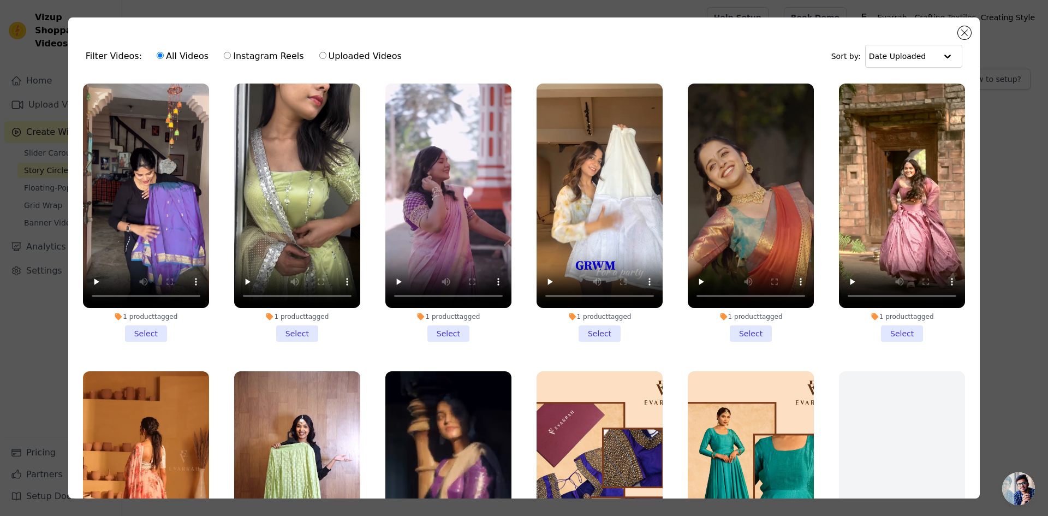
click at [594, 329] on li "1 product tagged Select" at bounding box center [600, 213] width 126 height 258
click at [0, 0] on input "1 product tagged Select" at bounding box center [0, 0] width 0 height 0
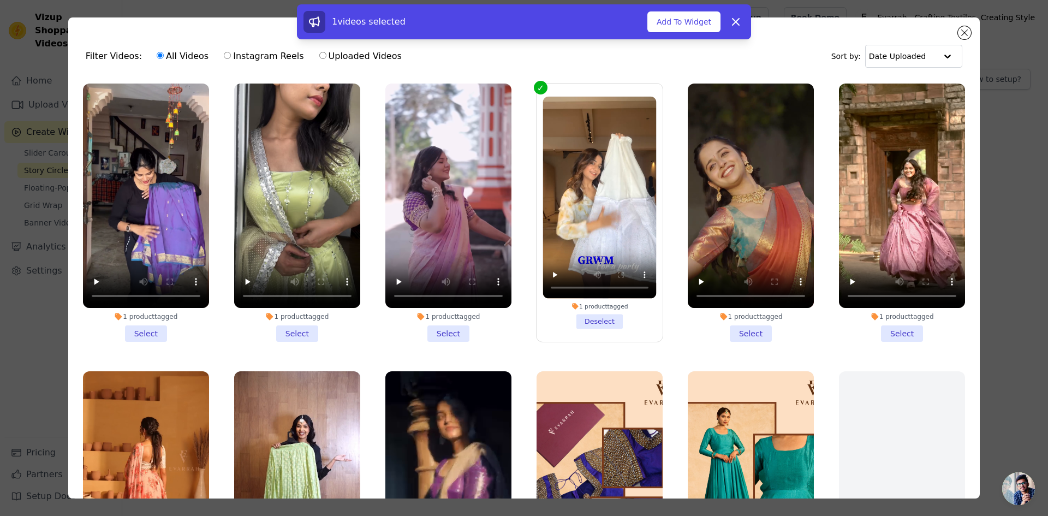
click at [885, 331] on li "1 product tagged Select" at bounding box center [902, 213] width 126 height 258
click at [0, 0] on input "1 product tagged Select" at bounding box center [0, 0] width 0 height 0
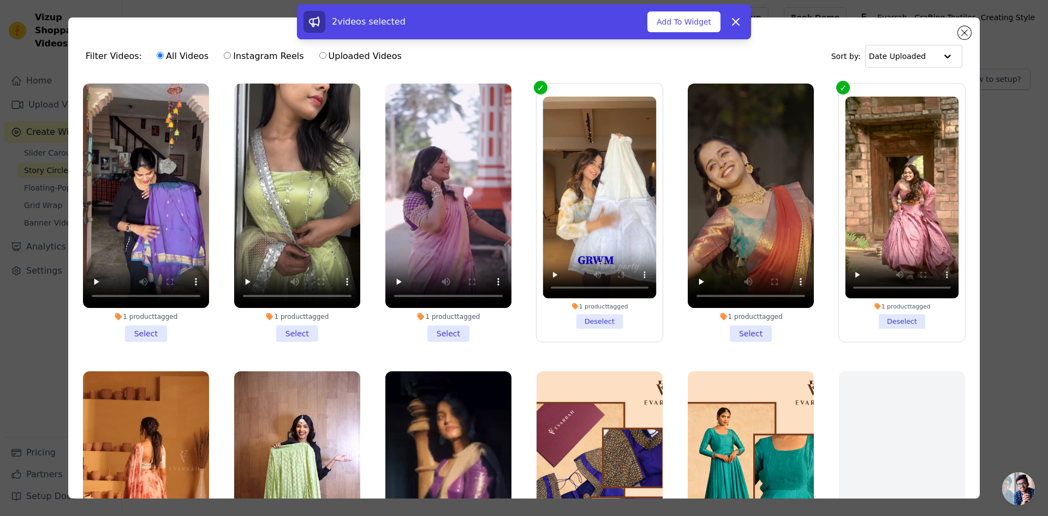
click at [443, 332] on li "1 product tagged Select" at bounding box center [449, 213] width 126 height 258
click at [0, 0] on input "1 product tagged Select" at bounding box center [0, 0] width 0 height 0
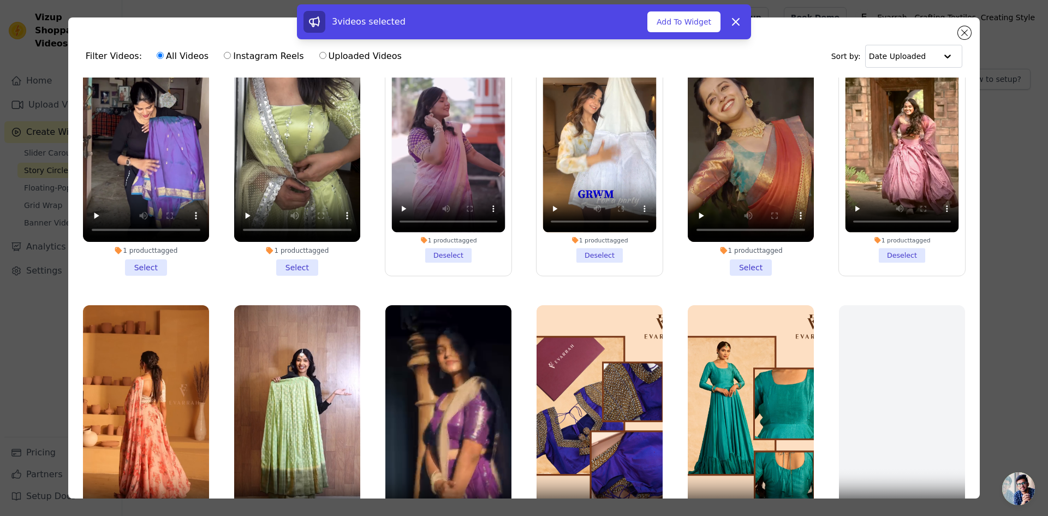
scroll to position [55, 0]
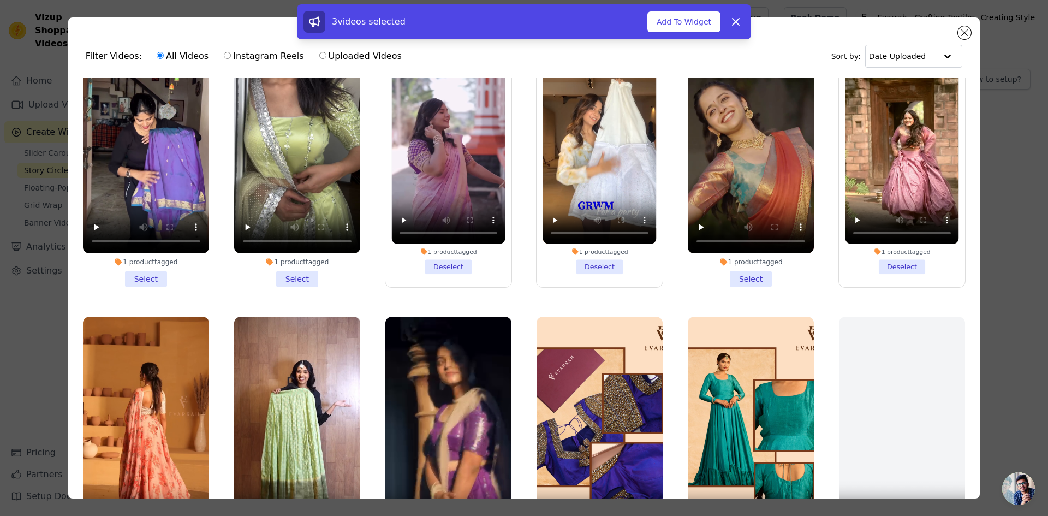
click at [136, 275] on li "1 product tagged Select" at bounding box center [146, 158] width 126 height 258
click at [0, 0] on input "1 product tagged Select" at bounding box center [0, 0] width 0 height 0
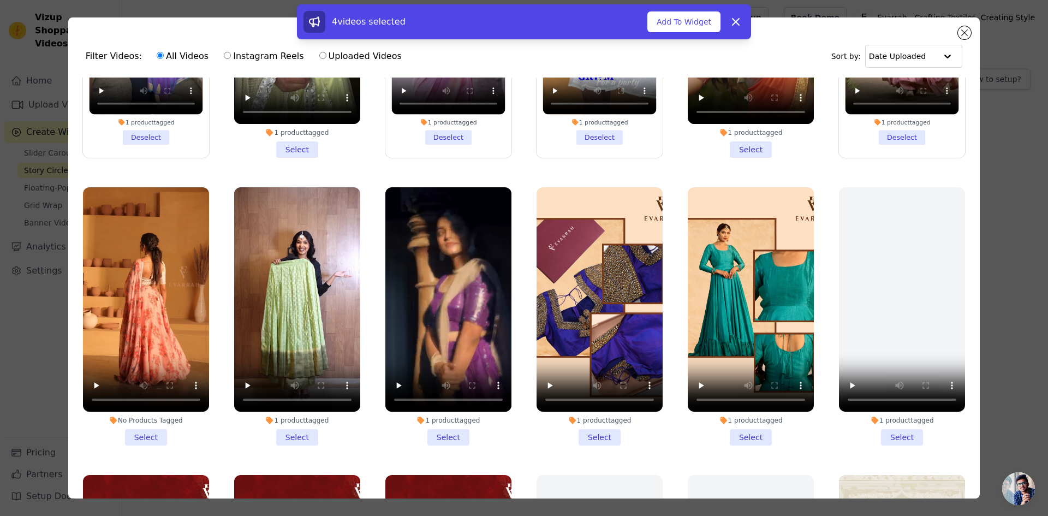
scroll to position [218, 0]
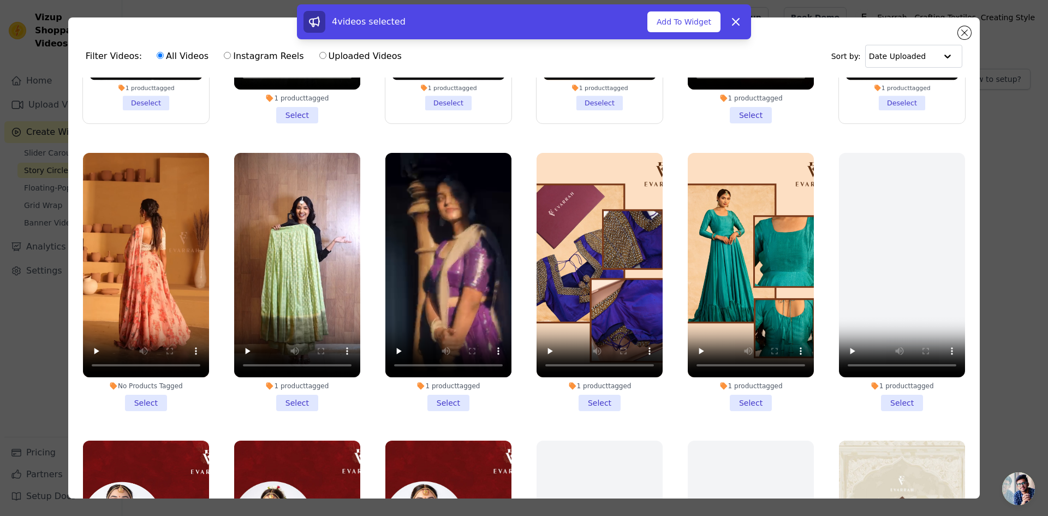
click at [291, 396] on li "1 product tagged Select" at bounding box center [297, 282] width 126 height 258
click at [0, 0] on input "1 product tagged Select" at bounding box center [0, 0] width 0 height 0
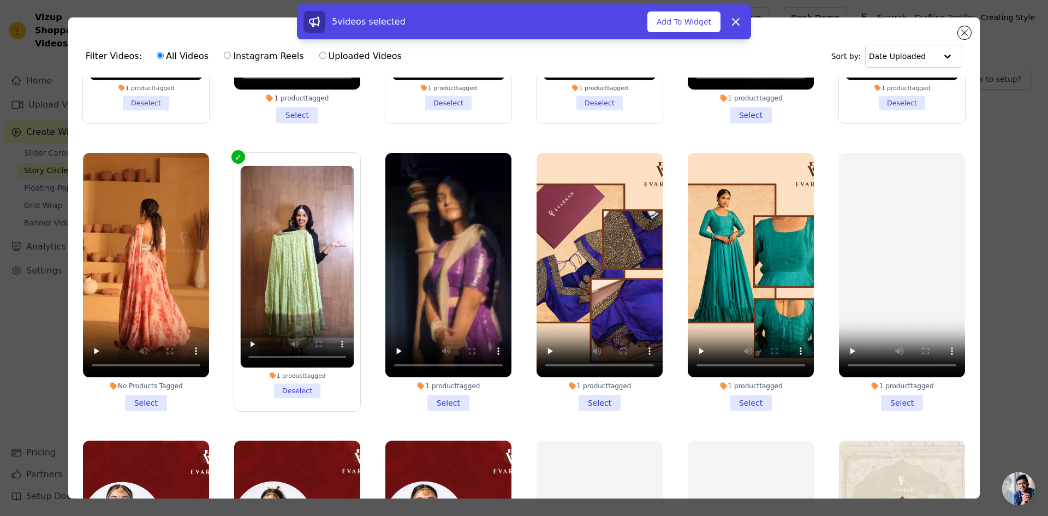
drag, startPoint x: 440, startPoint y: 395, endPoint x: 419, endPoint y: 367, distance: 35.1
click at [440, 393] on li "1 product tagged Select" at bounding box center [449, 282] width 126 height 258
click at [0, 0] on input "1 product tagged Select" at bounding box center [0, 0] width 0 height 0
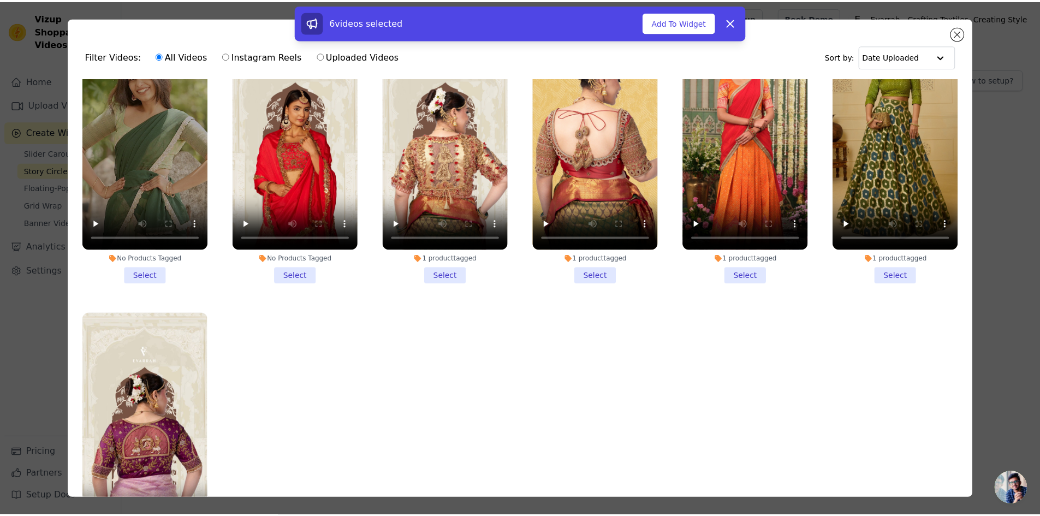
scroll to position [942, 0]
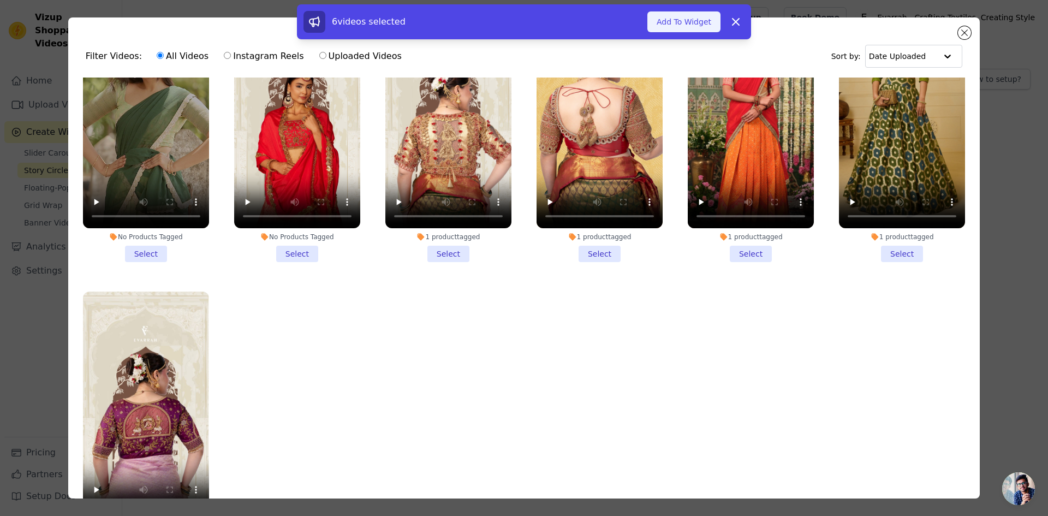
click at [690, 24] on button "Add To Widget" at bounding box center [684, 21] width 73 height 21
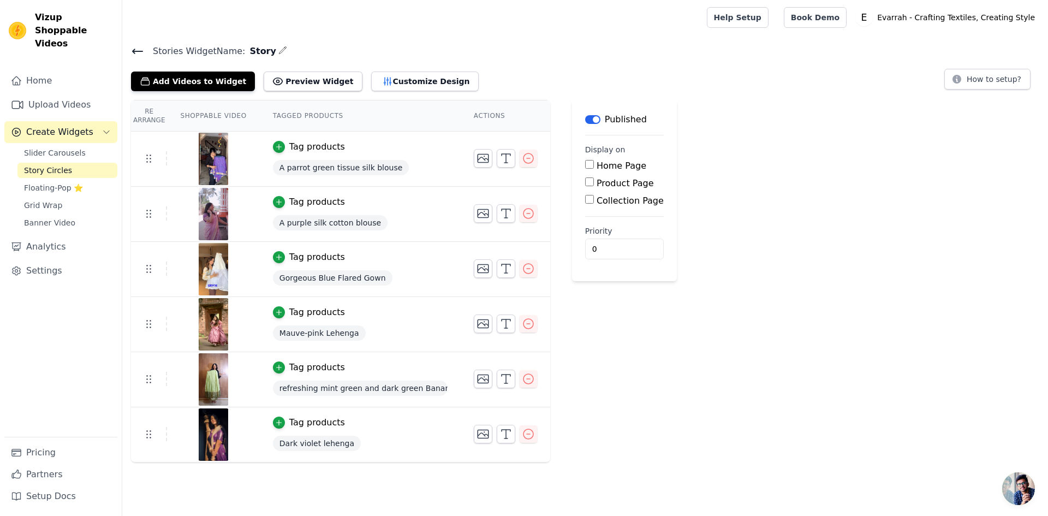
click at [607, 167] on label "Home Page" at bounding box center [622, 166] width 50 height 10
click at [594, 167] on input "Home Page" at bounding box center [589, 164] width 9 height 9
checkbox input "true"
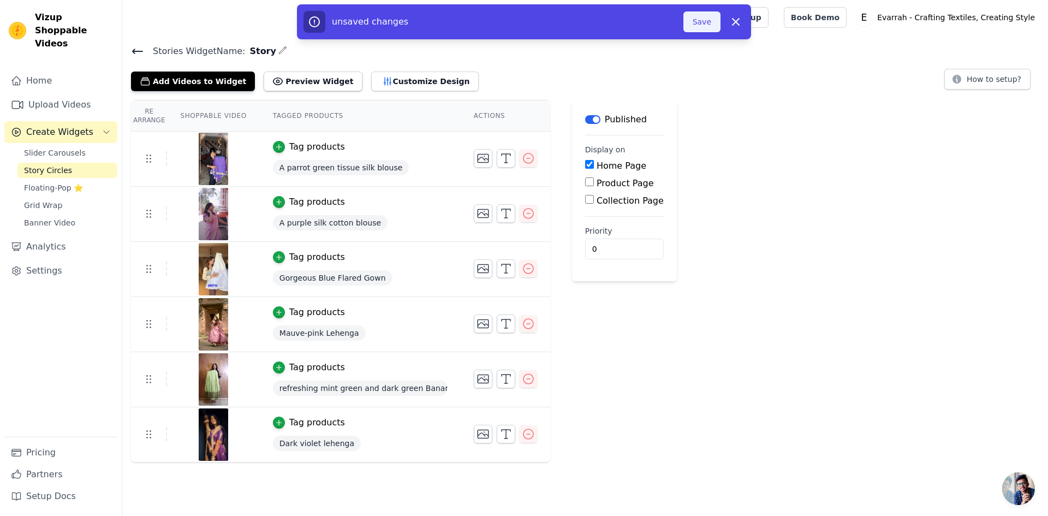
click at [701, 20] on button "Save" at bounding box center [702, 21] width 37 height 21
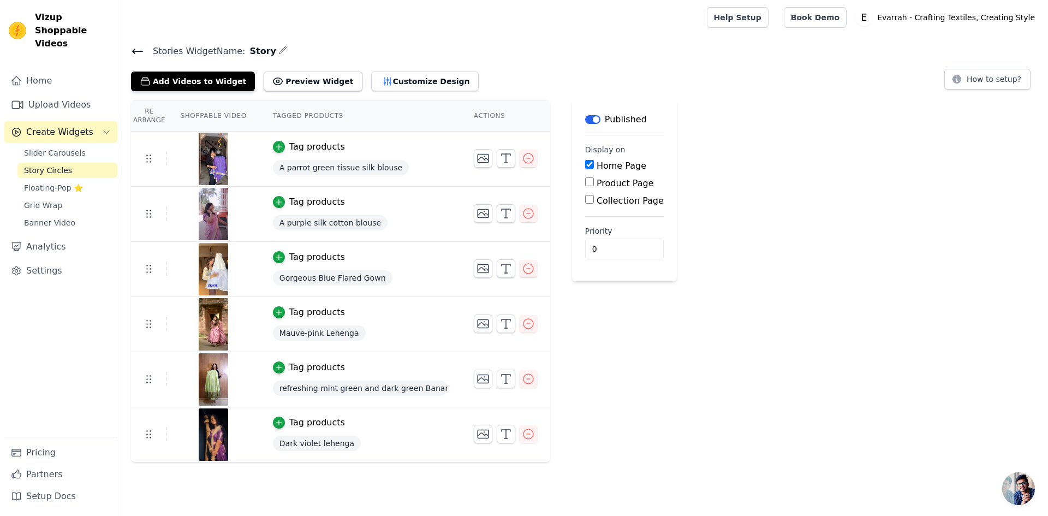
click at [126, 55] on div "Stories Widget Name: Story Add Videos to Widget Preview Widget Customize Design…" at bounding box center [585, 68] width 926 height 48
click at [135, 52] on icon at bounding box center [137, 51] width 13 height 13
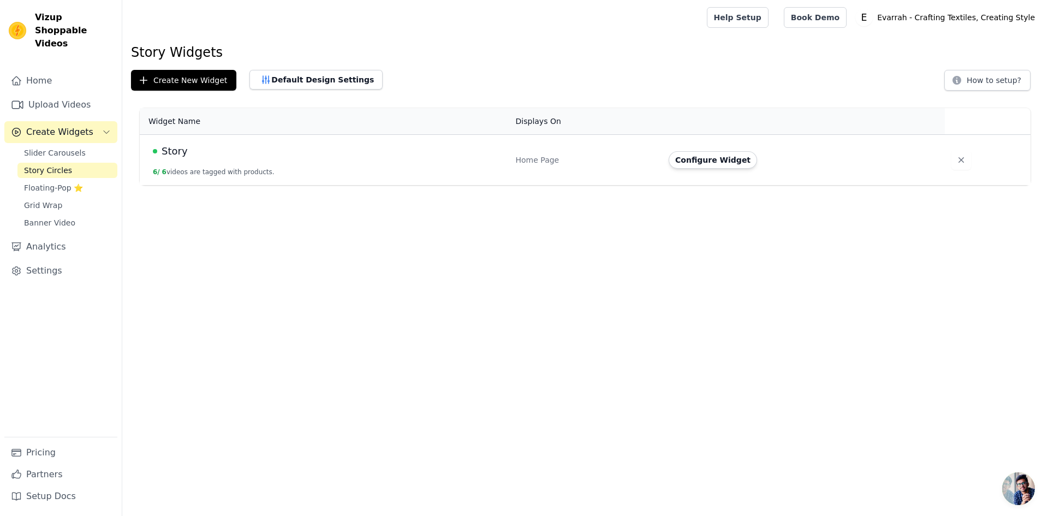
click at [39, 61] on div "Home Upload Videos Create Widgets Slider Carousels Story Circles Floating-Pop ⭐…" at bounding box center [61, 288] width 122 height 455
click at [43, 70] on link "Home" at bounding box center [60, 81] width 113 height 22
